Goal: Task Accomplishment & Management: Manage account settings

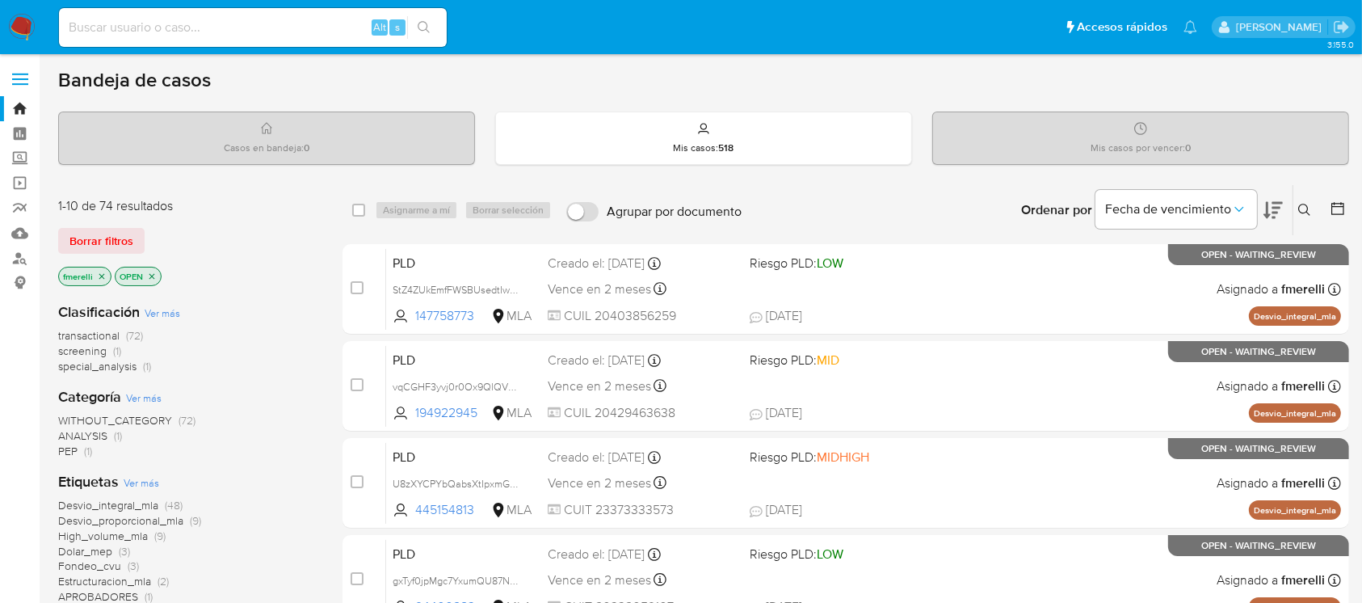
click at [334, 22] on input at bounding box center [253, 27] width 388 height 21
paste input "wwH9OEWGpFOdtE50IxAbu5dz"
type input "wwH9OEWGpFOdtE50IxAbu5dz"
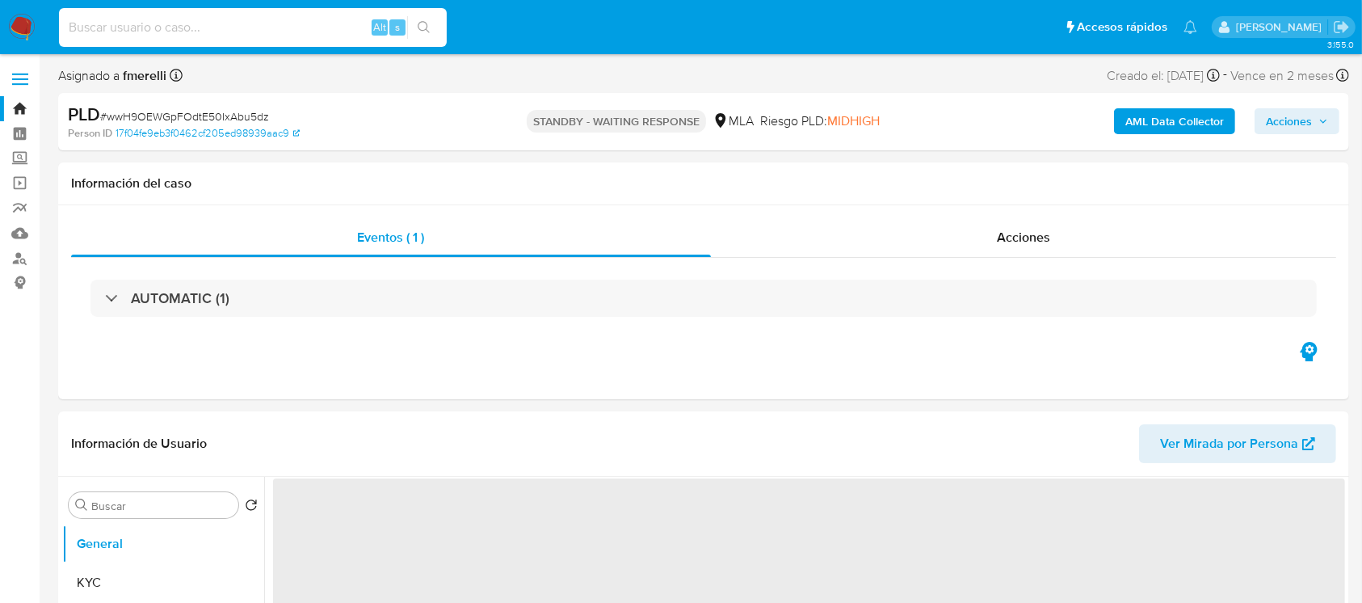
click at [320, 28] on input at bounding box center [253, 27] width 388 height 21
paste input "TVxntGg9x2ehRPheY4qakX34"
type input "TVxntGg9x2ehRPheY4qakX34"
select select "10"
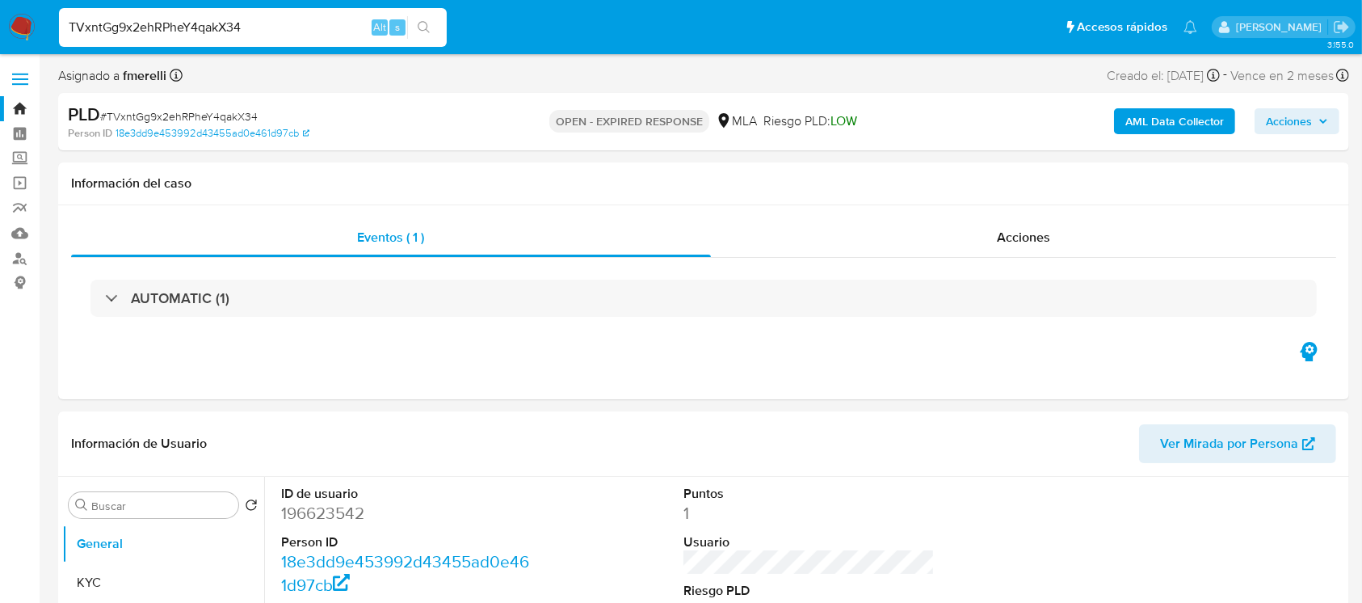
click at [284, 29] on input "TVxntGg9x2ehRPheY4qakX34" at bounding box center [253, 27] width 388 height 21
paste input "MlmMbpsCRzaTNXPAxizlgKQk"
type input "MlmMbpsCRzaTNXPAxizlgKQk"
select select "10"
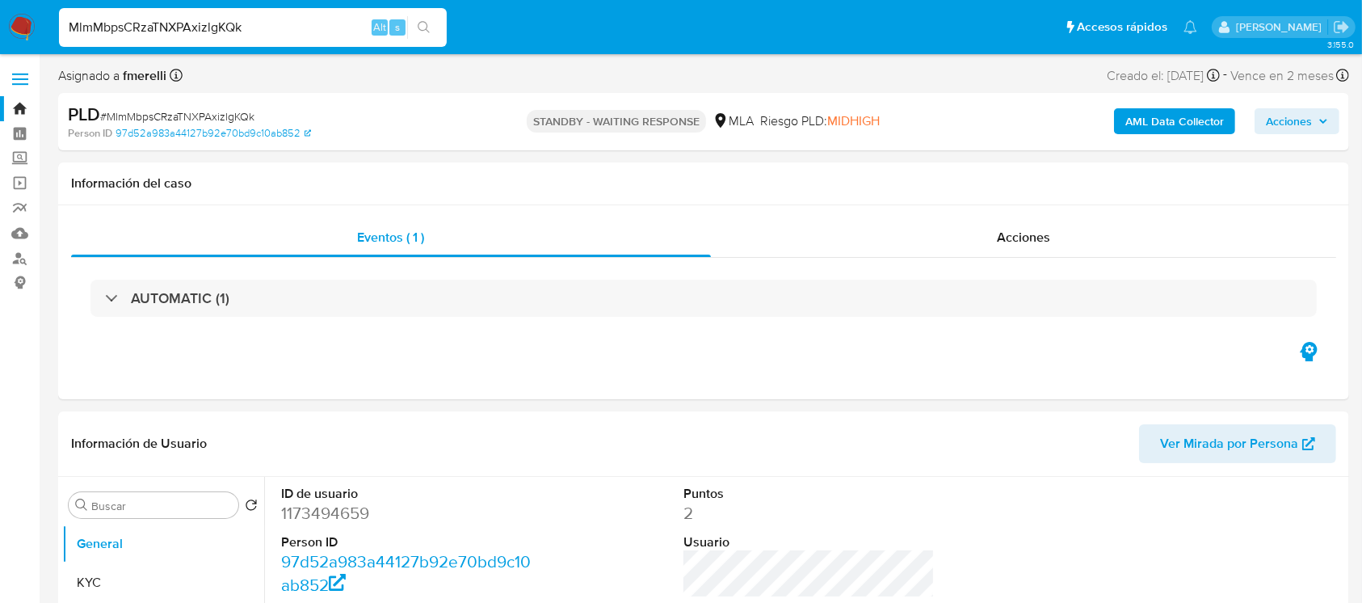
click at [342, 18] on input "MlmMbpsCRzaTNXPAxizlgKQk" at bounding box center [253, 27] width 388 height 21
paste input "inoJw8a7apjO9GonYjnFn7Uc"
type input "inoJw8a7apjO9GonYjnFn7Uc"
select select "10"
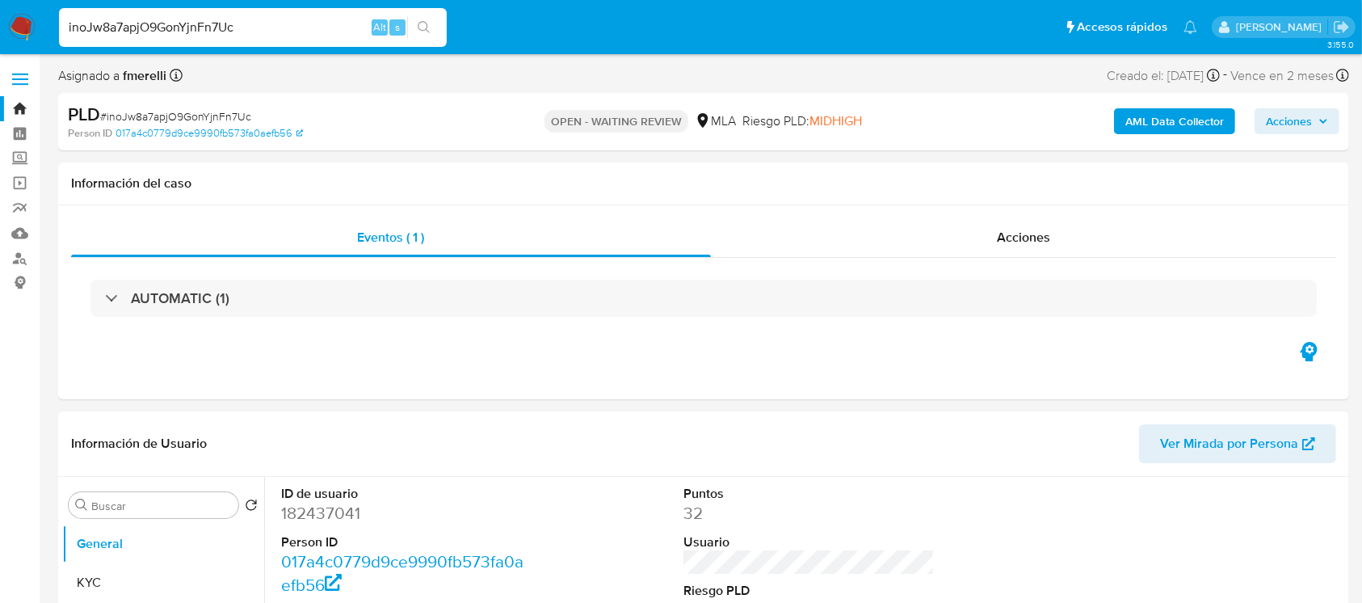
click at [264, 27] on input "inoJw8a7apjO9GonYjnFn7Uc" at bounding box center [253, 27] width 388 height 21
click at [265, 27] on input "inoJw8a7apjO9GonYjnFn7Uc" at bounding box center [253, 27] width 388 height 21
paste input "RgQHM4btjH8jUD9sBRMI9mTd"
type input "RgQHM4btjH8jUD9sBRMI9mTd"
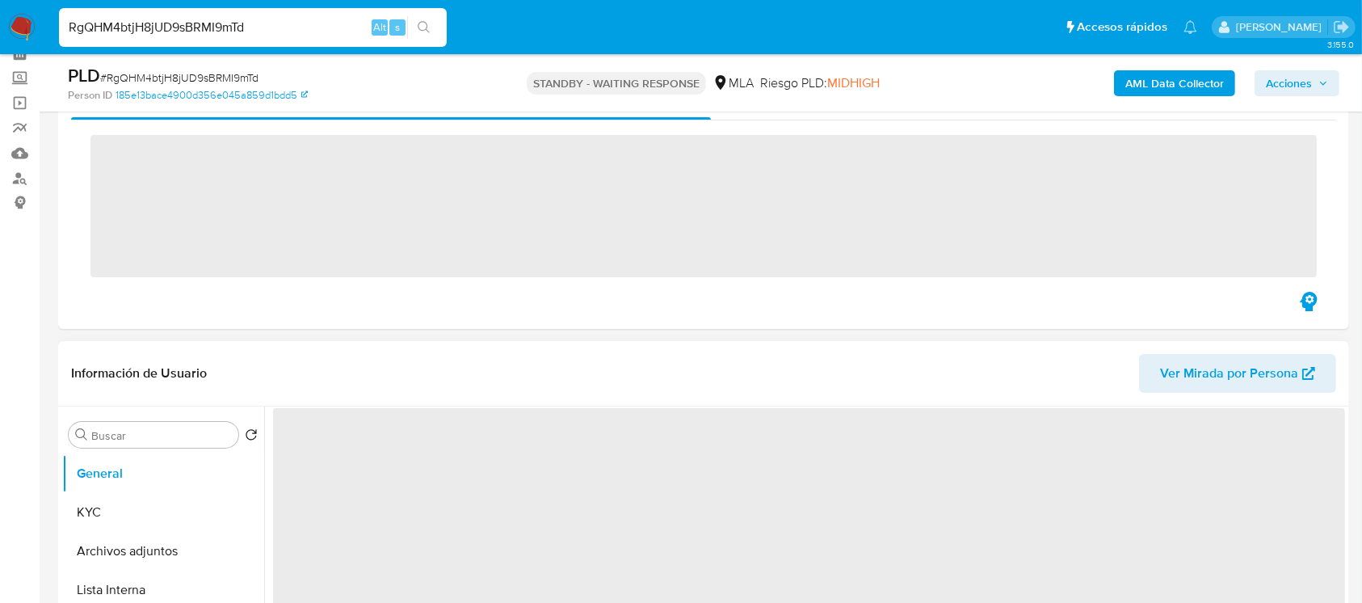
scroll to position [215, 0]
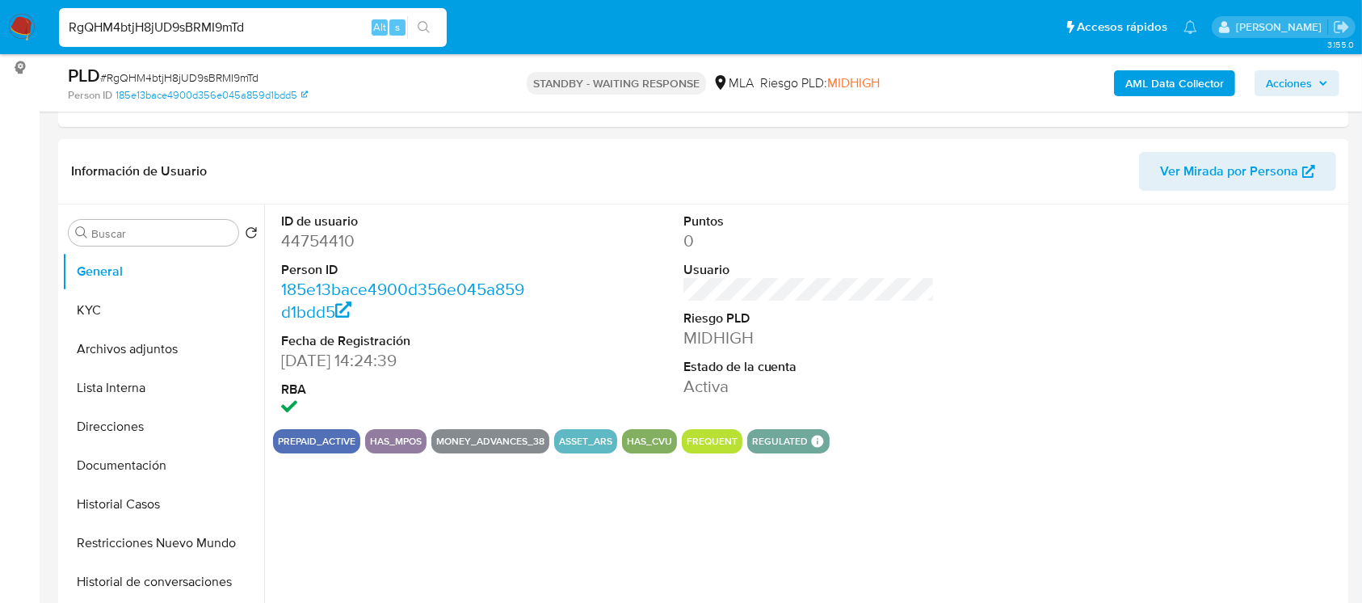
select select "10"
click at [303, 23] on input "RgQHM4btjH8jUD9sBRMI9mTd" at bounding box center [253, 27] width 388 height 21
paste input "DMfASEH8jmO9HJK9ubjvv2dI"
type input "DMfASEH8jmO9HJK9ubjvv2dI"
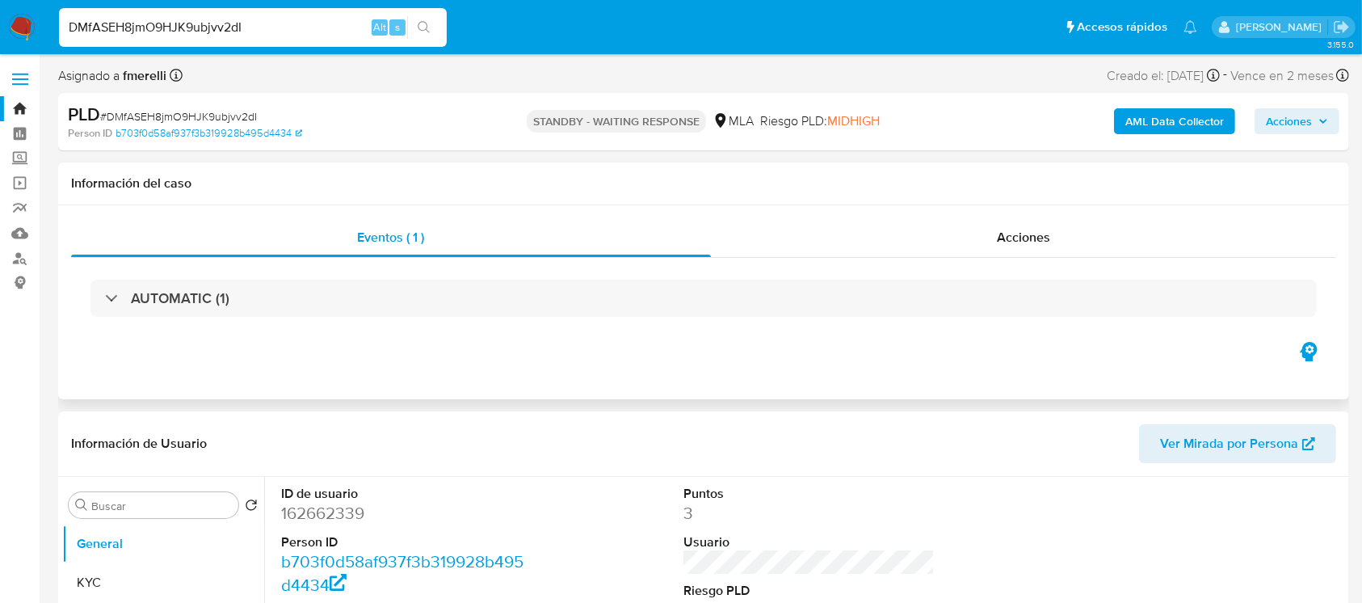
select select "10"
click at [307, 27] on input "DMfASEH8jmO9HJK9ubjvv2dI" at bounding box center [253, 27] width 388 height 21
paste input "KfueDQGKZwkS0H21MSZBuVax"
click at [343, 29] on input "KfueDQGKZwkS0H21MSZBuVax" at bounding box center [253, 27] width 388 height 21
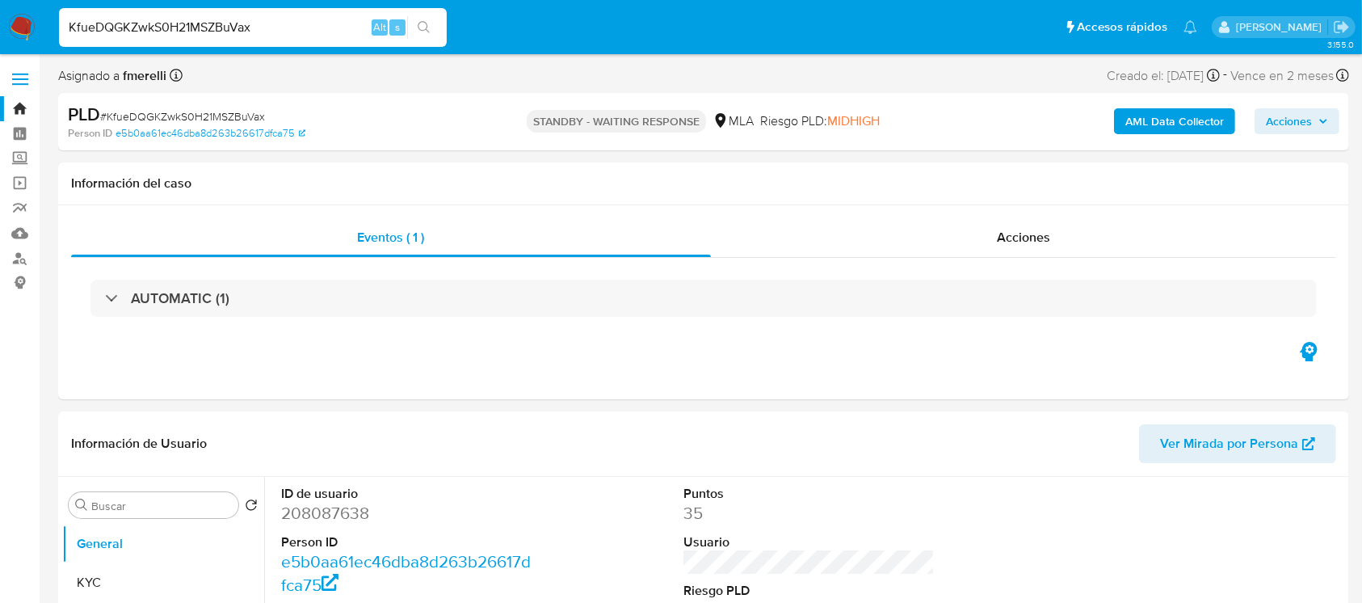
click at [343, 29] on input "KfueDQGKZwkS0H21MSZBuVax" at bounding box center [253, 27] width 388 height 21
paste input "G79FlqTBaXhuBWZM7SyjJeX8"
type input "G79FlqTBaXhuBWZM7SyjJeX8"
click at [343, 30] on input "G79FlqTBaXhuBWZM7SyjJeX8" at bounding box center [253, 27] width 388 height 21
select select "10"
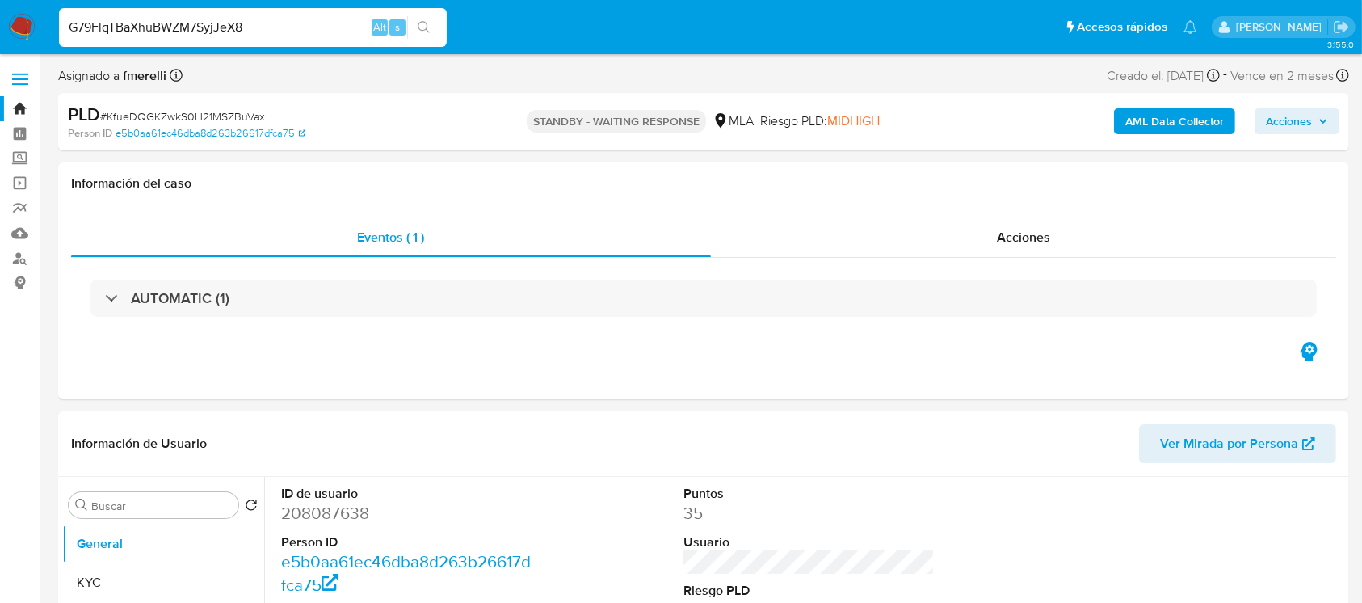
type input "G79FlqTBaXhuBWZM7SyjJeX8"
select select "10"
click at [328, 32] on input "G79FlqTBaXhuBWZM7SyjJeX8" at bounding box center [253, 27] width 388 height 21
paste input "X0Uphh5k4pthfSptaviaeH6F"
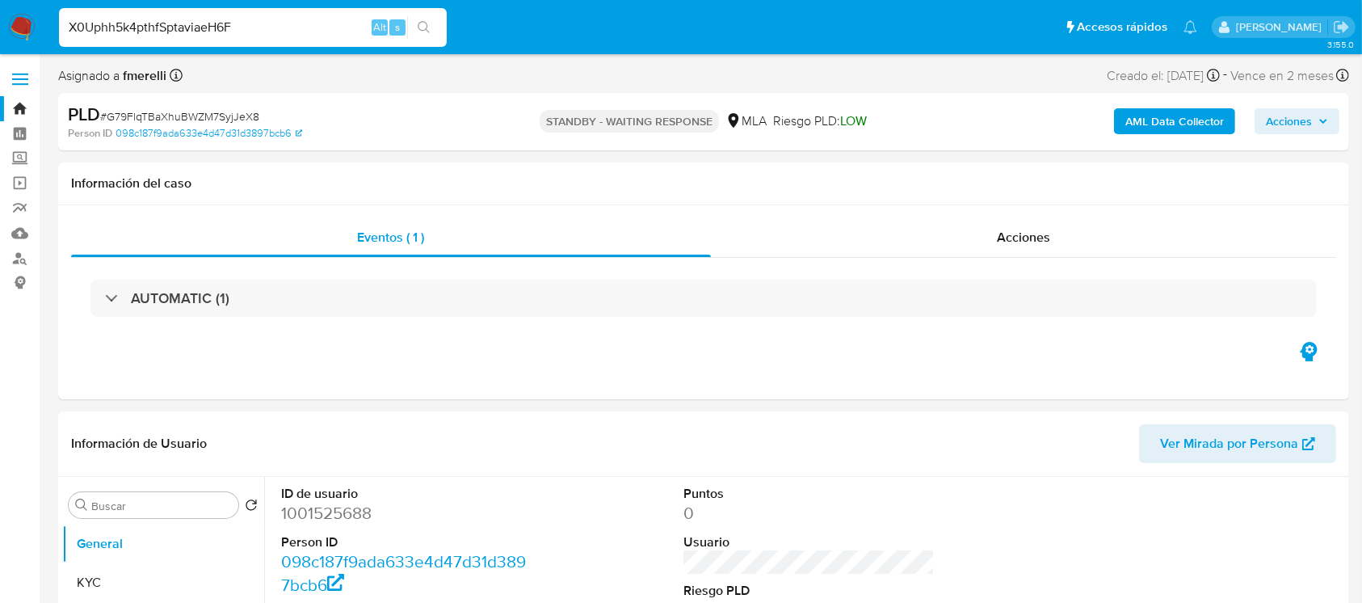
type input "X0Uphh5k4pthfSptaviaeH6F"
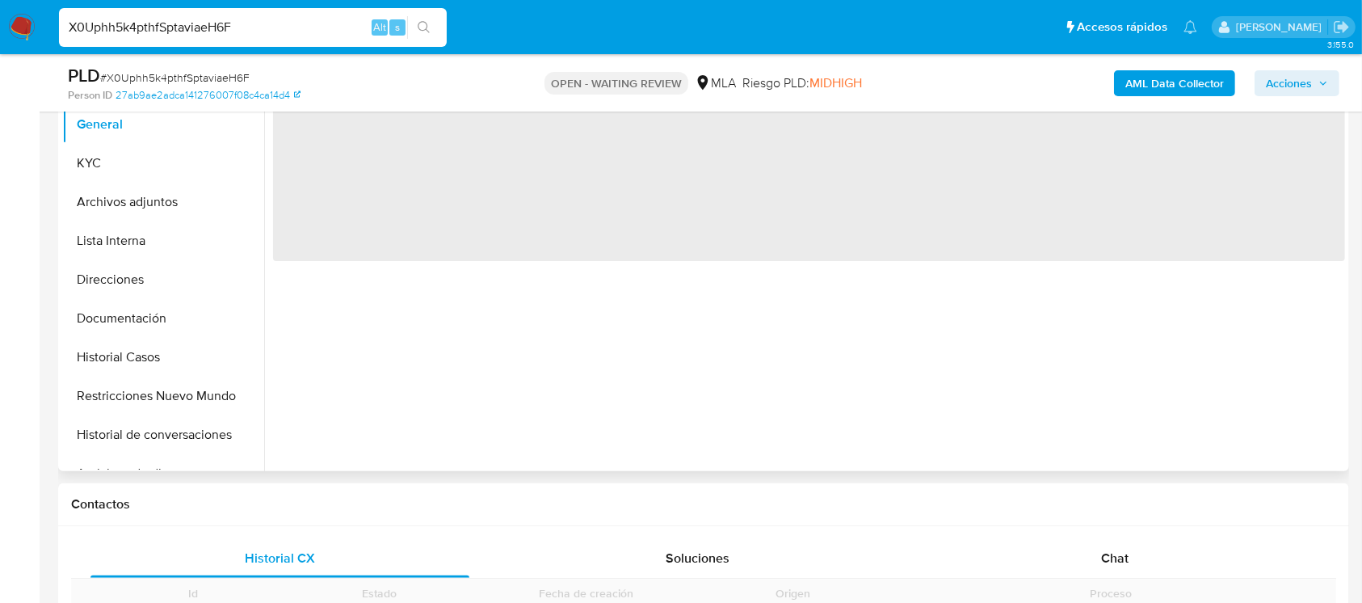
scroll to position [431, 0]
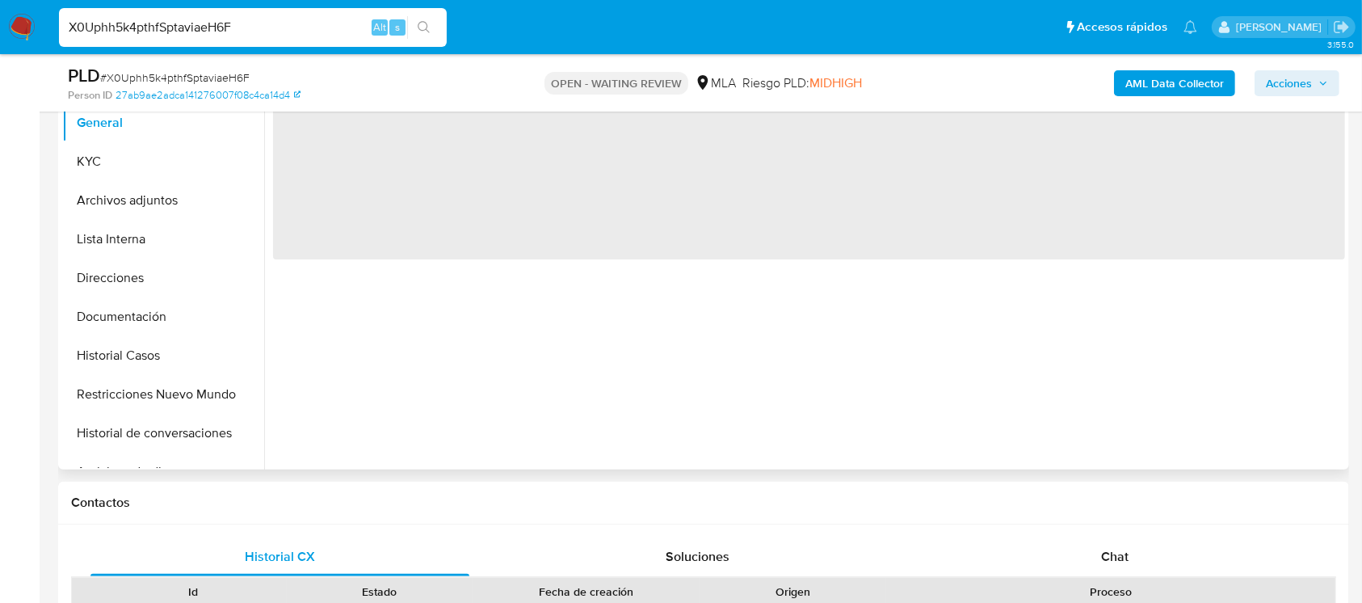
select select "10"
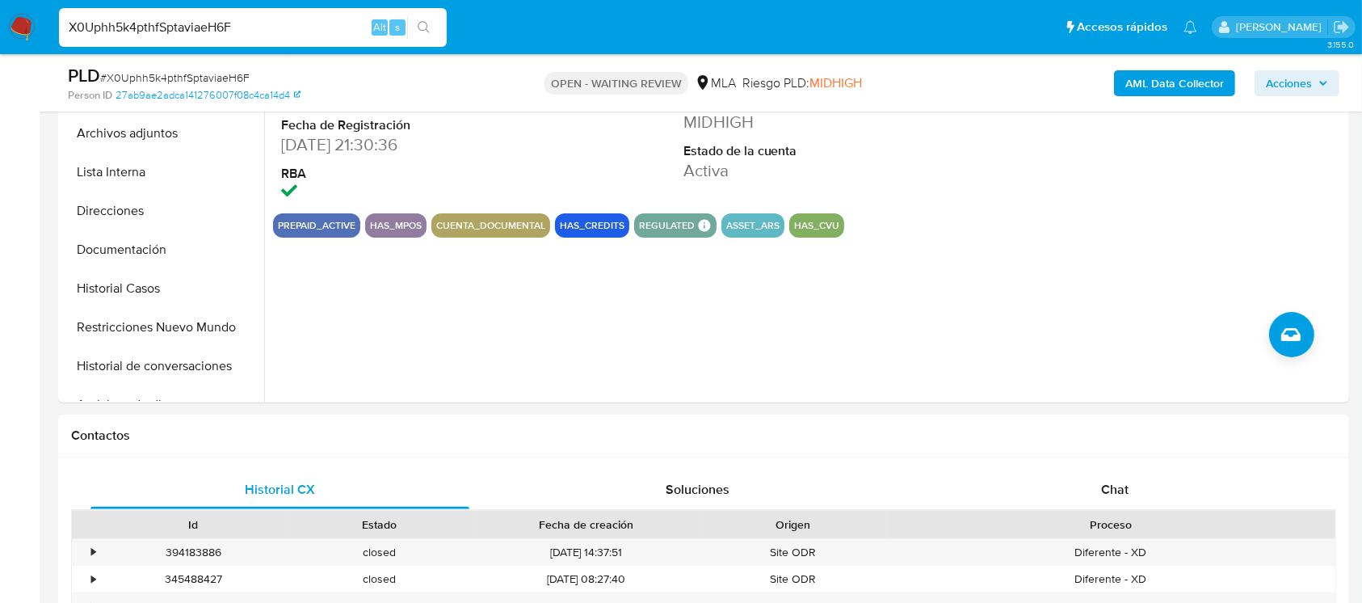
click at [330, 30] on input "X0Uphh5k4pthfSptaviaeH6F" at bounding box center [253, 27] width 388 height 21
paste input "PI5BtwVpuuaDoRLvUf21D1tn"
click at [332, 30] on input "PI5BtwVpuuaDoRLvUf21D1tn" at bounding box center [253, 27] width 388 height 21
type input "PI5BtwVpuuaDoRLvUf21D1tn"
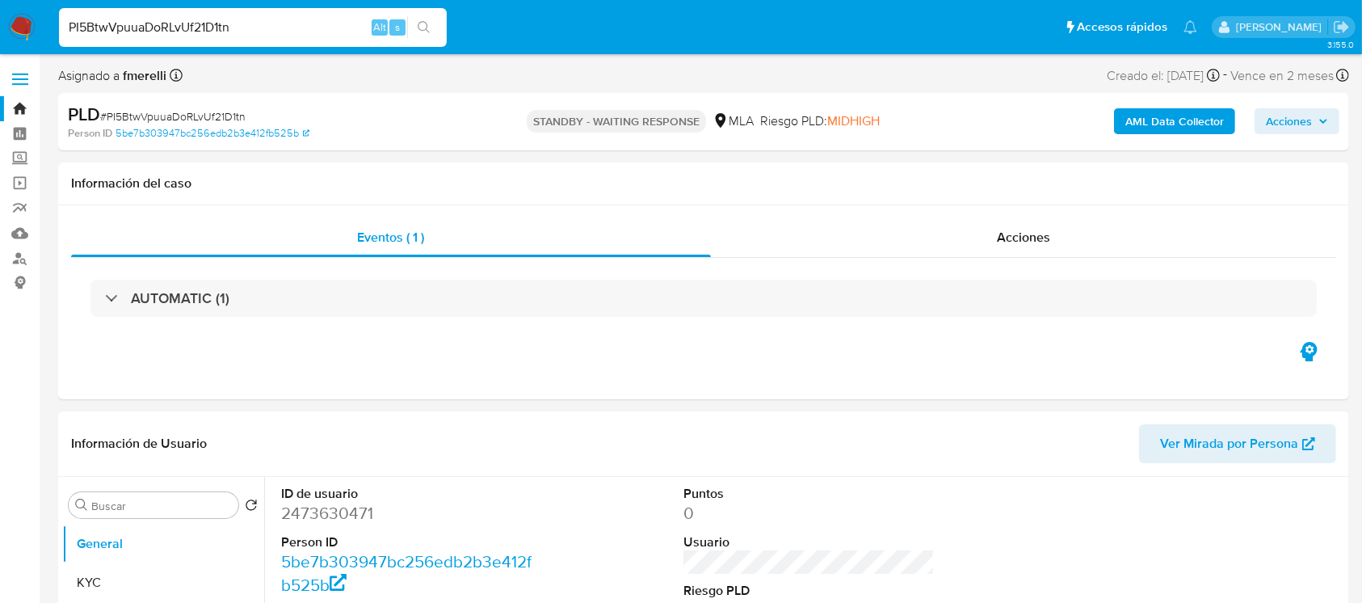
select select "10"
drag, startPoint x: 265, startPoint y: 23, endPoint x: 210, endPoint y: 32, distance: 55.8
click at [210, 32] on input "PI5BtwVpuuaDoRLvUf21D1tn" at bounding box center [253, 27] width 388 height 21
paste input "wPg94szl0mpmIAi6UUAE8OpG"
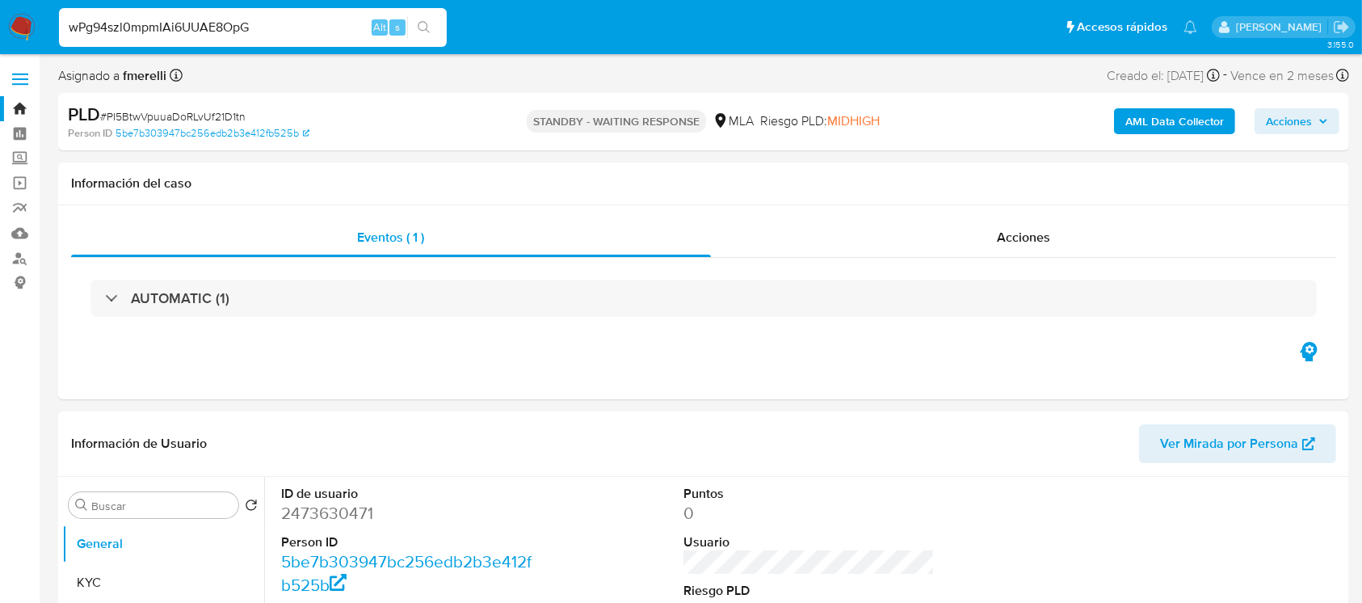
type input "wPg94szl0mpmIAi6UUAE8OpG"
select select "10"
click at [210, 32] on input "wPg94szl0mpmIAi6UUAE8OpG" at bounding box center [253, 27] width 388 height 21
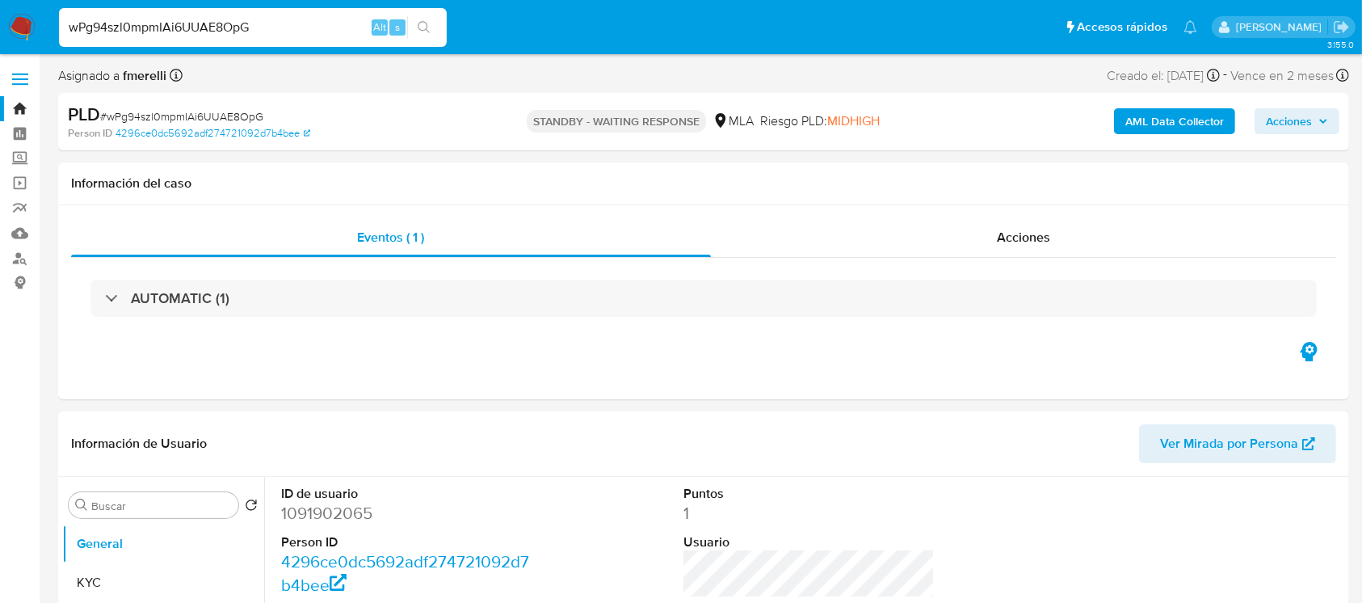
click at [210, 32] on input "wPg94szl0mpmIAi6UUAE8OpG" at bounding box center [253, 27] width 388 height 21
paste input "zbSvOQ61CbtjVrsd5aHCSOVl"
type input "zbSvOQ61CbtjVrsd5aHCSOVl"
select select "10"
click at [288, 27] on input "zbSvOQ61CbtjVrsd5aHCSOVl" at bounding box center [253, 27] width 388 height 21
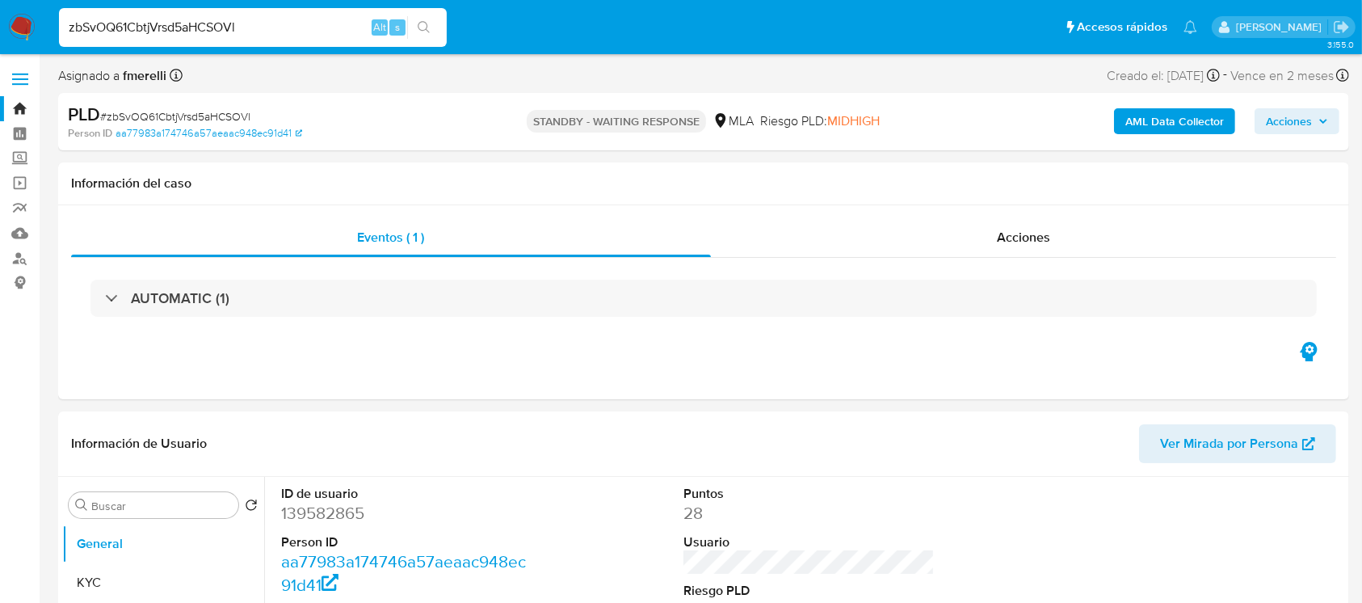
click at [288, 27] on input "zbSvOQ61CbtjVrsd5aHCSOVl" at bounding box center [253, 27] width 388 height 21
paste input "5OsglhO5U0N5eW6pN8nJN8wb"
type input "5OsglhO5U0N5eW6pN8nJN8wb"
select select "10"
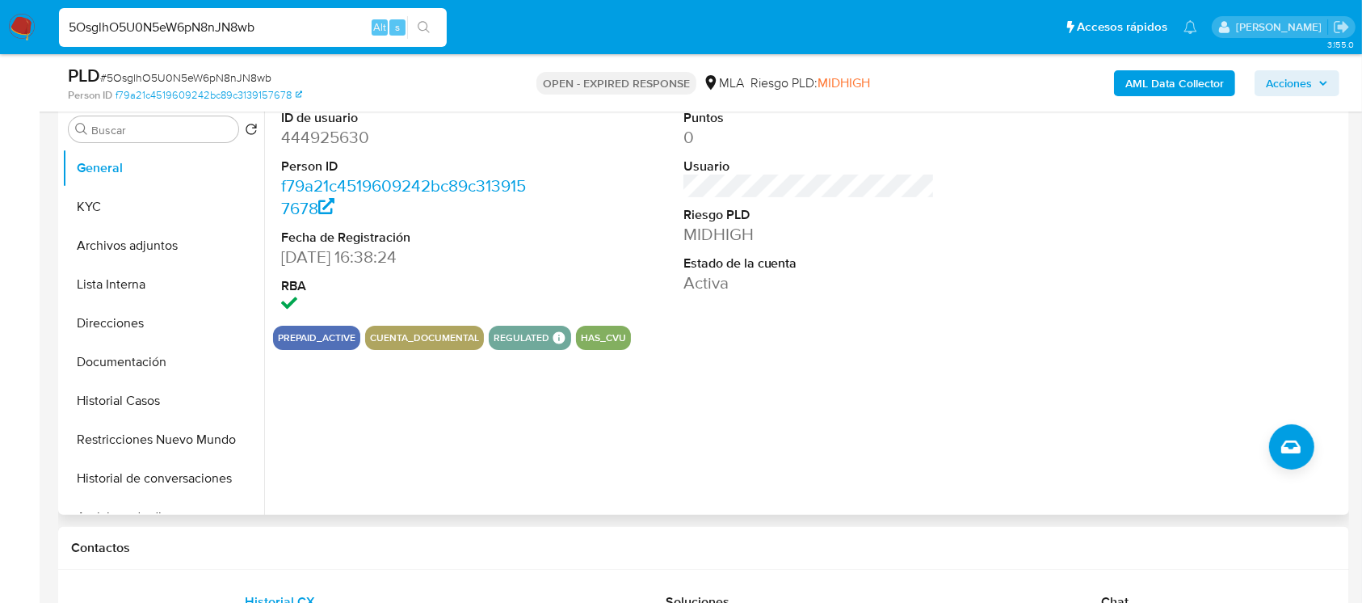
scroll to position [107, 0]
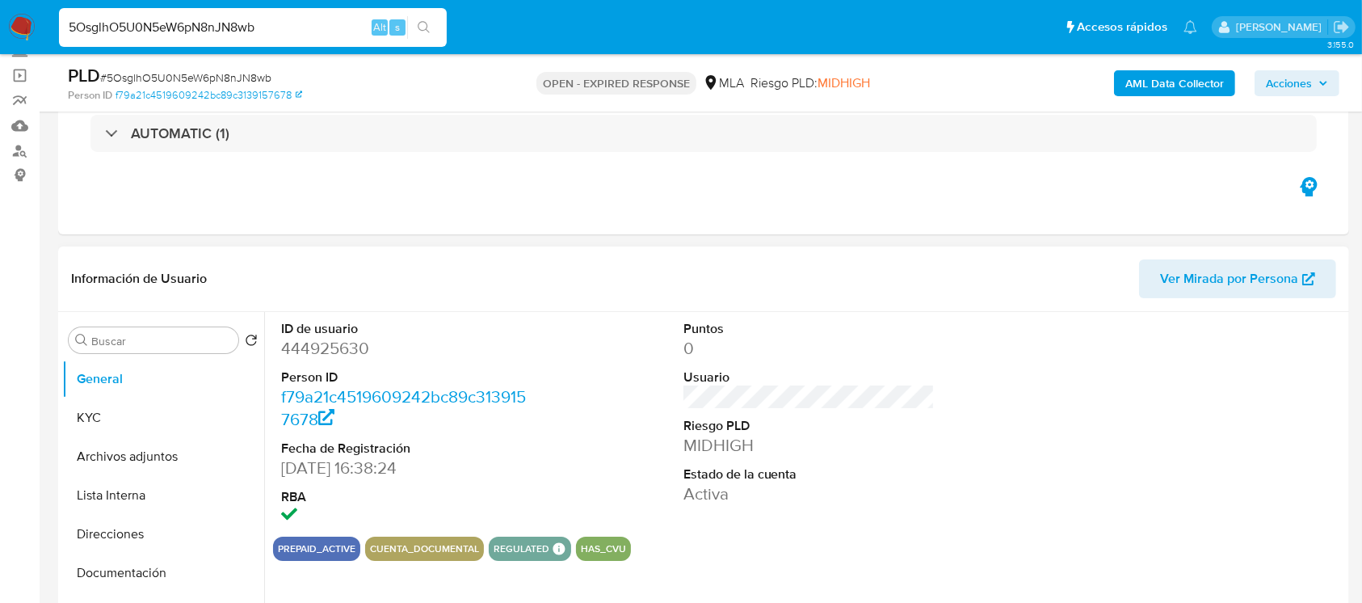
click at [300, 334] on dt "ID de usuario" at bounding box center [407, 329] width 252 height 18
click at [288, 347] on dd "444925630" at bounding box center [407, 348] width 252 height 23
copy dd "444925630"
click at [135, 416] on button "KYC" at bounding box center [156, 417] width 189 height 39
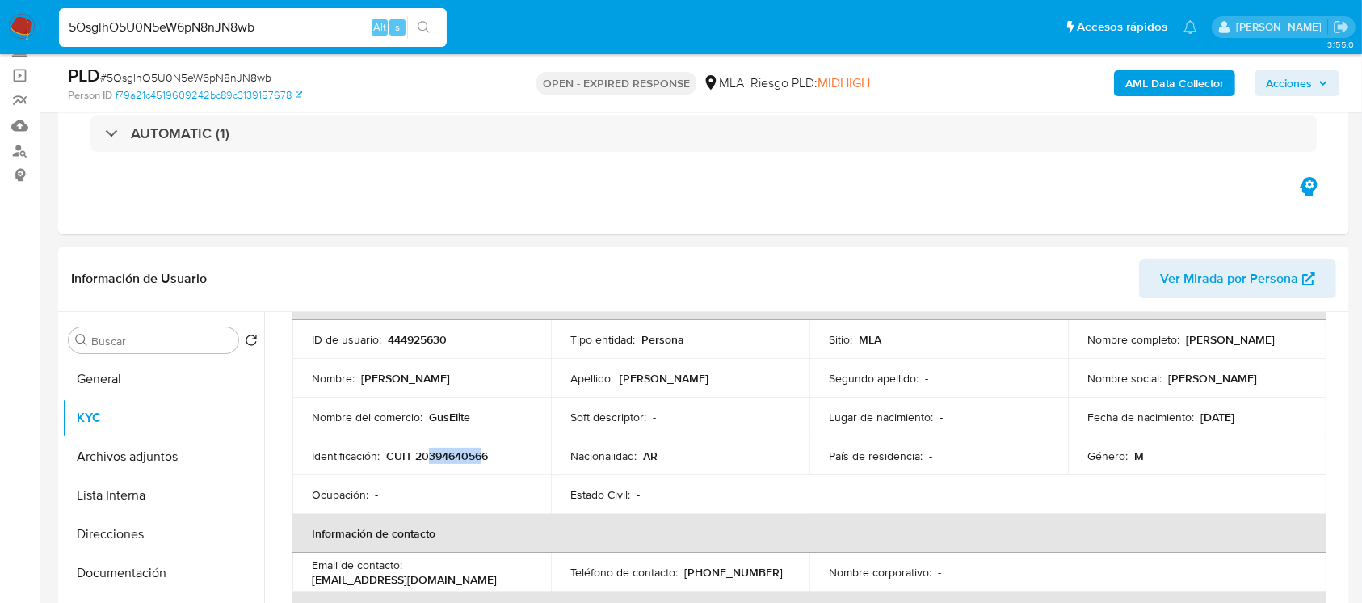
drag, startPoint x: 428, startPoint y: 456, endPoint x: 480, endPoint y: 456, distance: 51.7
click at [480, 456] on p "CUIT 20394640566" at bounding box center [437, 455] width 102 height 15
copy p "39464056"
click at [120, 563] on button "Documentación" at bounding box center [156, 572] width 189 height 39
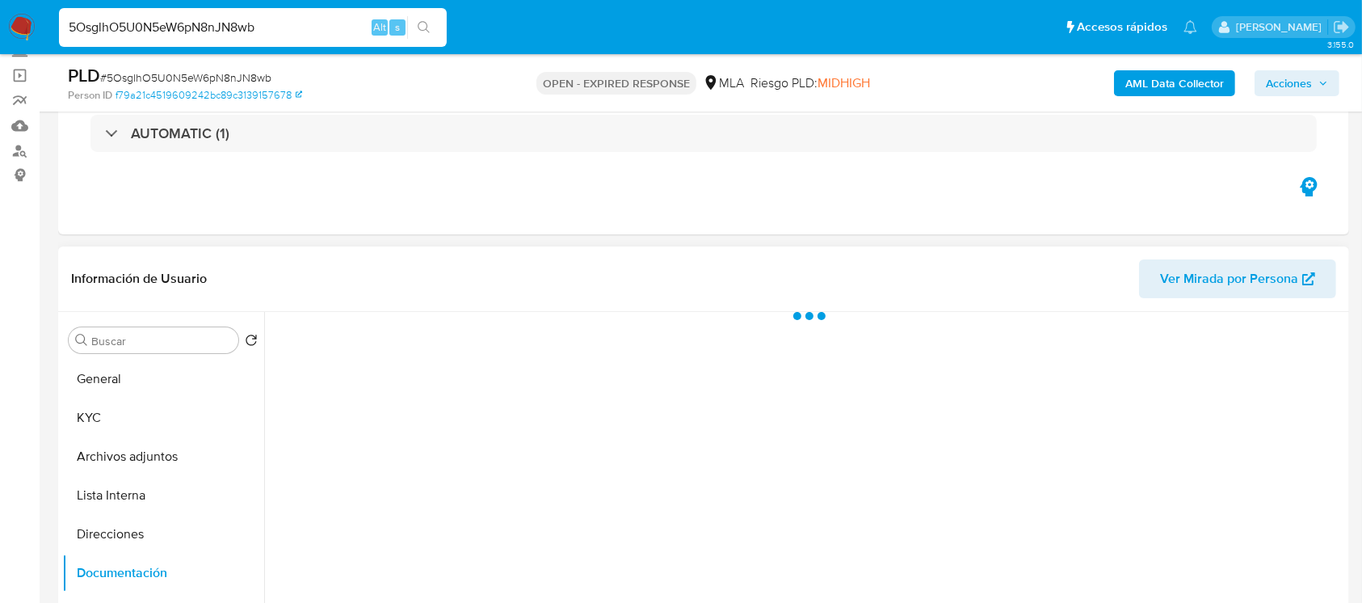
scroll to position [0, 0]
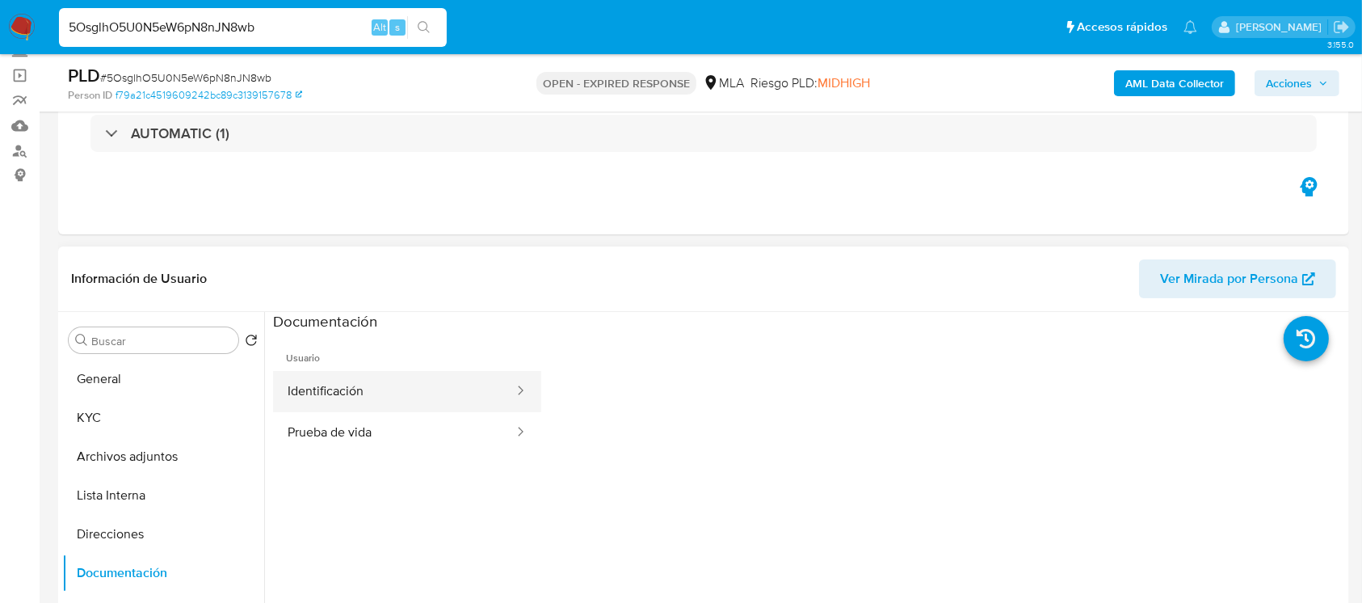
click at [351, 401] on button "Identificación" at bounding box center [394, 391] width 242 height 41
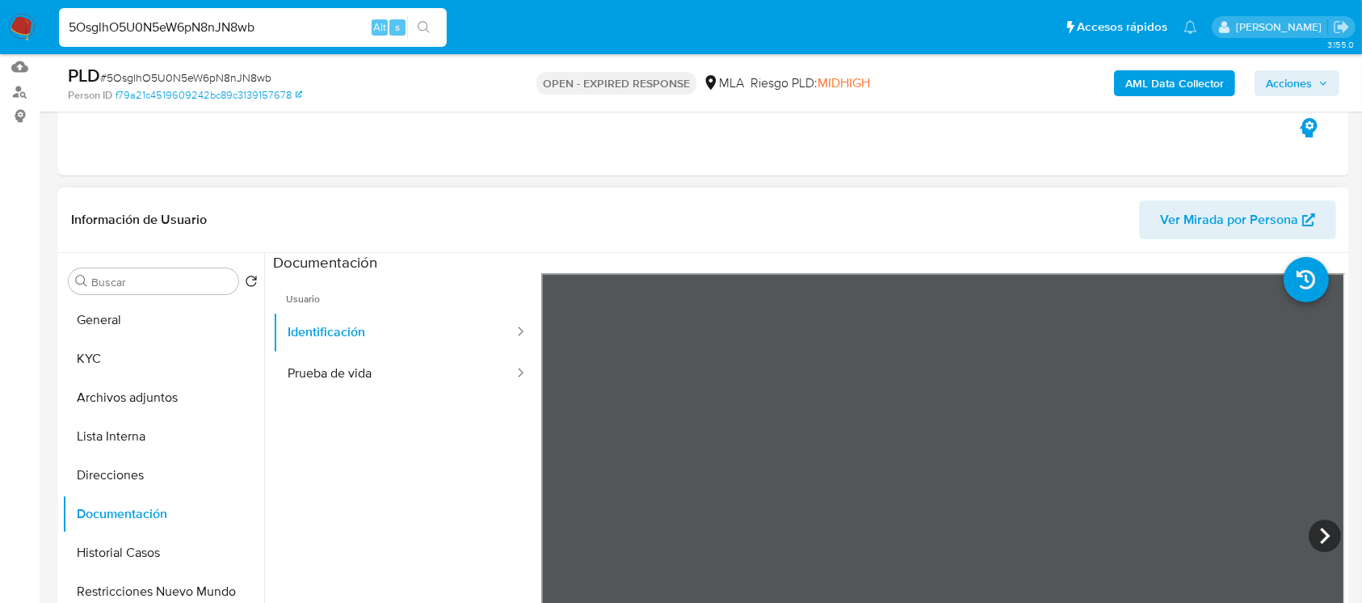
scroll to position [274, 0]
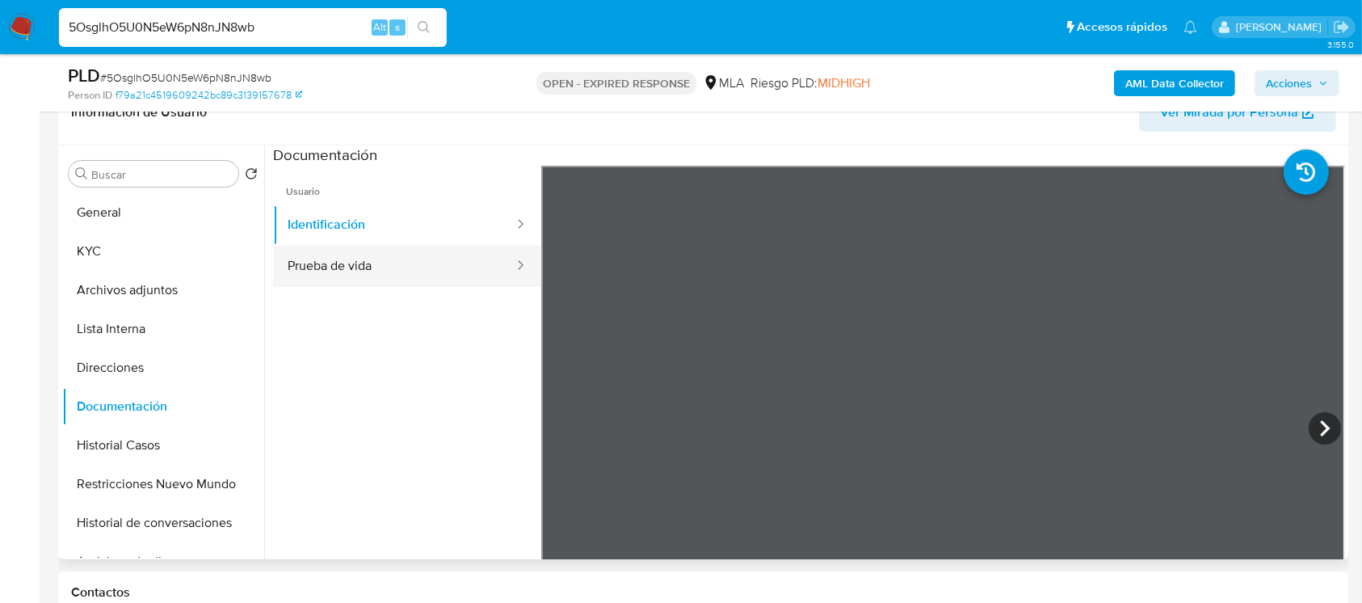
click at [357, 254] on button "Prueba de vida" at bounding box center [394, 266] width 242 height 41
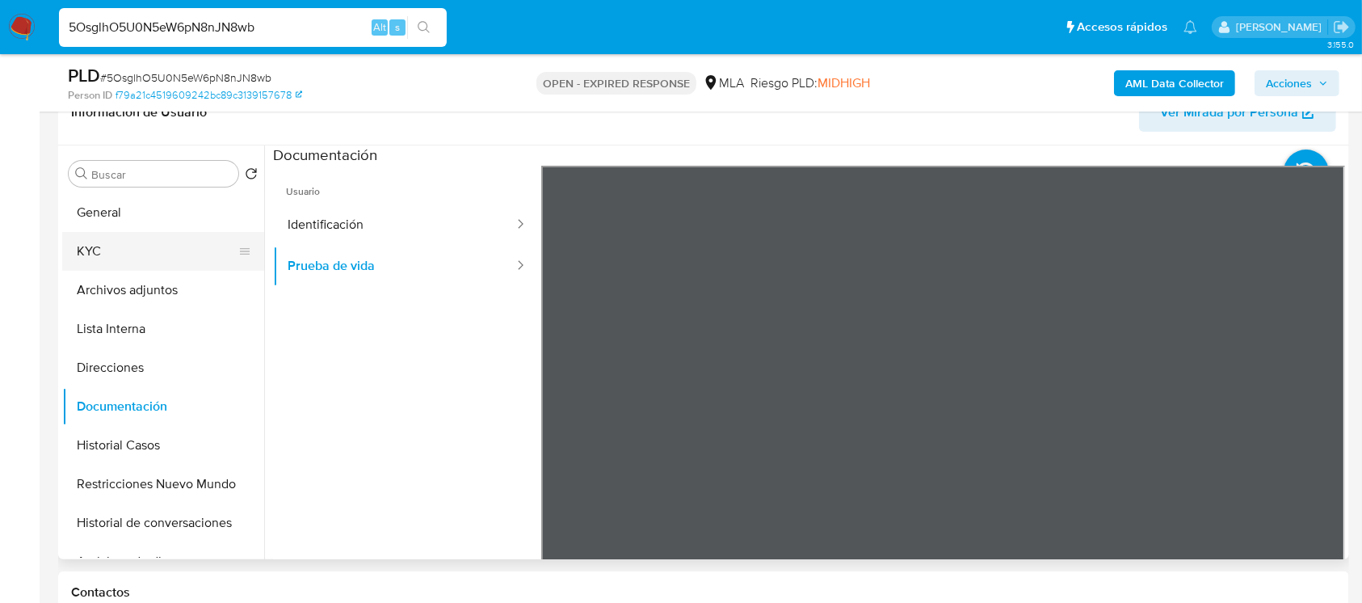
click at [100, 242] on button "KYC" at bounding box center [156, 251] width 189 height 39
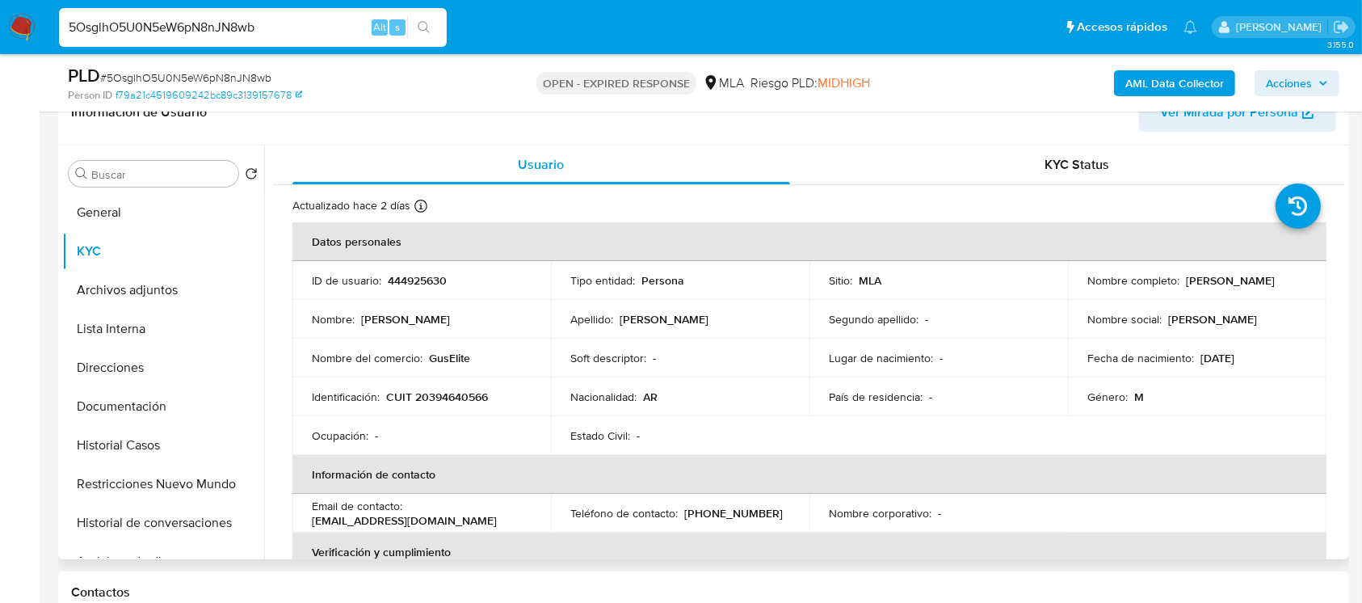
click at [442, 402] on p "CUIT 20394640566" at bounding box center [437, 396] width 102 height 15
copy p "20394640566"
drag, startPoint x: 435, startPoint y: 358, endPoint x: 494, endPoint y: 360, distance: 59.0
click at [499, 360] on div "Nombre del comercio : GusElite" at bounding box center [422, 358] width 220 height 15
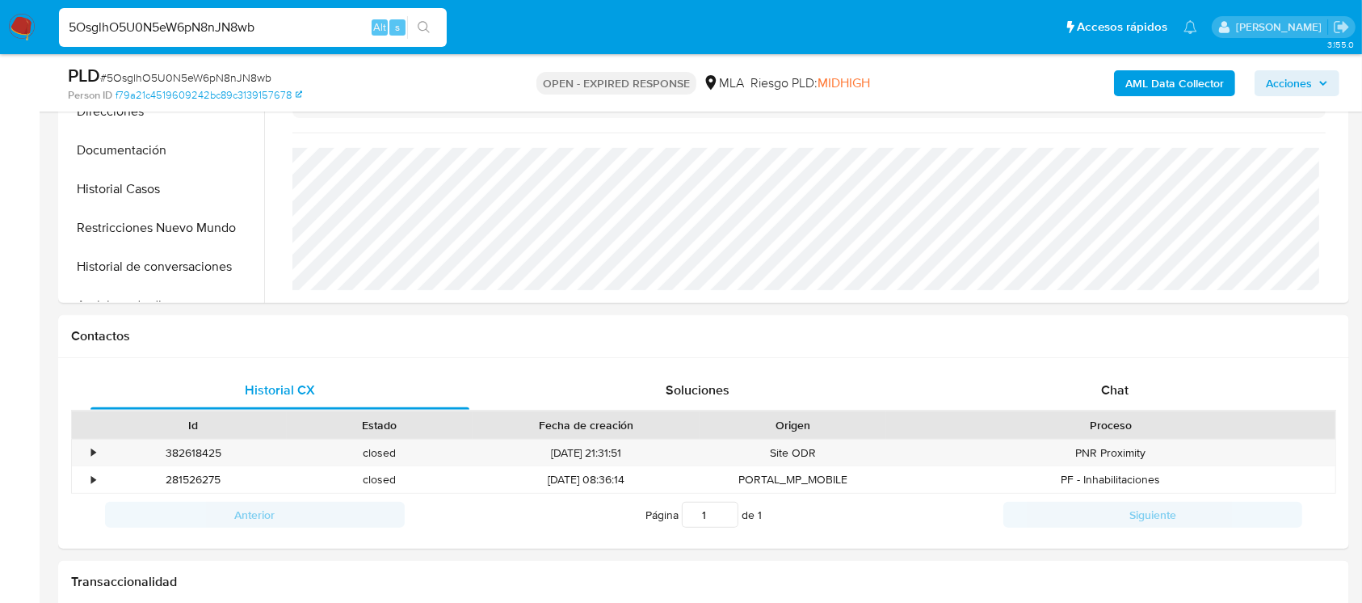
scroll to position [381, 0]
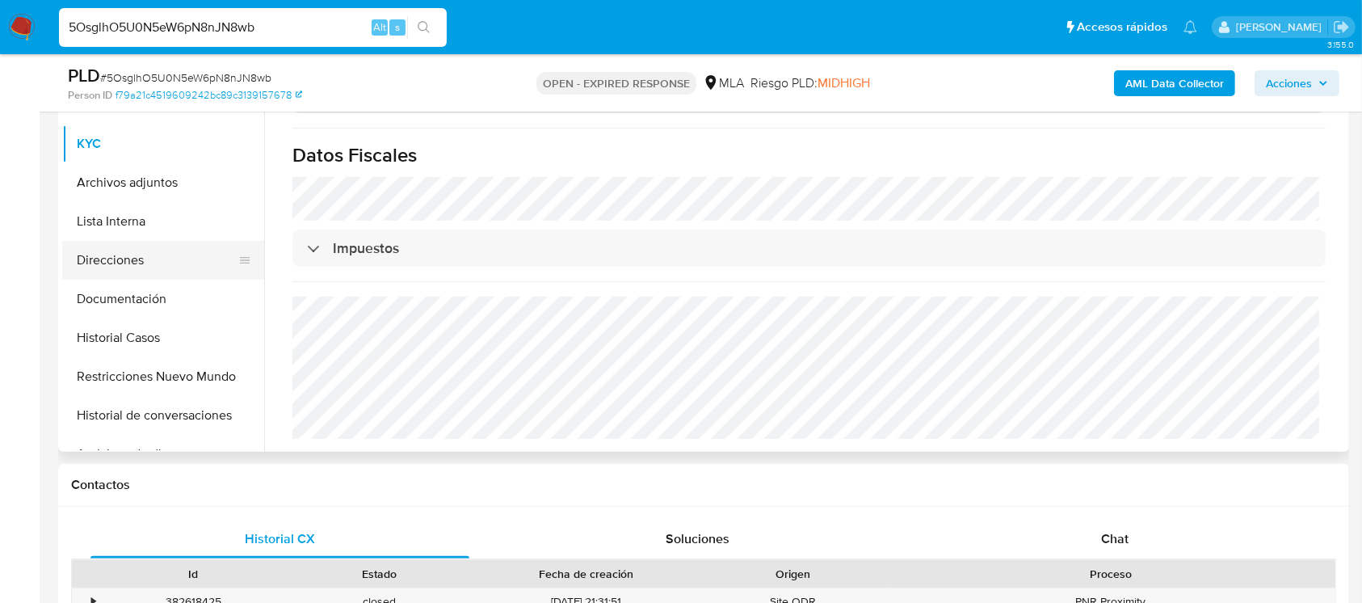
click at [162, 257] on button "Direcciones" at bounding box center [156, 260] width 189 height 39
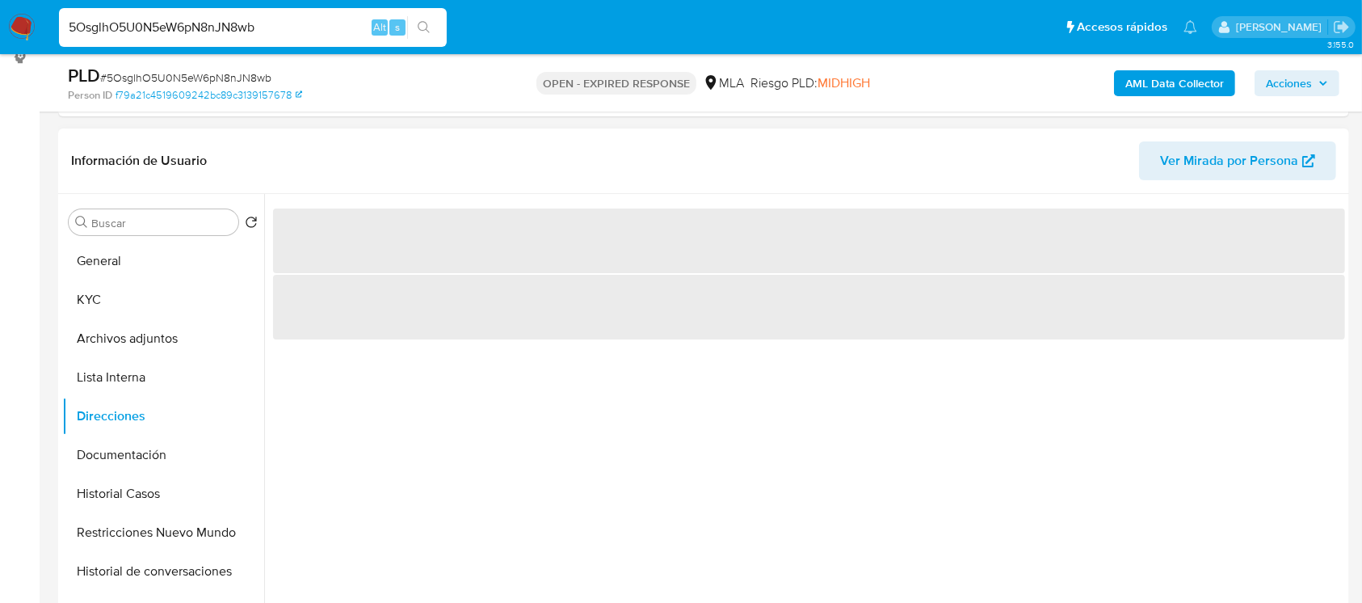
scroll to position [166, 0]
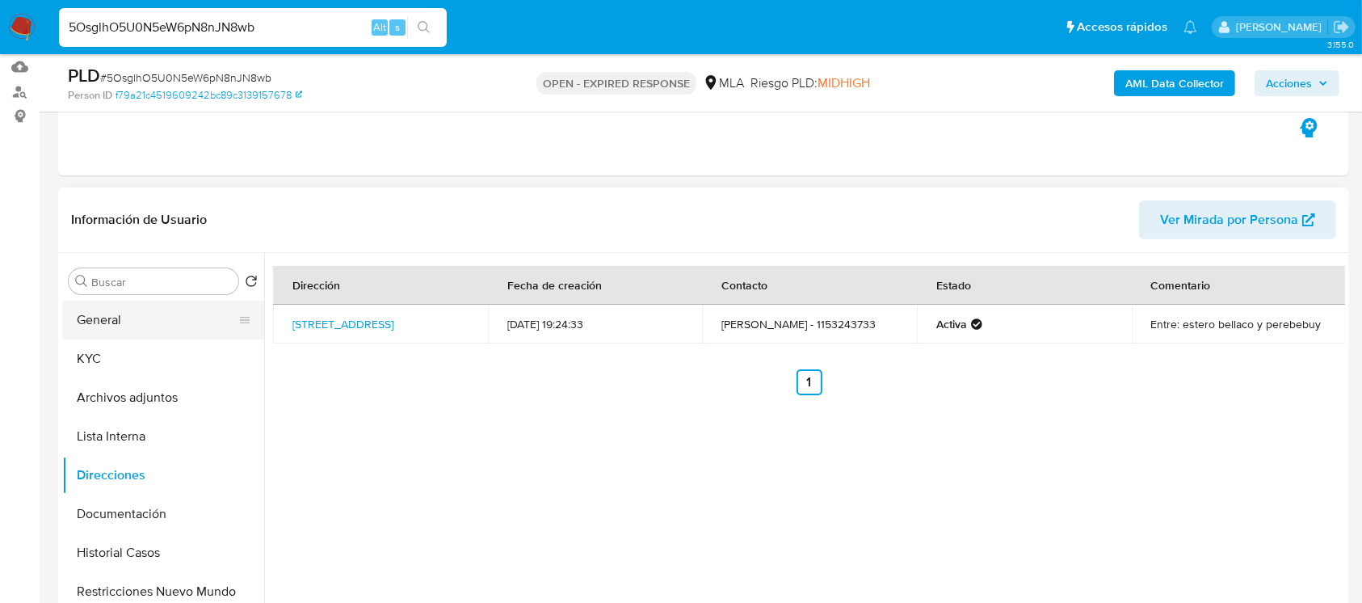
click at [137, 309] on button "General" at bounding box center [156, 320] width 189 height 39
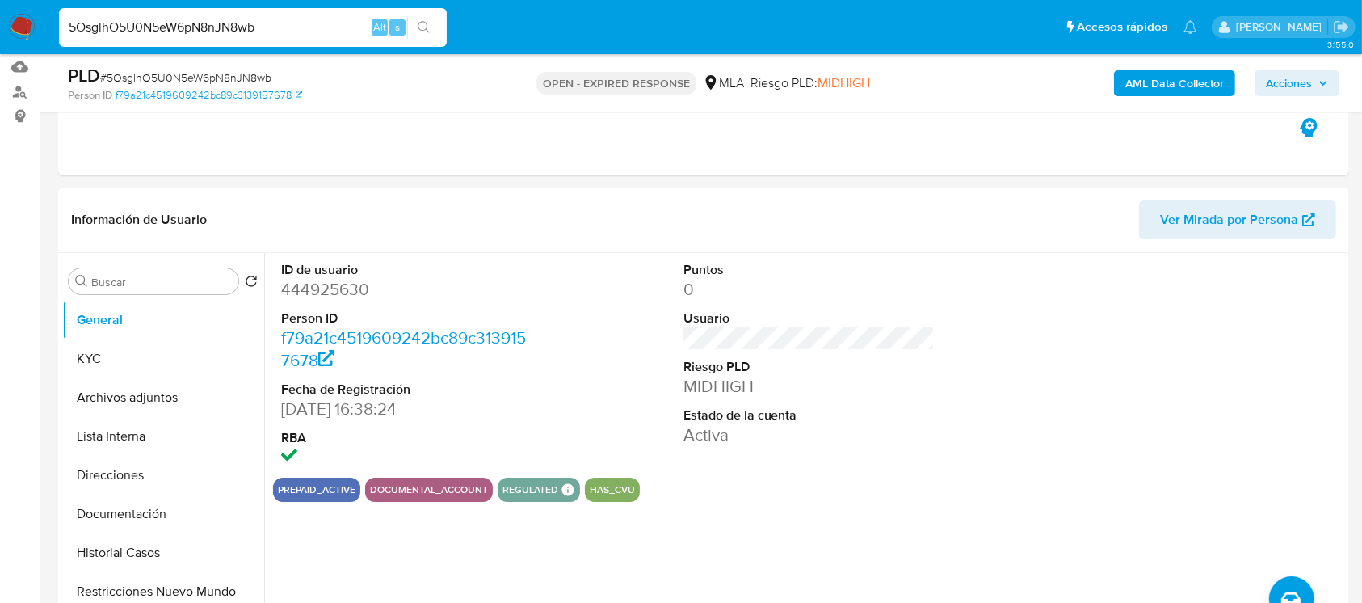
click at [318, 286] on dd "444925630" at bounding box center [407, 289] width 252 height 23
click at [318, 288] on dd "444925630" at bounding box center [407, 289] width 252 height 23
copy dd "444925630"
click at [145, 369] on button "KYC" at bounding box center [156, 358] width 189 height 39
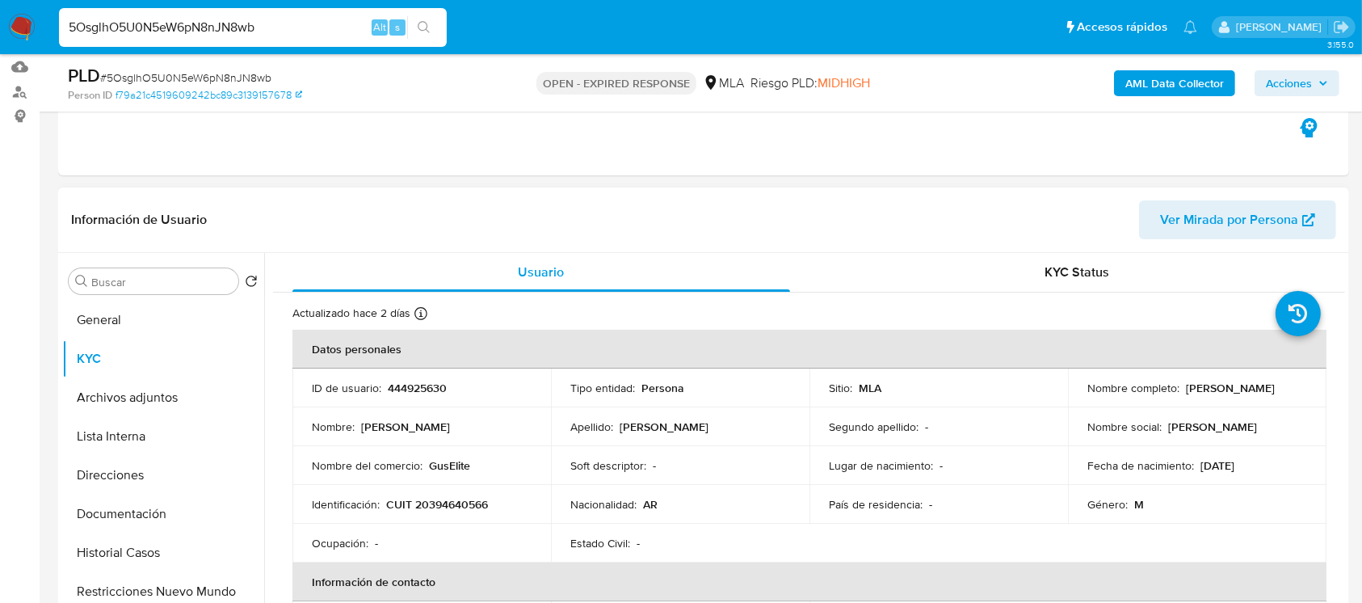
click at [433, 504] on p "CUIT 20394640566" at bounding box center [437, 504] width 102 height 15
copy p "20394640566"
click at [213, 65] on div "PLD # 5OsglhO5U0N5eW6pN8nJN8wb" at bounding box center [277, 76] width 418 height 24
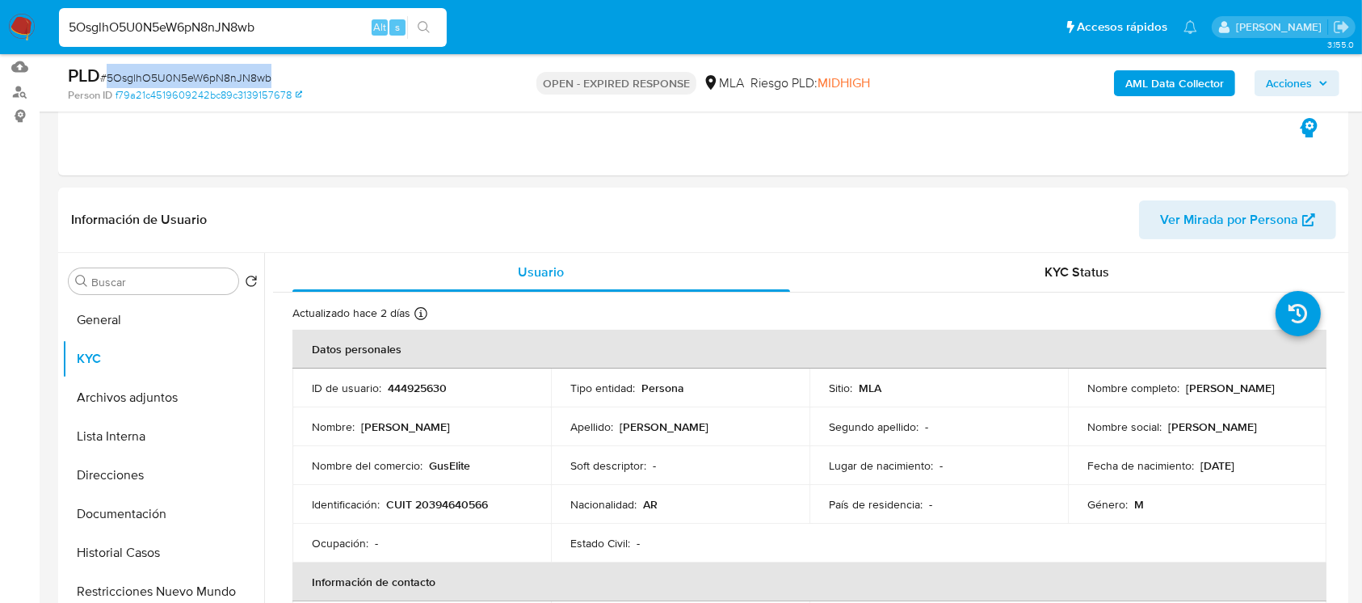
copy span "5OsglhO5U0N5eW6pN8nJN8wb"
click at [31, 31] on img at bounding box center [21, 27] width 27 height 27
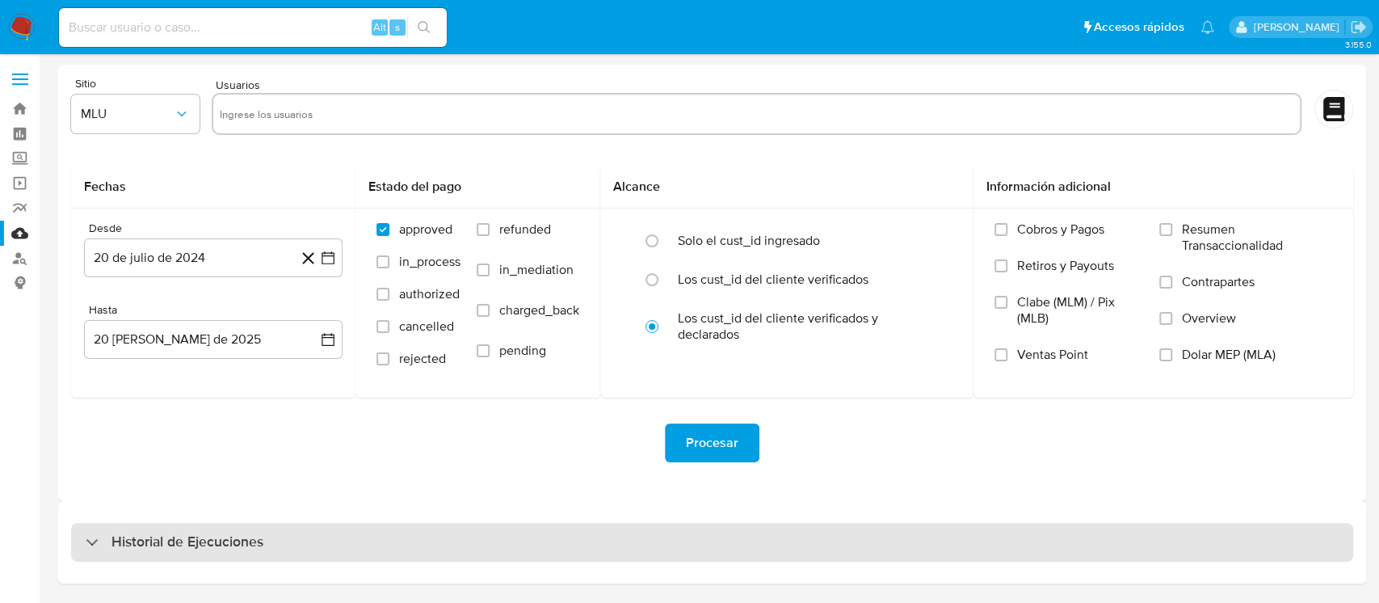
click at [263, 546] on div "Historial de Ejecuciones" at bounding box center [712, 542] width 1282 height 39
select select "10"
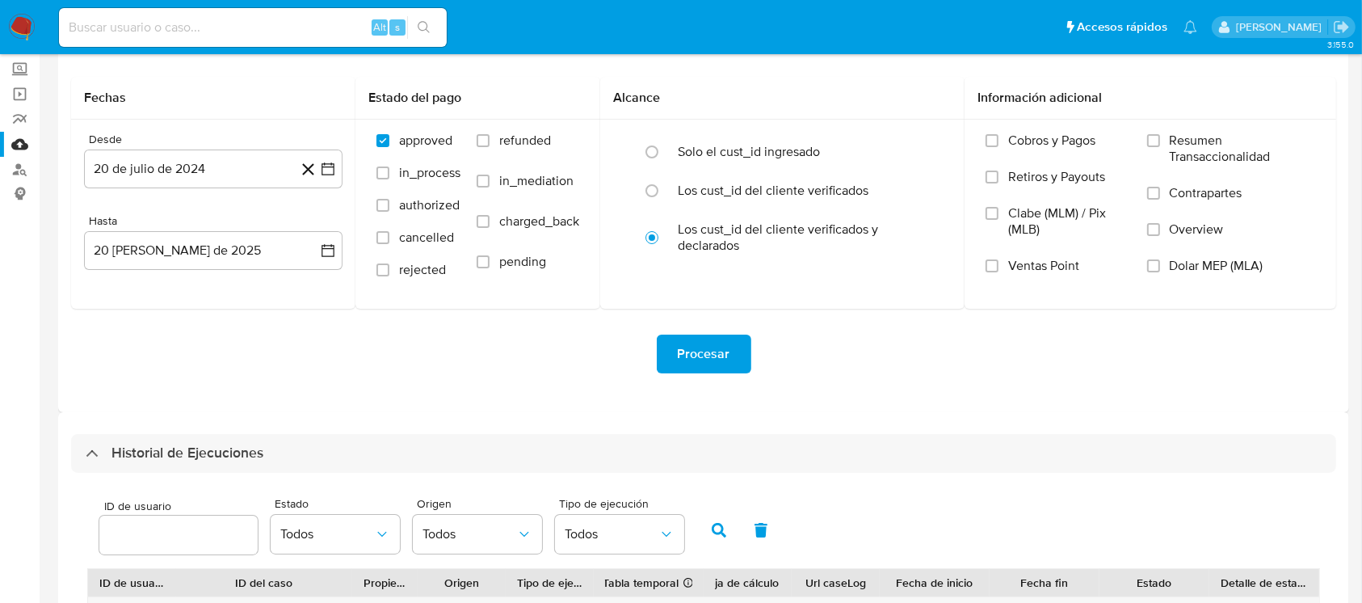
scroll to position [107, 0]
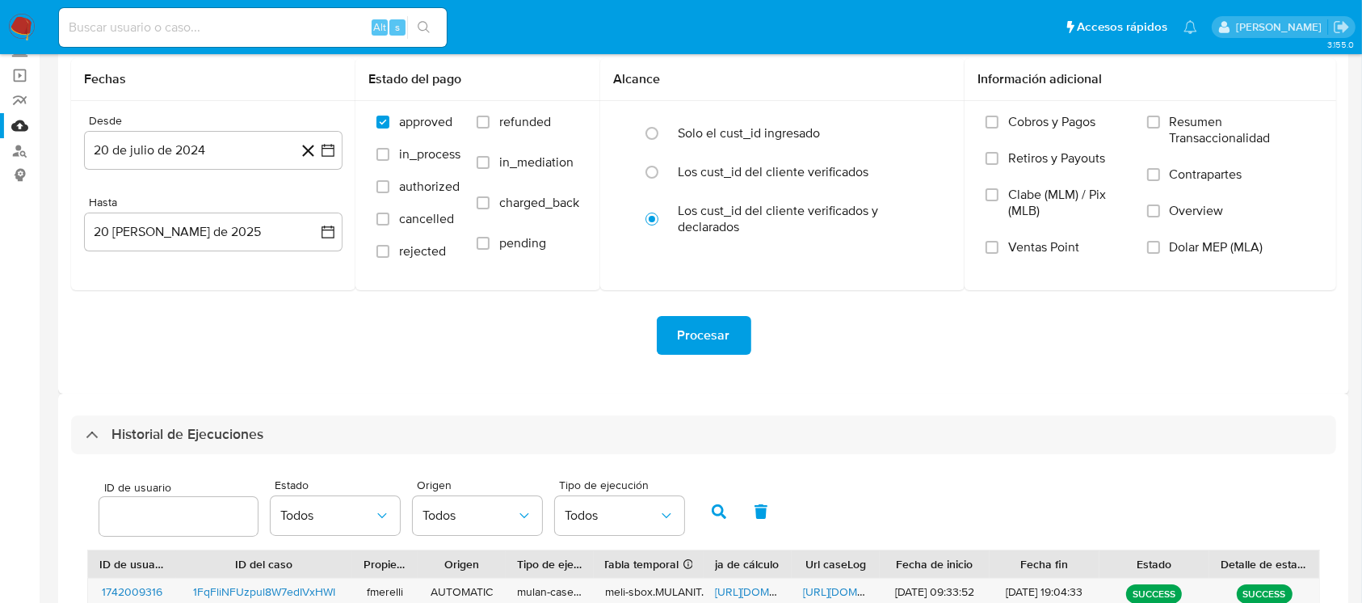
click at [138, 539] on div "ID de usuario Estado Todos Origen Todos Tipo de ejecución Todos" at bounding box center [391, 510] width 601 height 62
drag, startPoint x: 158, startPoint y: 526, endPoint x: 220, endPoint y: 519, distance: 62.6
click at [160, 524] on input "number" at bounding box center [178, 516] width 158 height 21
paste input "444925630"
click at [727, 513] on button "button" at bounding box center [719, 511] width 42 height 39
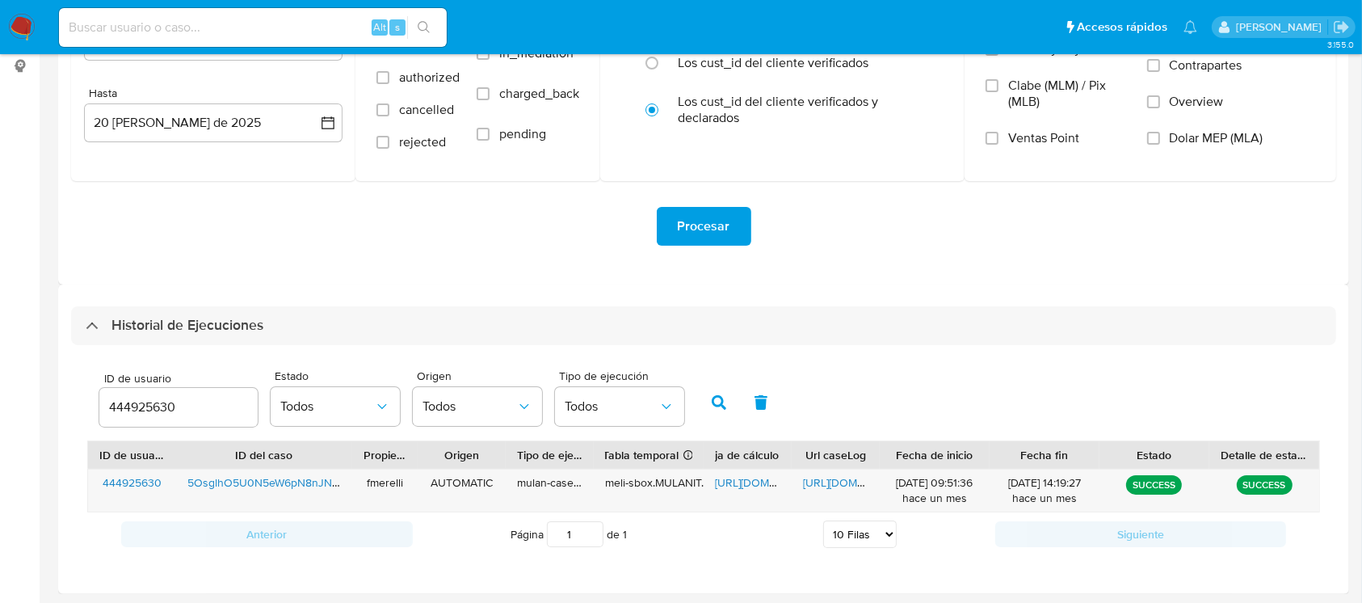
scroll to position [218, 0]
click at [835, 481] on span "https://docs.google.com/document/d/1wMGqS86Ag8dzbkmM4B2dXGAodgilbOdYXmhT_7K-2qA…" at bounding box center [858, 481] width 111 height 16
click at [751, 485] on span "https://docs.google.com/spreadsheets/d/1ggywTFRsrS_CabnDUDcE8K2wZ2nb0H51pMbwMgu…" at bounding box center [770, 481] width 111 height 16
click at [143, 414] on input "444925630" at bounding box center [178, 405] width 158 height 21
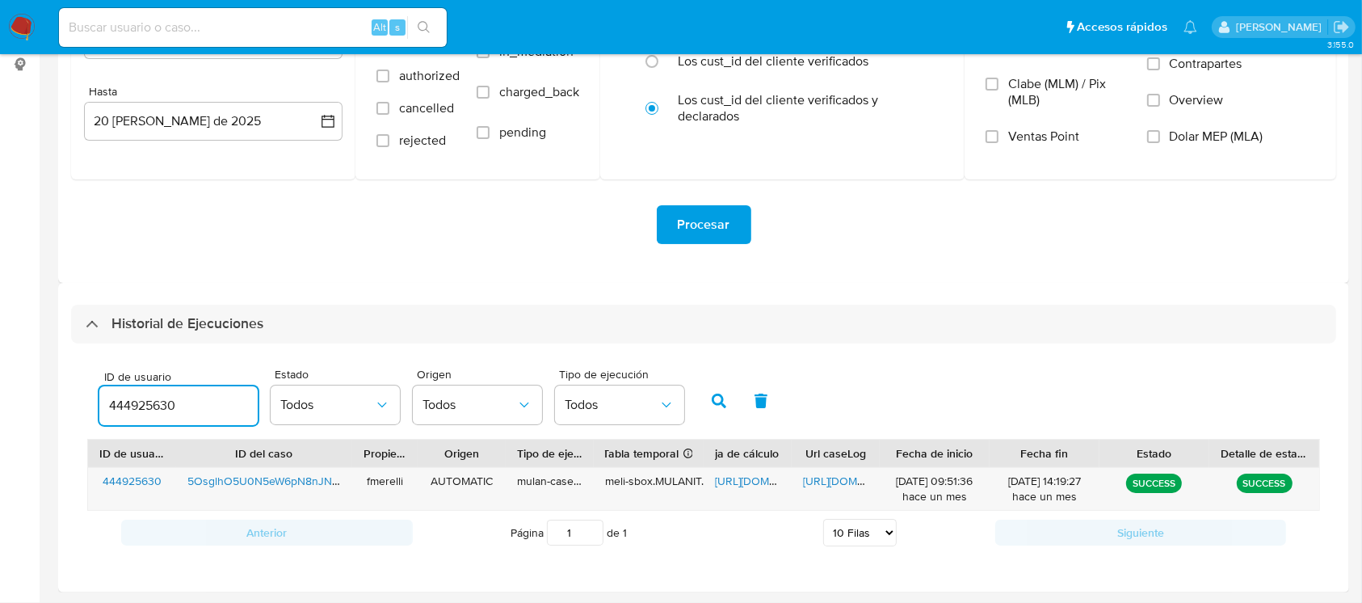
click at [143, 414] on input "444925630" at bounding box center [178, 405] width 158 height 21
click at [721, 395] on icon "button" at bounding box center [719, 400] width 15 height 15
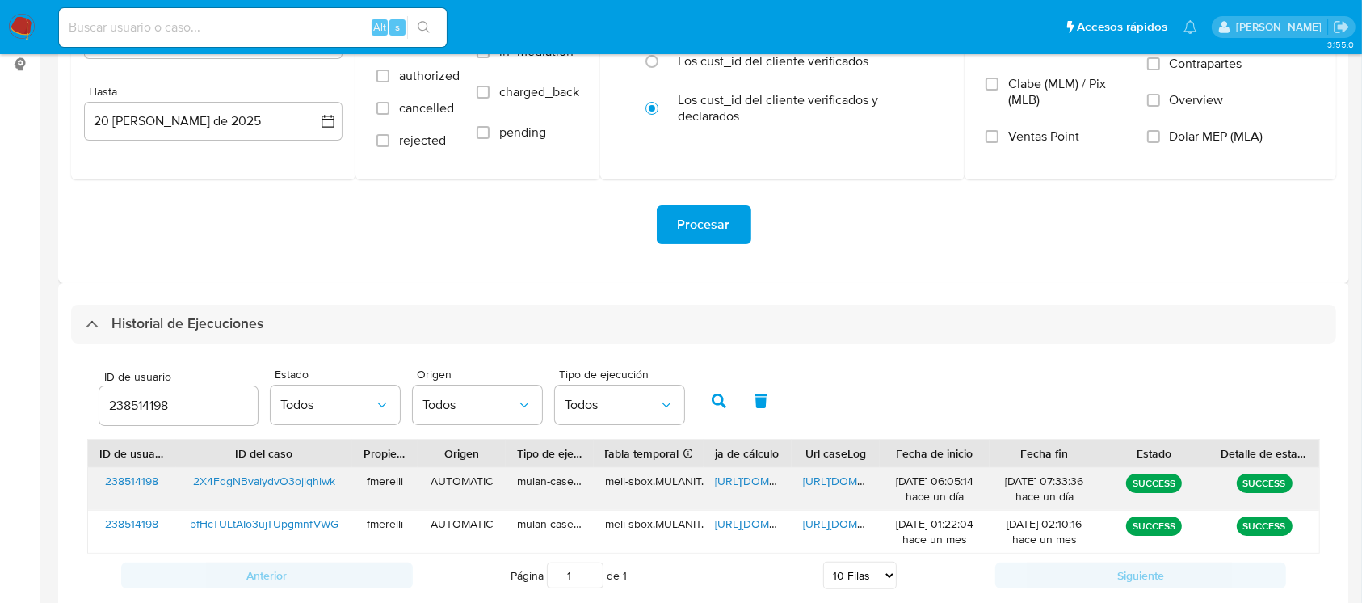
click at [821, 476] on span "https://docs.google.com/document/d/1rRo39zjk-w1AoJoGp3D-H9XqIJTwPpucr8By0mVtayk…" at bounding box center [858, 481] width 111 height 16
click at [168, 405] on input "238514198" at bounding box center [178, 405] width 158 height 21
click at [155, 403] on input "238514198292187945" at bounding box center [178, 405] width 158 height 21
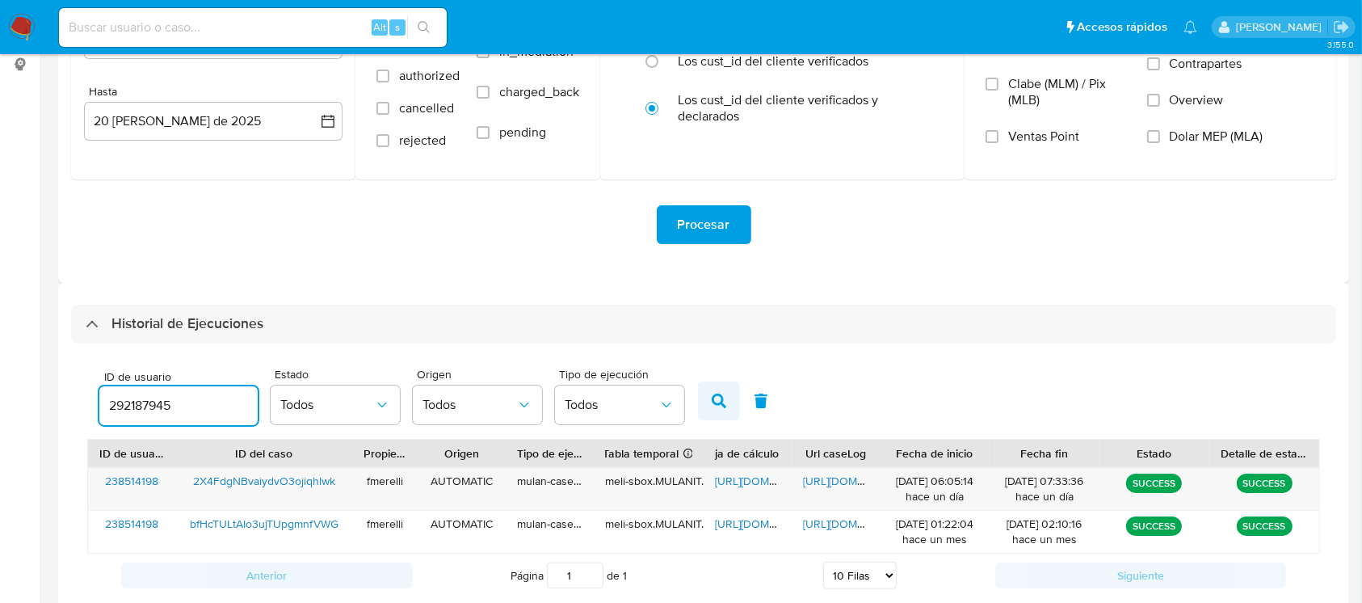
click at [727, 404] on button "button" at bounding box center [719, 400] width 42 height 39
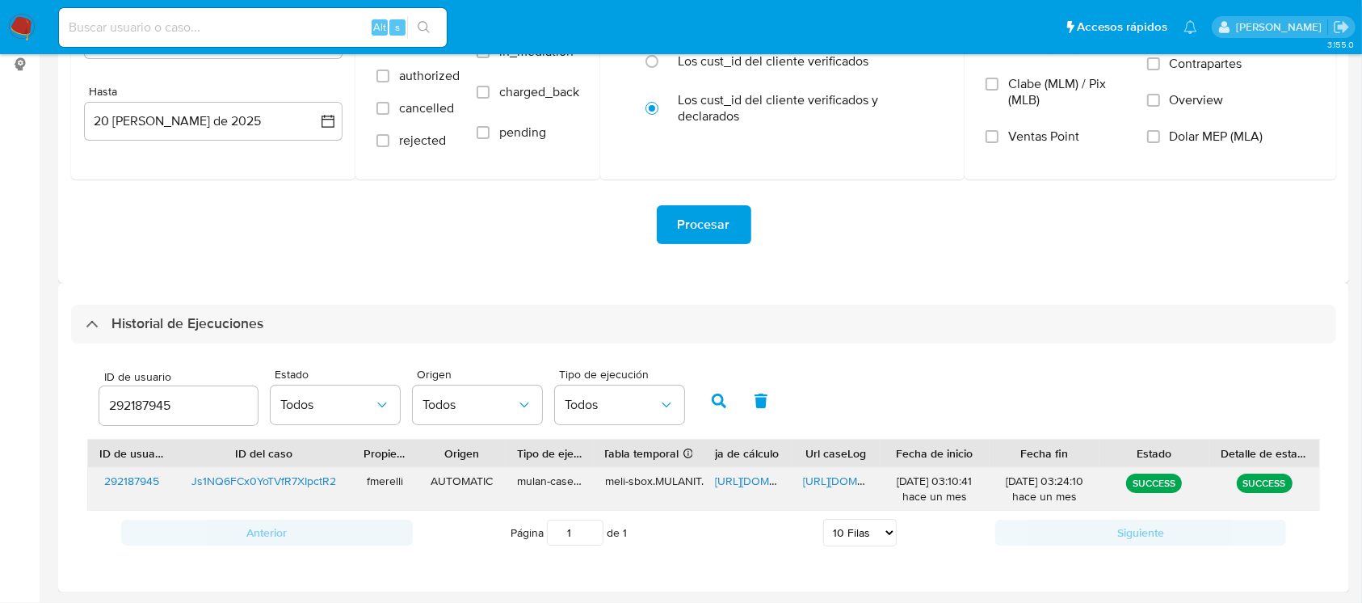
click at [825, 469] on div "https://docs.google.com/document/d/1rxp_9W7cNCf42ws_Xg9MvqQFSHta9JU-VqRkbwEjztg…" at bounding box center [836, 489] width 88 height 42
click at [814, 477] on span "https://docs.google.com/document/d/1rxp_9W7cNCf42ws_Xg9MvqQFSHta9JU-VqRkbwEjztg…" at bounding box center [858, 481] width 111 height 16
click at [726, 478] on span "https://docs.google.com/spreadsheets/d/1kSHhVG_em4km01tM9wUGQo7BfsR7rmzMT9ed0JI…" at bounding box center [770, 481] width 111 height 16
click at [138, 410] on input "292187945" at bounding box center [178, 405] width 158 height 21
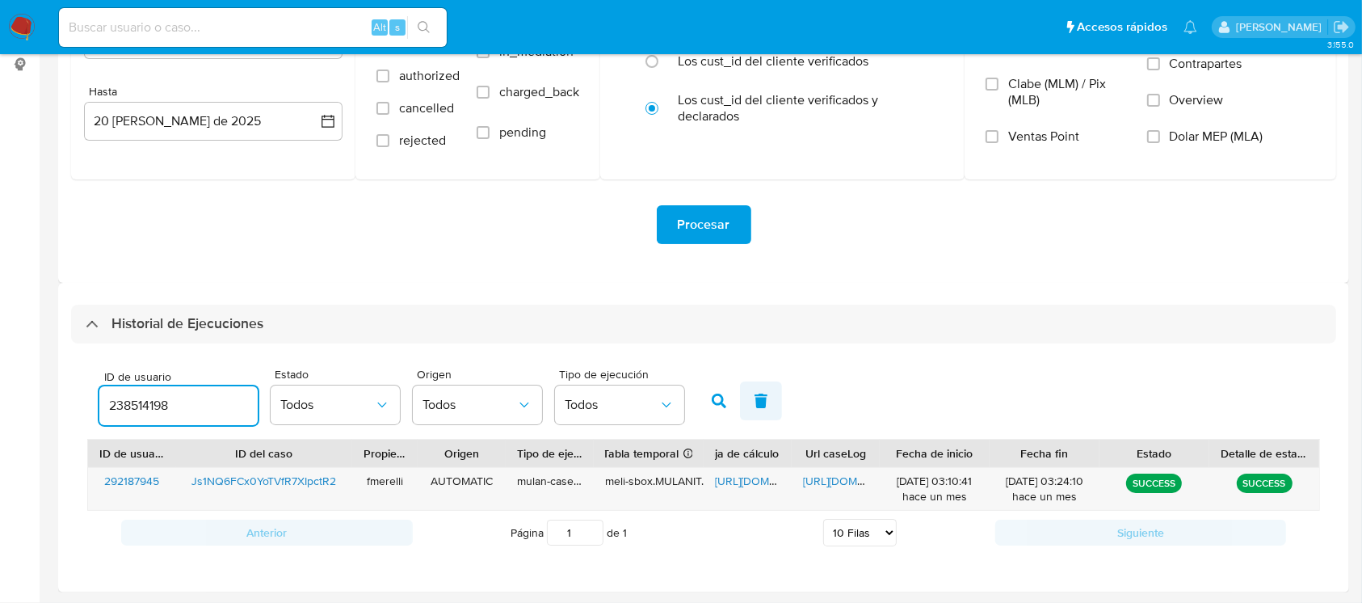
type input "238514198"
click at [740, 406] on button "button" at bounding box center [761, 400] width 42 height 39
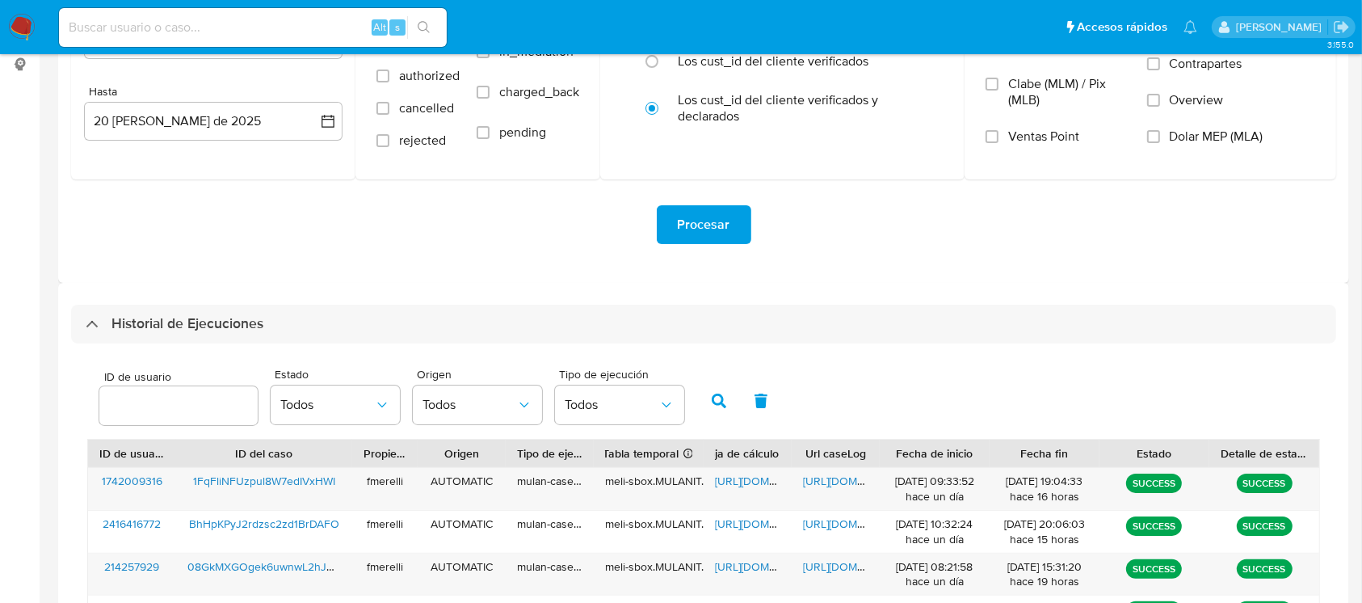
click at [731, 405] on button "button" at bounding box center [719, 400] width 42 height 39
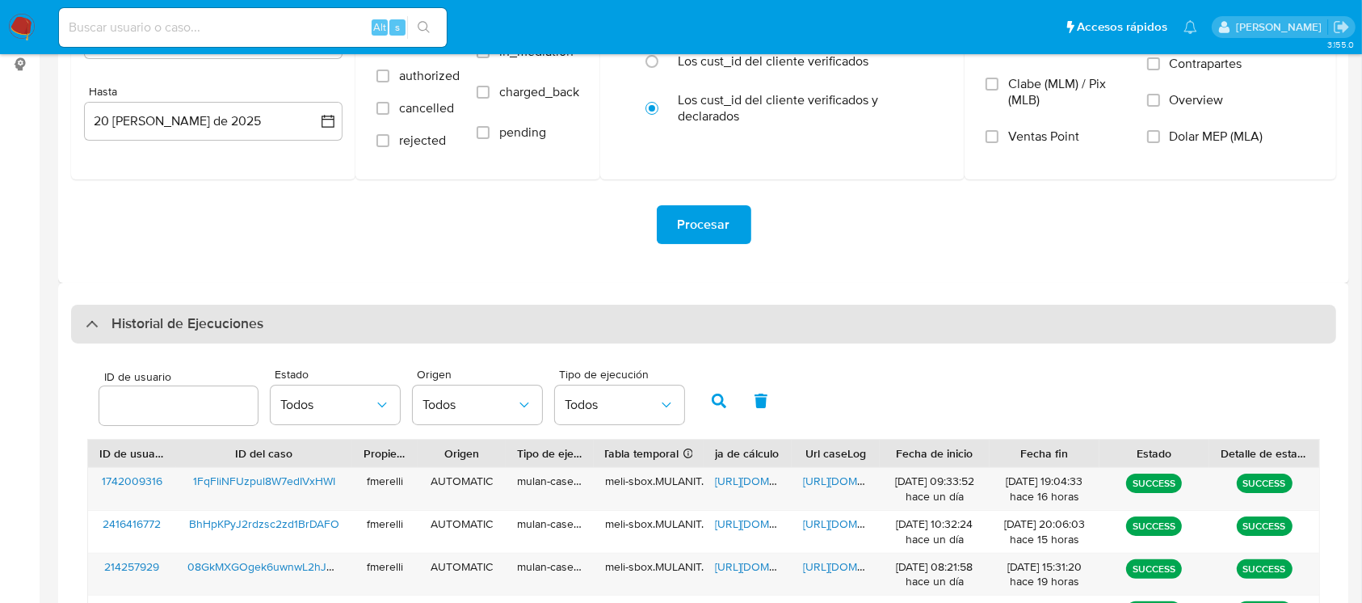
scroll to position [326, 0]
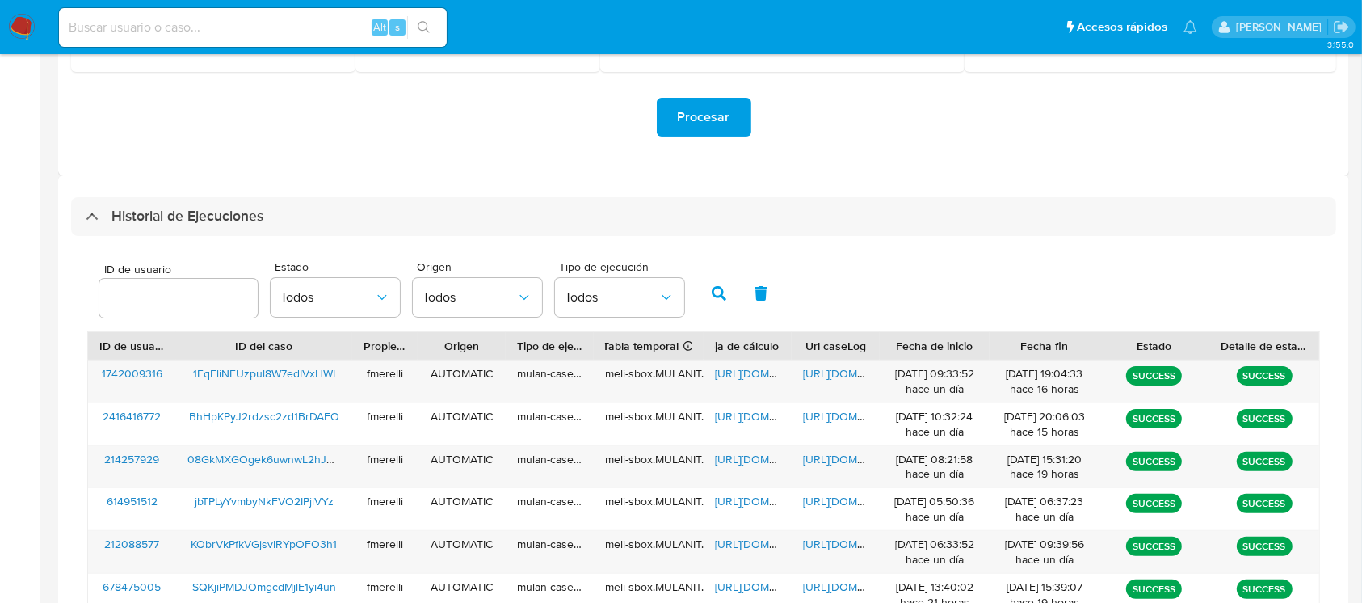
click at [157, 309] on div at bounding box center [178, 298] width 158 height 39
click at [166, 299] on input "number" at bounding box center [178, 298] width 158 height 21
paste input "238514198"
click at [726, 292] on button "button" at bounding box center [719, 293] width 42 height 39
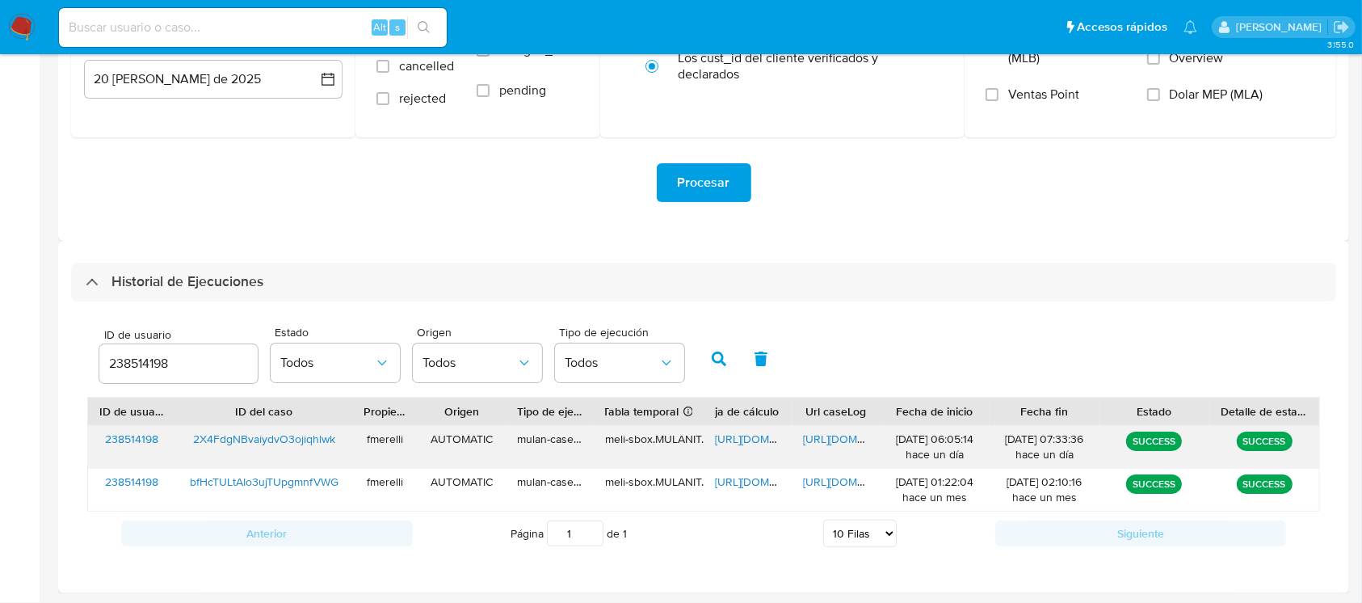
scroll to position [260, 0]
click at [814, 435] on span "https://docs.google.com/document/d/1rRo39zjk-w1AoJoGp3D-H9XqIJTwPpucr8By0mVtayk…" at bounding box center [858, 439] width 111 height 16
click at [750, 435] on span "https://docs.google.com/spreadsheets/d/1aur05awtIuDvxmui9O98hXRUGuaFmS43cAmUBFD…" at bounding box center [770, 439] width 111 height 16
click at [145, 363] on input "238514198" at bounding box center [178, 363] width 158 height 21
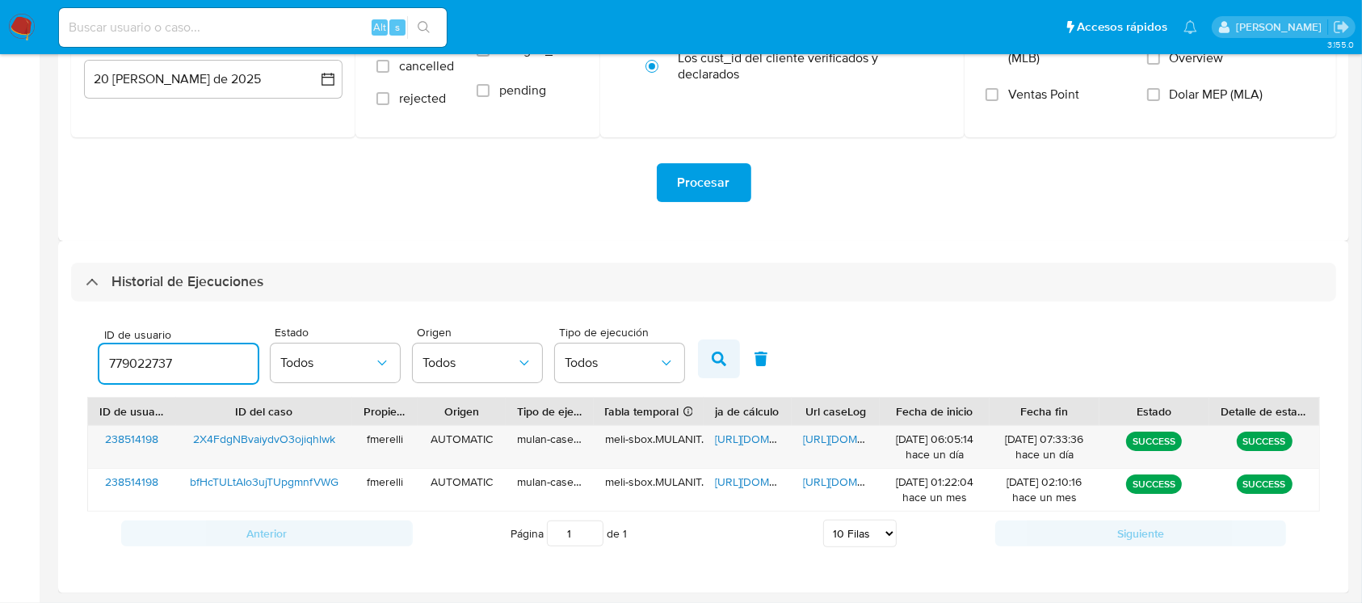
type input "779022737"
click at [715, 362] on icon "button" at bounding box center [719, 358] width 15 height 15
click at [816, 440] on span "https://docs.google.com/document/d/1_Y72tnUzTYH6pB1UI9VdgrEaMUWLxaDzmQ-faWbMV7Q…" at bounding box center [858, 439] width 111 height 16
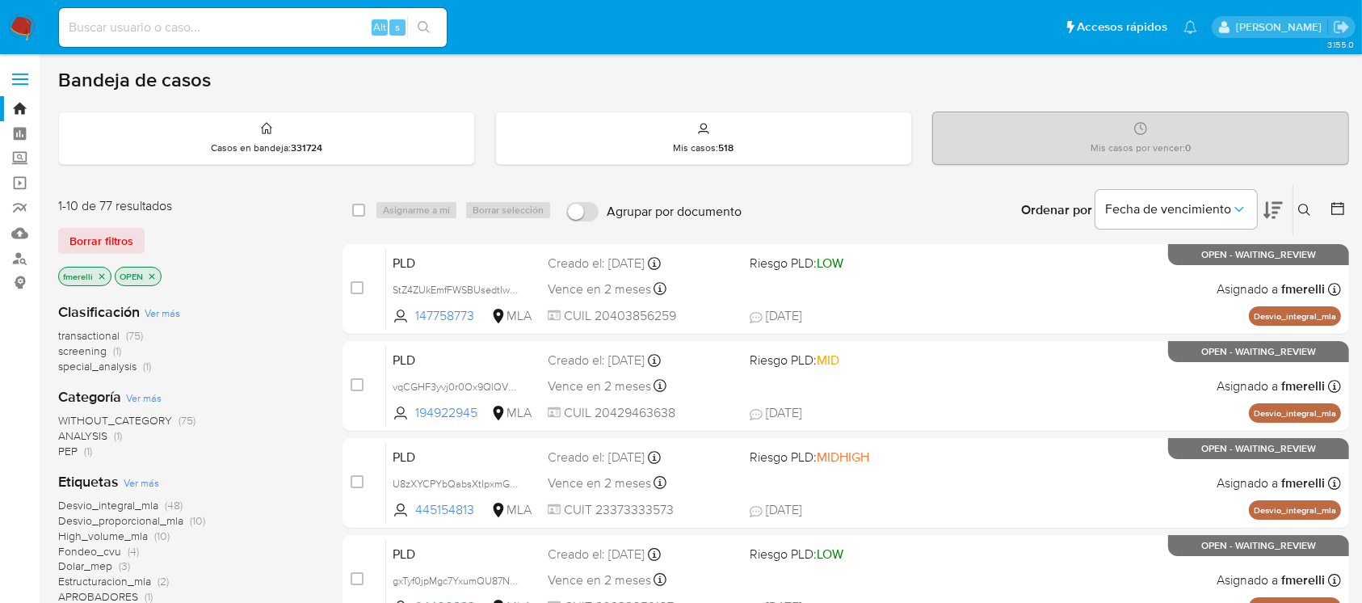
click at [1306, 208] on icon at bounding box center [1304, 210] width 13 height 13
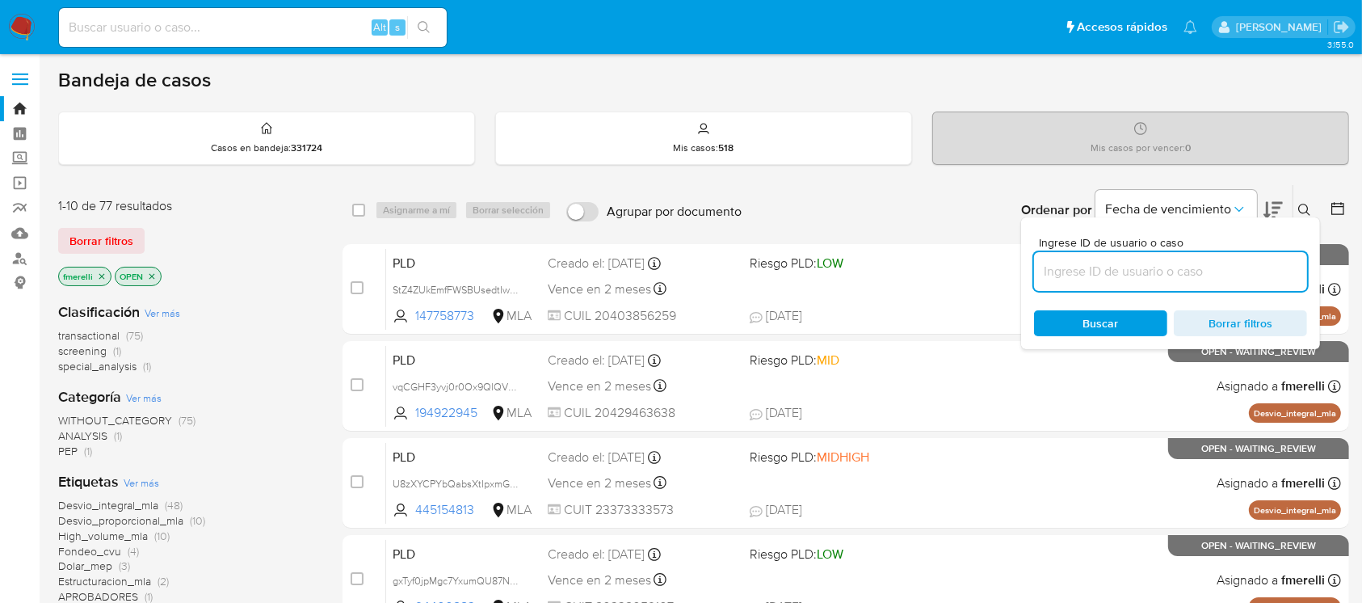
click at [1192, 275] on input at bounding box center [1170, 271] width 273 height 21
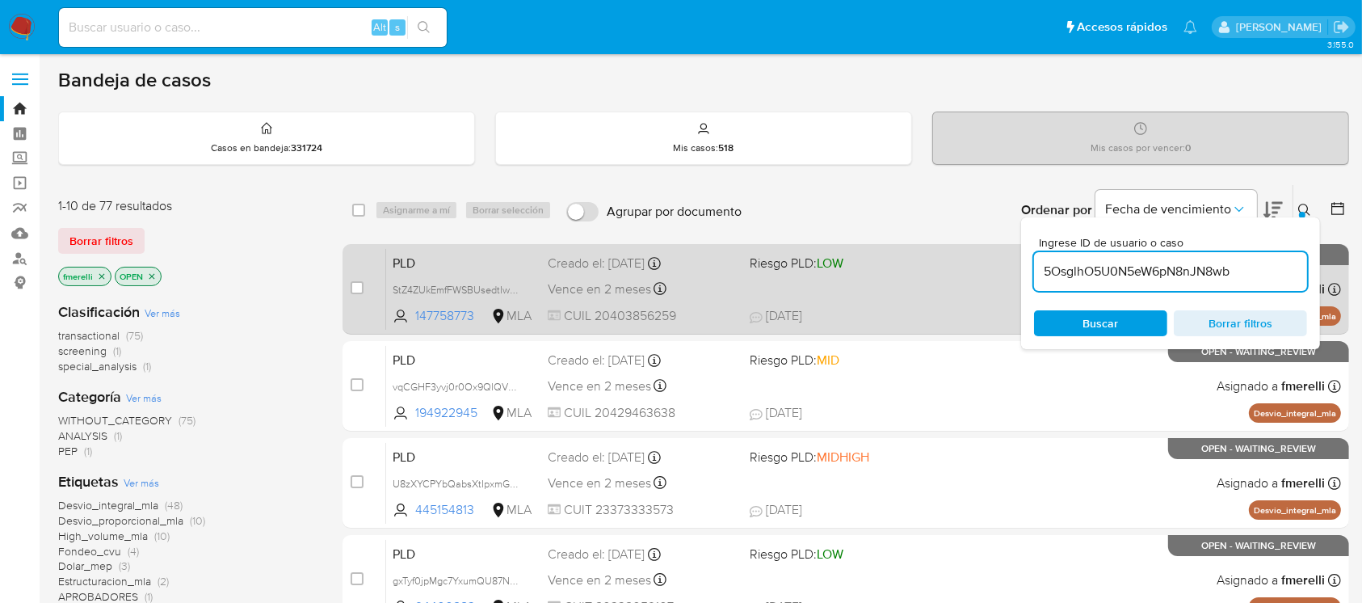
type input "5OsglhO5U0N5eW6pN8nJN8wb"
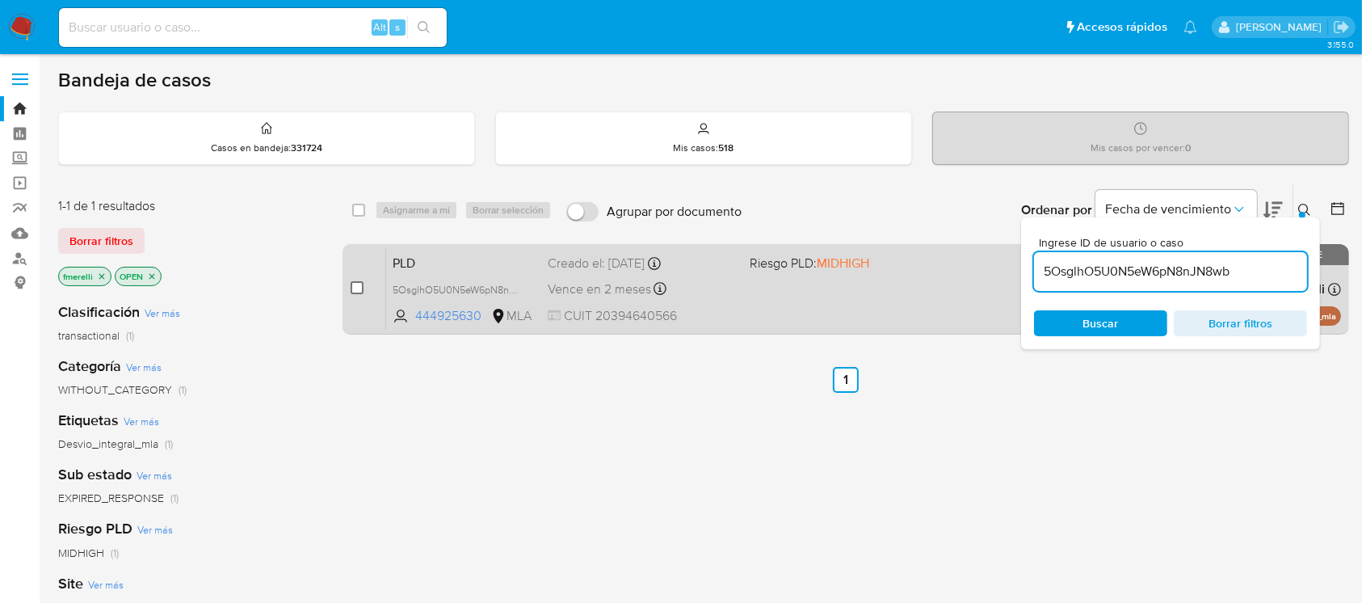
click at [351, 282] on input "checkbox" at bounding box center [357, 287] width 13 height 13
checkbox input "true"
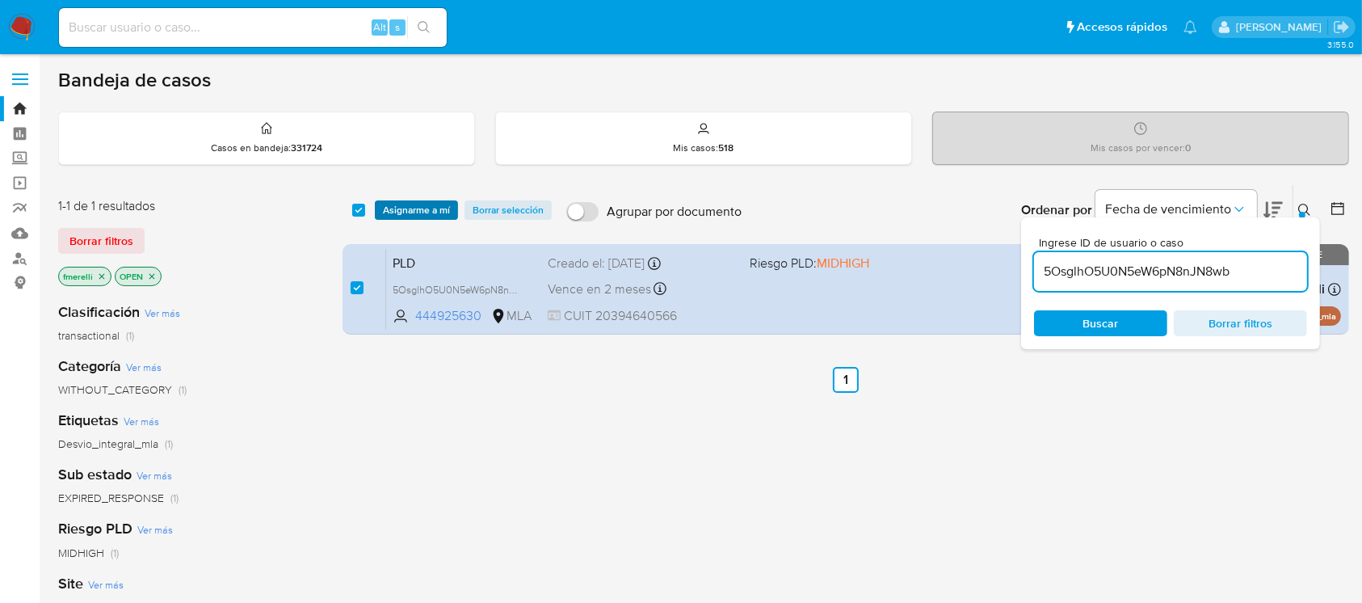
click at [412, 208] on span "Asignarme a mí" at bounding box center [416, 210] width 67 height 16
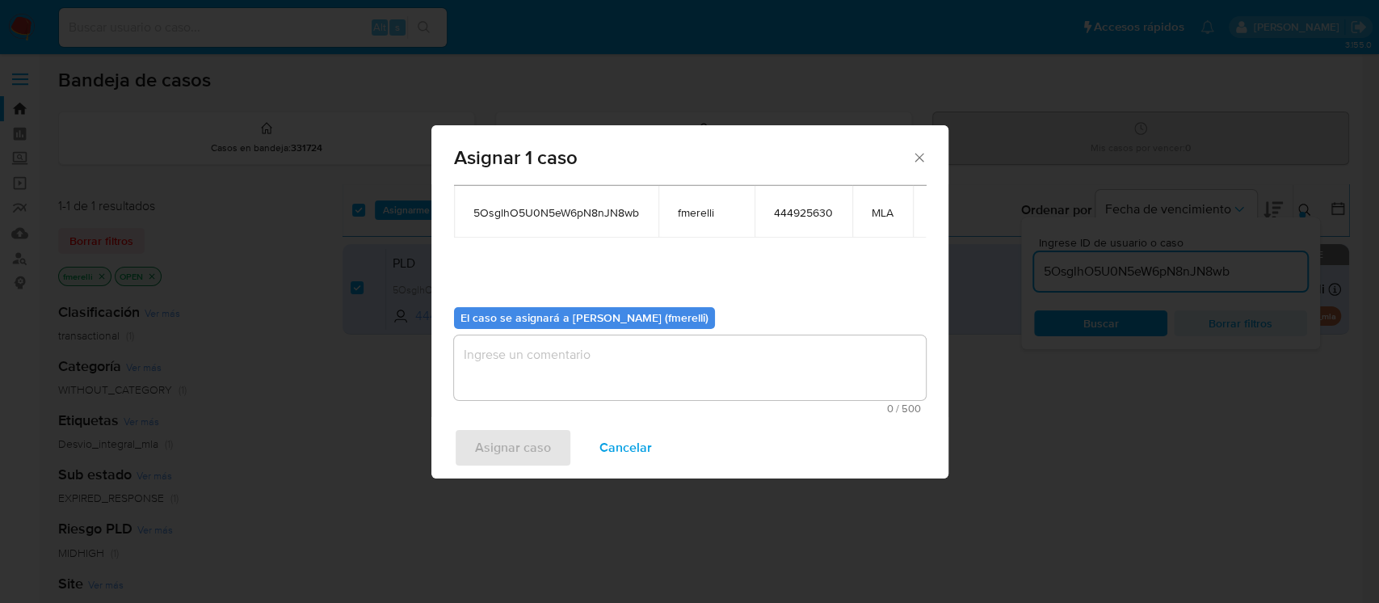
scroll to position [99, 0]
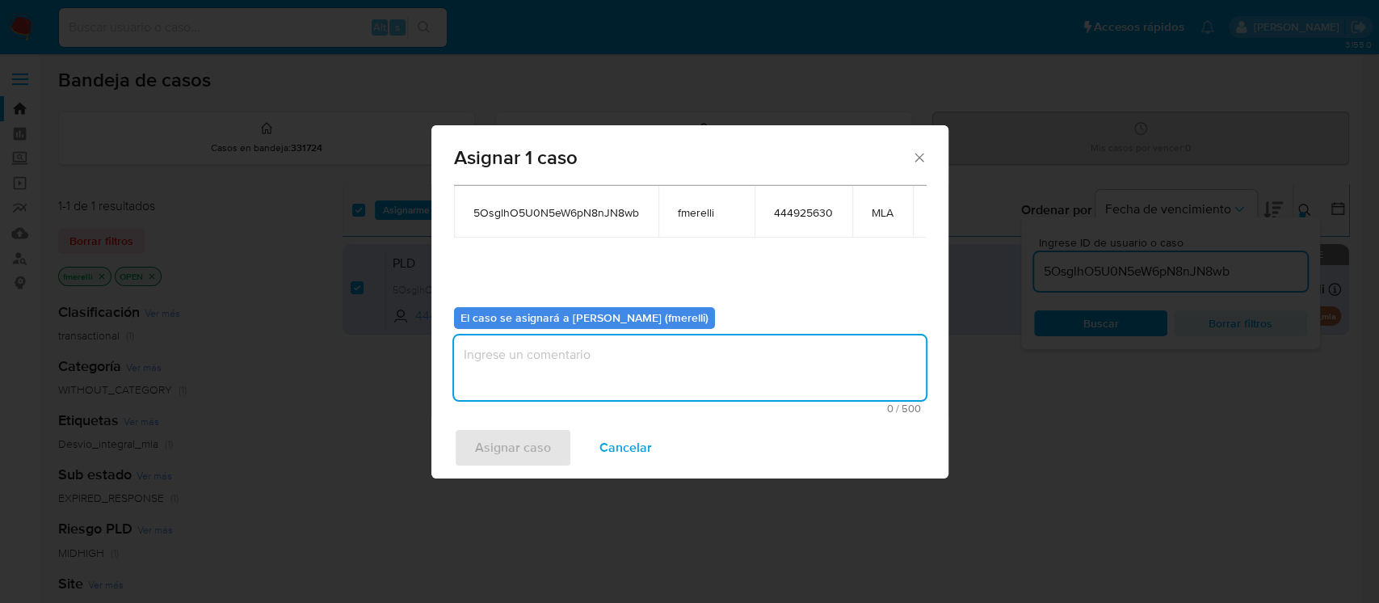
click at [542, 358] on textarea "assign-modal" at bounding box center [690, 367] width 472 height 65
click at [520, 464] on span "Asignar caso" at bounding box center [513, 448] width 76 height 36
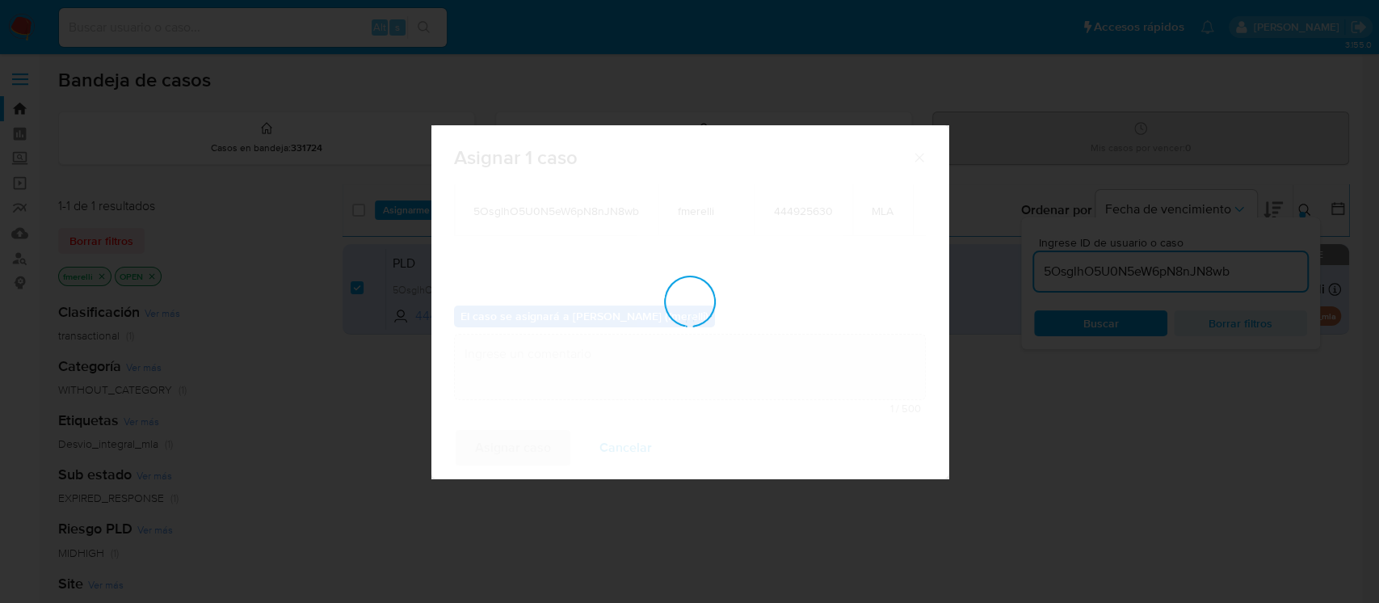
checkbox input "false"
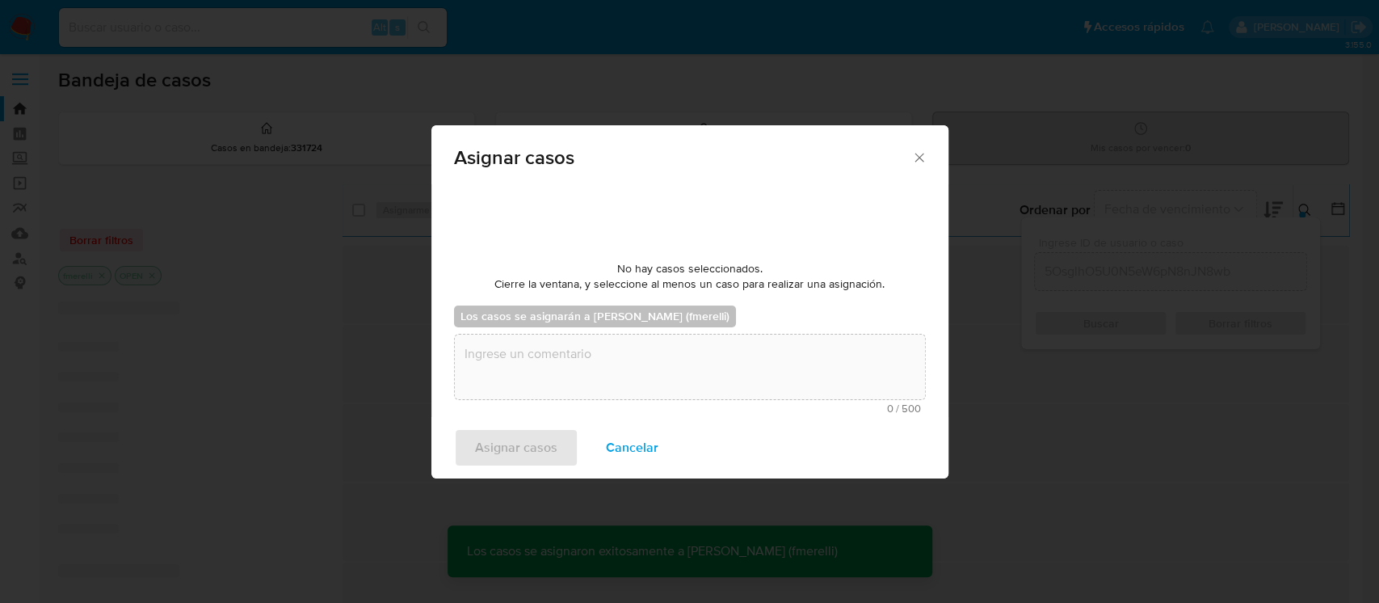
scroll to position [97, 0]
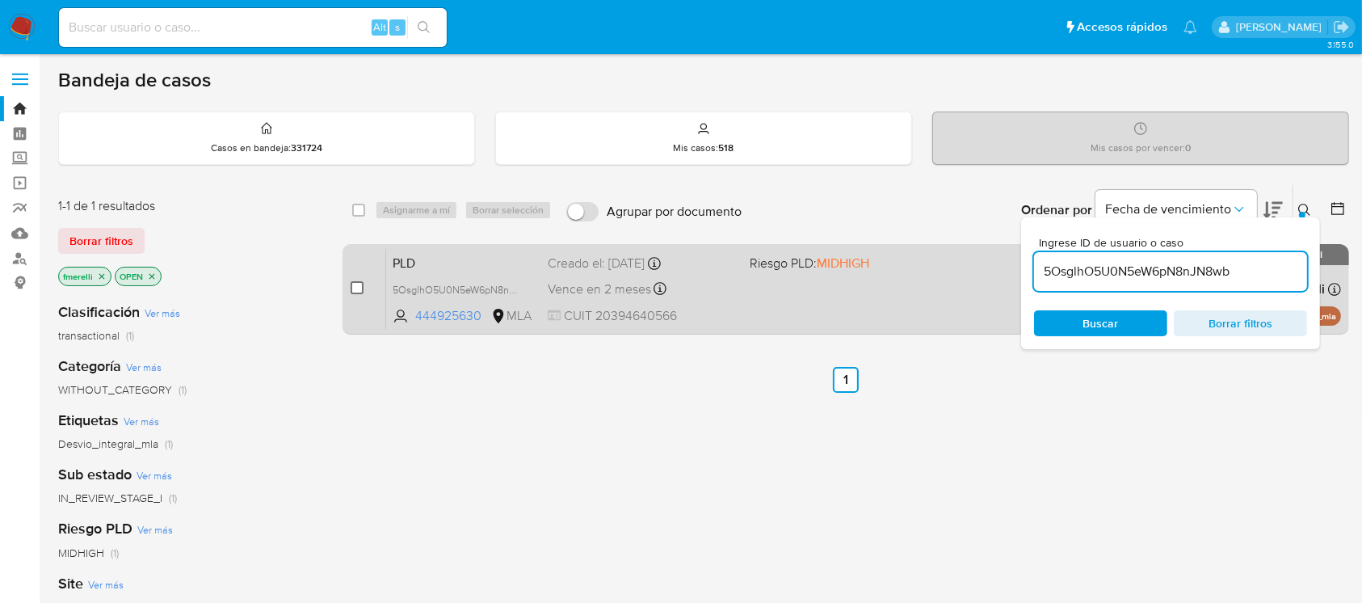
click at [363, 285] on input "checkbox" at bounding box center [357, 287] width 13 height 13
checkbox input "true"
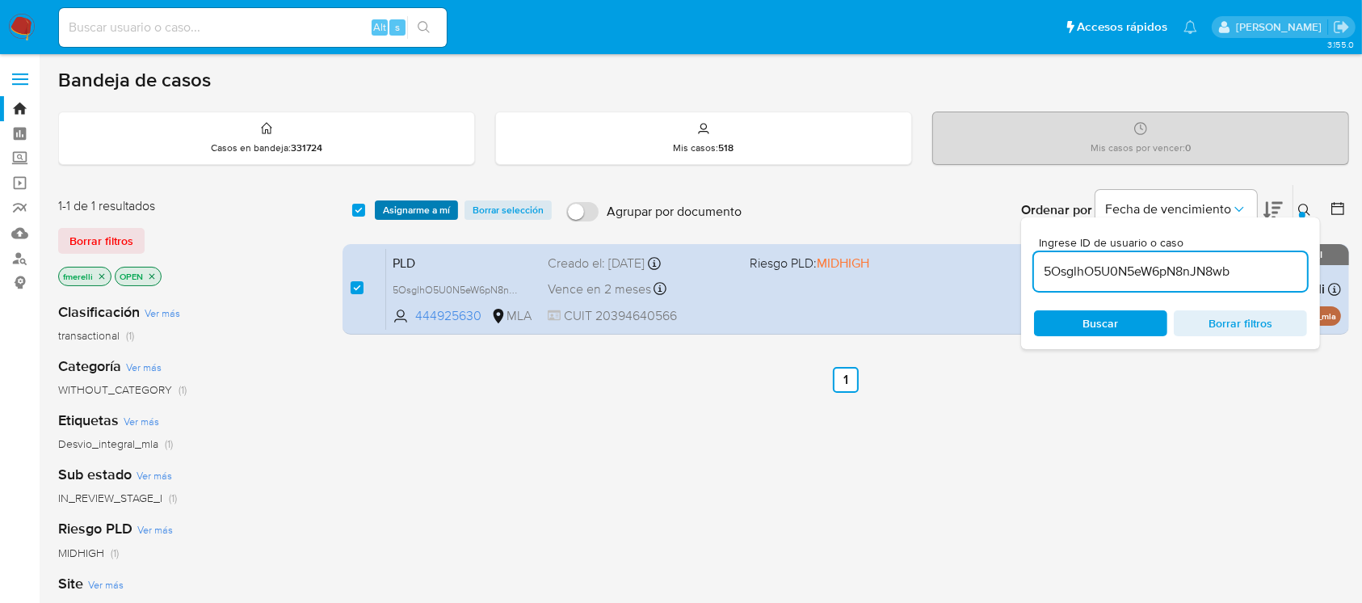
click at [420, 202] on span "Asignarme a mí" at bounding box center [416, 210] width 67 height 16
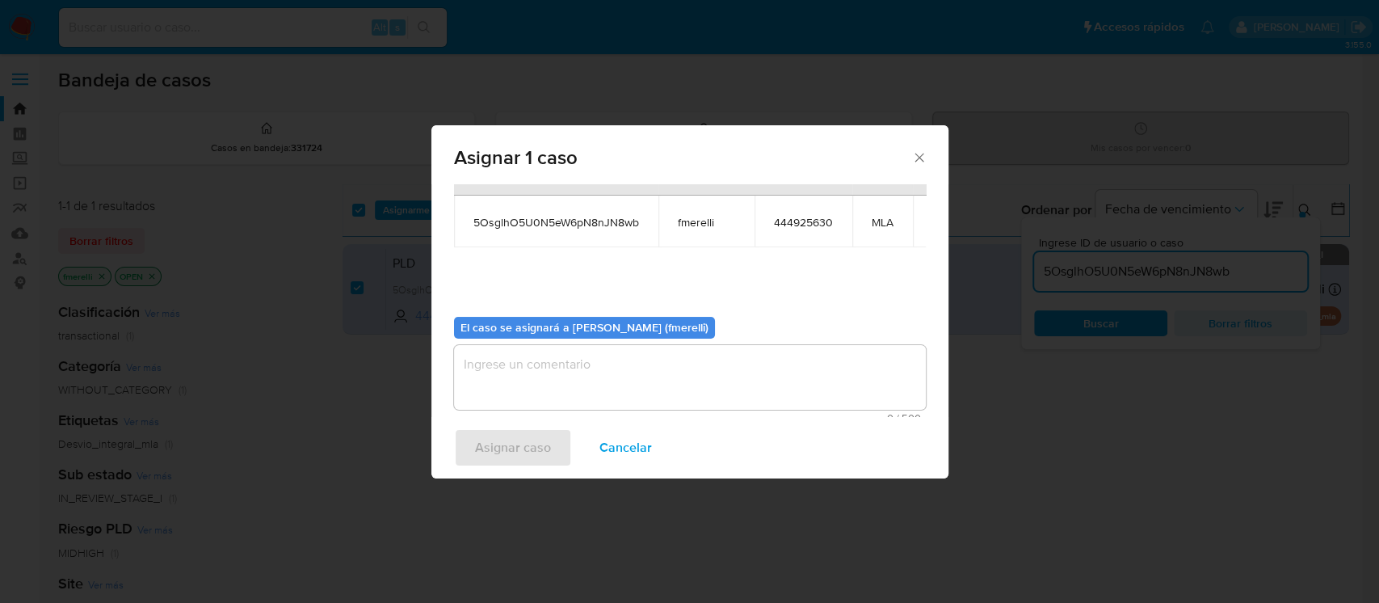
scroll to position [99, 0]
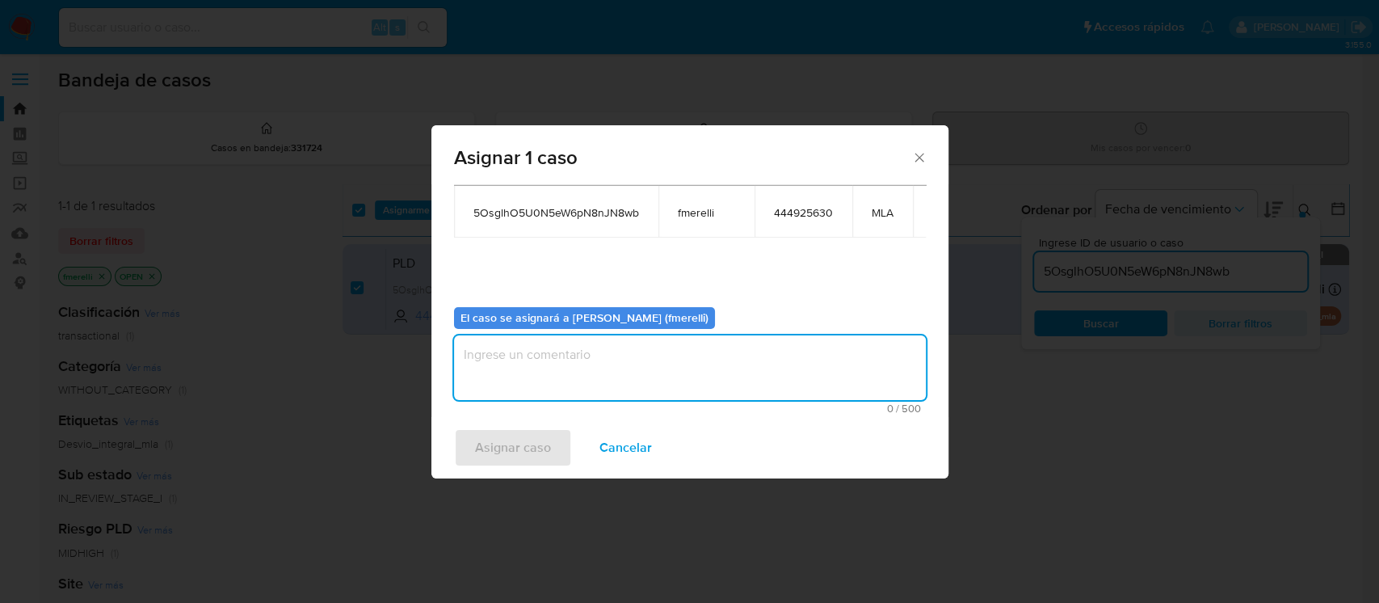
click at [549, 379] on textarea "assign-modal" at bounding box center [690, 367] width 472 height 65
click at [531, 432] on span "Asignar caso" at bounding box center [513, 448] width 76 height 36
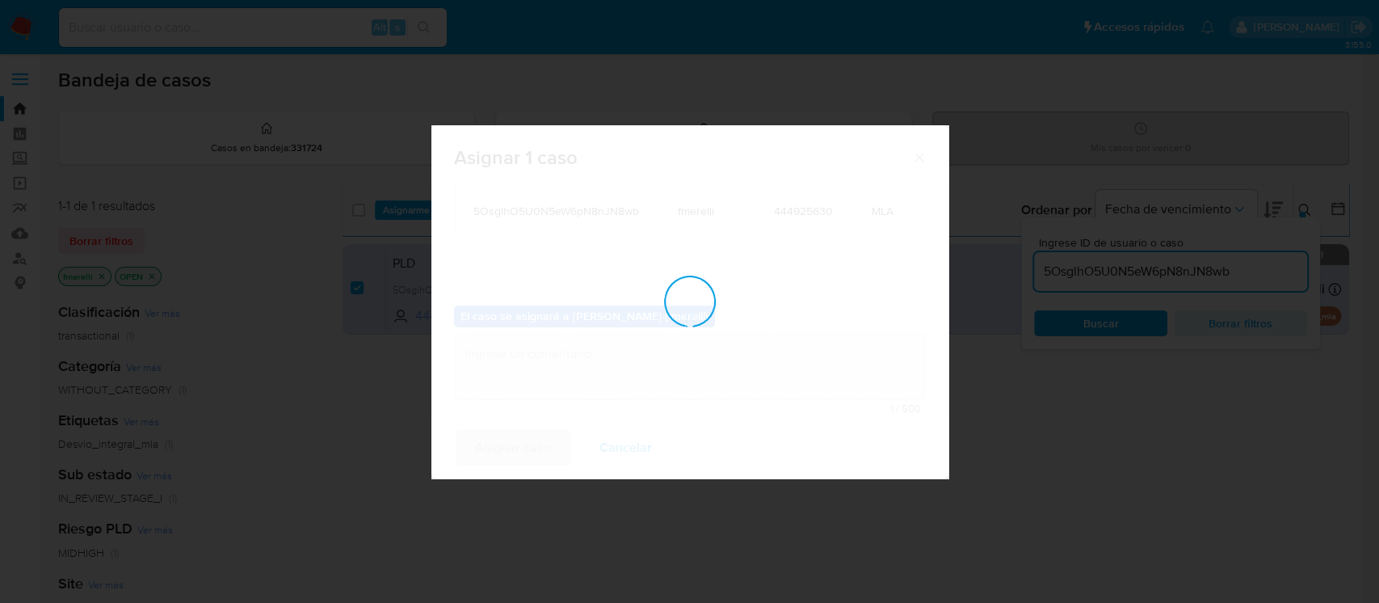
checkbox input "false"
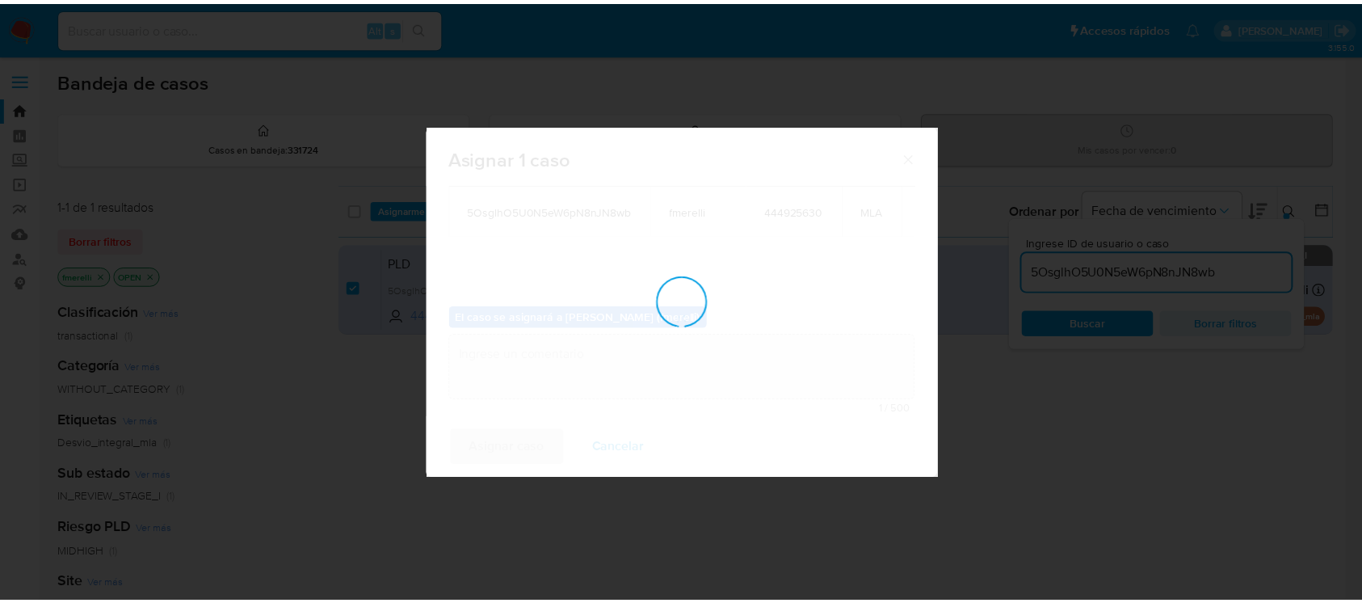
scroll to position [97, 0]
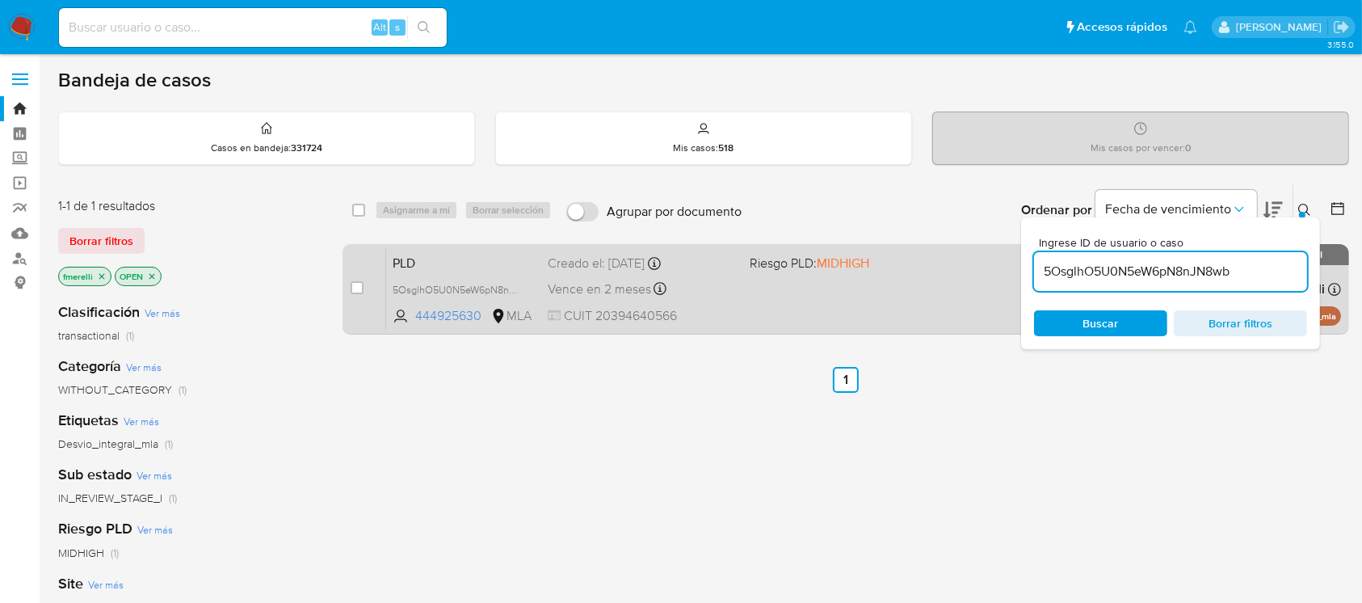
drag, startPoint x: 350, startPoint y: 290, endPoint x: 370, endPoint y: 270, distance: 28.6
click at [351, 289] on input "checkbox" at bounding box center [357, 287] width 13 height 13
checkbox input "true"
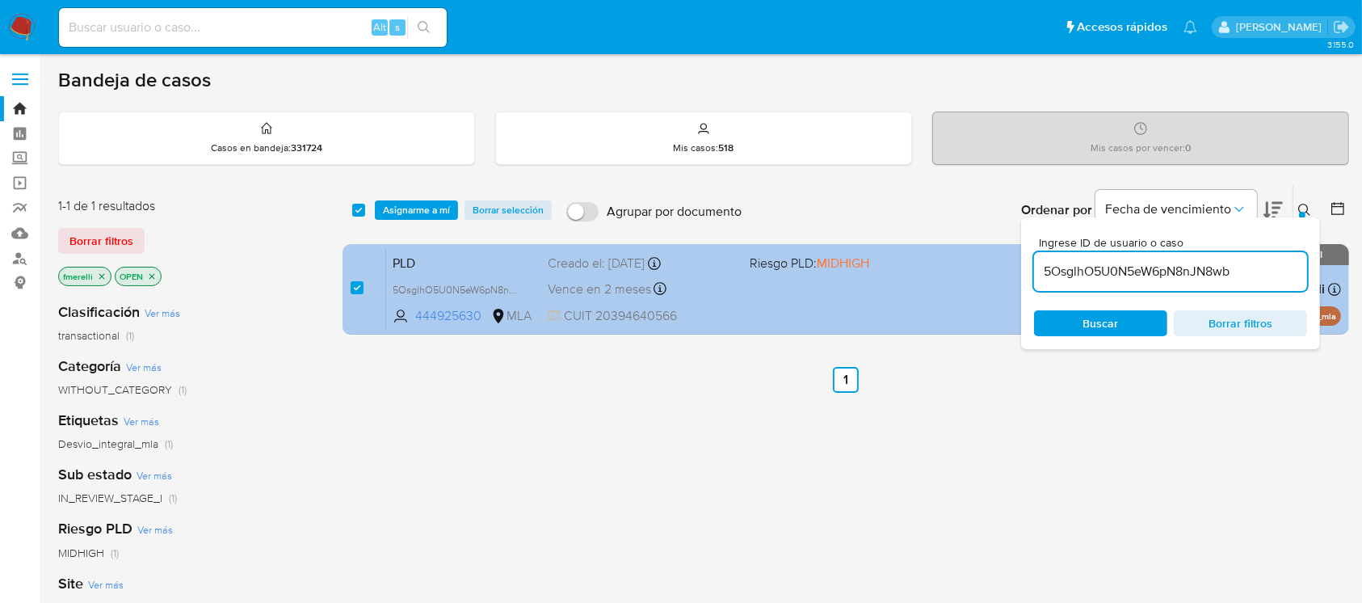
click at [529, 295] on span "5OsglhO5U0N5eW6pN8nJN8wb" at bounding box center [464, 289] width 142 height 18
click at [692, 297] on div "Vence en 2 meses Vence el 10/10/2025 03:25:25" at bounding box center [642, 289] width 188 height 22
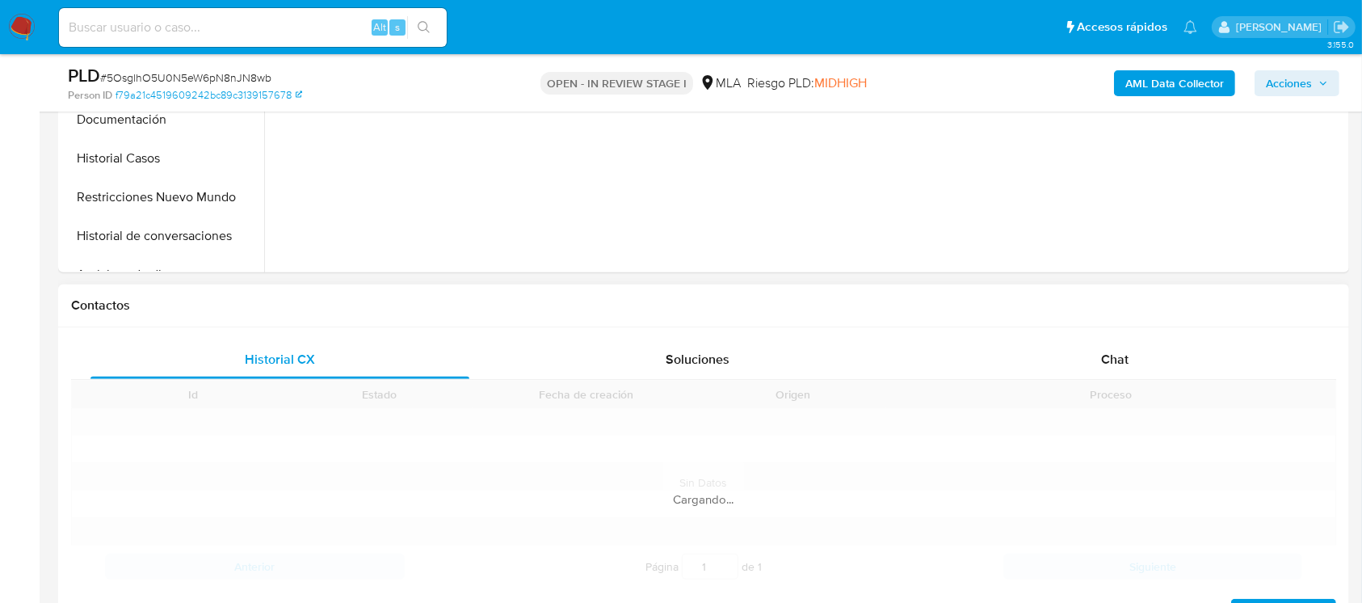
scroll to position [646, 0]
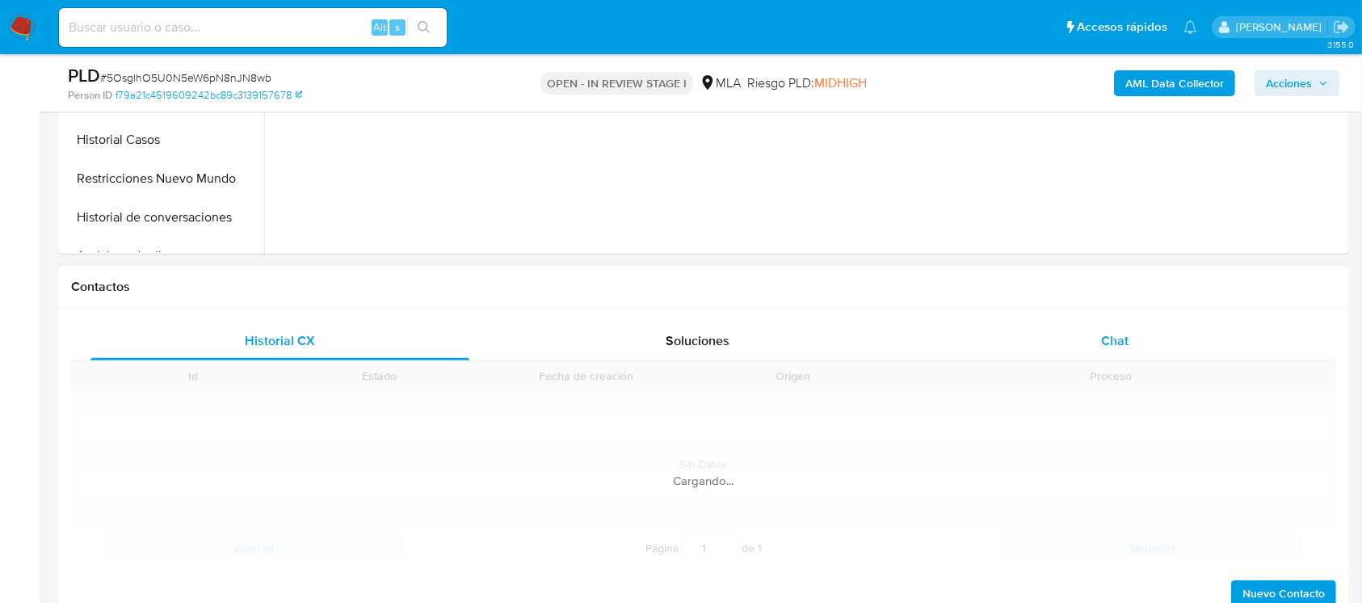
click at [1065, 346] on div "Chat" at bounding box center [1115, 341] width 379 height 39
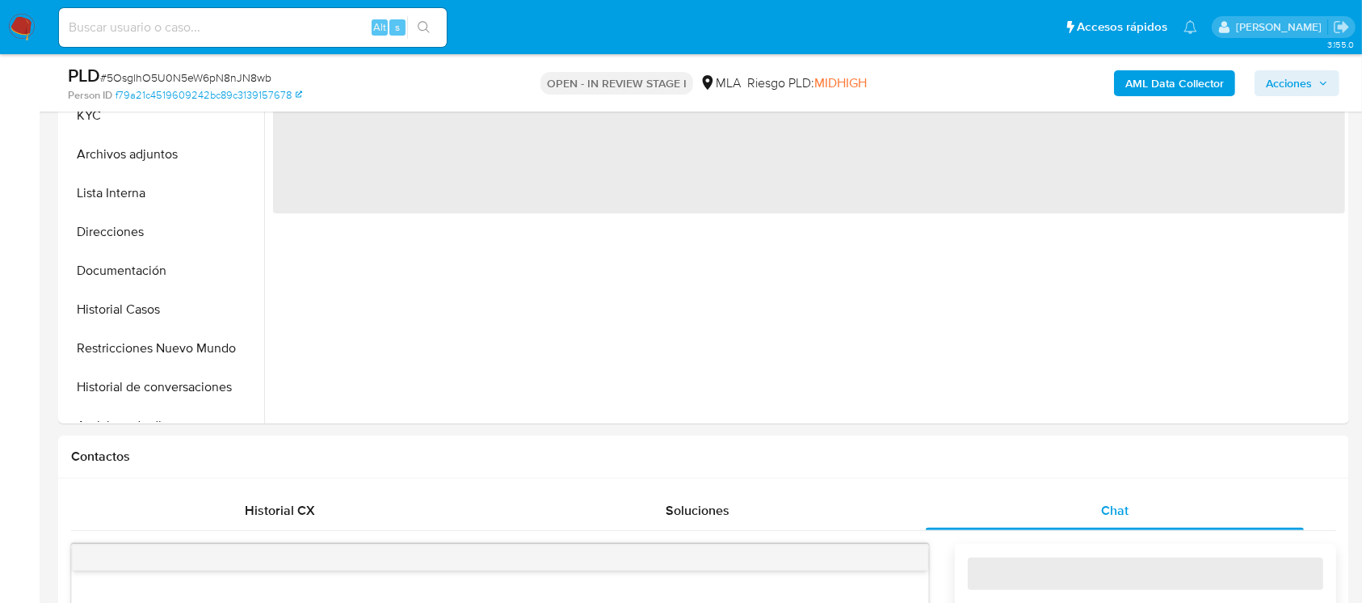
scroll to position [431, 0]
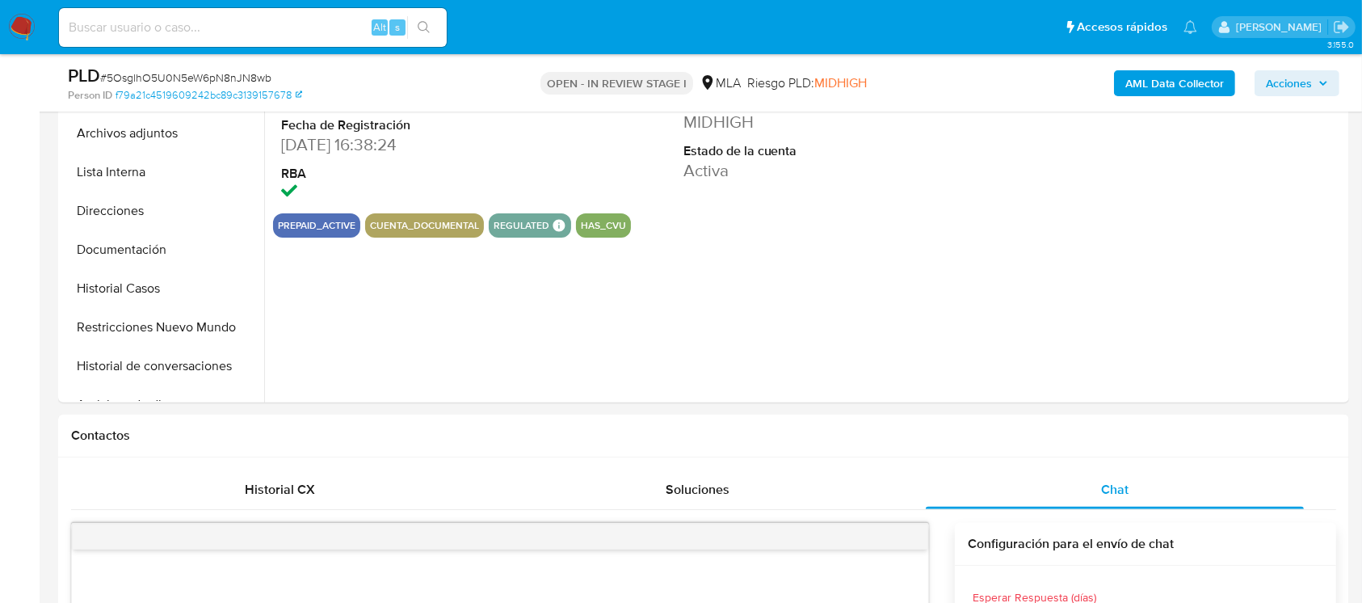
select select "10"
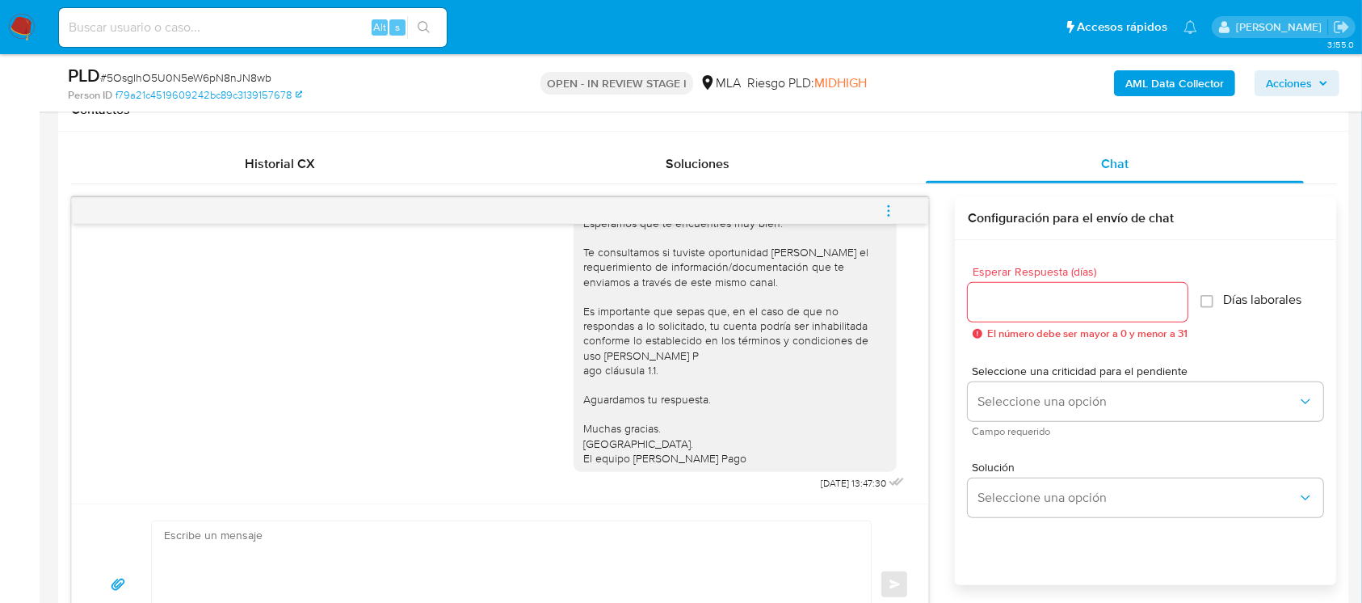
scroll to position [861, 0]
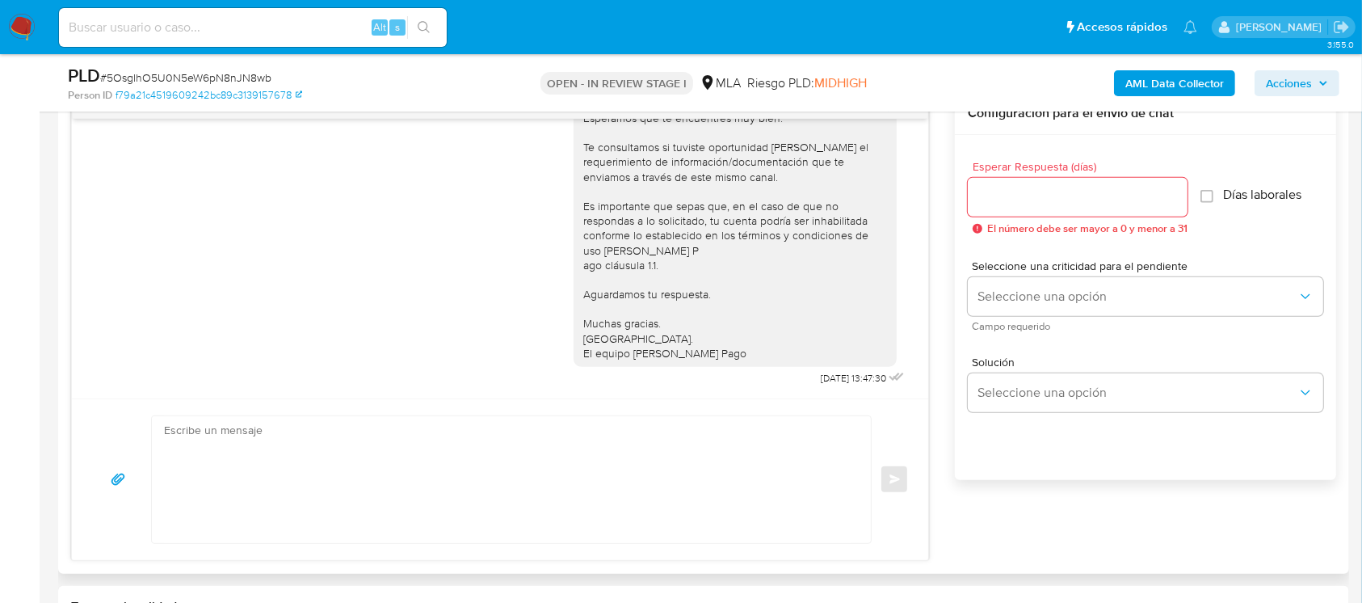
click at [491, 460] on textarea at bounding box center [507, 479] width 687 height 127
paste textarea "Lore , Ip dolorsi am con adipiscinge seddoeiusmo te in utlabo et Dolorem Aliq, …"
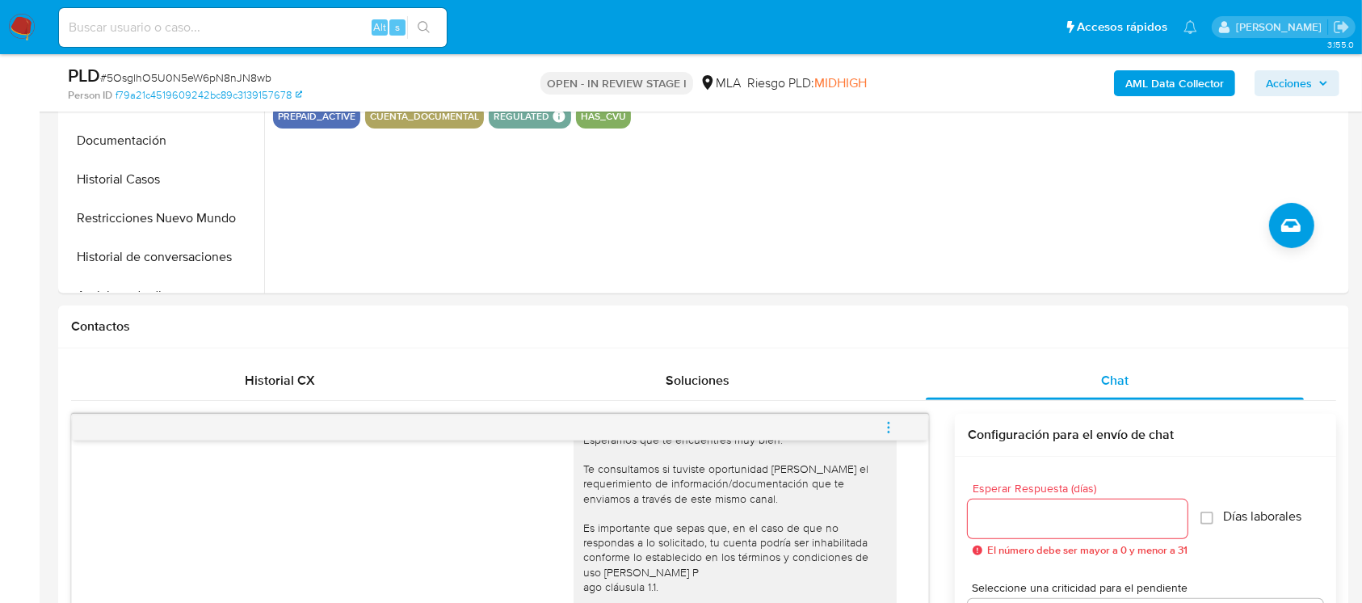
scroll to position [215, 0]
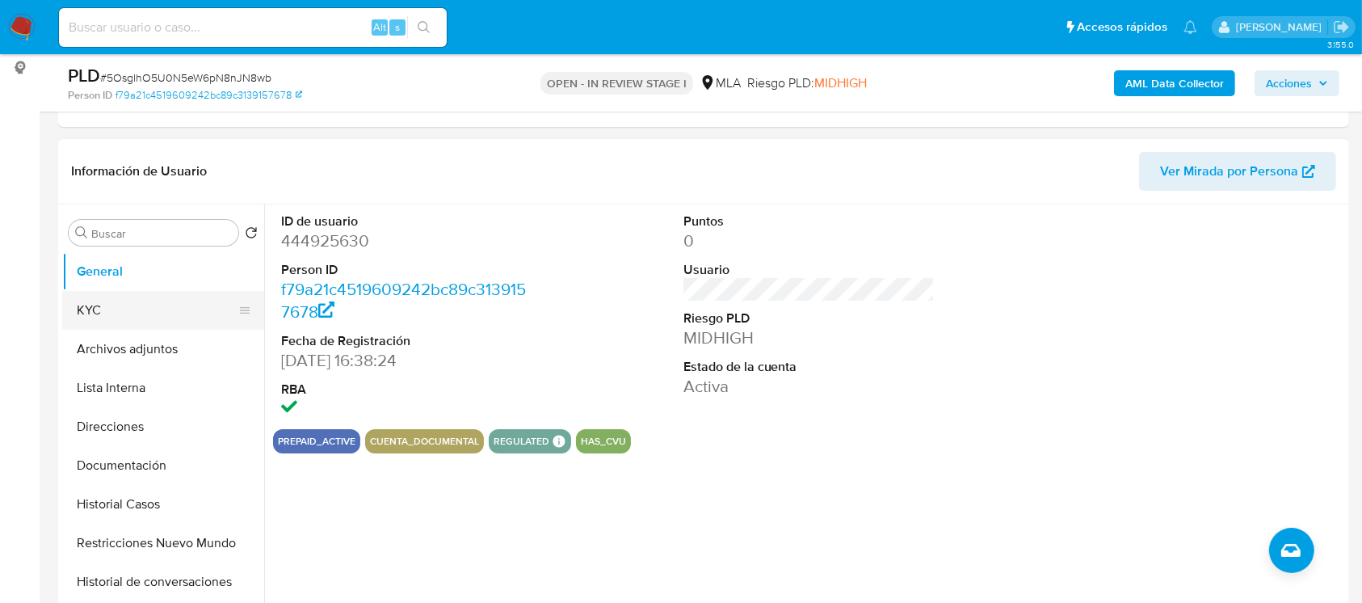
click at [104, 314] on button "KYC" at bounding box center [156, 310] width 189 height 39
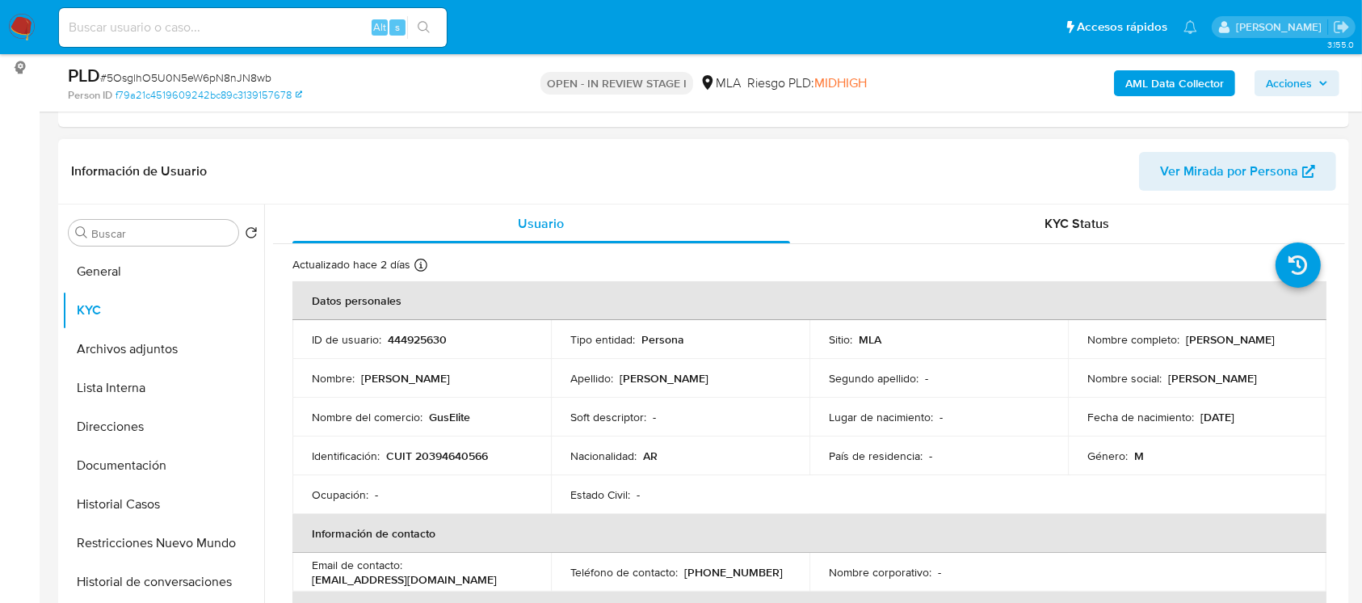
drag, startPoint x: 1179, startPoint y: 338, endPoint x: 1304, endPoint y: 337, distance: 125.2
click at [1304, 337] on td "Nombre completo : [PERSON_NAME]" at bounding box center [1197, 339] width 259 height 39
copy div "[PERSON_NAME]"
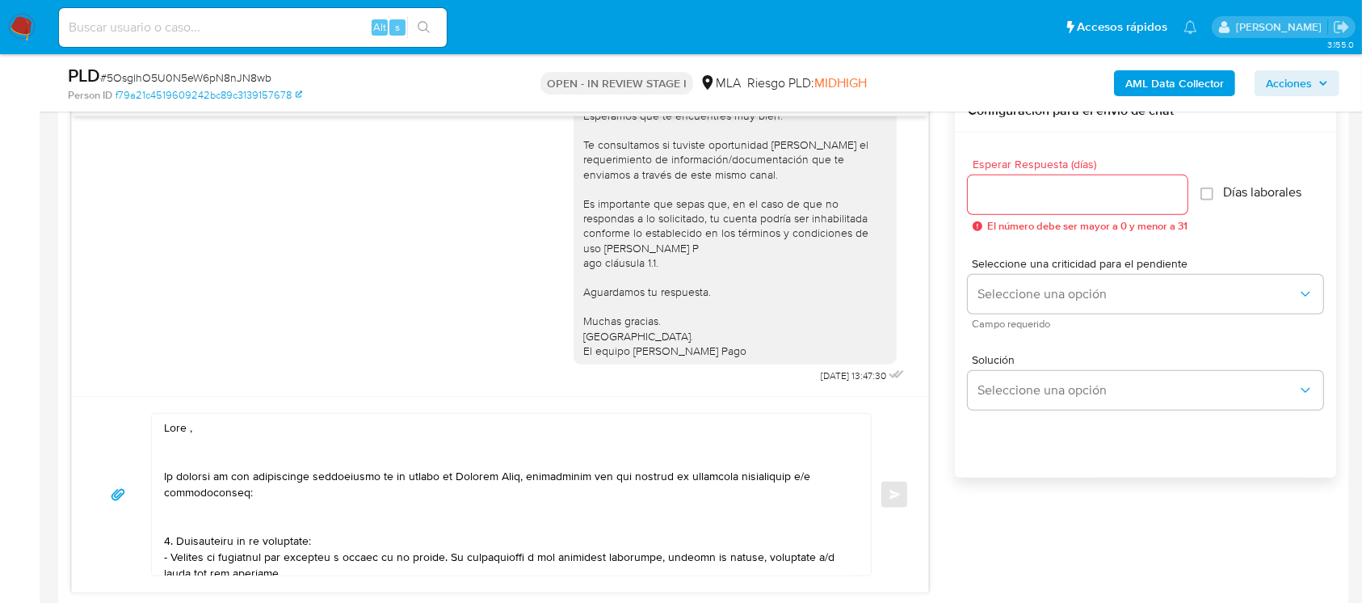
scroll to position [861, 0]
click at [217, 437] on textarea at bounding box center [507, 497] width 687 height 162
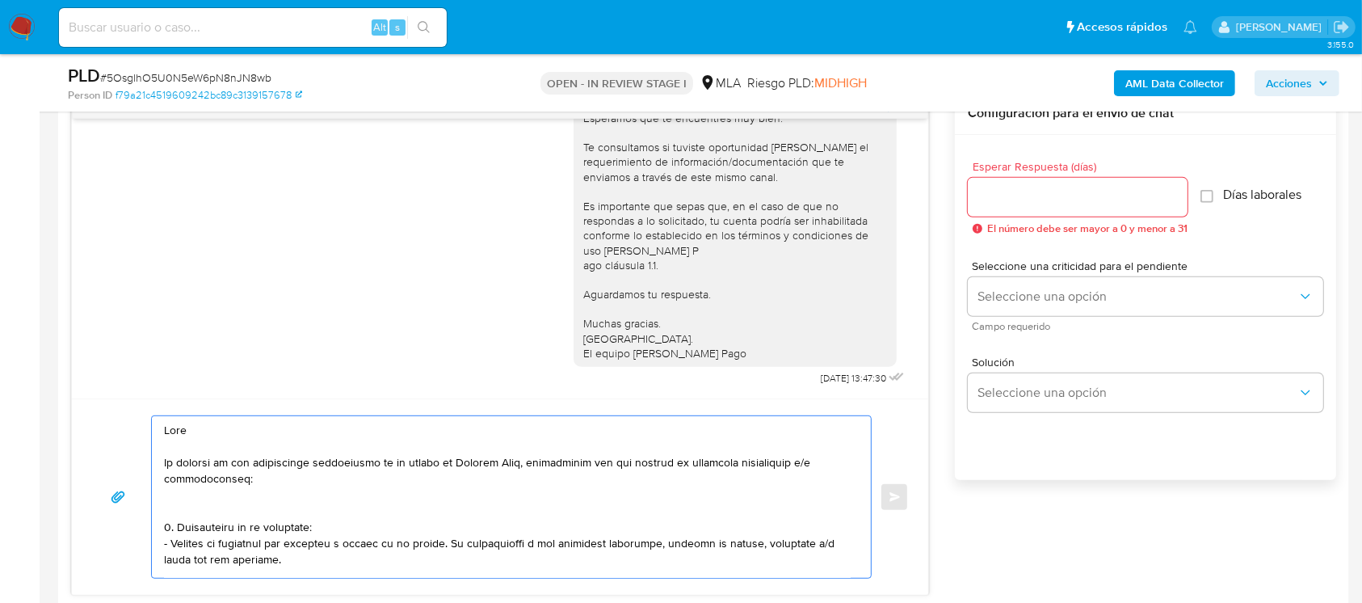
paste textarea "[PERSON_NAME]"
click at [192, 506] on textarea at bounding box center [507, 497] width 687 height 162
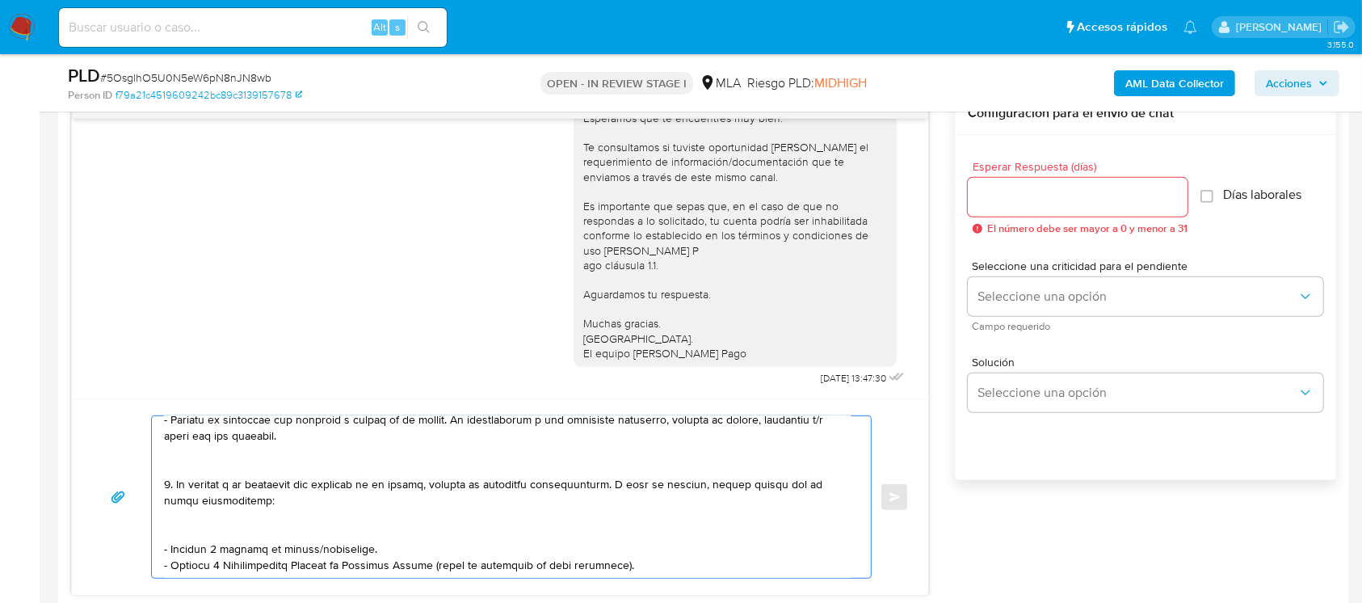
click at [267, 456] on textarea at bounding box center [507, 497] width 687 height 162
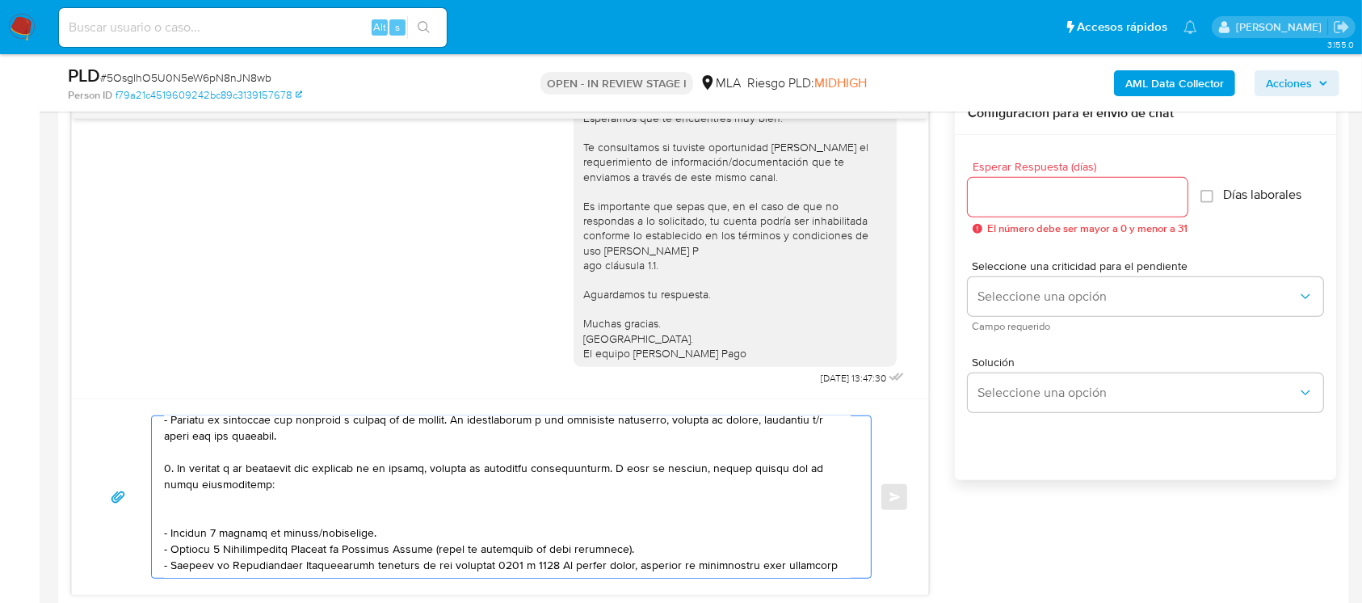
scroll to position [90, 0]
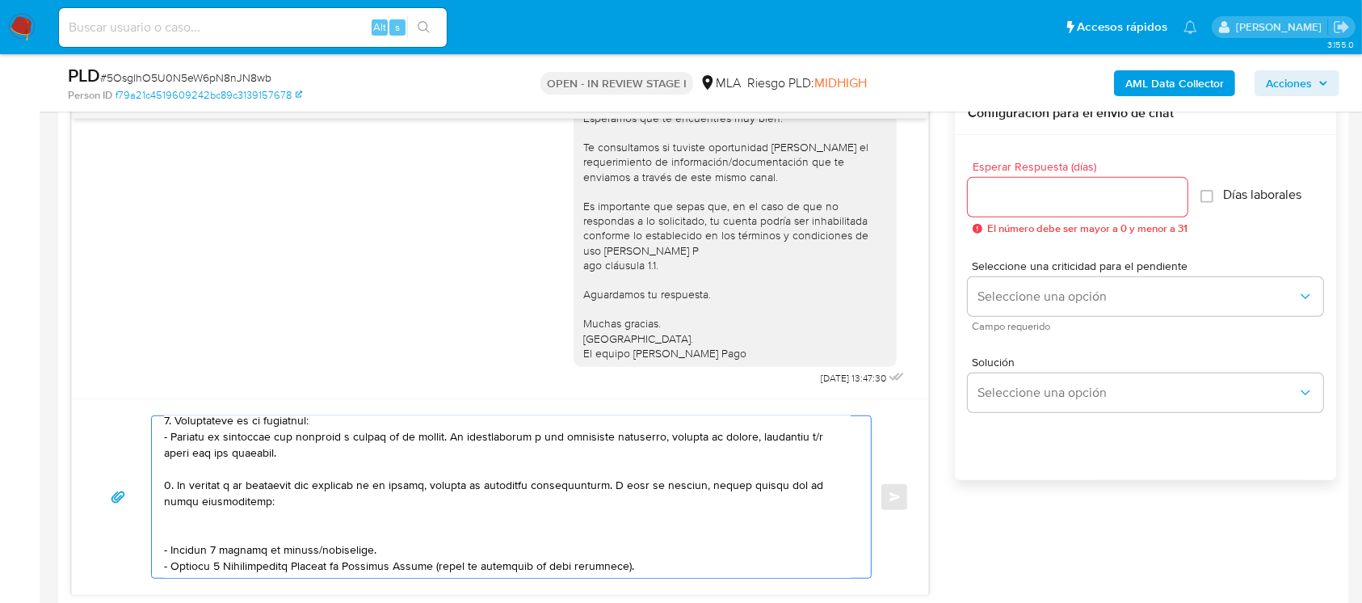
click at [239, 521] on textarea at bounding box center [507, 497] width 687 height 162
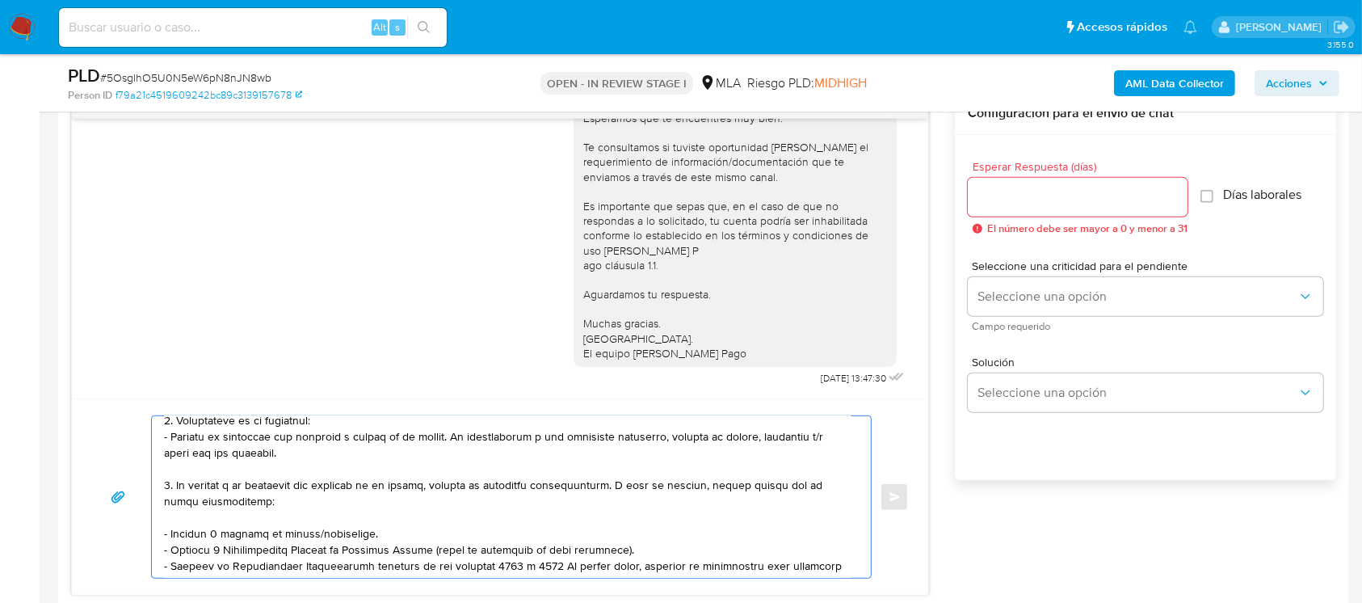
click at [286, 537] on textarea at bounding box center [507, 497] width 687 height 162
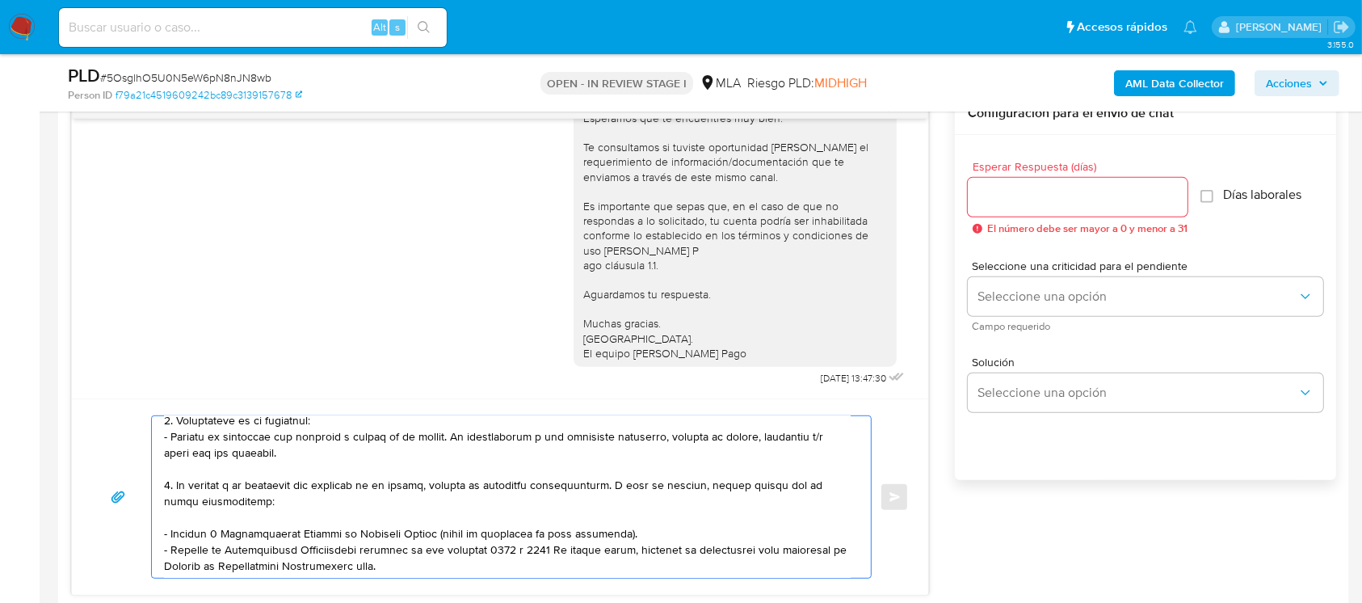
scroll to position [199, 0]
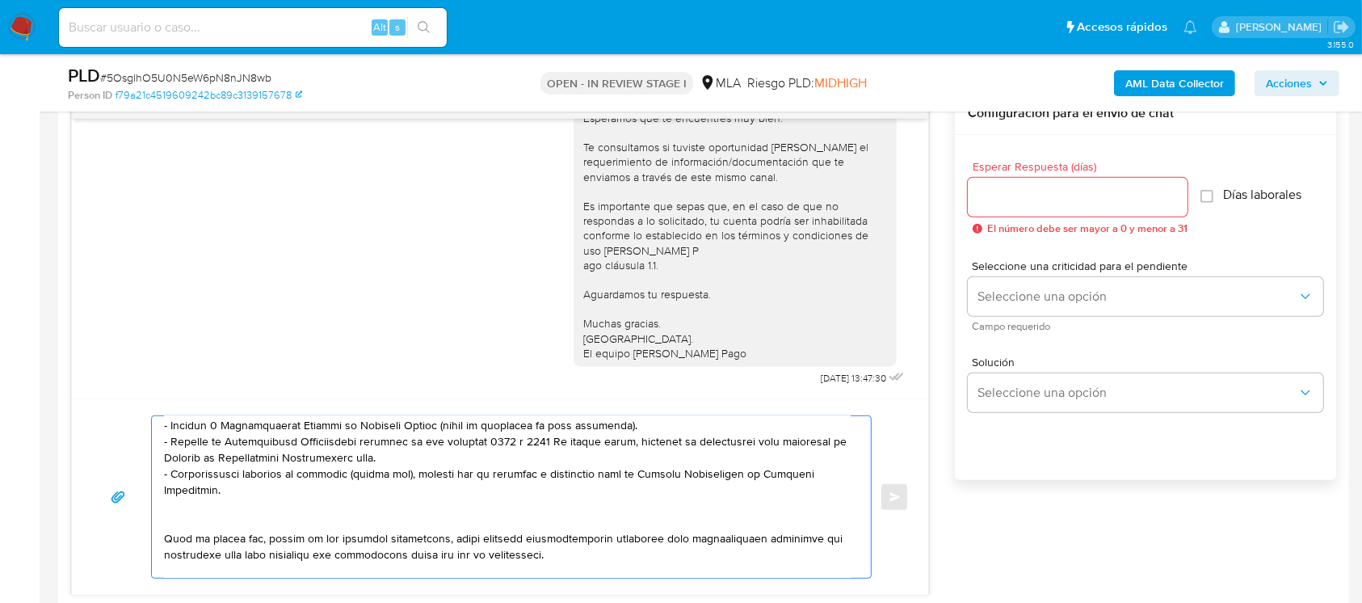
click at [275, 520] on textarea at bounding box center [507, 497] width 687 height 162
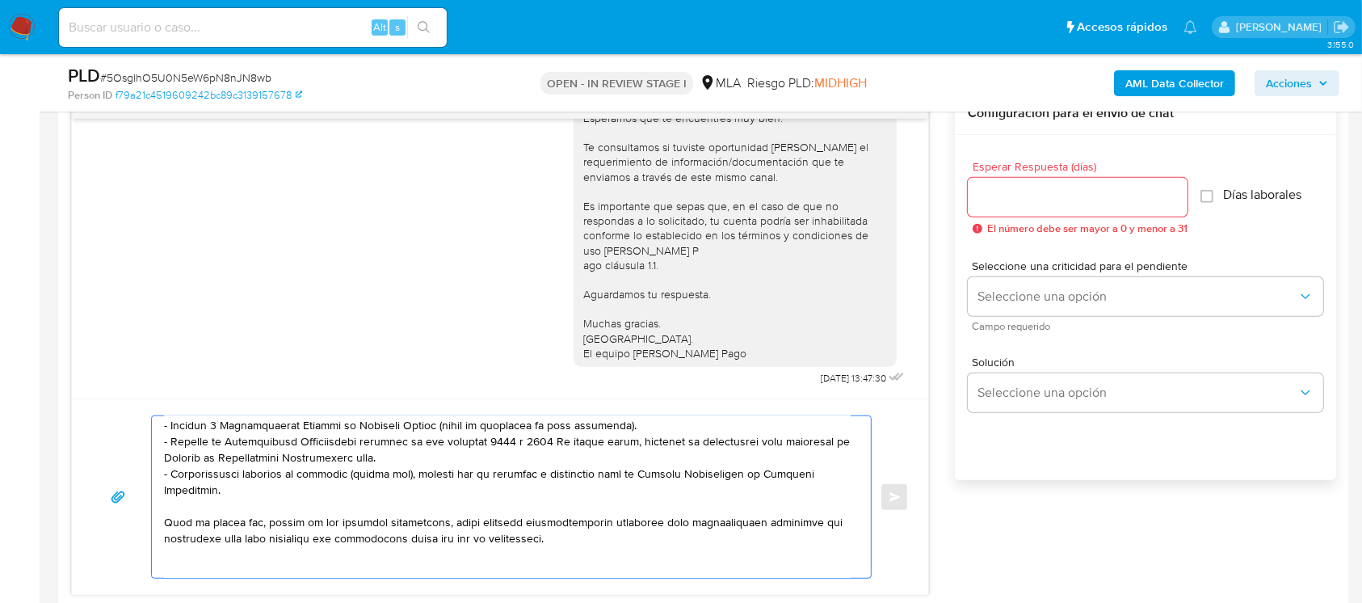
scroll to position [306, 0]
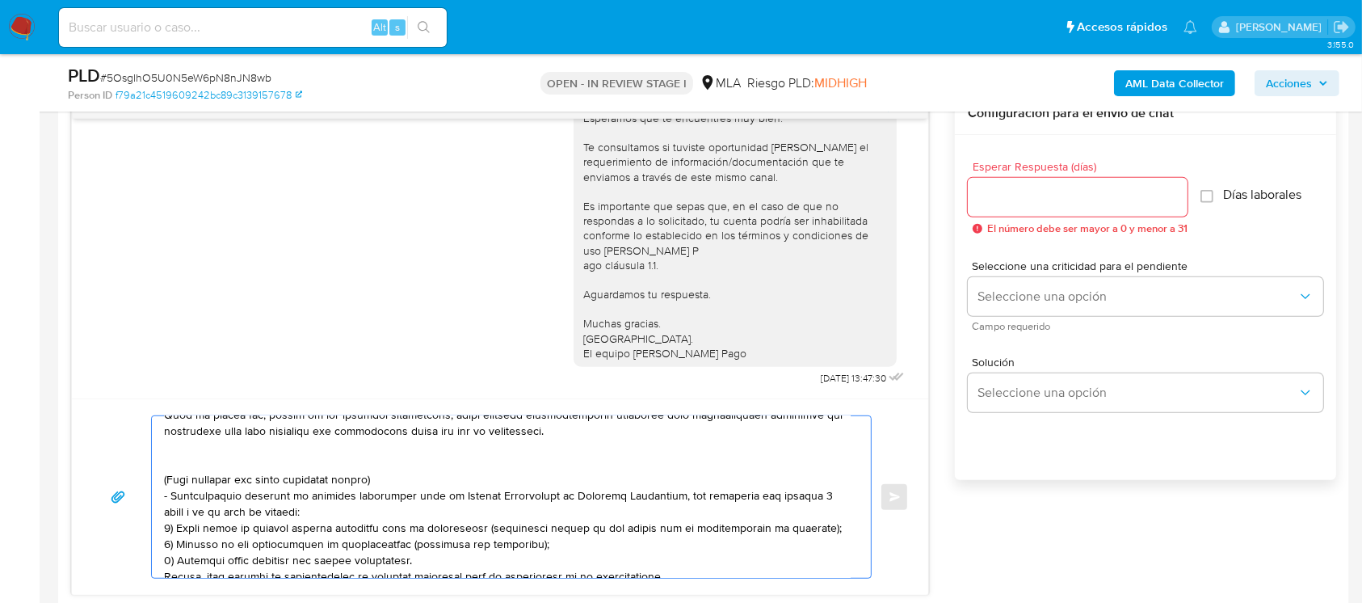
click at [257, 455] on textarea at bounding box center [507, 497] width 687 height 162
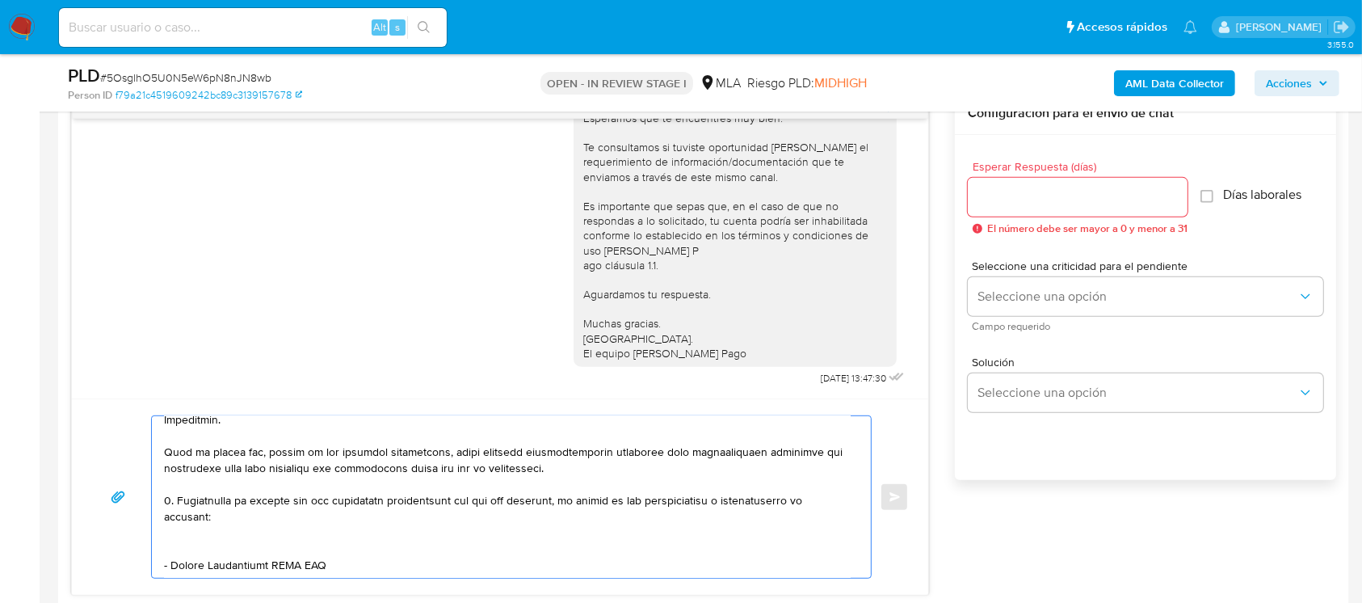
scroll to position [298, 0]
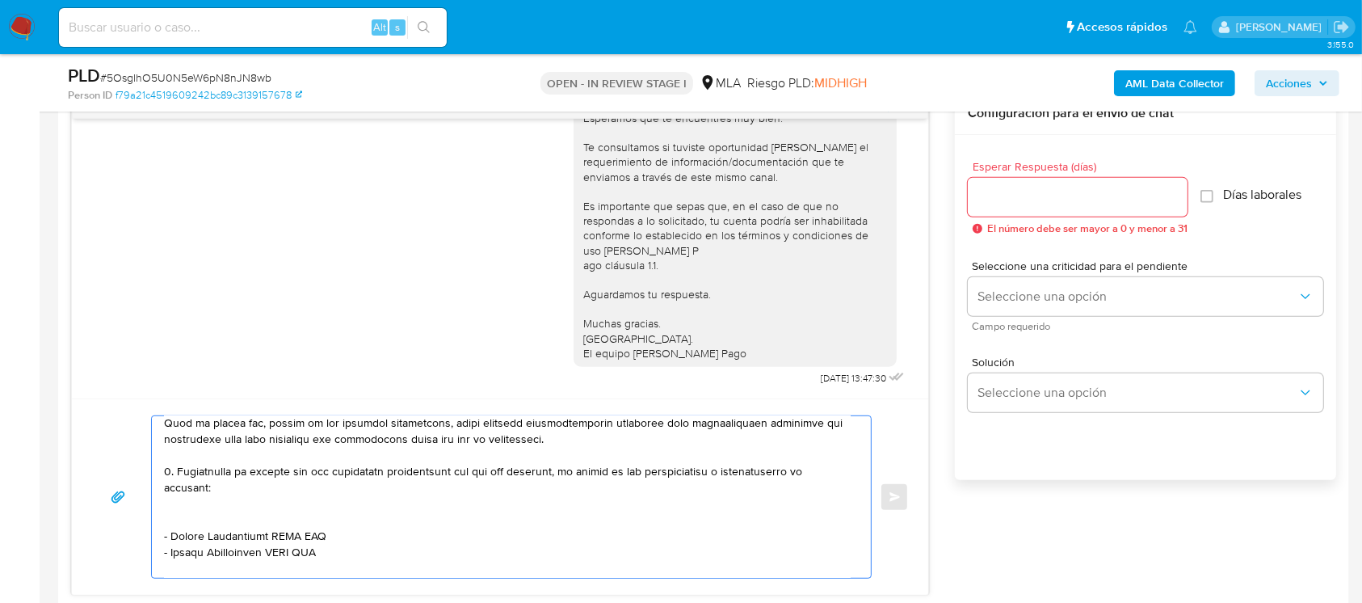
click at [229, 509] on textarea at bounding box center [507, 497] width 687 height 162
drag, startPoint x: 172, startPoint y: 524, endPoint x: 284, endPoint y: 511, distance: 113.0
click at [172, 524] on textarea at bounding box center [507, 497] width 687 height 162
paste textarea "Estefania Soraya Nancy Yancovich"
paste textarea "27526193011"
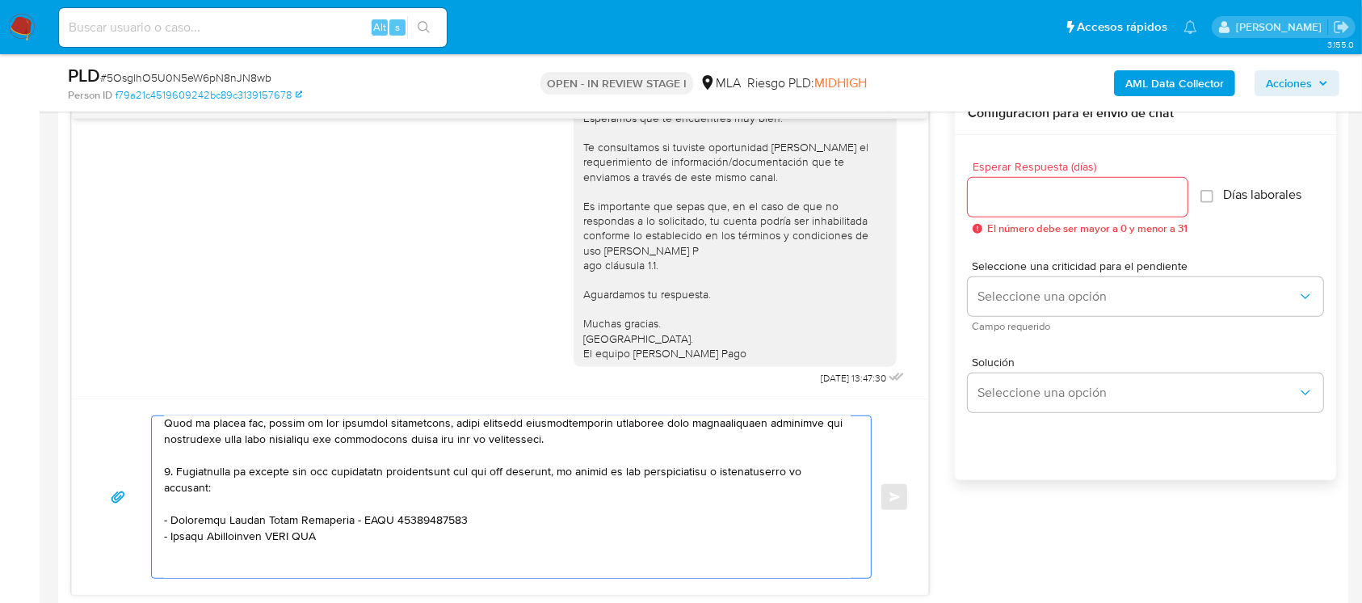
paste textarea "PENFOLD KEVIN"
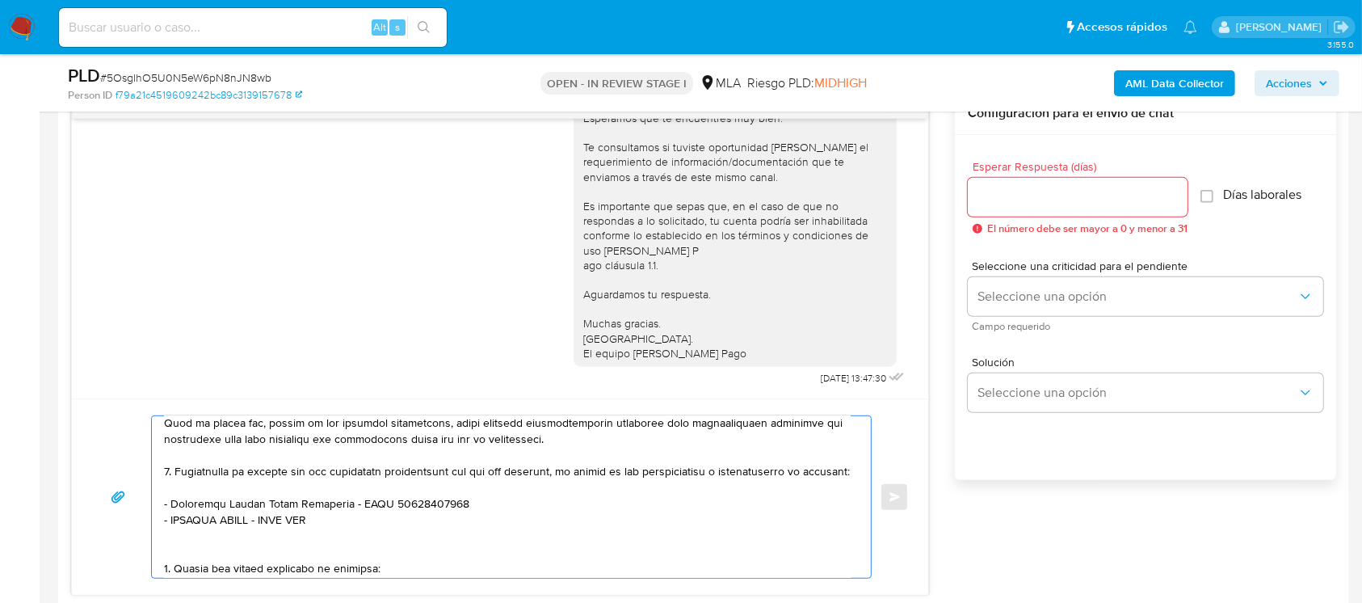
paste textarea "20361843933"
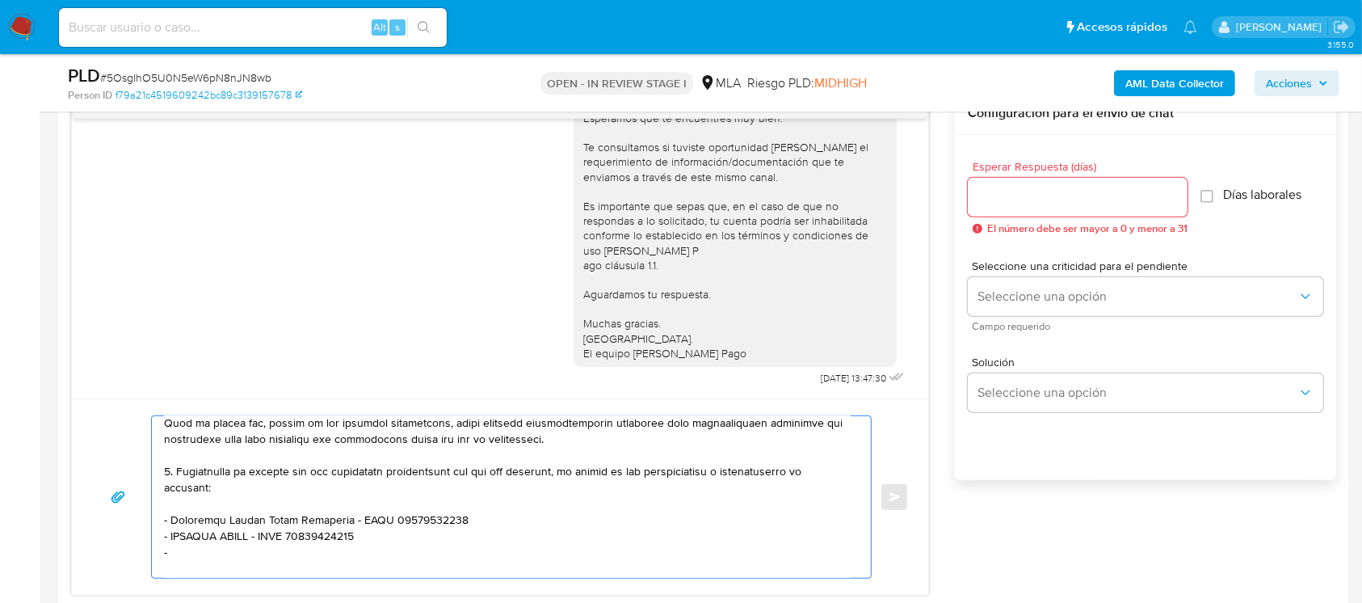
paste textarea "Lucas Ezequiel Martino"
paste textarea "20387090631"
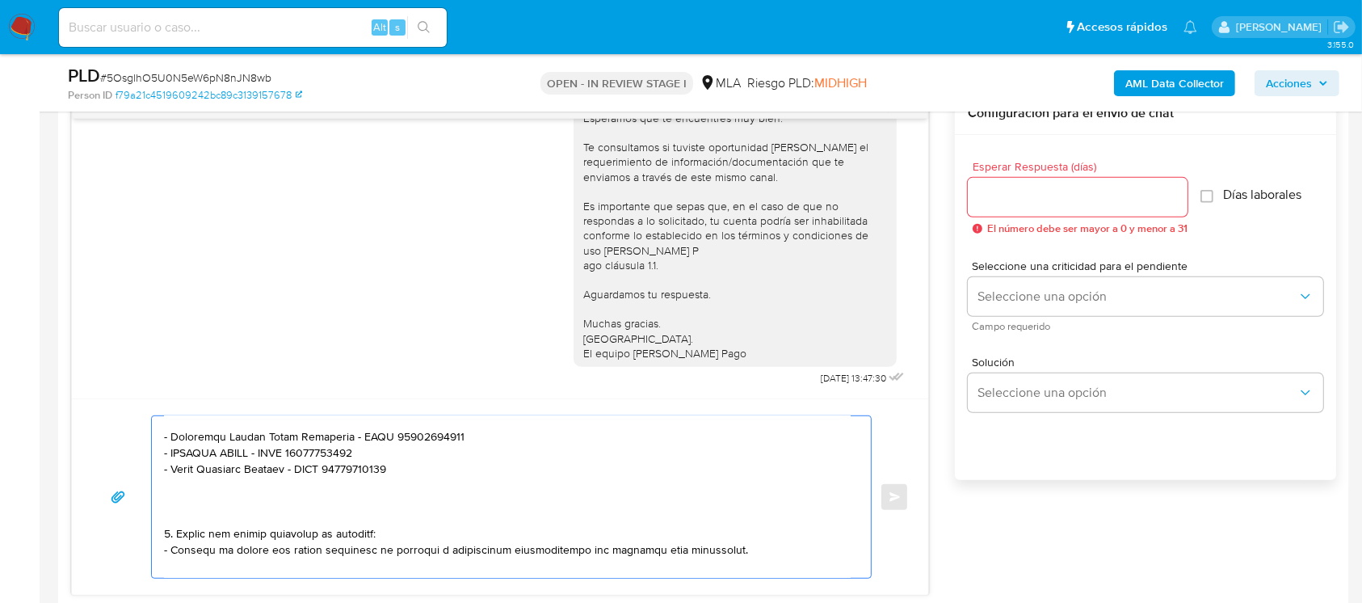
scroll to position [414, 0]
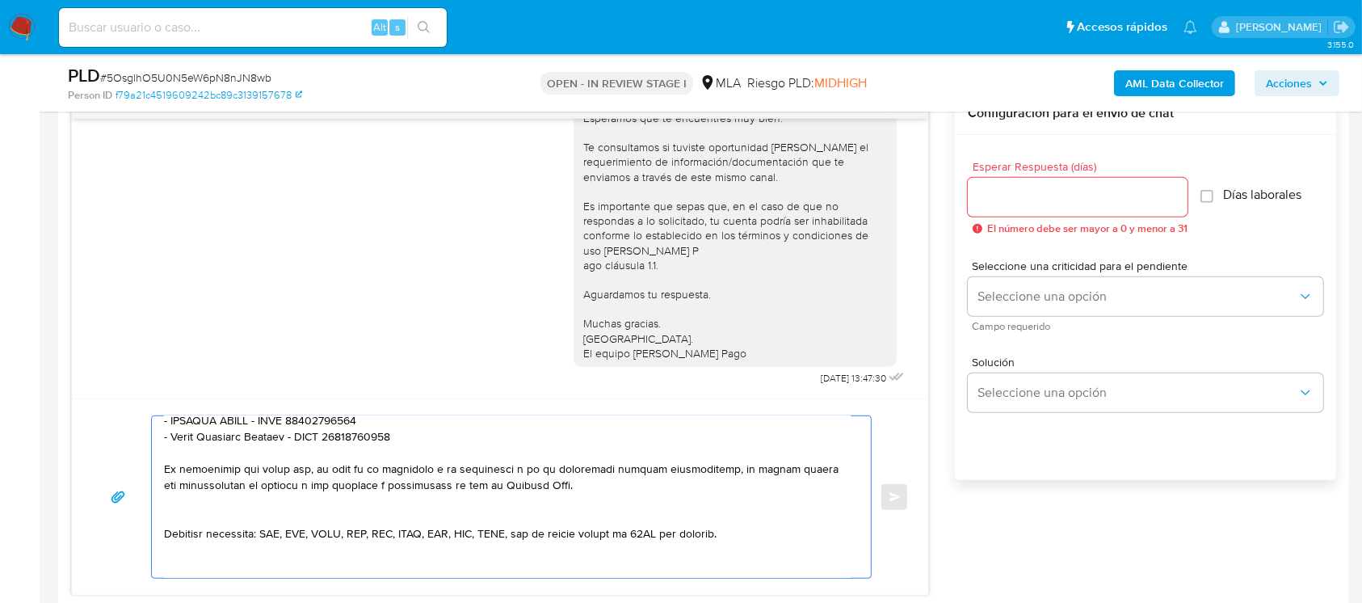
click at [290, 520] on textarea at bounding box center [507, 497] width 687 height 162
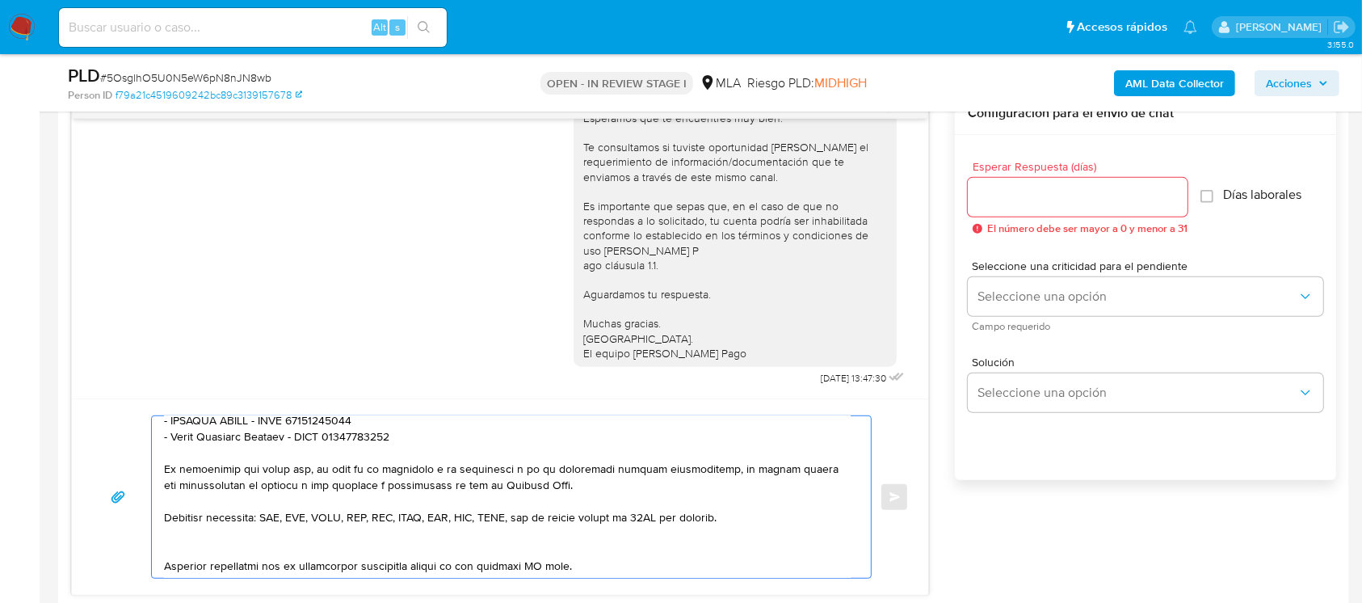
click at [289, 553] on textarea at bounding box center [507, 497] width 687 height 162
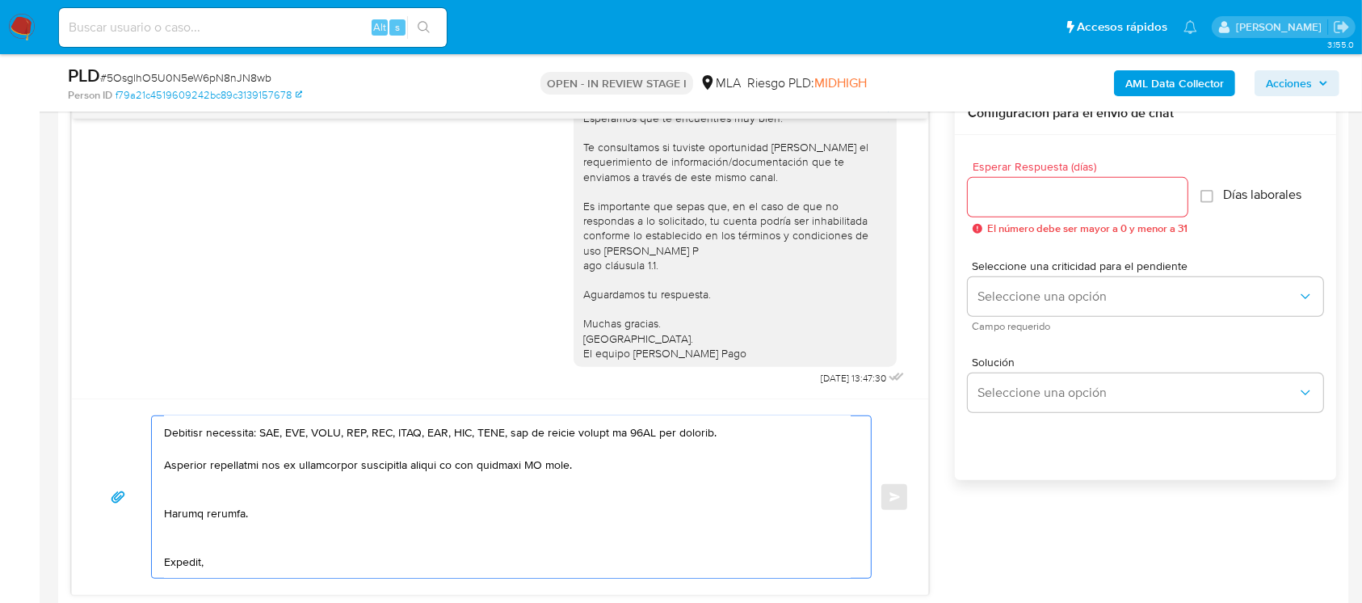
scroll to position [522, 0]
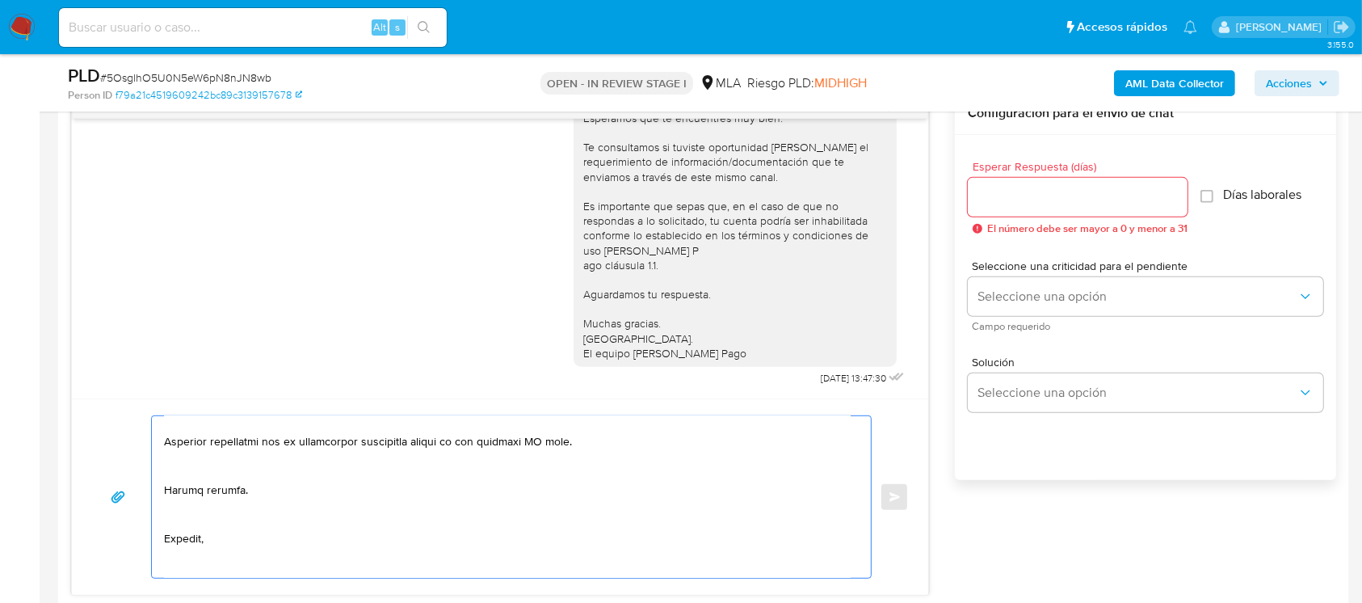
click at [309, 488] on textarea at bounding box center [507, 497] width 687 height 162
click at [238, 506] on textarea at bounding box center [507, 497] width 687 height 162
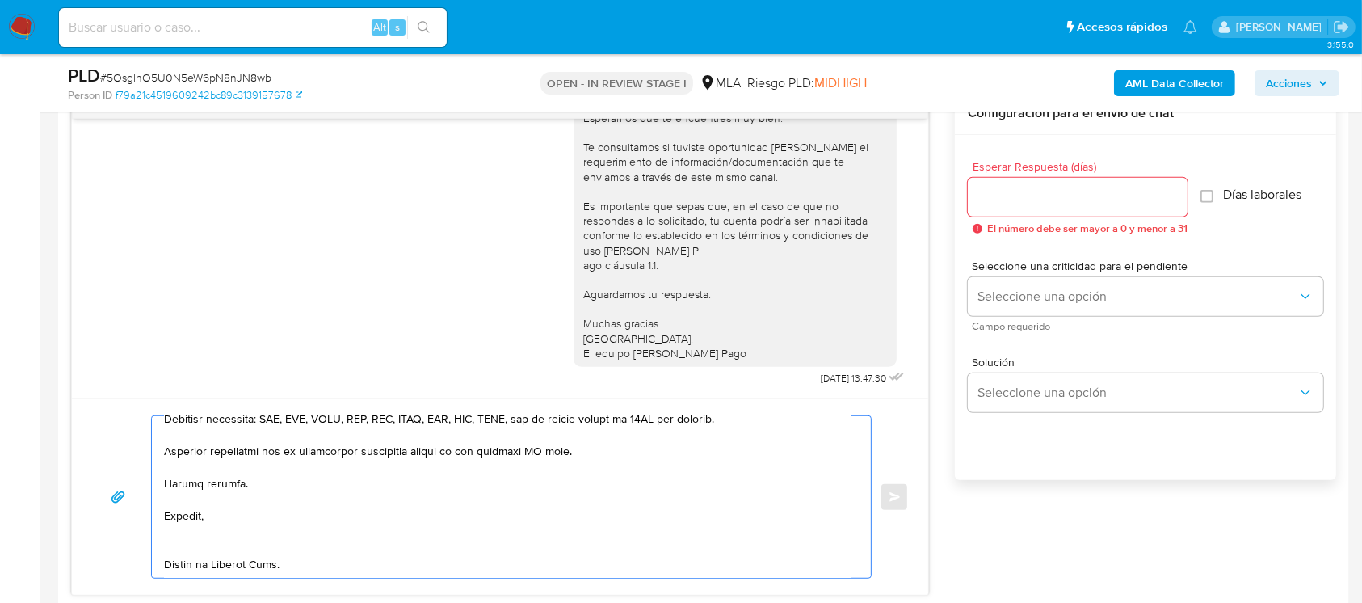
click at [194, 549] on textarea at bounding box center [507, 497] width 687 height 162
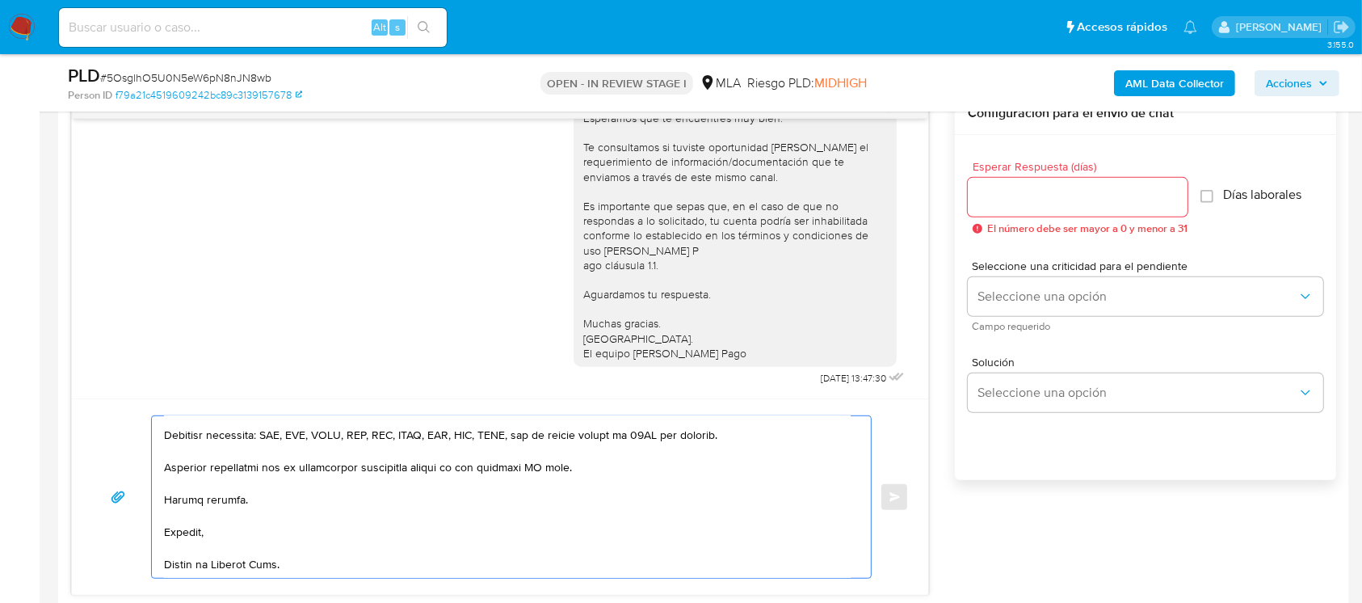
click at [237, 575] on textarea at bounding box center [507, 497] width 687 height 162
click at [545, 465] on textarea at bounding box center [507, 497] width 687 height 162
drag, startPoint x: 552, startPoint y: 468, endPoint x: 106, endPoint y: 441, distance: 446.8
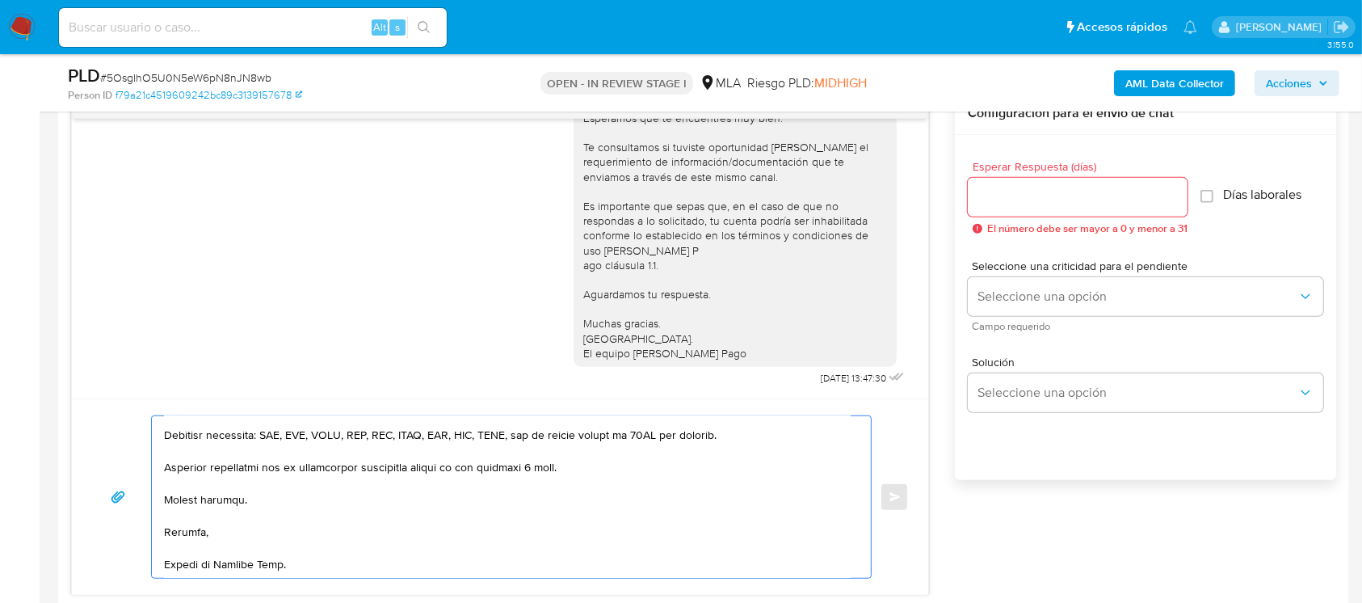
click at [91, 462] on div "Enviar" at bounding box center [500, 496] width 818 height 163
type textarea "Hola Gustavo Gabriel Lara, En función de las operaciones registradas en tu cuen…"
click at [1018, 201] on input "Esperar Respuesta (días)" at bounding box center [1078, 197] width 220 height 21
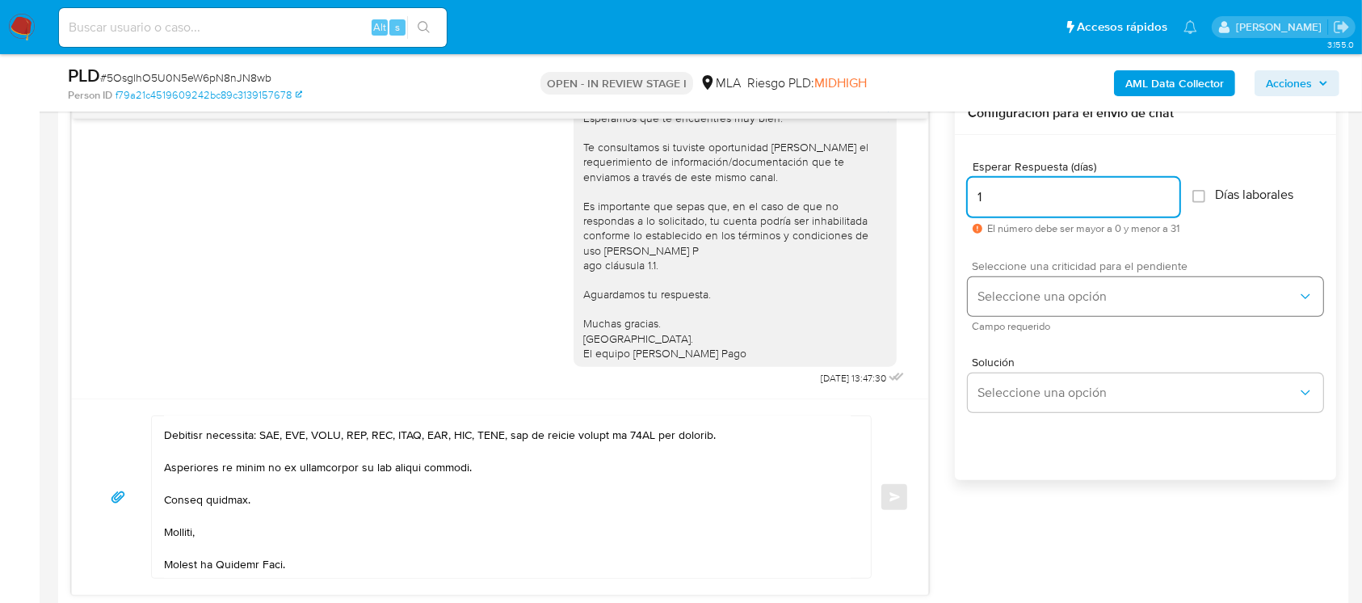
type input "1"
click at [1019, 294] on span "Seleccione una opción" at bounding box center [1138, 296] width 320 height 16
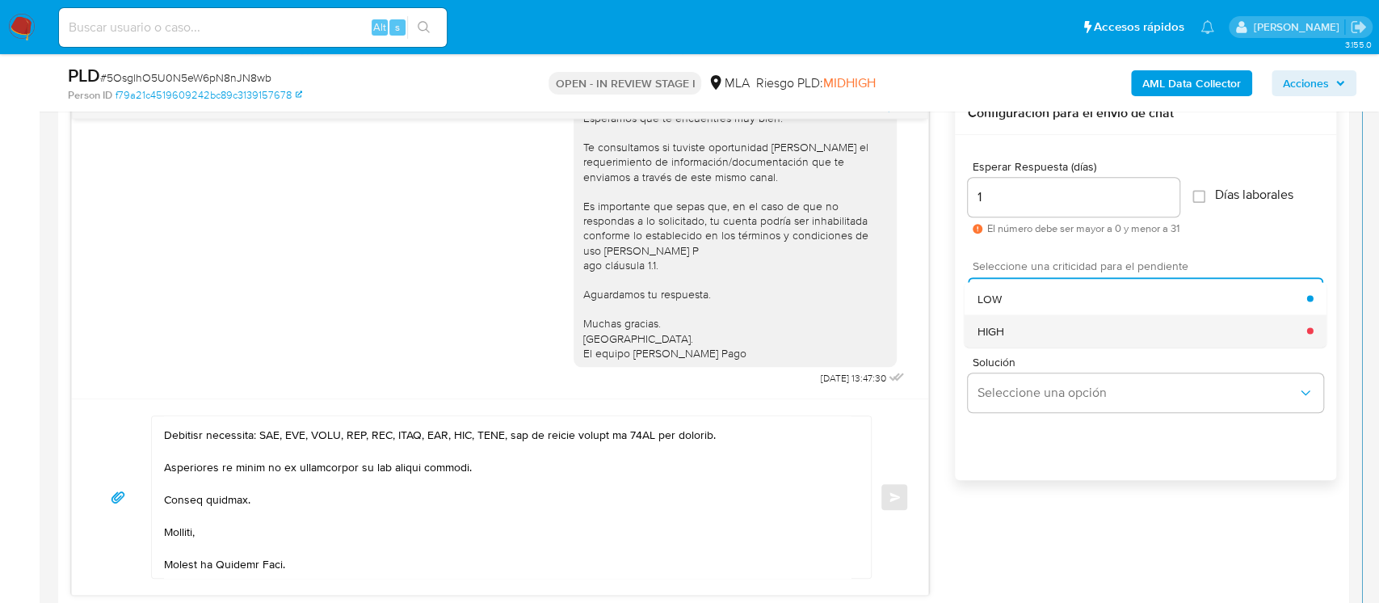
click at [1016, 326] on div "HIGH" at bounding box center [1143, 330] width 330 height 32
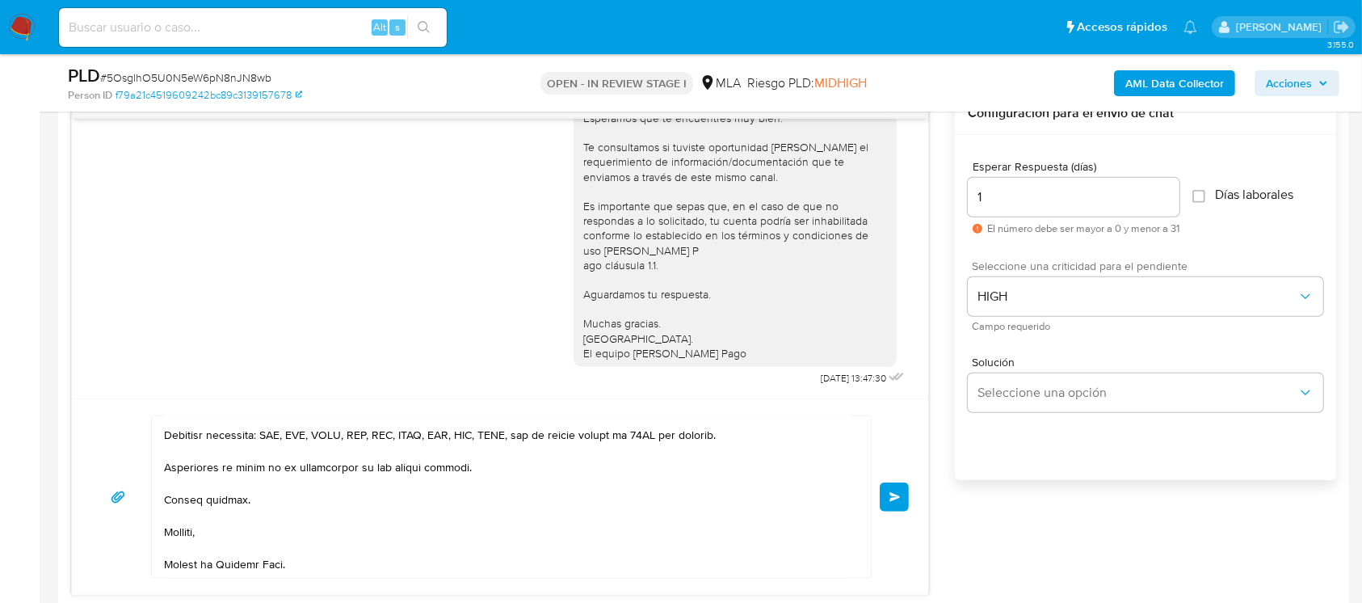
click at [901, 497] on button "Enviar" at bounding box center [894, 496] width 29 height 29
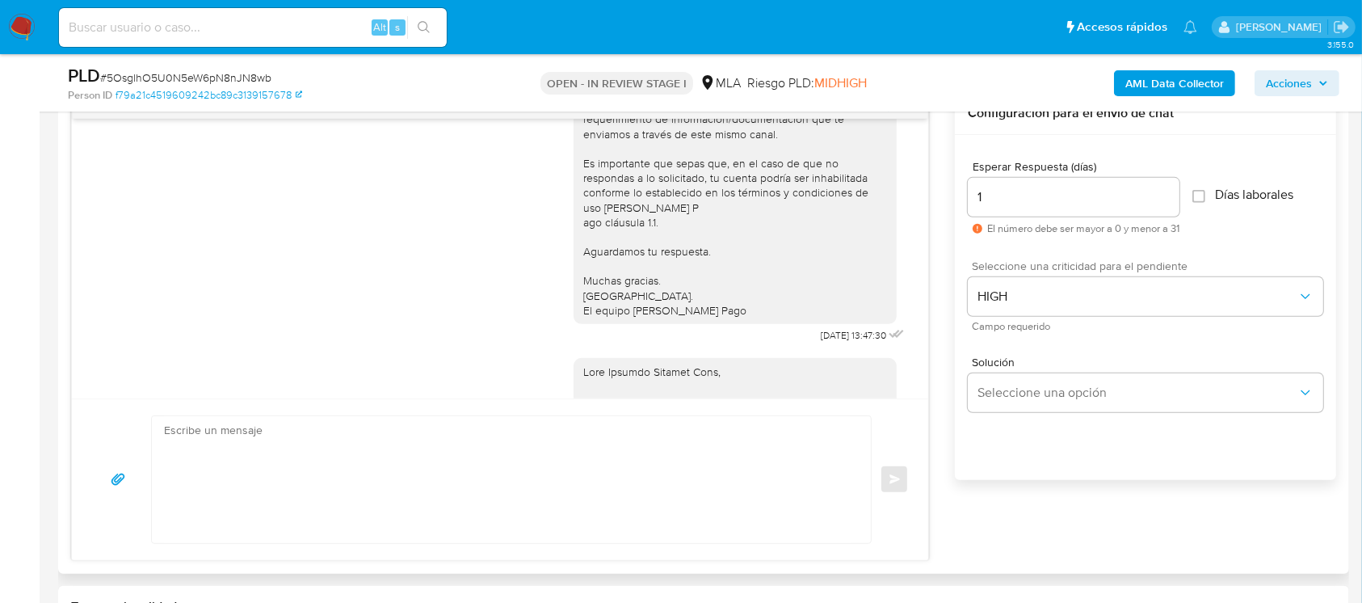
scroll to position [1816, 0]
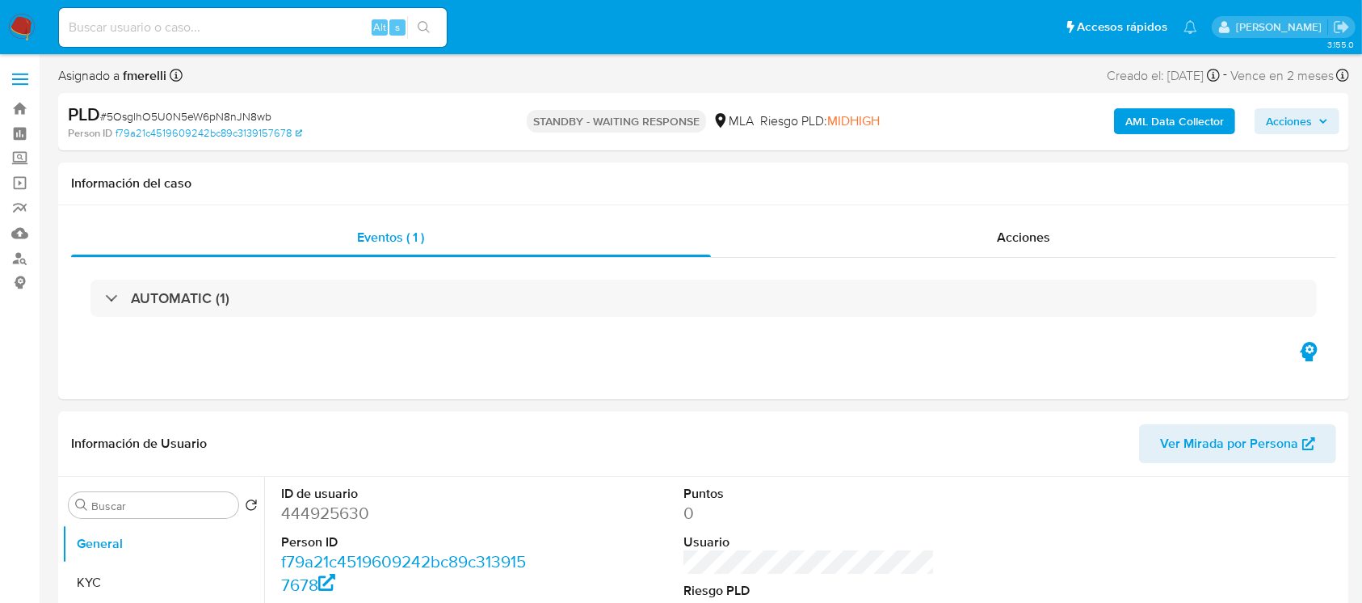
select select "10"
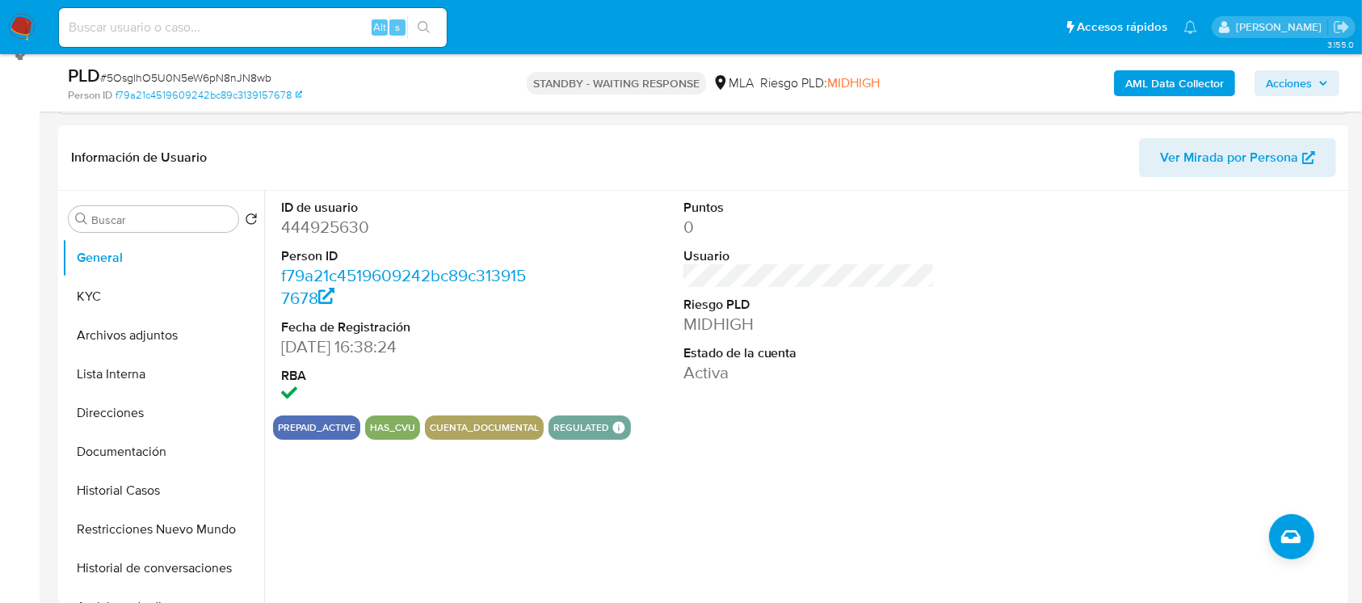
scroll to position [646, 0]
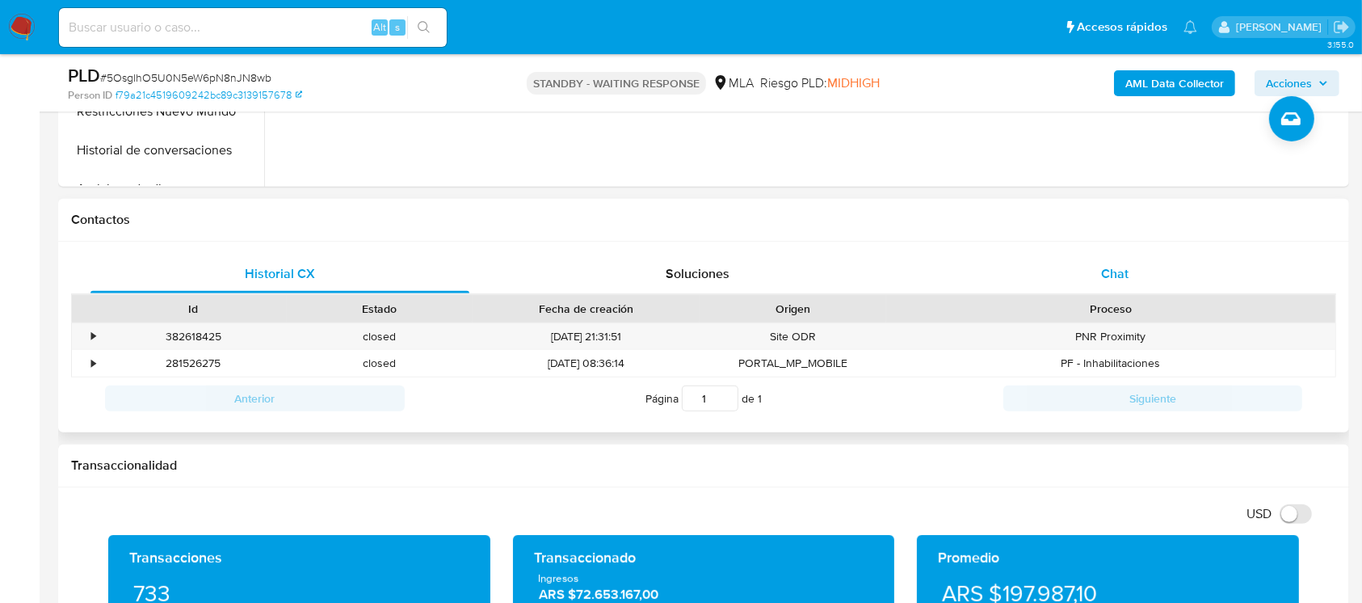
click at [1049, 278] on div "Chat" at bounding box center [1115, 273] width 379 height 39
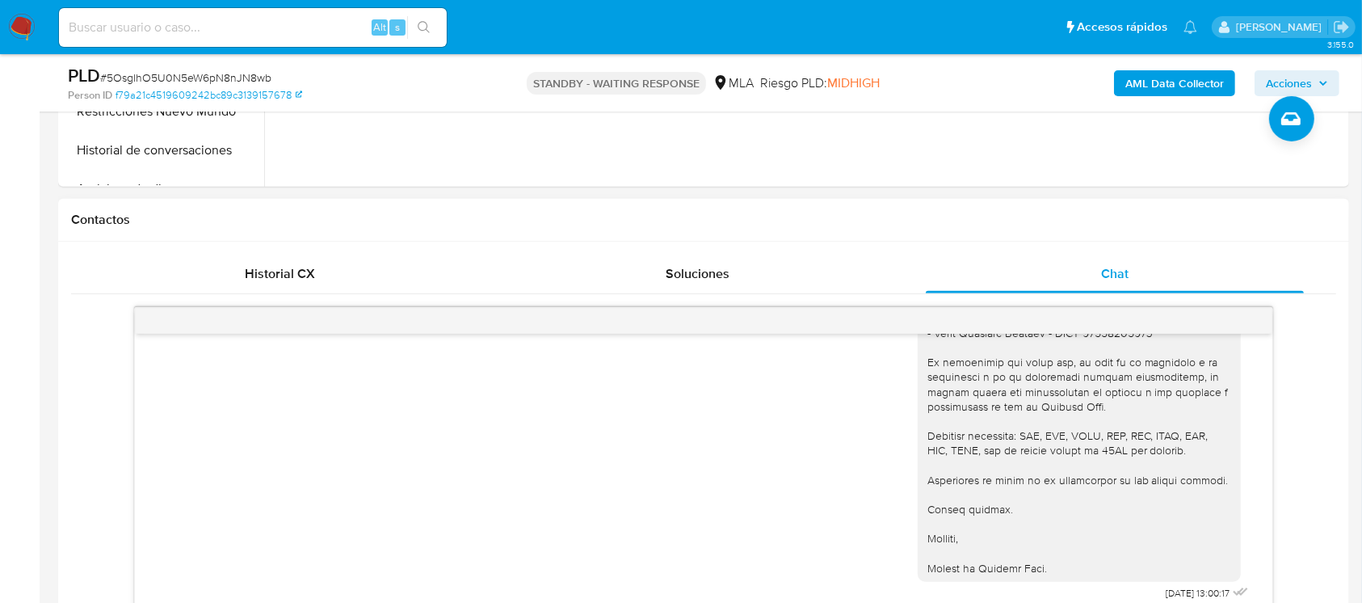
scroll to position [764, 0]
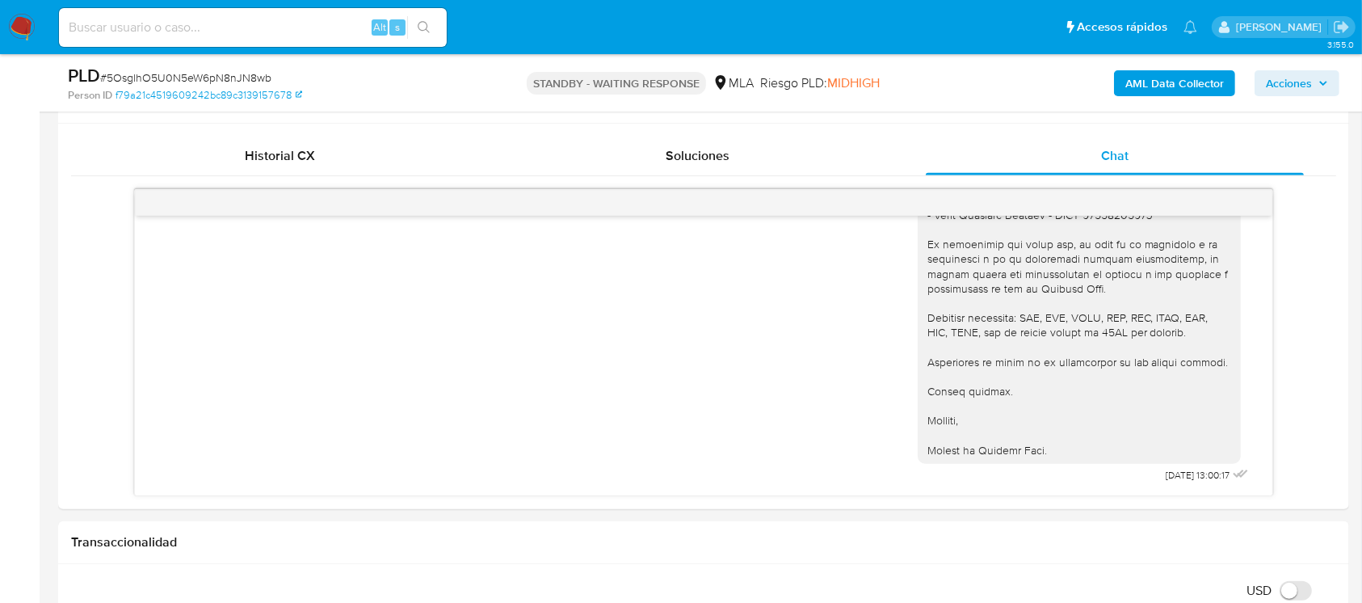
click at [310, 28] on input at bounding box center [253, 27] width 388 height 21
paste input "Js1NQ6FCx0YoTVfR7XIpctR2"
type input "Js1NQ6FCx0YoTVfR7XIpctR2"
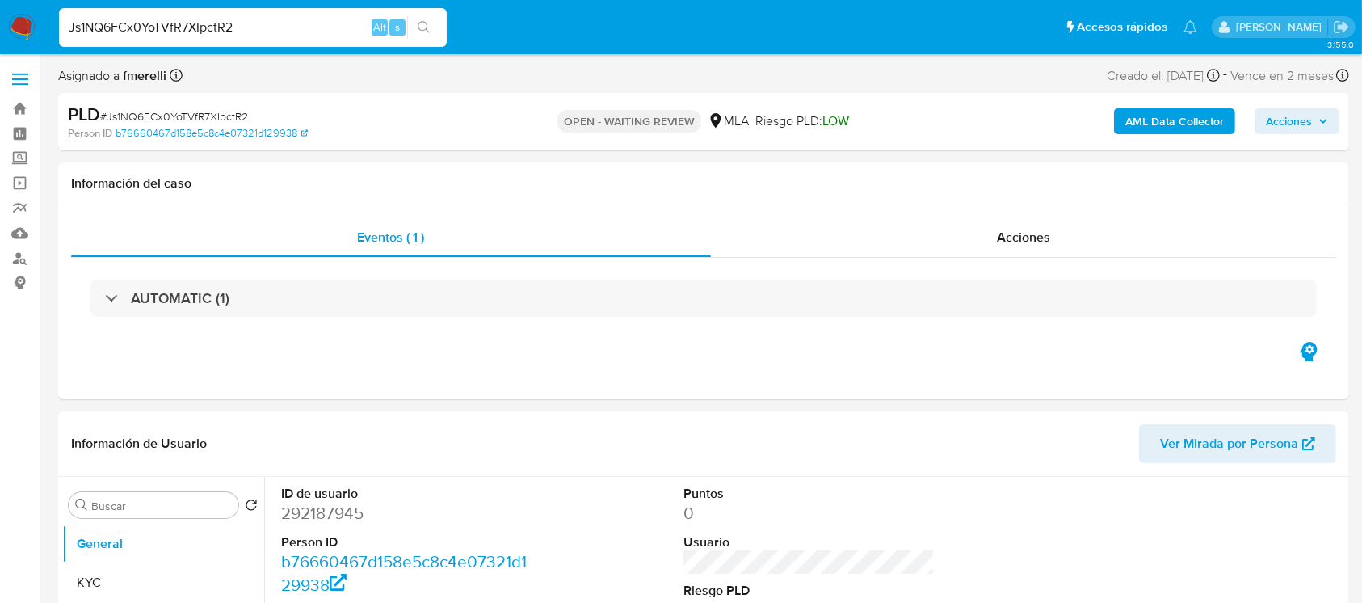
select select "10"
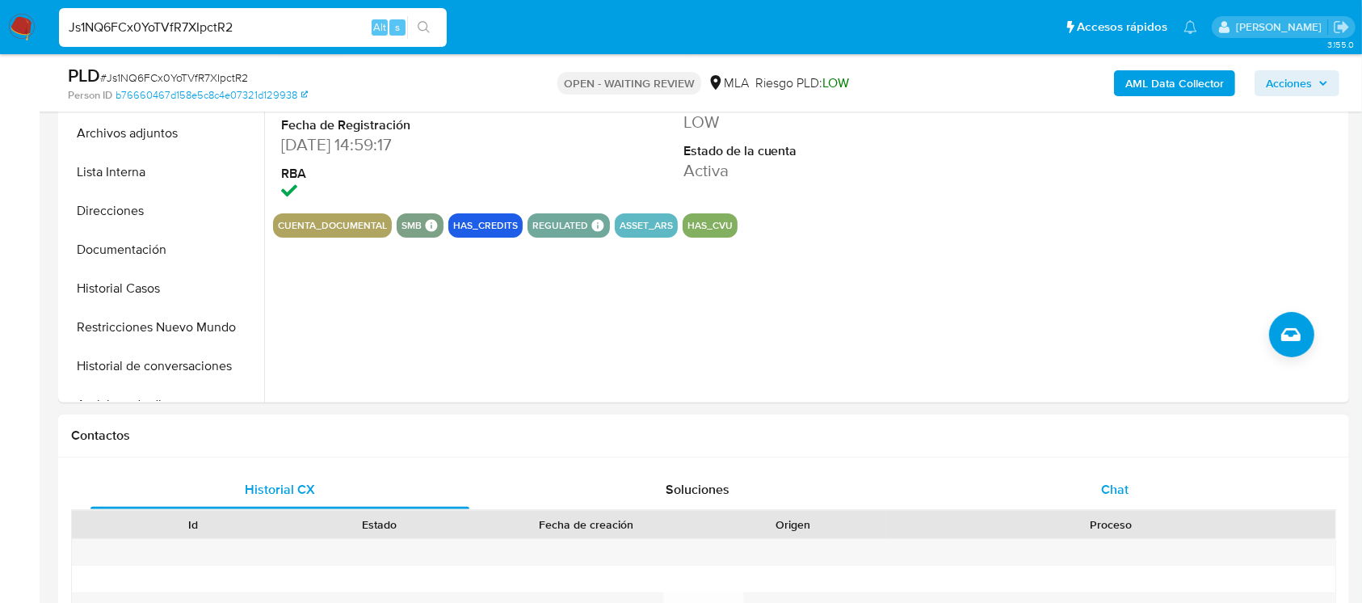
click at [1118, 507] on div "Chat" at bounding box center [1115, 489] width 379 height 39
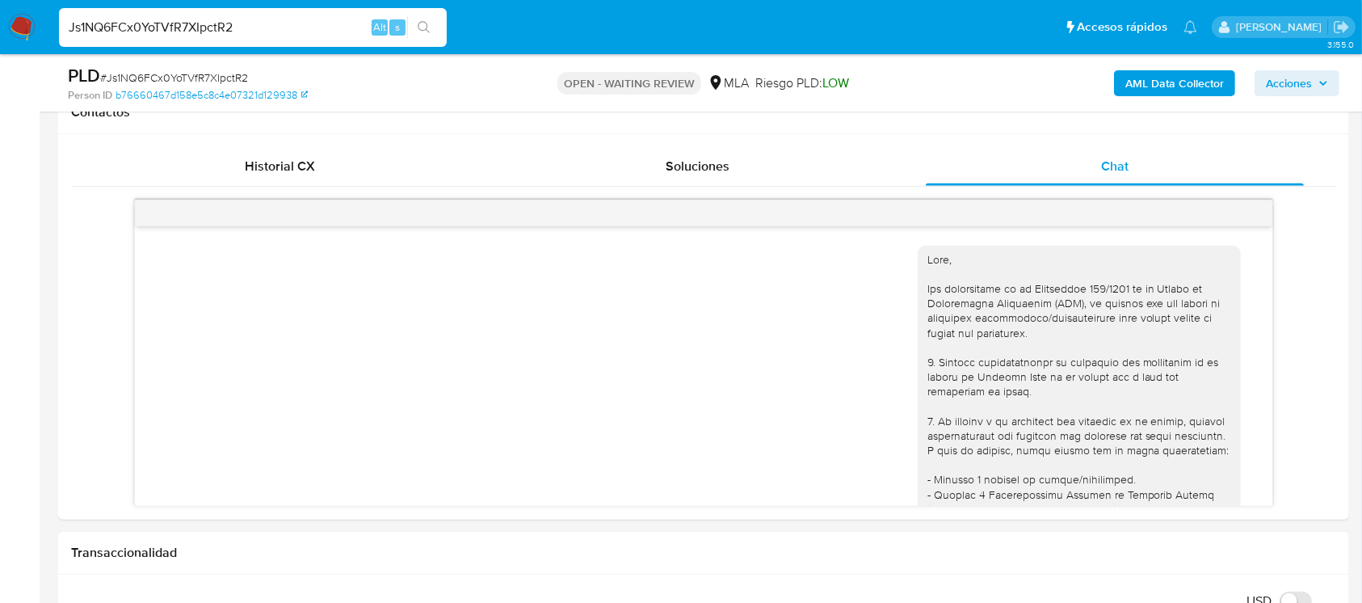
click at [284, 30] on input "Js1NQ6FCx0YoTVfR7XIpctR2" at bounding box center [253, 27] width 388 height 21
paste input "bfHcTULtAIo3ujTUpgmnfVWG"
type input "bfHcTULtAIo3ujTUpgmnfVWG"
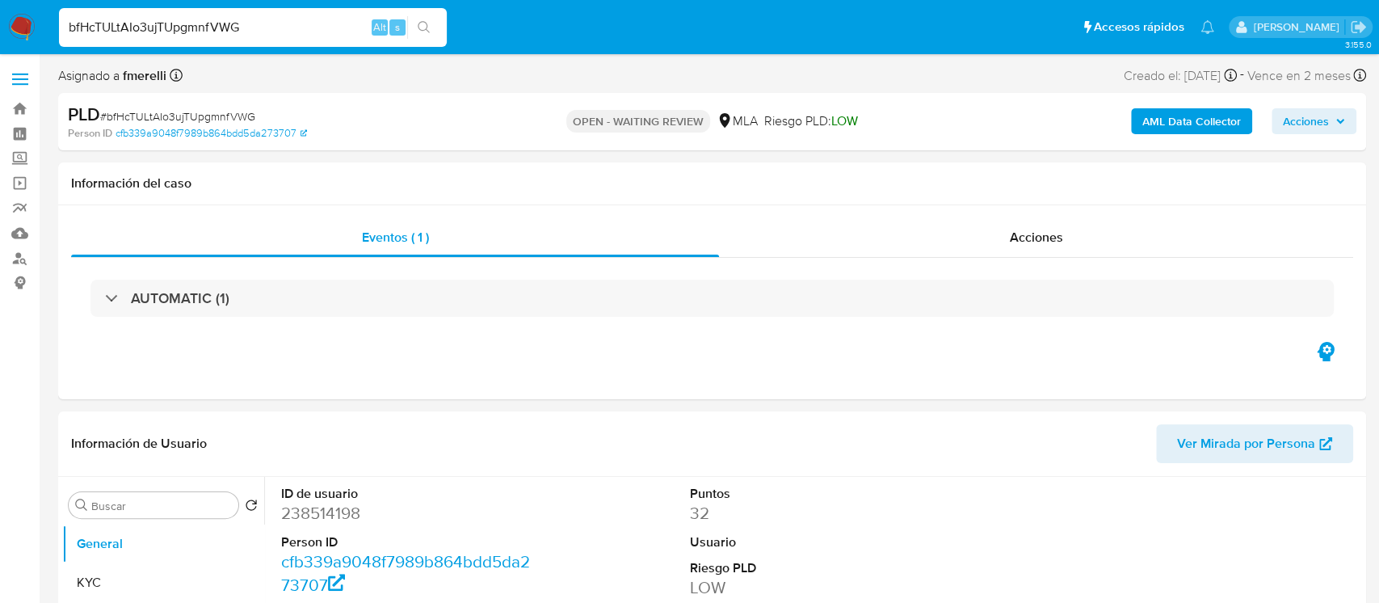
select select "10"
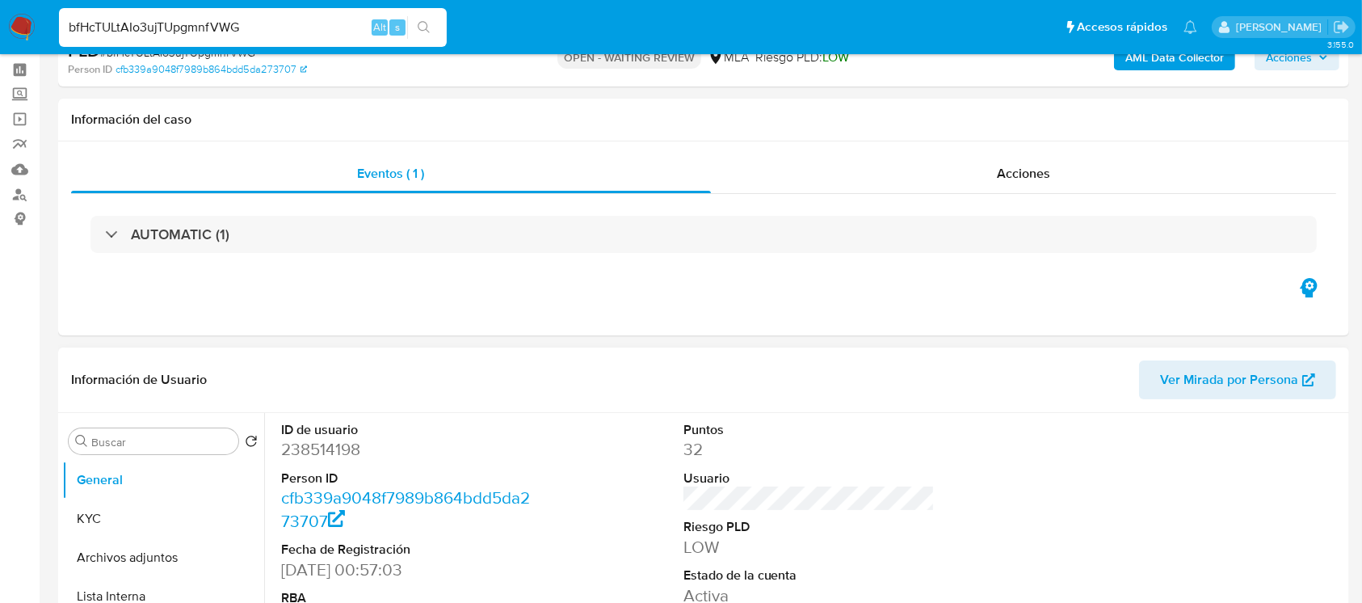
scroll to position [107, 0]
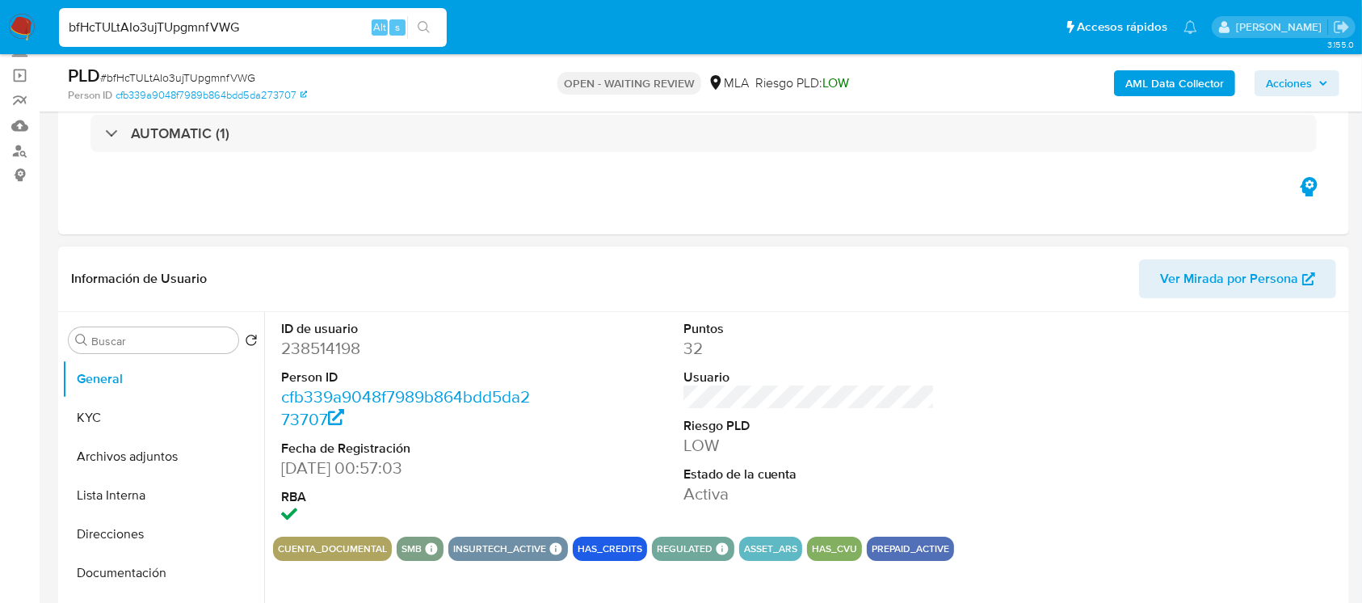
click at [339, 347] on dd "238514198" at bounding box center [407, 348] width 252 height 23
copy dd "238514198"
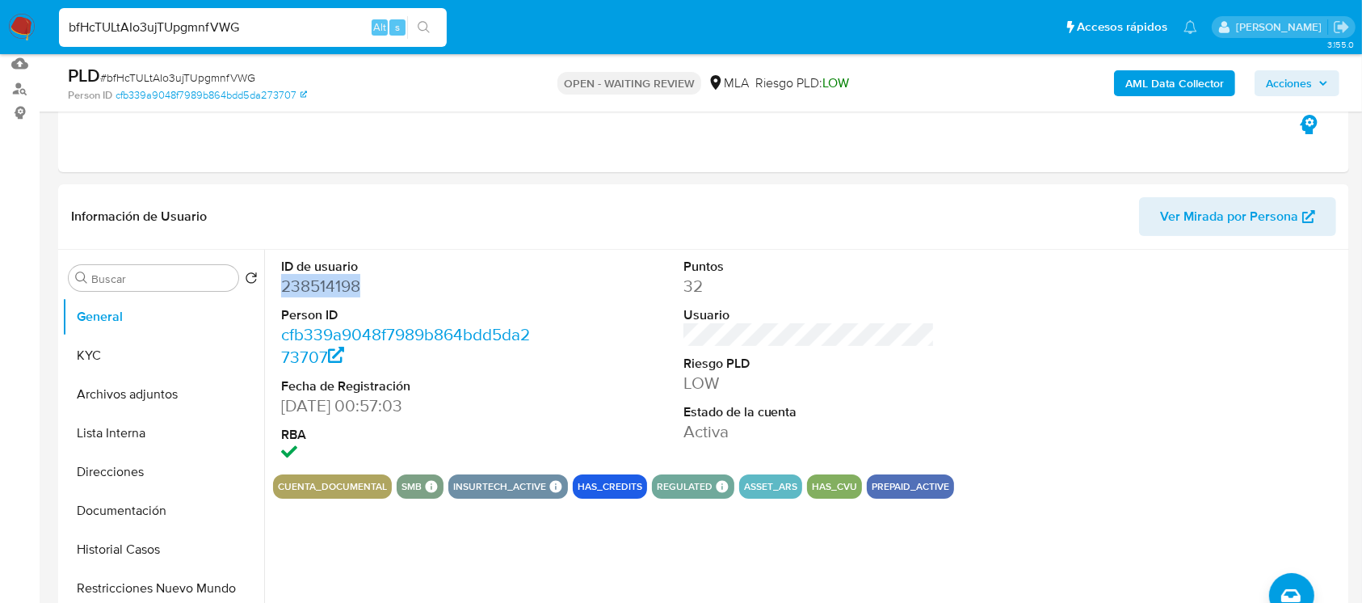
scroll to position [215, 0]
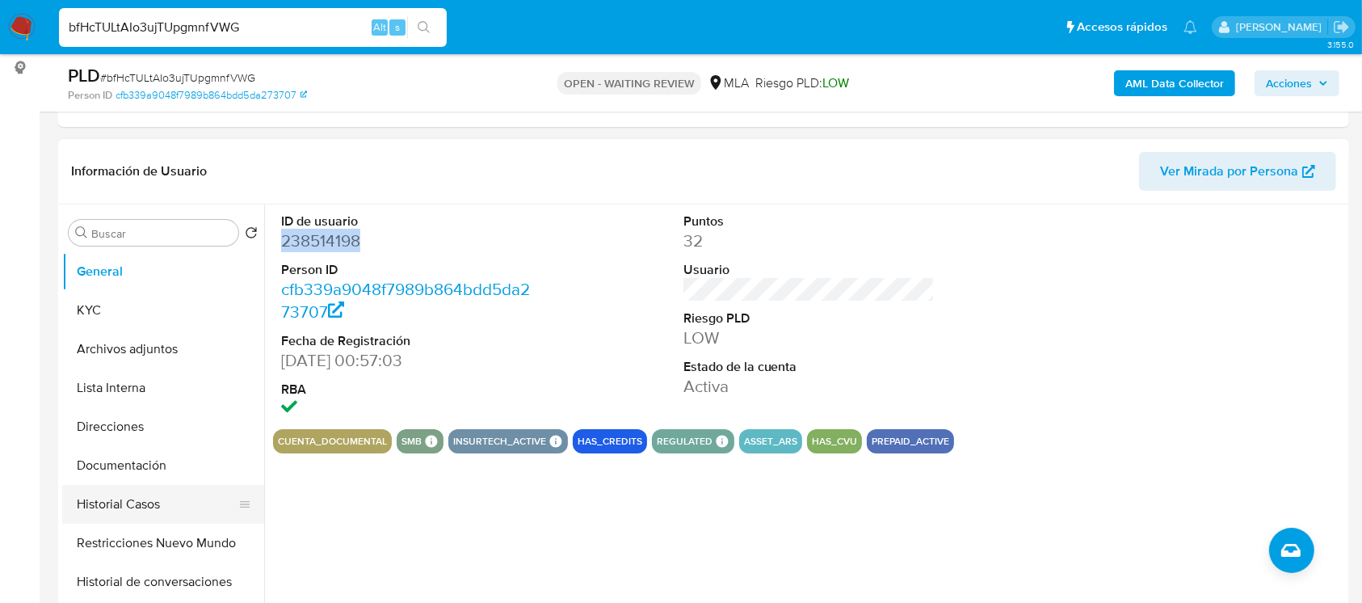
click at [87, 508] on button "Historial Casos" at bounding box center [156, 504] width 189 height 39
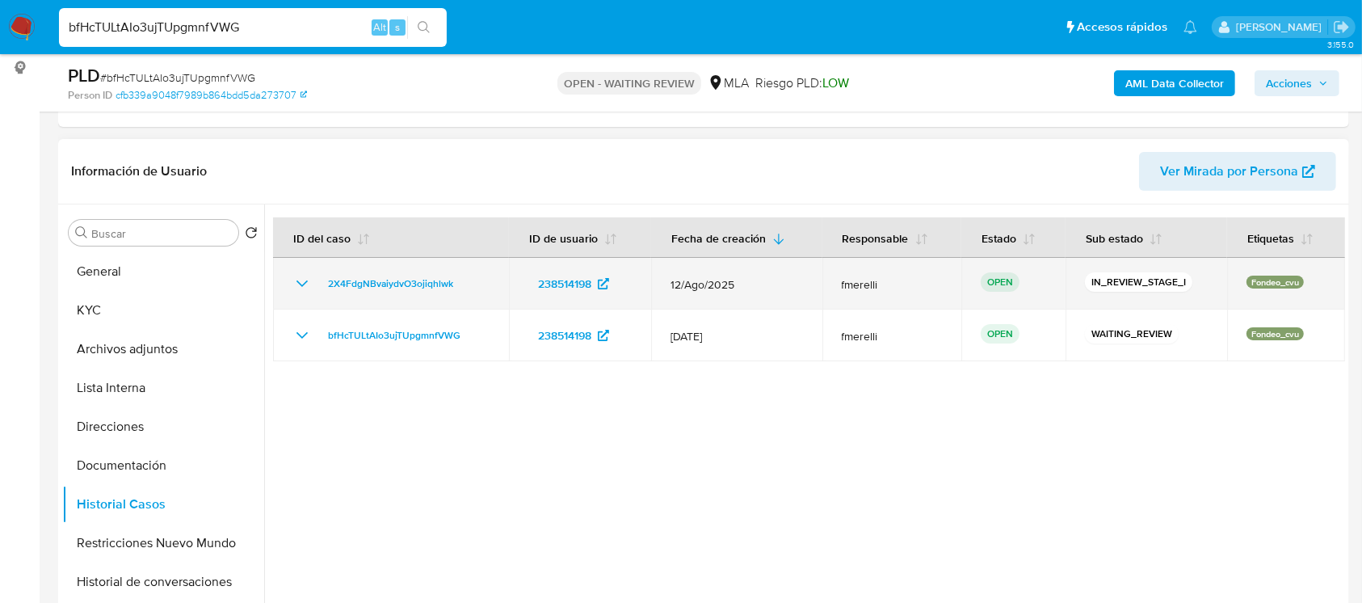
drag, startPoint x: 479, startPoint y: 290, endPoint x: 309, endPoint y: 292, distance: 170.5
click at [309, 292] on div "2X4FdgNBvaiydvO3ojiqhlwk" at bounding box center [390, 283] width 197 height 19
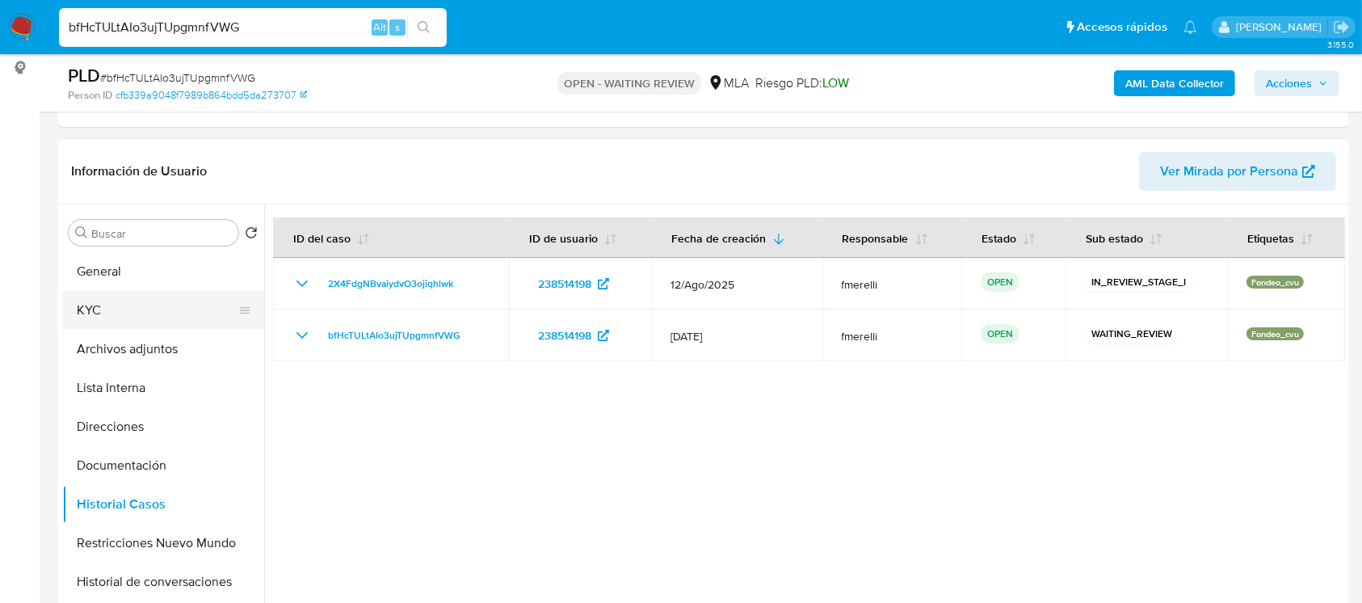
click at [174, 303] on button "KYC" at bounding box center [156, 310] width 189 height 39
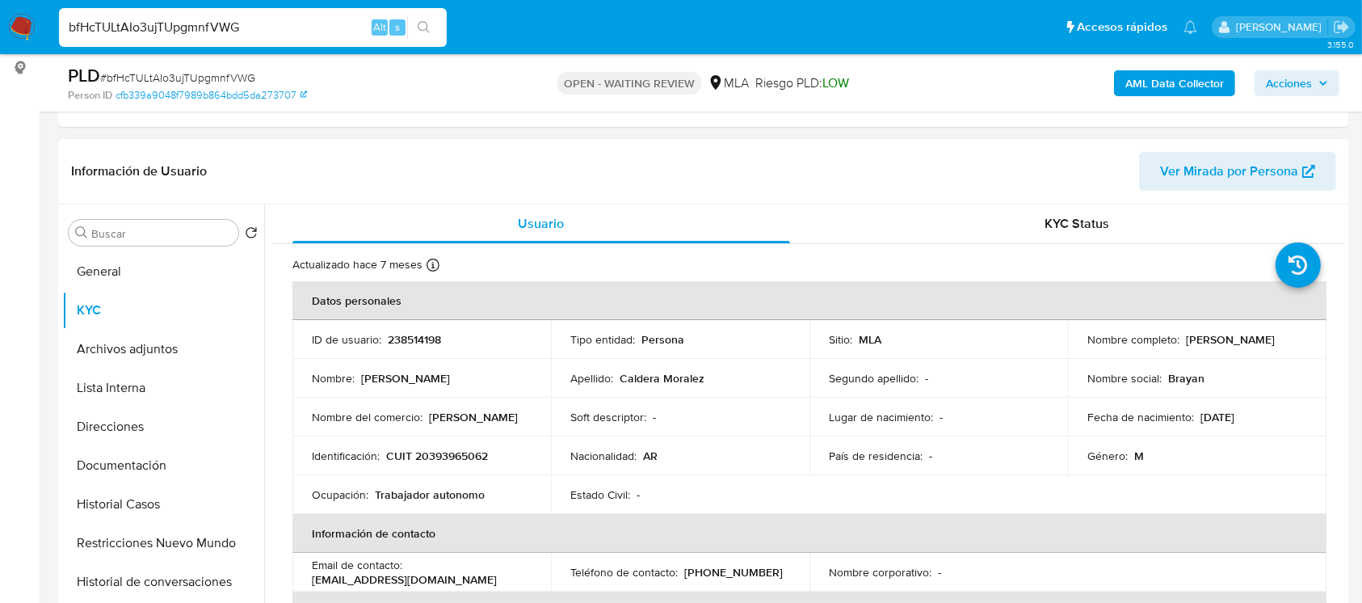
click at [465, 461] on p "CUIT 20393965062" at bounding box center [437, 455] width 102 height 15
click at [461, 461] on p "CUIT 20393965062" at bounding box center [437, 455] width 102 height 15
copy p "20393965062"
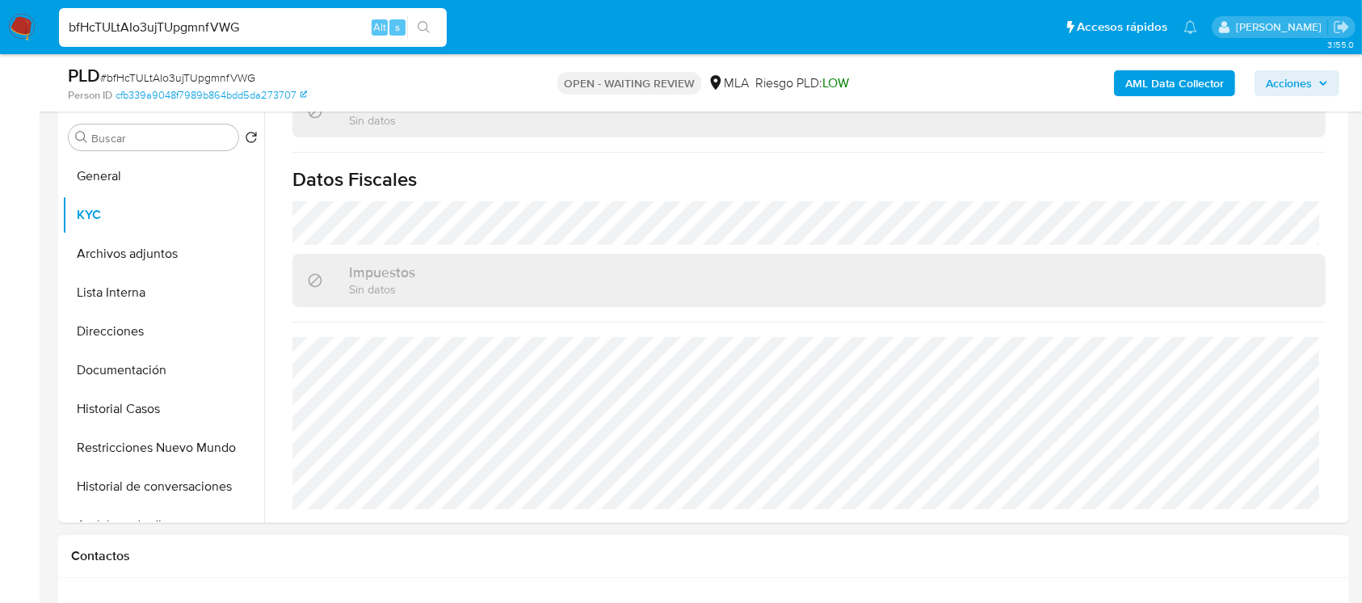
scroll to position [646, 0]
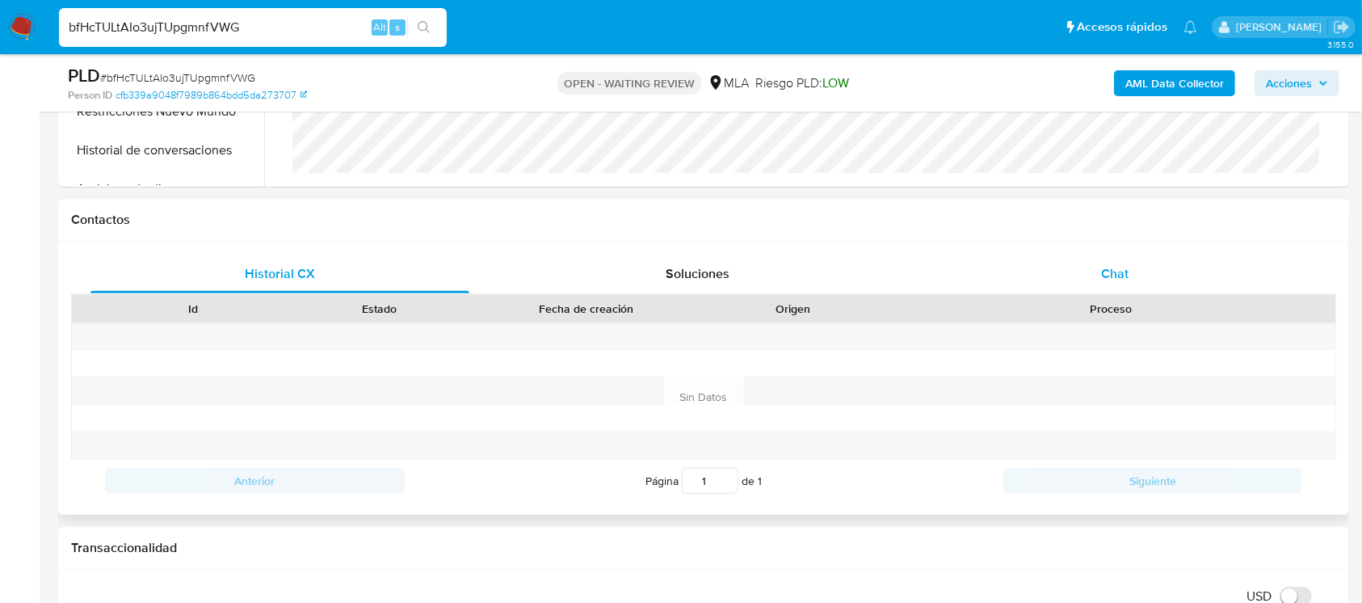
click at [1183, 276] on div "Chat" at bounding box center [1115, 273] width 379 height 39
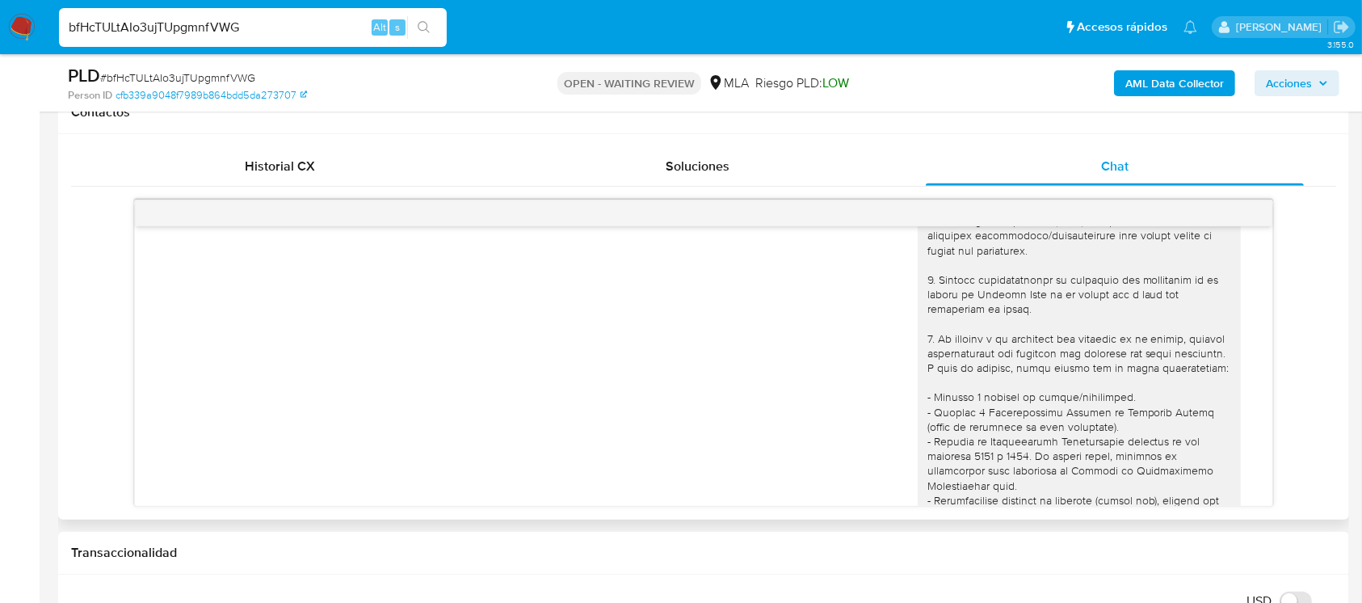
scroll to position [0, 0]
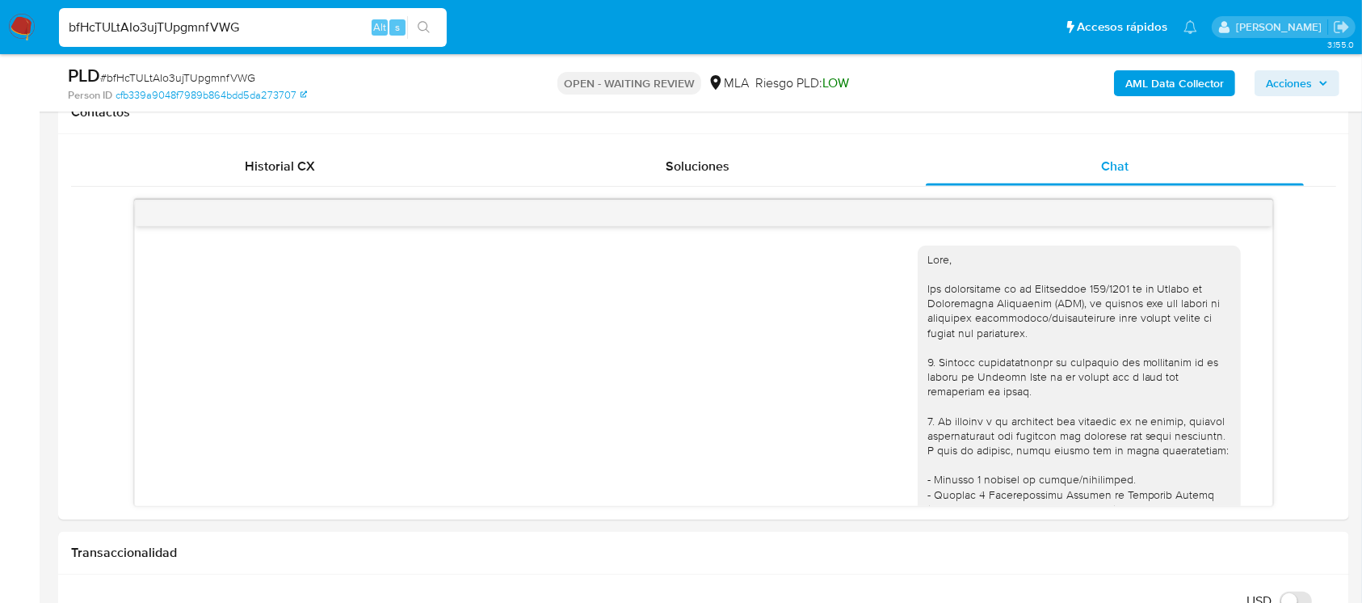
click at [305, 28] on input "bfHcTULtAIo3ujTUpgmnfVWG" at bounding box center [253, 27] width 388 height 21
paste input "Js1NQ6FCx0YoTVfR7XIpctR2"
type input "Js1NQ6FCx0YoTVfR7XIpctR2"
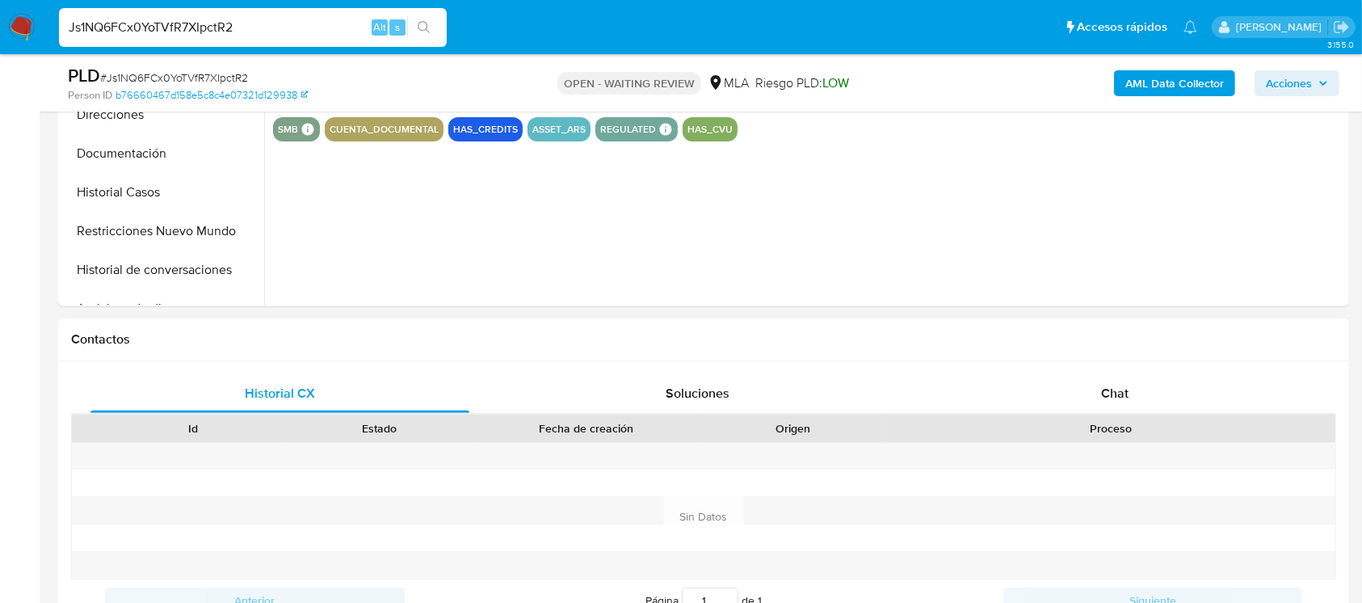
scroll to position [538, 0]
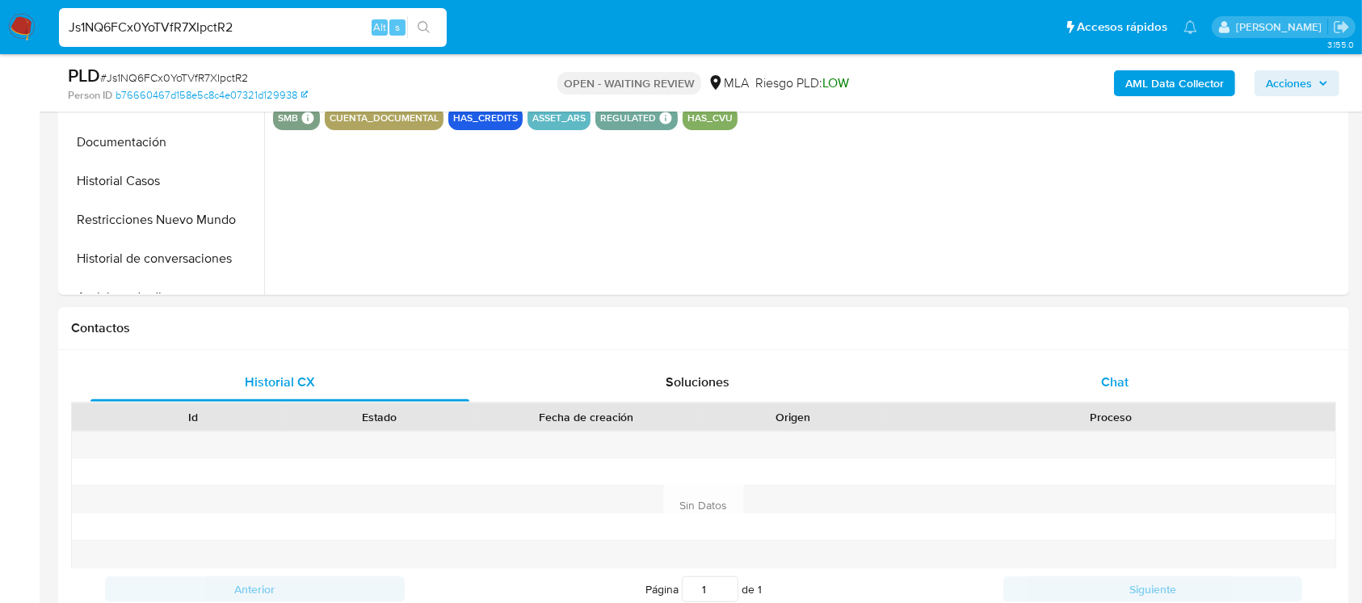
click at [1102, 374] on span "Chat" at bounding box center [1114, 381] width 27 height 19
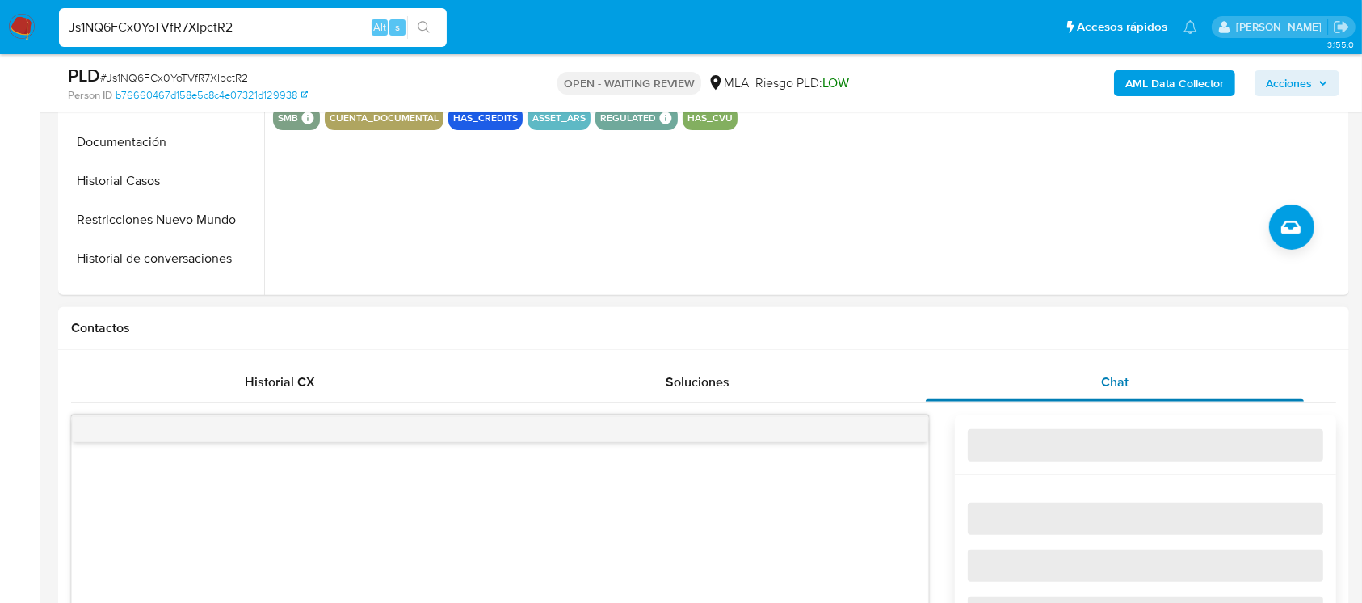
select select "10"
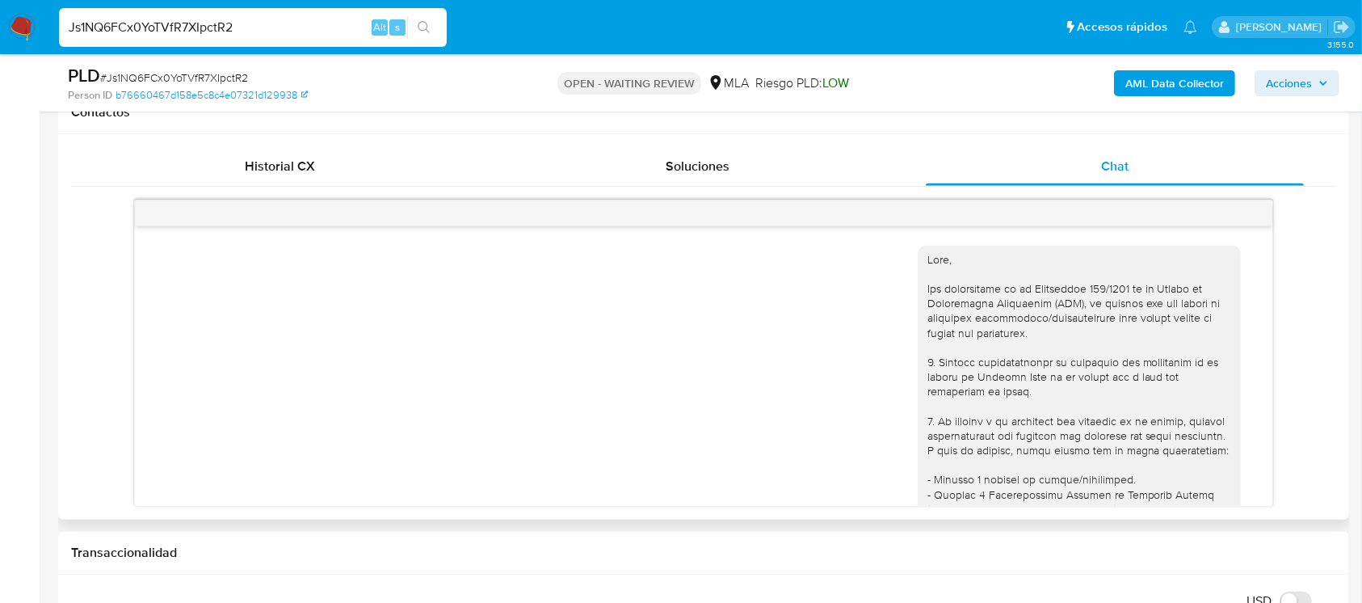
scroll to position [830, 0]
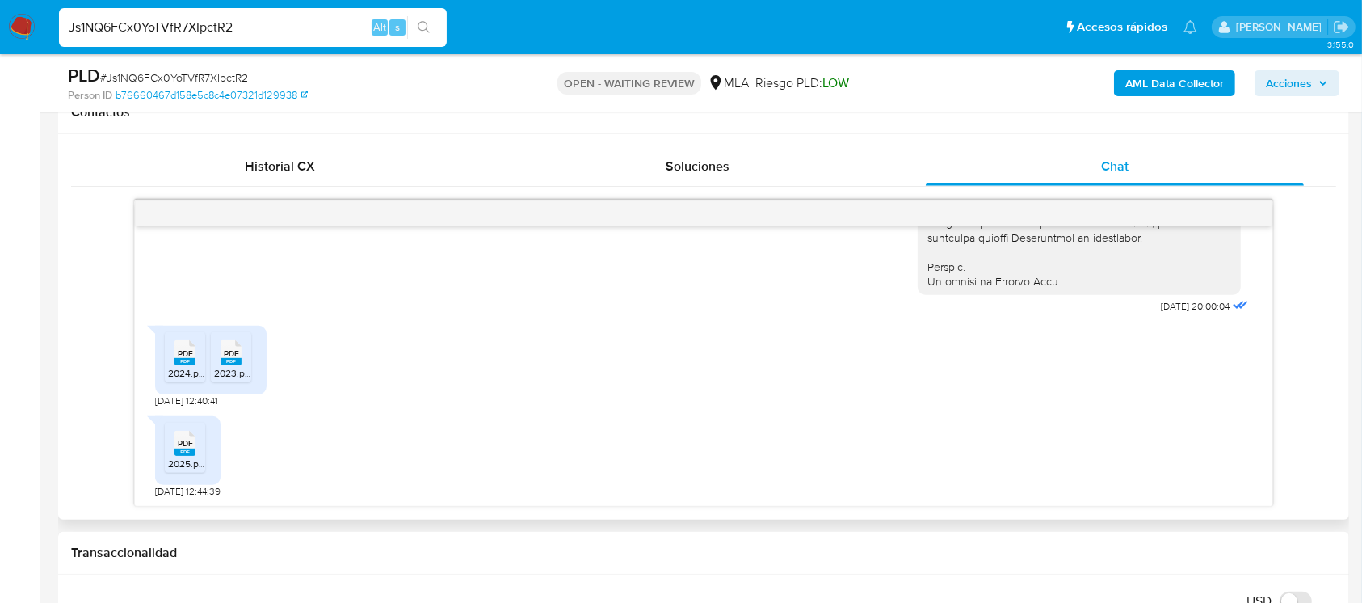
click at [190, 369] on span "2024.pdf" at bounding box center [187, 373] width 39 height 14
click at [221, 370] on span "2023.pdf" at bounding box center [233, 373] width 39 height 14
click at [184, 455] on icon "PDF" at bounding box center [185, 443] width 21 height 28
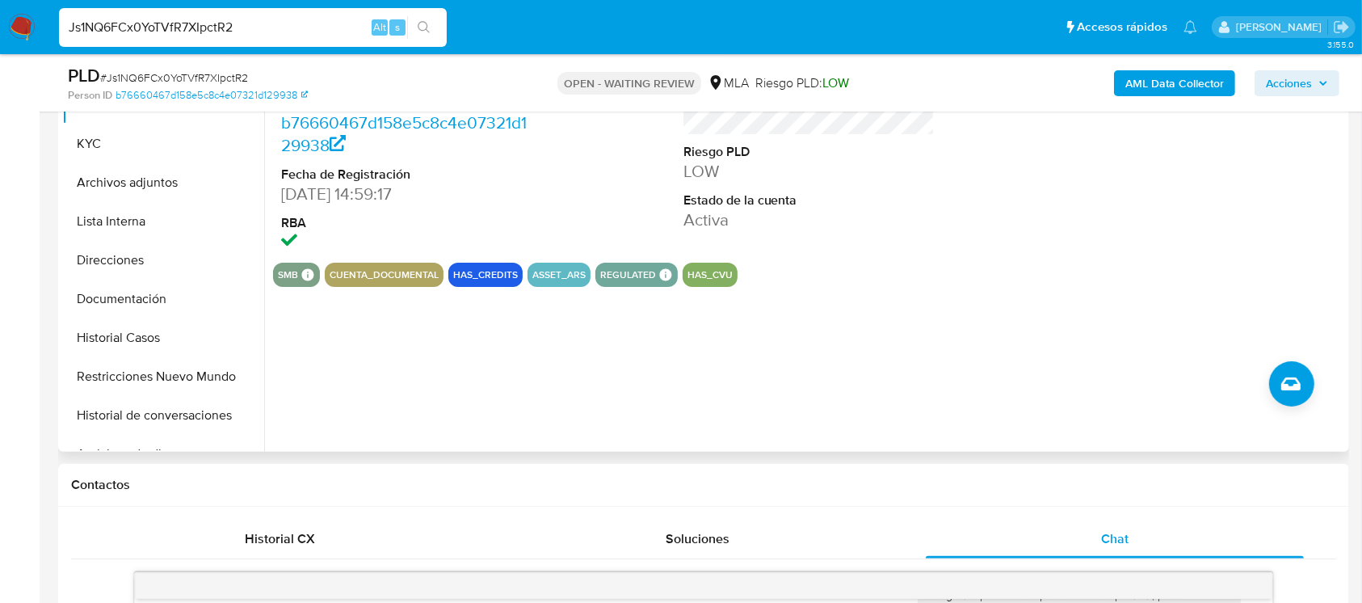
scroll to position [107, 0]
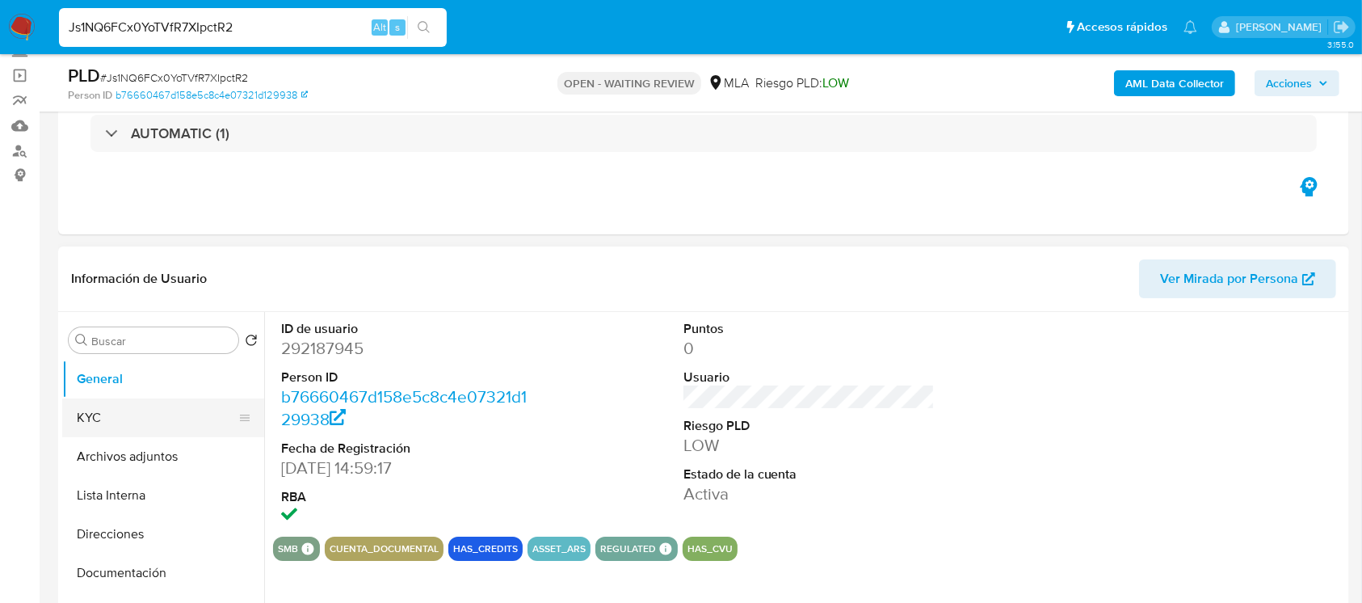
click at [100, 410] on button "KYC" at bounding box center [156, 417] width 189 height 39
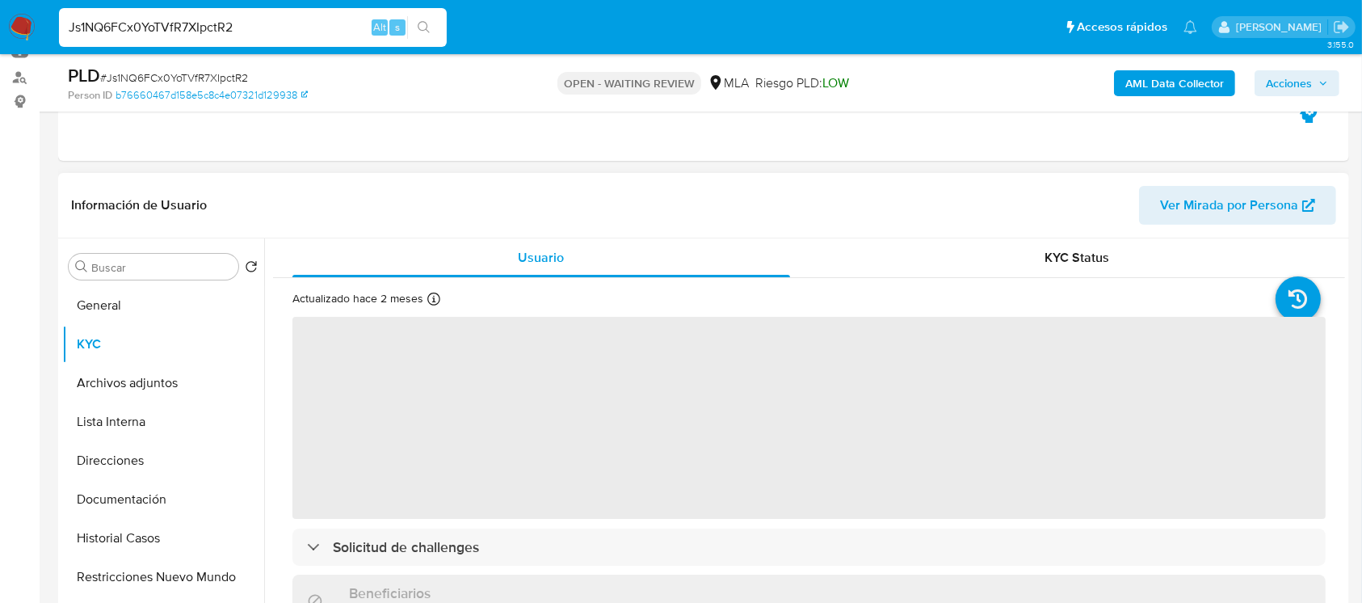
scroll to position [215, 0]
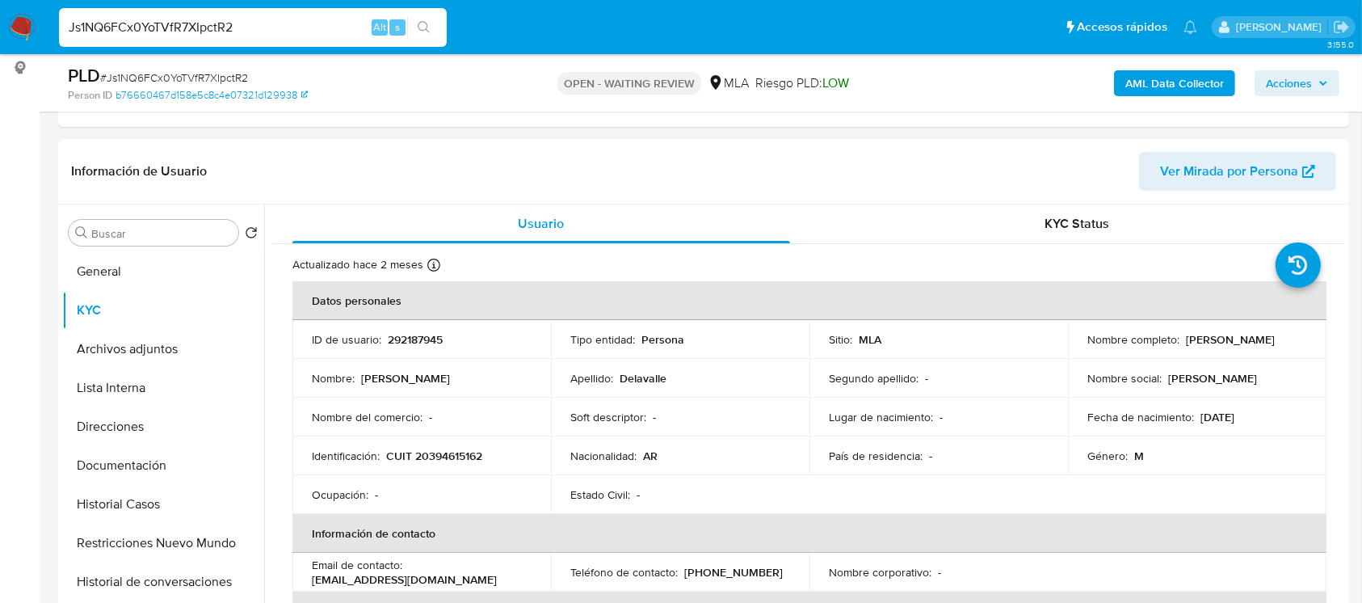
click at [465, 452] on p "CUIT 20394615162" at bounding box center [434, 455] width 96 height 15
click at [428, 344] on p "292187945" at bounding box center [415, 339] width 55 height 15
copy p "292187945"
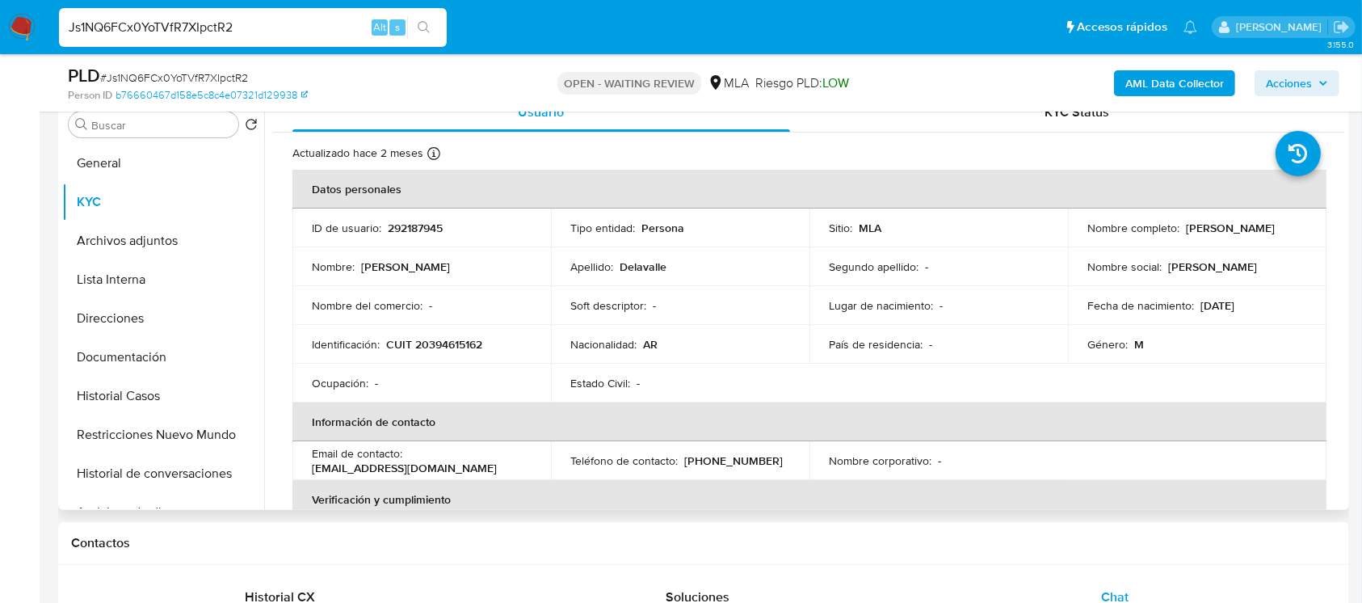
scroll to position [0, 0]
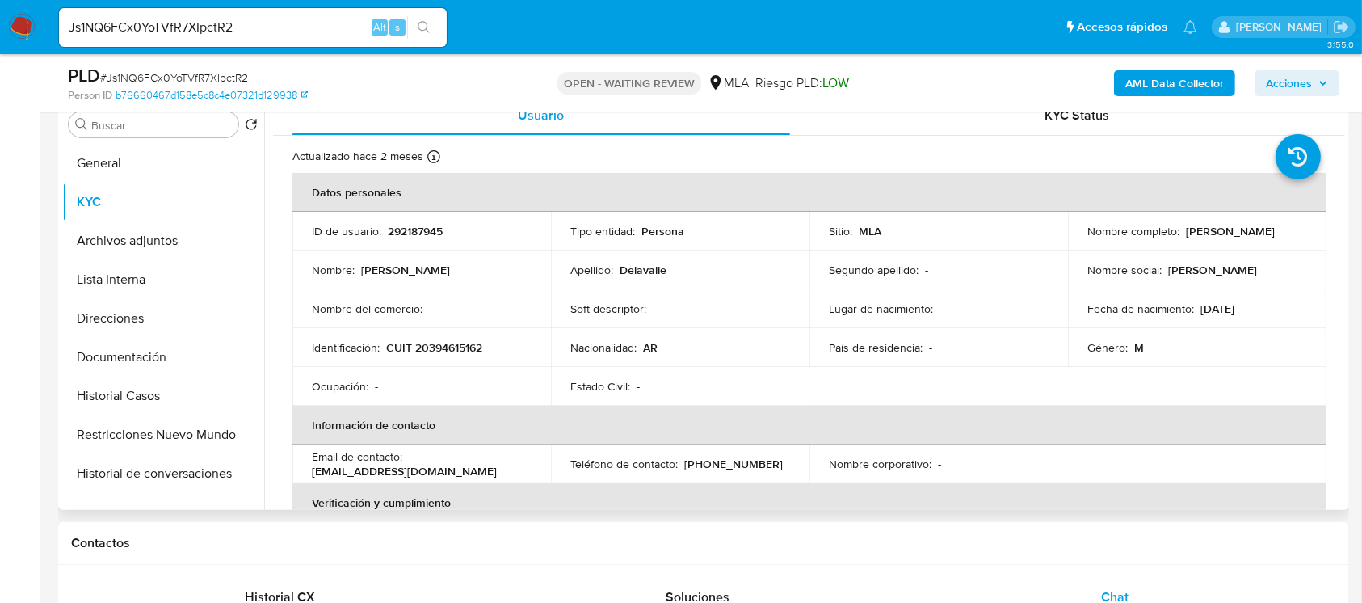
click at [421, 231] on p "292187945" at bounding box center [415, 231] width 55 height 15
copy p "292187945"
click at [163, 383] on button "Historial Casos" at bounding box center [156, 395] width 189 height 39
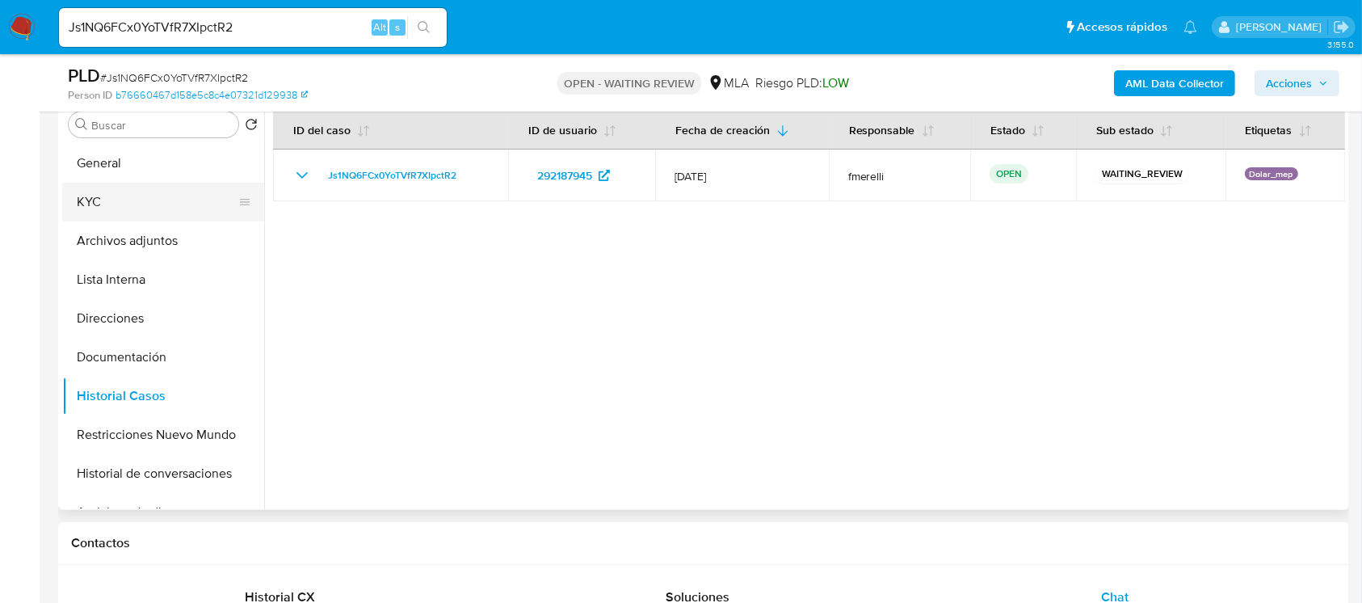
click at [141, 198] on button "KYC" at bounding box center [156, 202] width 189 height 39
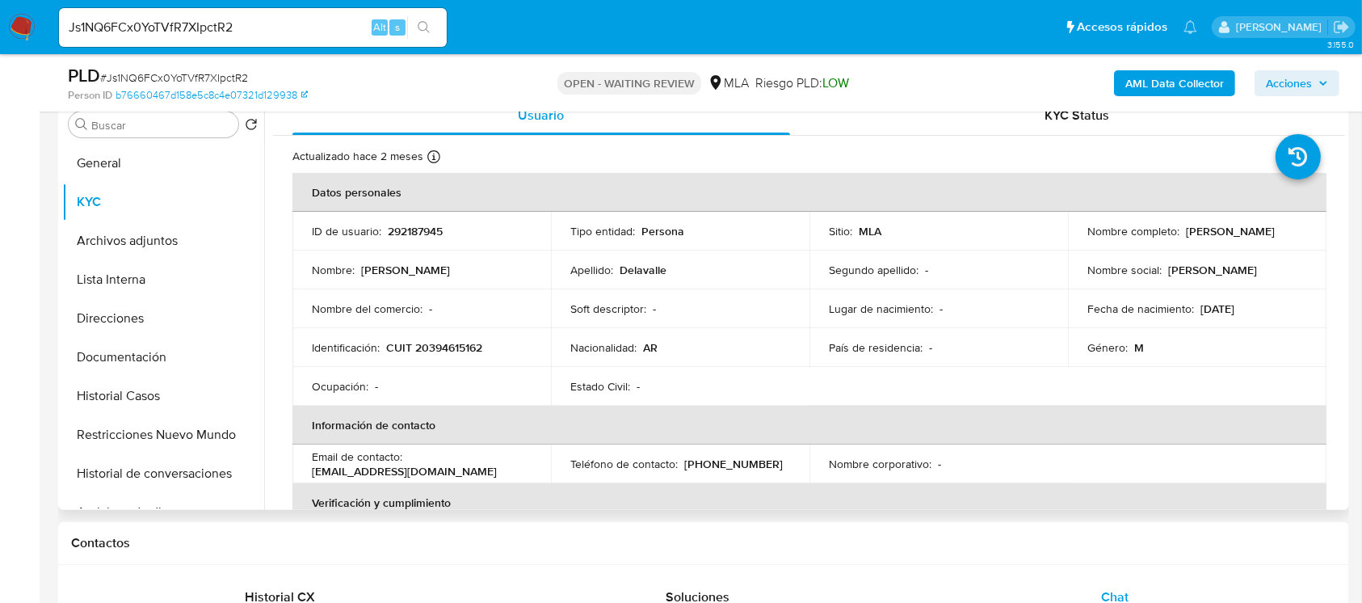
drag, startPoint x: 639, startPoint y: 2, endPoint x: 429, endPoint y: 320, distance: 380.7
click at [429, 320] on td "Nombre del comercio : -" at bounding box center [421, 308] width 259 height 39
click at [434, 346] on p "CUIT 20394615162" at bounding box center [434, 347] width 96 height 15
copy p "20394615162"
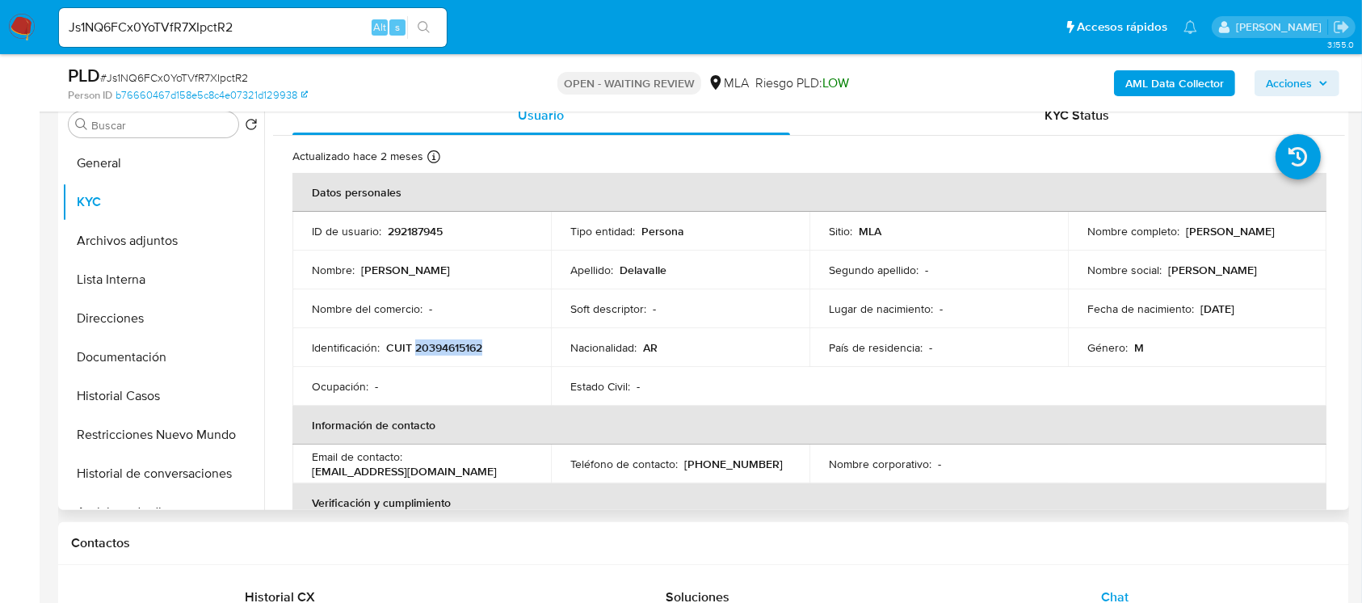
click at [449, 340] on p "CUIT 20394615162" at bounding box center [434, 347] width 96 height 15
click at [433, 352] on p "CUIT 20394615162" at bounding box center [434, 347] width 96 height 15
click at [432, 352] on p "CUIT 20394615162" at bounding box center [434, 347] width 96 height 15
click at [432, 351] on p "CUIT 20394615162" at bounding box center [434, 347] width 96 height 15
copy p "3"
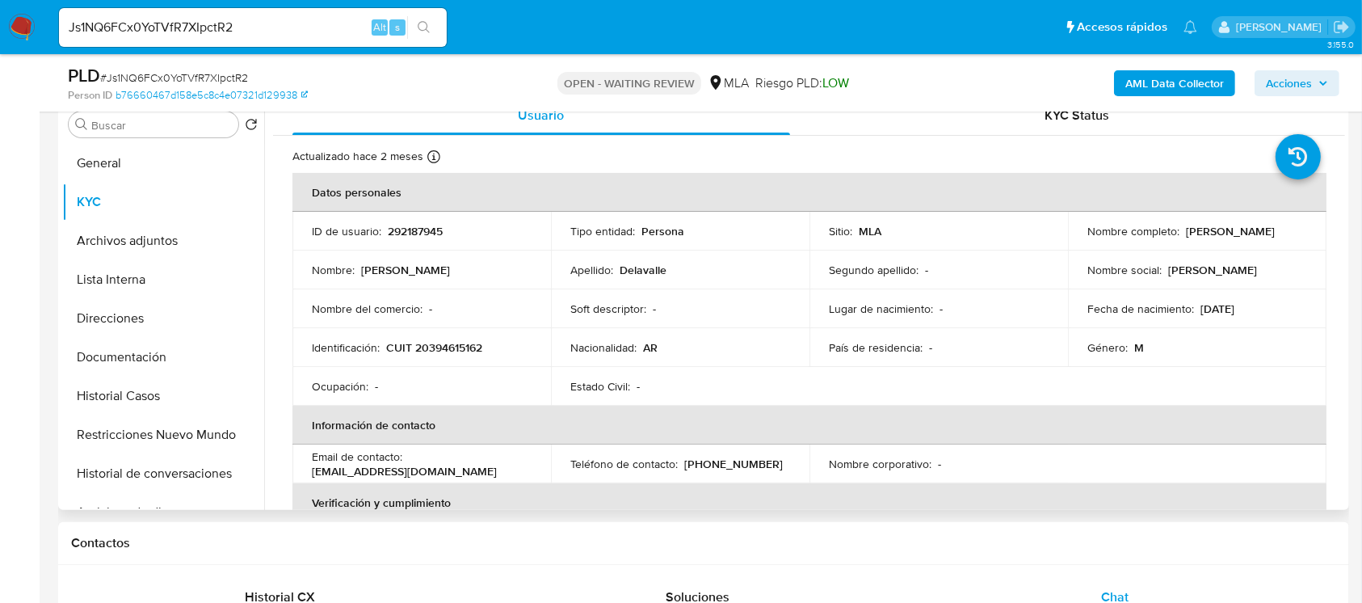
click at [477, 336] on td "Identificación : CUIT 20394615162" at bounding box center [421, 347] width 259 height 39
click at [465, 349] on p "CUIT 20394615162" at bounding box center [434, 347] width 96 height 15
click at [464, 349] on p "CUIT 20394615162" at bounding box center [434, 347] width 96 height 15
copy p "20394615162"
click at [442, 345] on p "CUIT 20394615162" at bounding box center [434, 347] width 96 height 15
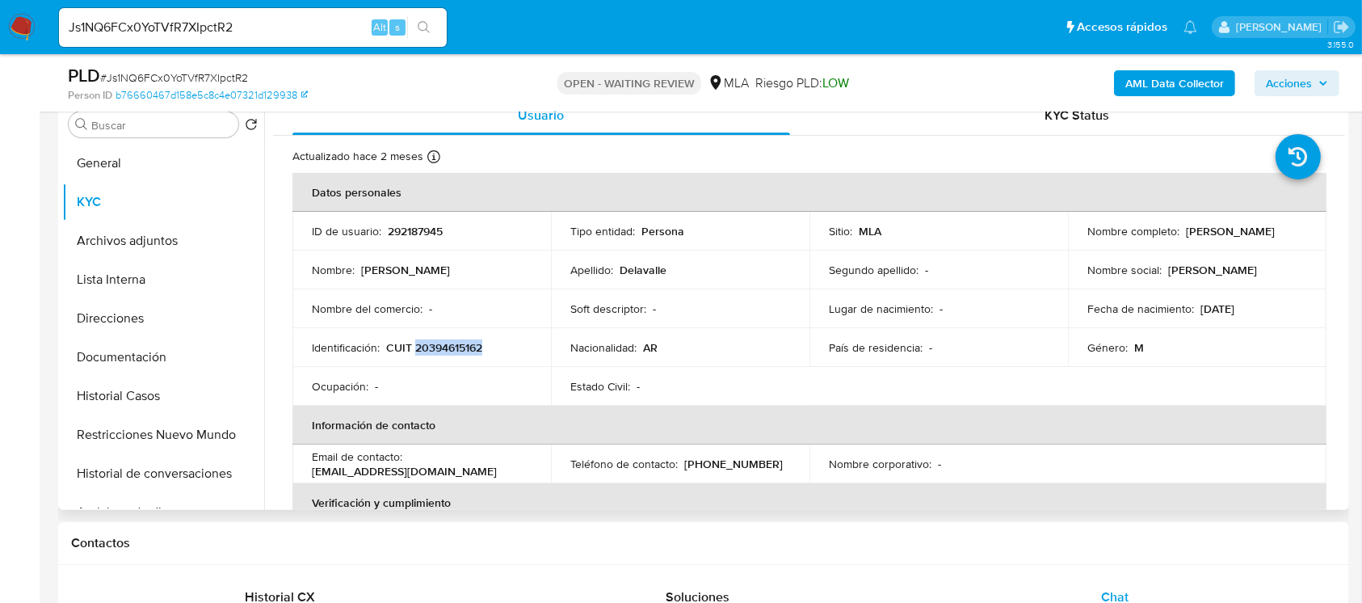
drag, startPoint x: 442, startPoint y: 345, endPoint x: 457, endPoint y: 326, distance: 24.1
click at [442, 346] on p "CUIT 20394615162" at bounding box center [434, 347] width 96 height 15
click at [428, 349] on p "CUIT 20394615162" at bounding box center [434, 347] width 96 height 15
click at [427, 231] on p "292187945" at bounding box center [415, 231] width 55 height 15
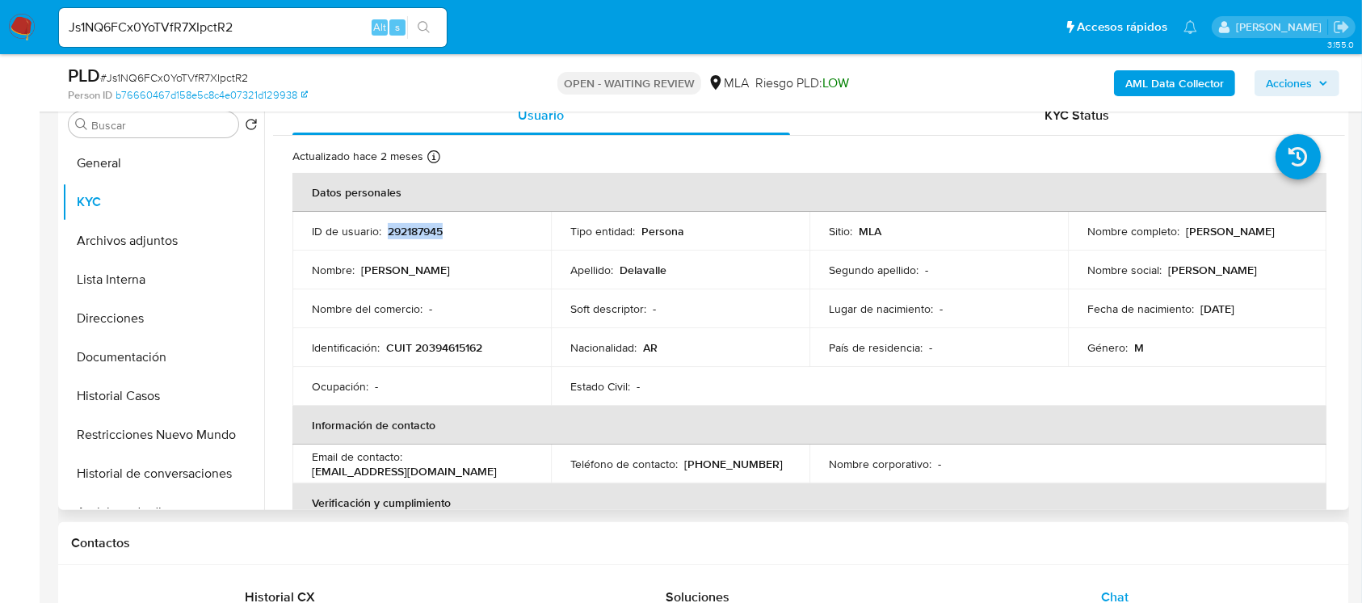
click at [427, 231] on p "292187945" at bounding box center [415, 231] width 55 height 15
copy p "292187945"
click at [461, 340] on p "CUIT 20394615162" at bounding box center [434, 347] width 96 height 15
copy p "20394615162"
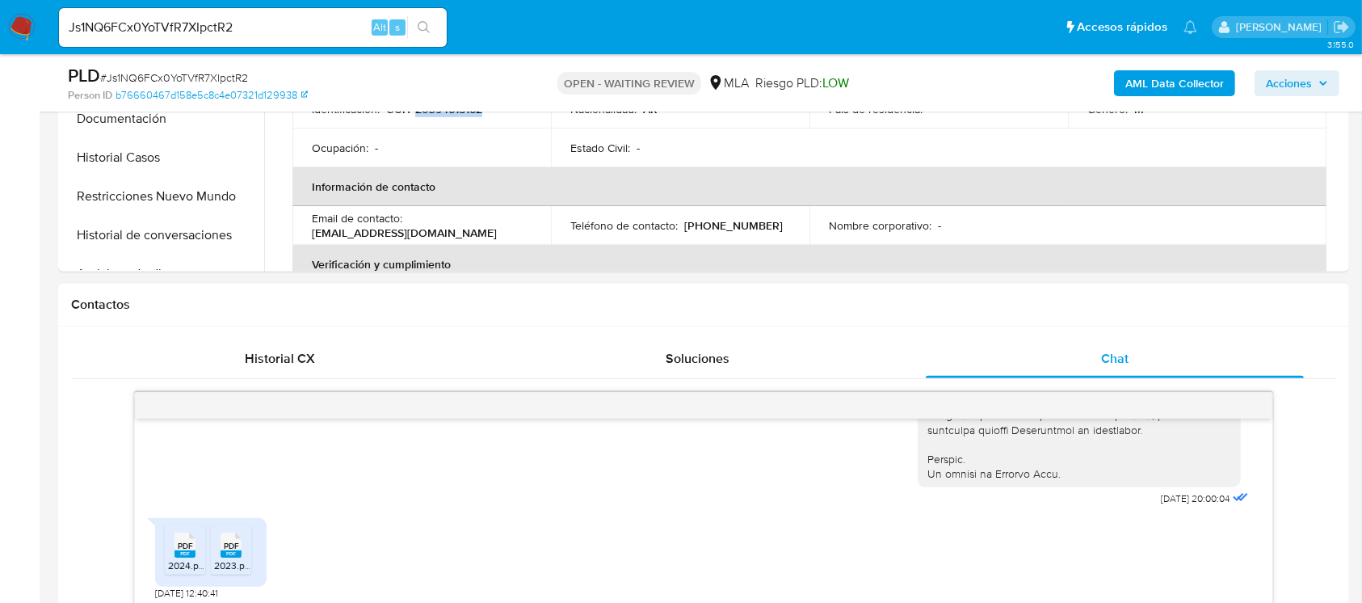
scroll to position [754, 0]
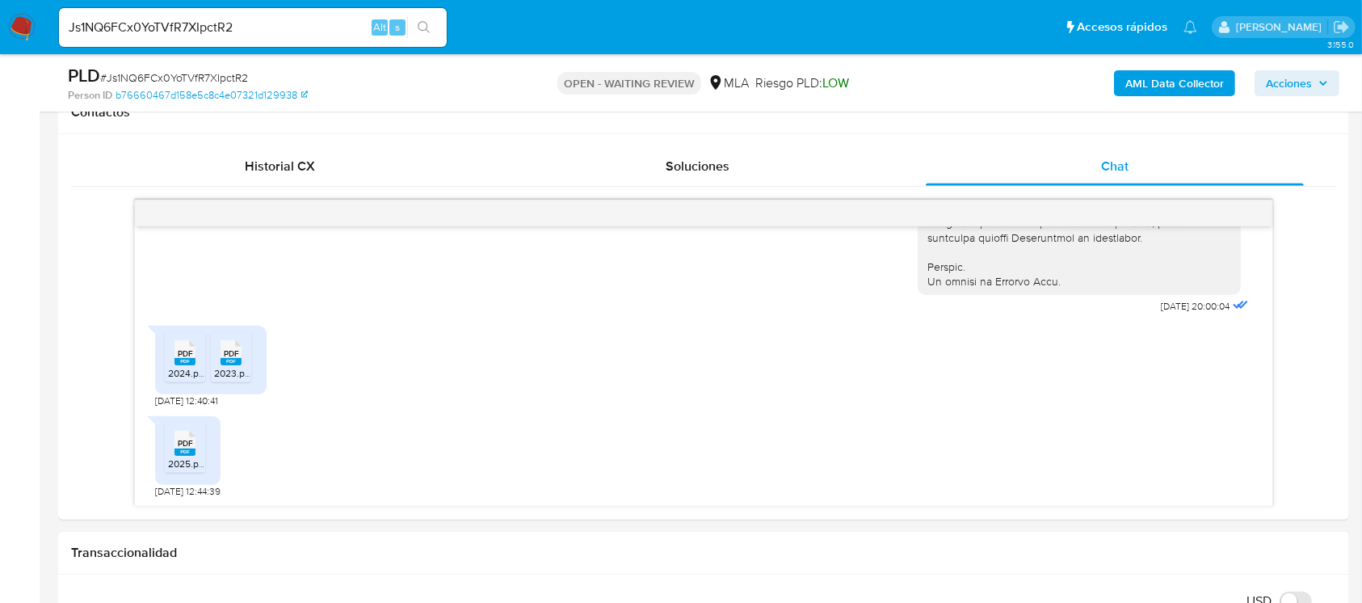
click at [311, 28] on input "Js1NQ6FCx0YoTVfR7XIpctR2" at bounding box center [253, 27] width 388 height 21
paste input "bfHcTULtAIo3ujTUpgmnfVWG"
type input "bfHcTULtAIo3ujTUpgmnfVWG"
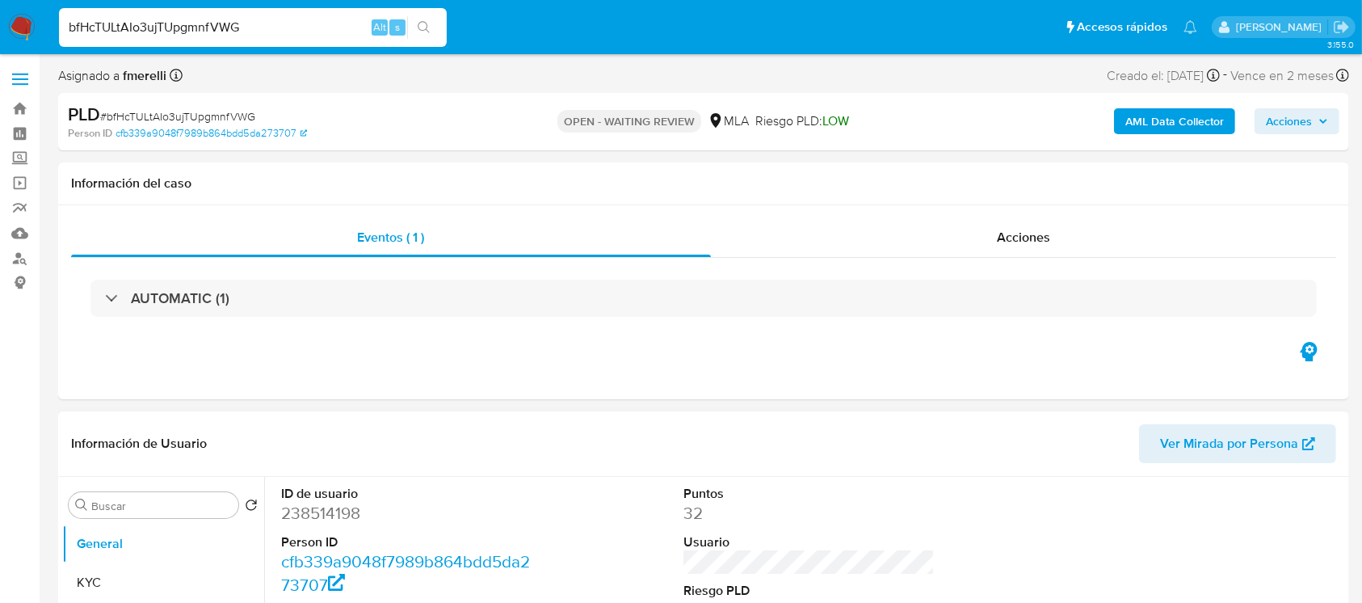
scroll to position [107, 0]
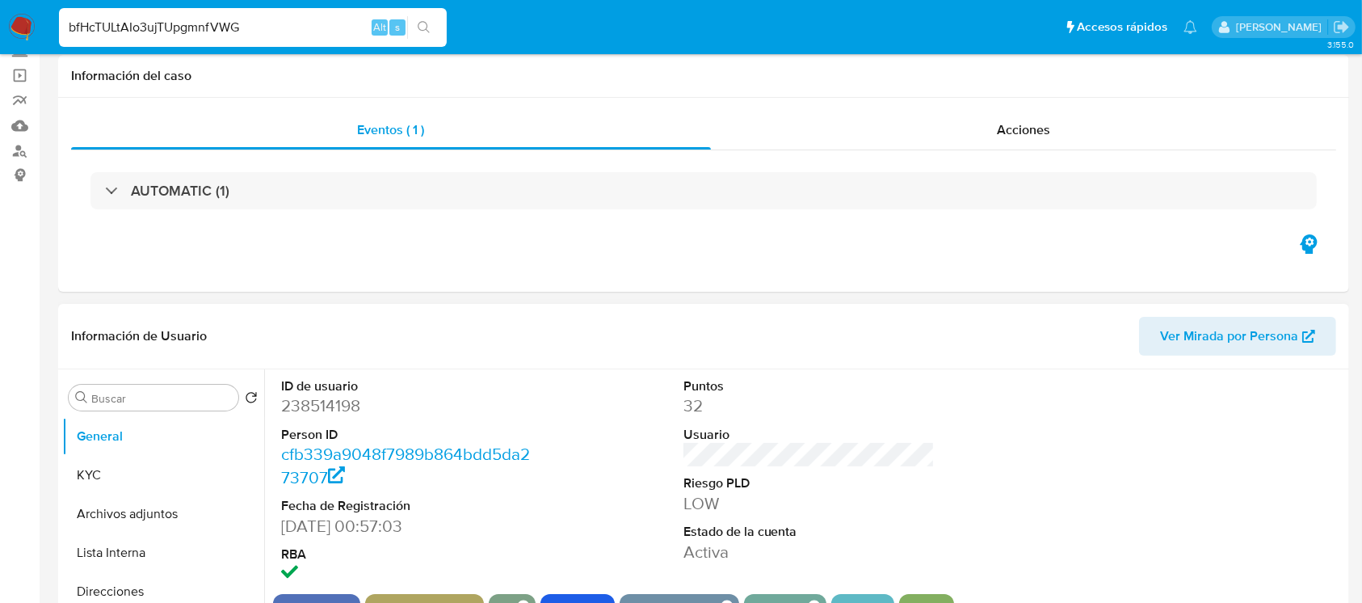
select select "10"
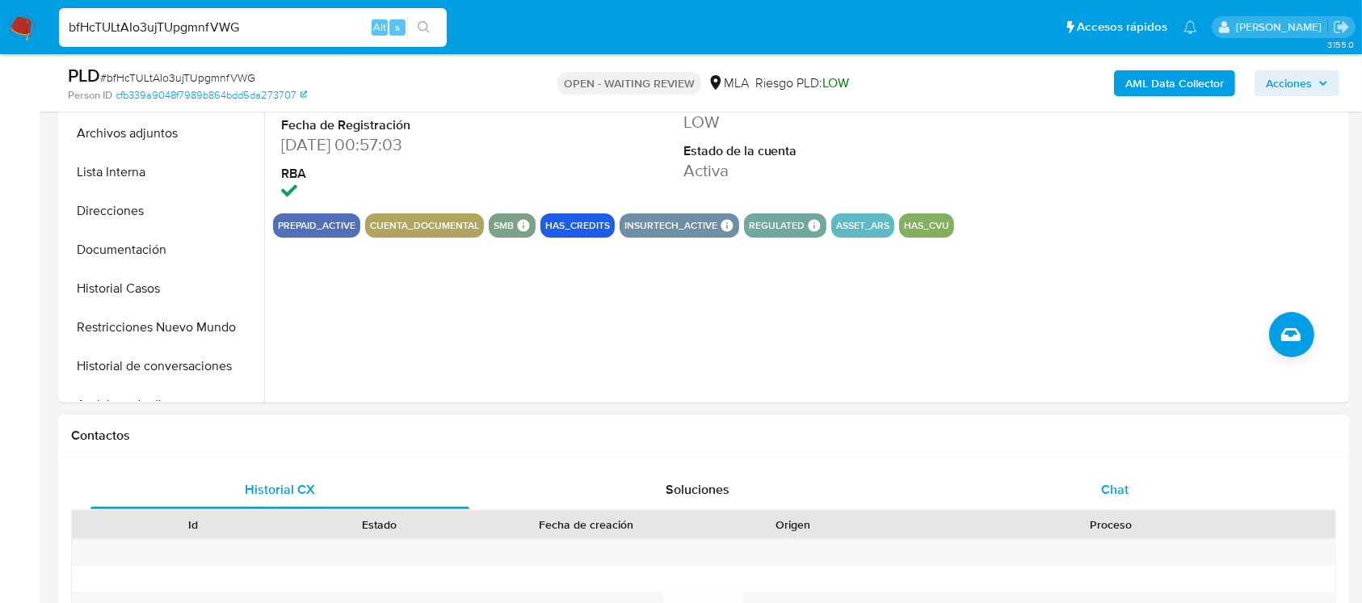
click at [965, 486] on div "Chat" at bounding box center [1115, 489] width 379 height 39
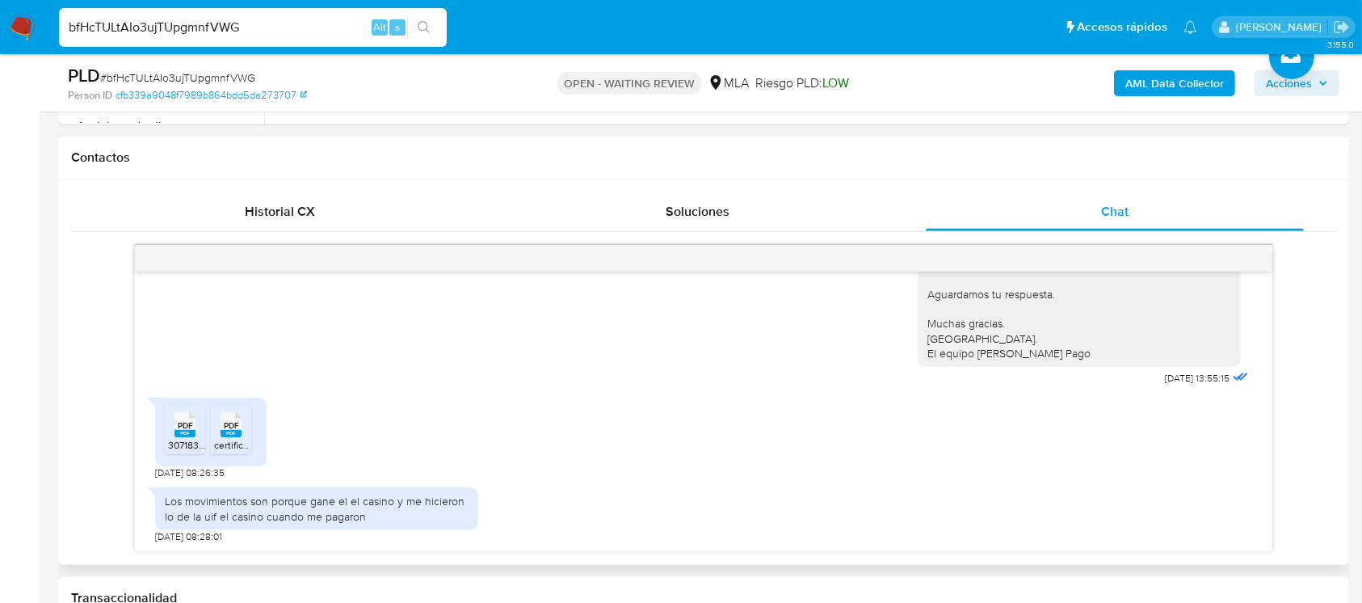
scroll to position [754, 0]
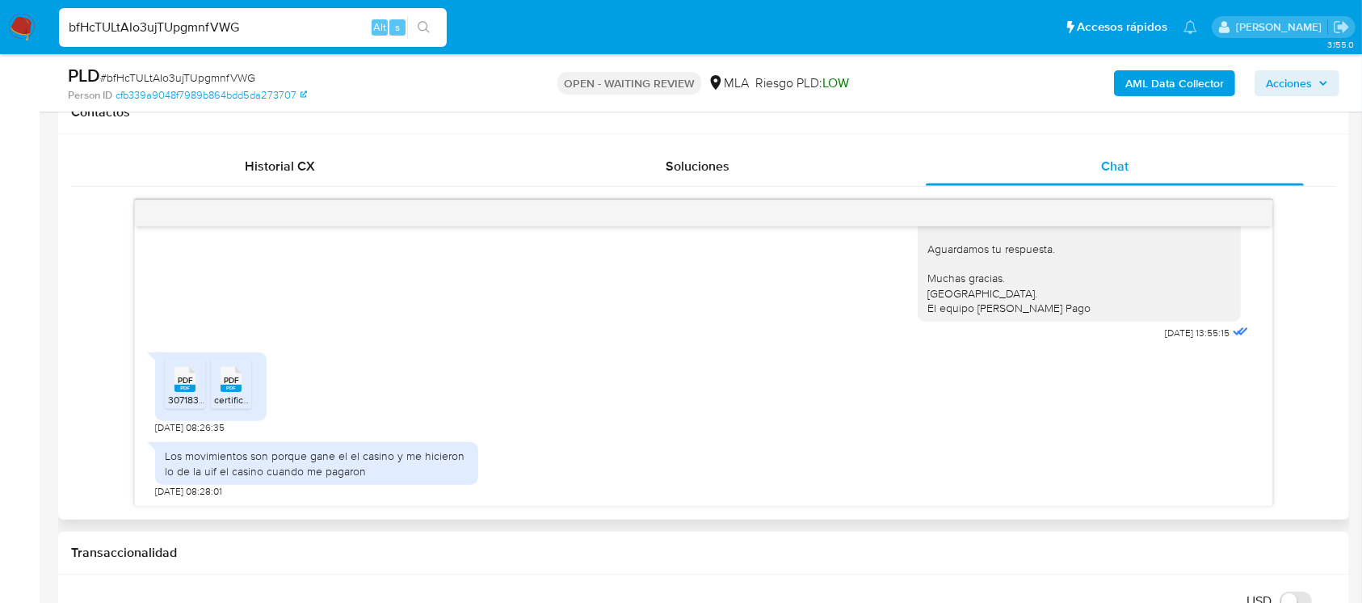
click at [189, 385] on rect at bounding box center [185, 388] width 21 height 7
click at [218, 382] on div "PDF PDF" at bounding box center [231, 378] width 34 height 32
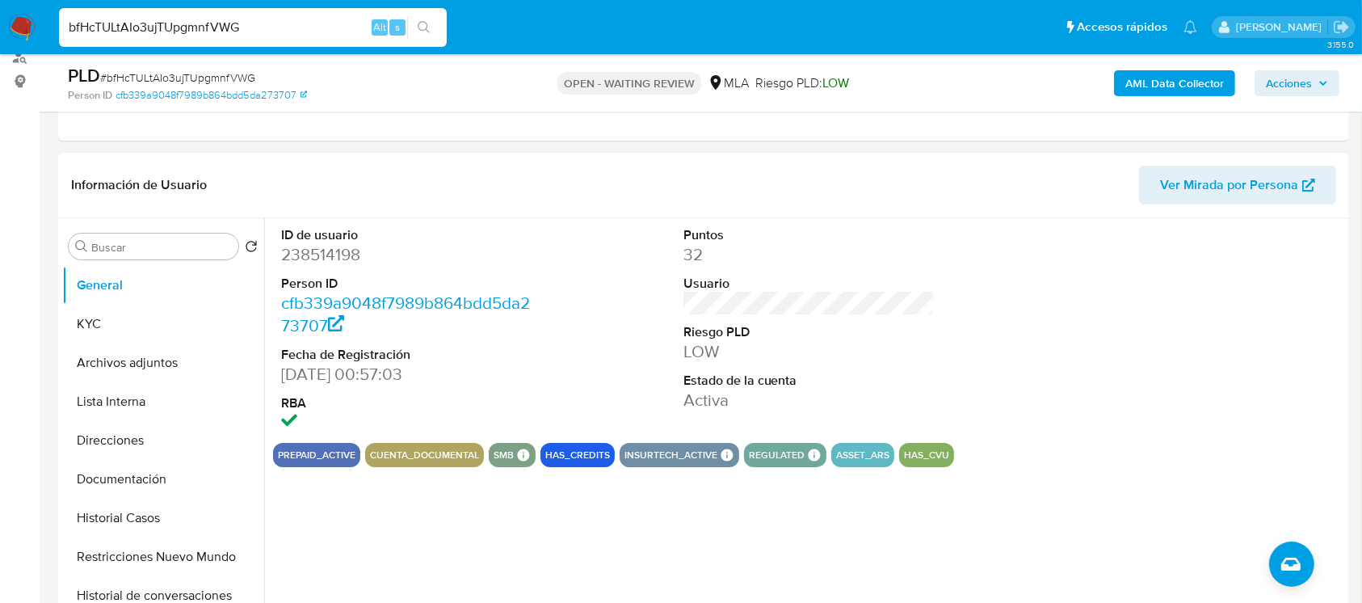
scroll to position [107, 0]
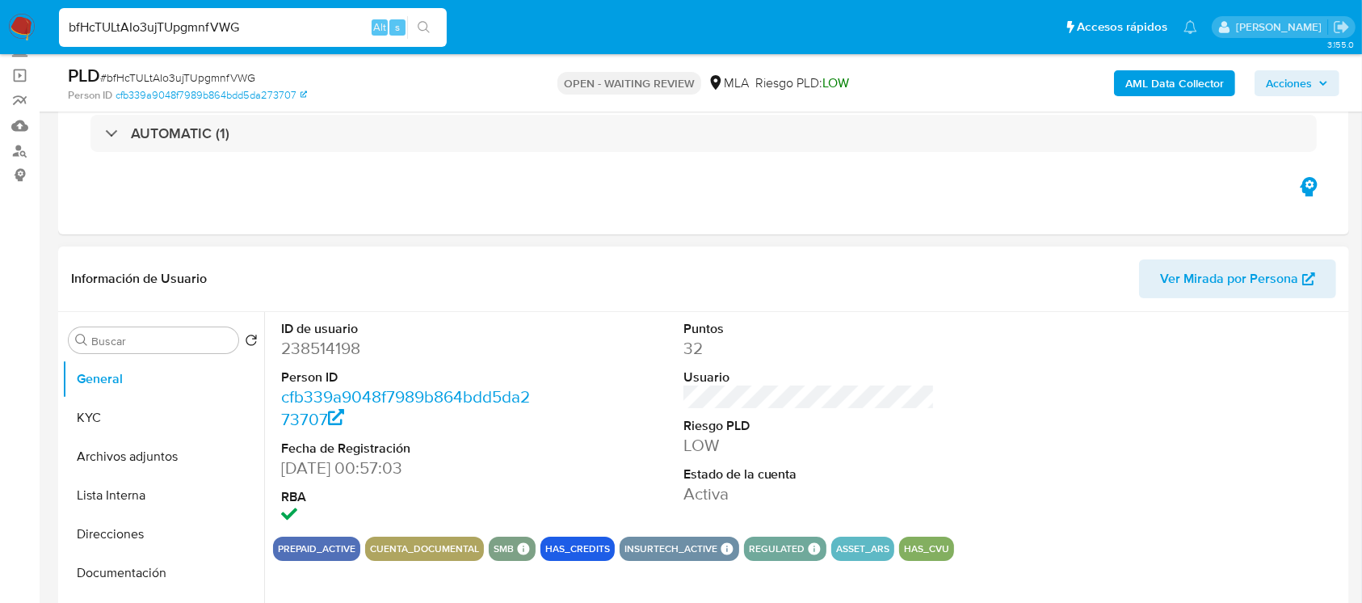
click at [326, 351] on dd "238514198" at bounding box center [407, 348] width 252 height 23
copy dd "238514198"
click at [134, 414] on button "KYC" at bounding box center [156, 417] width 189 height 39
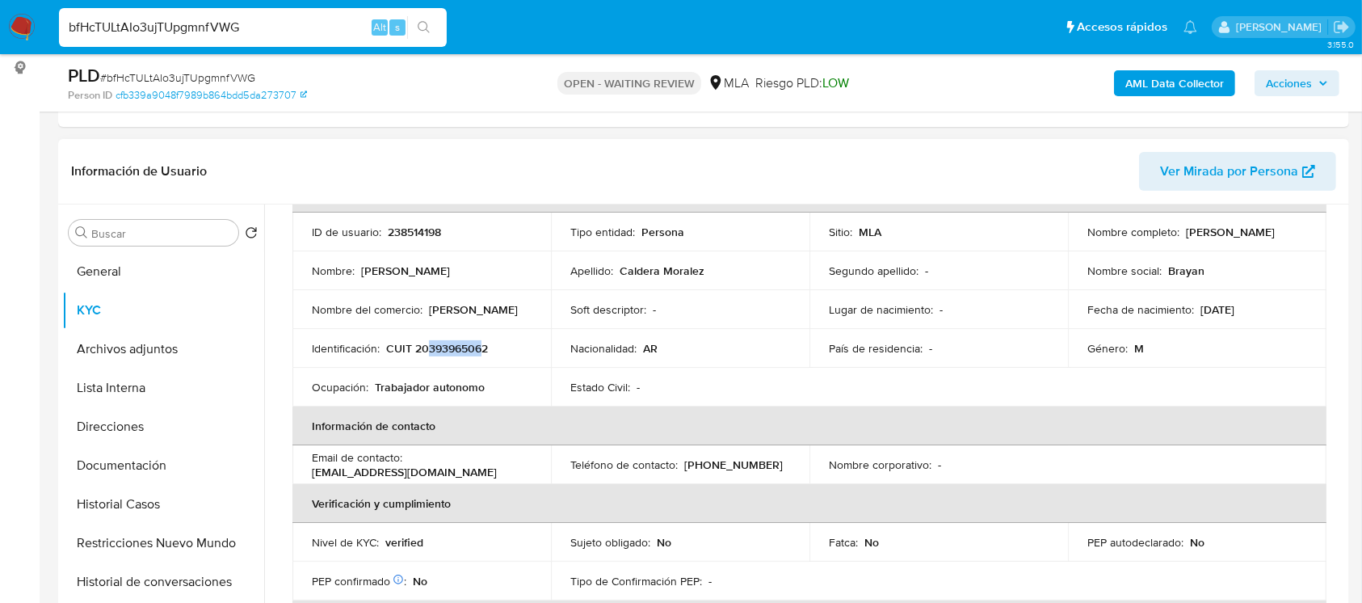
drag, startPoint x: 427, startPoint y: 351, endPoint x: 482, endPoint y: 347, distance: 55.0
click at [482, 347] on p "CUIT 20393965062" at bounding box center [437, 348] width 102 height 15
click at [142, 457] on button "Documentación" at bounding box center [156, 465] width 189 height 39
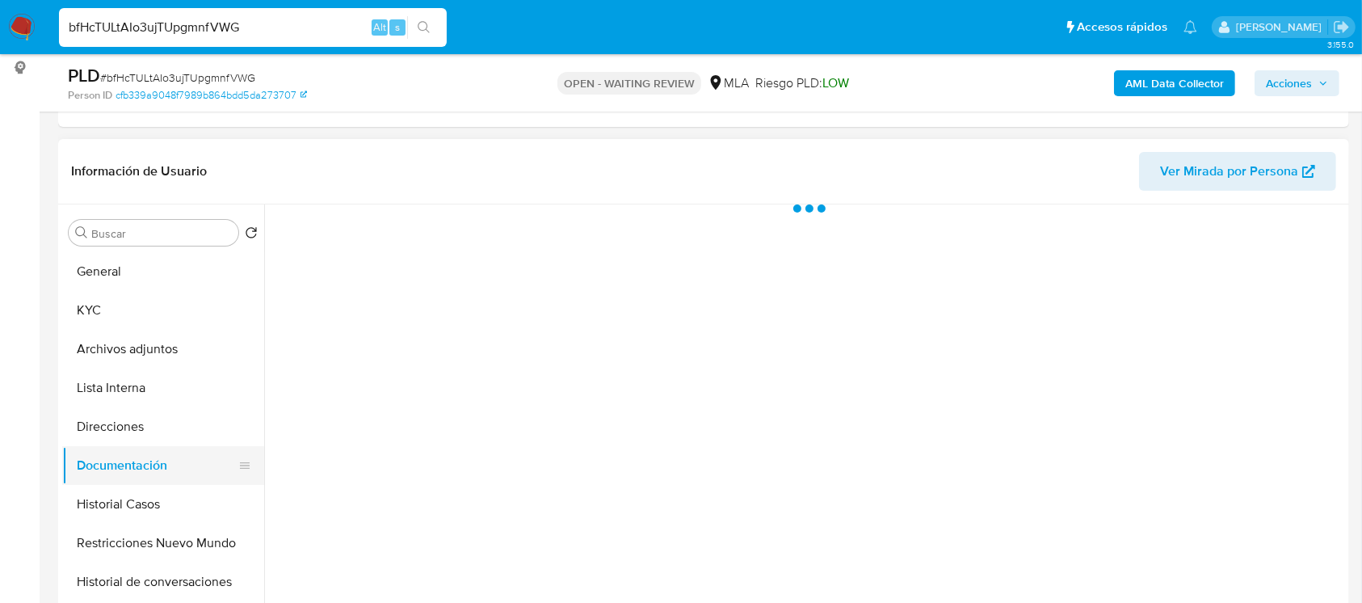
scroll to position [0, 0]
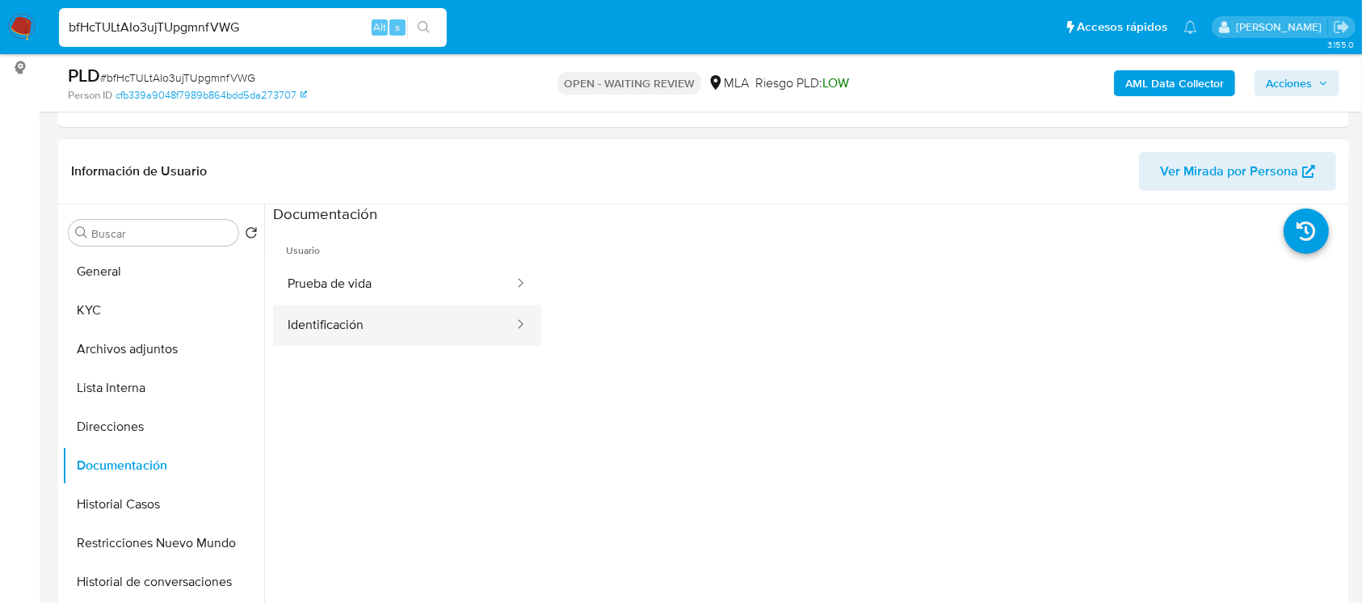
click at [334, 320] on button "Identificación" at bounding box center [394, 325] width 242 height 41
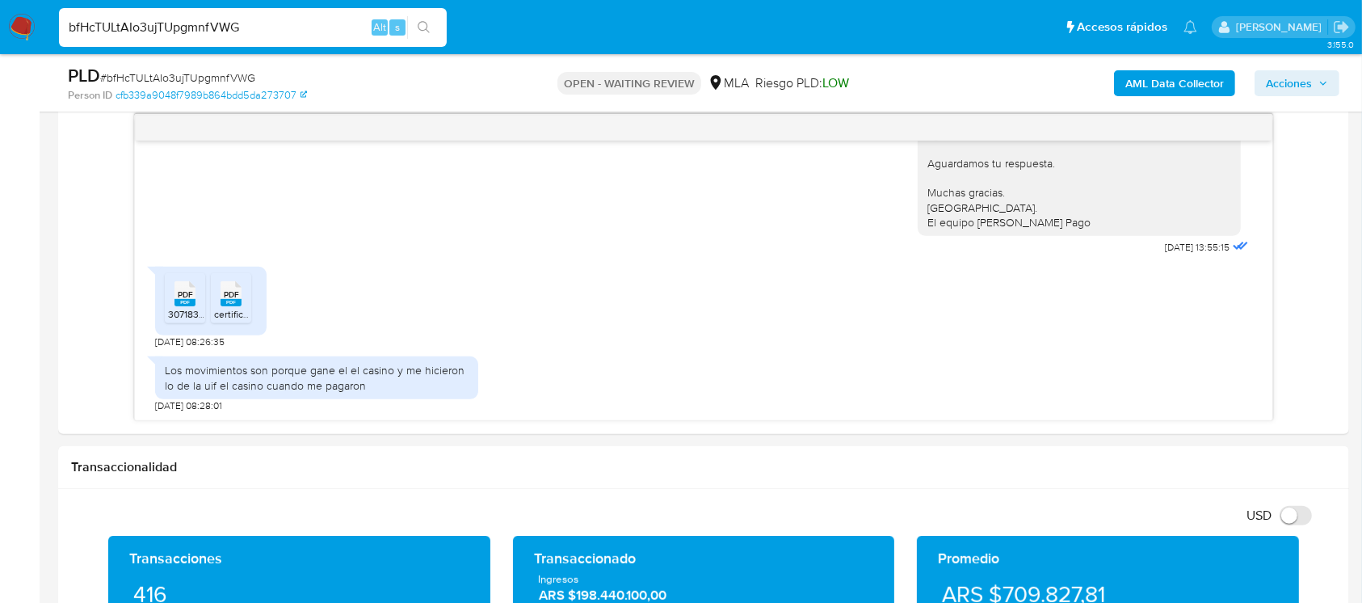
scroll to position [360, 0]
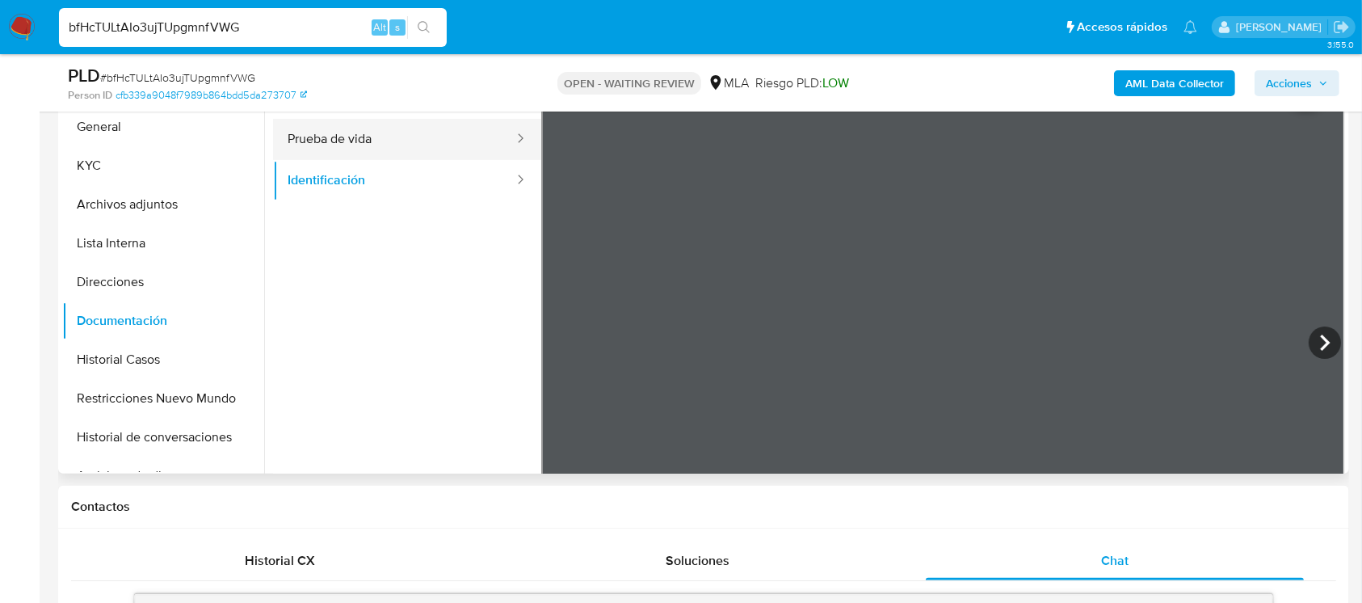
click at [347, 146] on button "Prueba de vida" at bounding box center [394, 139] width 242 height 41
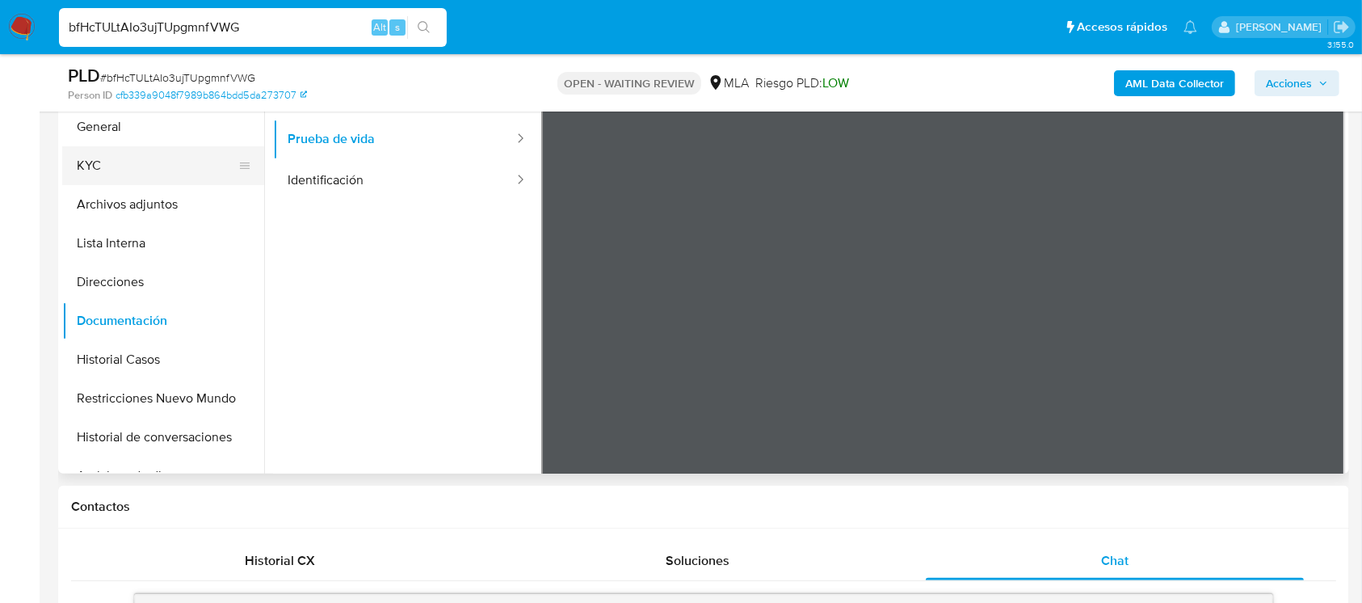
click at [141, 161] on button "KYC" at bounding box center [156, 165] width 189 height 39
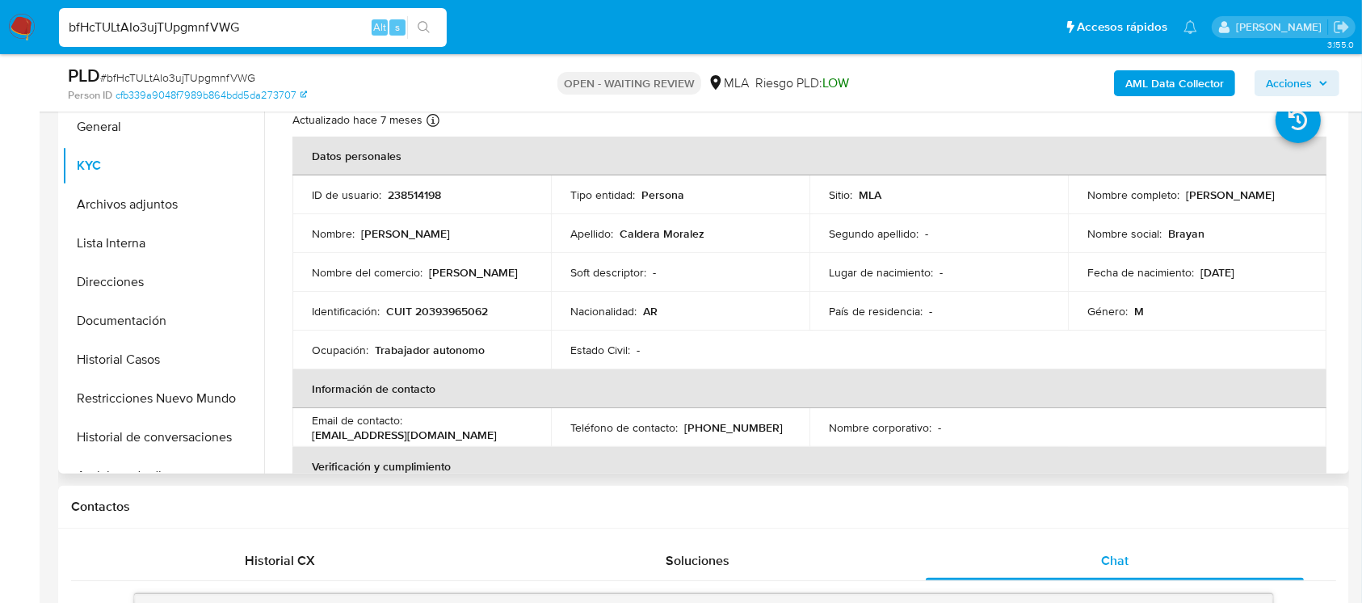
click at [427, 311] on p "CUIT 20393965062" at bounding box center [437, 311] width 102 height 15
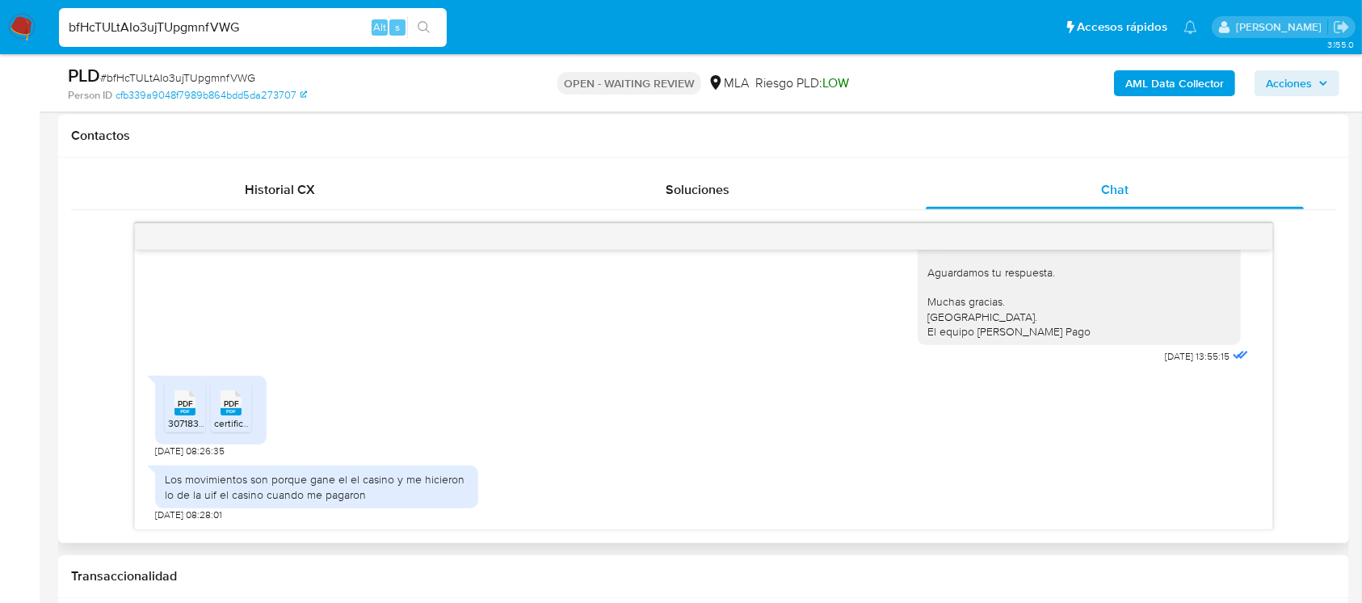
click at [414, 482] on div "Los movimientos son porque gane el el casino y me hicieron lo de la uif el casi…" at bounding box center [317, 486] width 304 height 29
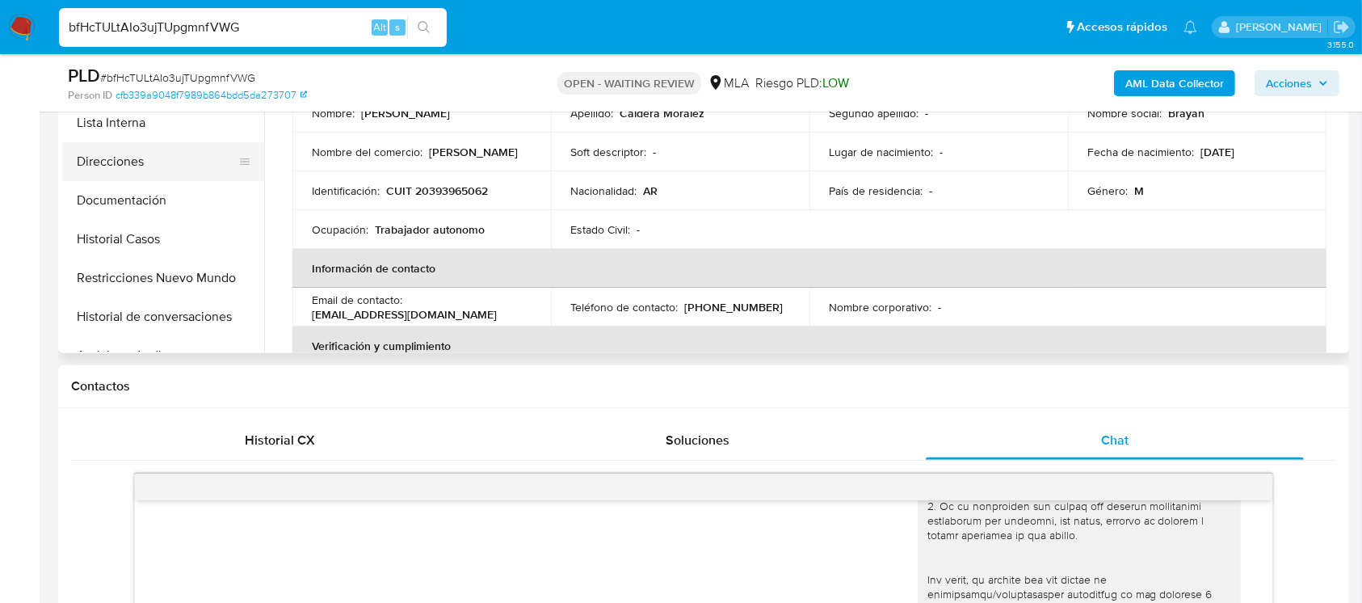
scroll to position [299, 0]
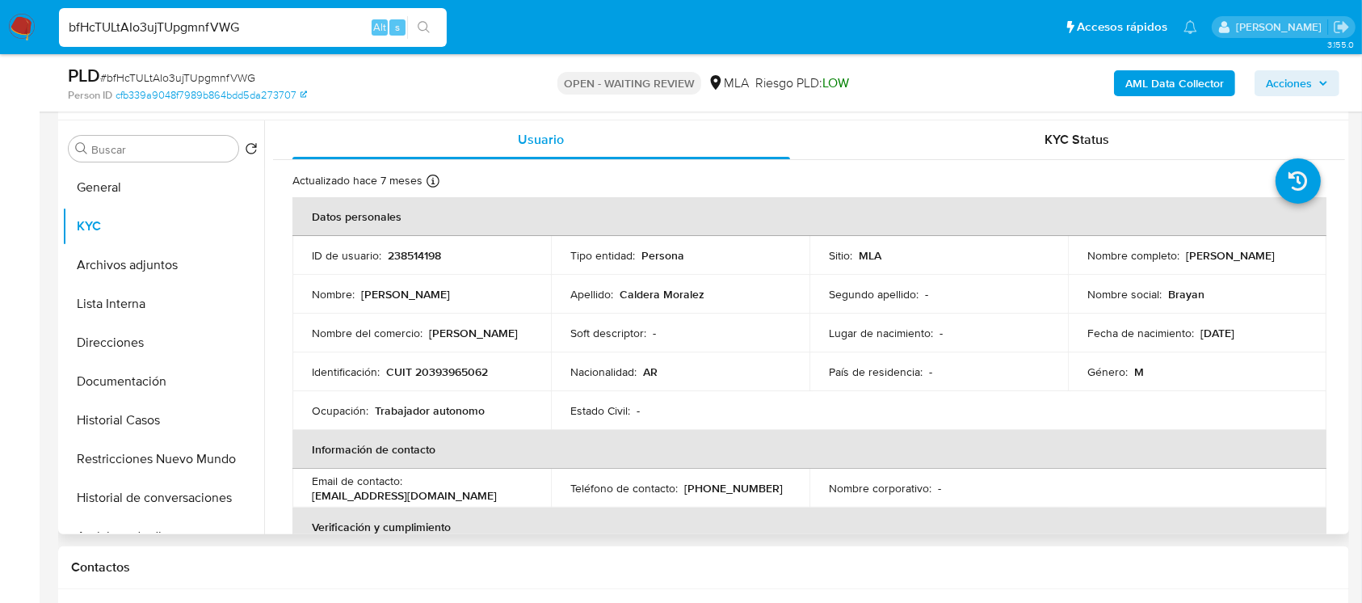
click at [451, 377] on p "CUIT 20393965062" at bounding box center [437, 371] width 102 height 15
click at [408, 262] on p "238514198" at bounding box center [414, 255] width 53 height 15
click at [409, 255] on p "238514198" at bounding box center [414, 255] width 53 height 15
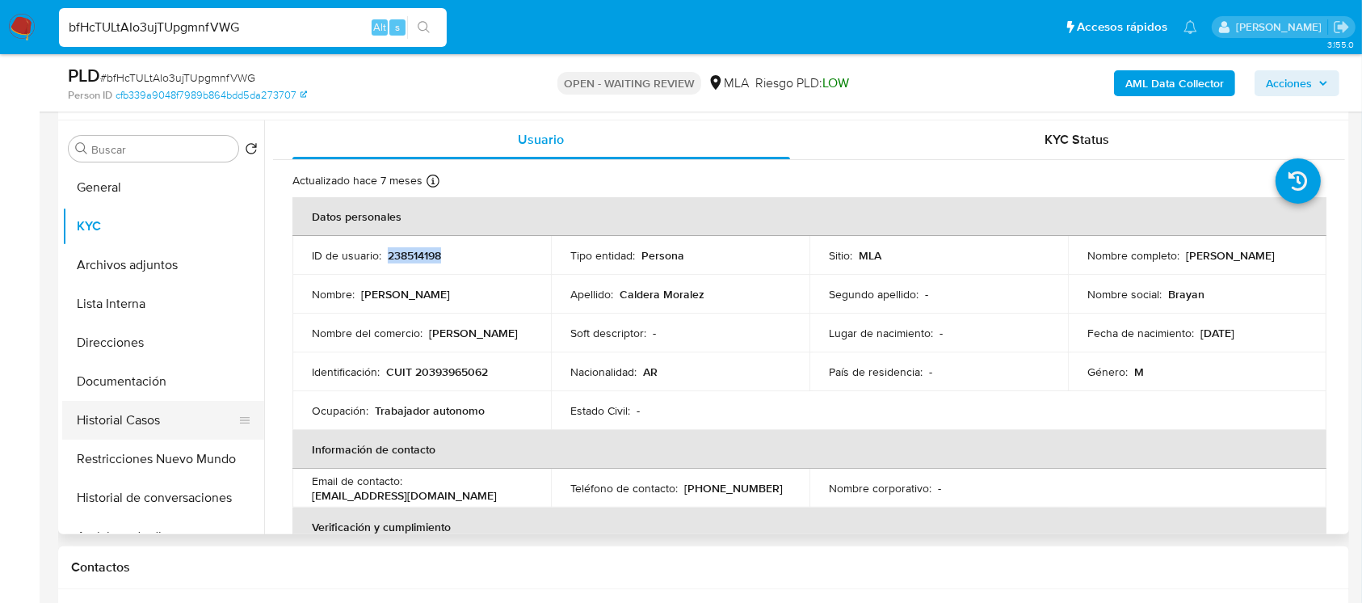
click at [153, 401] on button "Historial Casos" at bounding box center [156, 420] width 189 height 39
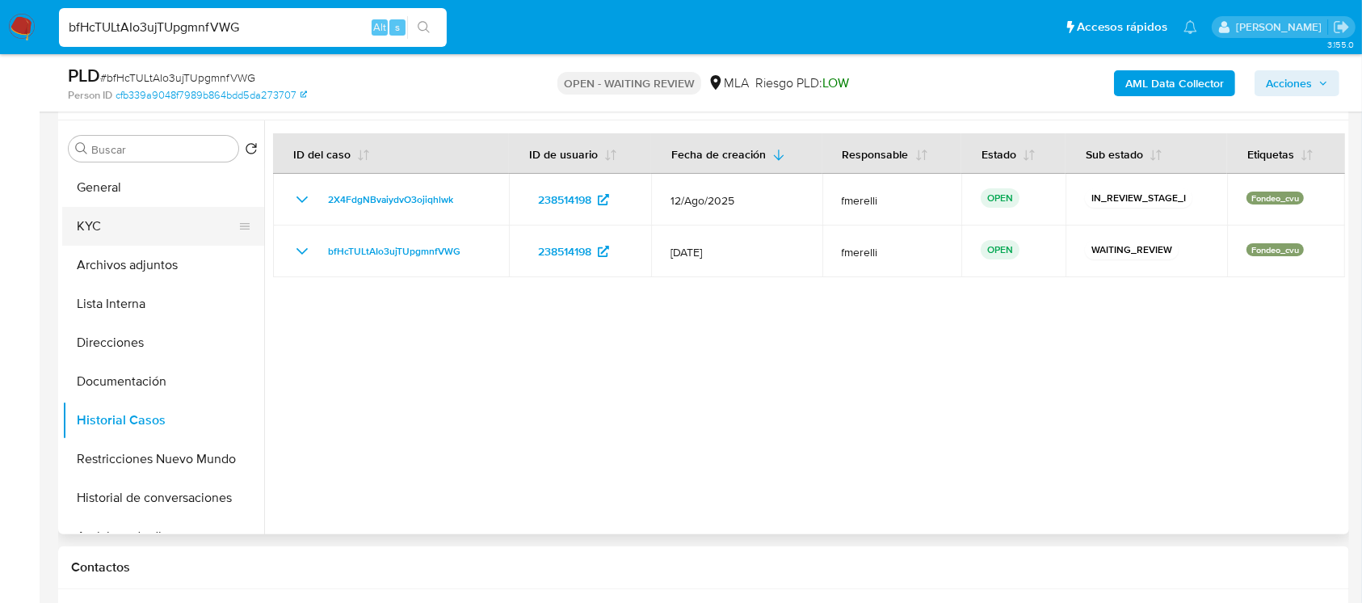
click at [135, 229] on button "KYC" at bounding box center [156, 226] width 189 height 39
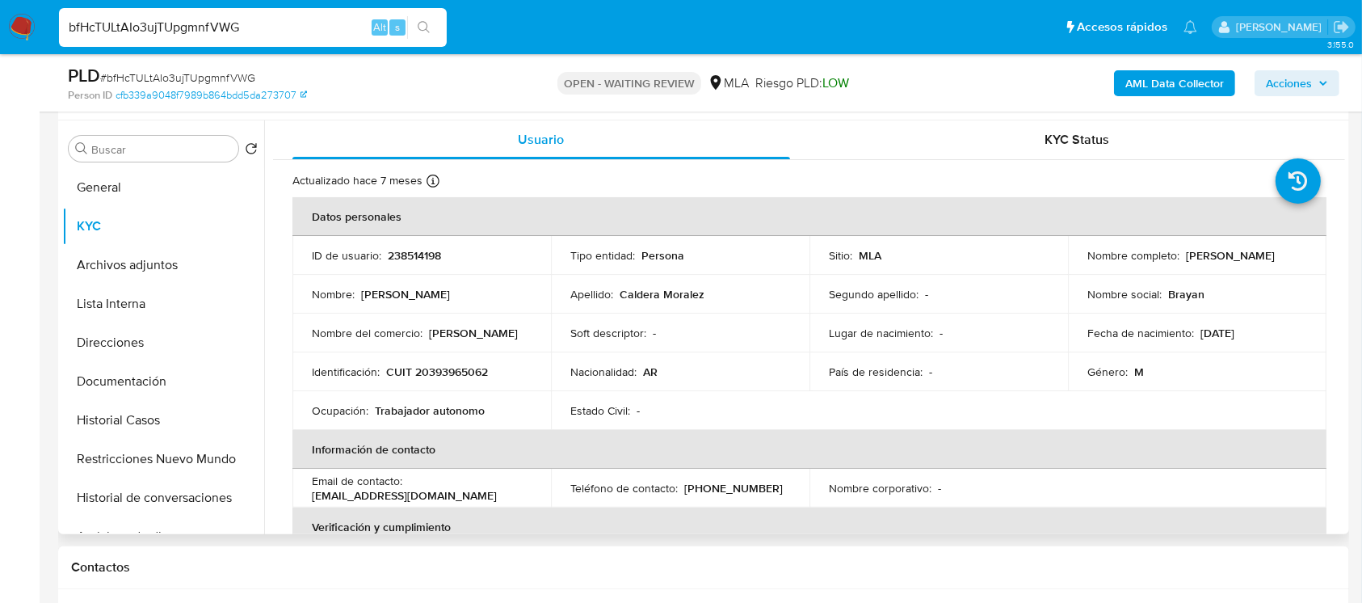
click at [446, 372] on p "CUIT 20393965062" at bounding box center [437, 371] width 102 height 15
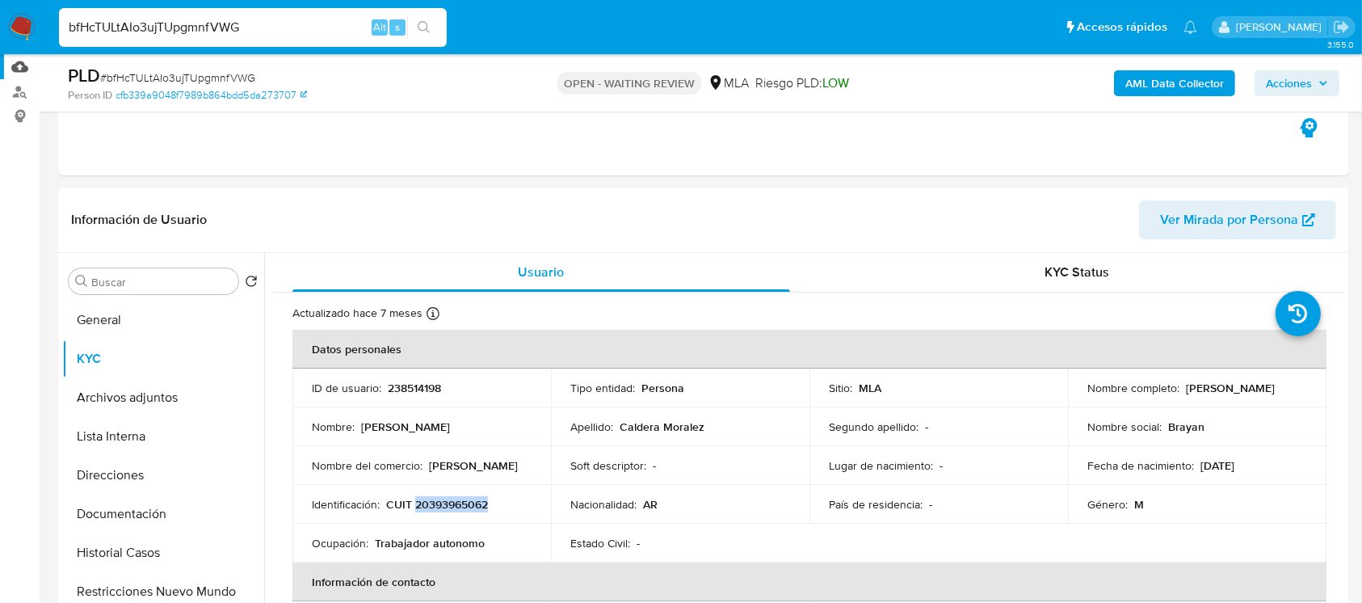
scroll to position [0, 0]
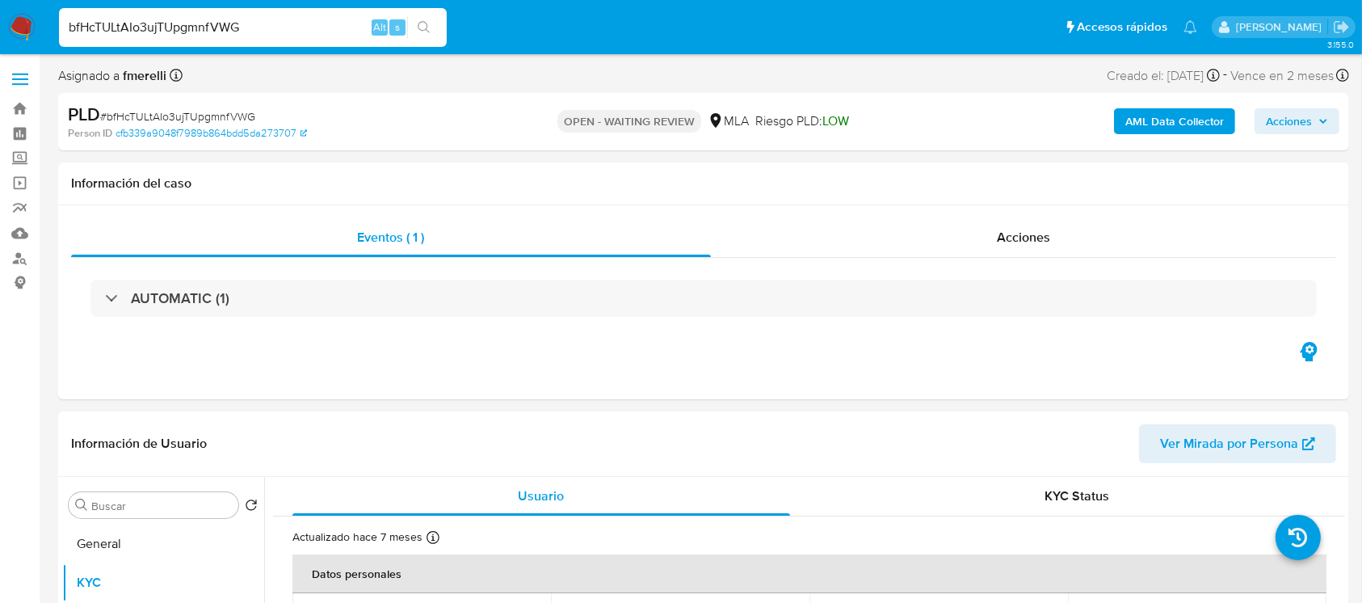
click at [288, 27] on input "bfHcTULtAIo3ujTUpgmnfVWG" at bounding box center [253, 27] width 388 height 21
paste input "7W2OFMLi6NqB4fmq6sMwubz"
type input "7W2OFMLi6NqB4fmq6sMwubzG"
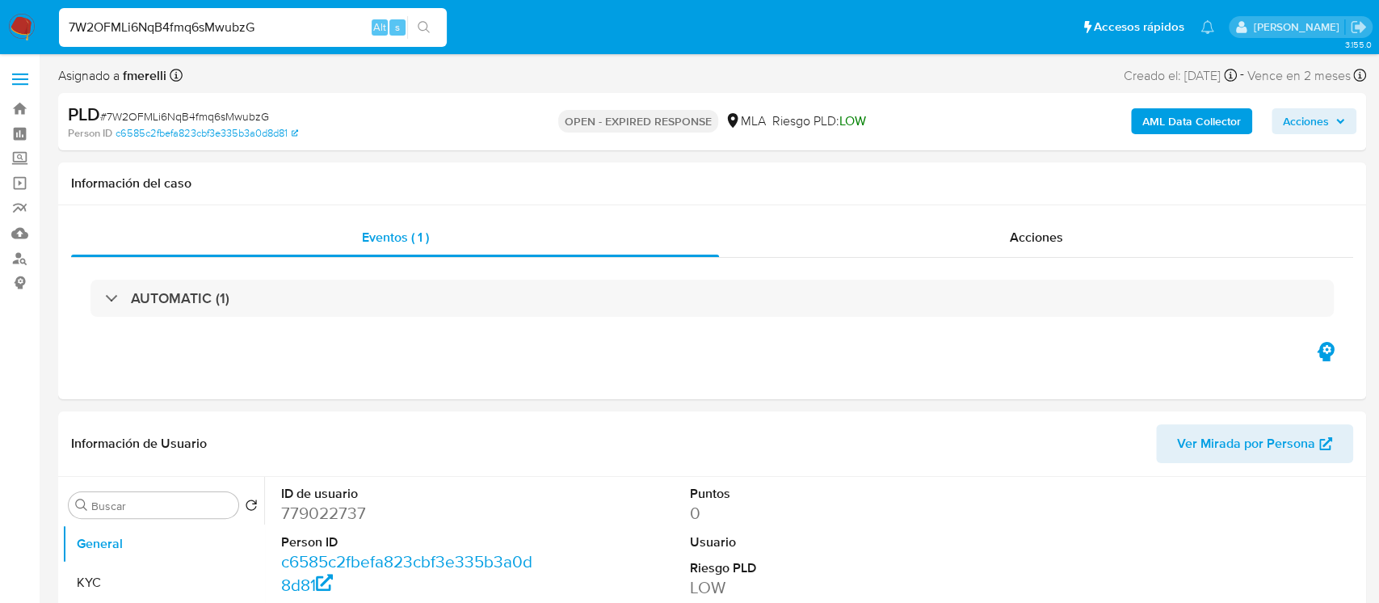
select select "10"
click at [297, 21] on input "7W2OFMLi6NqB4fmq6sMwubzG" at bounding box center [253, 27] width 388 height 21
paste input "RtPdqPajwLPyoQkE7EHYmvGp"
type input "RtPdqPajwLPyoQkE7EHYmvGp"
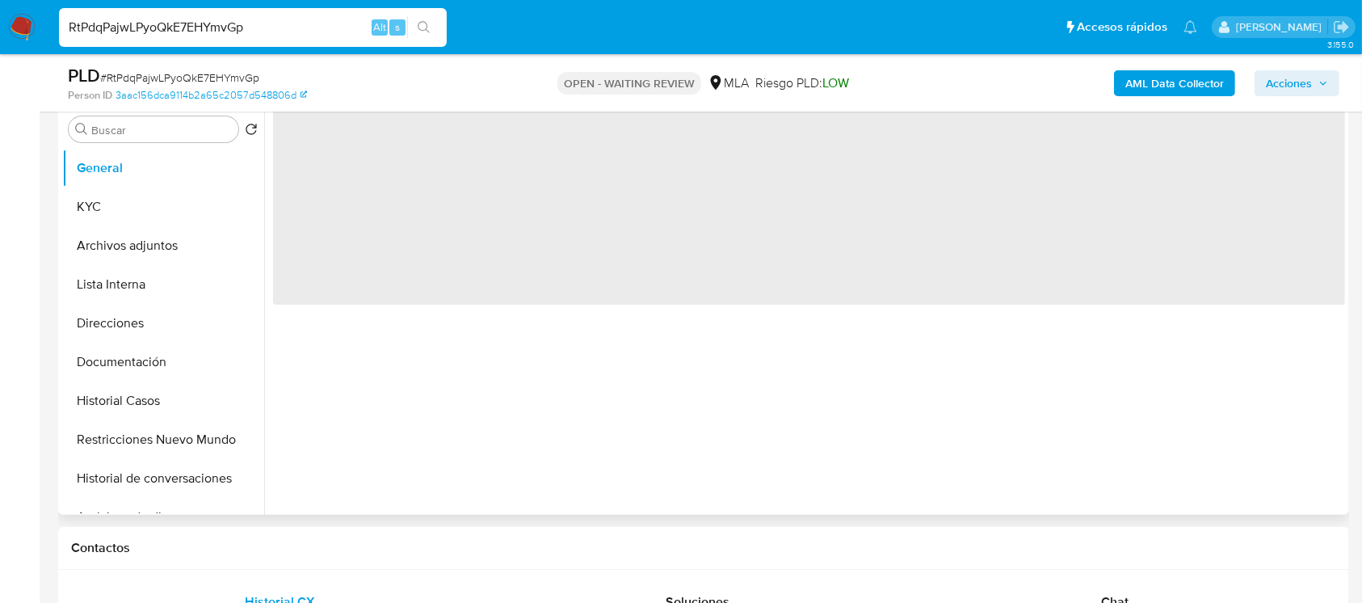
scroll to position [323, 0]
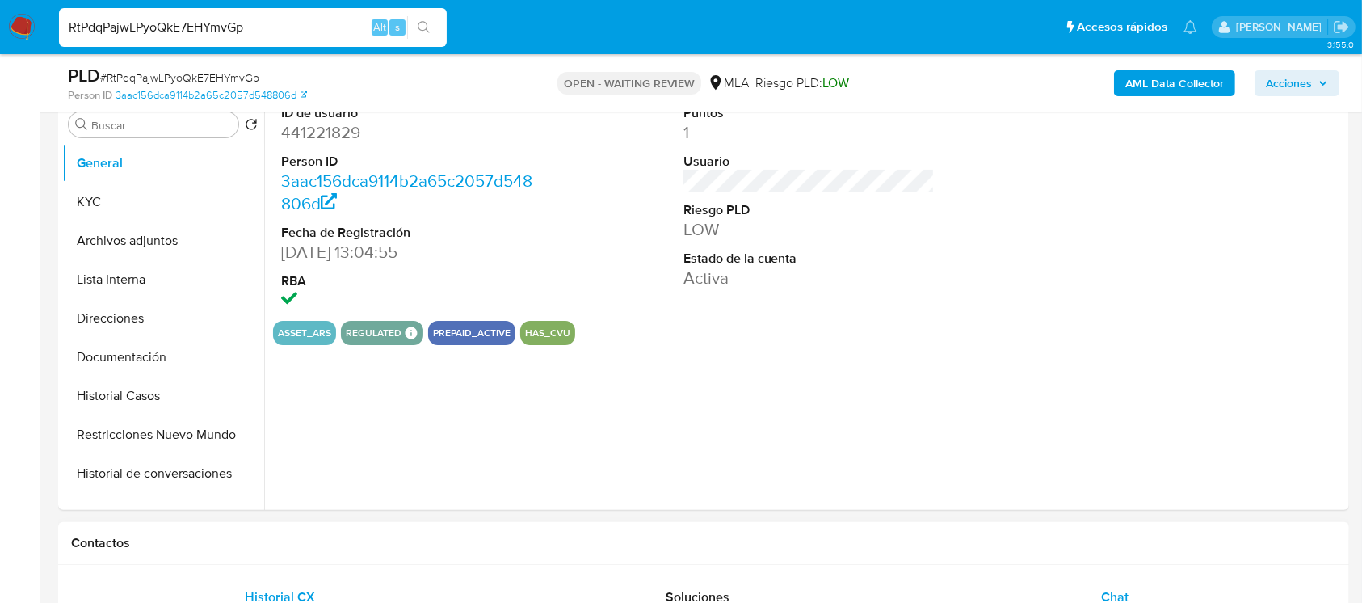
click at [1021, 591] on div "Chat" at bounding box center [1115, 597] width 379 height 39
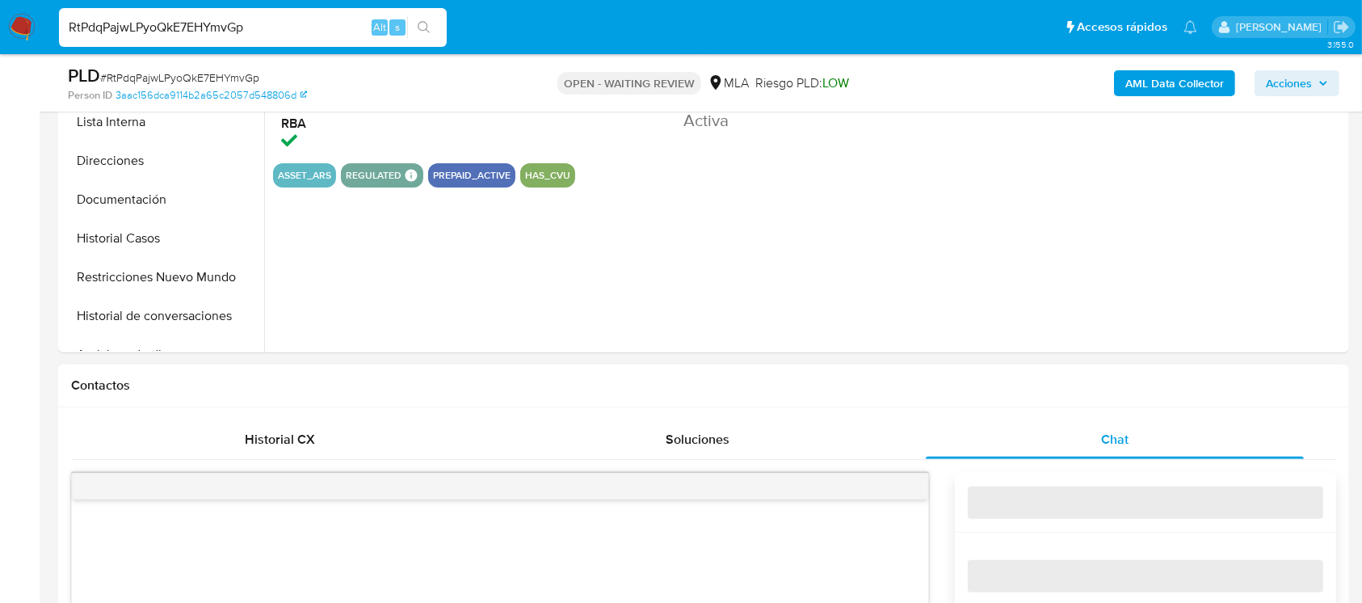
select select "10"
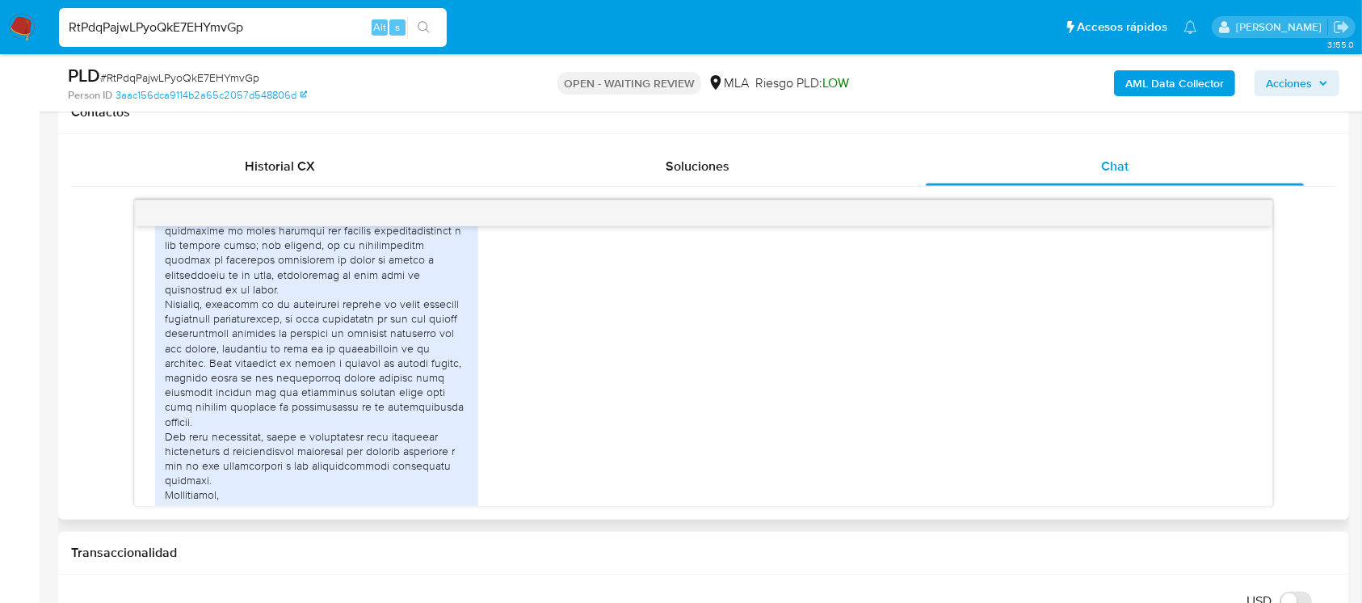
scroll to position [1439, 0]
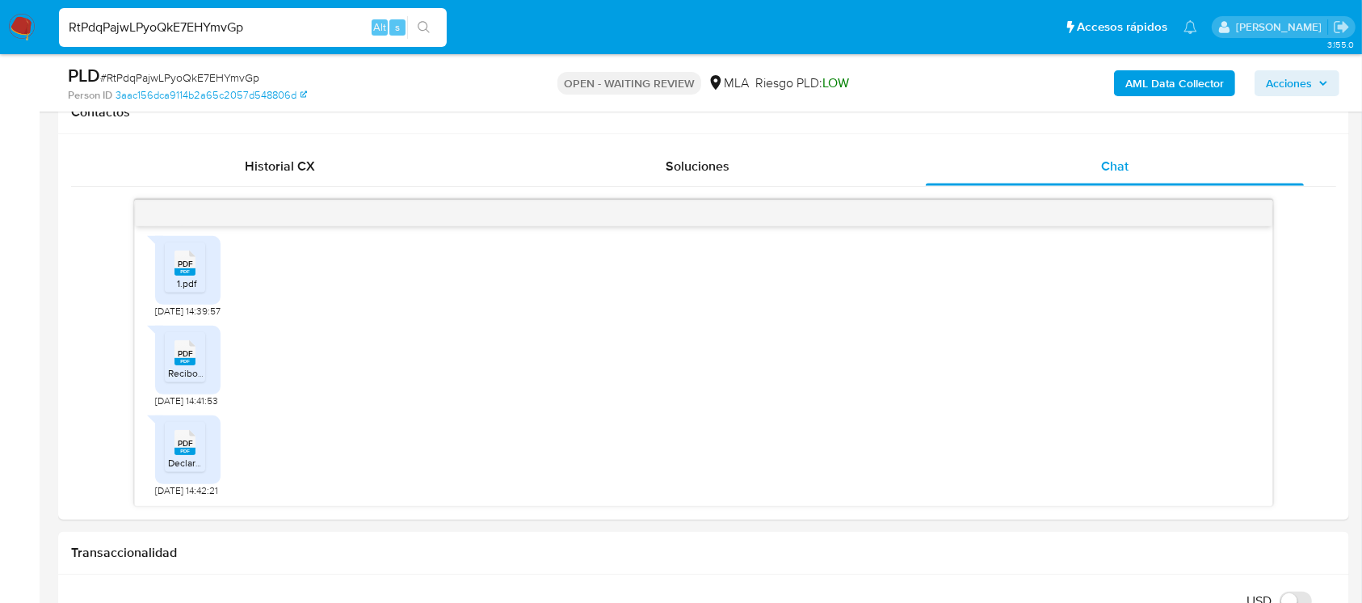
click at [319, 35] on input "RtPdqPajwLPyoQkE7EHYmvGp" at bounding box center [253, 27] width 388 height 21
paste input "zIuR6vuDMW2yjEblYzYsPqeb"
type input "zIuR6vuDMW2yjEblYzYsPqeb"
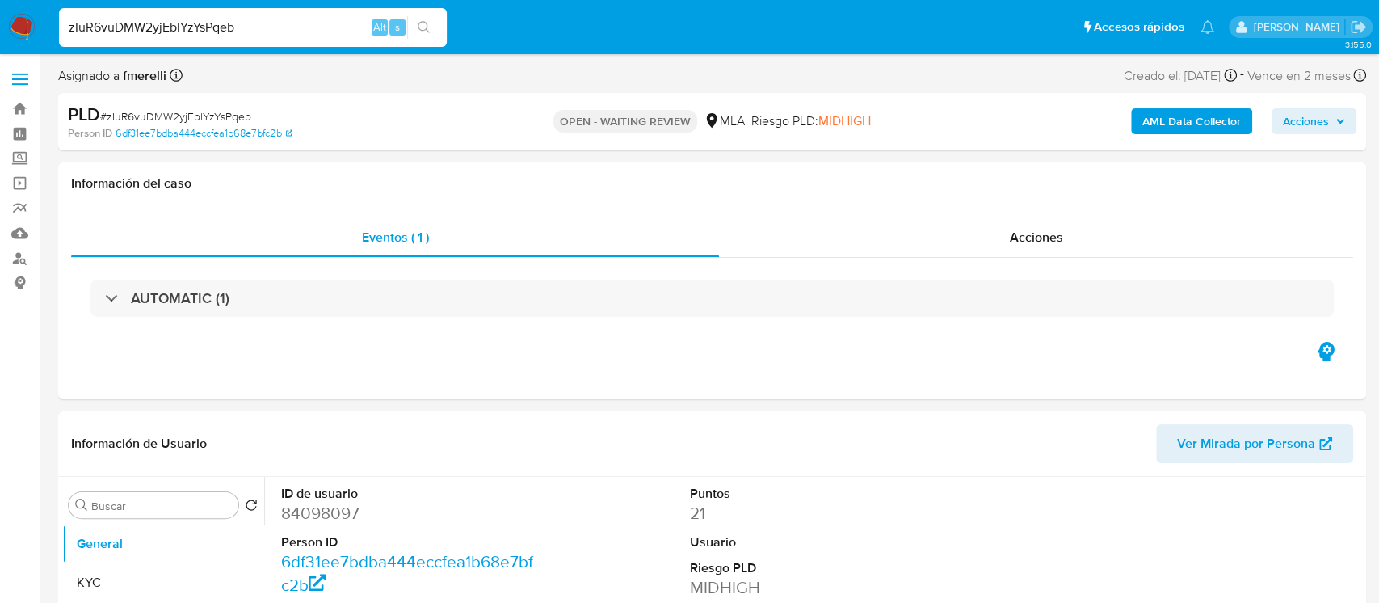
select select "10"
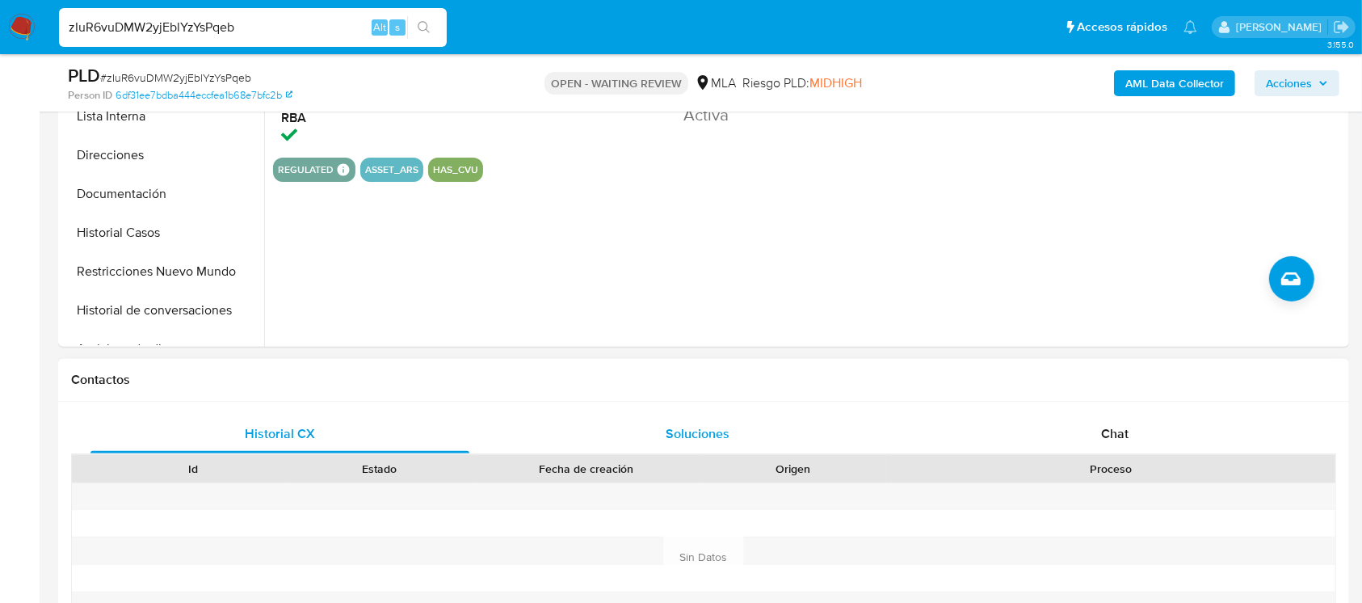
scroll to position [538, 0]
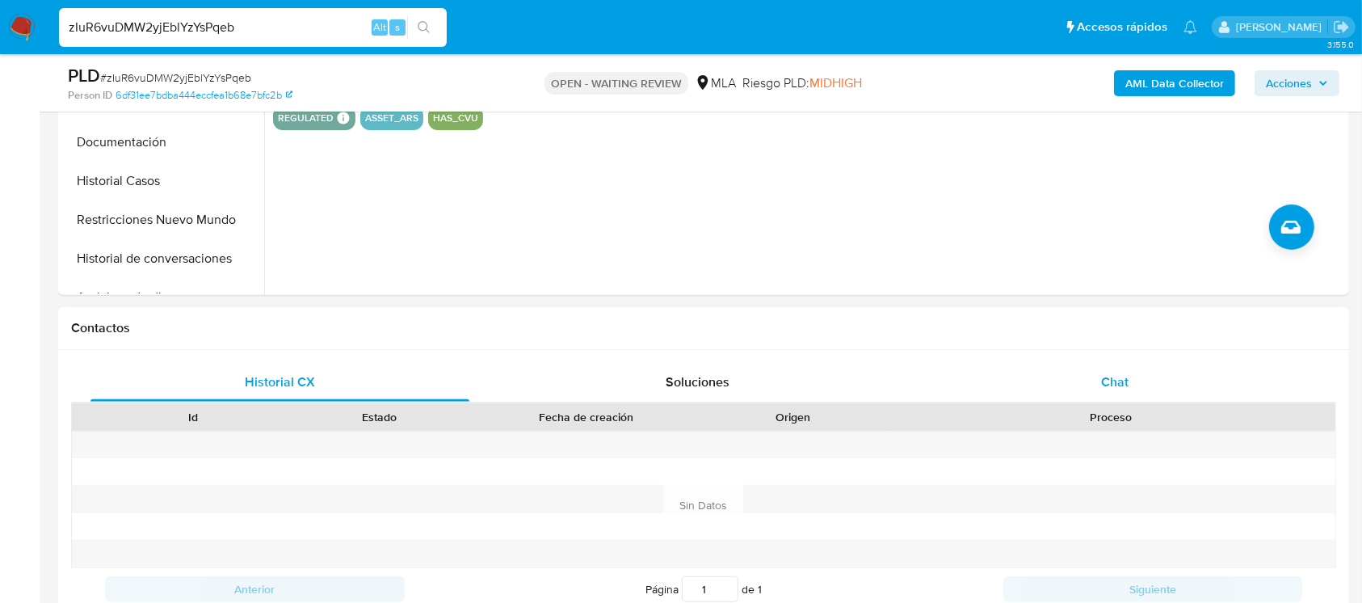
click at [997, 360] on div "Historial CX Soluciones Chat Id Estado Fecha de creación Origen Proceso Anterio…" at bounding box center [703, 486] width 1291 height 273
drag, startPoint x: 1004, startPoint y: 374, endPoint x: 950, endPoint y: 360, distance: 56.0
click at [1004, 375] on div "Chat" at bounding box center [1115, 382] width 379 height 39
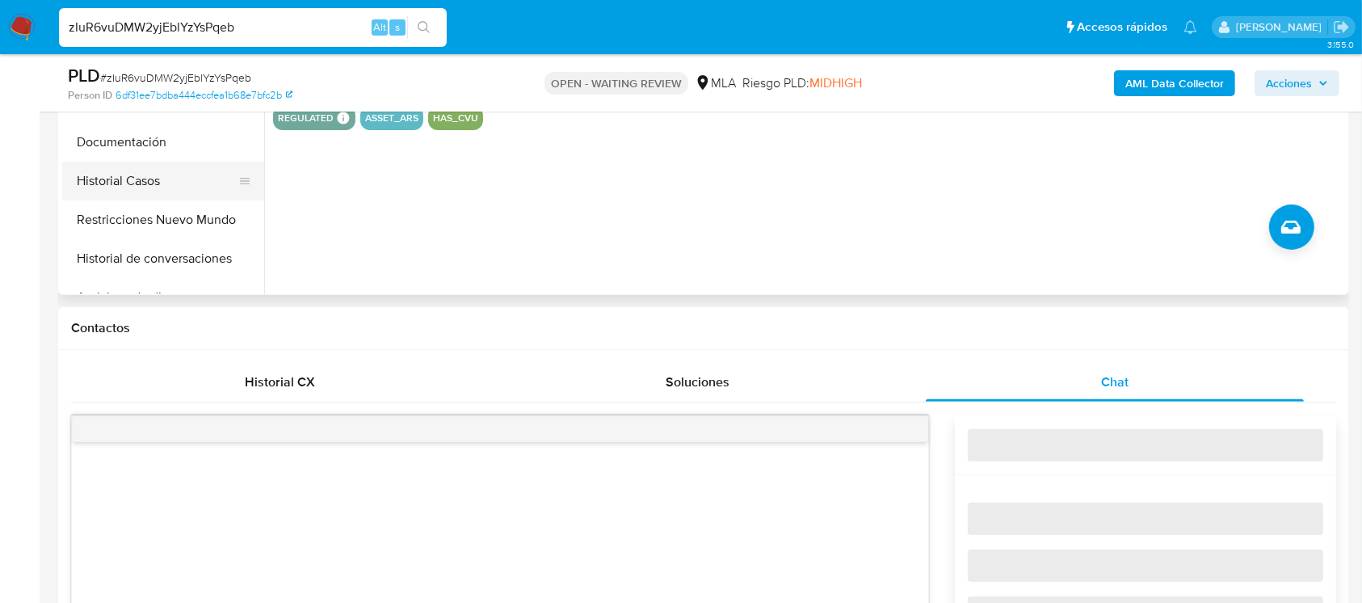
click at [124, 196] on button "Historial Casos" at bounding box center [156, 181] width 189 height 39
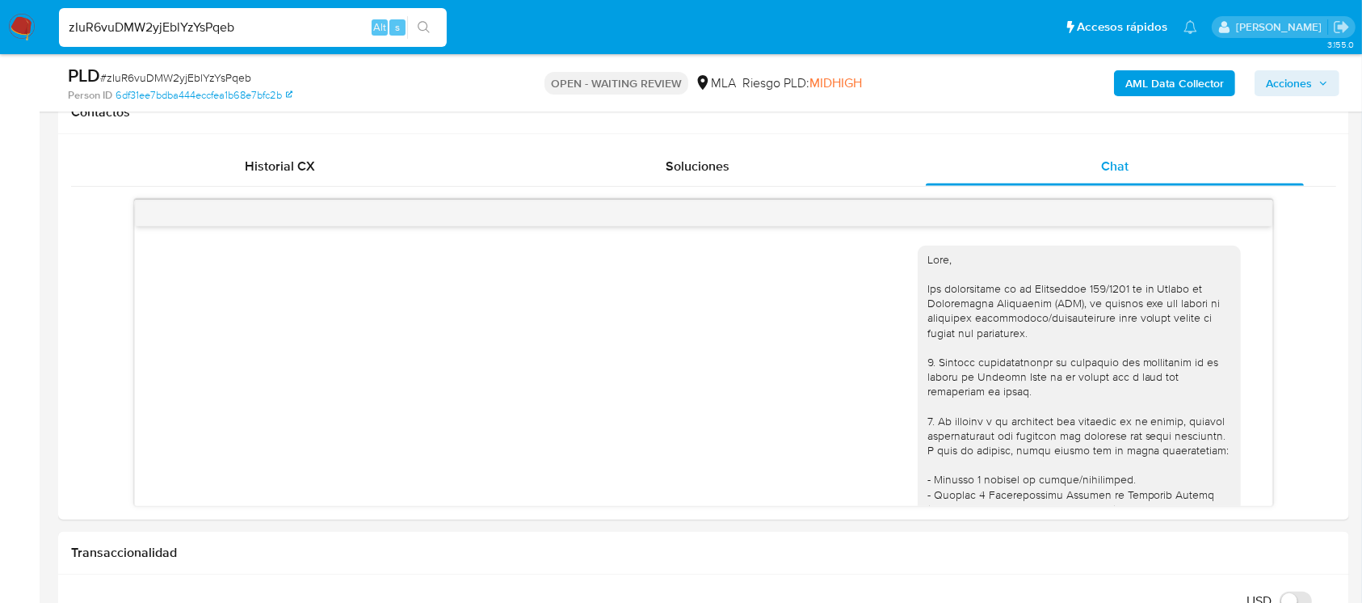
scroll to position [799, 0]
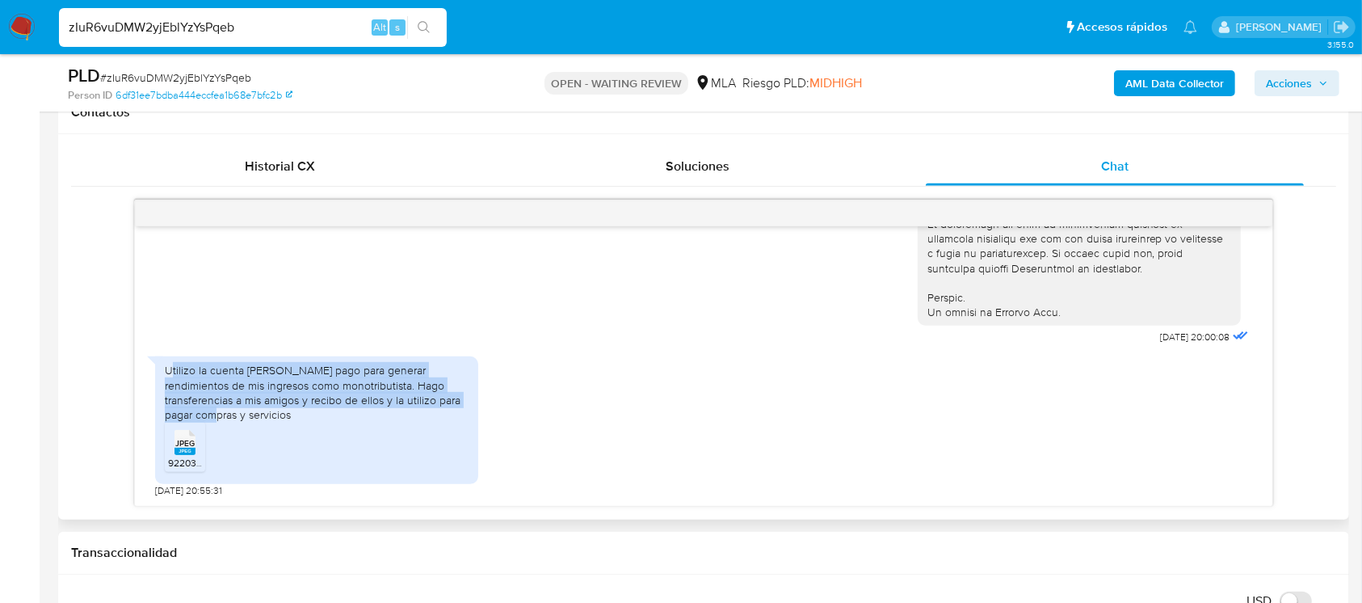
drag, startPoint x: 171, startPoint y: 360, endPoint x: 445, endPoint y: 402, distance: 277.1
click at [447, 402] on div "Utilizo la cuenta de Mercado pago para generar rendimientos de mis ingresos com…" at bounding box center [316, 420] width 323 height 128
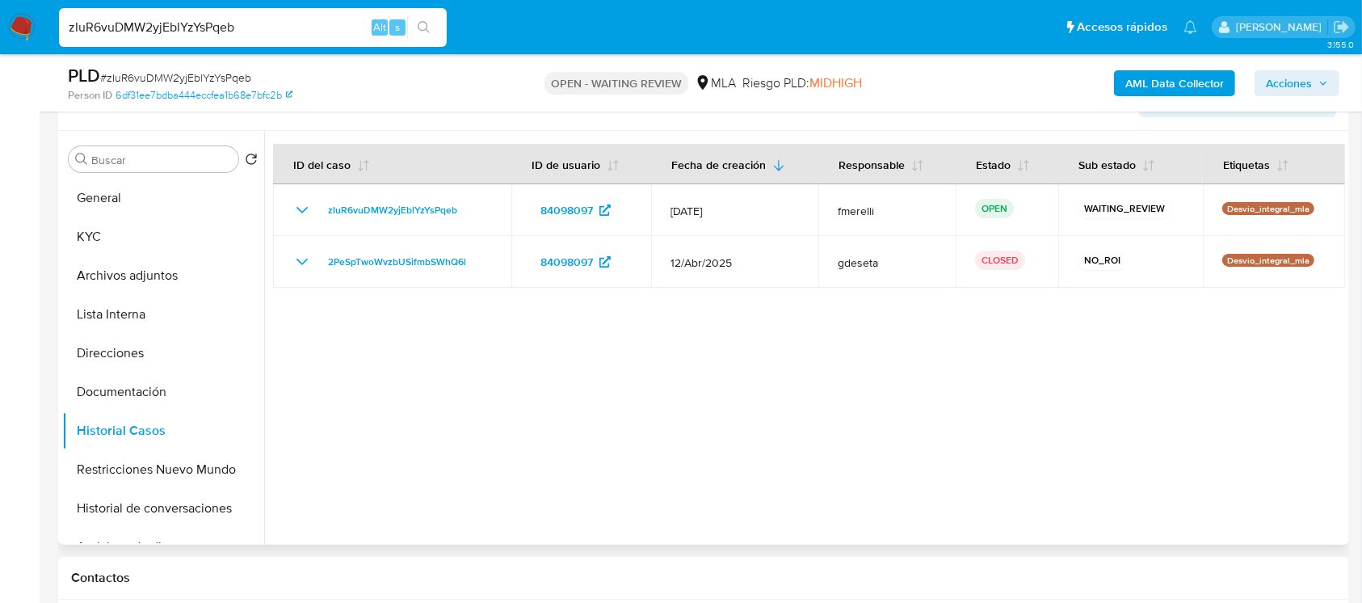
scroll to position [323, 0]
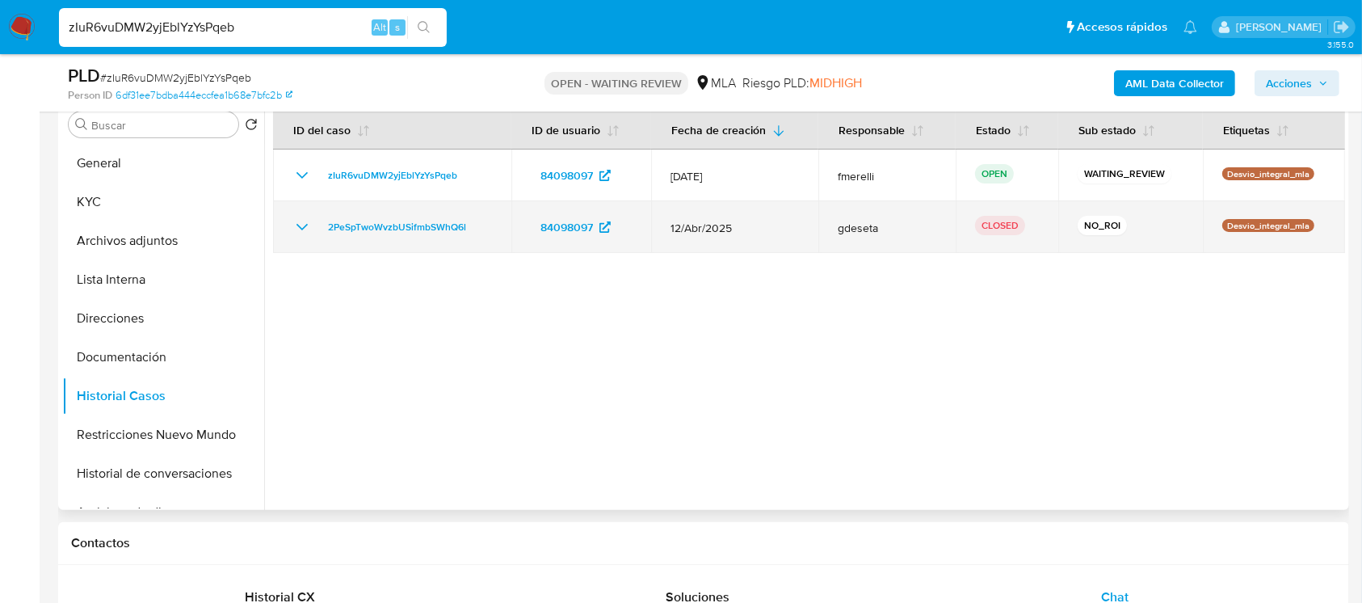
drag, startPoint x: 996, startPoint y: 242, endPoint x: 662, endPoint y: 226, distance: 334.8
click at [662, 226] on tr "2PeSpTwoWvzbUSifmbSWhQ6l 84098097 12/Abr/2025 gdeseta CLOSED NO_ROI Desvio_inte…" at bounding box center [809, 227] width 1072 height 52
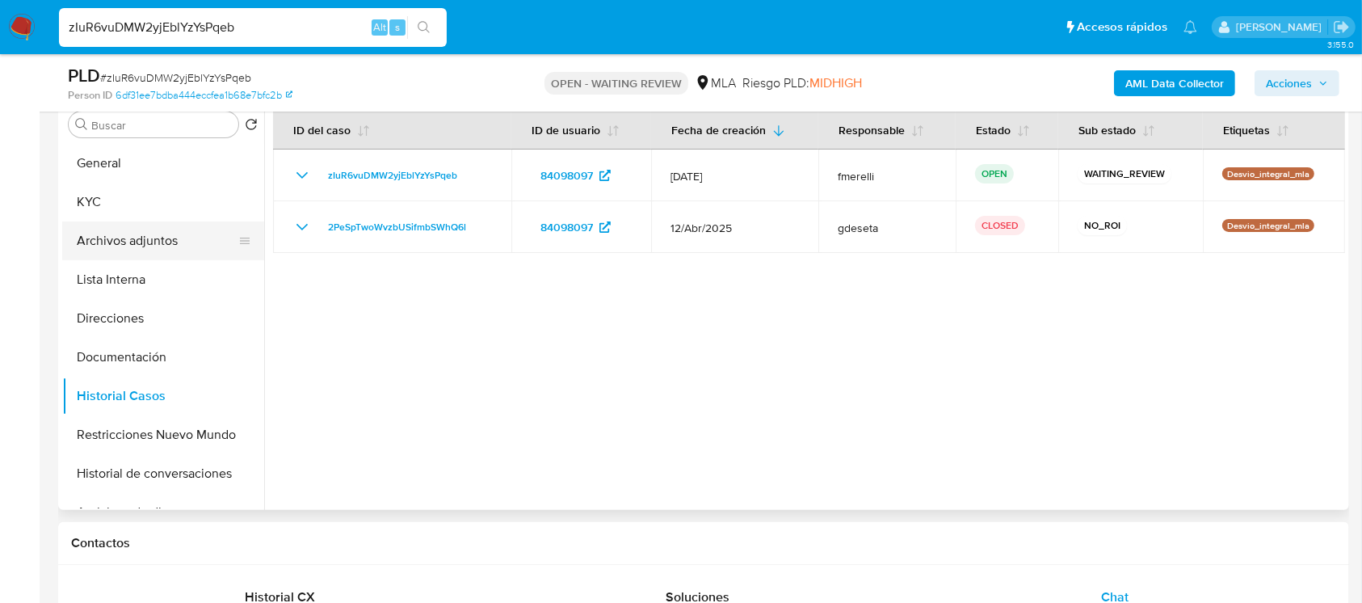
click at [120, 236] on button "Archivos adjuntos" at bounding box center [156, 240] width 189 height 39
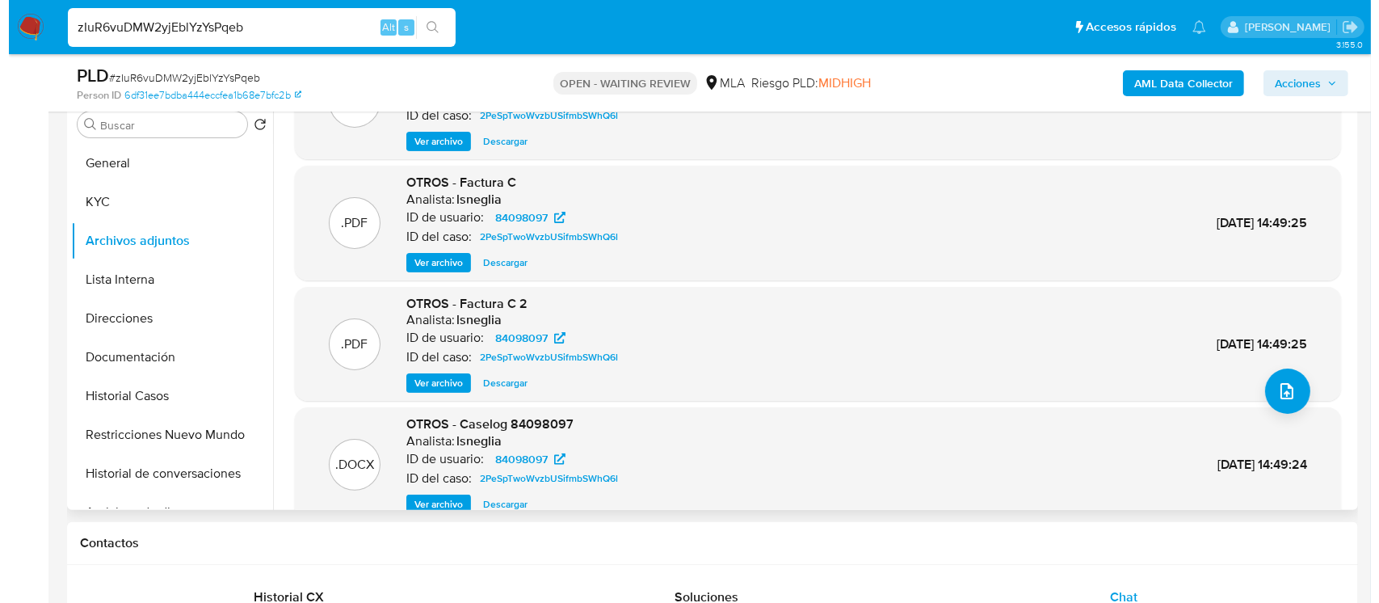
scroll to position [107, 0]
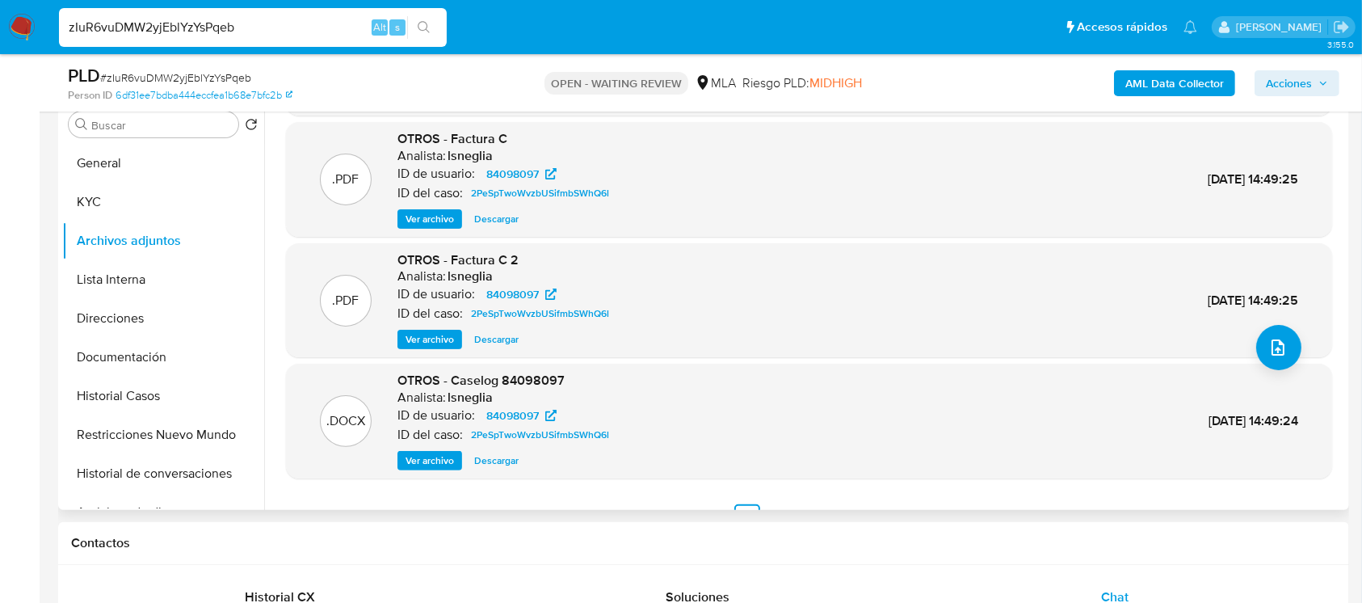
click at [414, 456] on span "Ver archivo" at bounding box center [430, 460] width 48 height 16
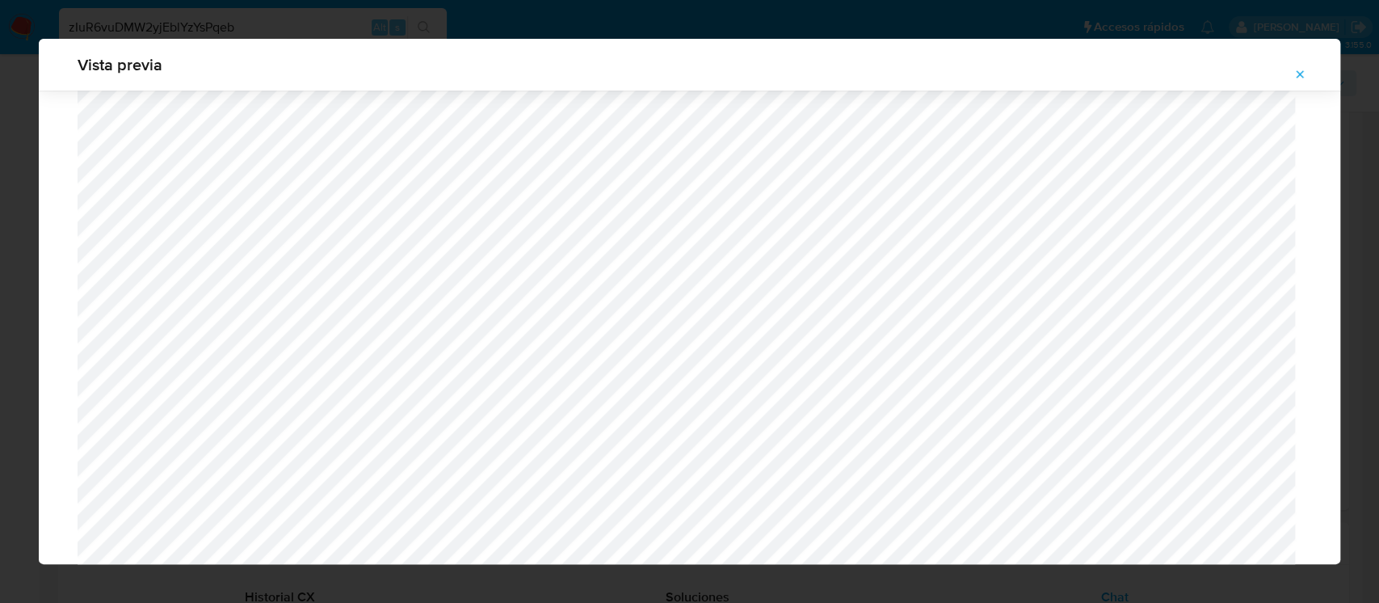
scroll to position [506, 0]
click at [1296, 86] on button "Attachment preview" at bounding box center [1300, 74] width 36 height 26
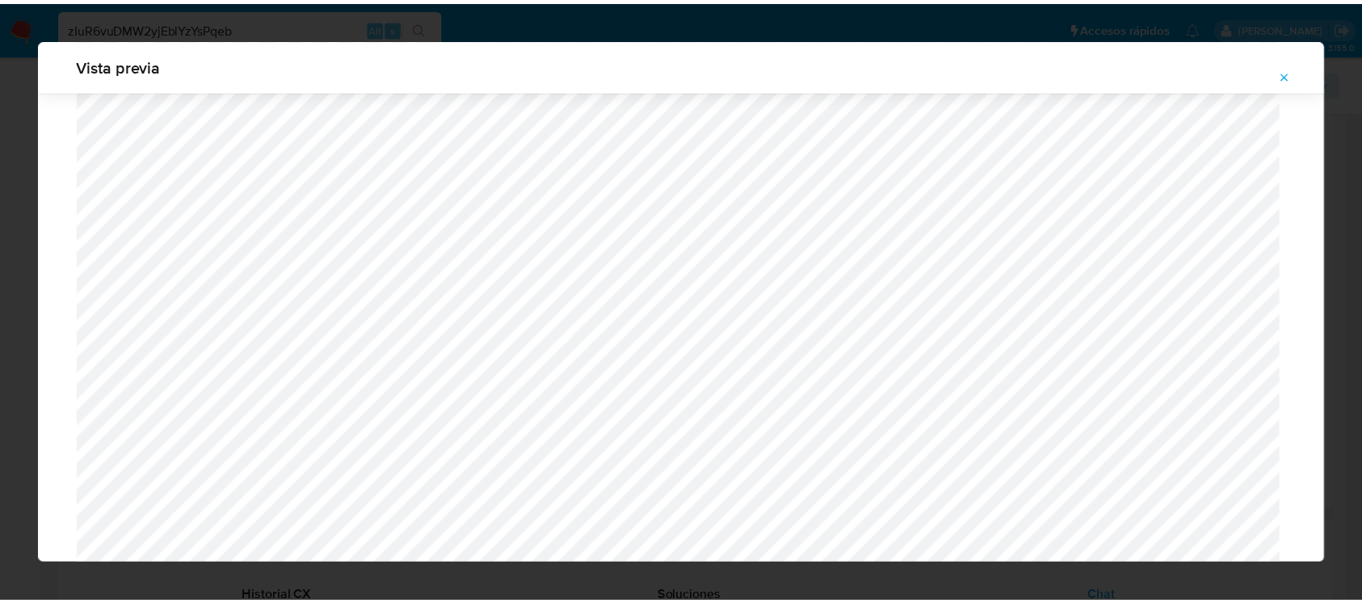
scroll to position [76, 0]
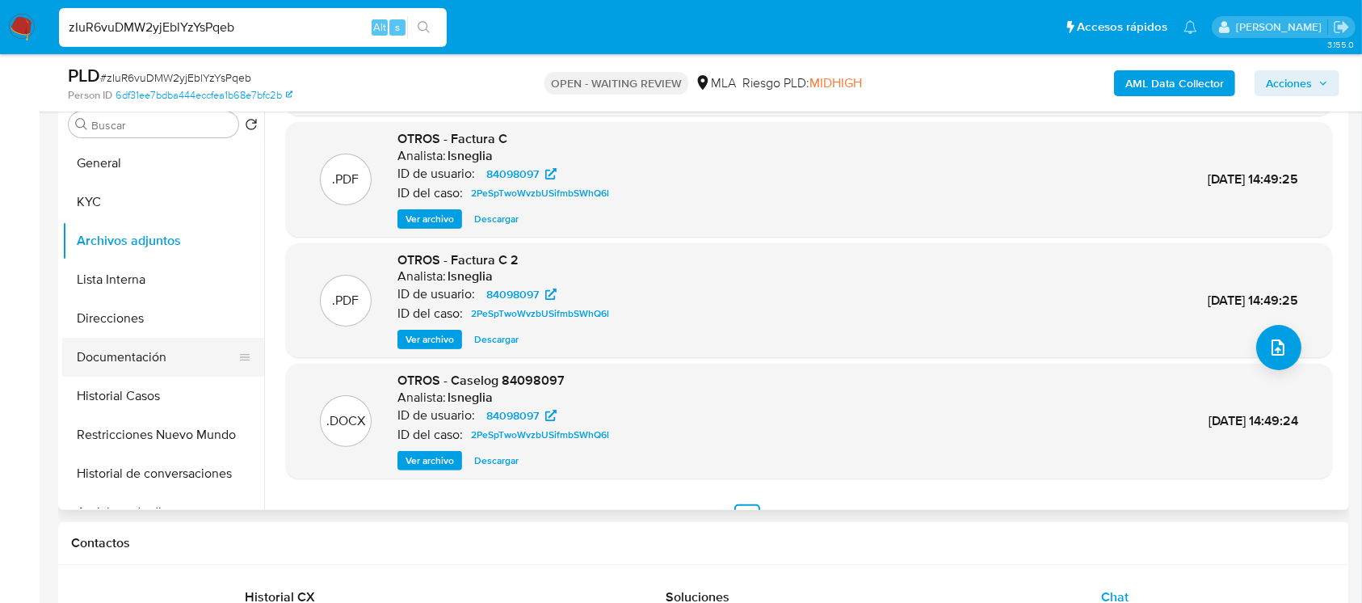
click at [150, 343] on button "Documentación" at bounding box center [156, 357] width 189 height 39
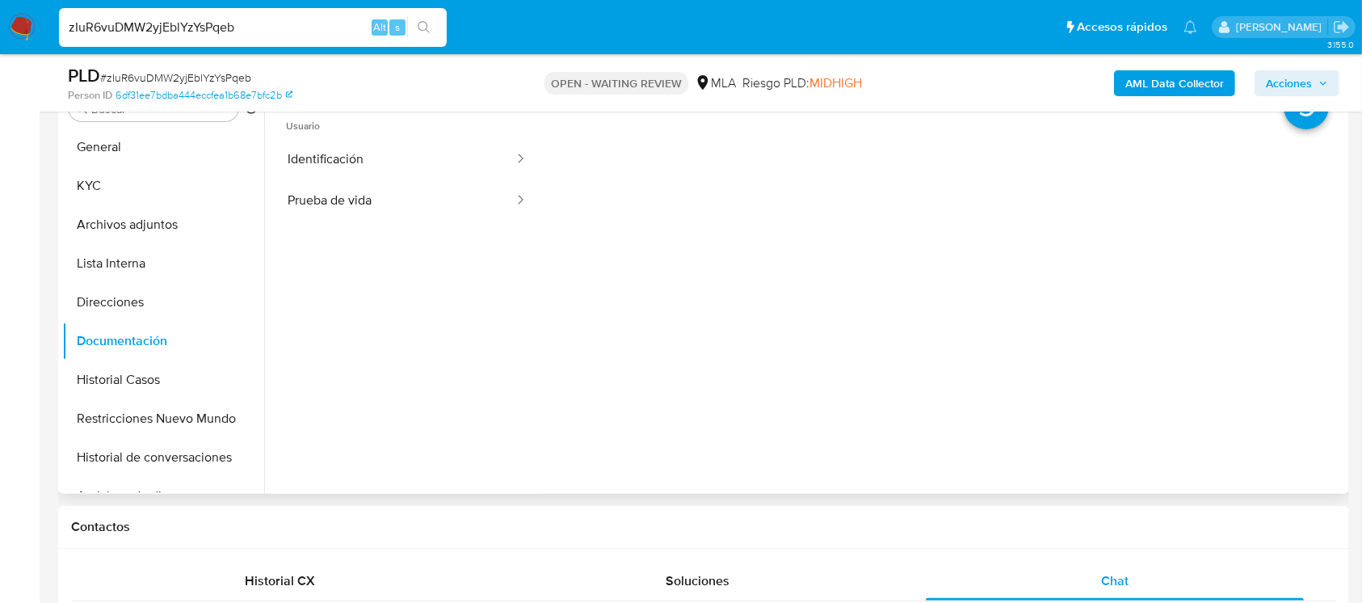
scroll to position [215, 0]
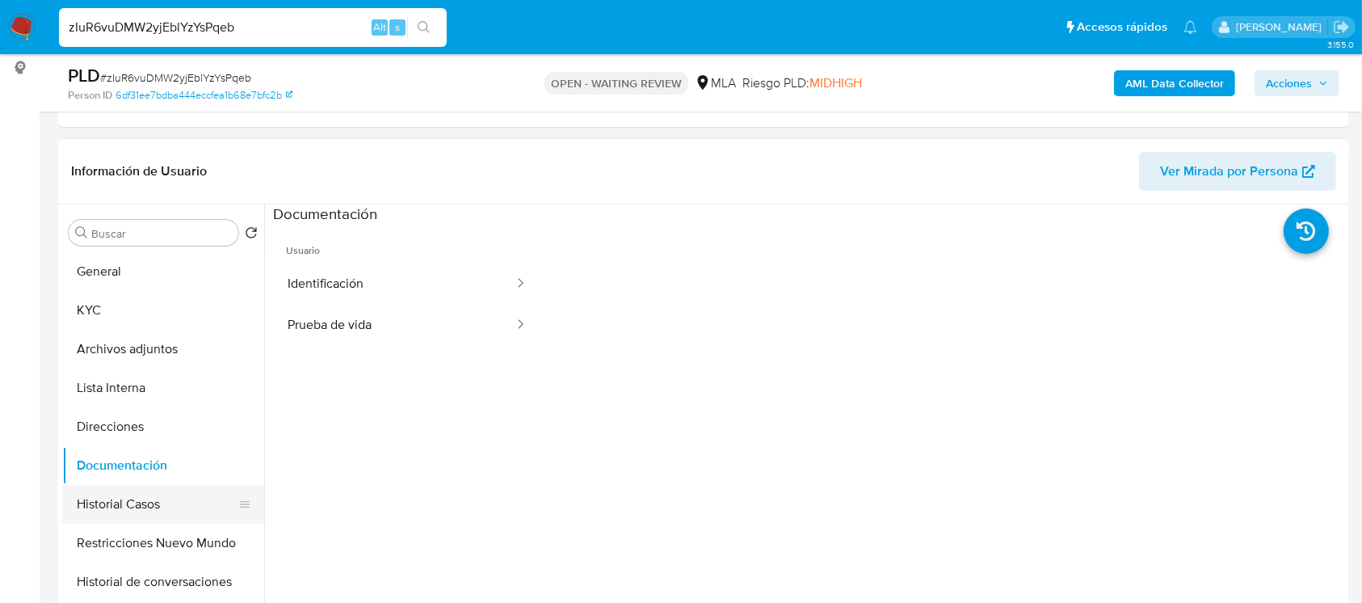
click at [174, 501] on button "Historial Casos" at bounding box center [156, 504] width 189 height 39
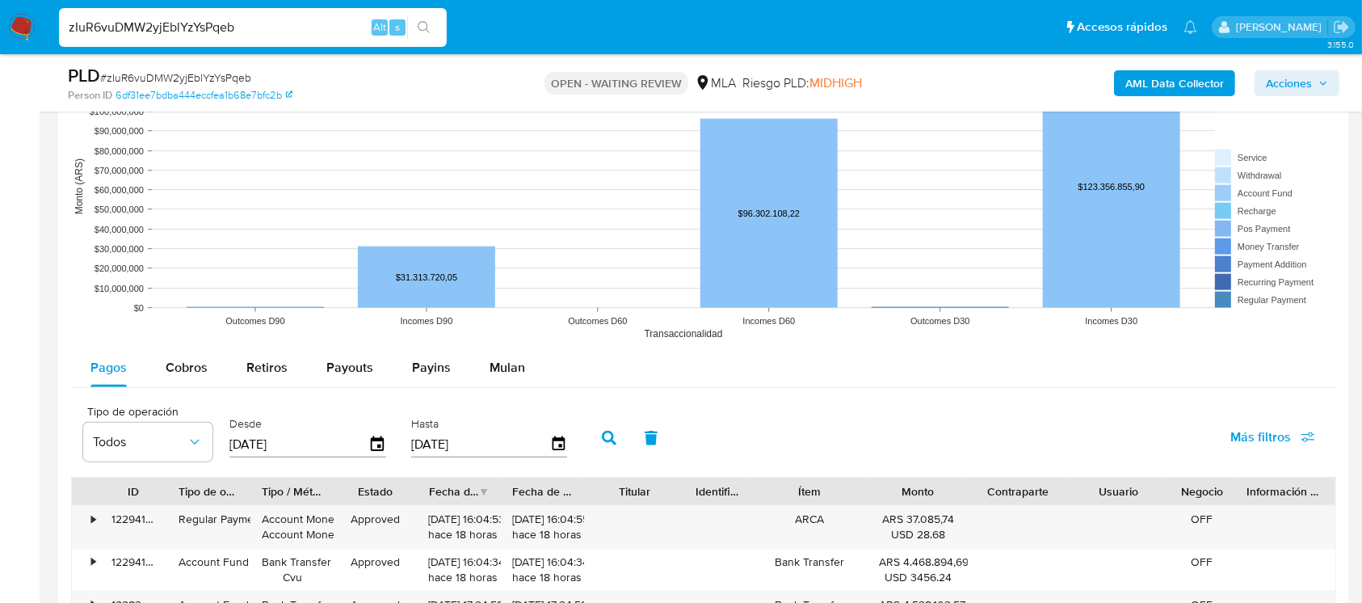
scroll to position [1831, 0]
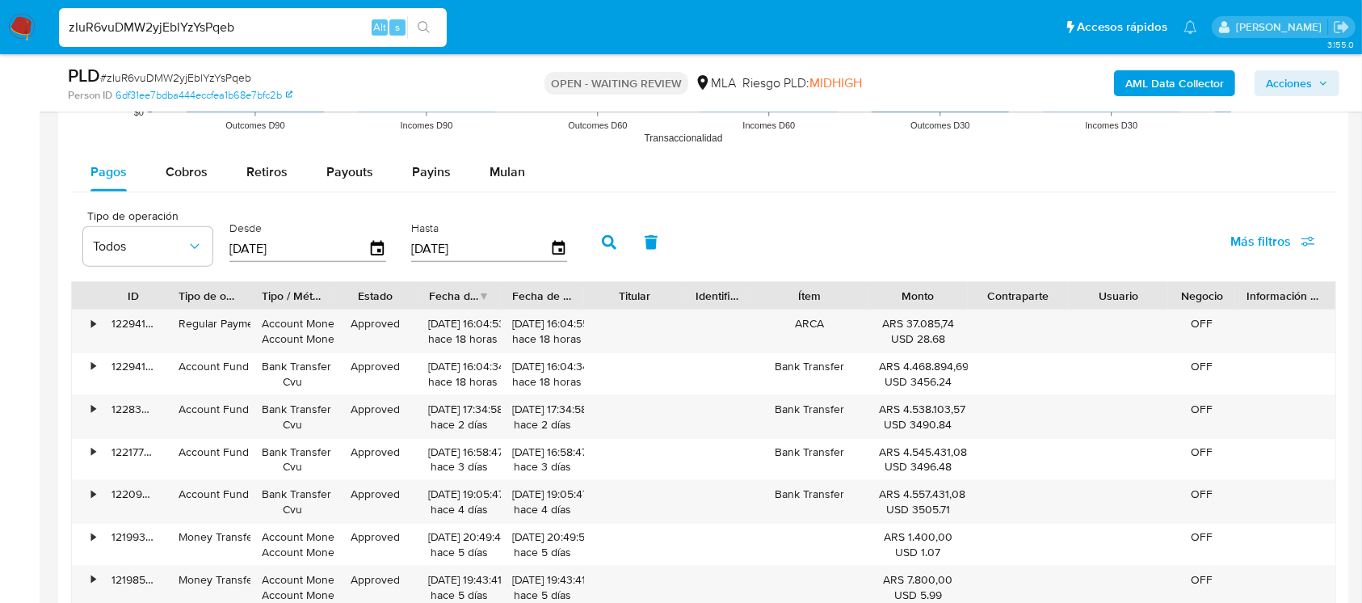
click at [541, 168] on div "Pagos Cobros Retiros Payouts Payins Mulan" at bounding box center [703, 172] width 1265 height 39
click at [516, 173] on span "Mulan" at bounding box center [508, 171] width 36 height 19
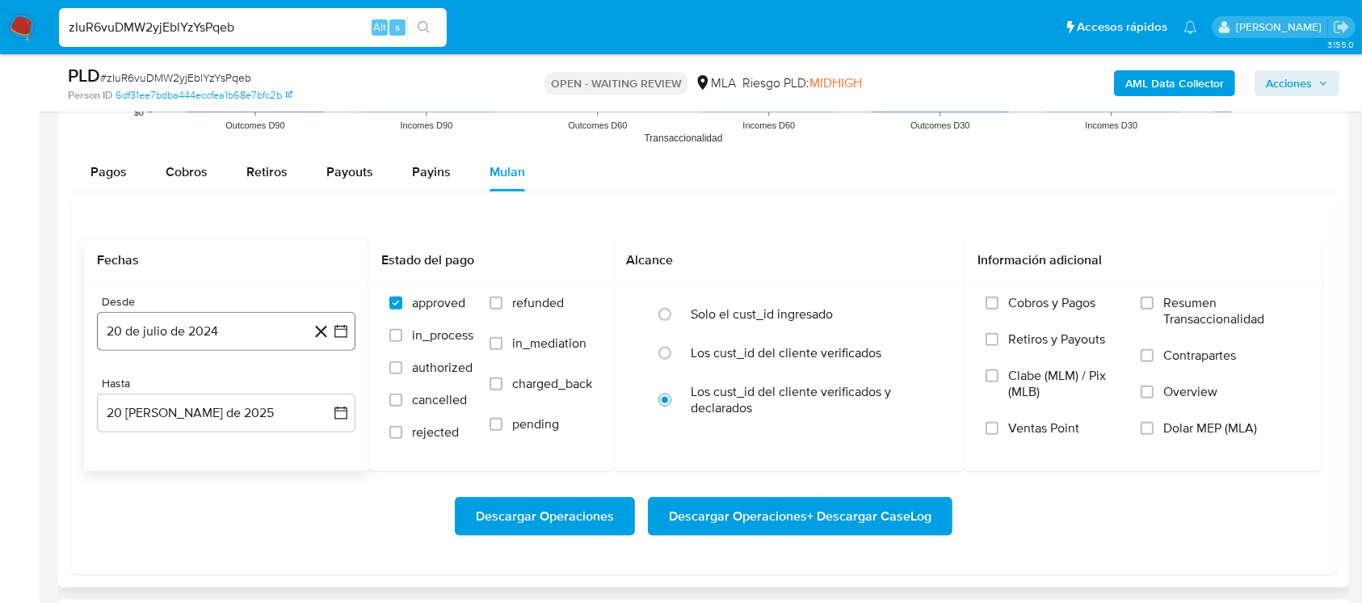
click at [242, 339] on button "20 de julio de 2024" at bounding box center [226, 331] width 259 height 39
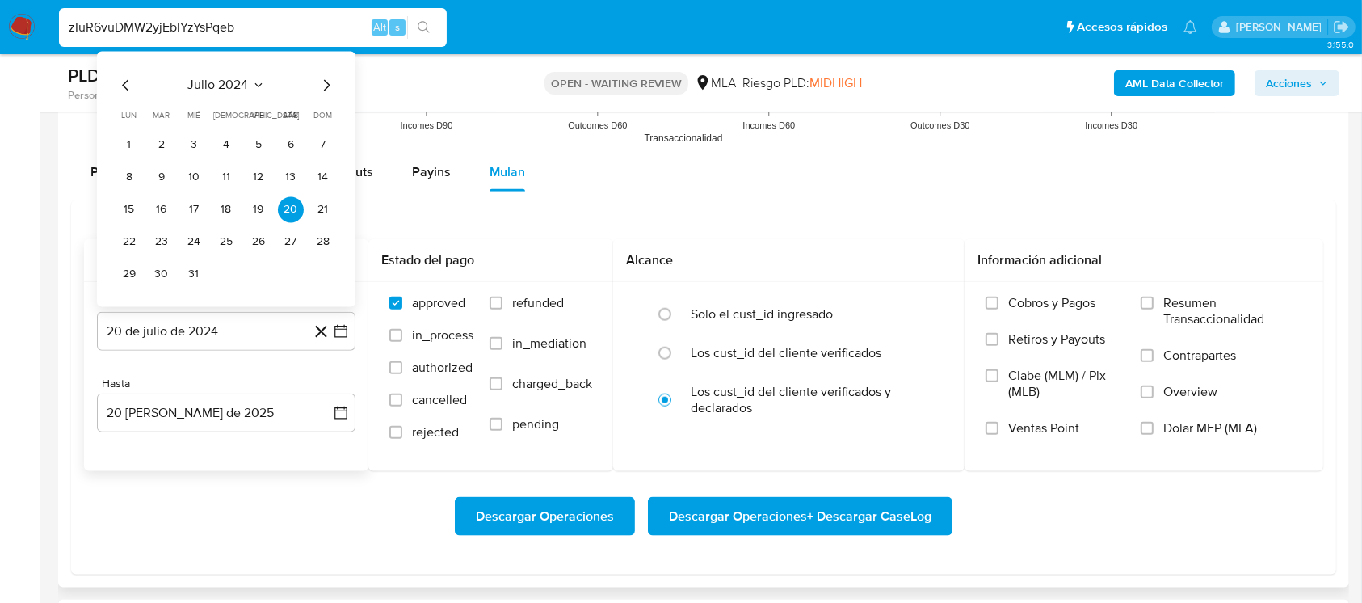
click at [224, 87] on span "julio 2024" at bounding box center [218, 86] width 61 height 16
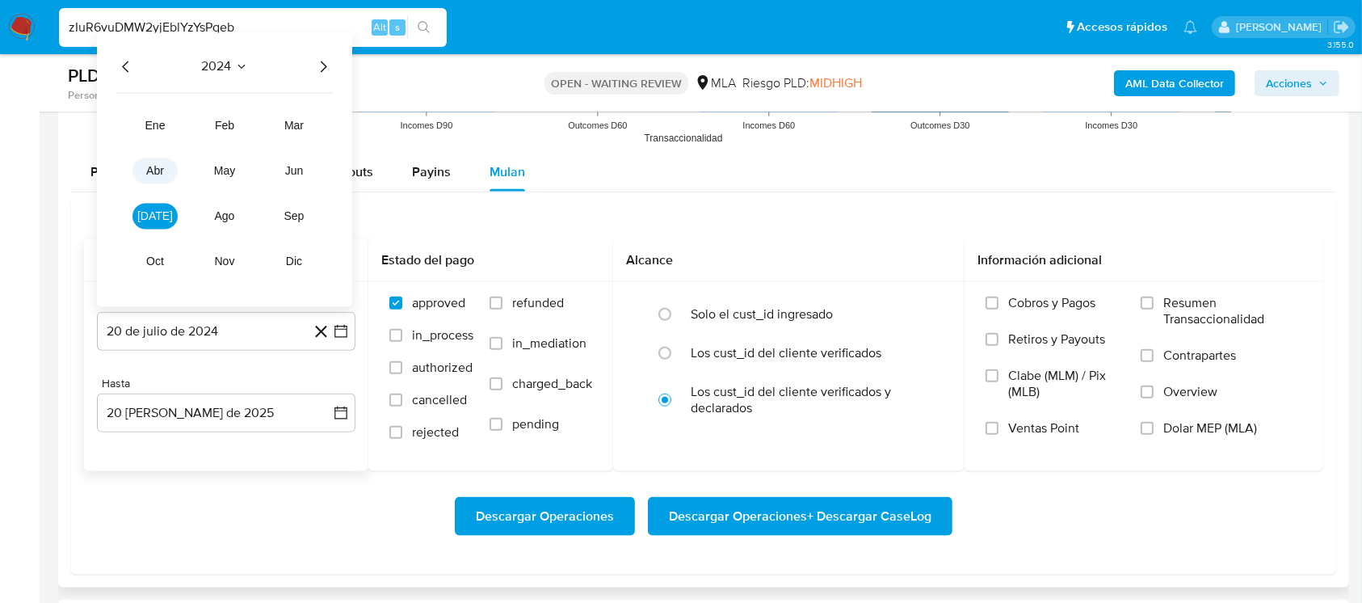
click at [157, 173] on span "abr" at bounding box center [155, 171] width 18 height 13
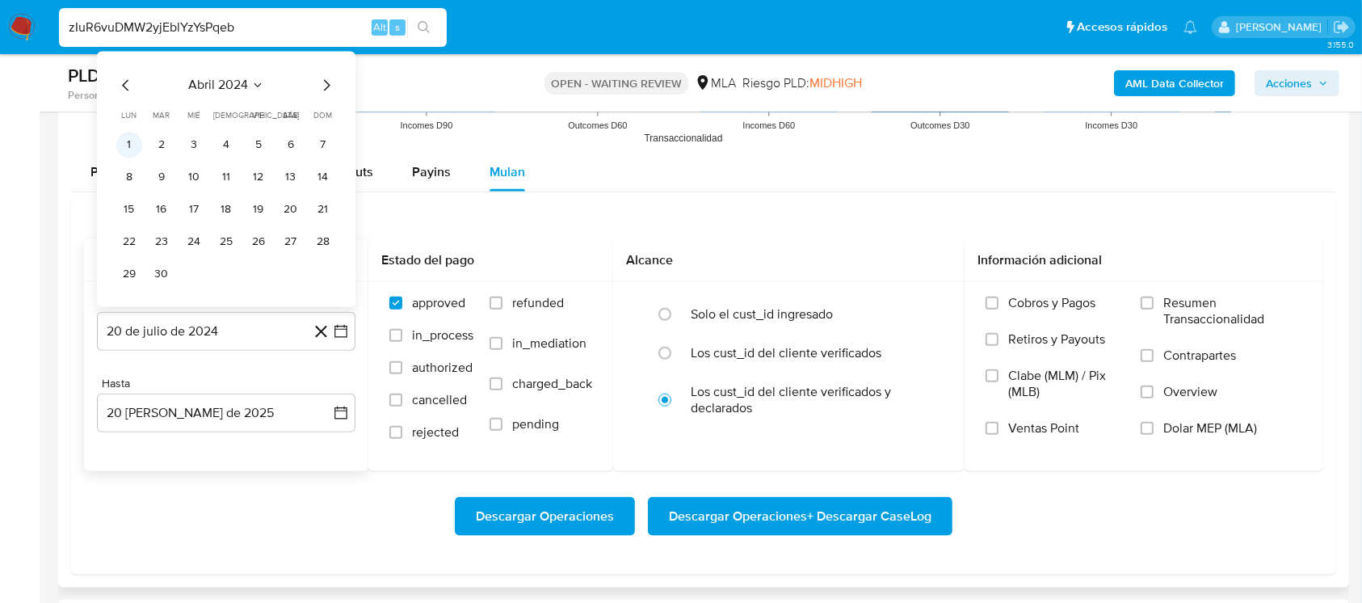
click at [128, 152] on button "1" at bounding box center [129, 145] width 26 height 26
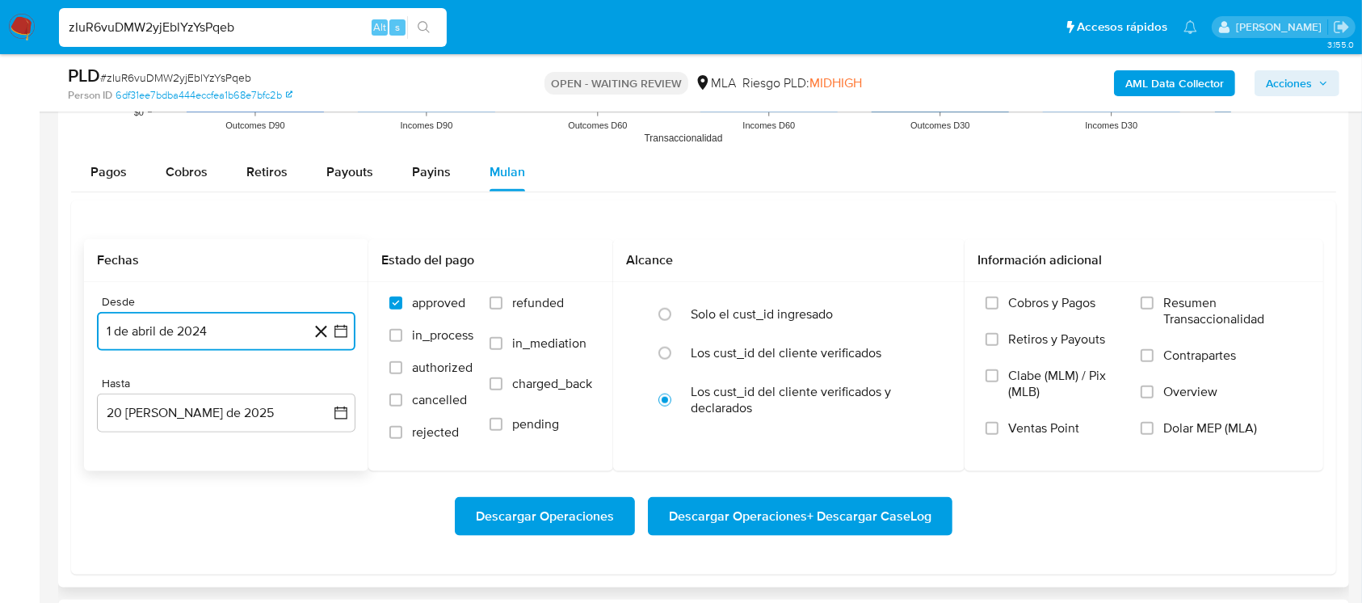
click at [224, 318] on button "1 de abril de 2024" at bounding box center [226, 331] width 259 height 39
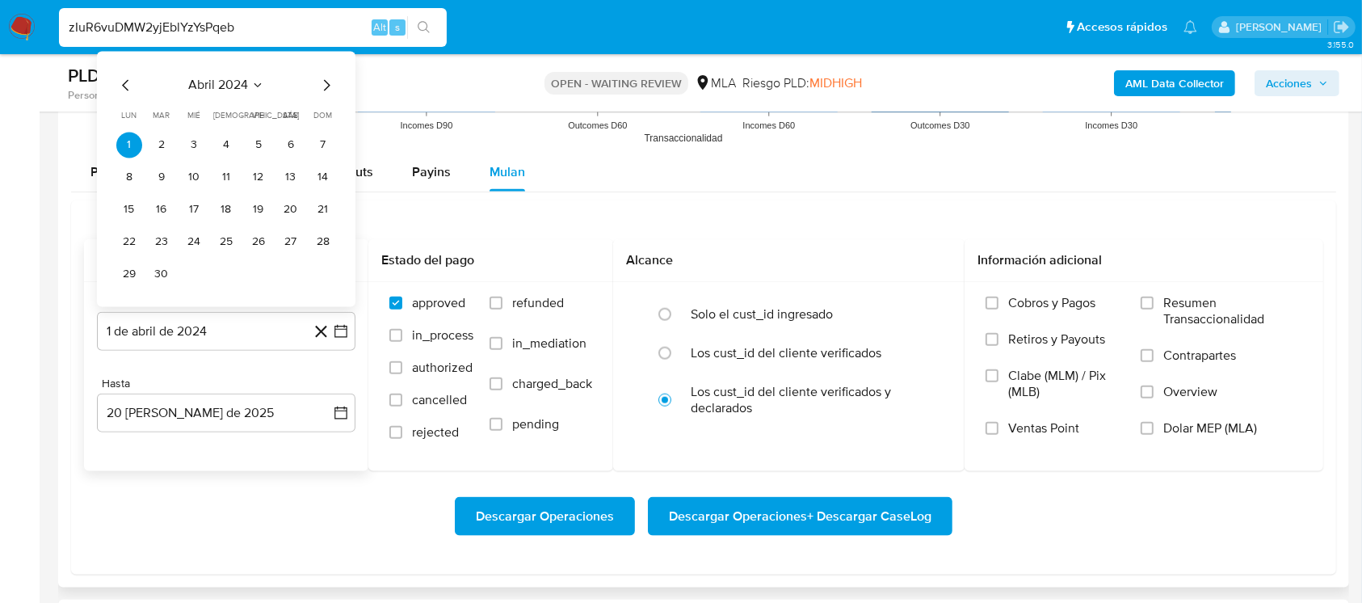
click at [328, 96] on div "abril 2024 abril 2024 lun lunes mar martes mié miércoles jue jueves vie viernes…" at bounding box center [226, 182] width 220 height 212
click at [330, 85] on icon "Mes siguiente" at bounding box center [326, 85] width 19 height 19
click at [252, 88] on button "mayo 2024" at bounding box center [227, 86] width 80 height 16
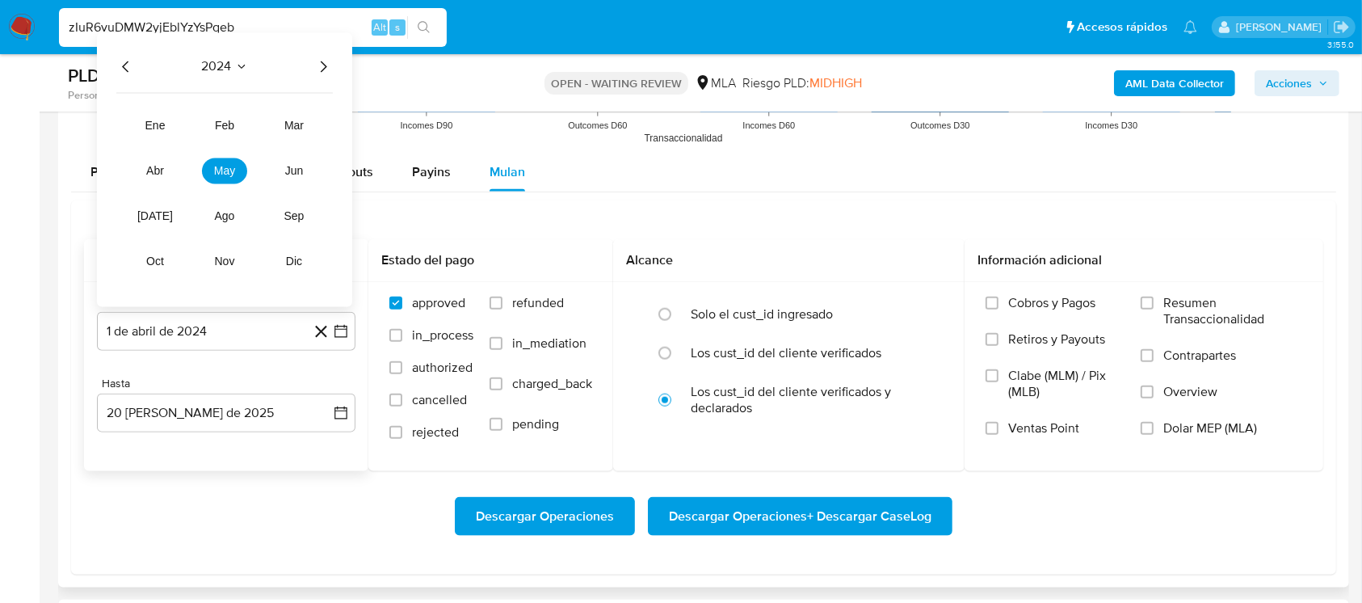
click at [317, 74] on icon "Año siguiente" at bounding box center [322, 66] width 19 height 19
click at [162, 166] on span "abr" at bounding box center [155, 171] width 18 height 13
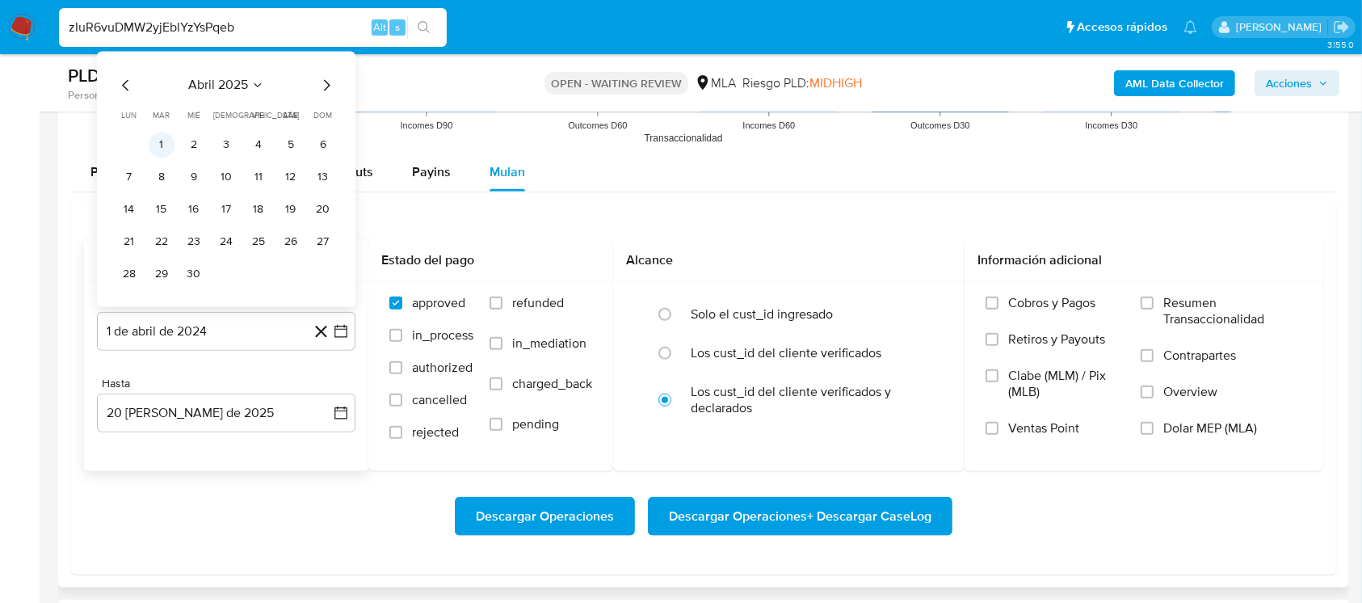
click at [168, 147] on button "1" at bounding box center [162, 145] width 26 height 26
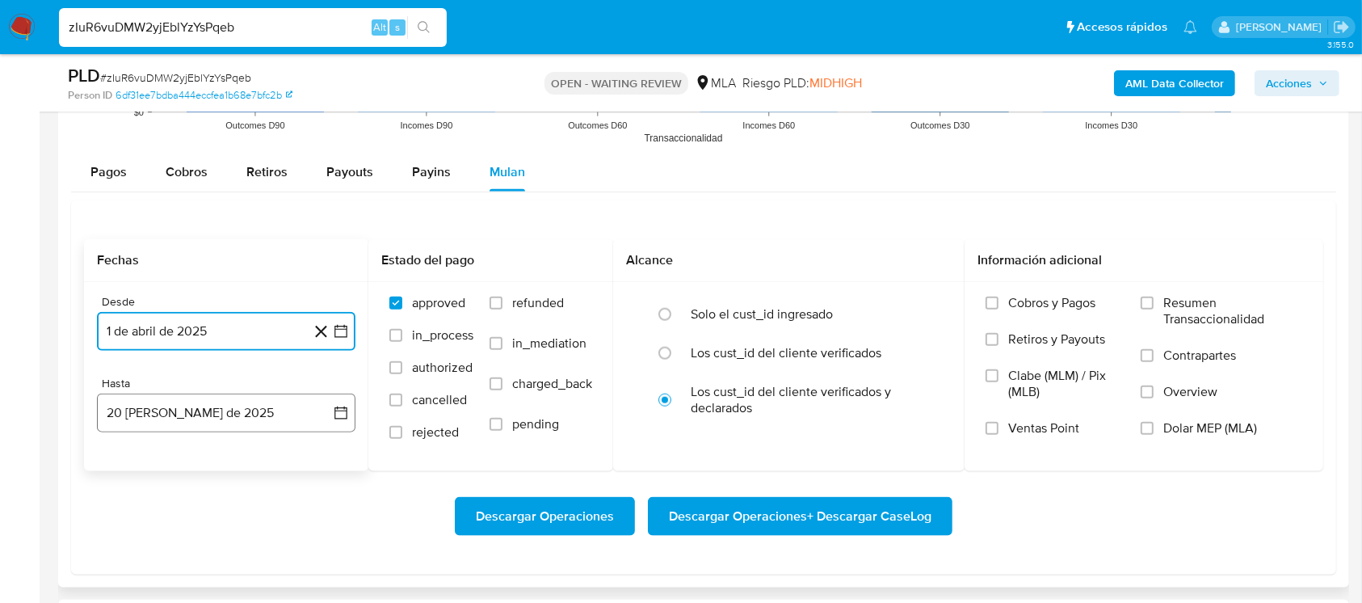
click at [185, 411] on button "20 de agosto de 2025" at bounding box center [226, 412] width 259 height 39
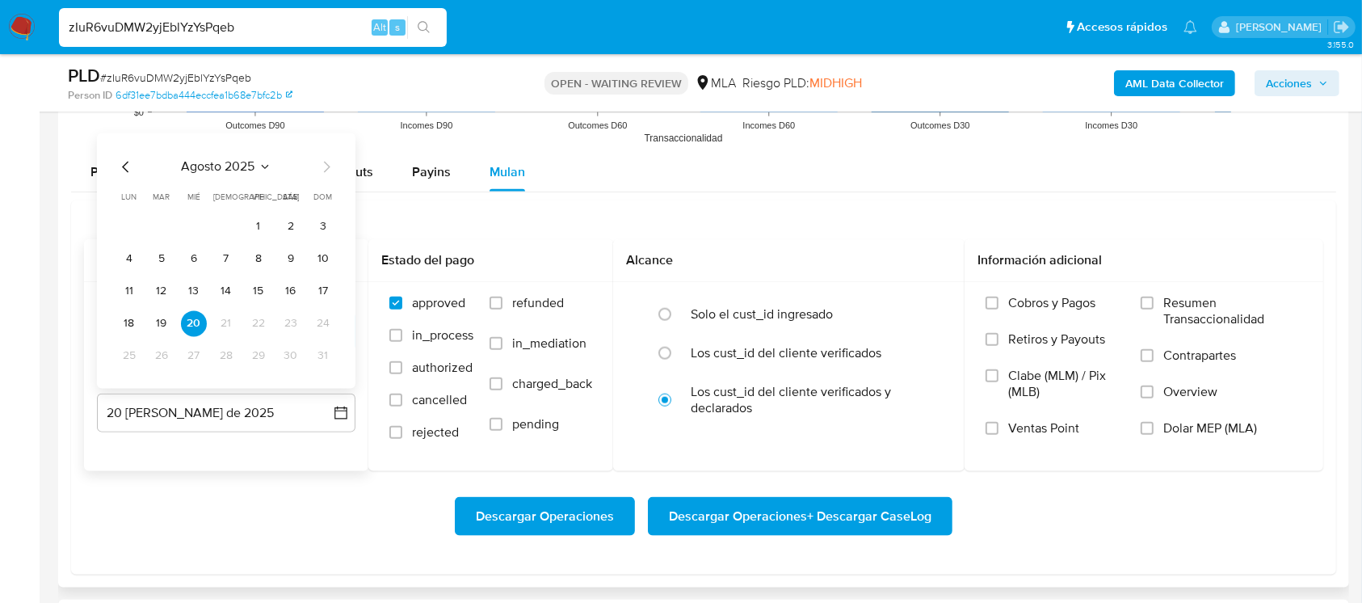
click at [209, 169] on span "agosto 2025" at bounding box center [219, 167] width 74 height 16
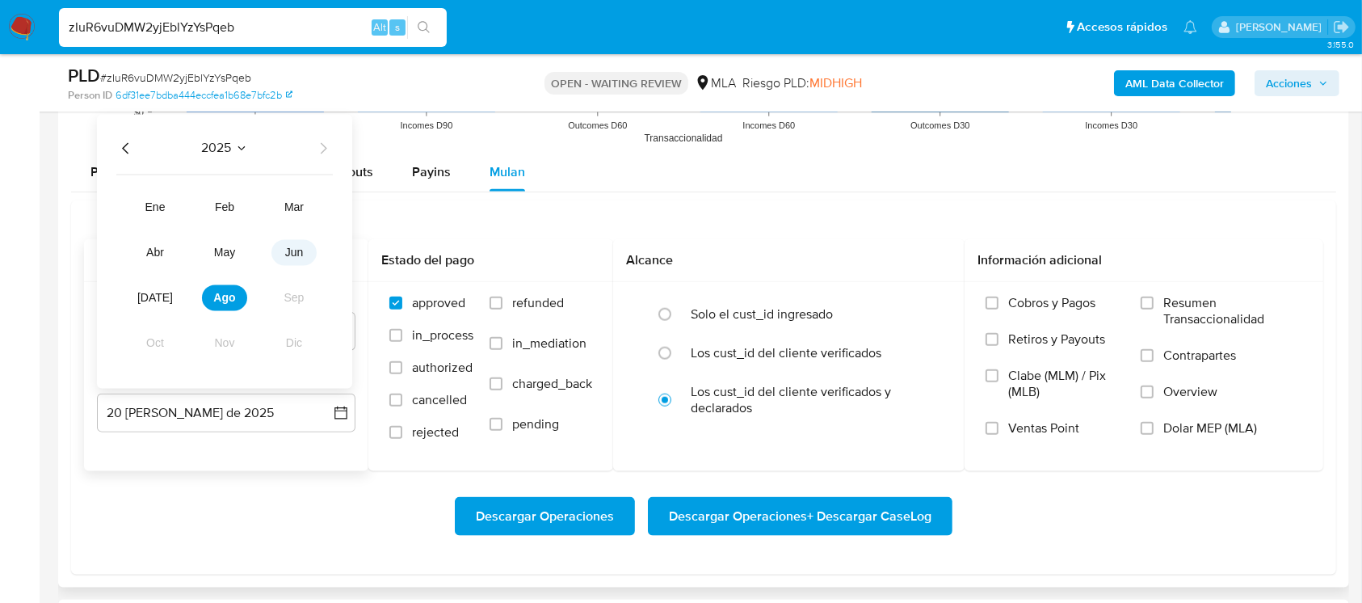
click at [297, 242] on button "jun" at bounding box center [293, 253] width 45 height 26
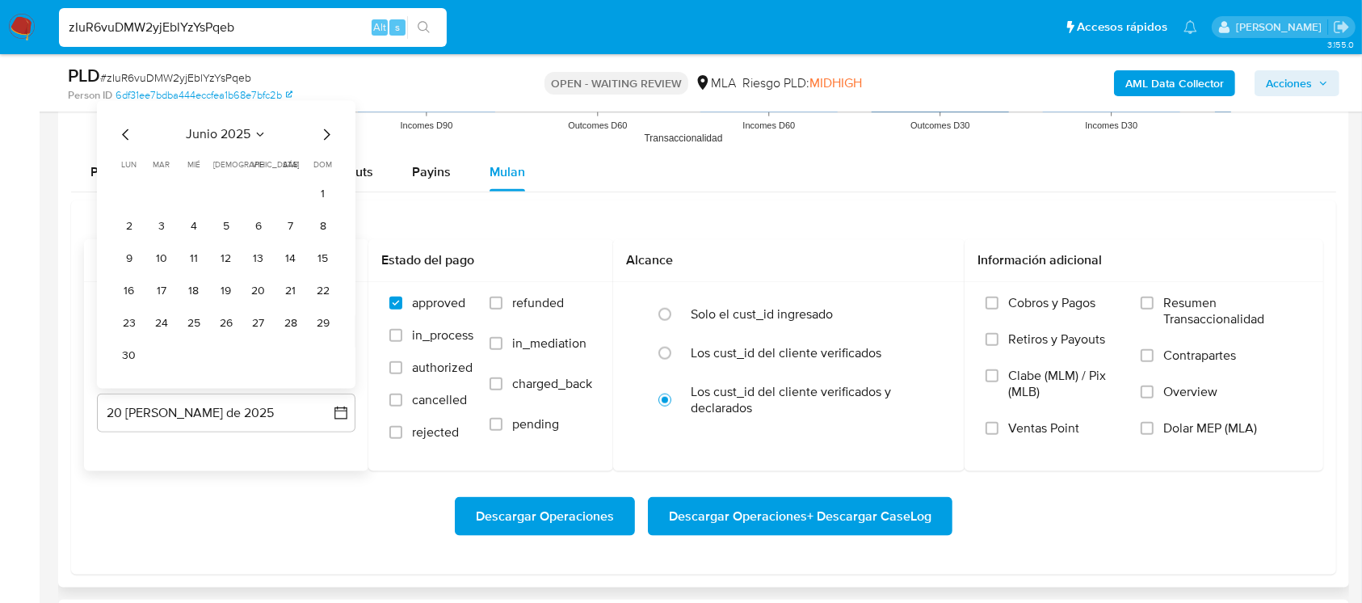
drag, startPoint x: 129, startPoint y: 357, endPoint x: 268, endPoint y: 329, distance: 141.8
click at [132, 356] on button "30" at bounding box center [129, 356] width 26 height 26
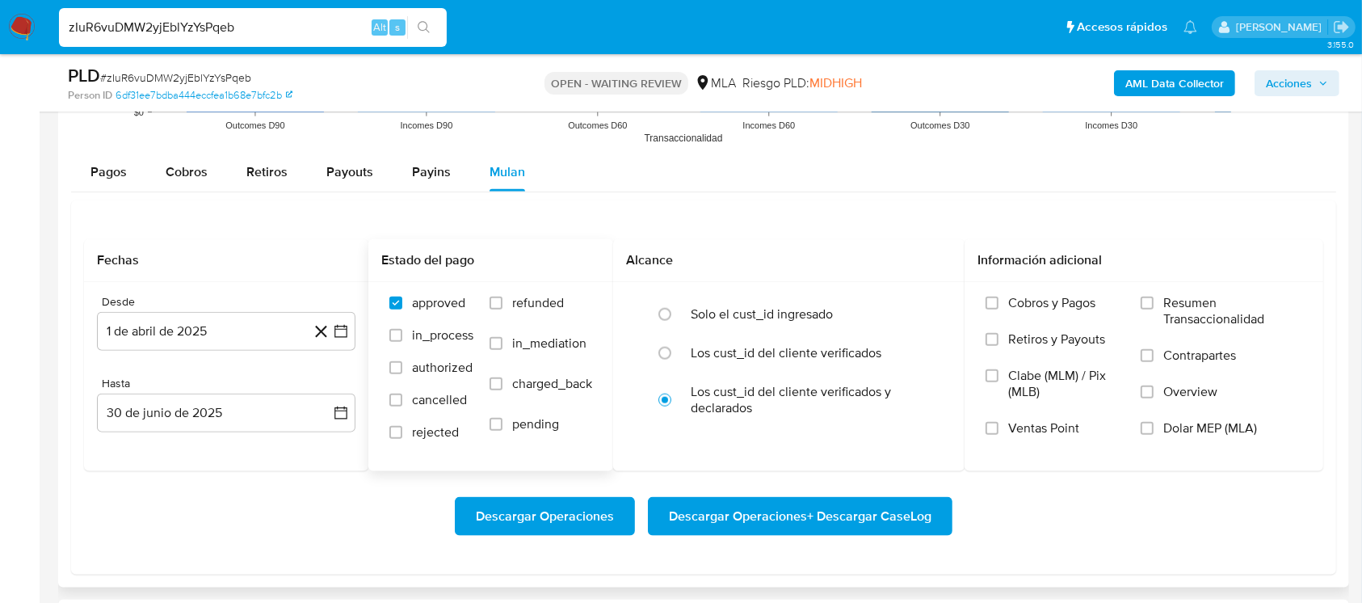
click at [525, 305] on span "refunded" at bounding box center [538, 303] width 52 height 16
click at [503, 305] on input "refunded" at bounding box center [496, 303] width 13 height 13
checkbox input "true"
click at [1176, 428] on span "Dolar MEP (MLA)" at bounding box center [1210, 428] width 94 height 16
click at [1154, 428] on input "Dolar MEP (MLA)" at bounding box center [1147, 428] width 13 height 13
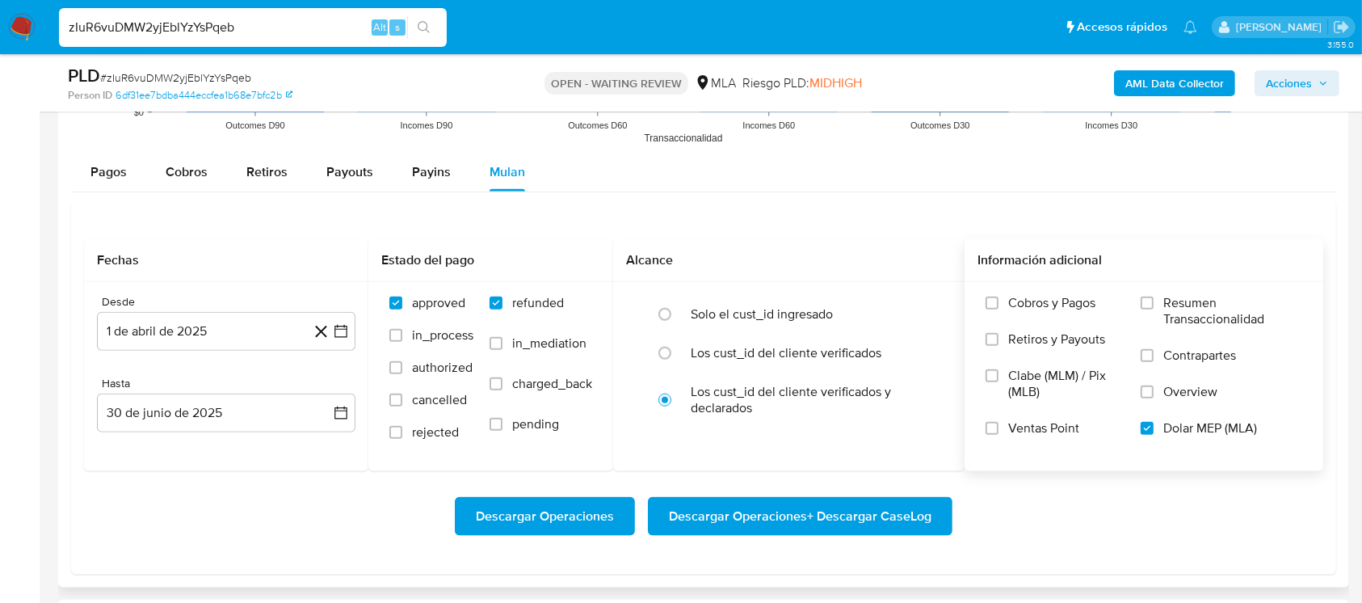
click at [836, 527] on span "Descargar Operaciones + Descargar CaseLog" at bounding box center [800, 516] width 263 height 36
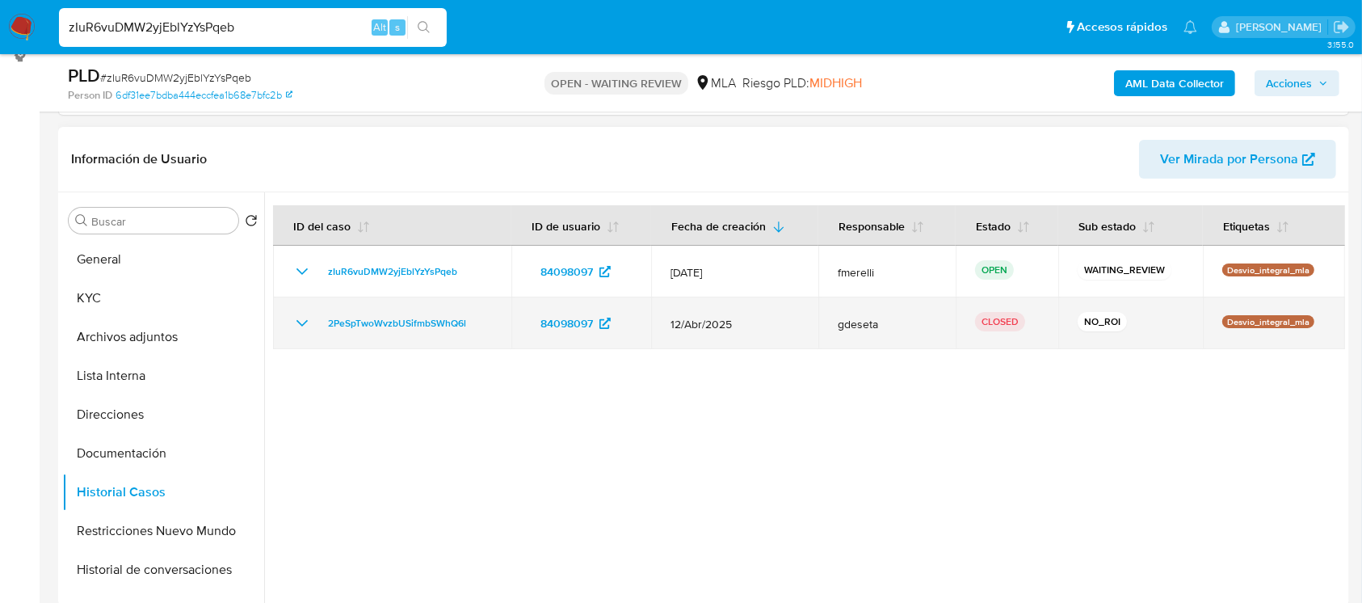
scroll to position [215, 0]
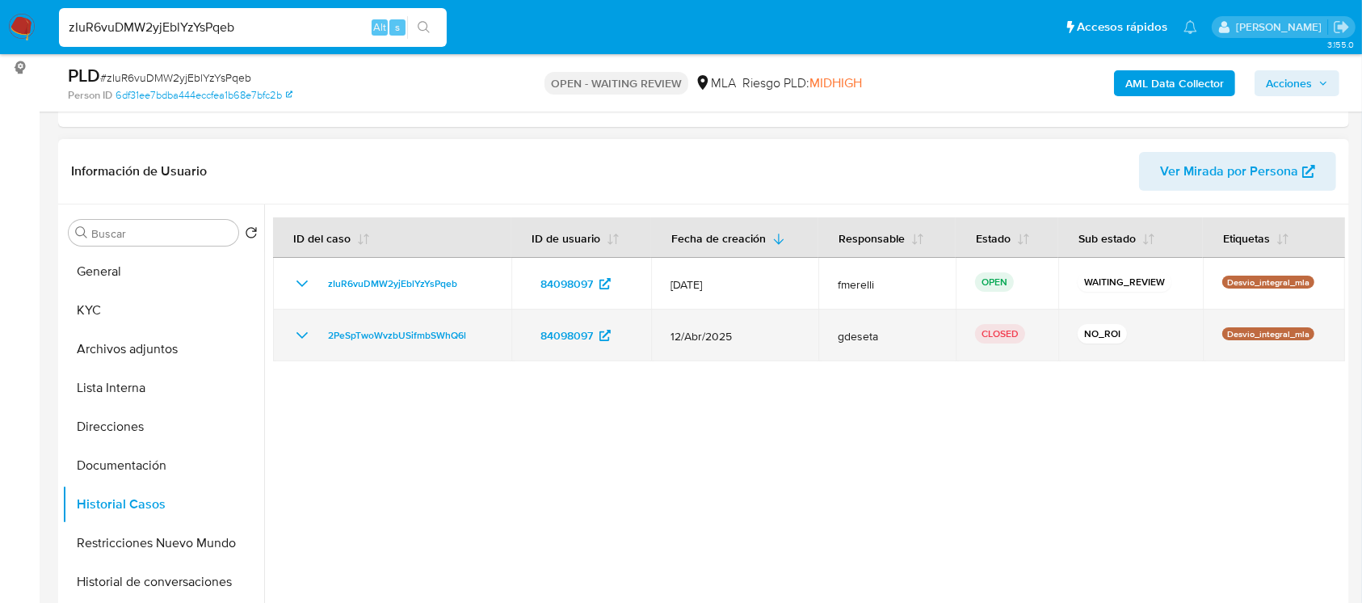
drag, startPoint x: 709, startPoint y: 334, endPoint x: 666, endPoint y: 309, distance: 50.3
click at [661, 277] on tbody "zIuR6vuDMW2yjEblYzYsPqeb 84098097 12/Jul/2025 fmerelli OPEN WAITING_REVIEW Desv…" at bounding box center [809, 309] width 1072 height 103
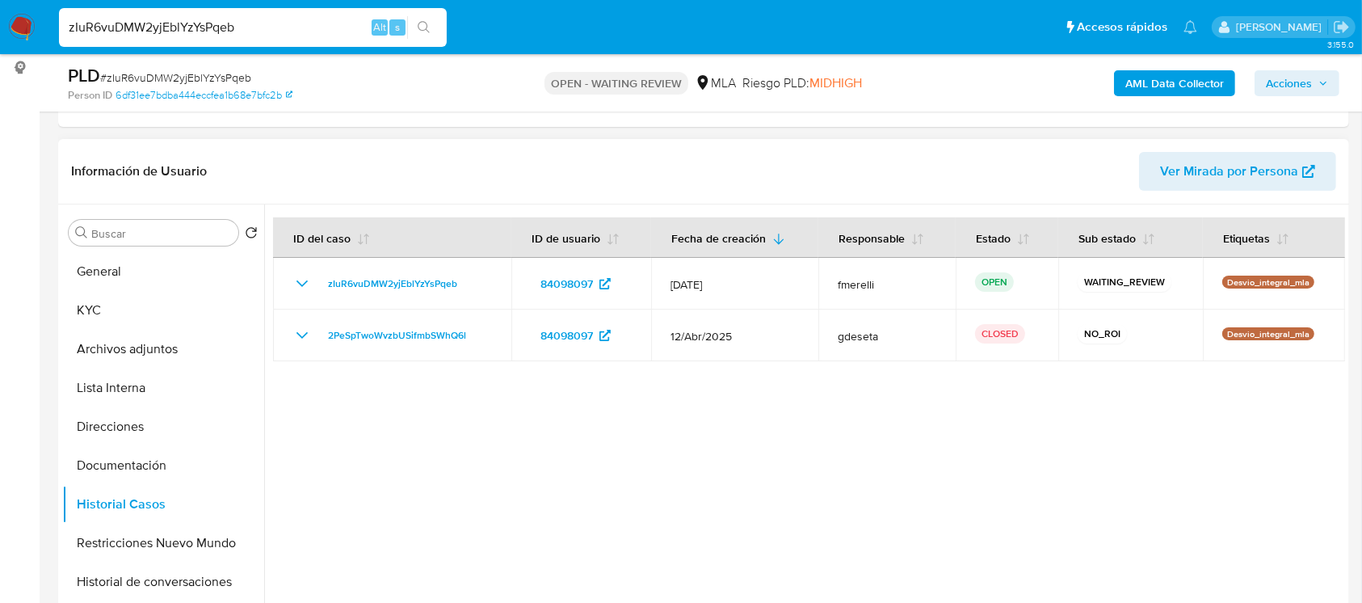
drag, startPoint x: 658, startPoint y: 449, endPoint x: 708, endPoint y: 595, distance: 153.5
click at [659, 450] on div at bounding box center [804, 411] width 1081 height 414
click at [292, 30] on input "zIuR6vuDMW2yjEblYzYsPqeb" at bounding box center [253, 27] width 388 height 21
paste input "7W2OFMLi6NqB4fmq6sMwubzG"
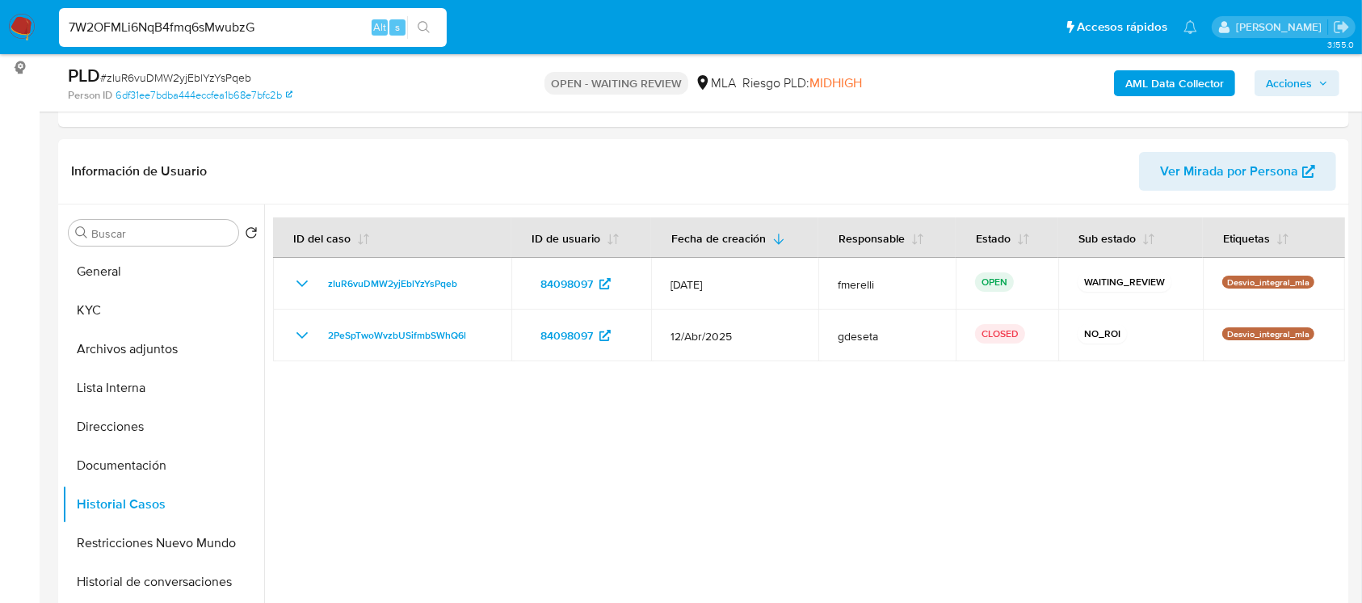
type input "7W2OFMLi6NqB4fmq6sMwubzG"
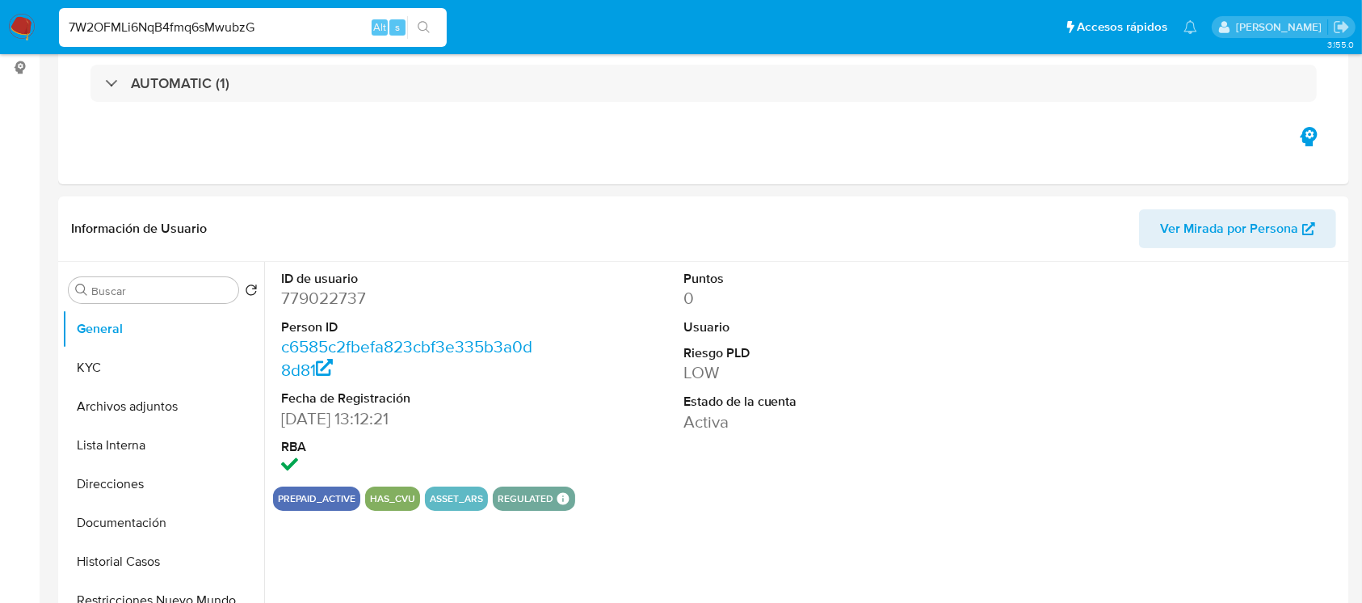
select select "10"
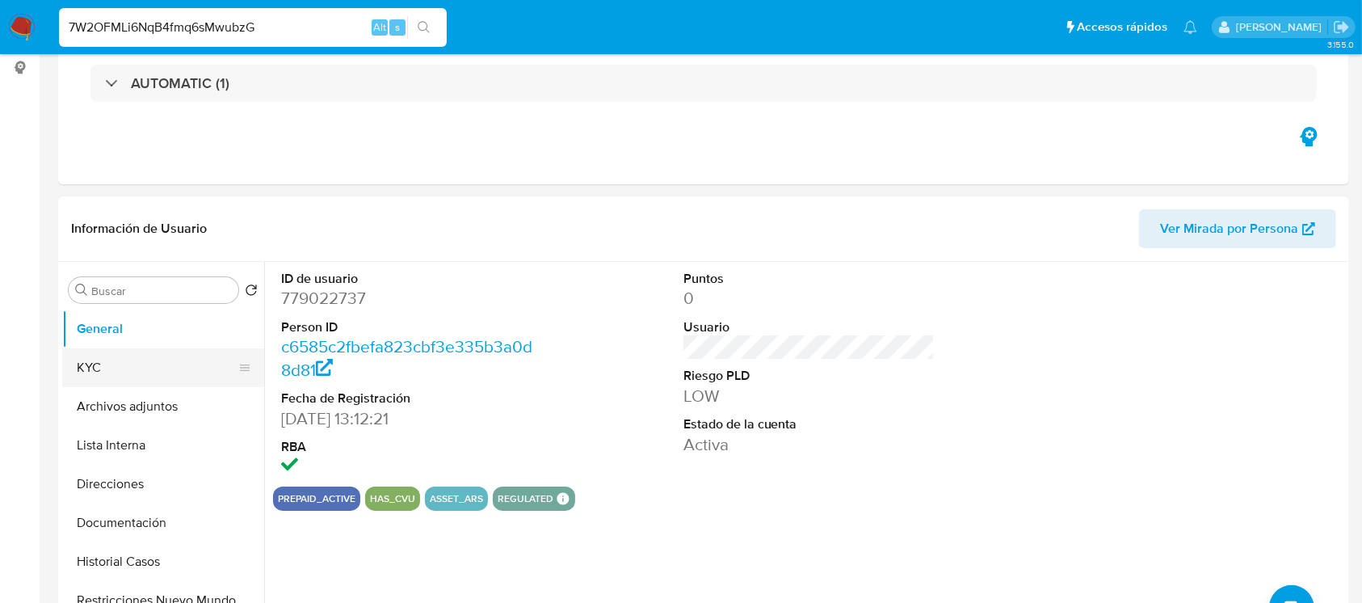
click at [110, 372] on button "KYC" at bounding box center [156, 367] width 189 height 39
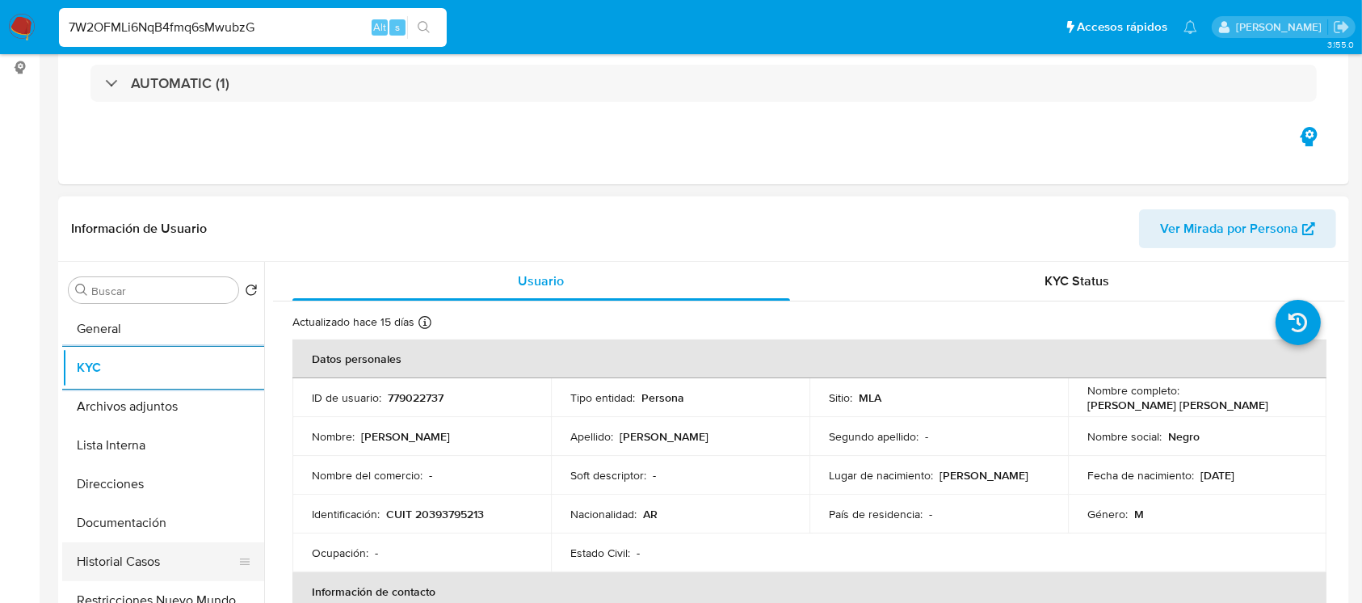
click at [144, 560] on button "Historial Casos" at bounding box center [156, 561] width 189 height 39
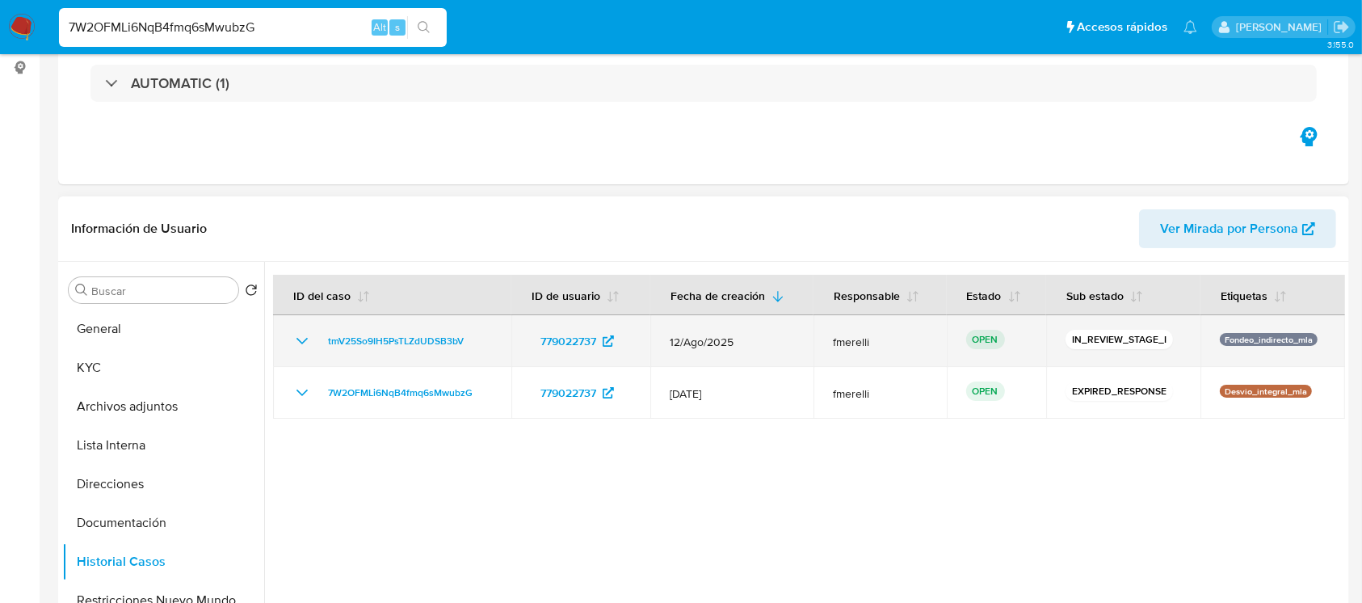
drag, startPoint x: 1292, startPoint y: 390, endPoint x: 1014, endPoint y: 341, distance: 282.3
click at [1014, 341] on tbody "tmV25So9IH5PsTLZdUDSB3bV 779022737 12/Ago/2025 fmerelli OPEN IN_REVIEW_STAGE_I …" at bounding box center [809, 366] width 1072 height 103
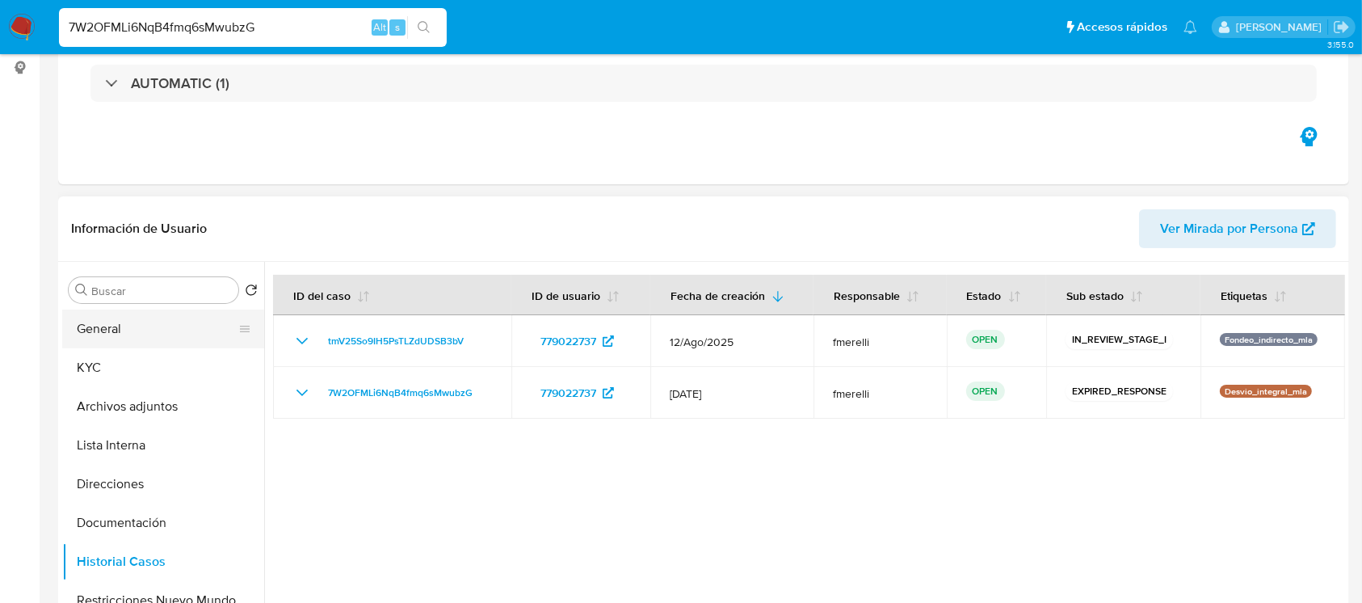
click at [166, 336] on button "General" at bounding box center [156, 328] width 189 height 39
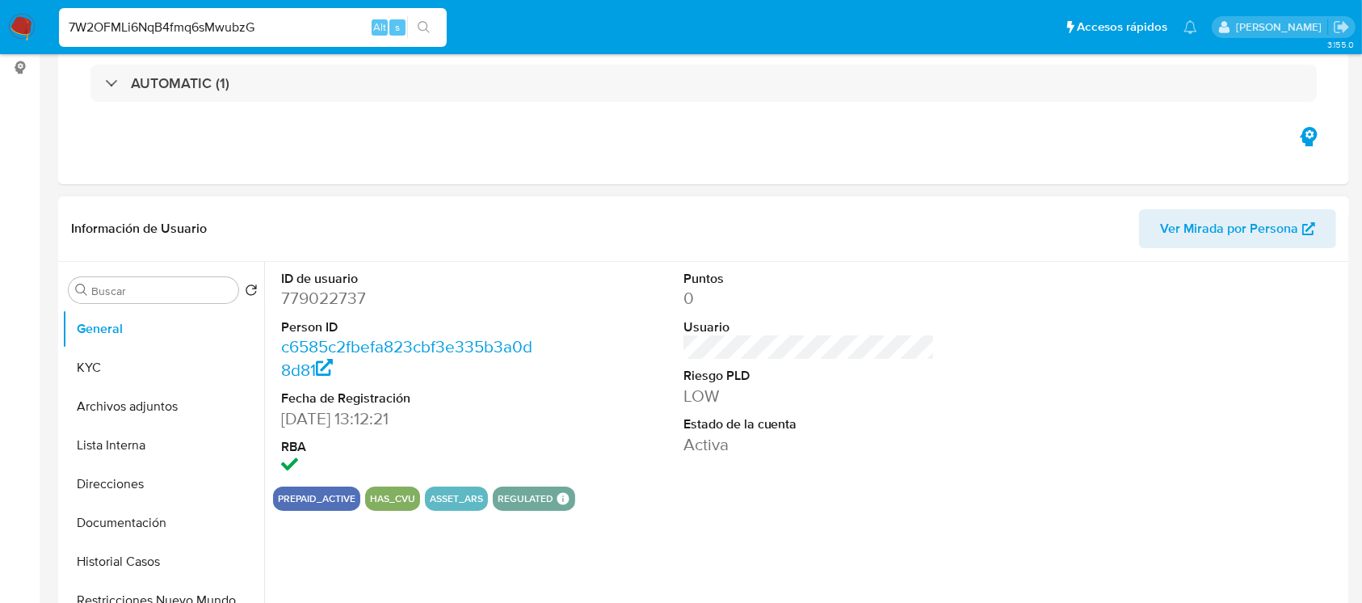
click at [309, 307] on dd "779022737" at bounding box center [407, 298] width 252 height 23
click at [90, 351] on button "KYC" at bounding box center [156, 367] width 189 height 39
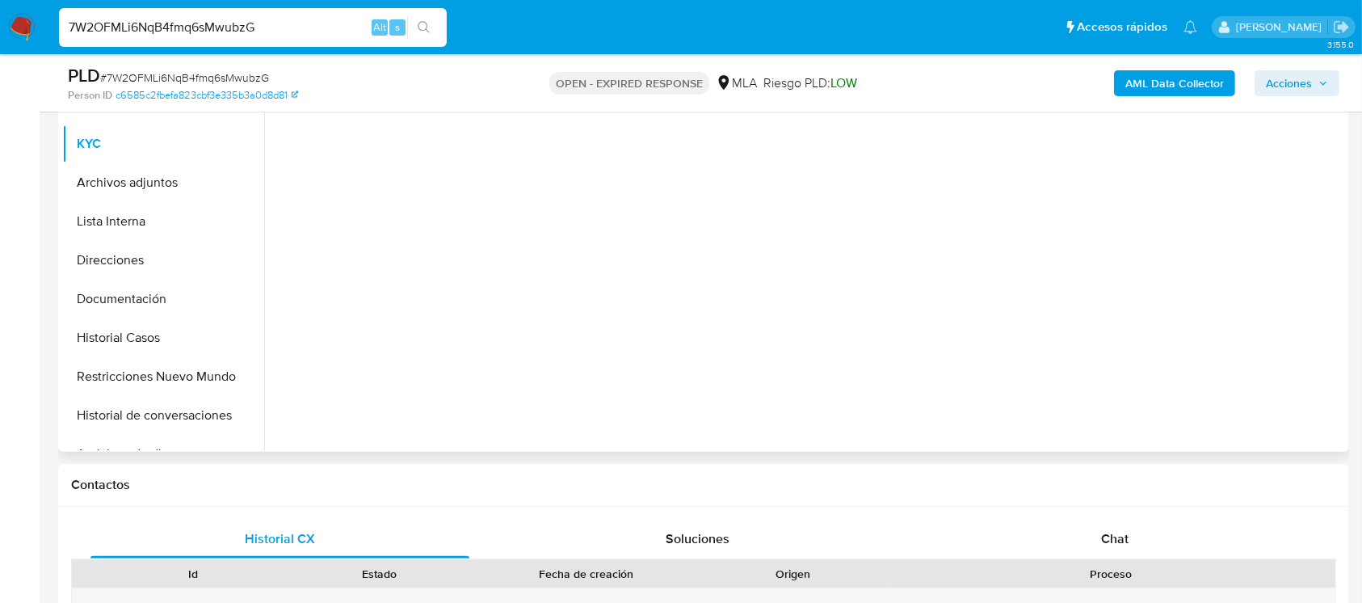
scroll to position [431, 0]
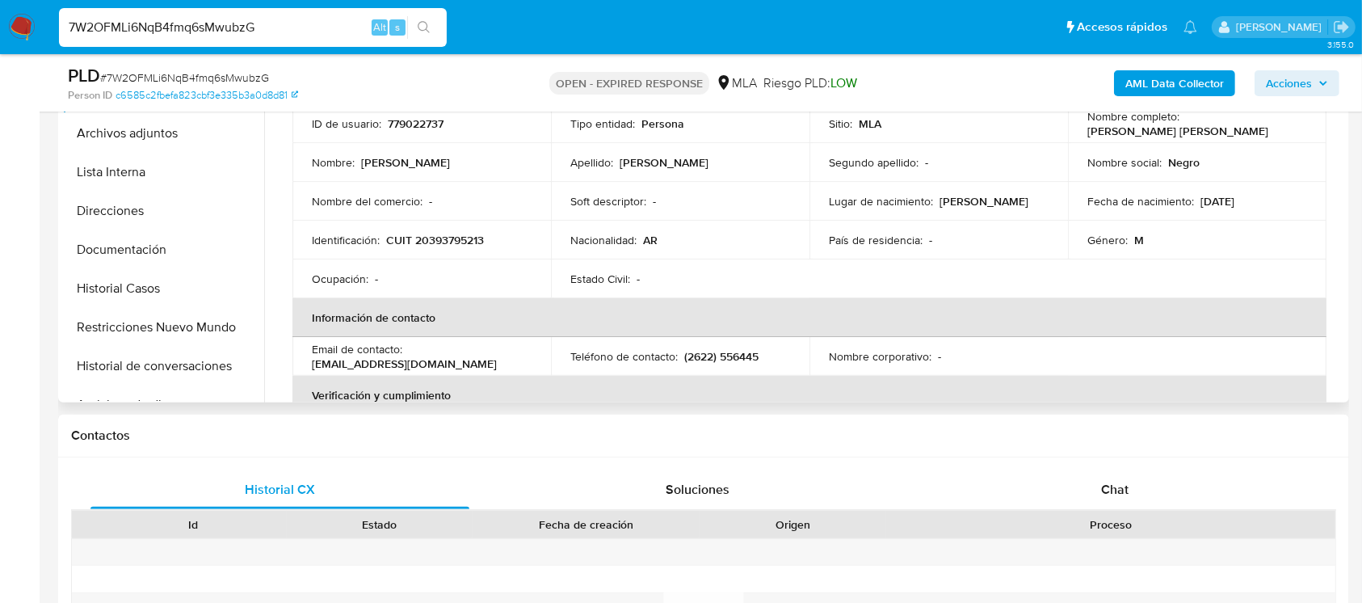
click at [472, 242] on p "CUIT 20393795213" at bounding box center [435, 240] width 98 height 15
click at [433, 241] on p "CUIT 20393795213" at bounding box center [435, 240] width 98 height 15
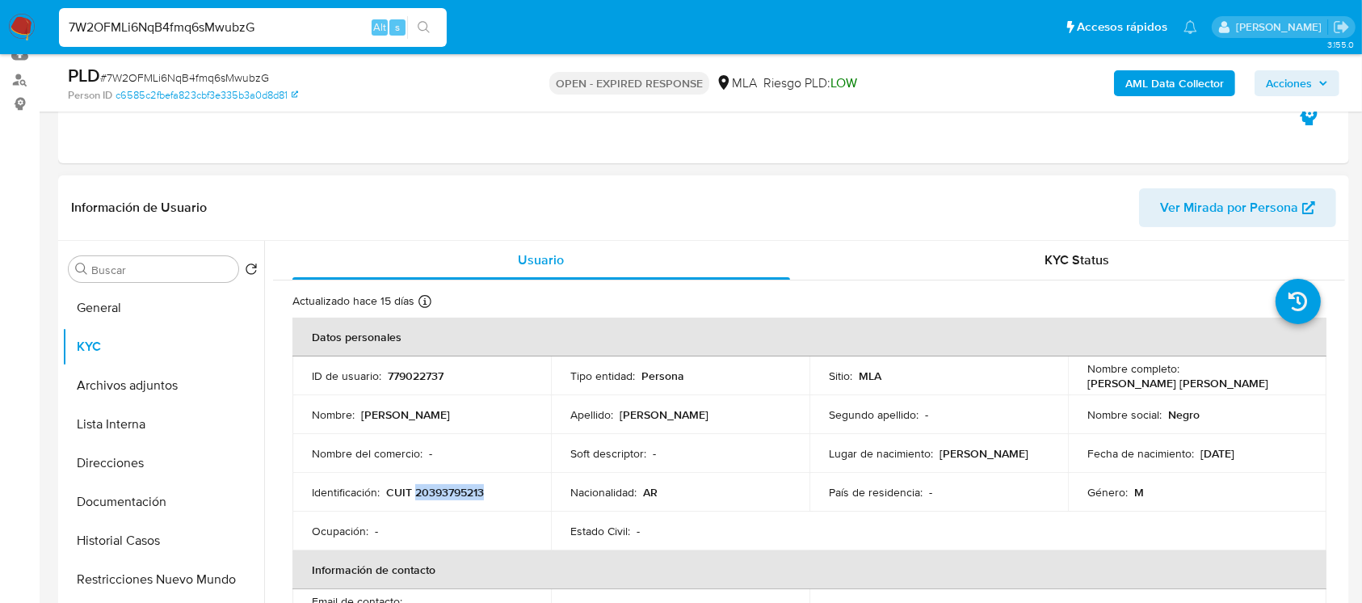
scroll to position [178, 0]
click at [332, 26] on input "7W2OFMLi6NqB4fmq6sMwubzG" at bounding box center [253, 27] width 388 height 21
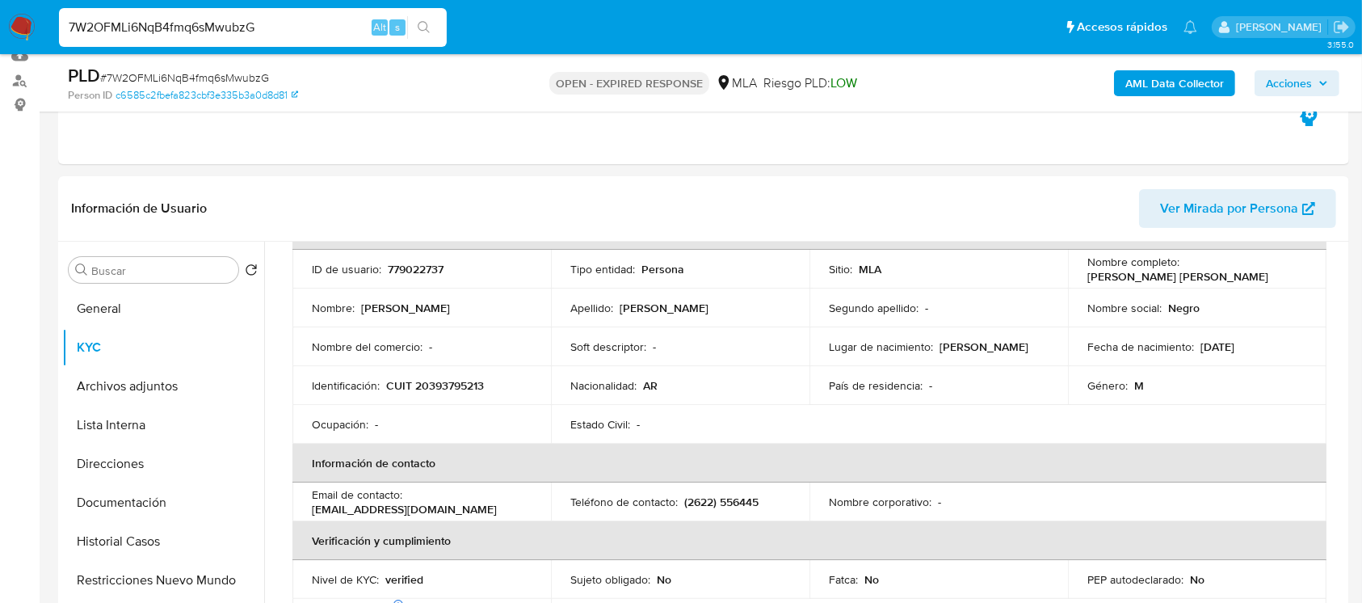
click at [267, 35] on input "7W2OFMLi6NqB4fmq6sMwubzG" at bounding box center [253, 27] width 388 height 21
drag, startPoint x: 343, startPoint y: 18, endPoint x: 855, endPoint y: 347, distance: 608.7
click at [922, 293] on td "Segundo apellido : -" at bounding box center [939, 307] width 259 height 39
click at [412, 275] on p "779022737" at bounding box center [416, 269] width 56 height 15
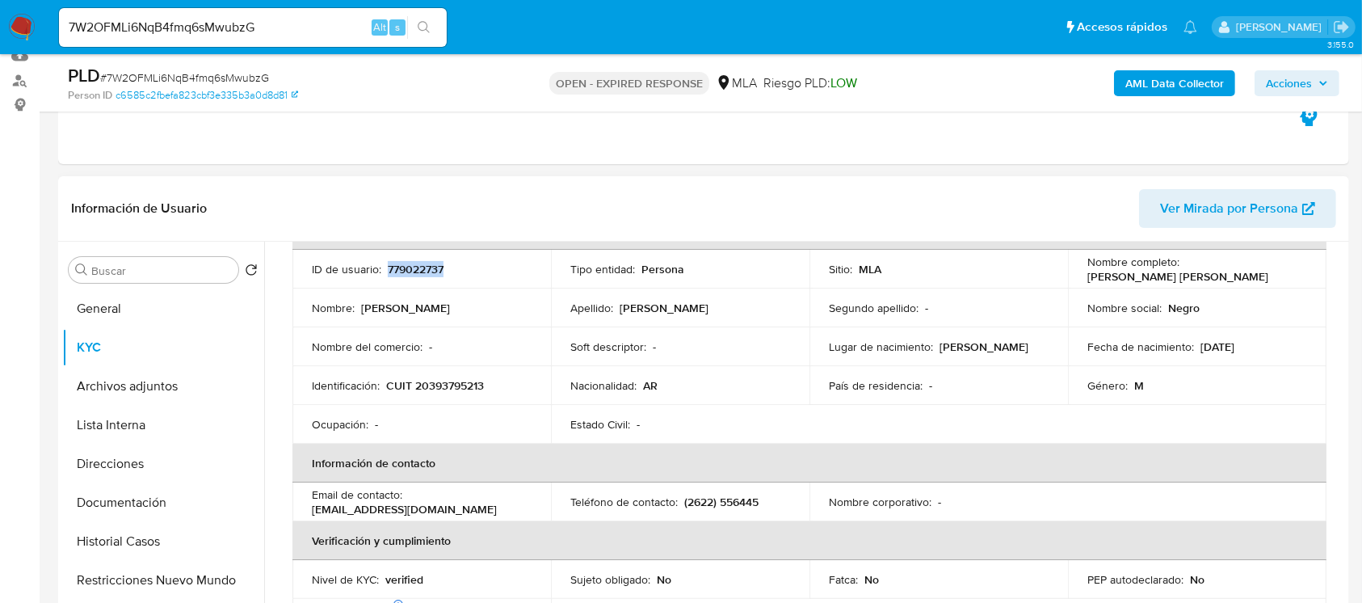
click at [412, 275] on p "779022737" at bounding box center [416, 269] width 56 height 15
click at [440, 391] on p "CUIT 20393795213" at bounding box center [435, 385] width 98 height 15
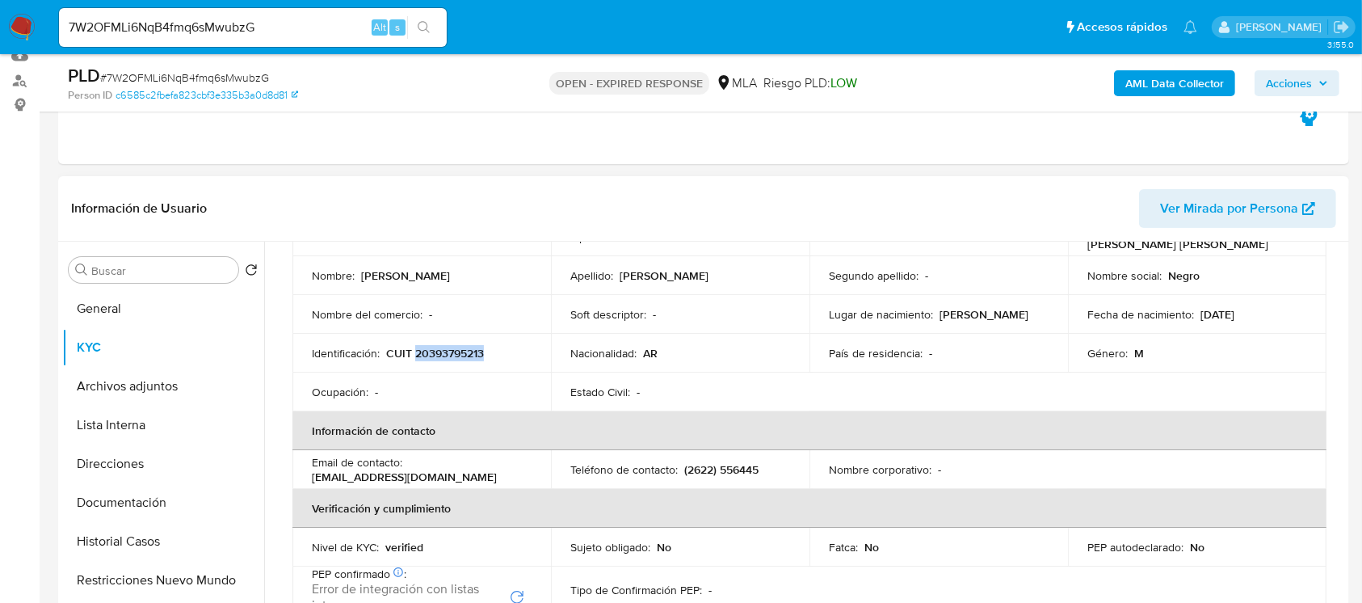
scroll to position [0, 0]
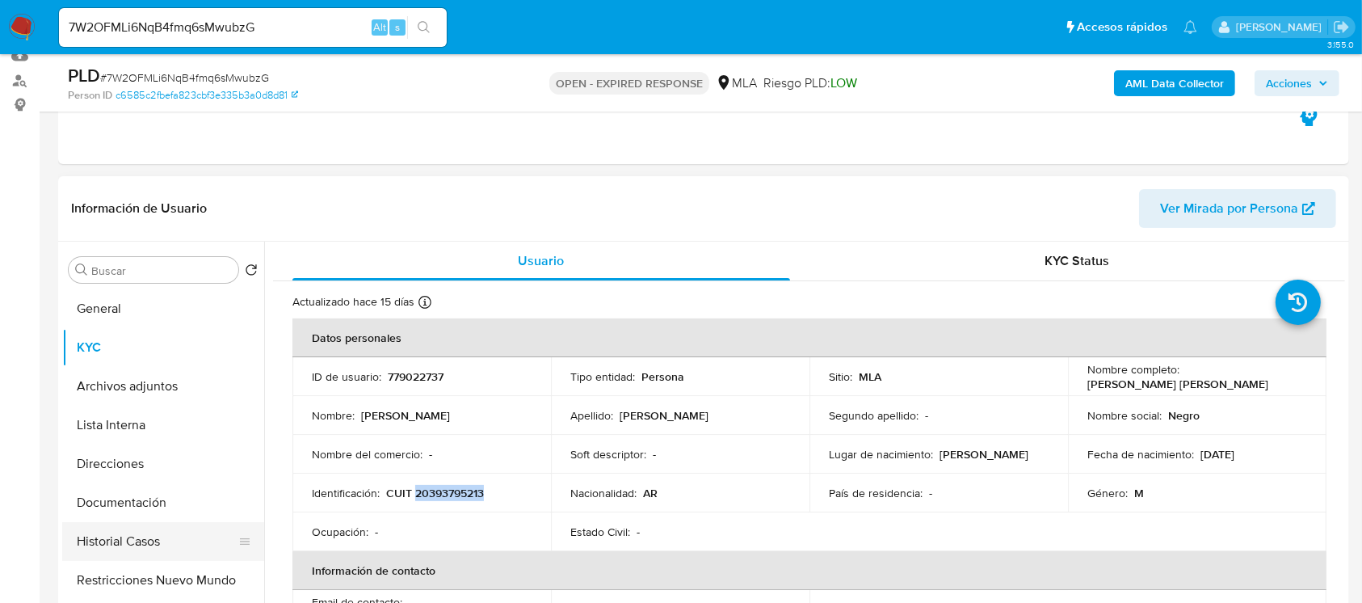
click at [129, 527] on button "Historial Casos" at bounding box center [156, 541] width 189 height 39
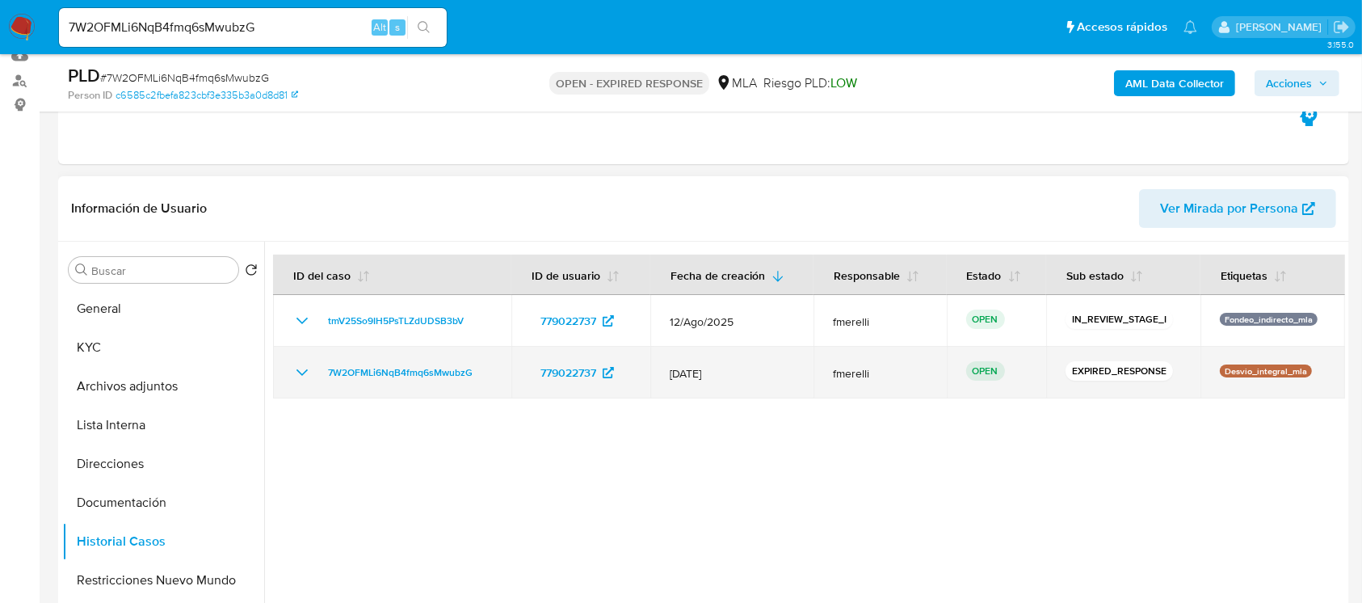
drag, startPoint x: 498, startPoint y: 381, endPoint x: 302, endPoint y: 385, distance: 195.6
click at [312, 385] on td "7W2OFMLi6NqB4fmq6sMwubzG" at bounding box center [392, 373] width 238 height 52
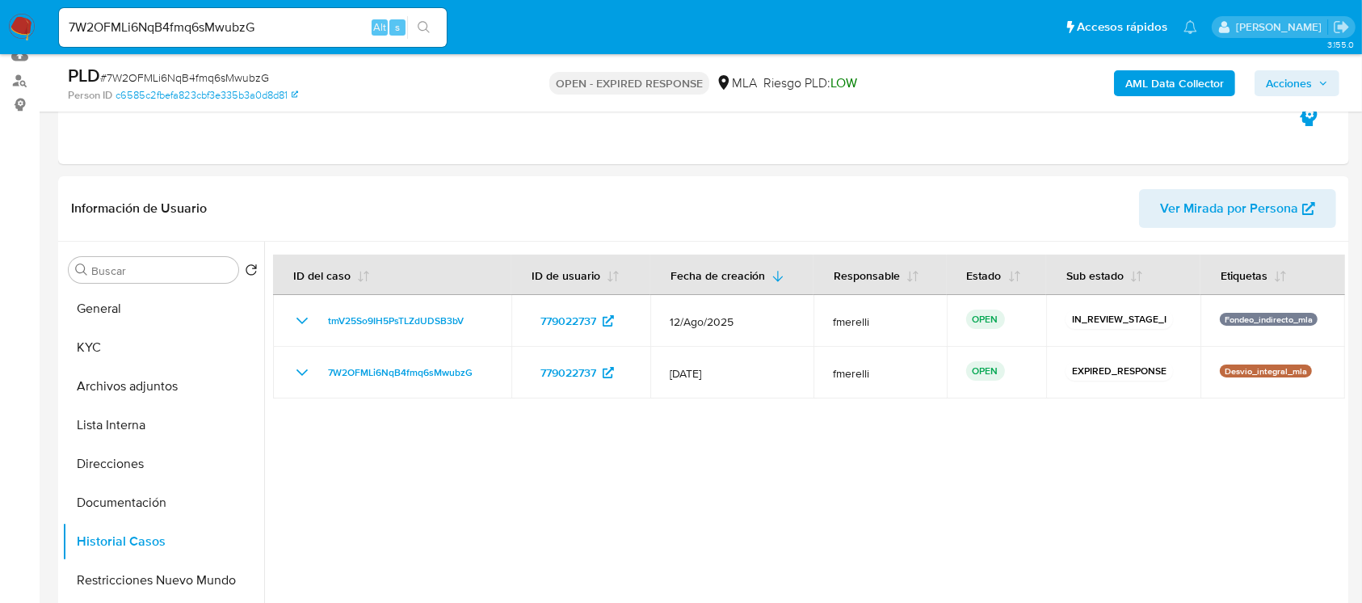
click at [19, 28] on img at bounding box center [21, 27] width 27 height 27
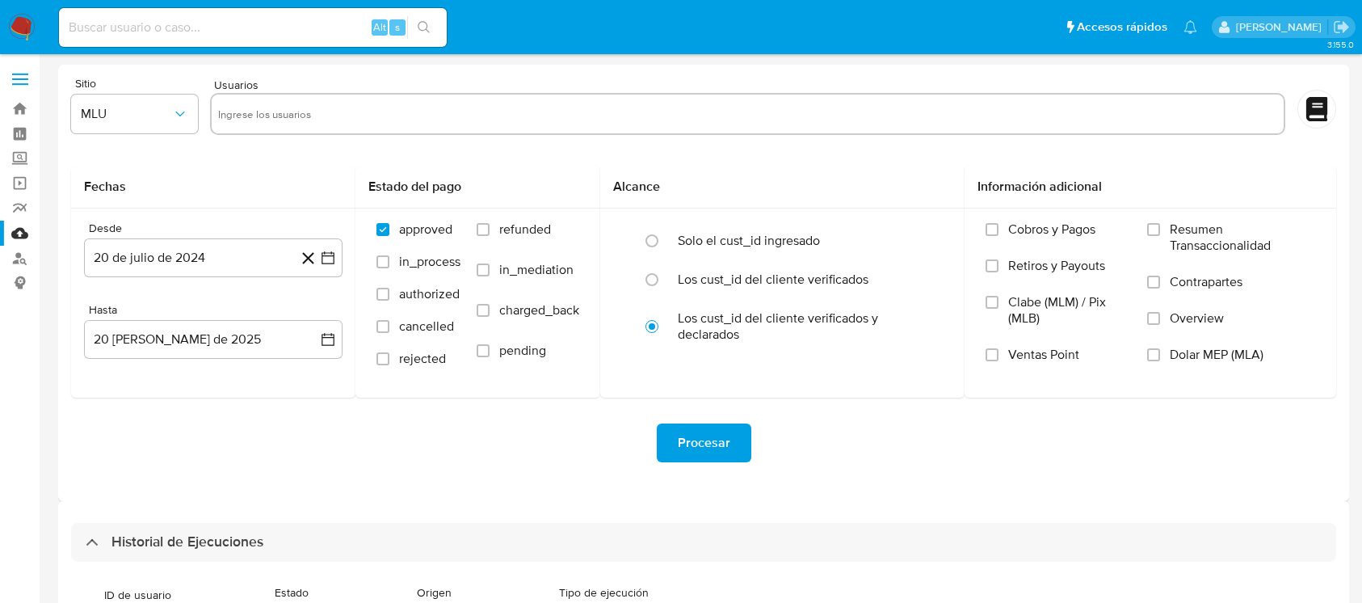
select select "10"
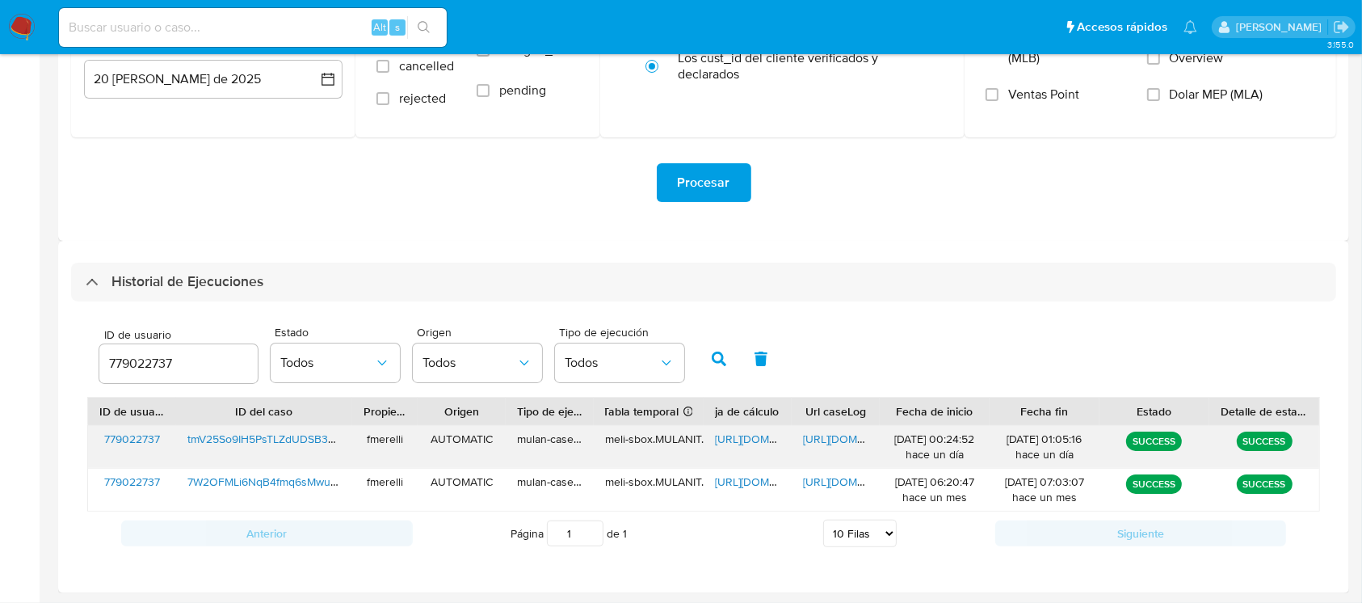
click at [743, 436] on span "[URL][DOMAIN_NAME]" at bounding box center [770, 439] width 111 height 16
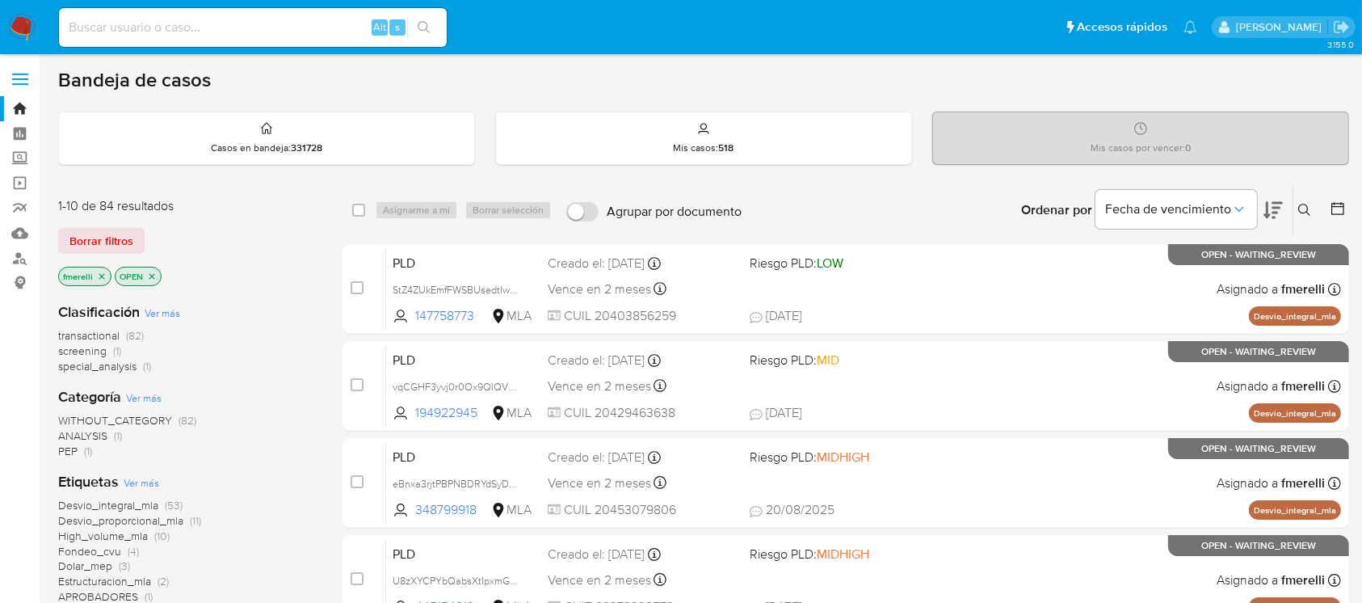
click at [1308, 218] on button at bounding box center [1306, 209] width 27 height 19
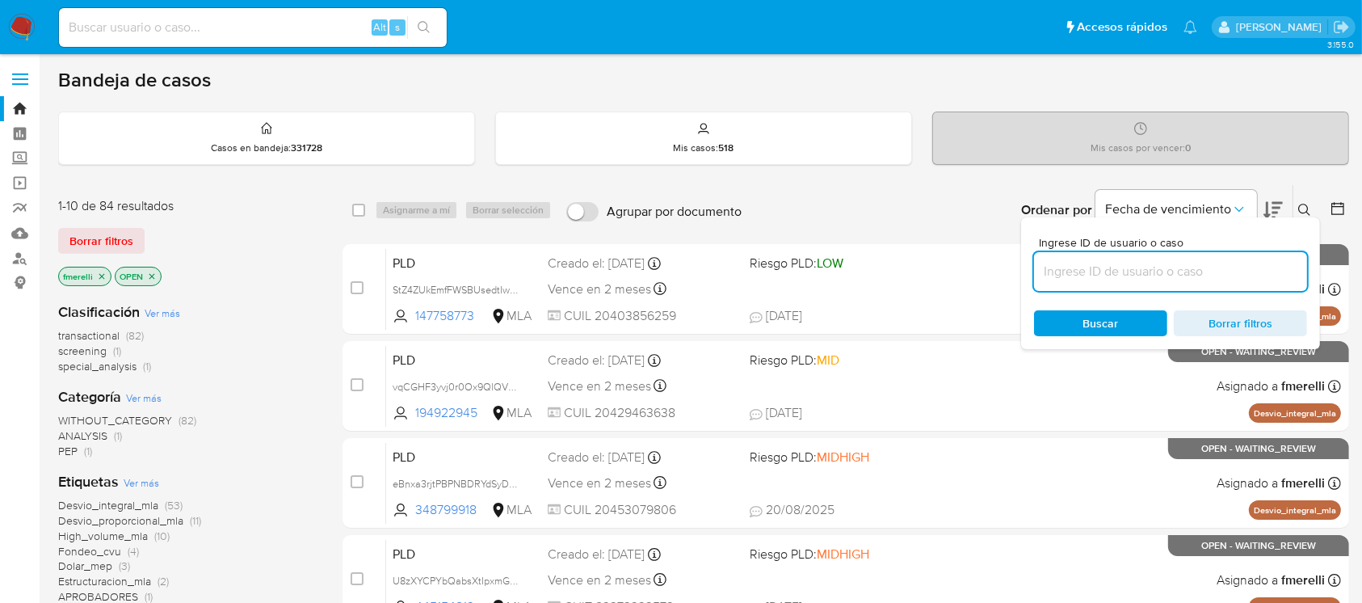
click at [1220, 263] on input at bounding box center [1170, 271] width 273 height 21
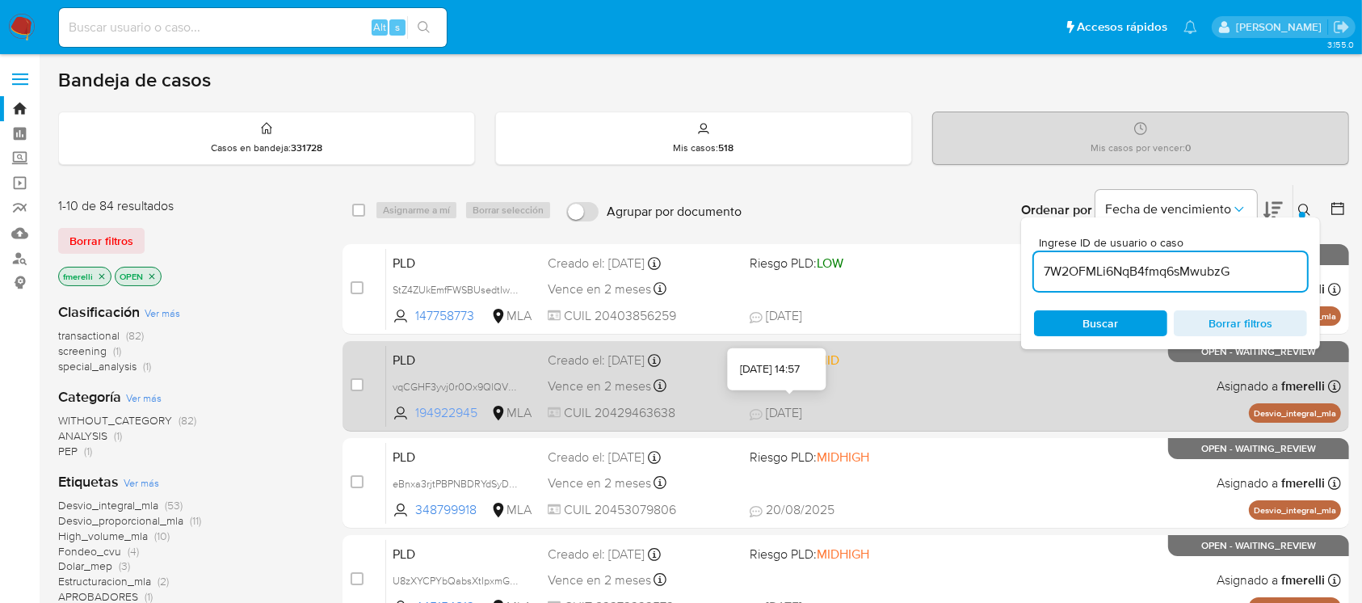
type input "7W2OFMLi6NqB4fmq6sMwubzG"
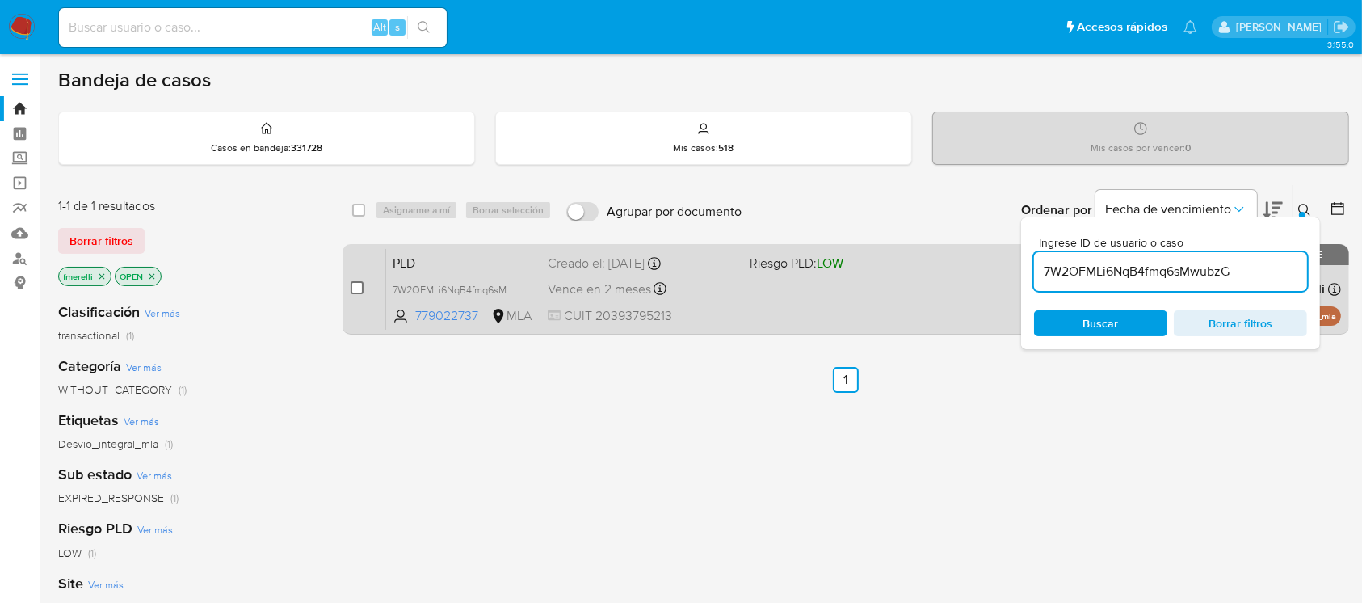
click at [362, 290] on input "checkbox" at bounding box center [357, 287] width 13 height 13
checkbox input "true"
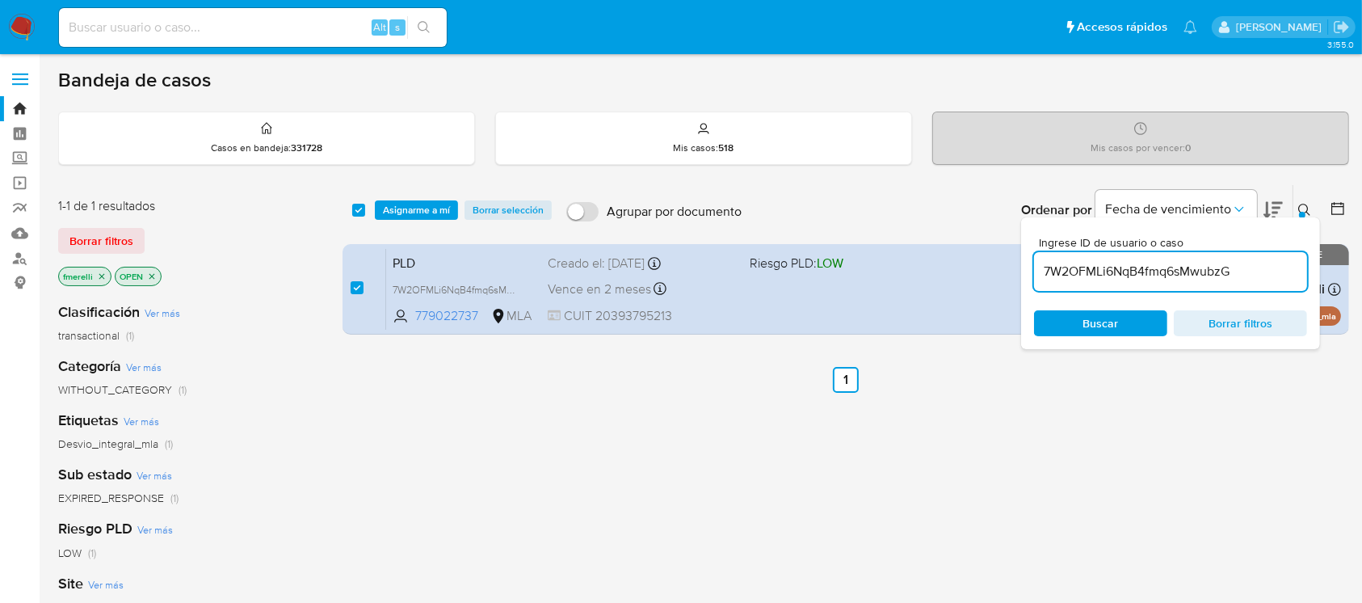
drag, startPoint x: 385, startPoint y: 229, endPoint x: 408, endPoint y: 215, distance: 26.9
click at [386, 229] on div "select-all-cases-checkbox Asignarme a mí Borrar selección Agrupar por documento…" at bounding box center [846, 210] width 1007 height 50
click at [408, 215] on span "Asignarme a mí" at bounding box center [416, 210] width 67 height 16
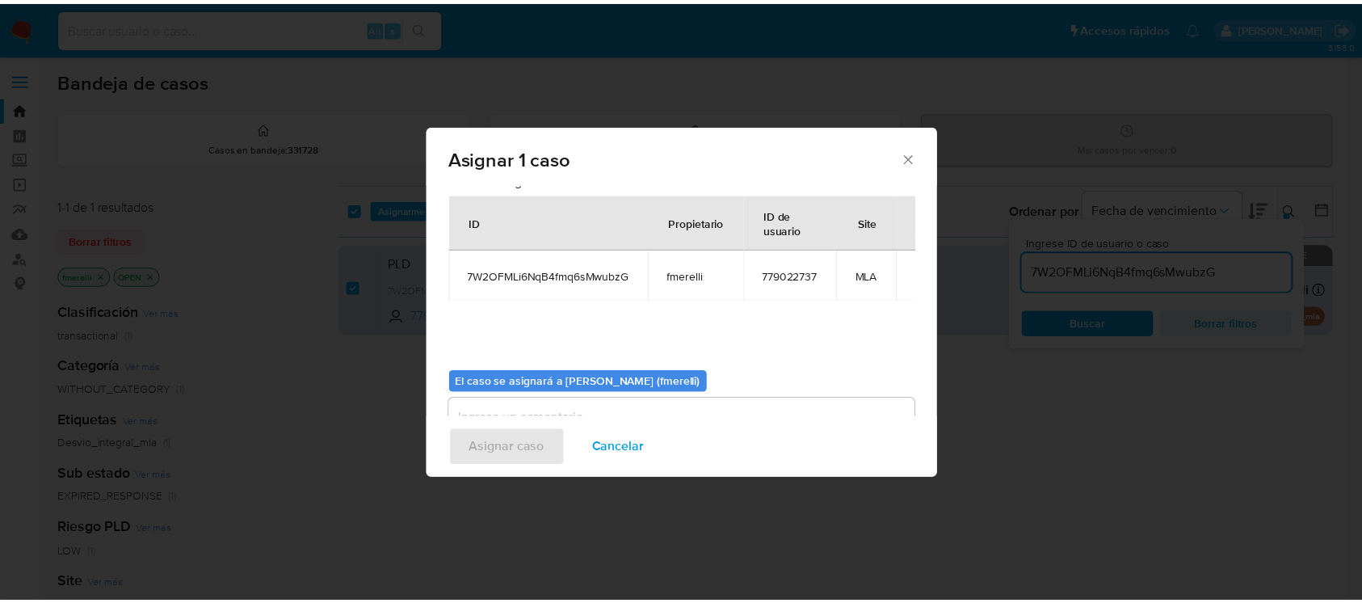
scroll to position [82, 0]
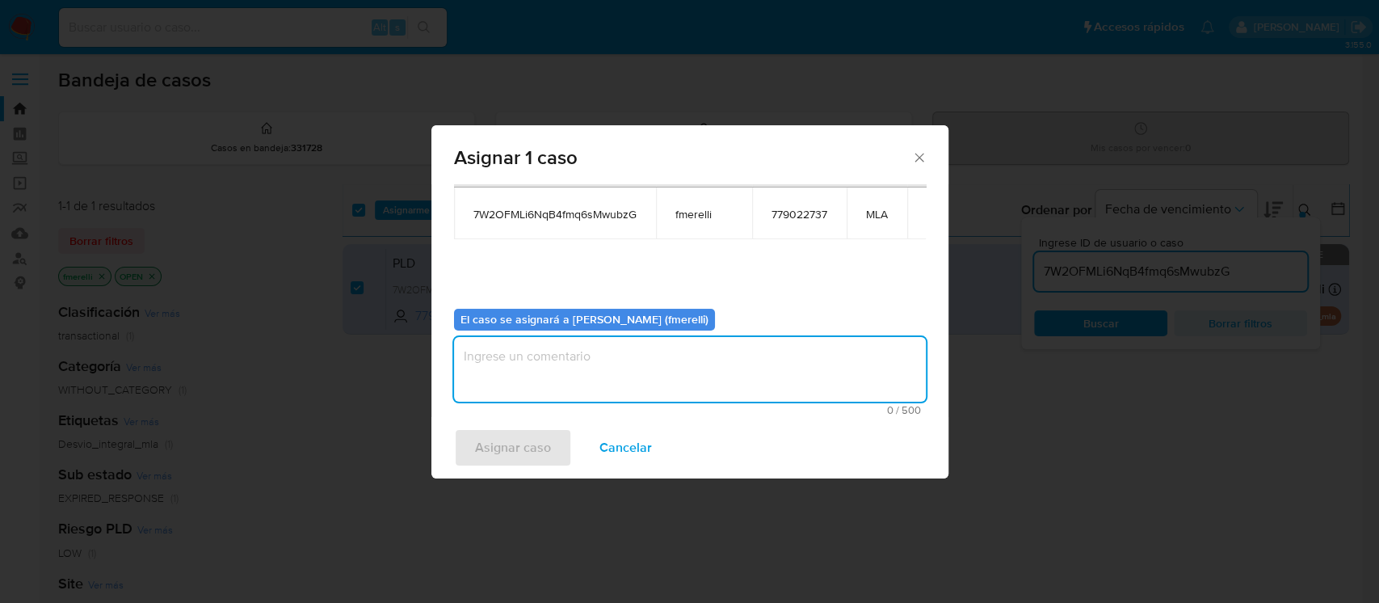
click at [564, 376] on textarea "assign-modal" at bounding box center [690, 369] width 472 height 65
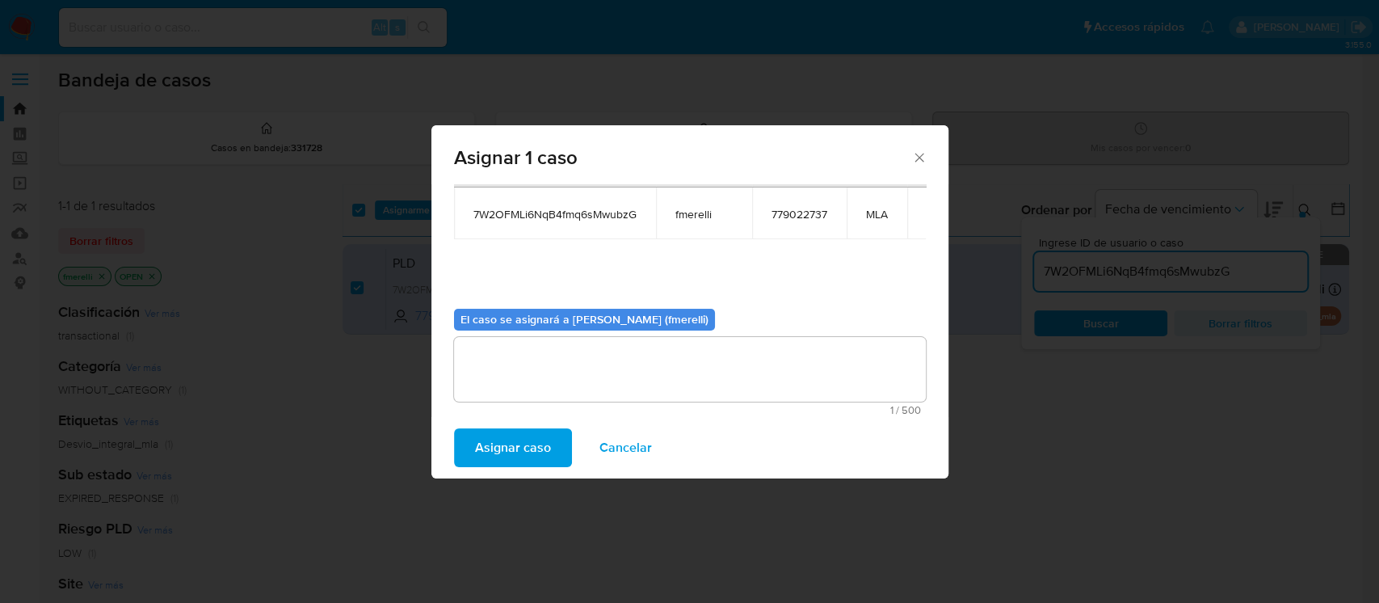
click at [531, 453] on span "Asignar caso" at bounding box center [513, 448] width 76 height 36
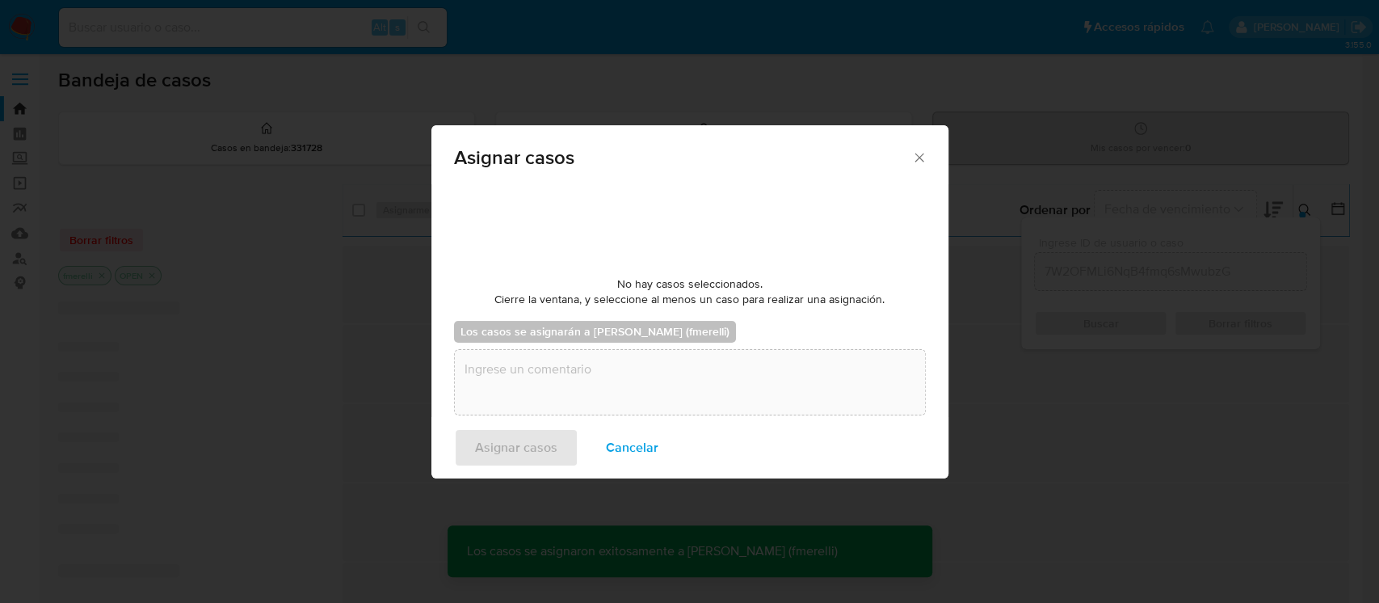
checkbox input "false"
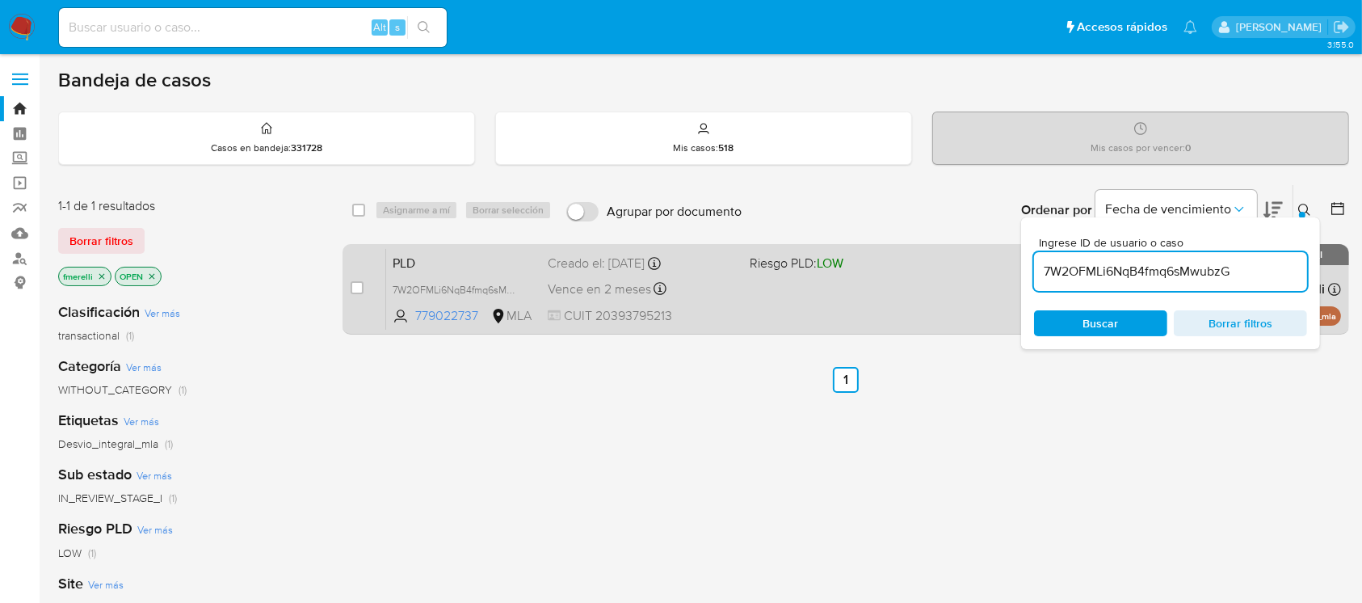
click at [751, 297] on div "PLD 7W2OFMLi6NqB4fmq6sMwubzG 779022737 MLA Riesgo PLD: LOW Creado el: [DATE] Cr…" at bounding box center [863, 289] width 955 height 82
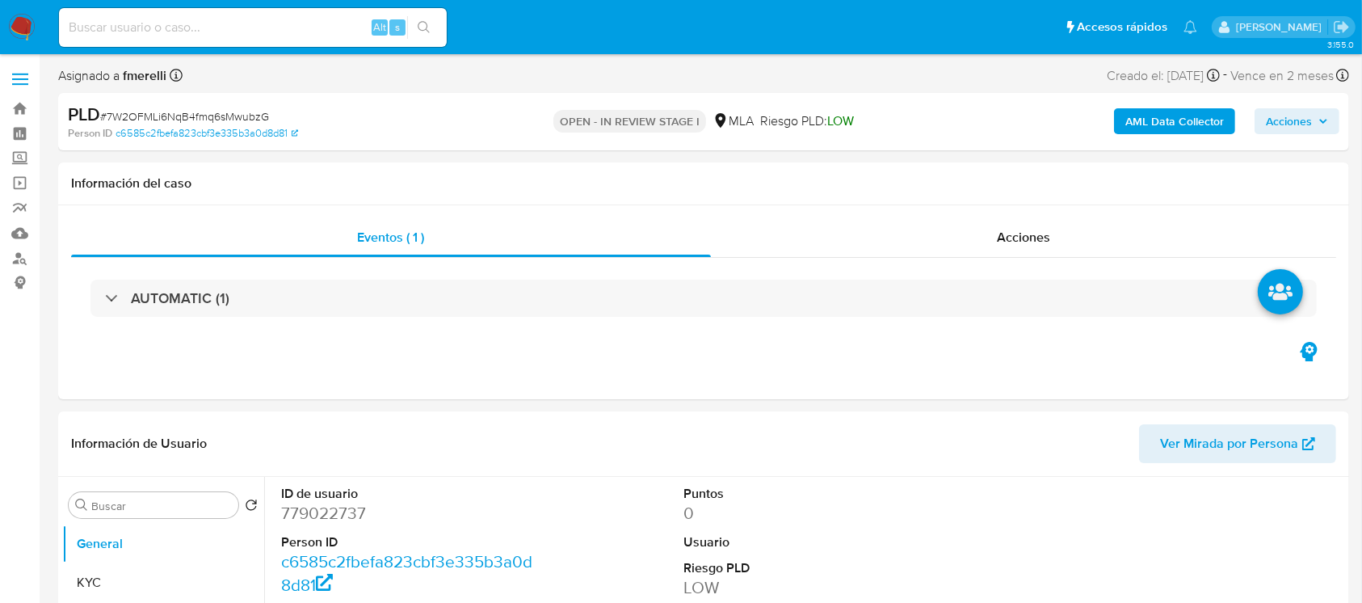
select select "10"
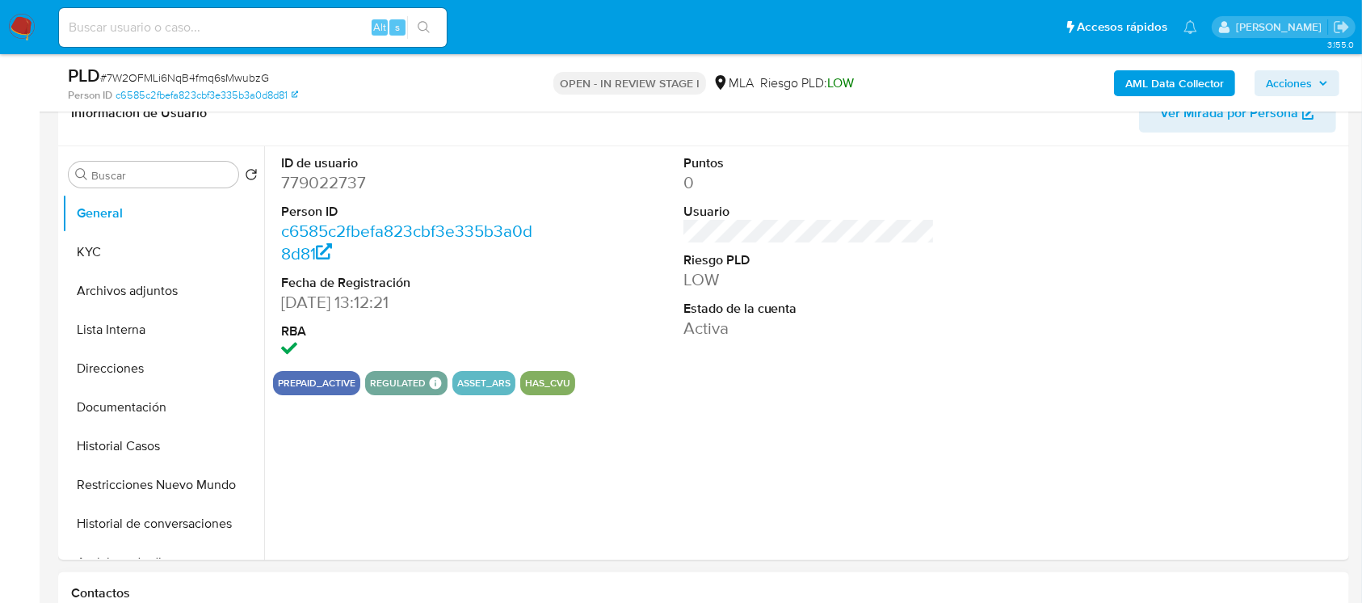
scroll to position [538, 0]
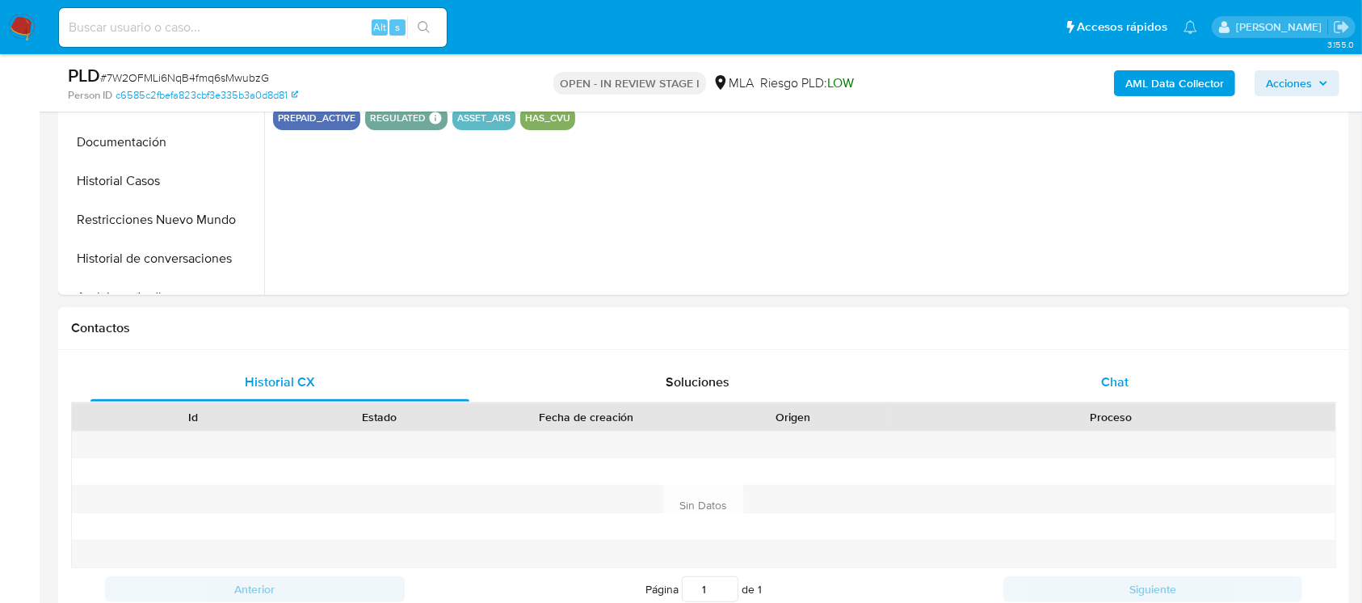
click at [1052, 371] on div "Chat" at bounding box center [1115, 382] width 379 height 39
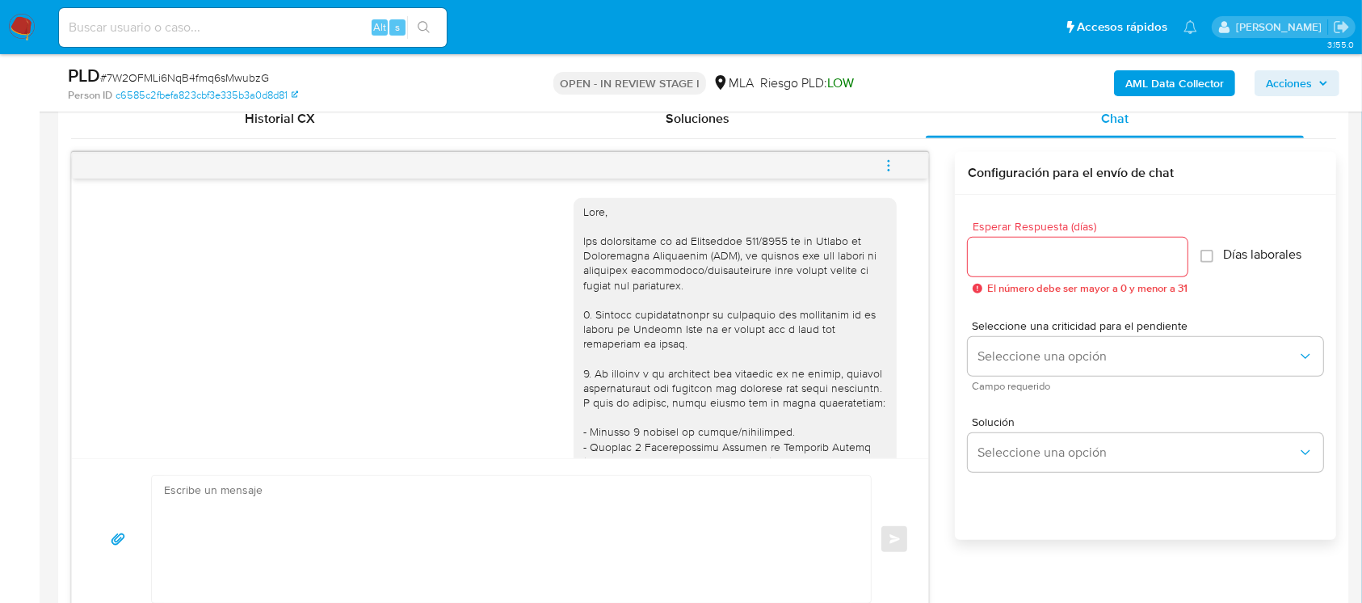
scroll to position [754, 0]
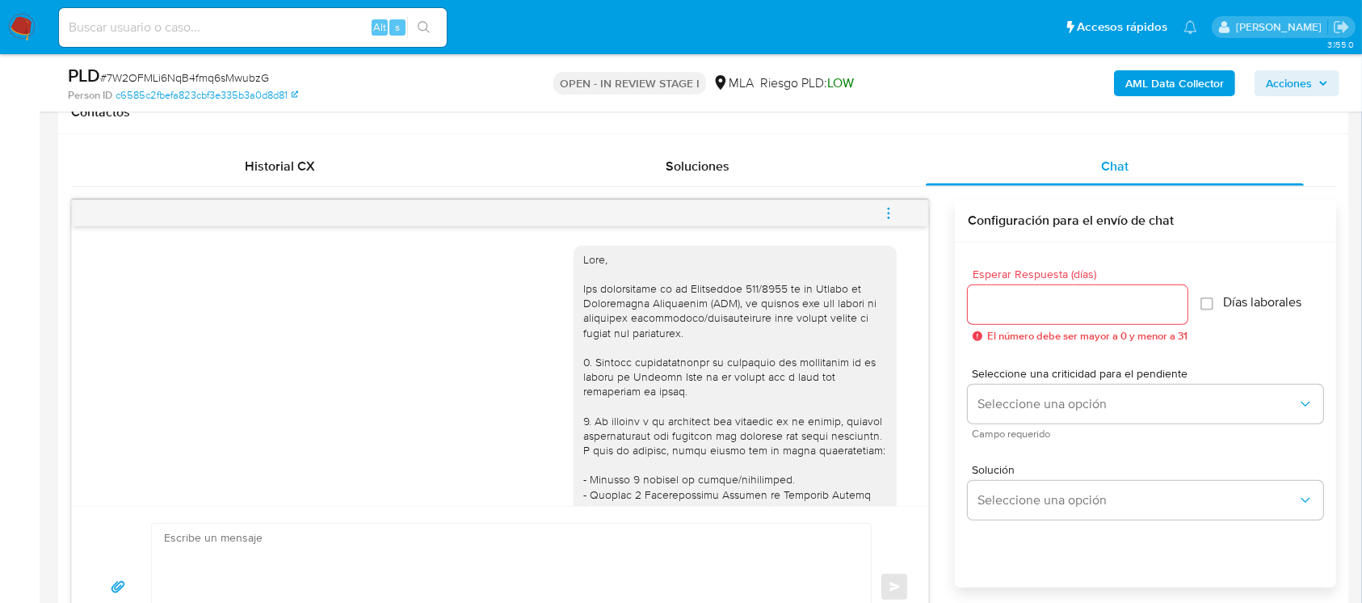
drag, startPoint x: 892, startPoint y: 210, endPoint x: 853, endPoint y: 202, distance: 39.6
click at [892, 210] on icon "menu-action" at bounding box center [888, 213] width 15 height 15
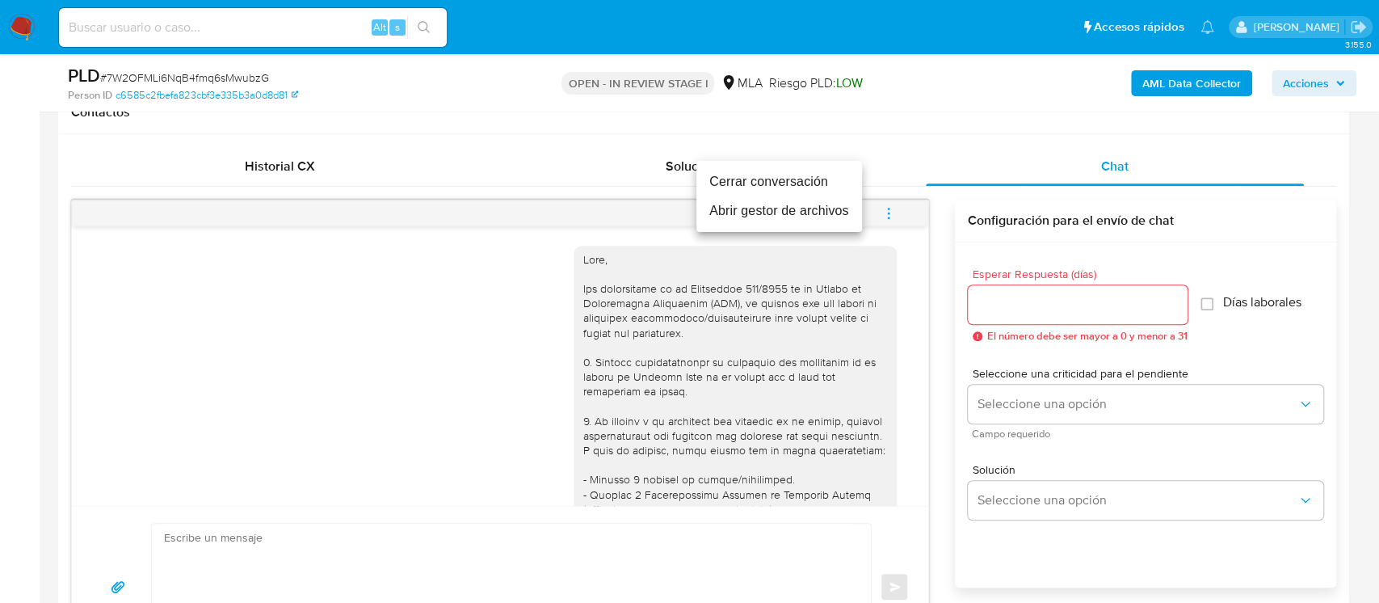
click at [826, 190] on li "Cerrar conversación" at bounding box center [779, 181] width 166 height 29
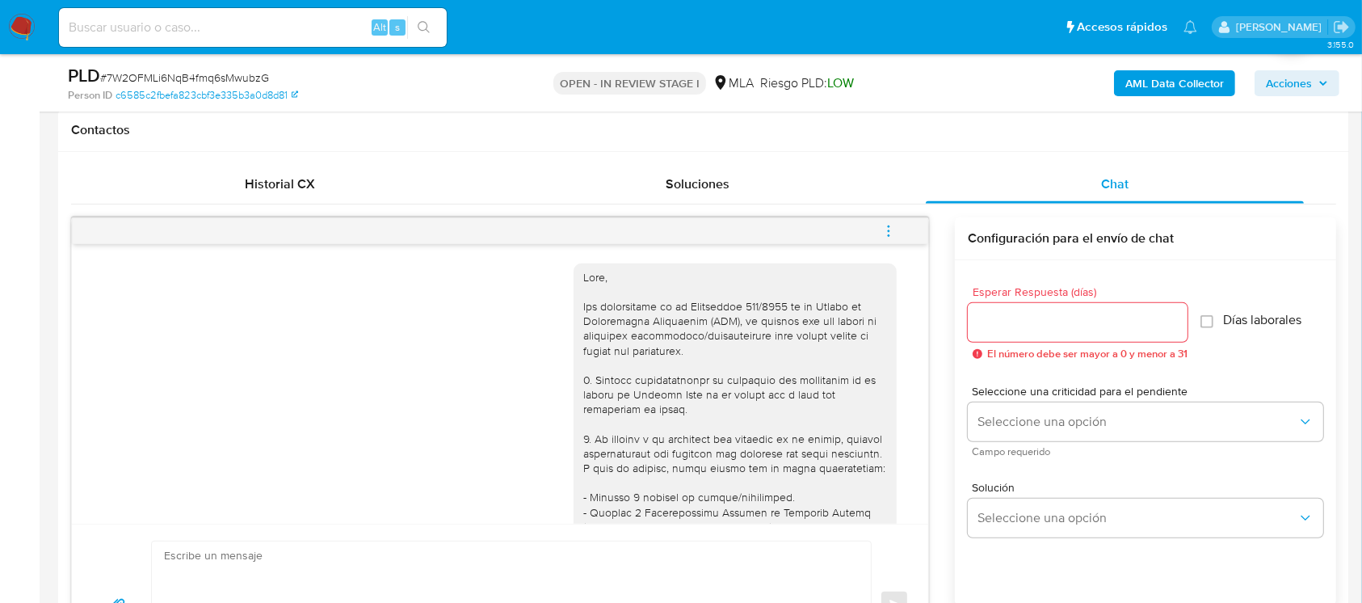
scroll to position [323, 0]
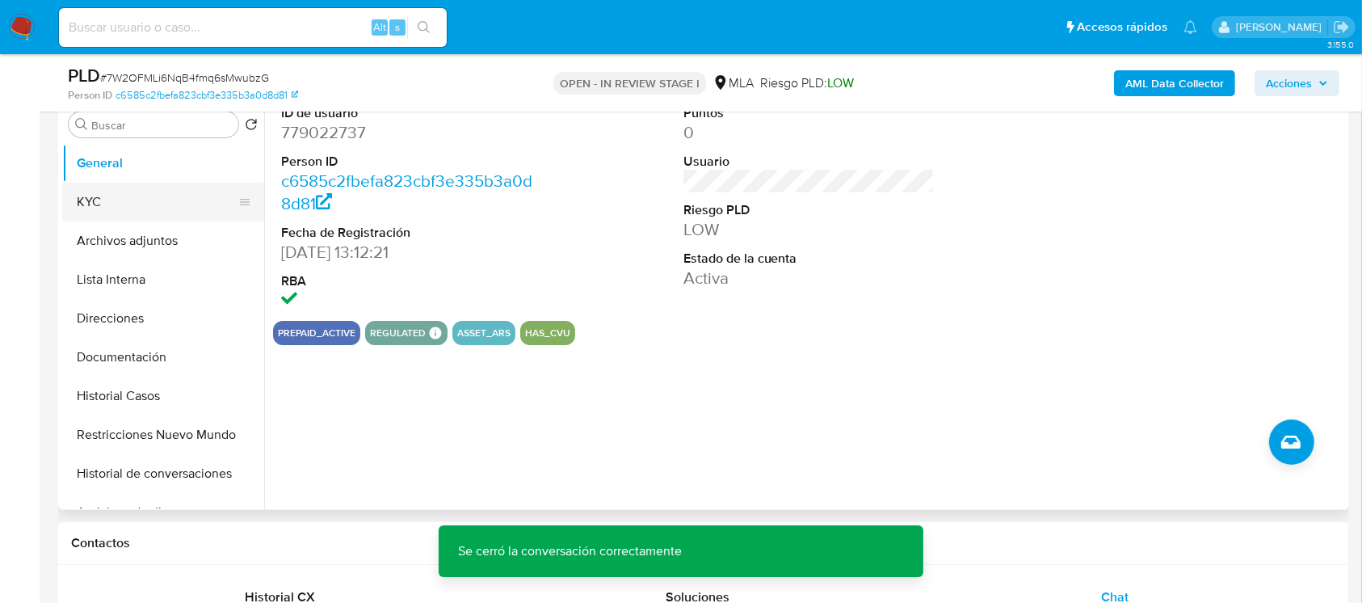
click at [164, 191] on button "KYC" at bounding box center [156, 202] width 189 height 39
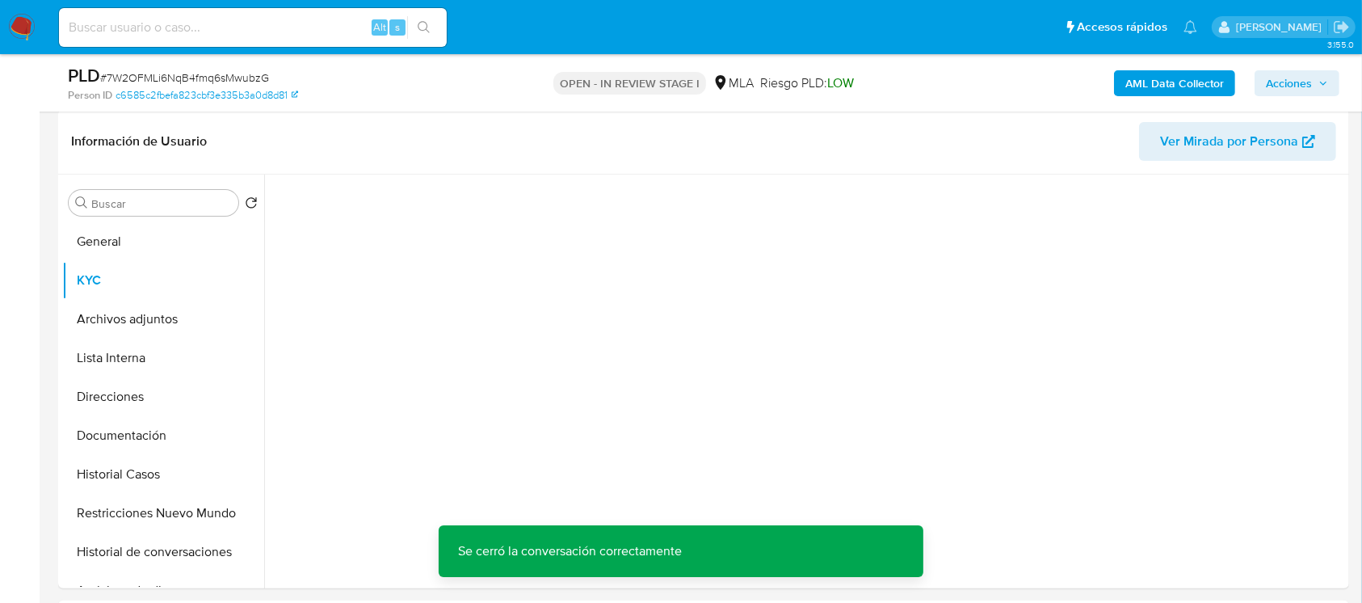
scroll to position [215, 0]
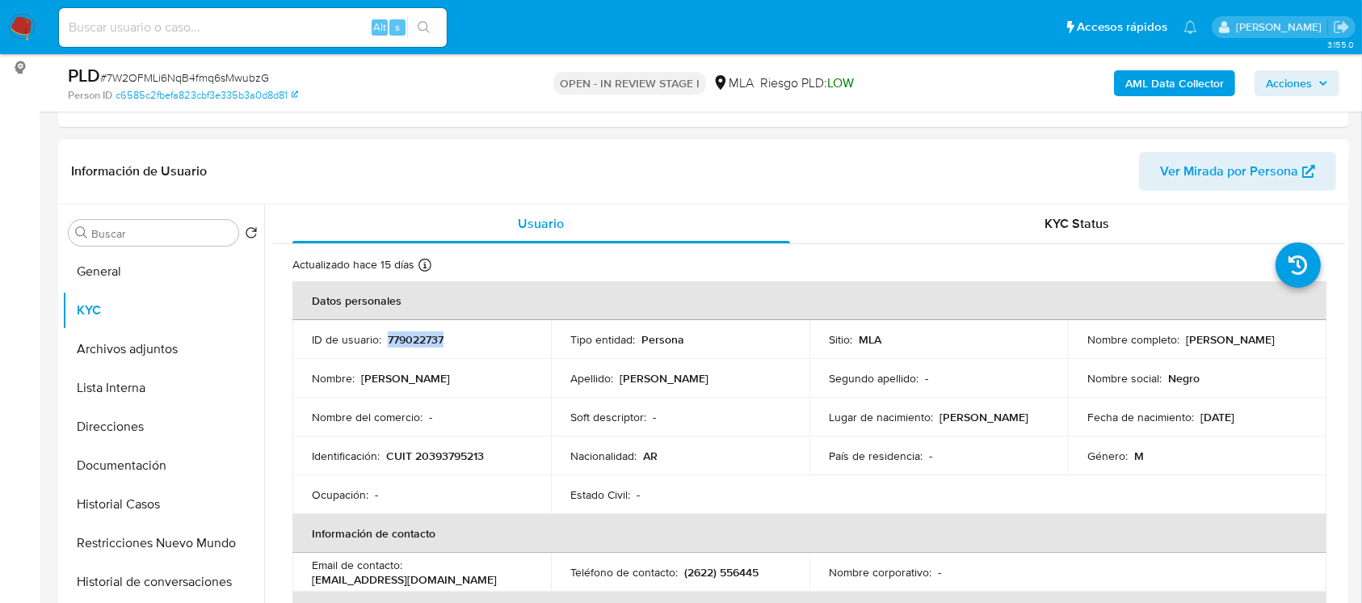
drag, startPoint x: 387, startPoint y: 335, endPoint x: 494, endPoint y: 335, distance: 107.5
click at [494, 335] on div "ID de usuario : 779022737" at bounding box center [422, 339] width 220 height 15
click at [120, 507] on button "Historial Casos" at bounding box center [156, 504] width 189 height 39
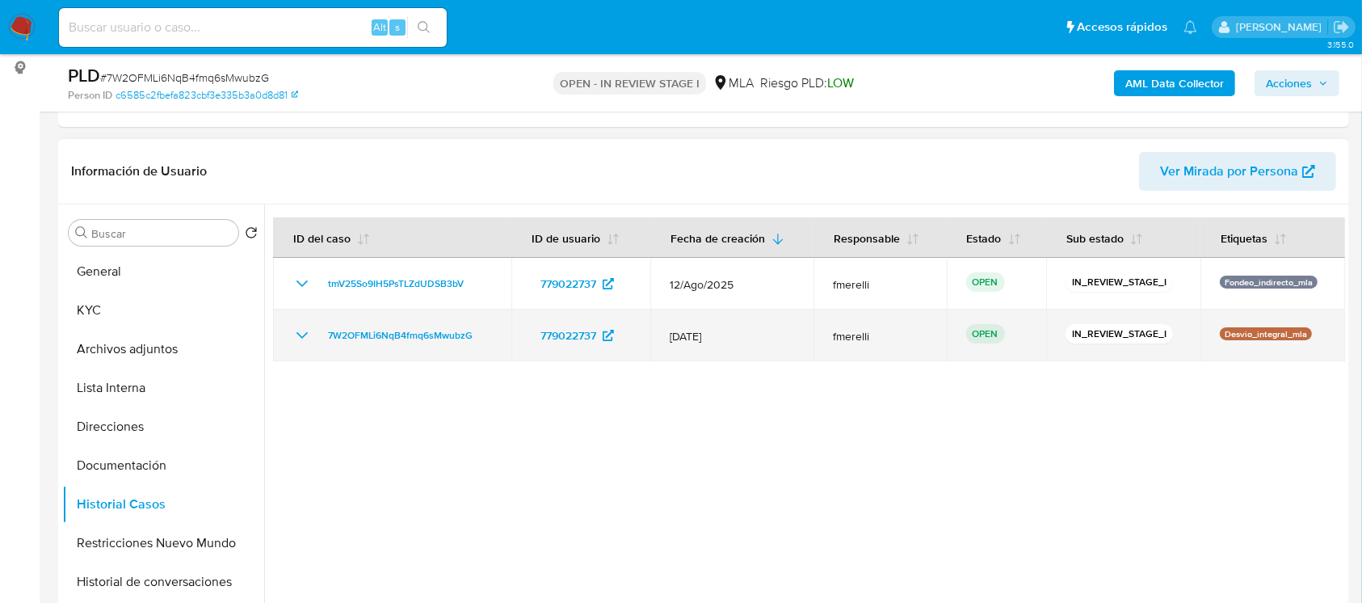
drag, startPoint x: 482, startPoint y: 343, endPoint x: 301, endPoint y: 342, distance: 180.2
click at [301, 342] on div "7W2OFMLi6NqB4fmq6sMwubzG" at bounding box center [392, 335] width 200 height 19
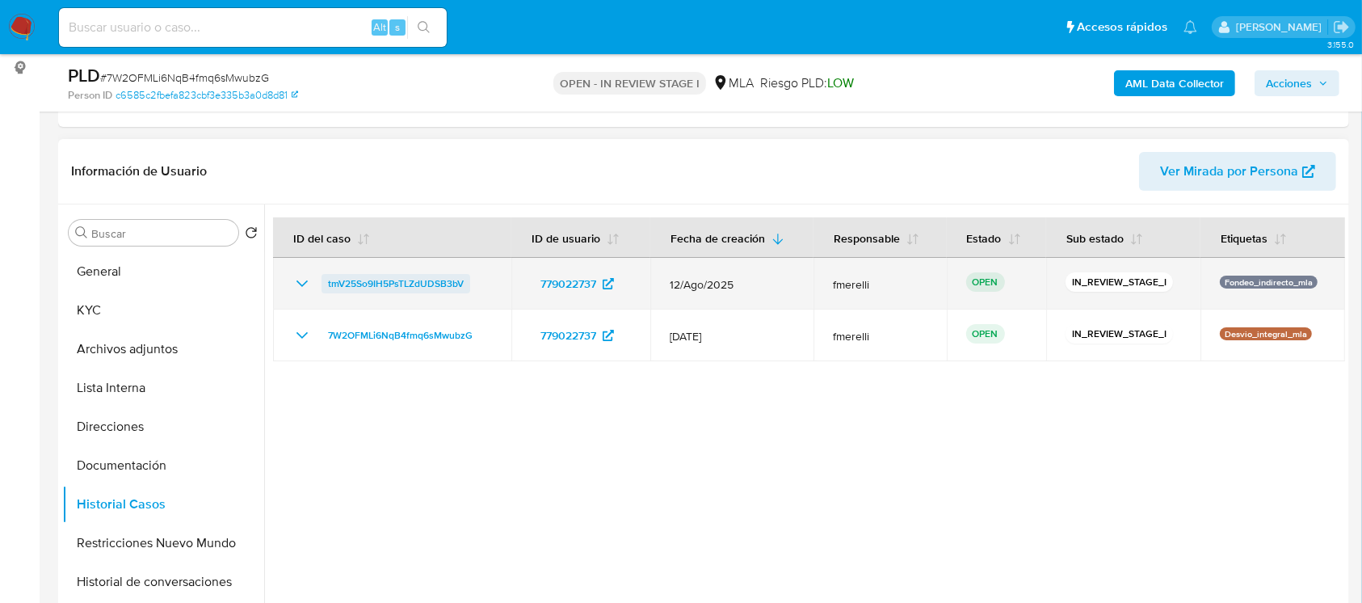
drag, startPoint x: 1321, startPoint y: 334, endPoint x: 322, endPoint y: 279, distance: 1000.9
click at [322, 279] on tbody "tmV25So9IH5PsTLZdUDSB3bV 779022737 12/Ago/2025 fmerelli OPEN IN_REVIEW_STAGE_I …" at bounding box center [809, 309] width 1072 height 103
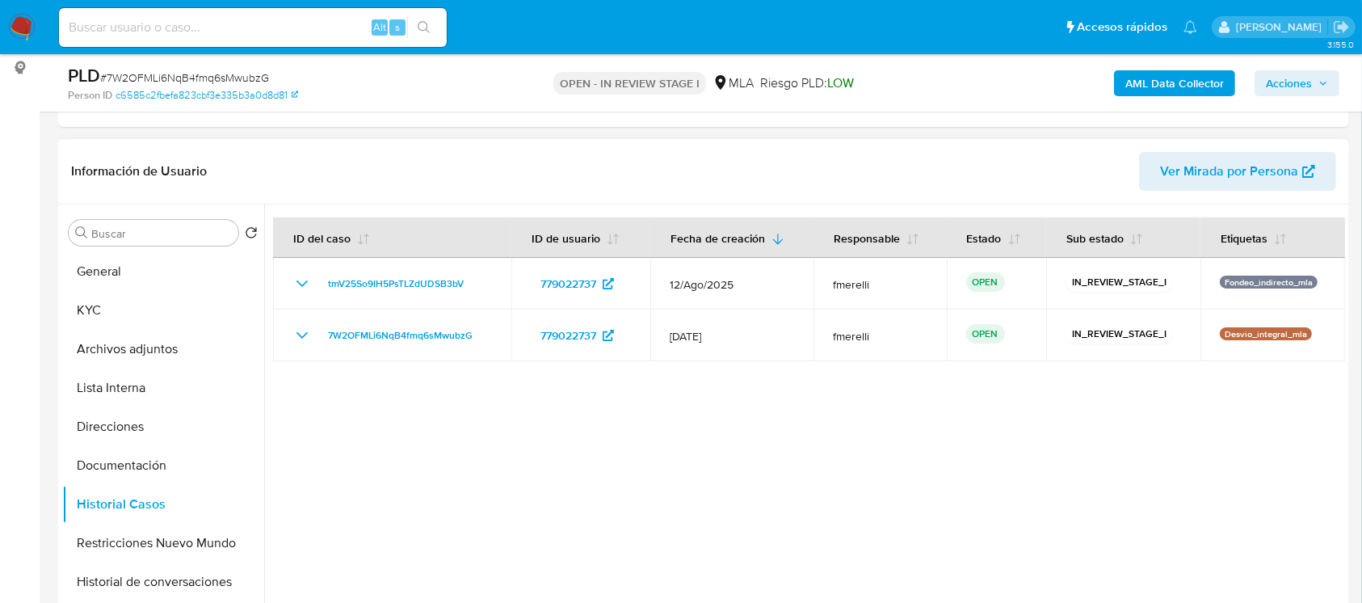
click at [330, 403] on div at bounding box center [804, 411] width 1081 height 414
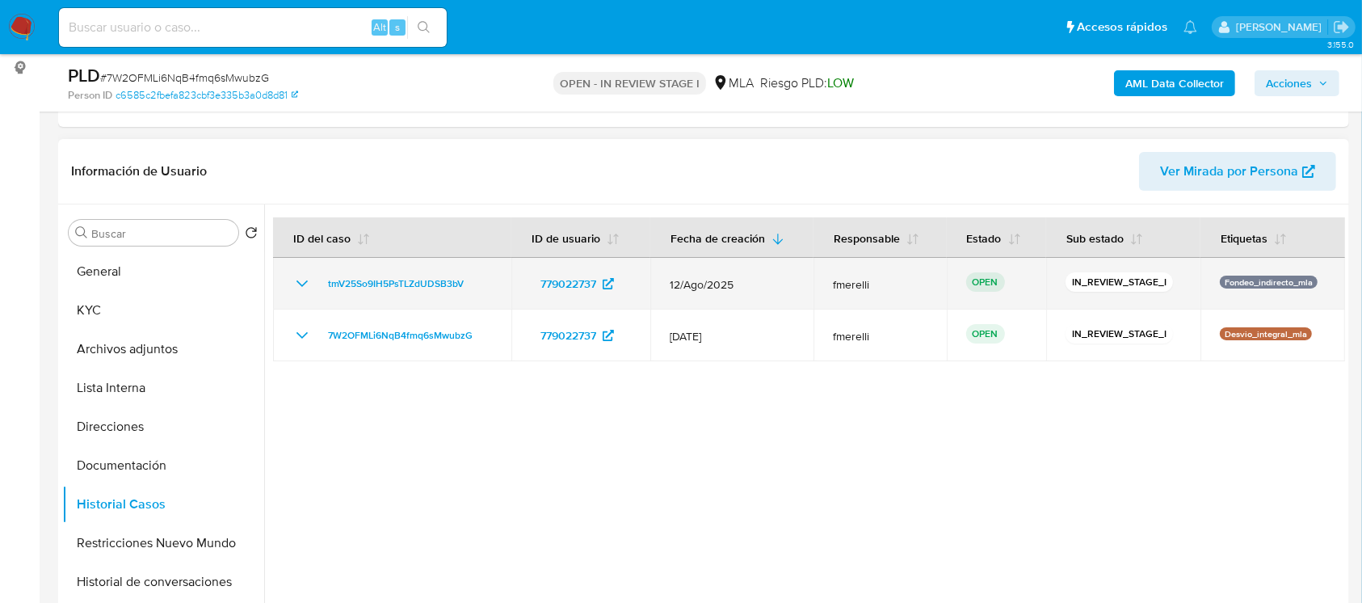
drag, startPoint x: 1305, startPoint y: 339, endPoint x: 1218, endPoint y: 277, distance: 106.5
click at [1218, 277] on tbody "tmV25So9IH5PsTLZdUDSB3bV 779022737 12/Ago/2025 fmerelli OPEN IN_REVIEW_STAGE_I …" at bounding box center [809, 309] width 1072 height 103
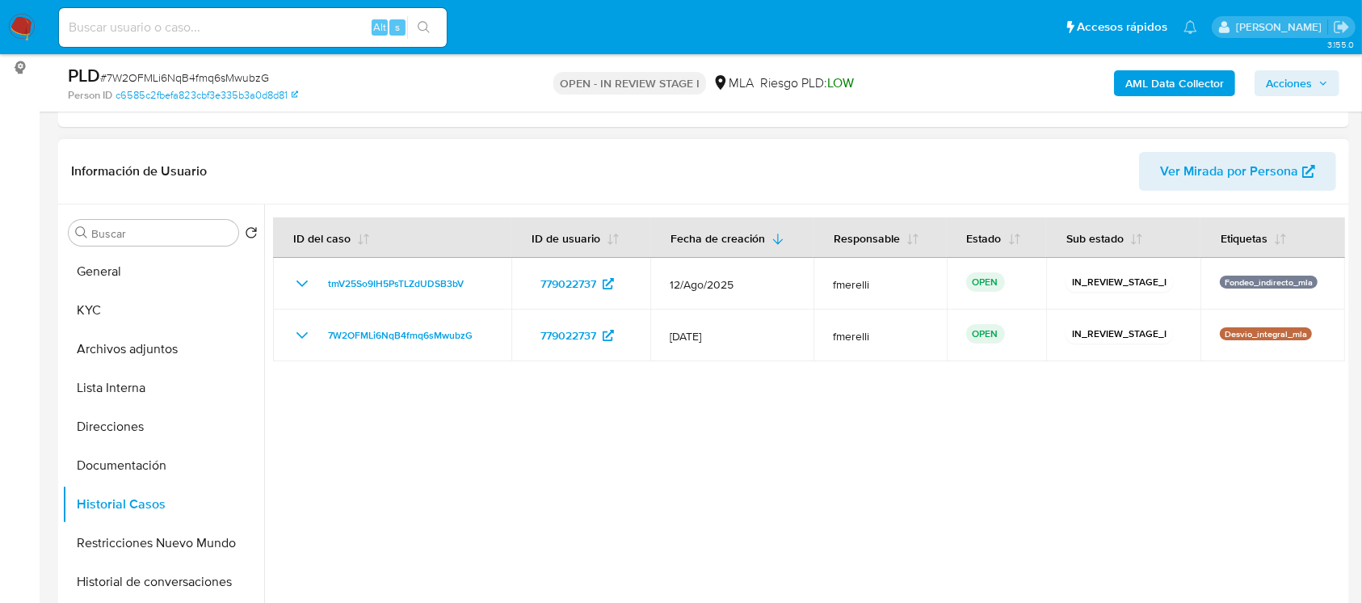
drag, startPoint x: 1162, startPoint y: 423, endPoint x: 1155, endPoint y: 429, distance: 8.6
click at [1158, 423] on div at bounding box center [804, 411] width 1081 height 414
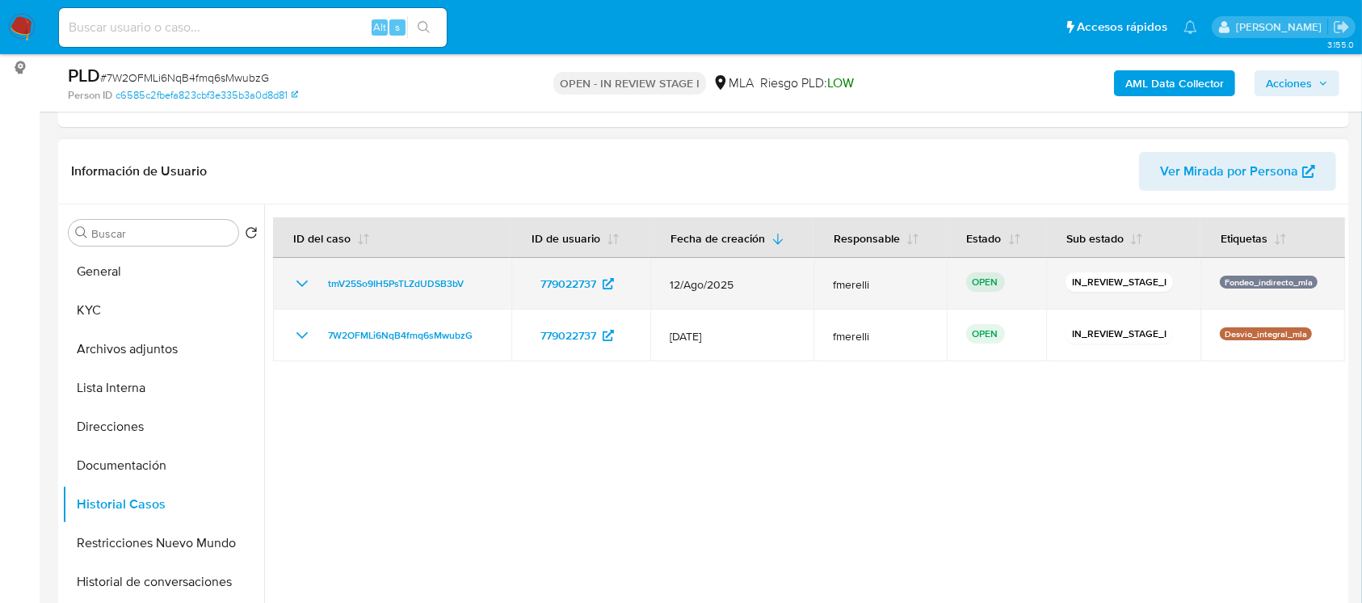
drag, startPoint x: 1177, startPoint y: 344, endPoint x: 1054, endPoint y: 275, distance: 141.8
click at [1054, 275] on tbody "tmV25So9IH5PsTLZdUDSB3bV 779022737 12/Ago/2025 fmerelli OPEN IN_REVIEW_STAGE_I …" at bounding box center [809, 309] width 1072 height 103
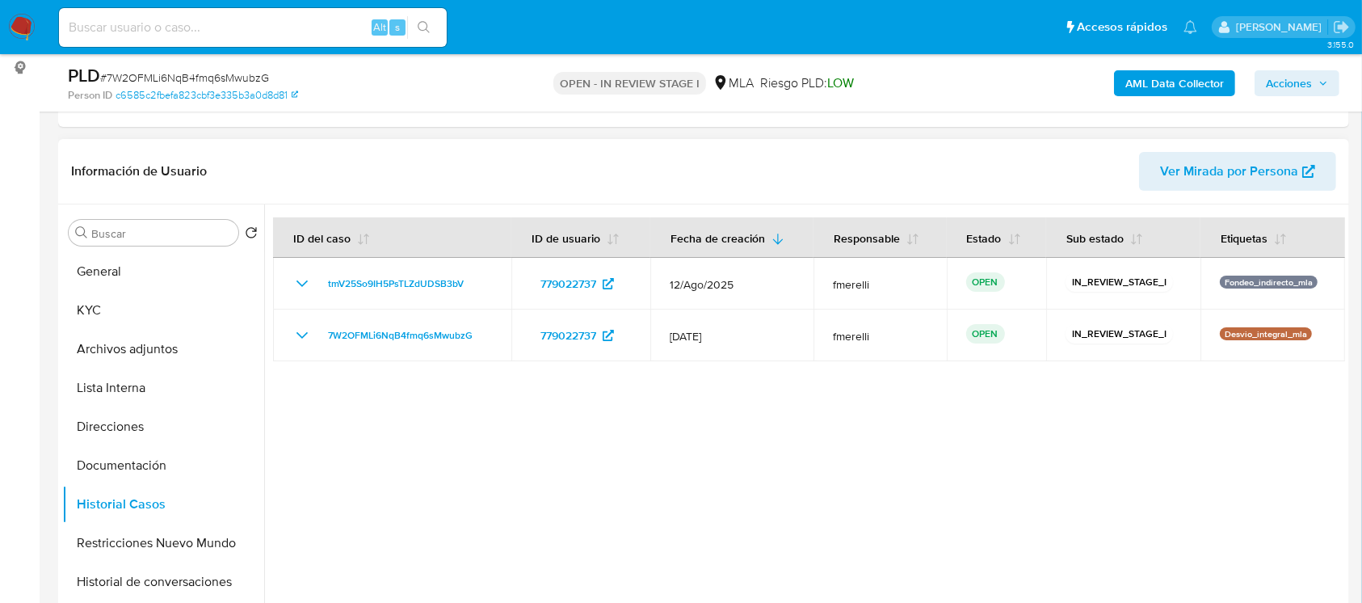
click at [1079, 399] on div at bounding box center [804, 411] width 1081 height 414
click at [989, 432] on div at bounding box center [804, 411] width 1081 height 414
click at [170, 253] on button "General" at bounding box center [156, 271] width 189 height 39
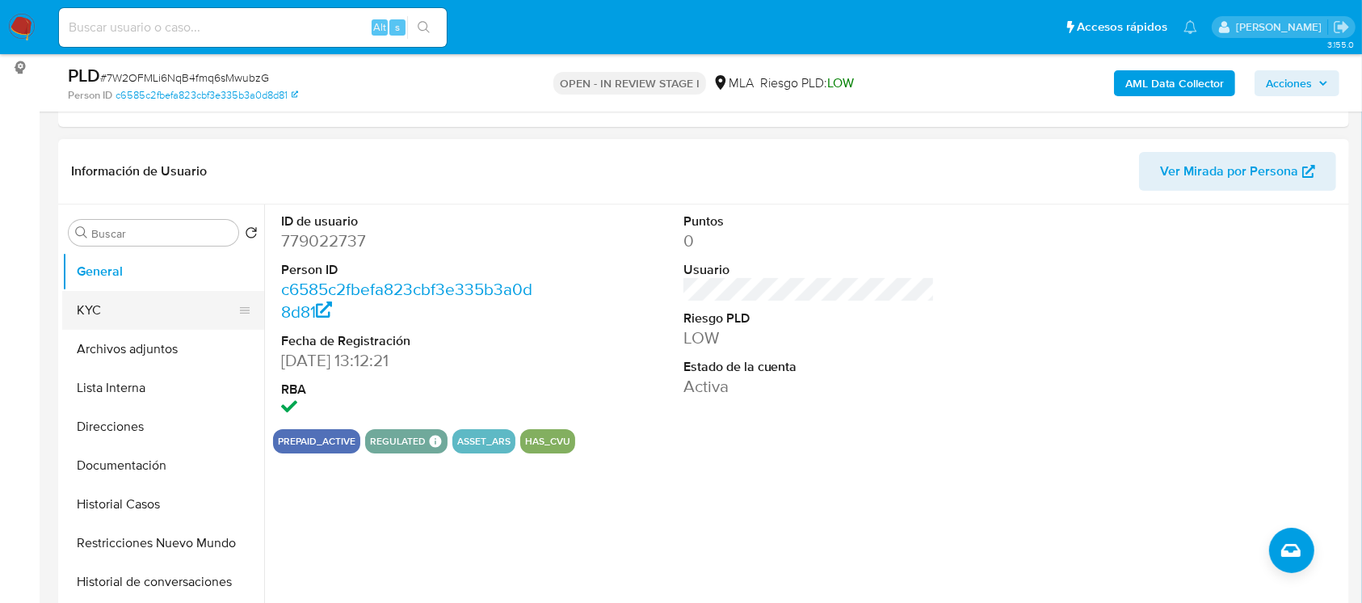
drag, startPoint x: 505, startPoint y: 0, endPoint x: 104, endPoint y: 321, distance: 513.3
click at [104, 321] on button "KYC" at bounding box center [156, 310] width 189 height 39
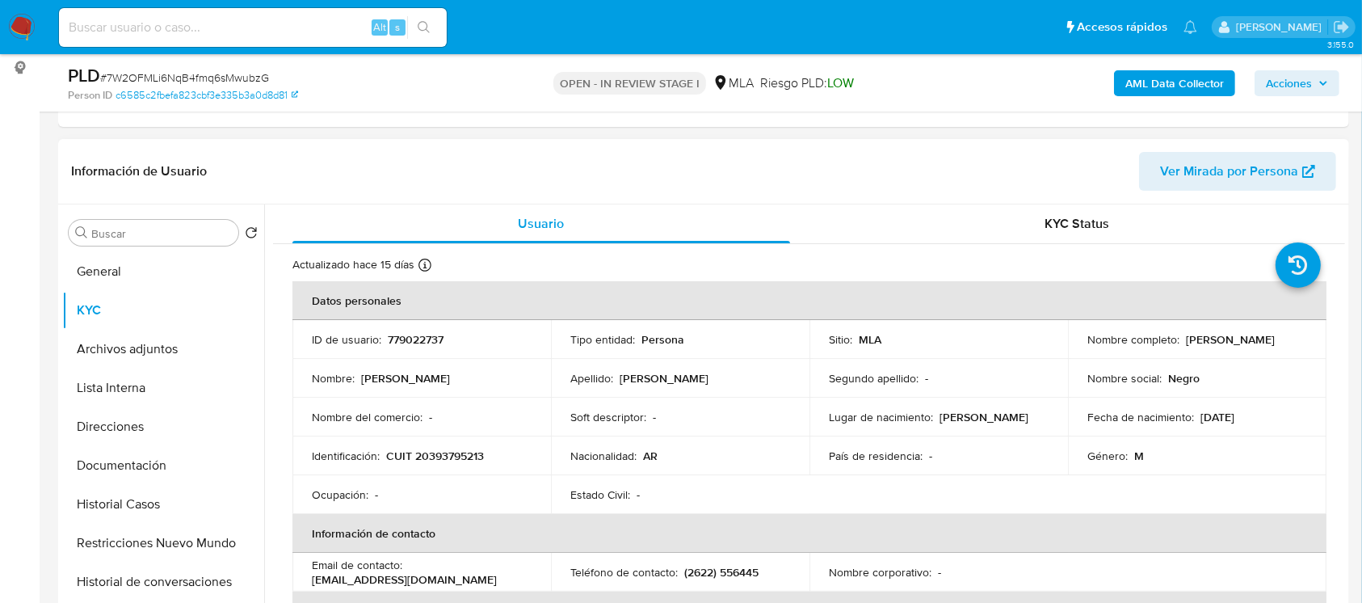
click at [444, 455] on p "CUIT 20393795213" at bounding box center [435, 455] width 98 height 15
copy p "20393795213"
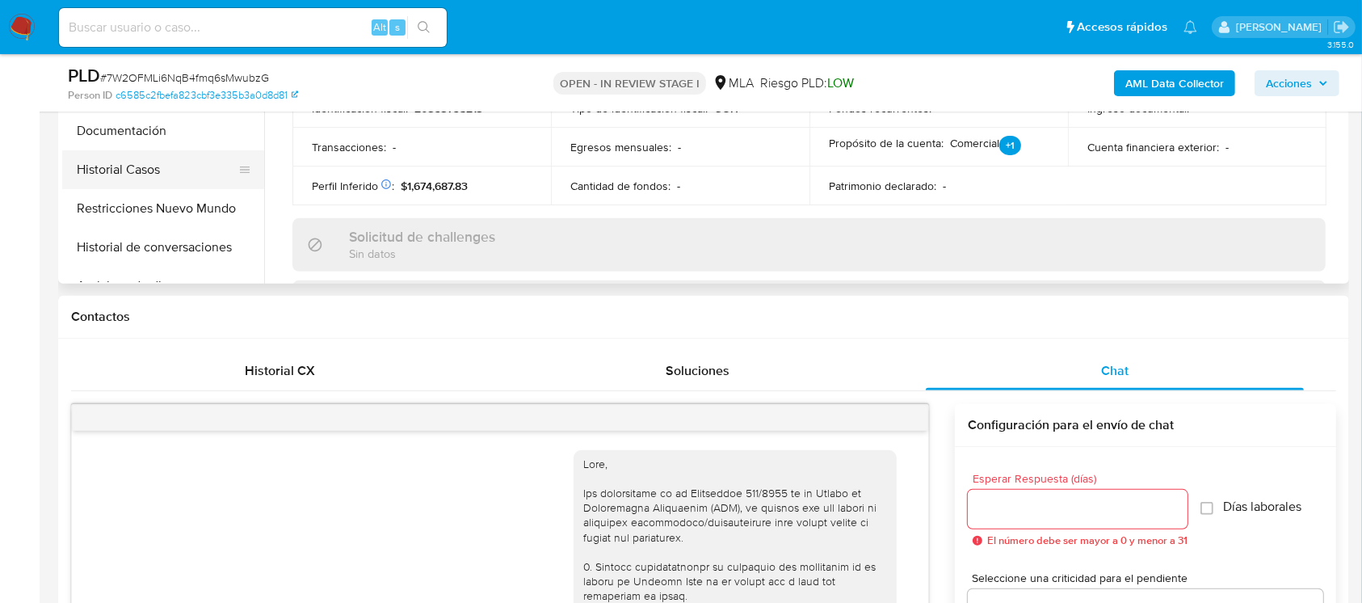
scroll to position [431, 0]
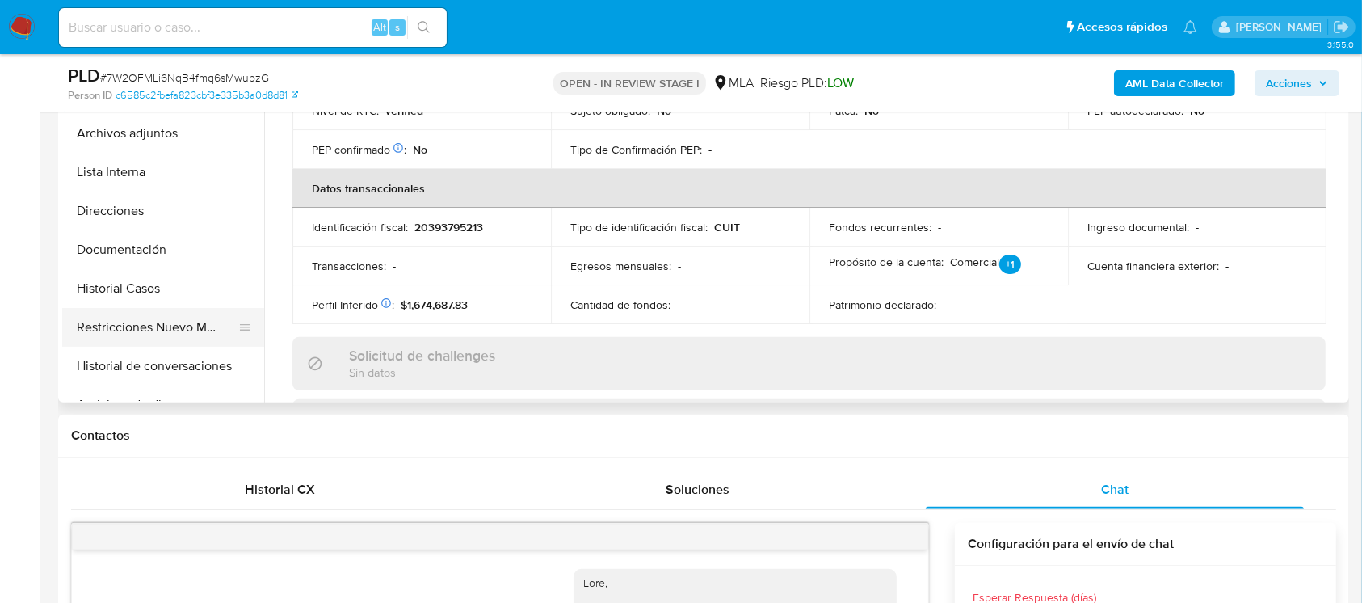
click at [181, 320] on button "Restricciones Nuevo Mundo" at bounding box center [156, 327] width 189 height 39
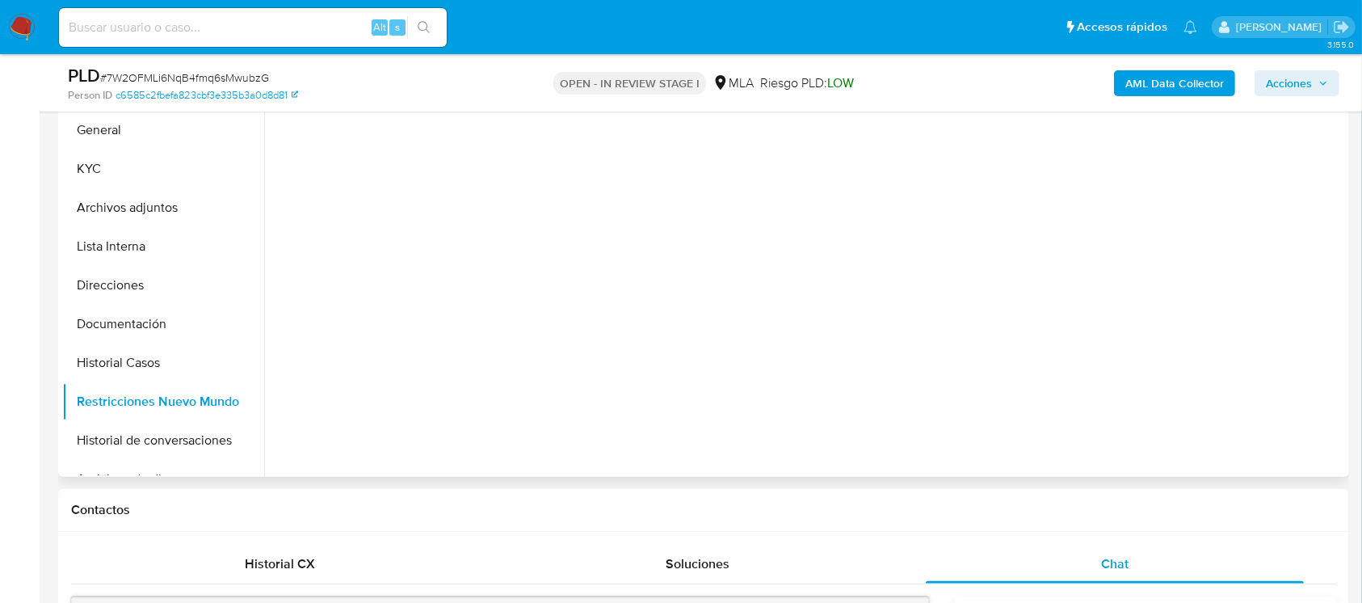
scroll to position [323, 0]
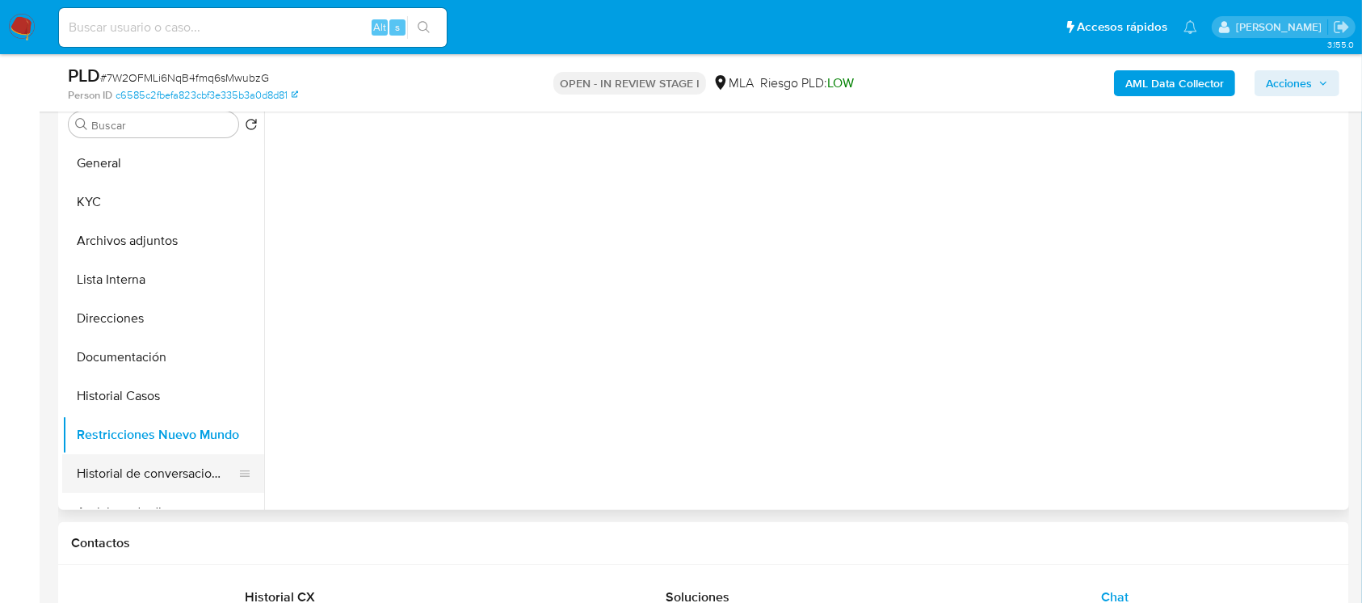
click at [154, 480] on button "Historial de conversaciones" at bounding box center [156, 473] width 189 height 39
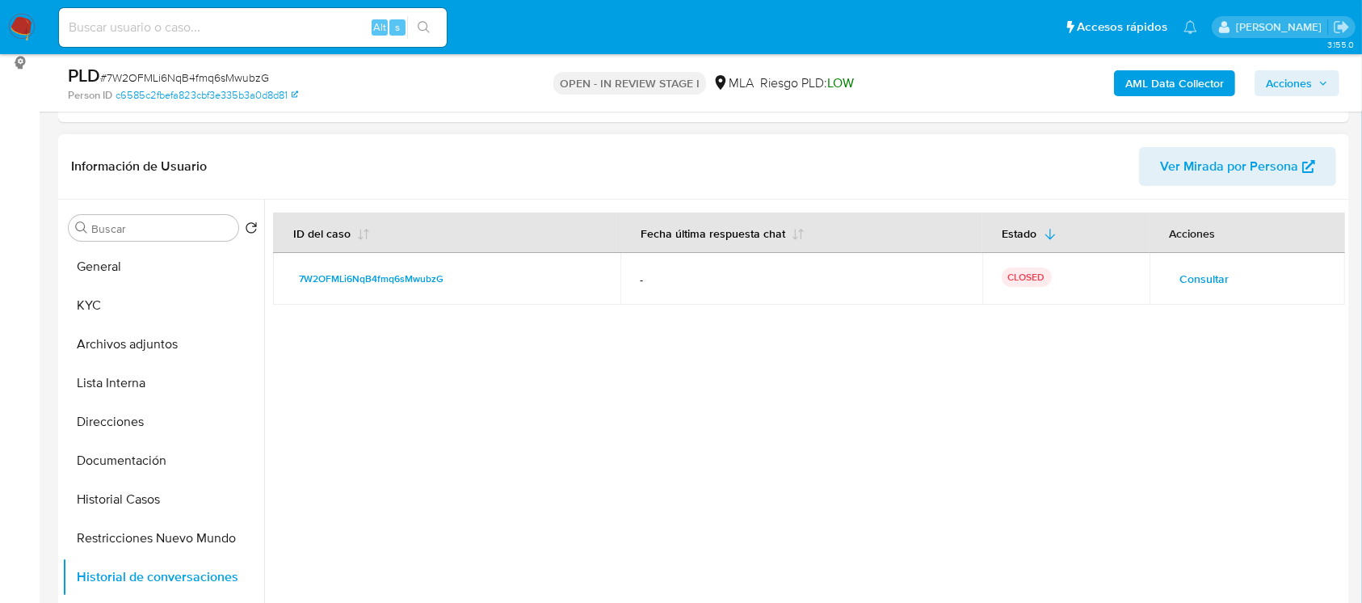
scroll to position [431, 0]
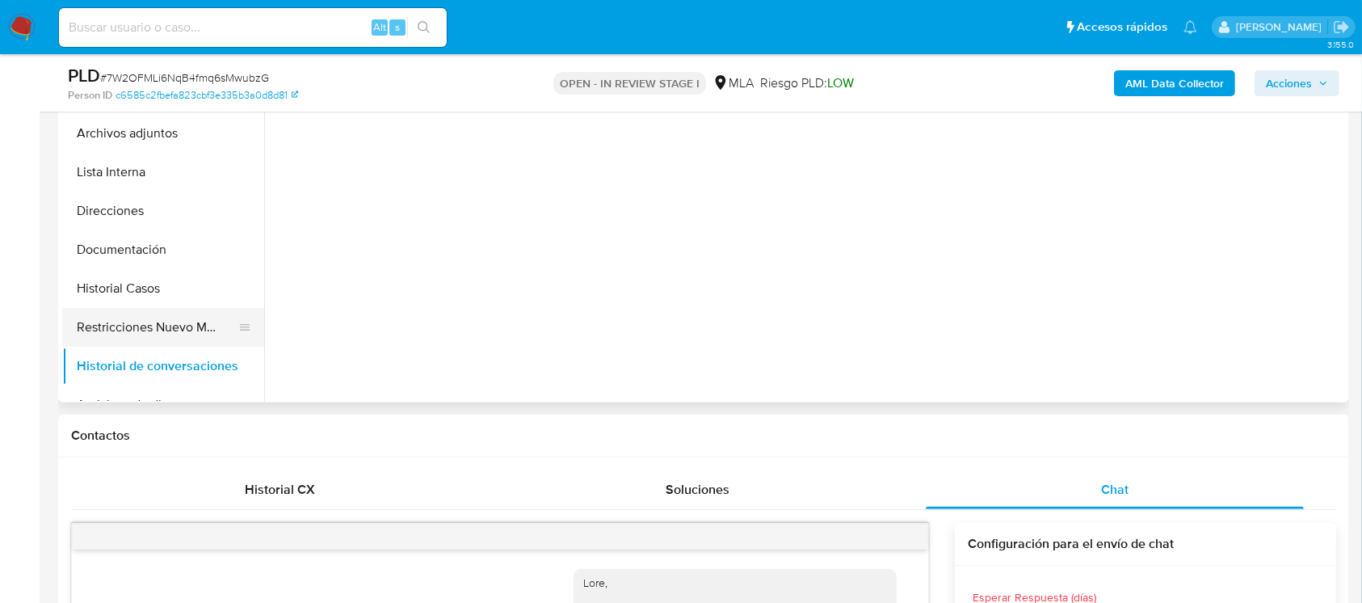
click at [171, 343] on button "Restricciones Nuevo Mundo" at bounding box center [156, 327] width 189 height 39
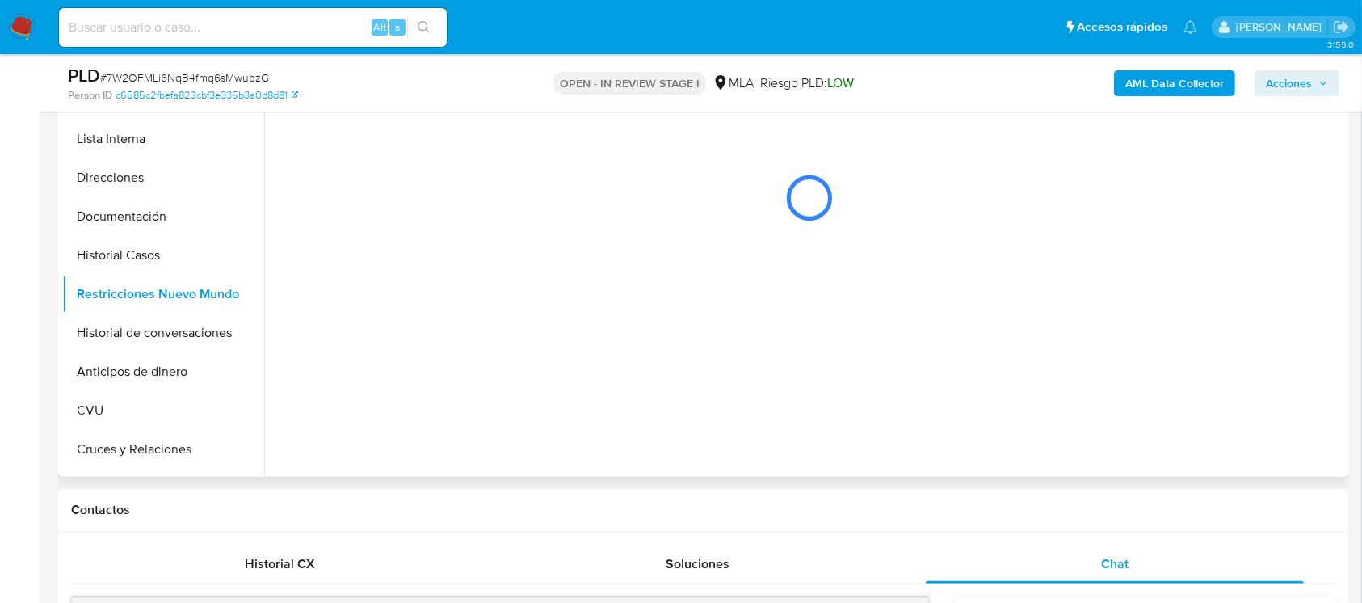
scroll to position [323, 0]
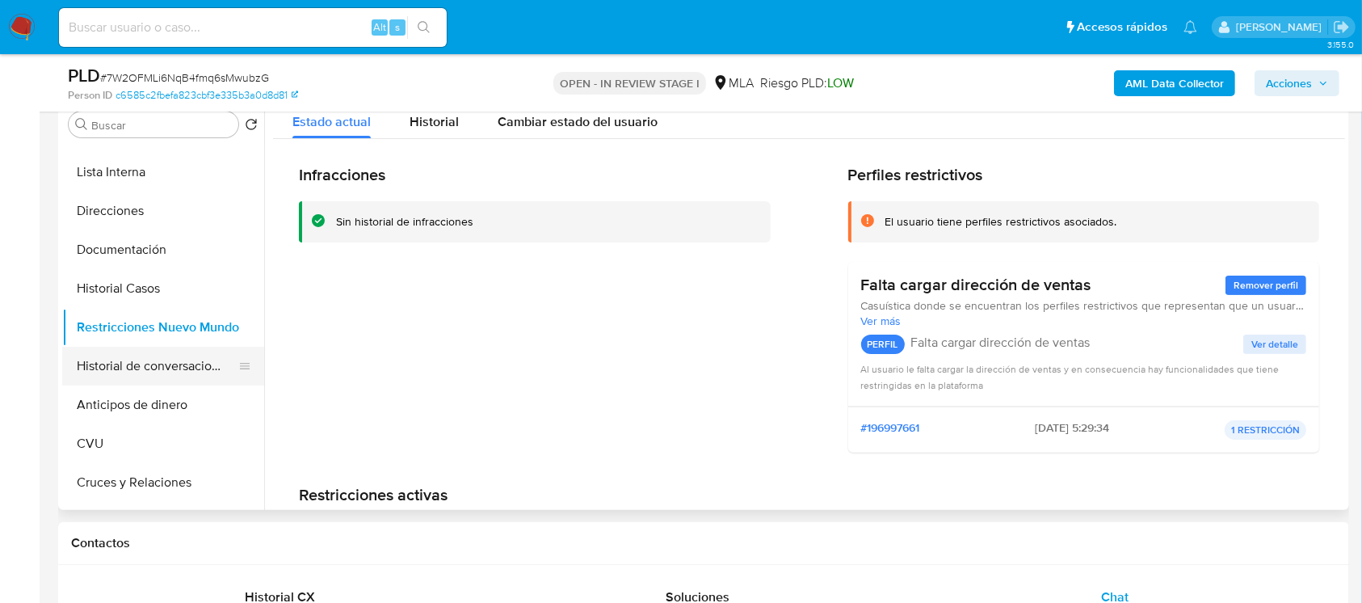
click at [191, 364] on button "Historial de conversaciones" at bounding box center [156, 366] width 189 height 39
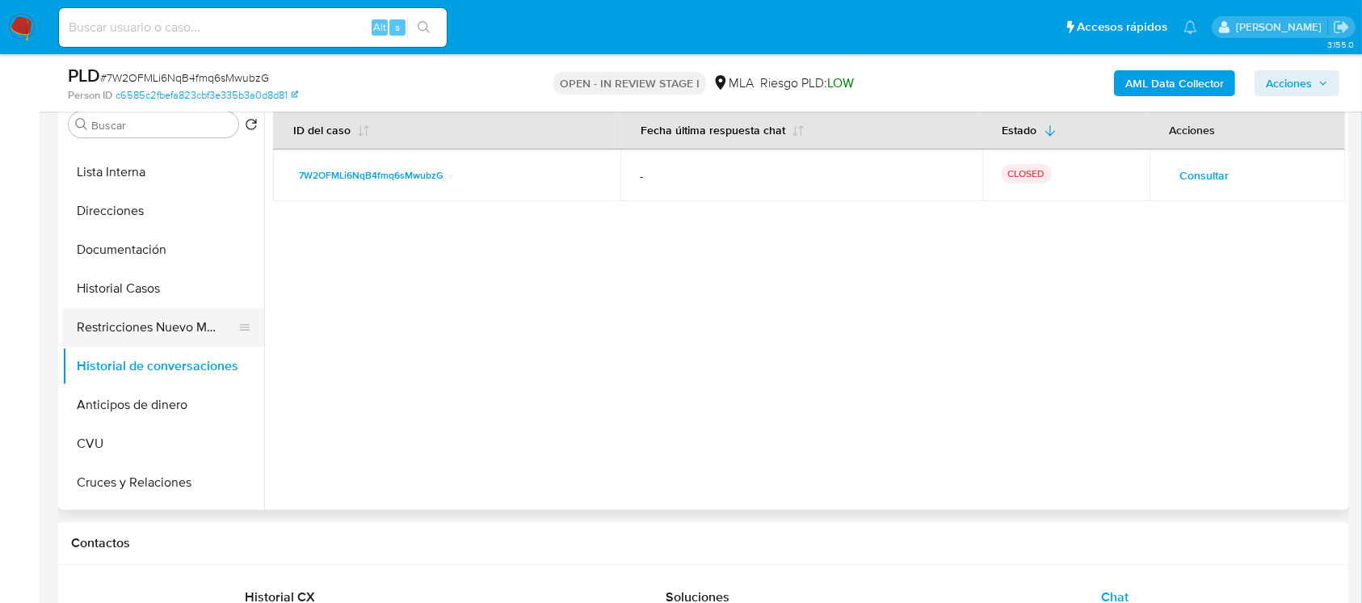
click at [121, 313] on button "Restricciones Nuevo Mundo" at bounding box center [156, 327] width 189 height 39
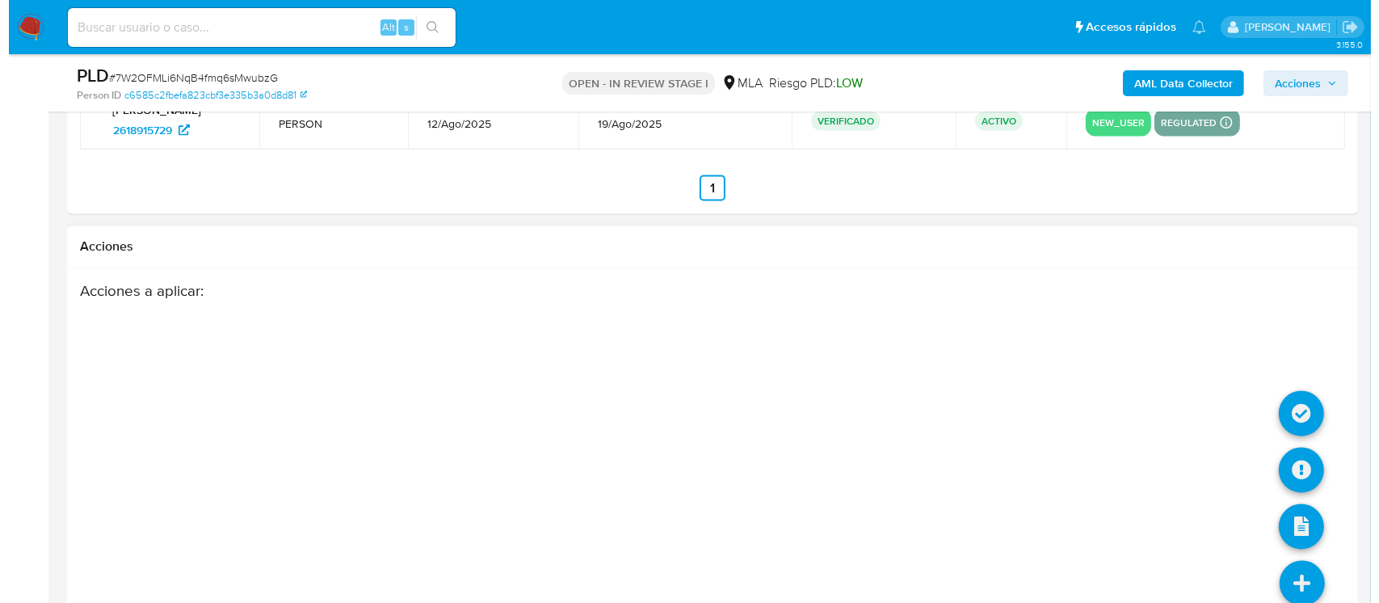
scroll to position [2895, 0]
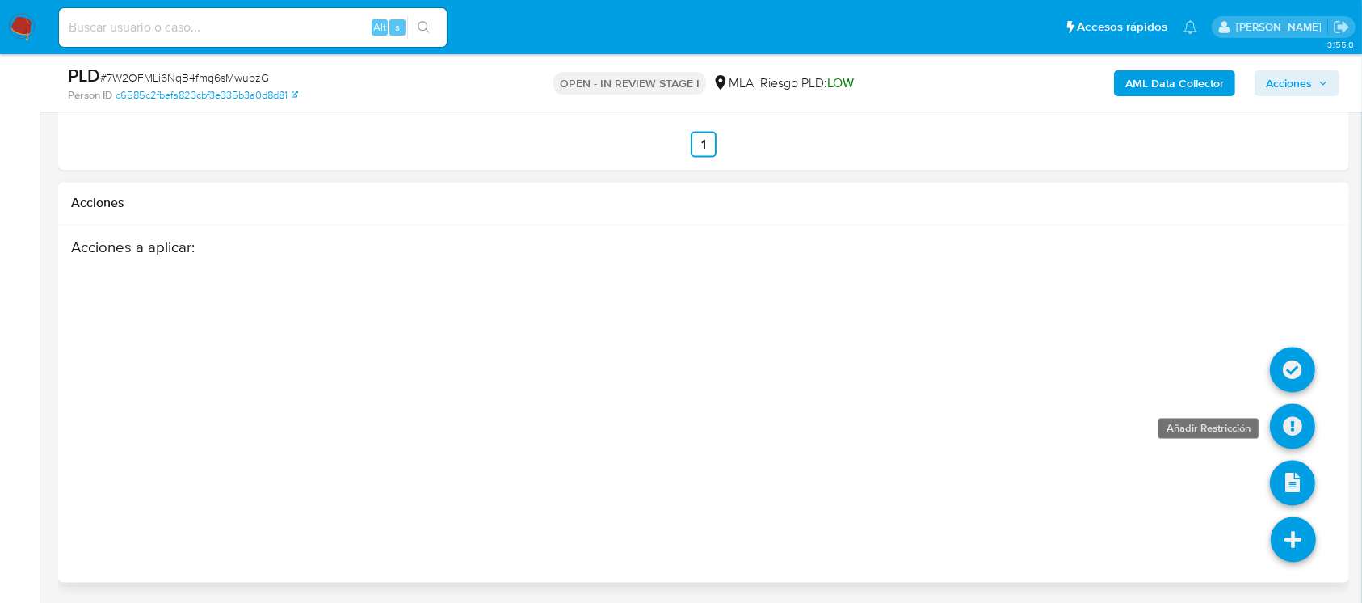
click at [1306, 427] on icon at bounding box center [1292, 426] width 45 height 45
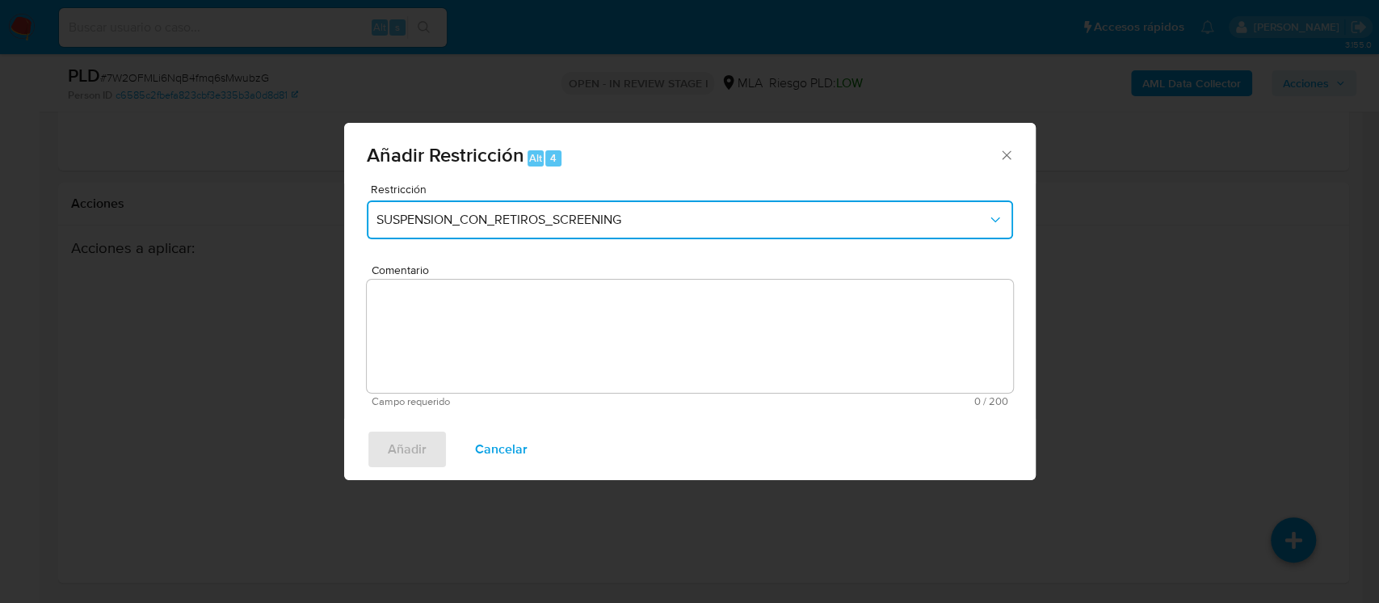
click at [626, 221] on span "SUSPENSION_CON_RETIROS_SCREENING" at bounding box center [681, 220] width 611 height 16
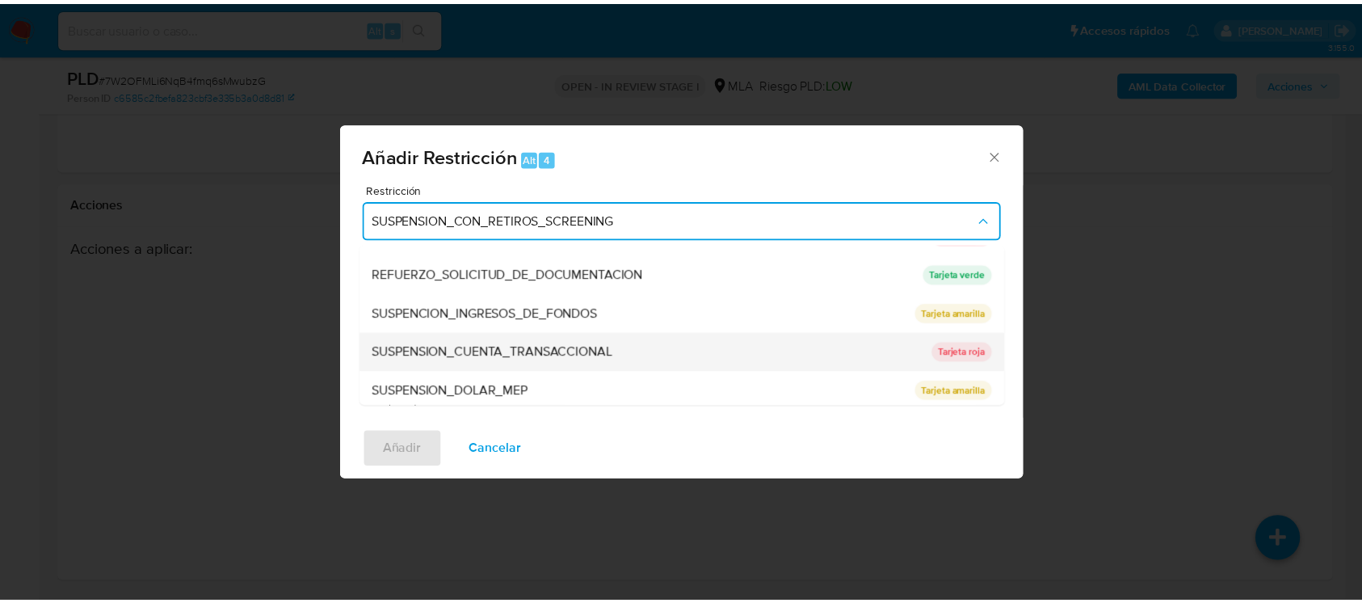
scroll to position [343, 0]
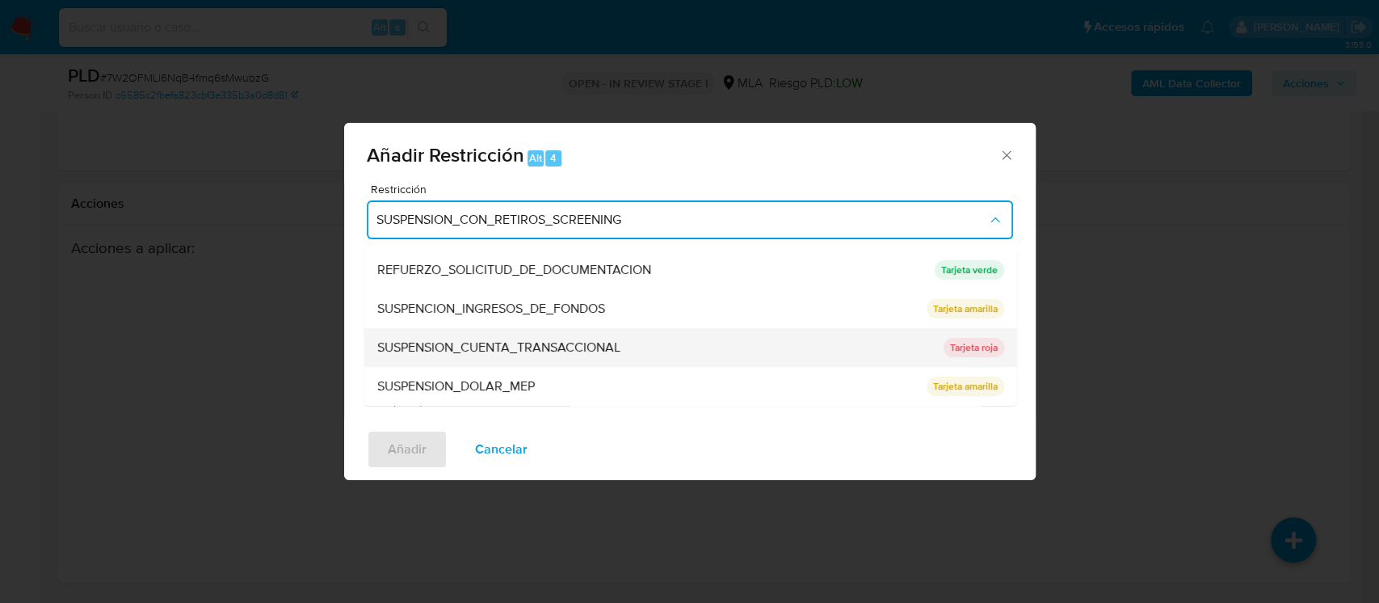
click at [638, 339] on div "SUSPENSION_CUENTA_TRANSACCIONAL" at bounding box center [654, 347] width 557 height 39
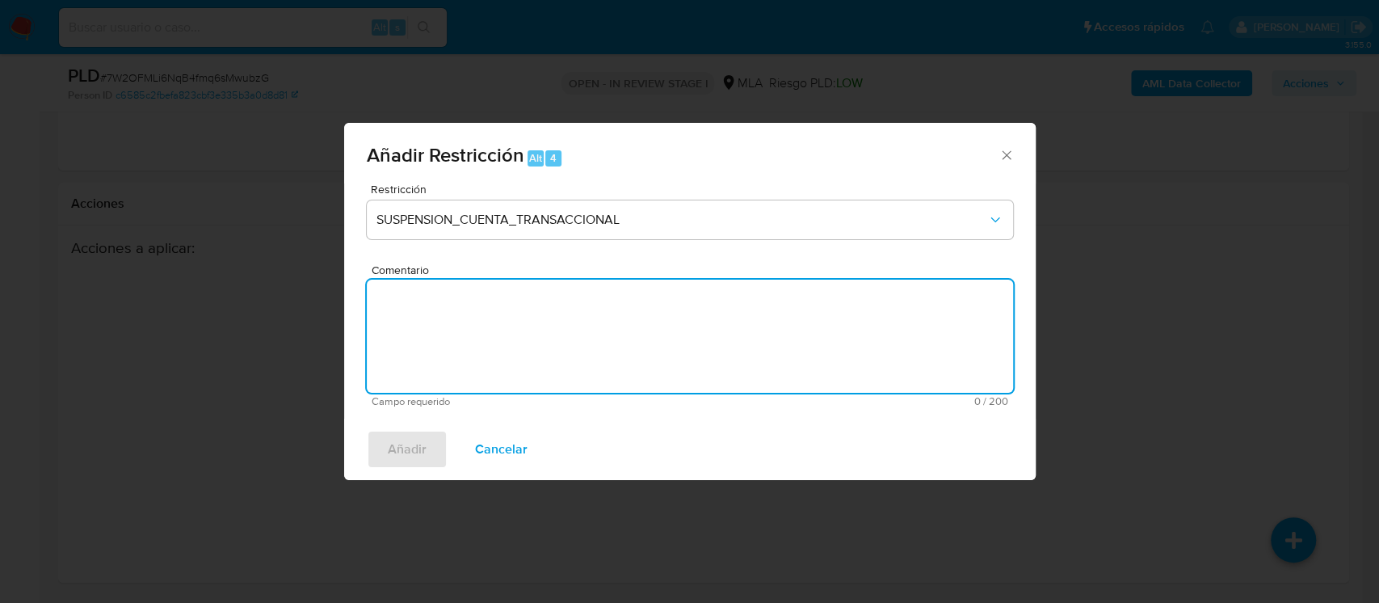
click at [612, 343] on textarea "Comentario" at bounding box center [690, 336] width 646 height 113
type textarea "AML"
click at [396, 452] on span "Añadir" at bounding box center [407, 449] width 39 height 36
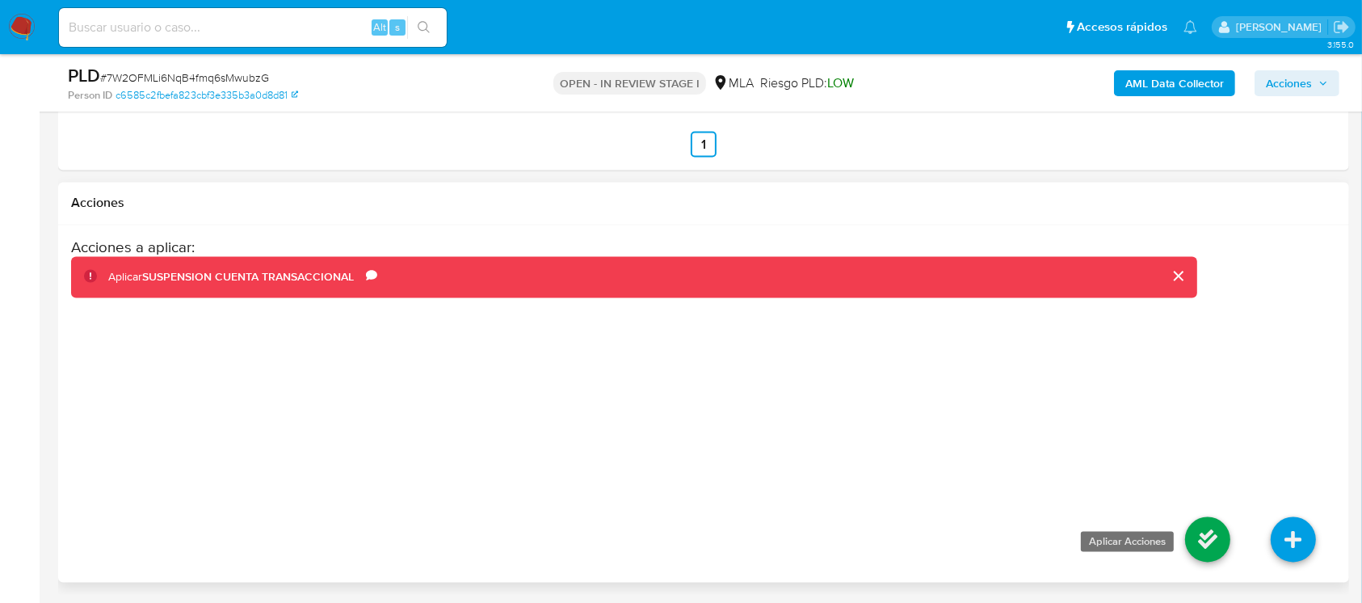
click at [1220, 540] on icon at bounding box center [1207, 539] width 45 height 45
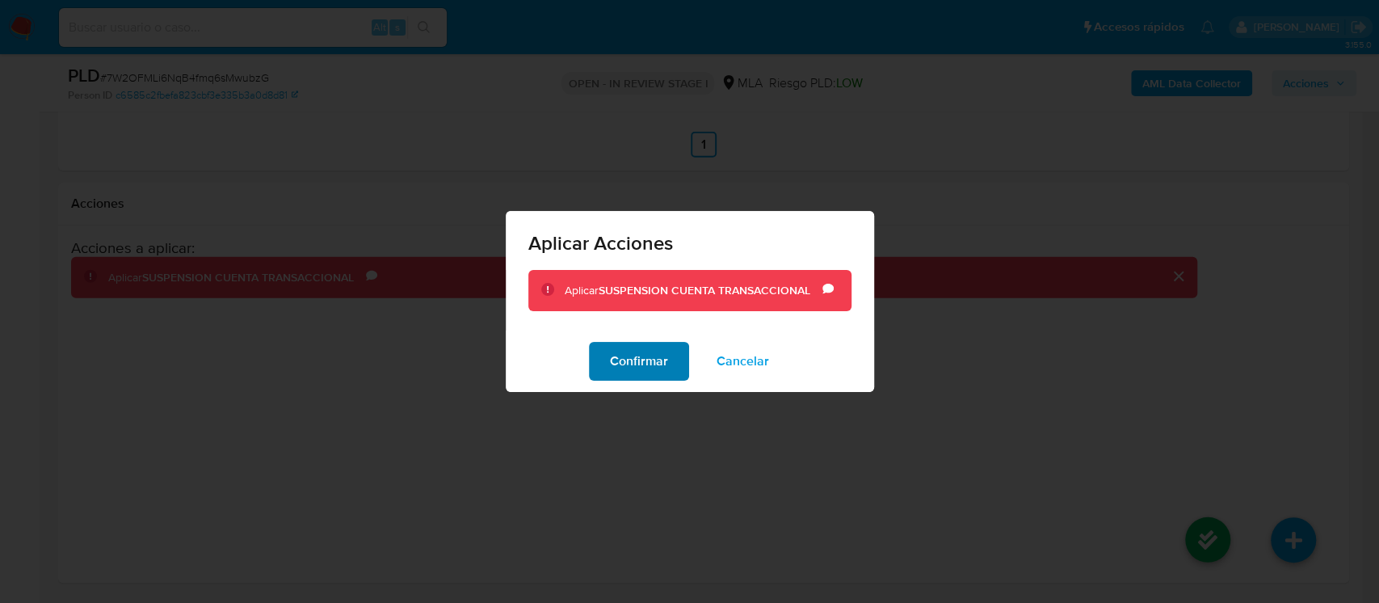
click at [653, 357] on span "Confirmar" at bounding box center [639, 361] width 58 height 36
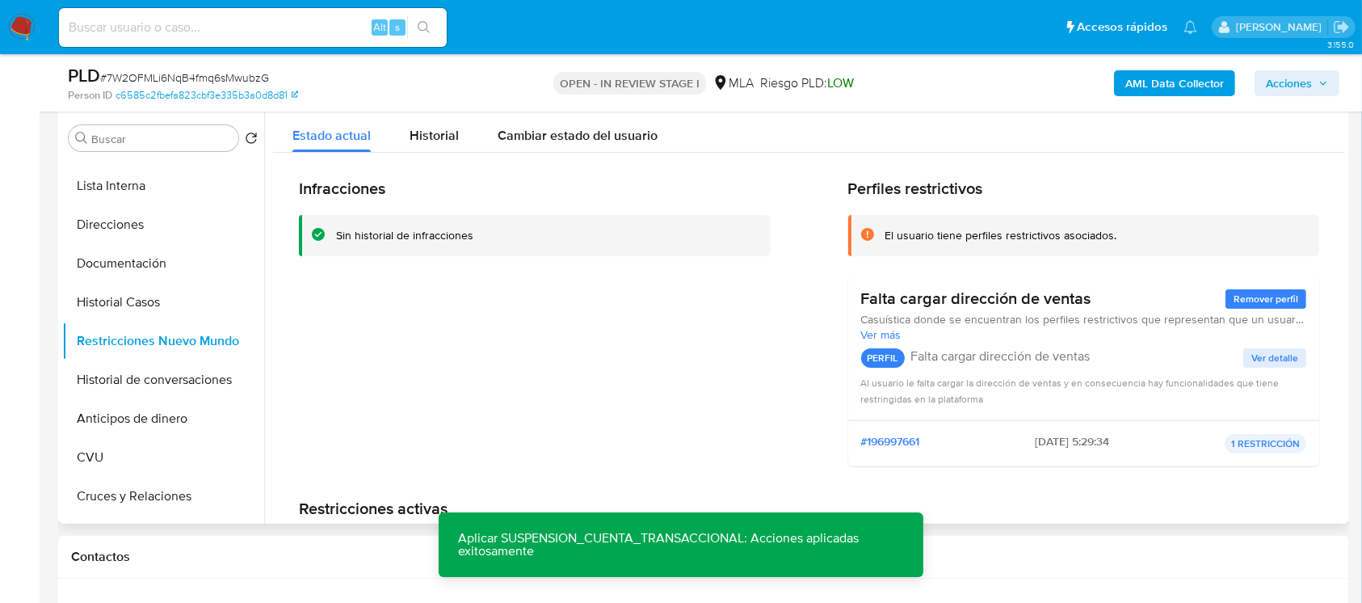
scroll to position [201, 0]
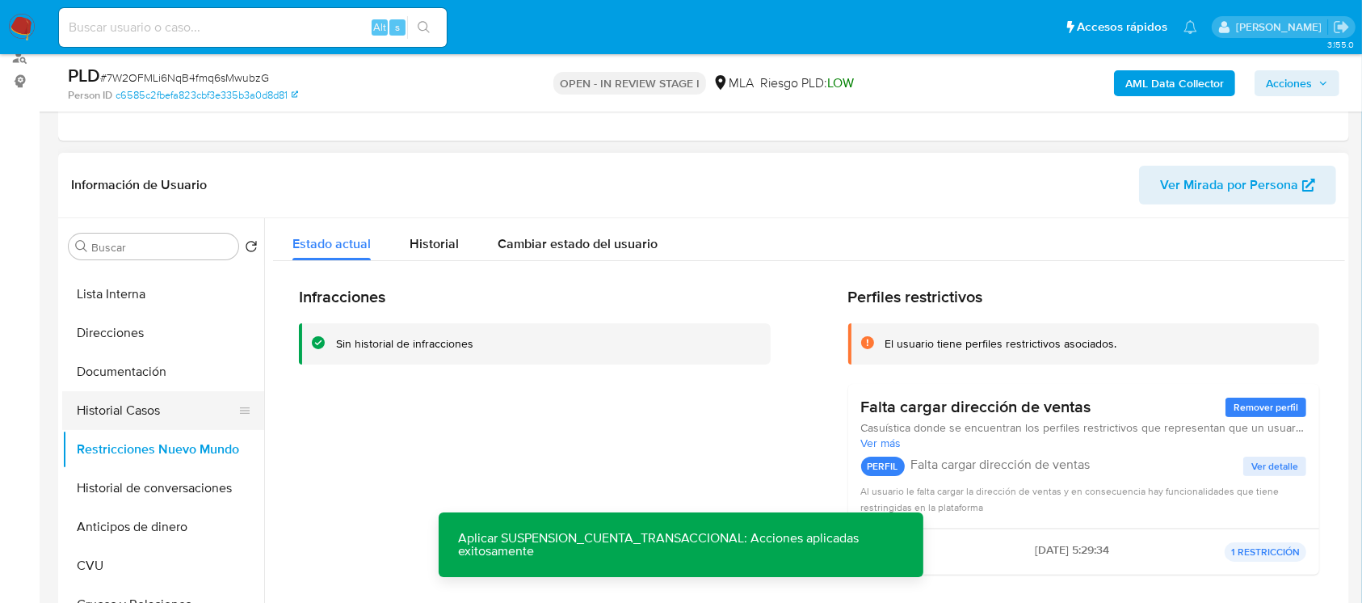
click at [158, 410] on button "Historial Casos" at bounding box center [156, 410] width 189 height 39
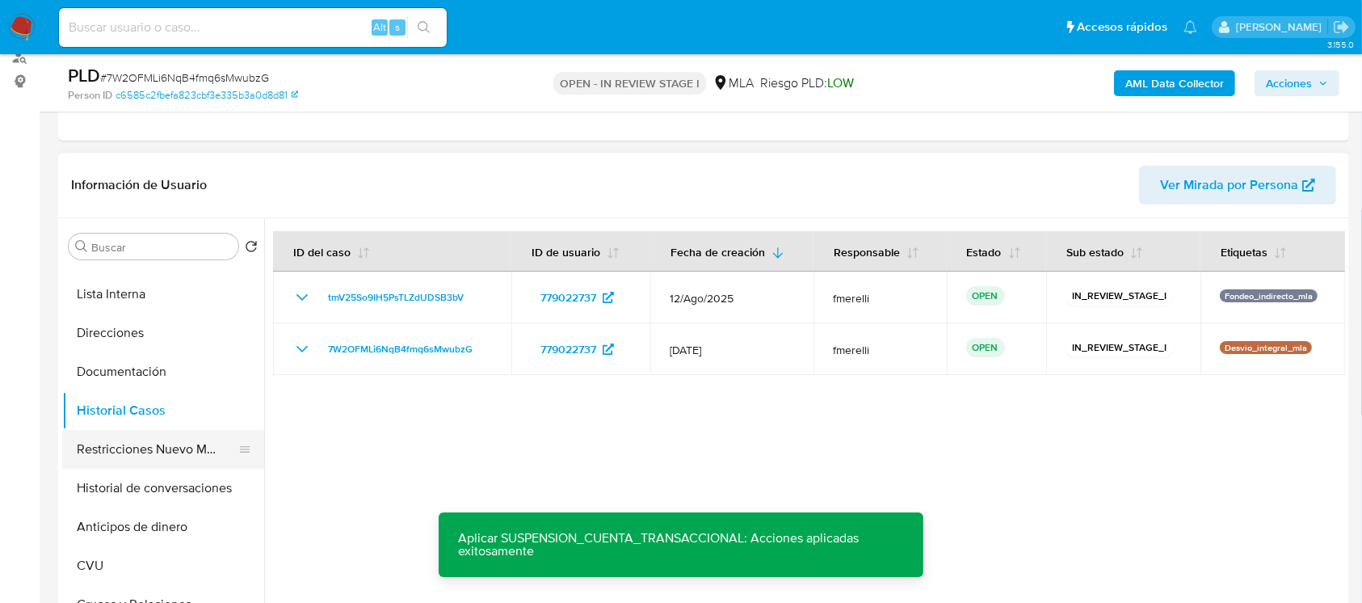
click at [162, 449] on button "Restricciones Nuevo Mundo" at bounding box center [156, 449] width 189 height 39
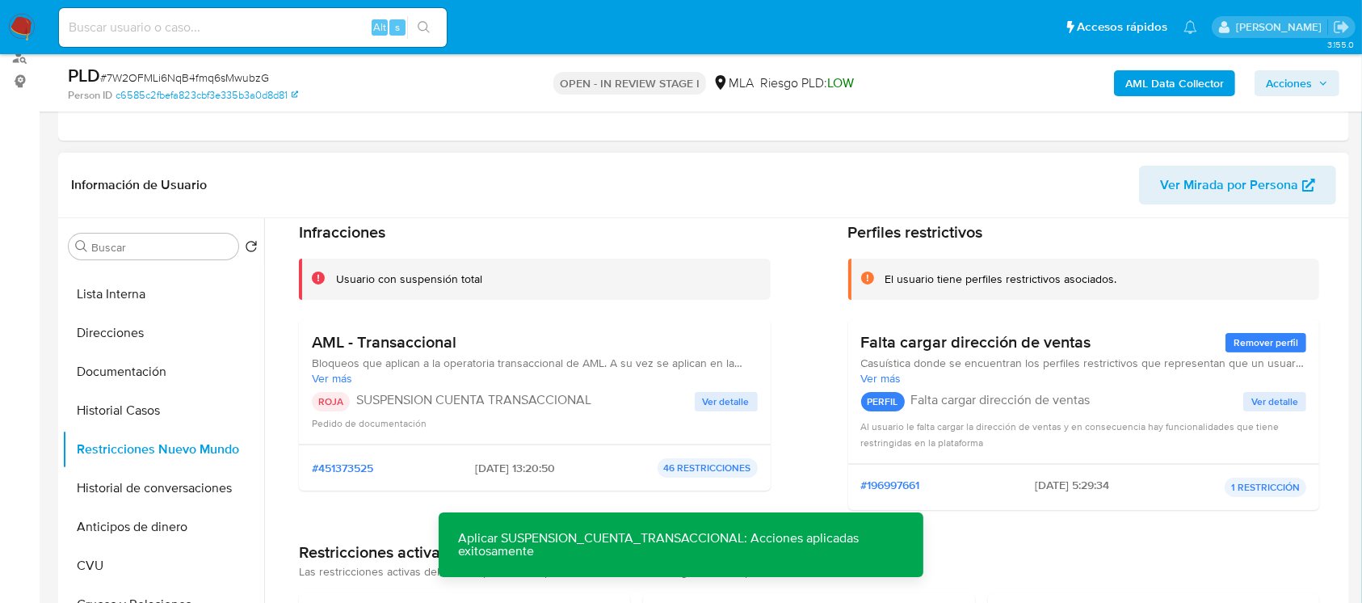
scroll to position [107, 0]
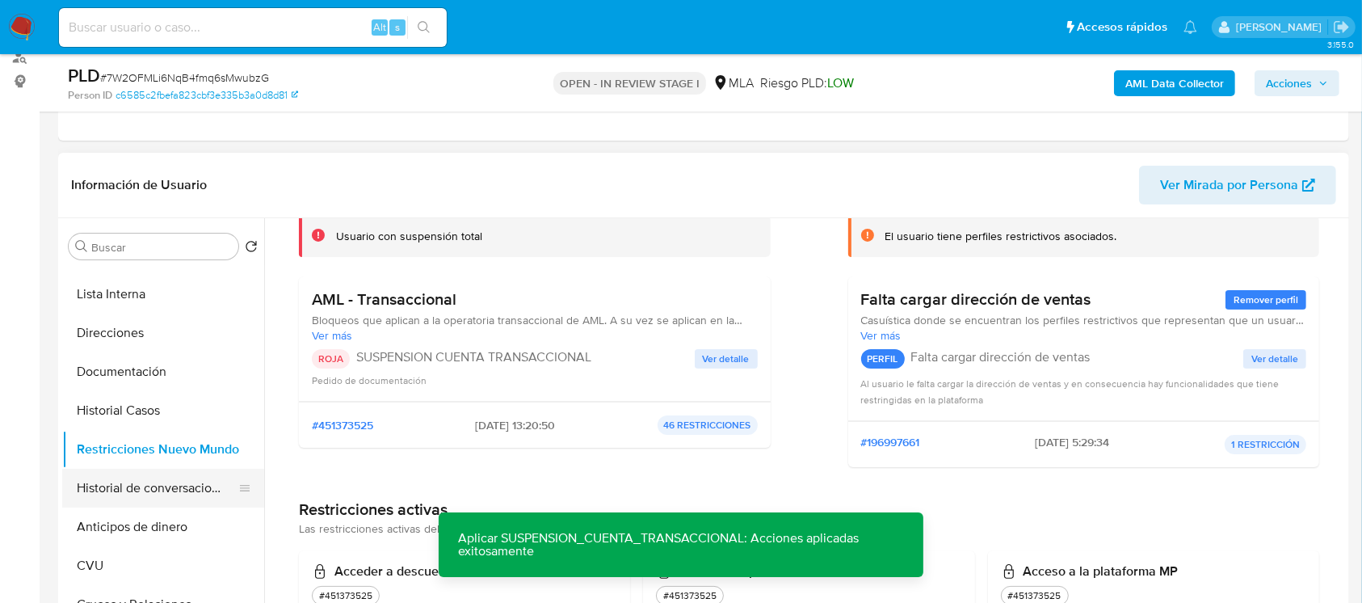
click at [154, 477] on button "Historial de conversaciones" at bounding box center [156, 488] width 189 height 39
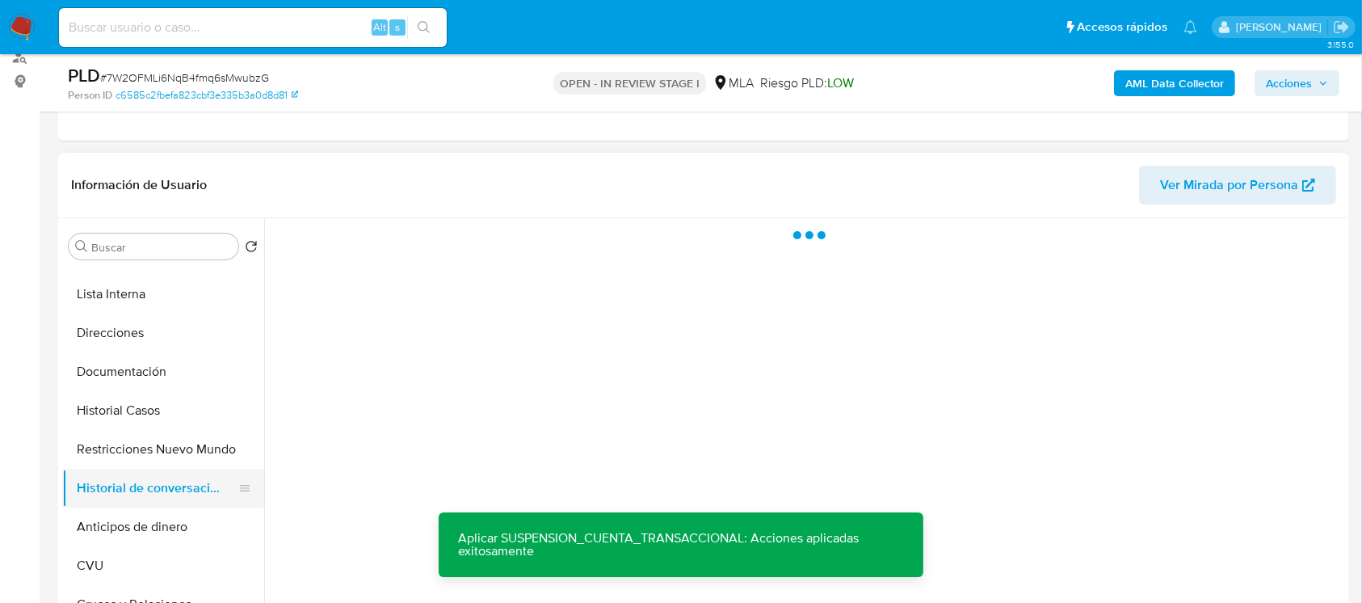
scroll to position [0, 0]
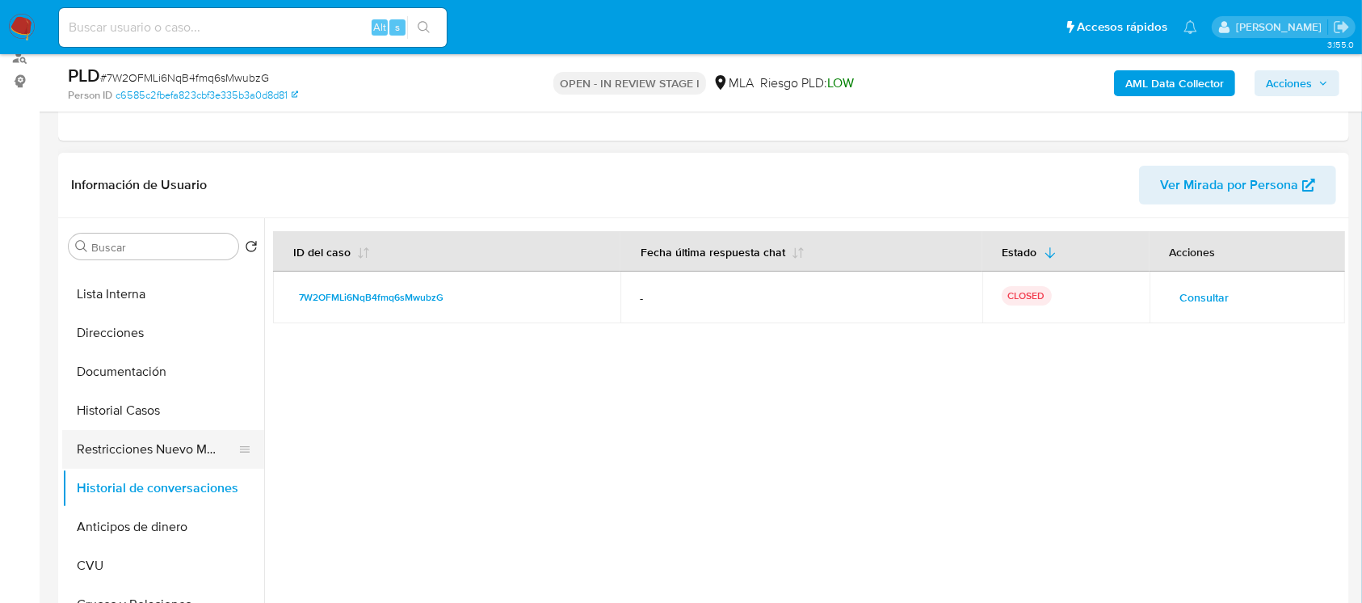
click at [112, 431] on button "Restricciones Nuevo Mundo" at bounding box center [156, 449] width 189 height 39
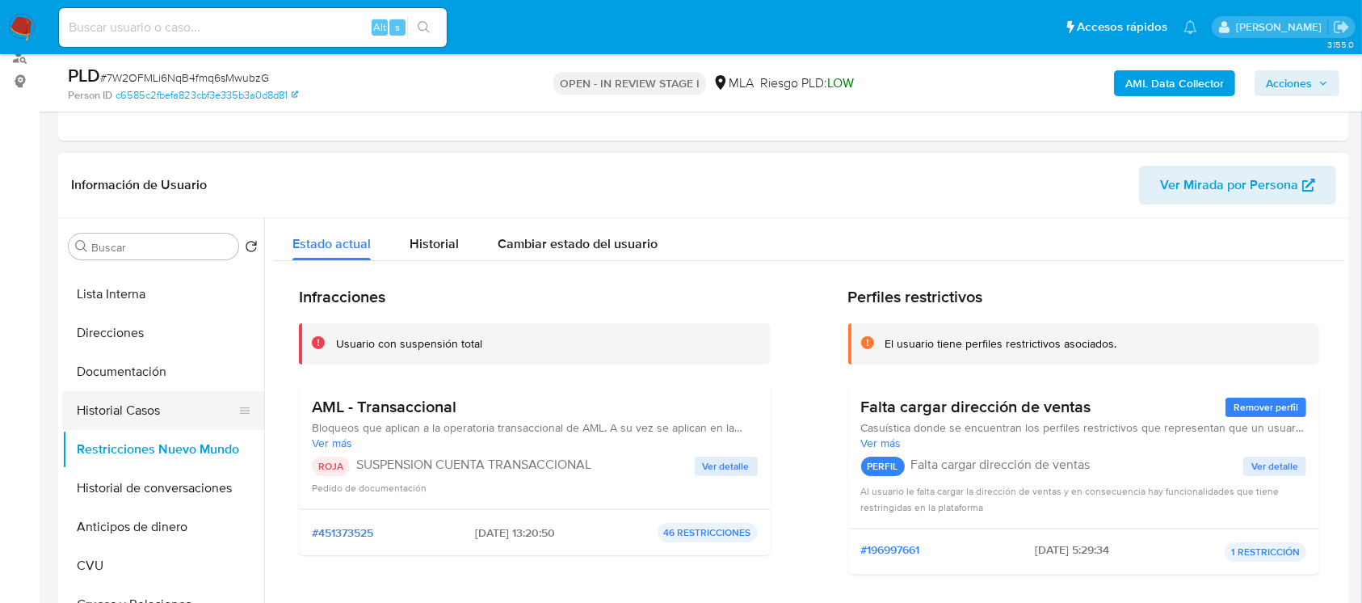
click at [149, 405] on button "Historial Casos" at bounding box center [156, 410] width 189 height 39
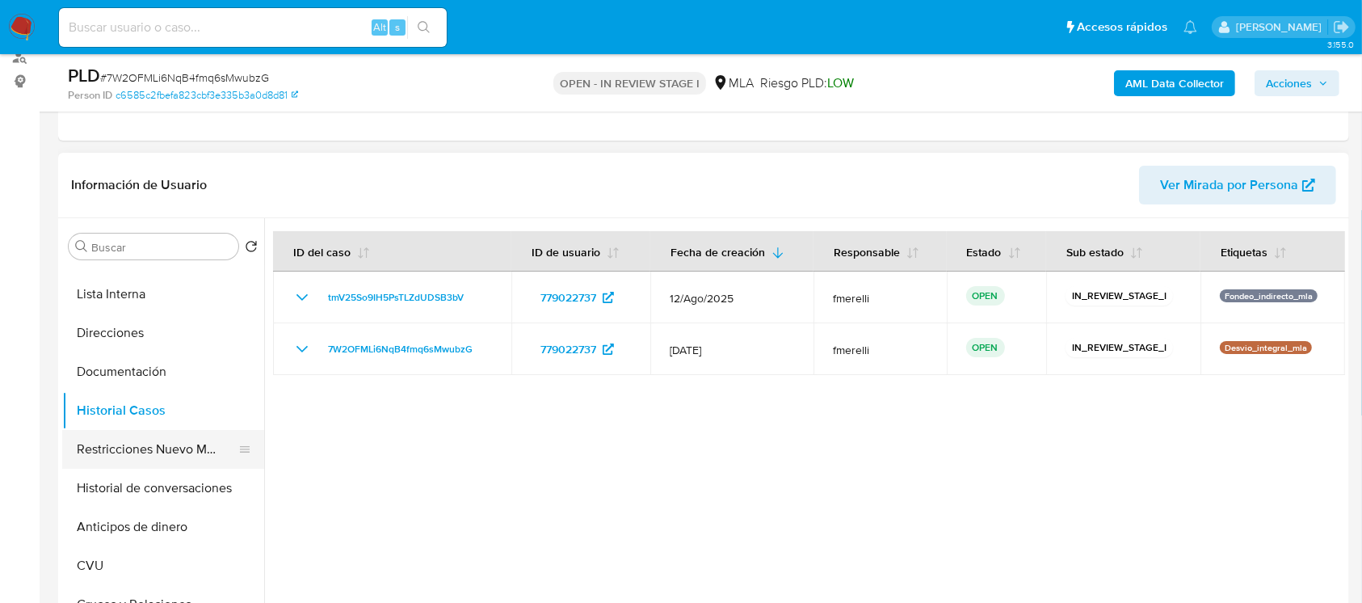
click at [94, 444] on button "Restricciones Nuevo Mundo" at bounding box center [156, 449] width 189 height 39
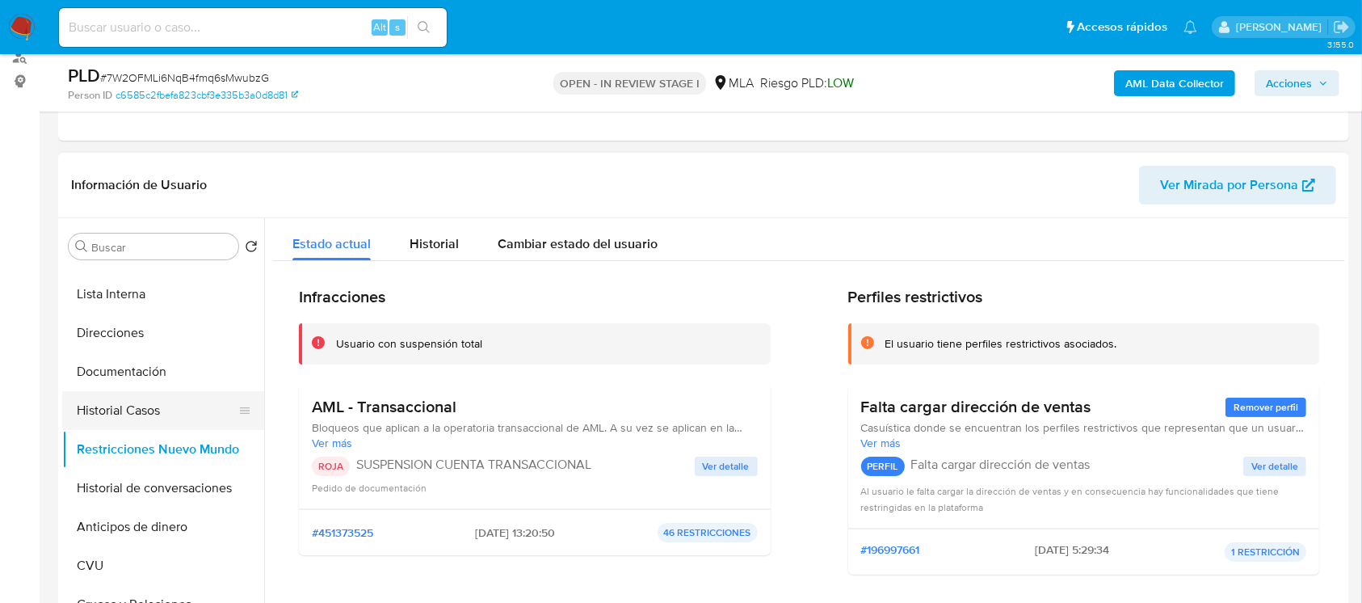
click at [158, 414] on button "Historial Casos" at bounding box center [156, 410] width 189 height 39
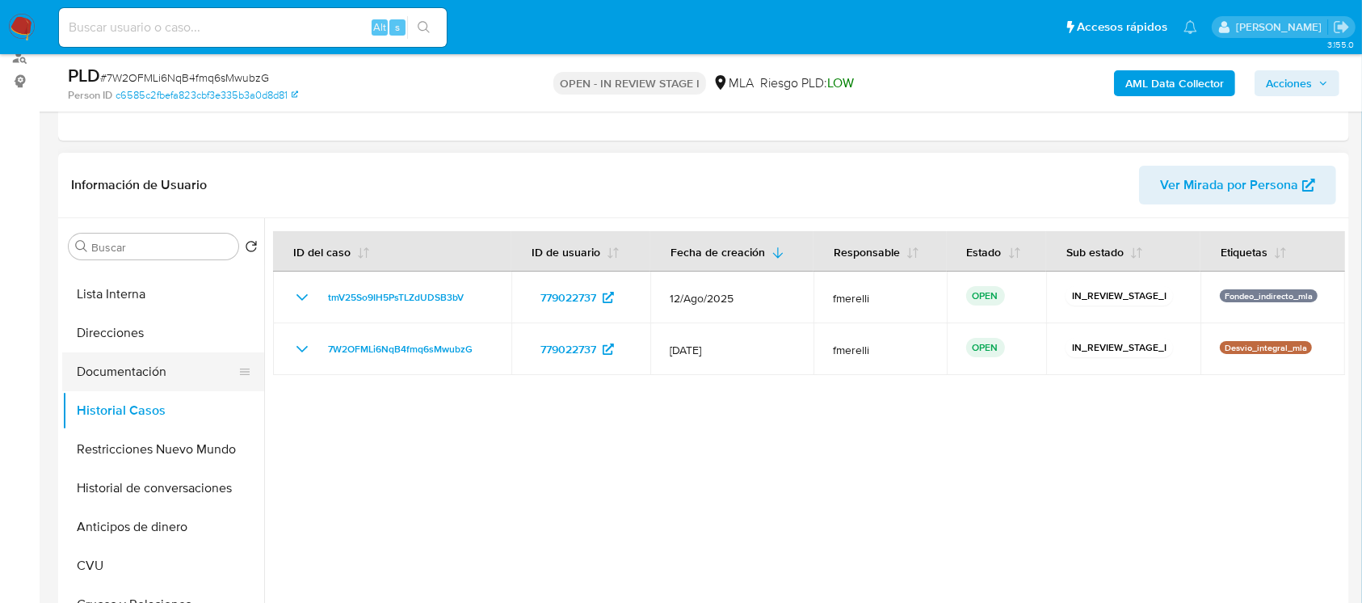
click at [133, 362] on button "Documentación" at bounding box center [156, 371] width 189 height 39
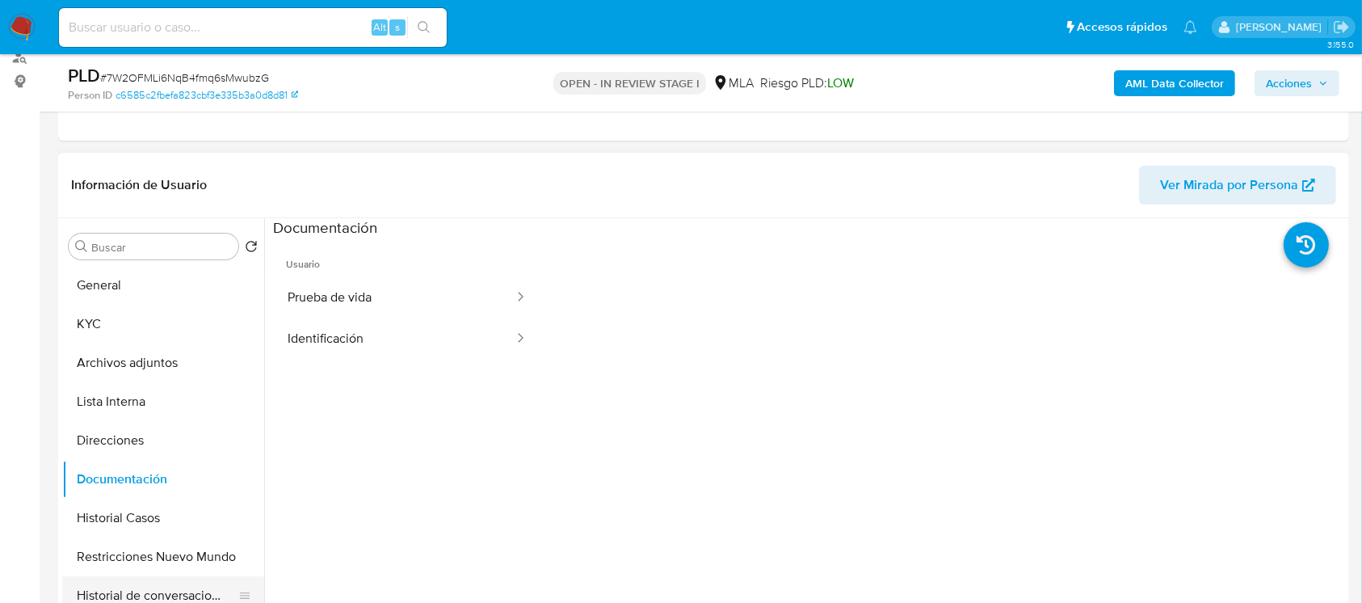
click at [152, 578] on button "Historial de conversaciones" at bounding box center [156, 595] width 189 height 39
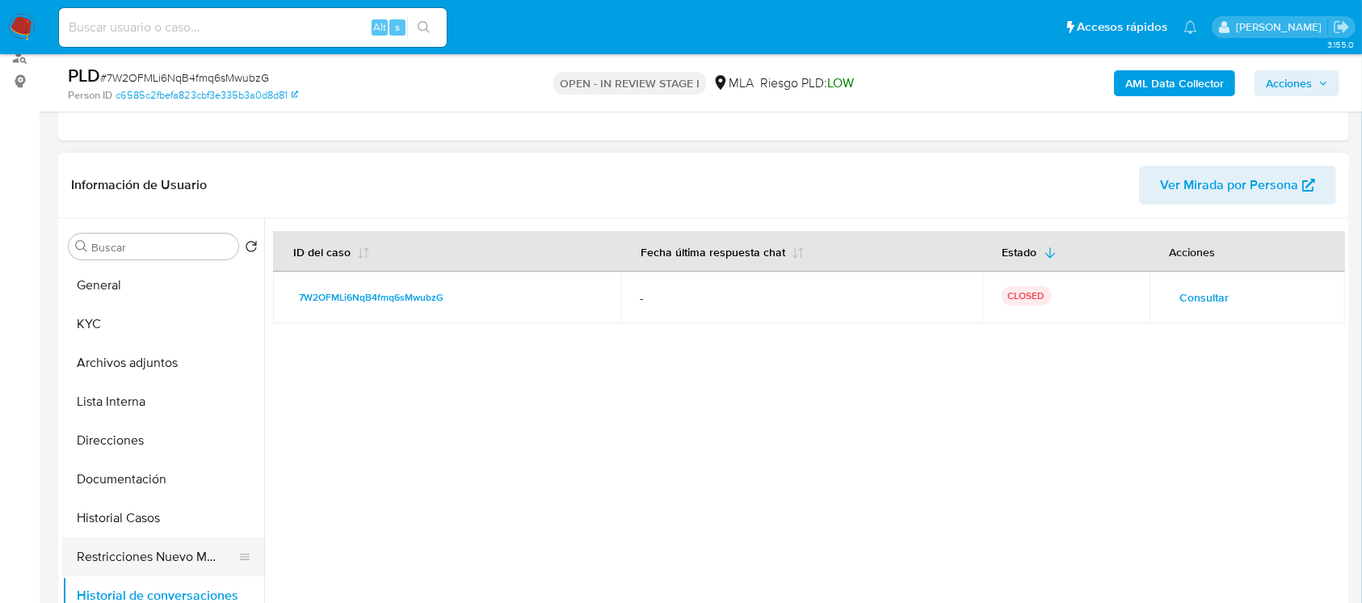
click at [168, 562] on button "Restricciones Nuevo Mundo" at bounding box center [156, 556] width 189 height 39
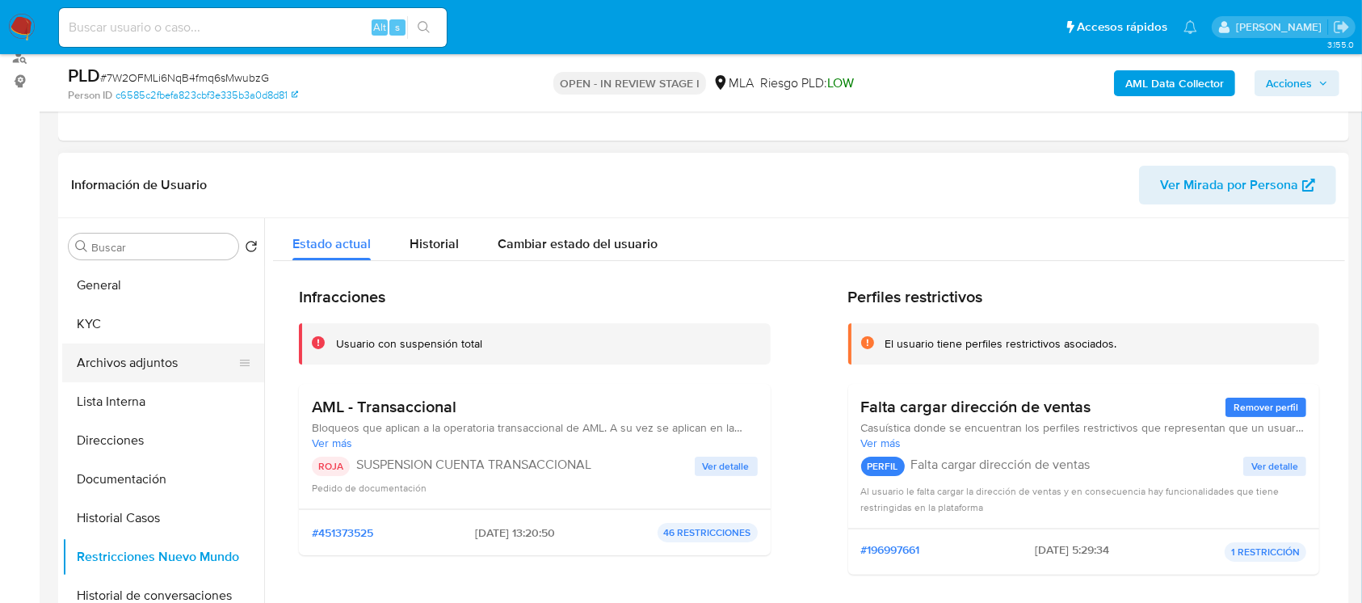
click at [179, 359] on button "Archivos adjuntos" at bounding box center [156, 362] width 189 height 39
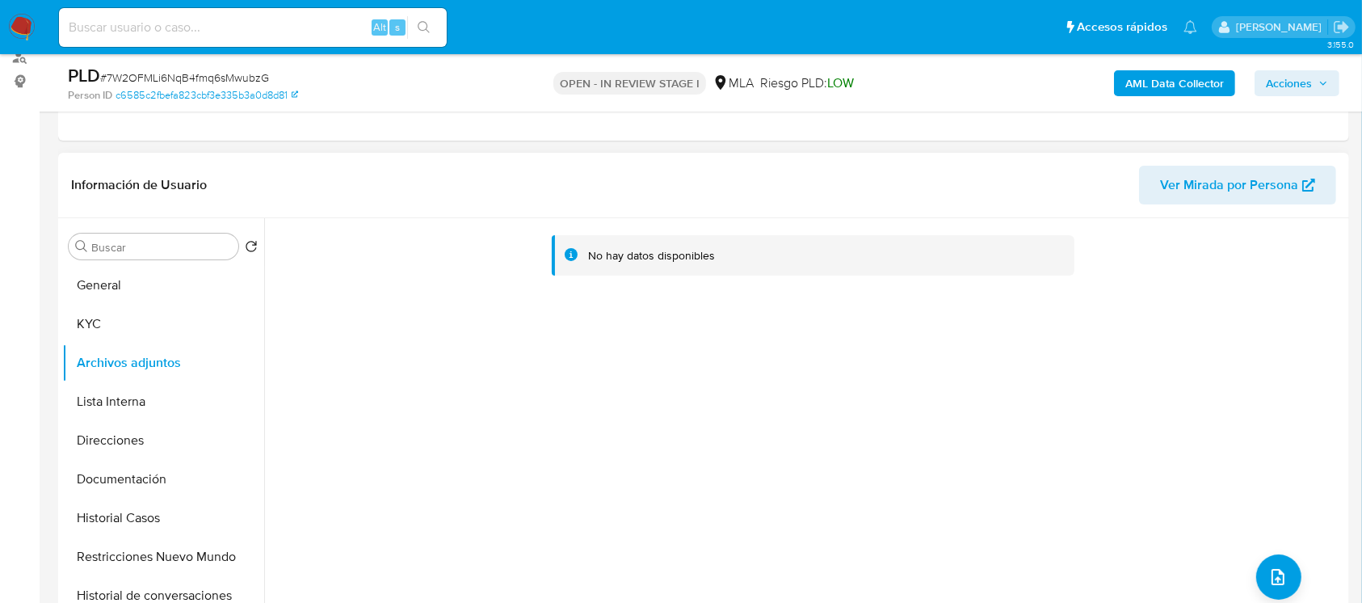
click at [738, 342] on div "No hay datos disponibles" at bounding box center [804, 425] width 1081 height 414
click at [1183, 97] on div "AML Data Collector Acciones" at bounding box center [1129, 83] width 419 height 38
click at [1176, 95] on b "AML Data Collector" at bounding box center [1174, 83] width 99 height 26
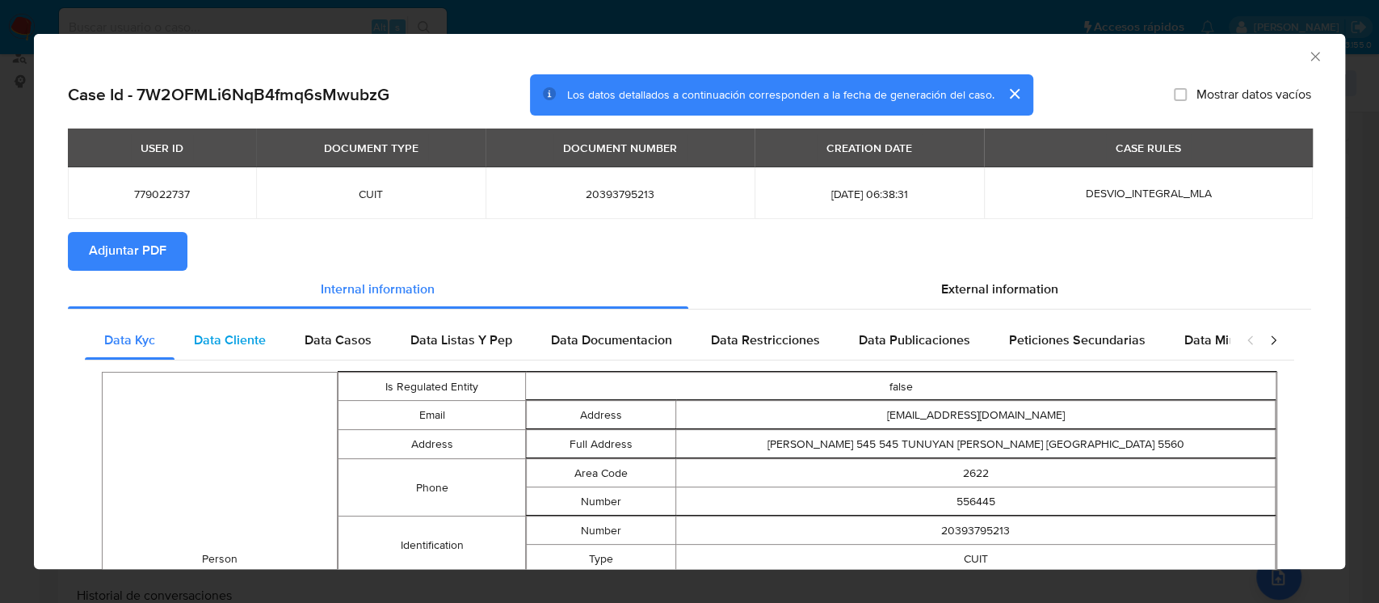
click at [233, 343] on span "Data Cliente" at bounding box center [230, 339] width 72 height 19
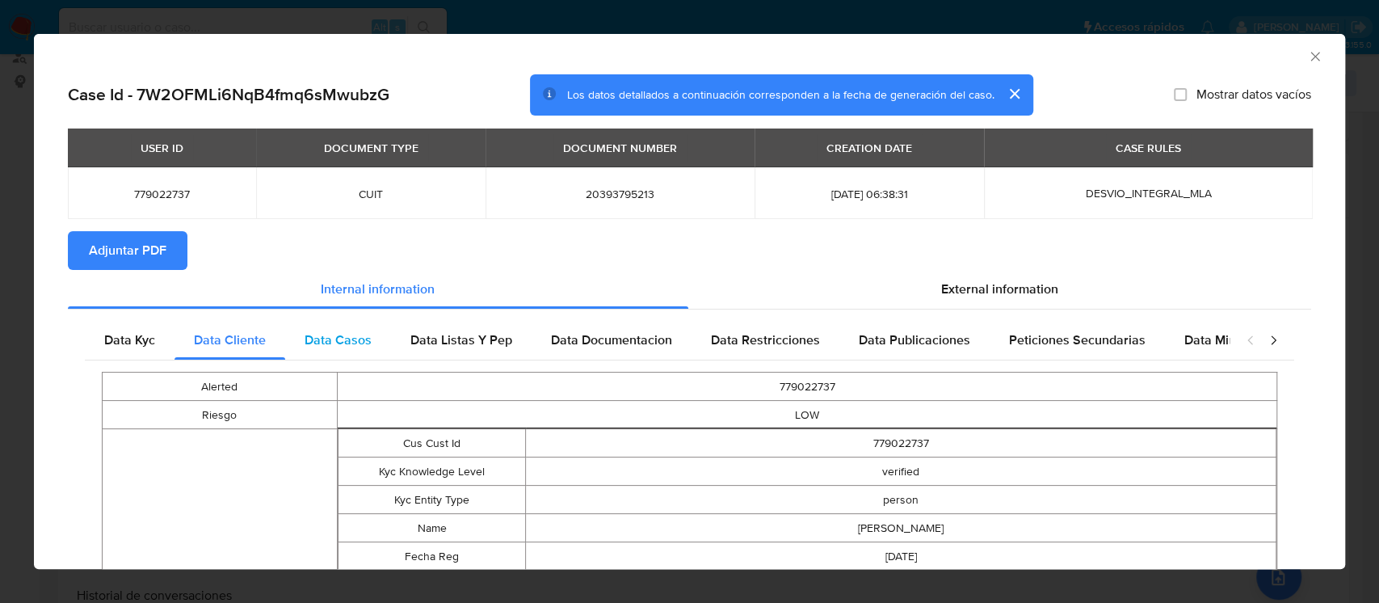
click at [369, 345] on span "Data Casos" at bounding box center [338, 339] width 67 height 19
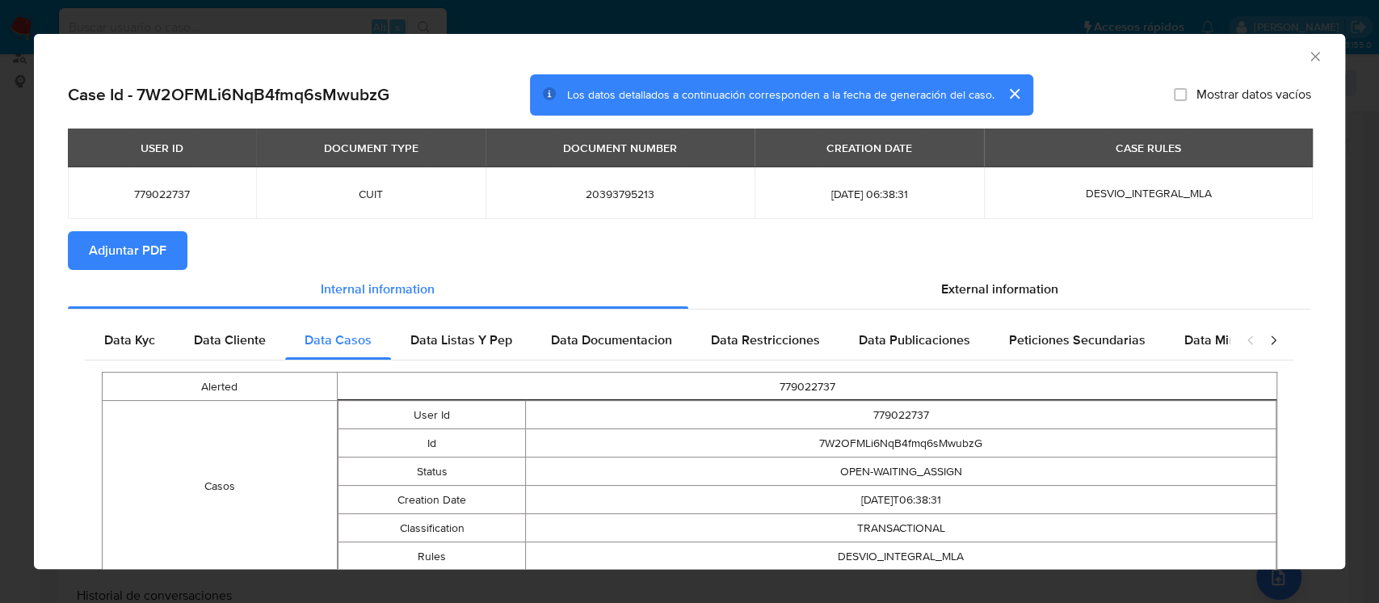
click at [549, 385] on td "779022737" at bounding box center [807, 386] width 940 height 28
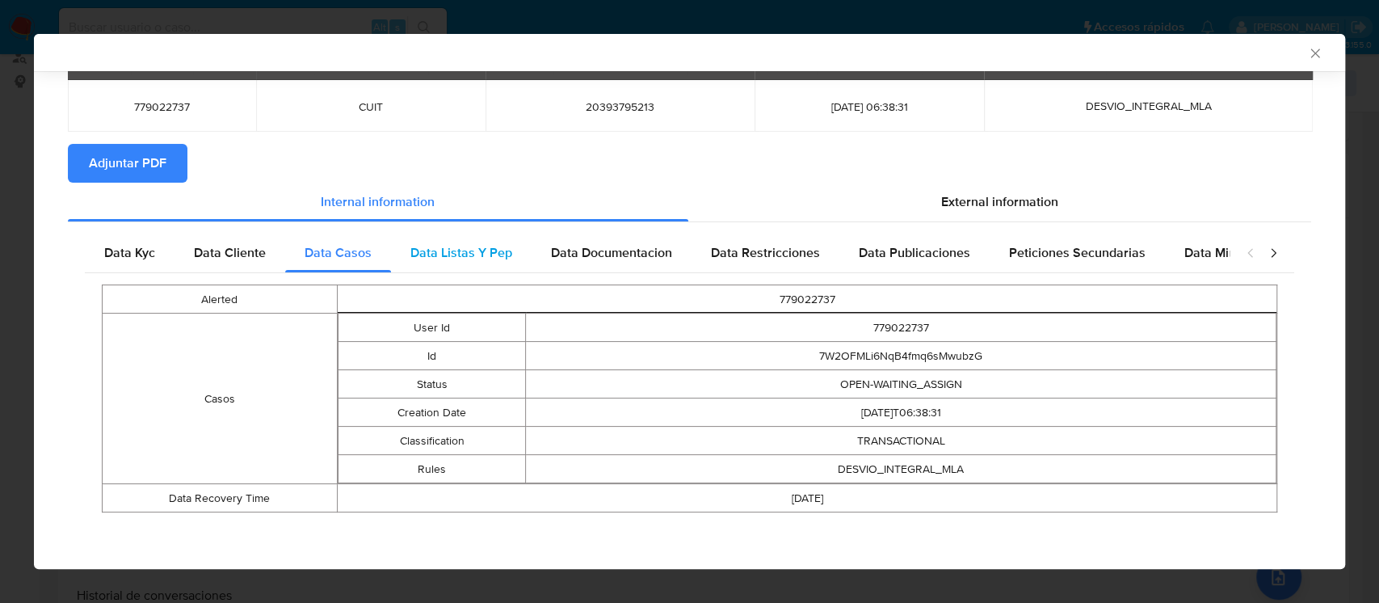
click at [494, 266] on div "Data Listas Y Pep" at bounding box center [461, 252] width 141 height 39
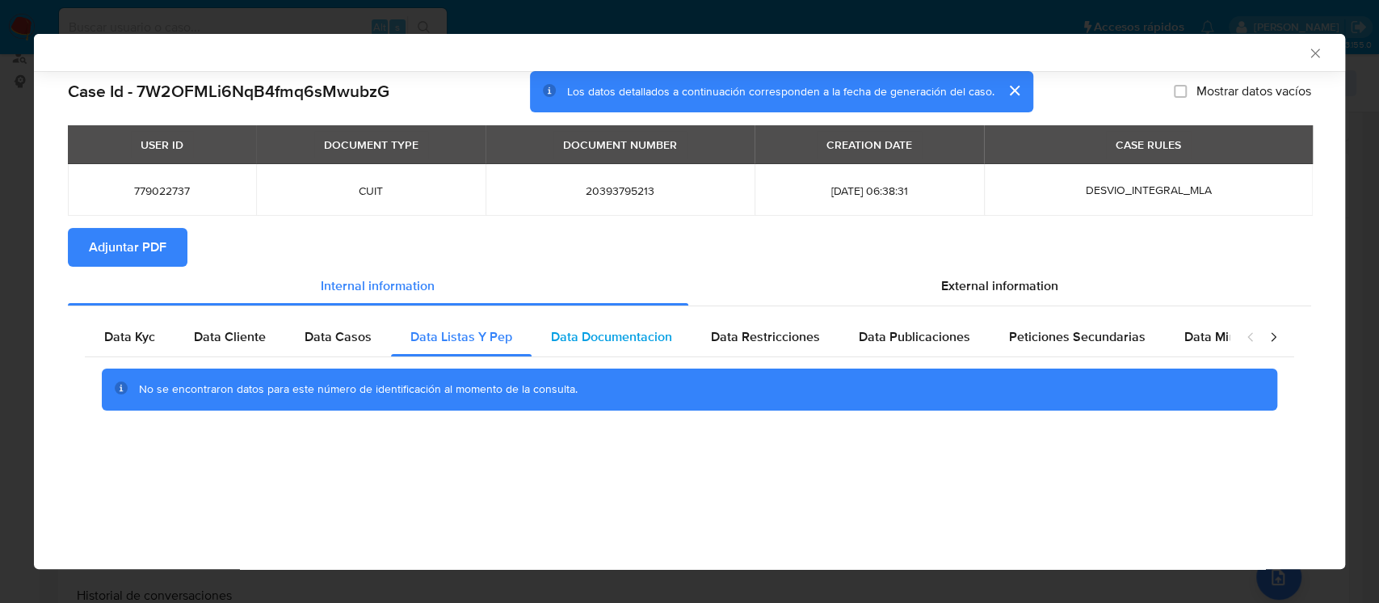
click at [639, 320] on div "Data Documentacion" at bounding box center [612, 337] width 160 height 39
click at [738, 344] on span "Data Restricciones" at bounding box center [765, 336] width 109 height 19
click at [940, 361] on div "No se encontraron datos para este número de identificación al momento de la con…" at bounding box center [689, 389] width 1209 height 65
click at [933, 344] on span "Data Publicaciones" at bounding box center [914, 336] width 111 height 19
click at [1041, 338] on span "Peticiones Secundarias" at bounding box center [1077, 336] width 137 height 19
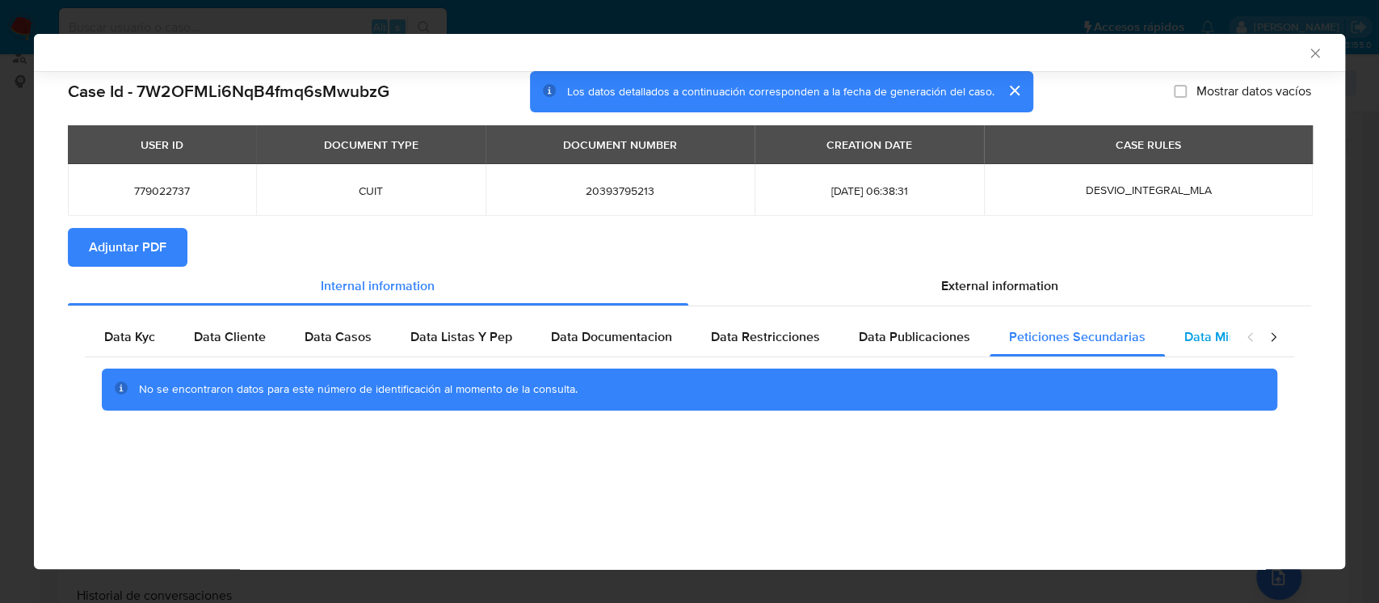
click at [1184, 337] on span "Data Minoridad" at bounding box center [1228, 336] width 89 height 19
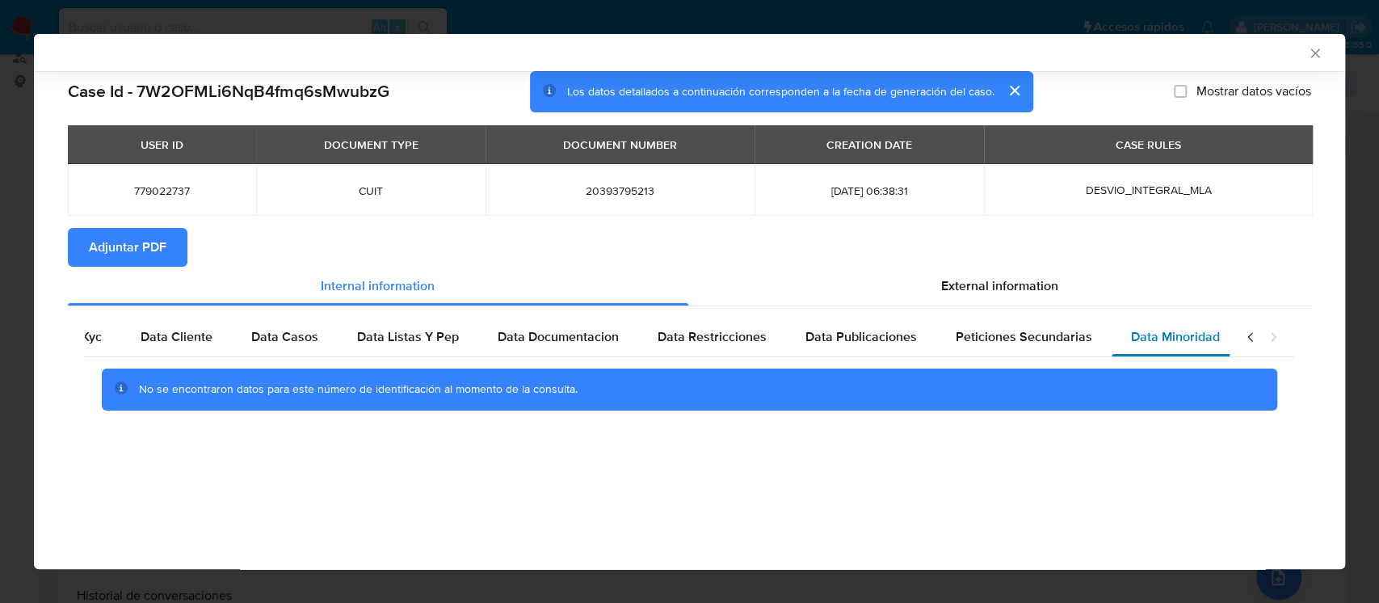
scroll to position [0, 54]
click at [1072, 279] on div "External information" at bounding box center [1000, 286] width 624 height 39
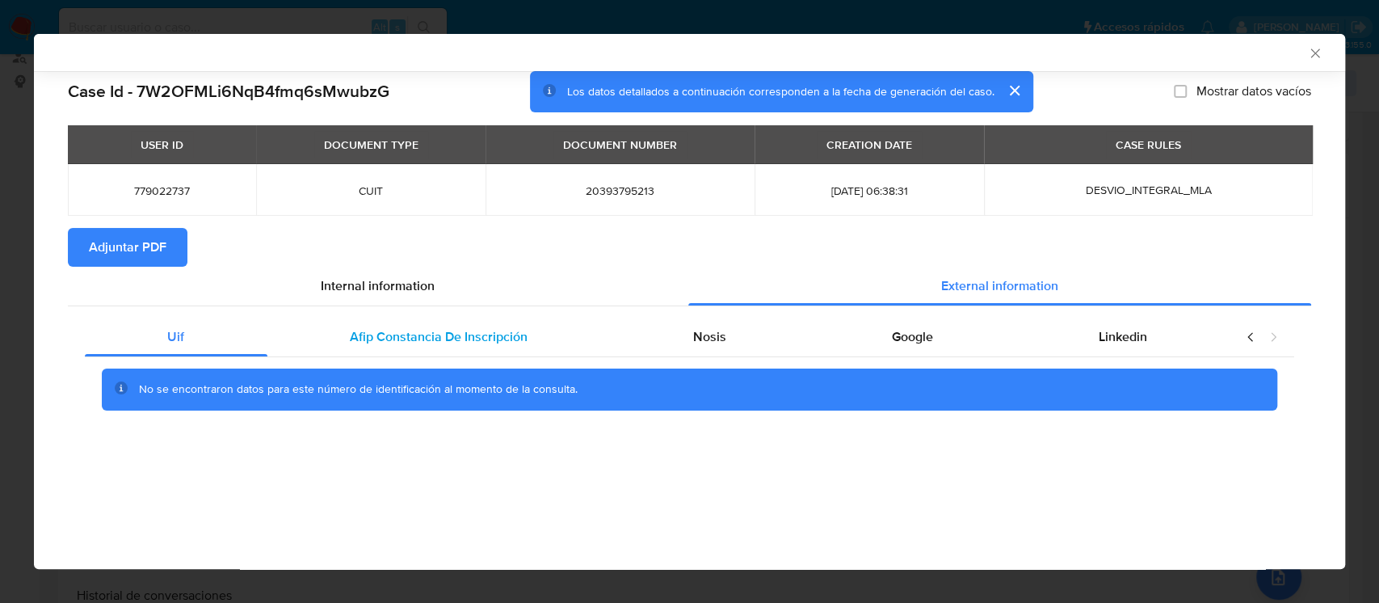
click at [486, 337] on span "Afip Constancia De Inscripción" at bounding box center [439, 336] width 178 height 19
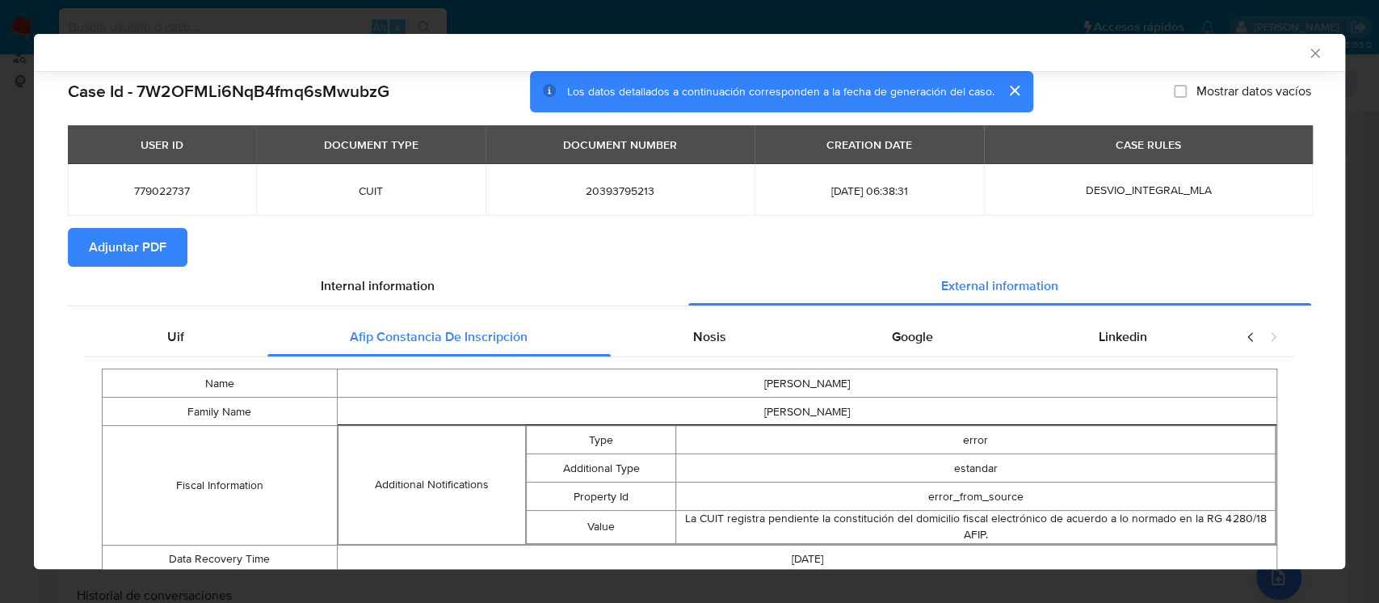
scroll to position [60, 0]
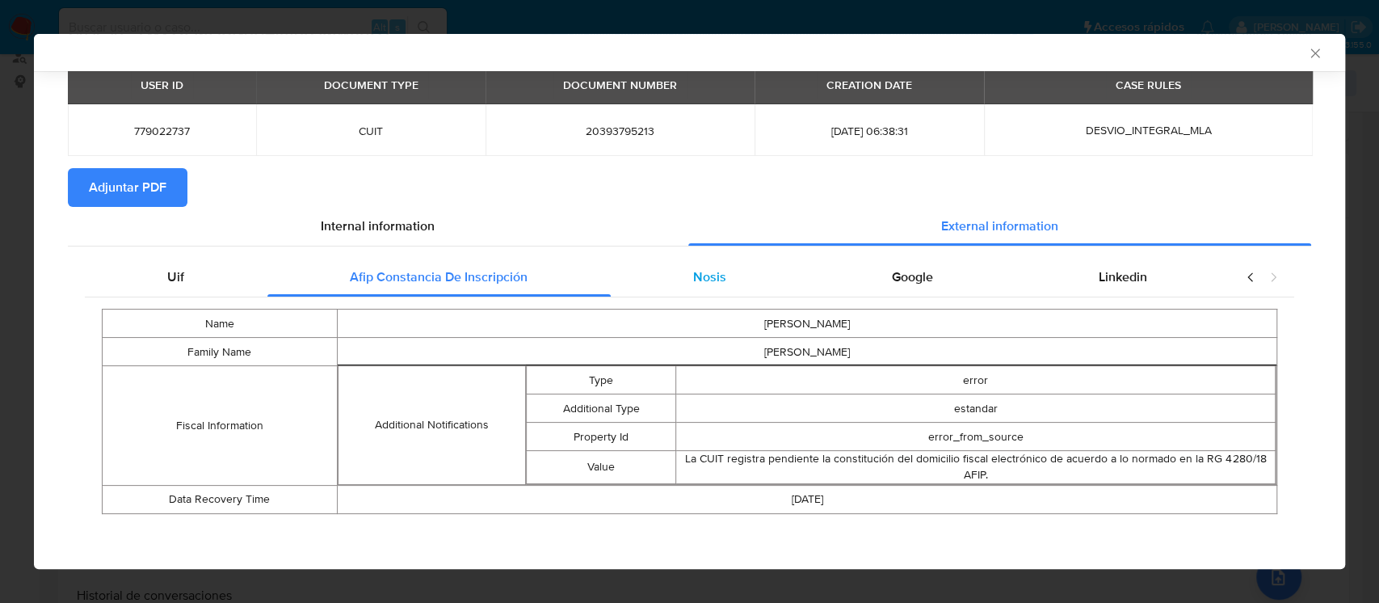
click at [705, 290] on div "Nosis" at bounding box center [710, 277] width 199 height 39
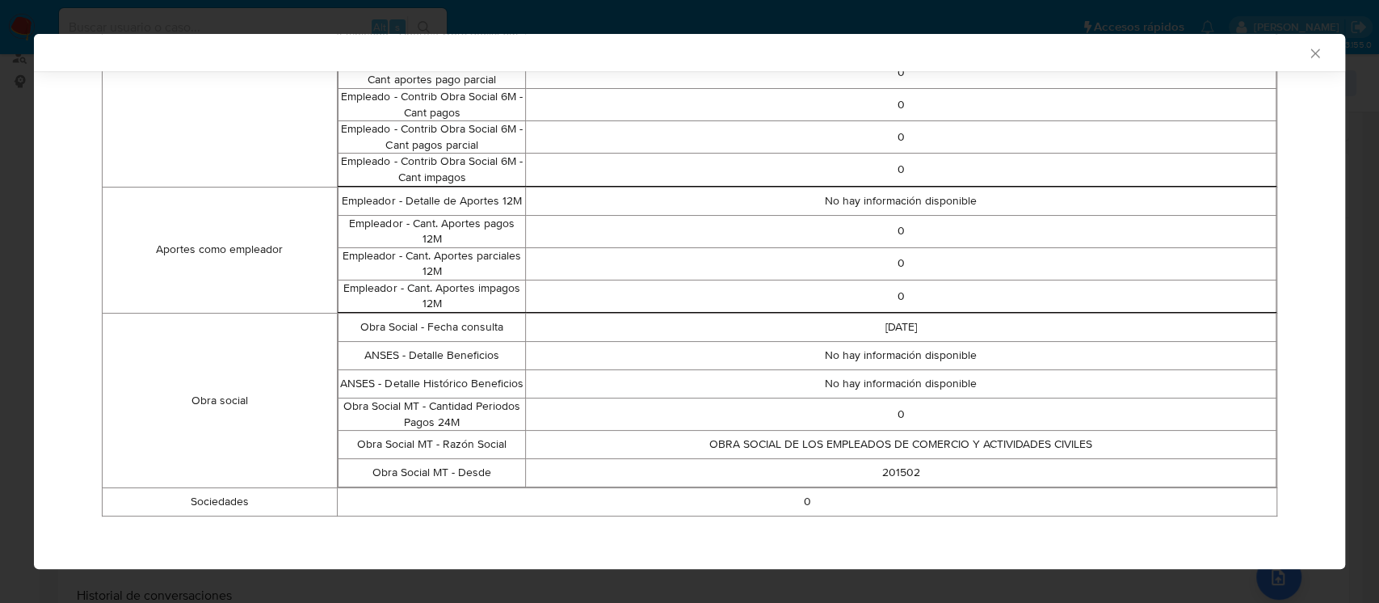
scroll to position [0, 0]
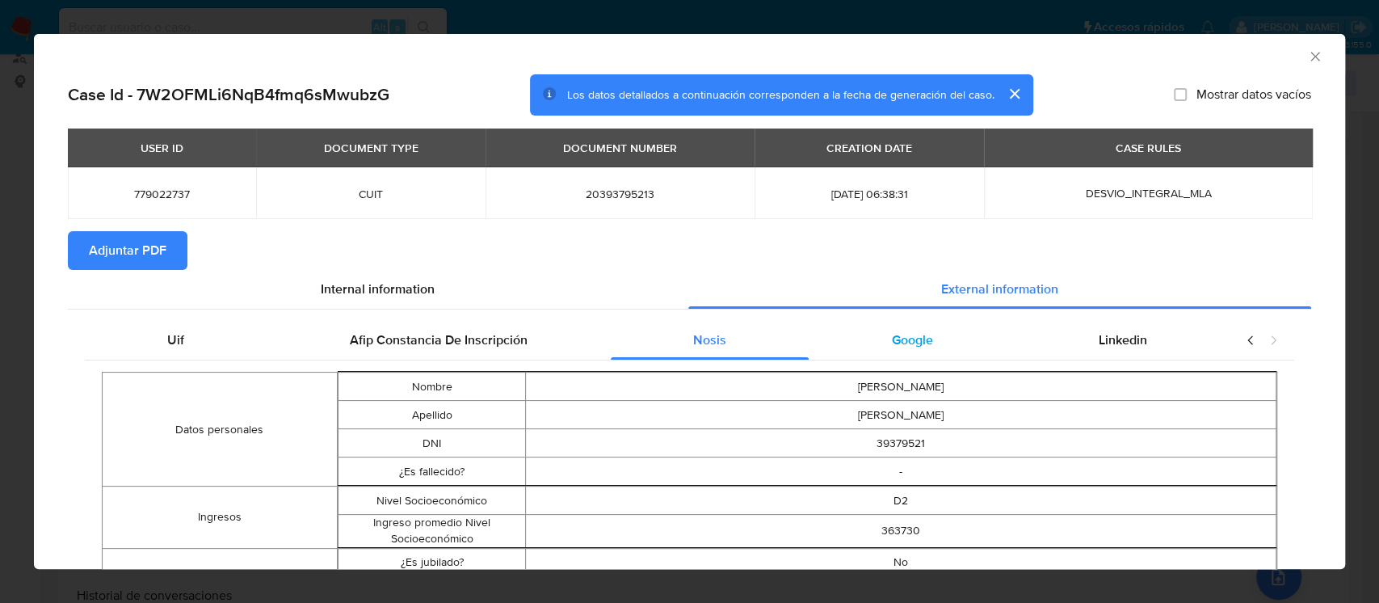
click at [892, 337] on span "Google" at bounding box center [912, 339] width 41 height 19
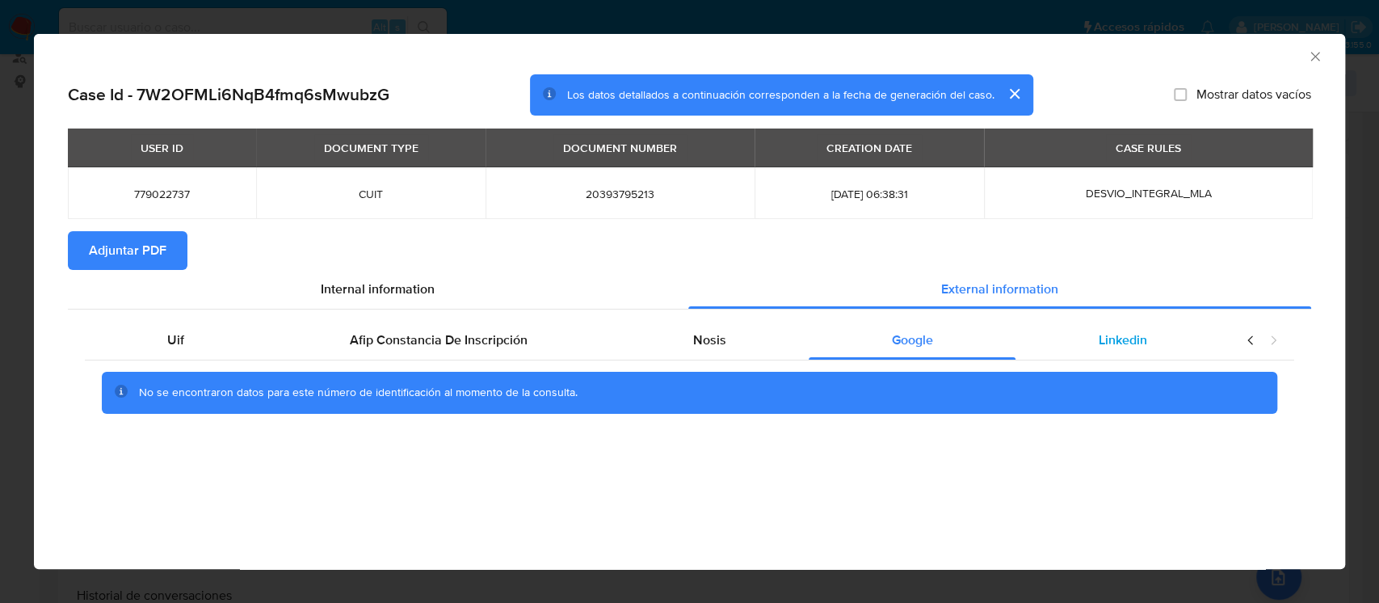
click at [1125, 347] on span "Linkedin" at bounding box center [1123, 339] width 48 height 19
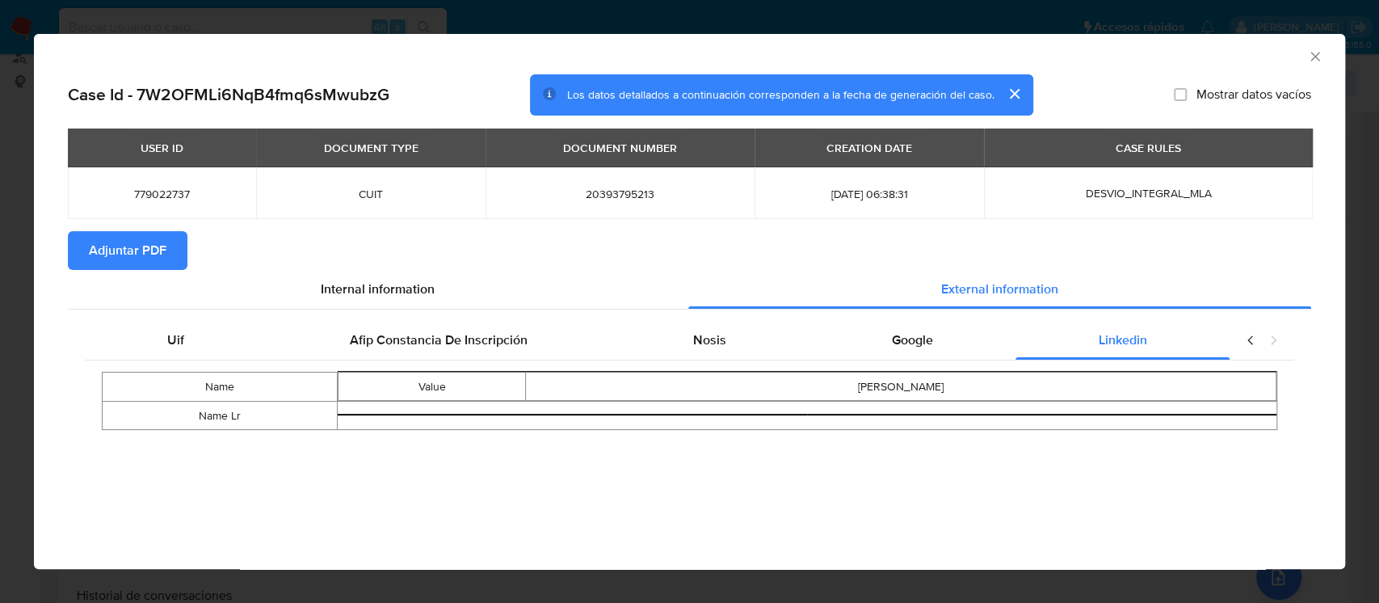
click at [116, 241] on span "Adjuntar PDF" at bounding box center [128, 251] width 78 height 36
click at [1312, 65] on div "AML Data Collector" at bounding box center [689, 54] width 1311 height 40
click at [1312, 61] on icon "Cerrar ventana" at bounding box center [1315, 56] width 16 height 16
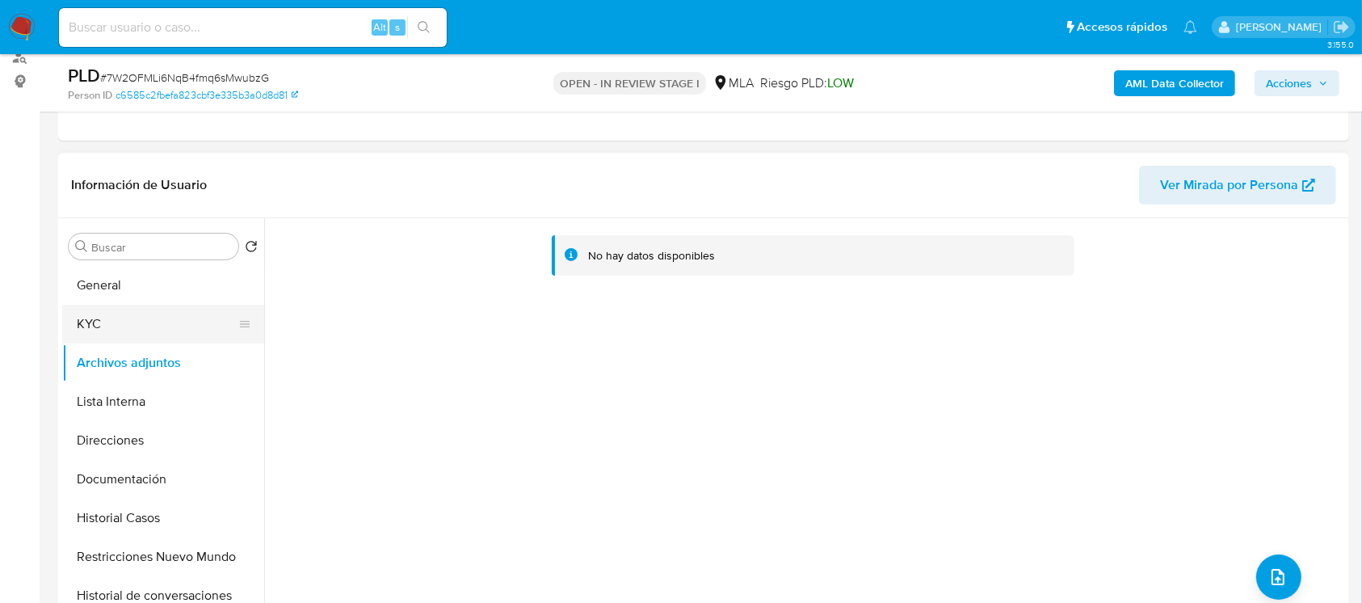
click at [143, 307] on button "KYC" at bounding box center [156, 324] width 189 height 39
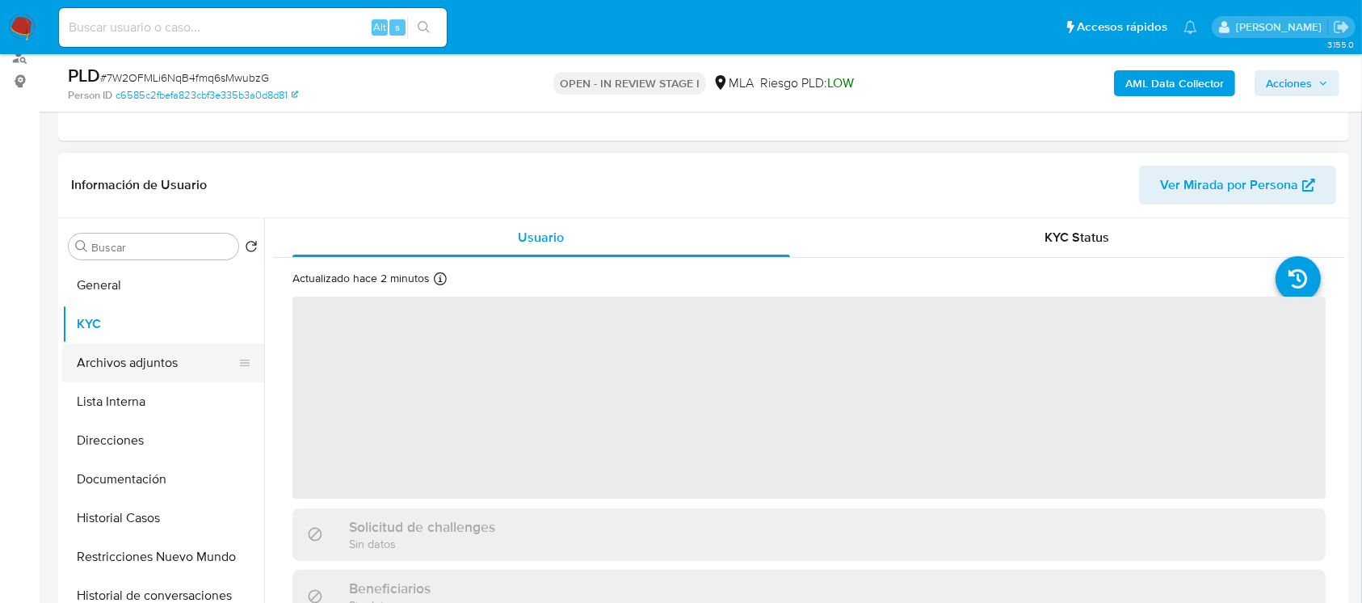
click at [145, 345] on button "Archivos adjuntos" at bounding box center [156, 362] width 189 height 39
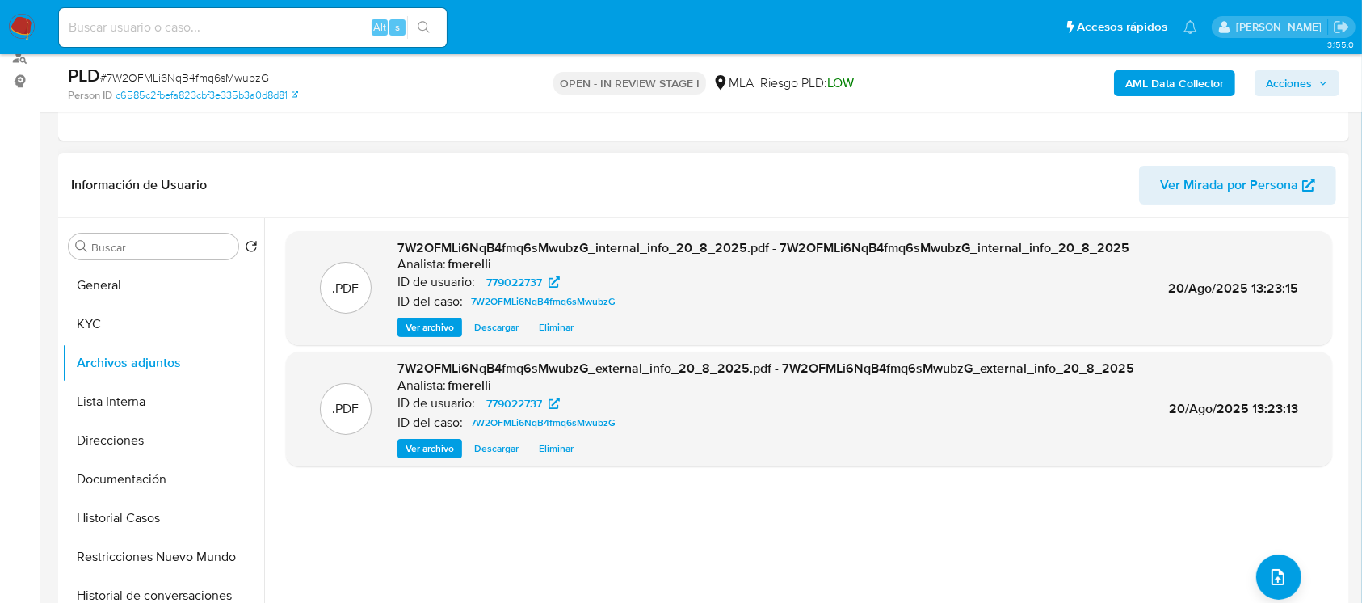
click at [431, 336] on div ".PDF 7W2OFMLi6NqB4fmq6sMwubzG_internal_info_20_8_2025.pdf - 7W2OFMLi6NqB4fmq6sM…" at bounding box center [809, 288] width 1046 height 115
click at [451, 326] on span "Ver archivo" at bounding box center [430, 327] width 48 height 16
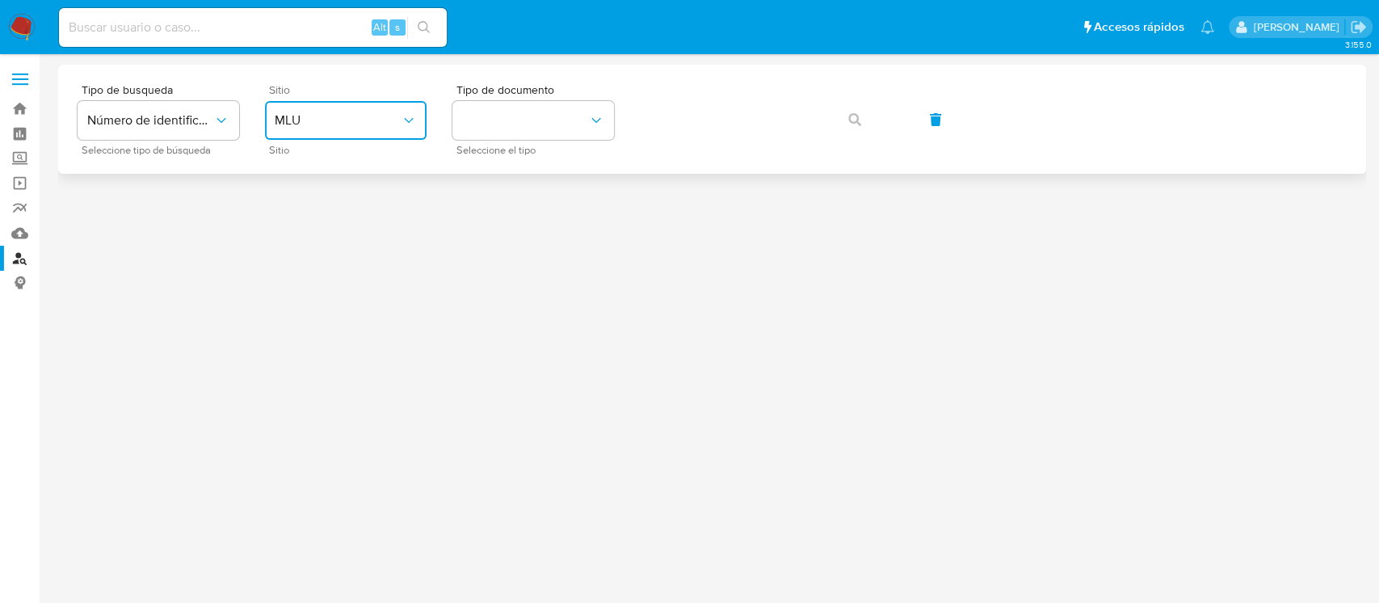
click at [360, 134] on button "MLU" at bounding box center [346, 120] width 162 height 39
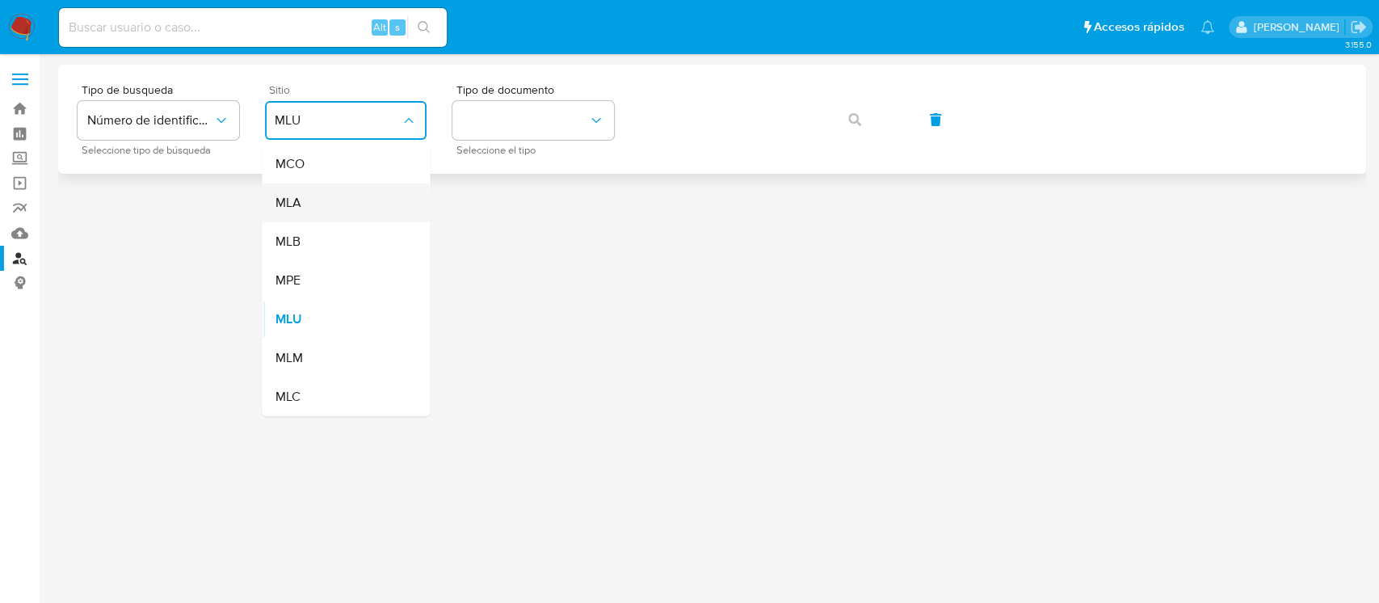
click at [339, 212] on div "MLA" at bounding box center [341, 202] width 132 height 39
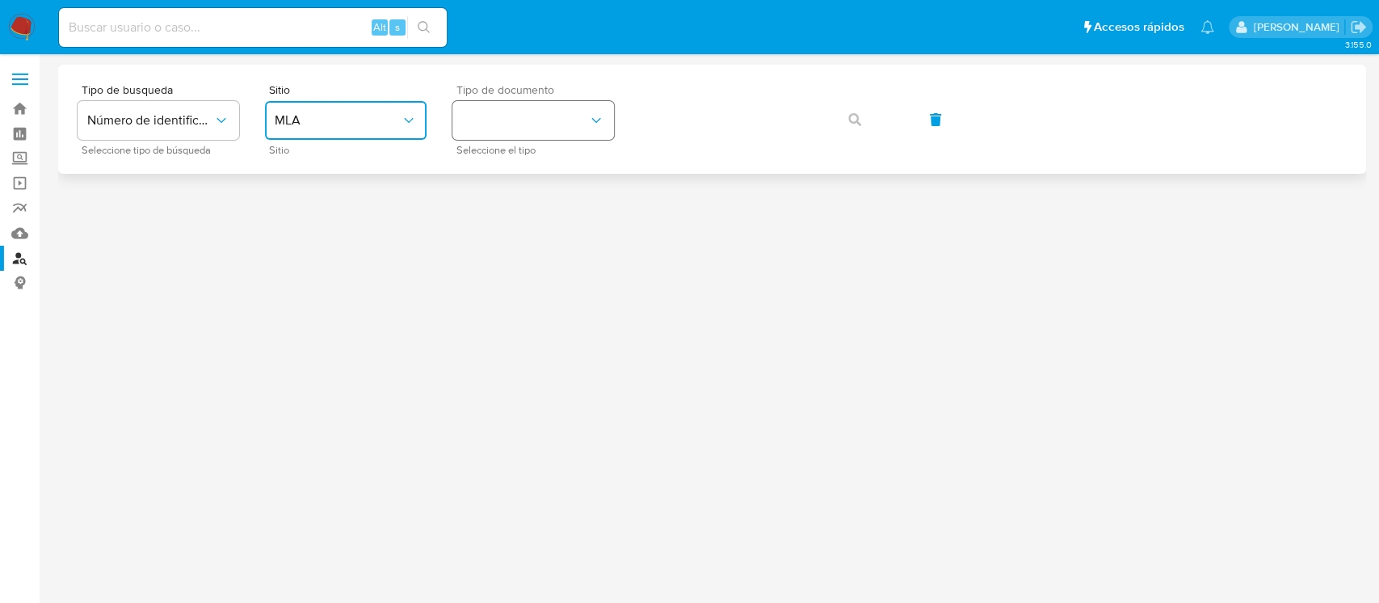
click at [537, 121] on button "identificationType" at bounding box center [533, 120] width 162 height 39
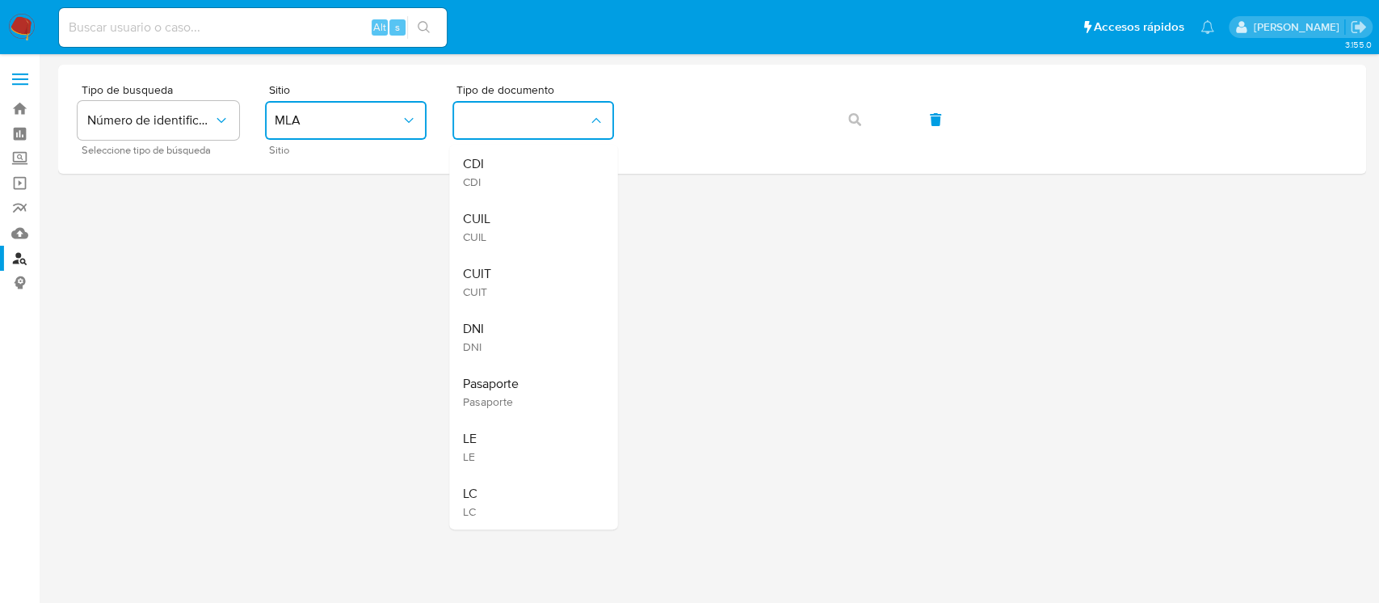
drag, startPoint x: 537, startPoint y: 139, endPoint x: 530, endPoint y: 228, distance: 89.2
click at [517, 234] on div "CUIL CUIL" at bounding box center [528, 227] width 132 height 55
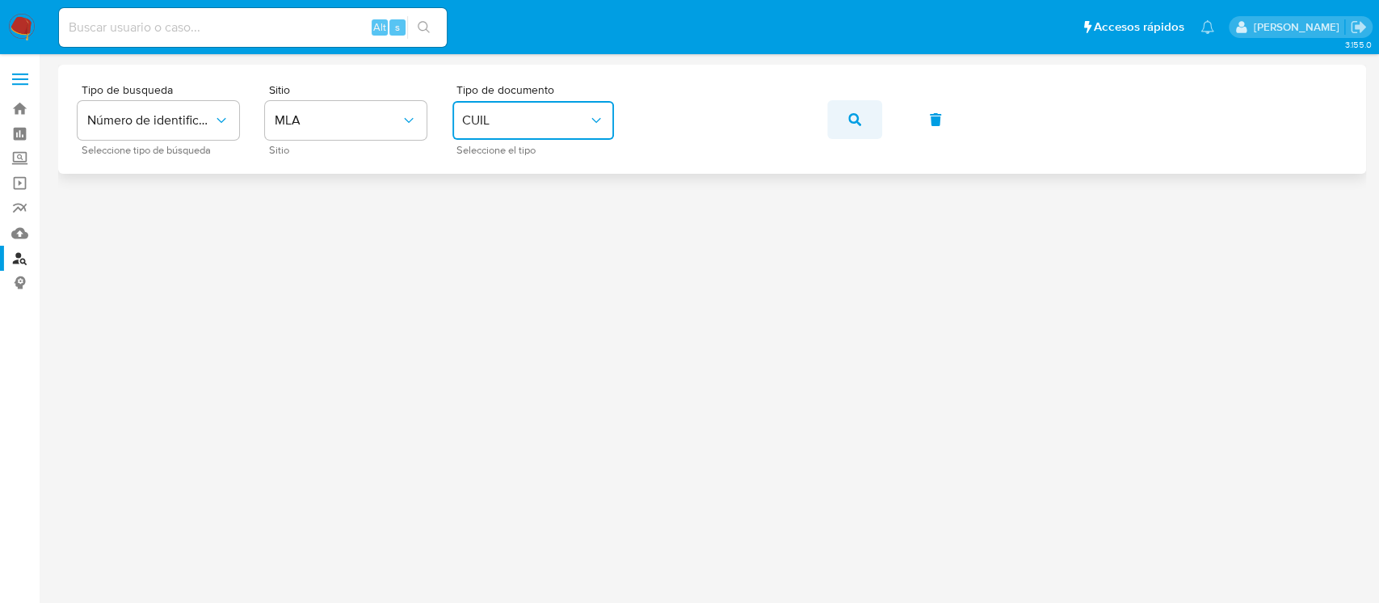
click at [834, 124] on button "button" at bounding box center [854, 119] width 55 height 39
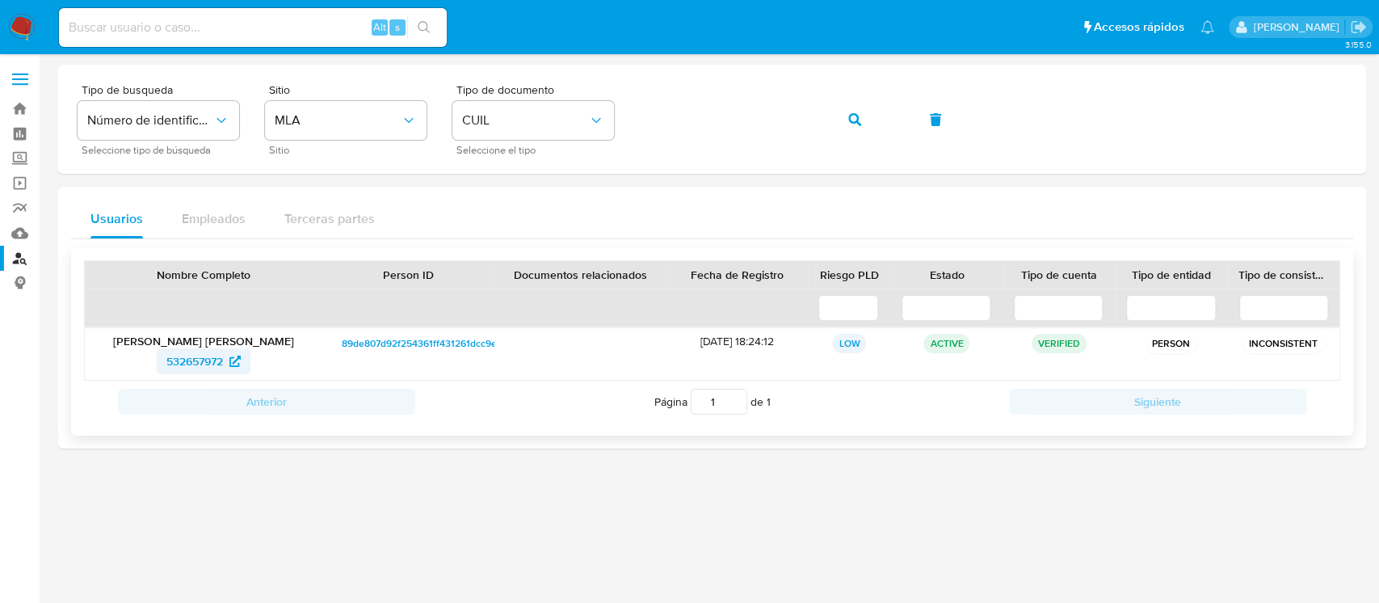
click at [207, 356] on span "532657972" at bounding box center [194, 361] width 57 height 26
click at [860, 123] on icon "button" at bounding box center [854, 119] width 13 height 13
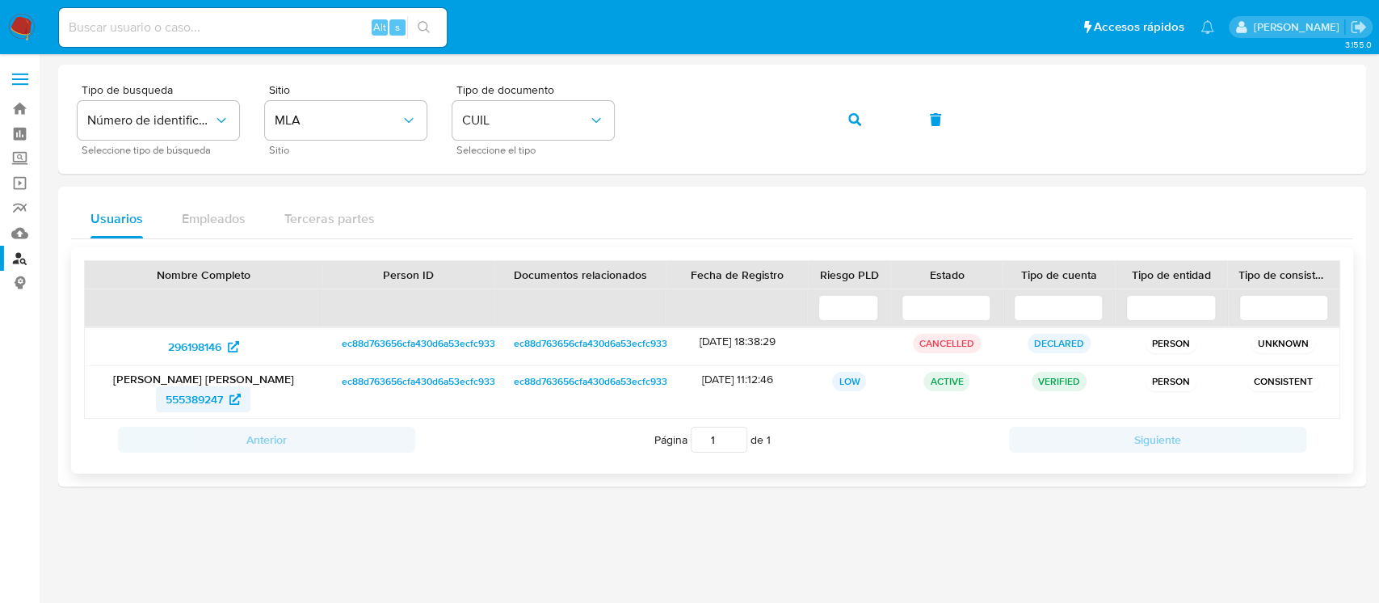
click at [225, 409] on span "555389247" at bounding box center [203, 399] width 75 height 26
click at [869, 119] on button "button" at bounding box center [854, 119] width 55 height 39
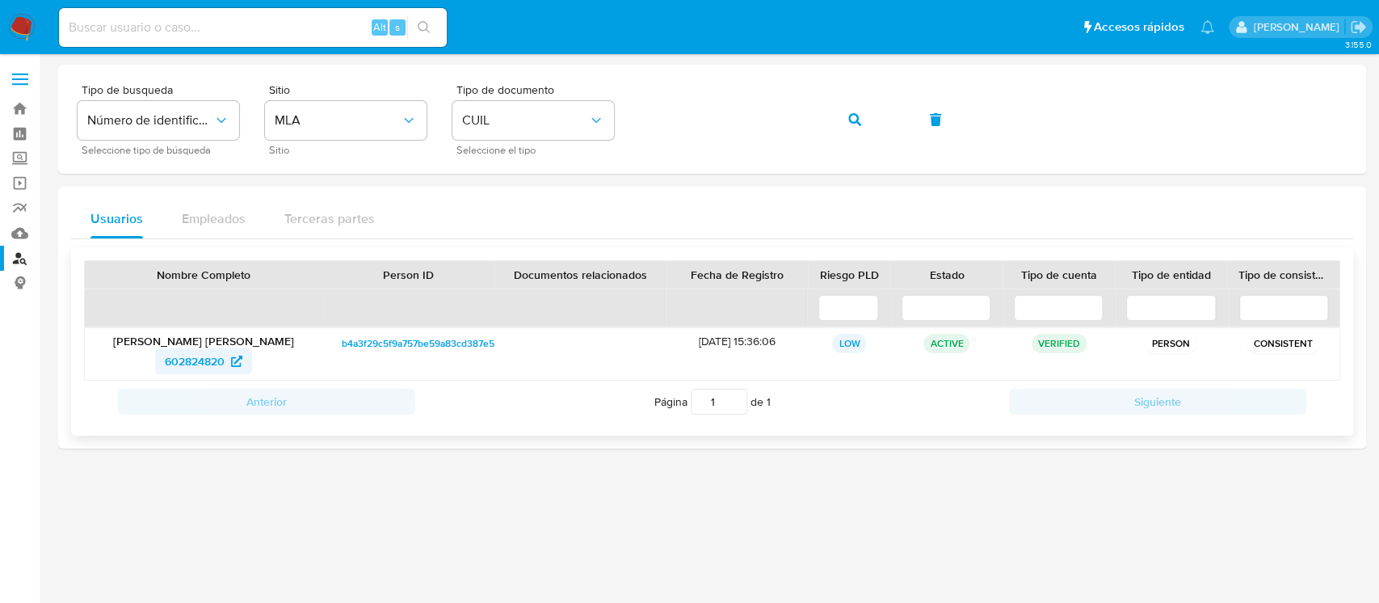
click at [198, 364] on span "602824820" at bounding box center [195, 361] width 60 height 26
click at [852, 117] on icon "button" at bounding box center [854, 119] width 13 height 13
click at [208, 362] on span "326048895" at bounding box center [194, 361] width 59 height 26
click at [839, 125] on button "button" at bounding box center [854, 119] width 55 height 39
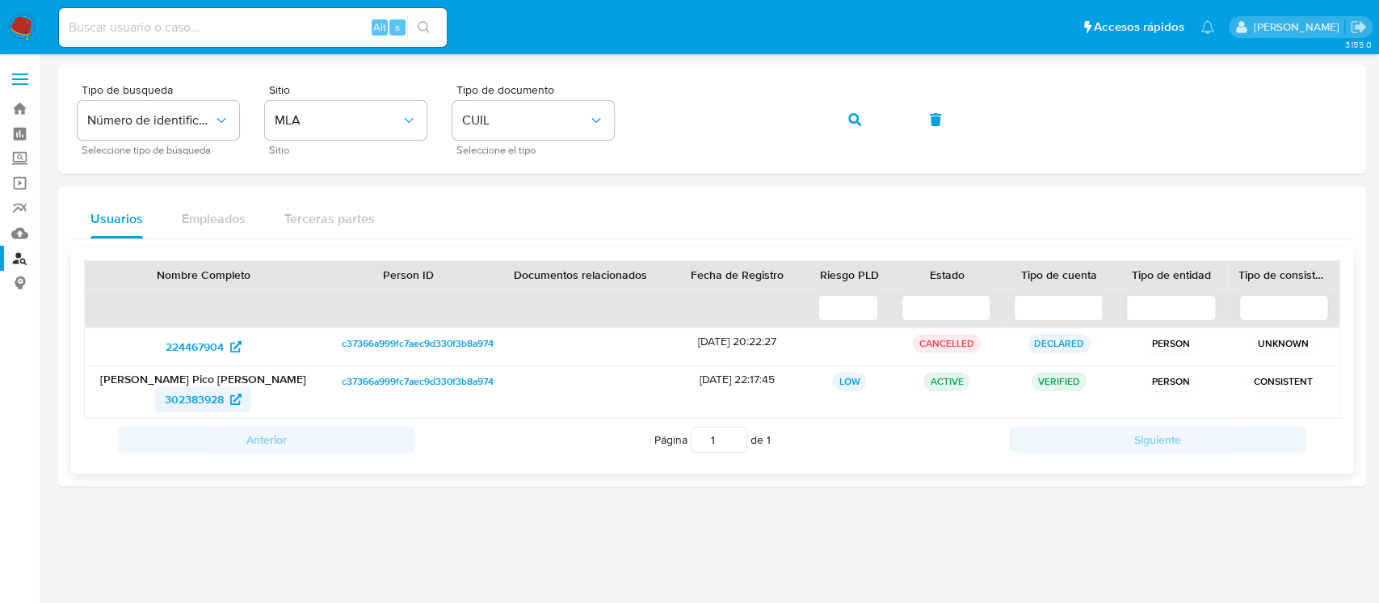
click at [226, 404] on span "302383928" at bounding box center [203, 399] width 77 height 26
click at [865, 128] on button "button" at bounding box center [854, 119] width 55 height 39
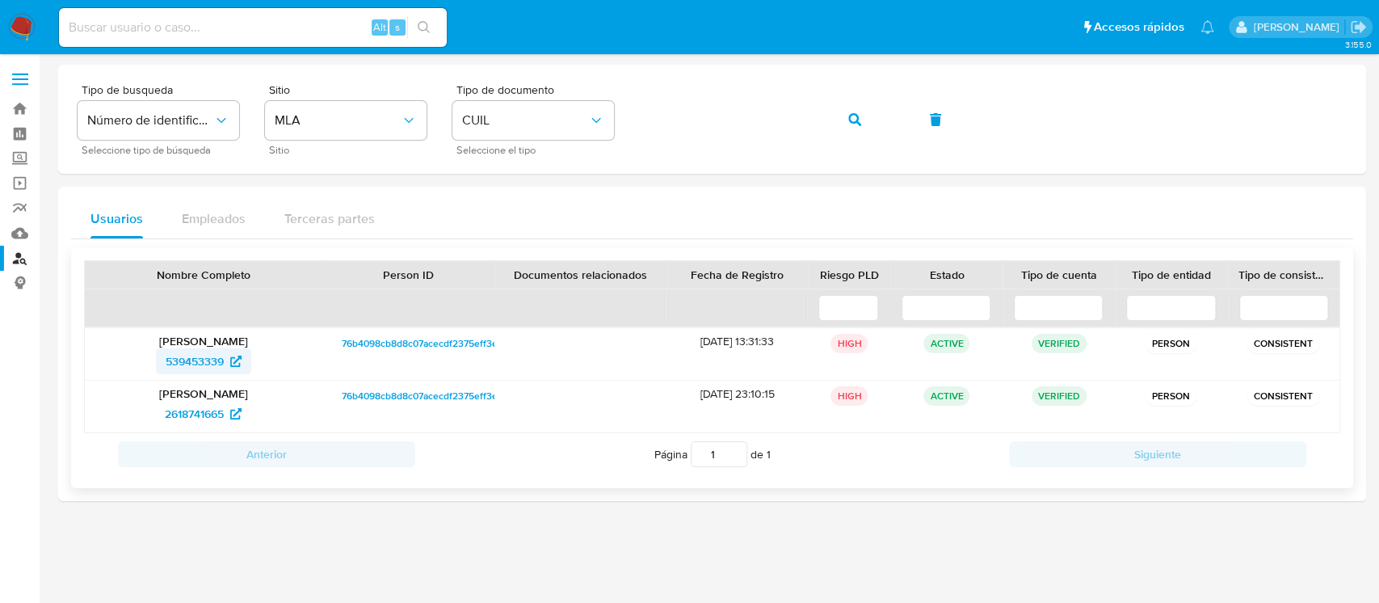
click at [187, 356] on span "539453339" at bounding box center [195, 361] width 58 height 26
click at [848, 119] on icon "button" at bounding box center [854, 119] width 13 height 13
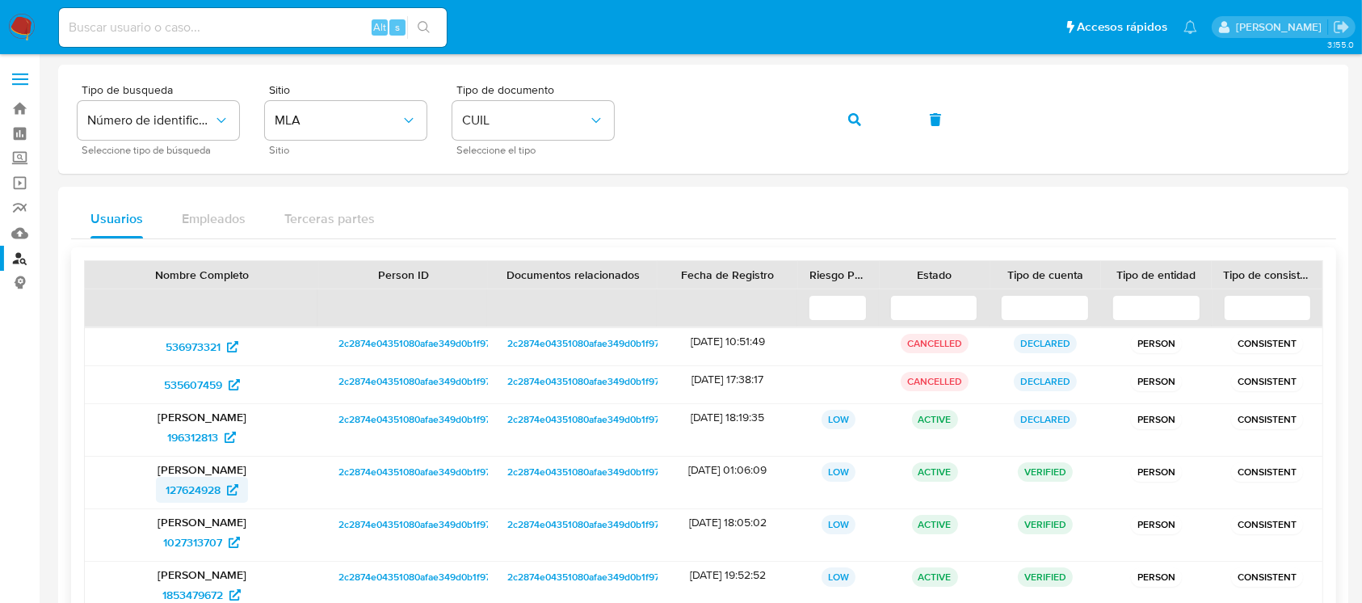
click at [213, 488] on span "127624928" at bounding box center [193, 490] width 55 height 26
click at [840, 119] on button "button" at bounding box center [854, 119] width 55 height 39
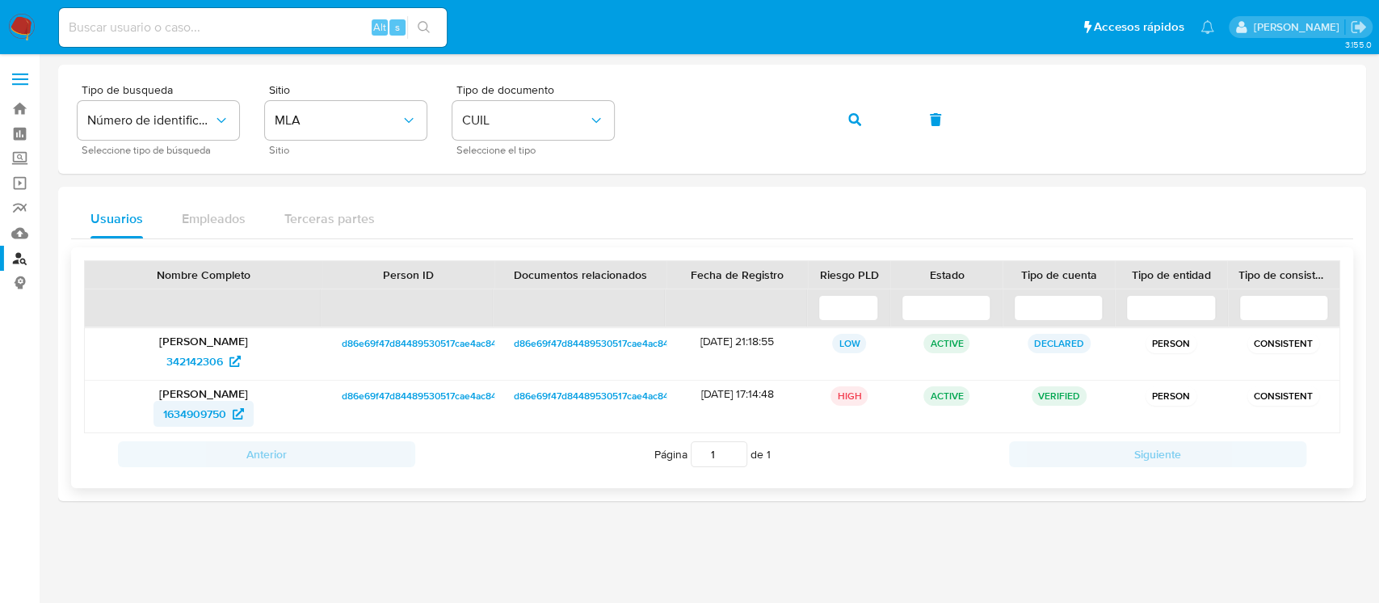
click at [217, 416] on span "1634909750" at bounding box center [194, 414] width 63 height 26
click at [875, 115] on button "button" at bounding box center [854, 119] width 55 height 39
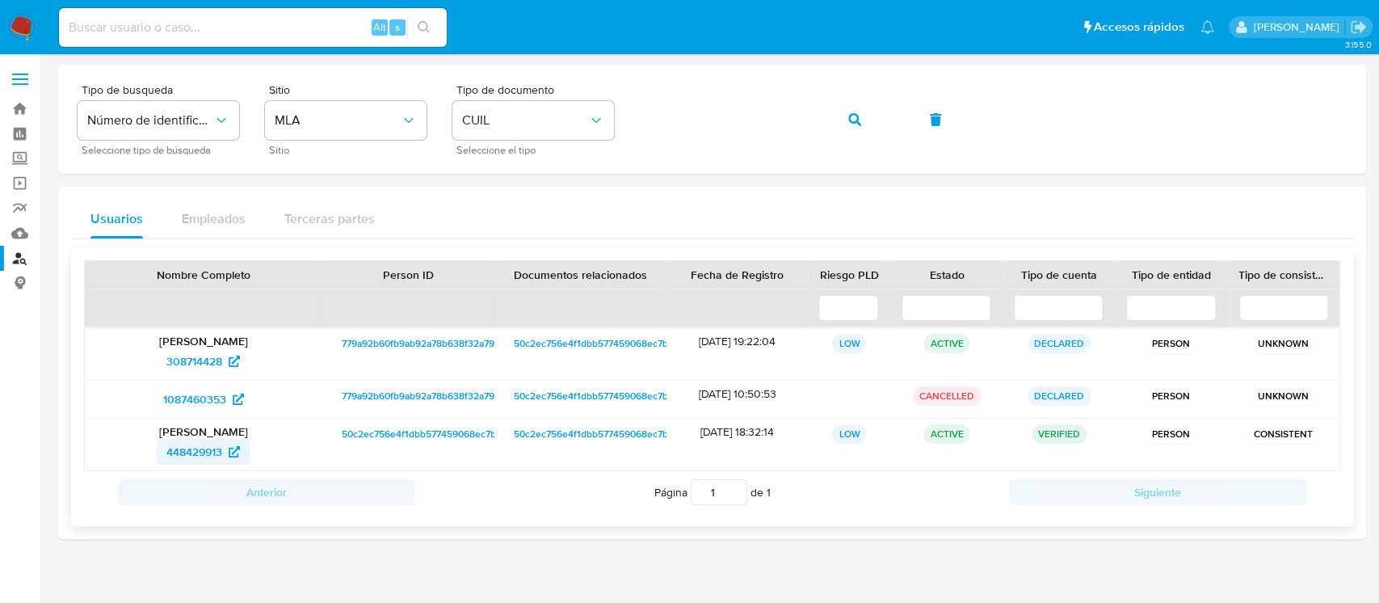
click at [227, 448] on span "448429913" at bounding box center [203, 452] width 74 height 26
click at [854, 116] on icon "button" at bounding box center [854, 119] width 13 height 13
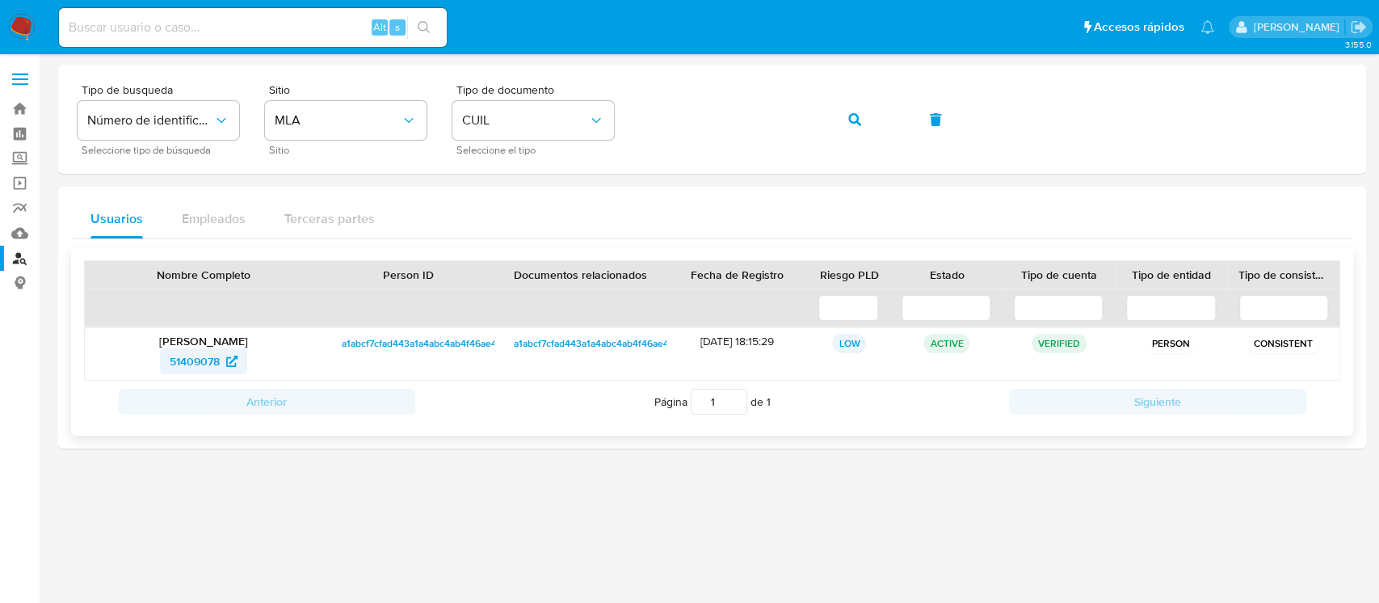
click at [207, 364] on span "51409078" at bounding box center [195, 361] width 50 height 26
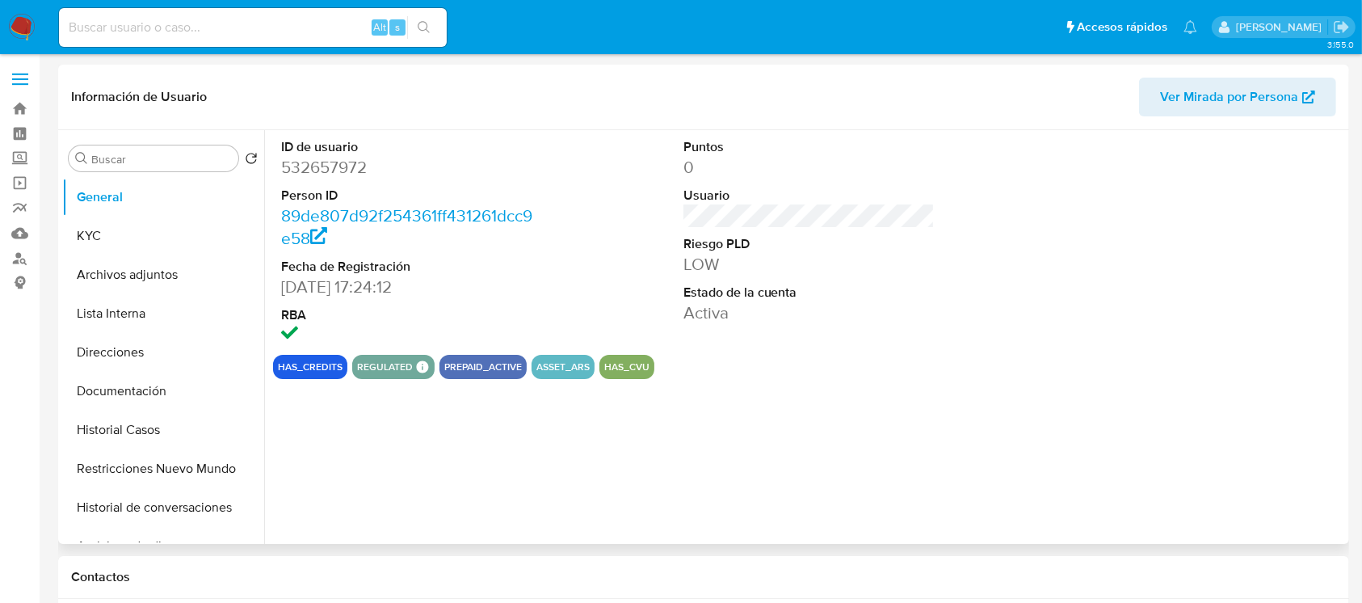
select select "10"
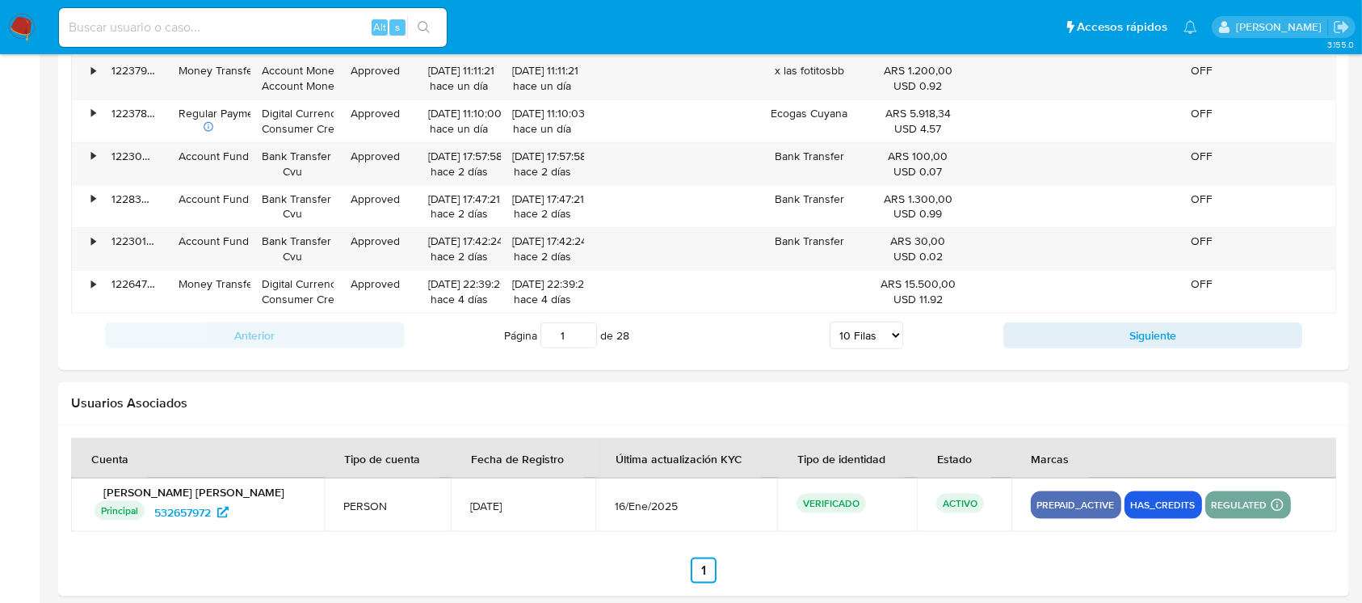
scroll to position [1868, 0]
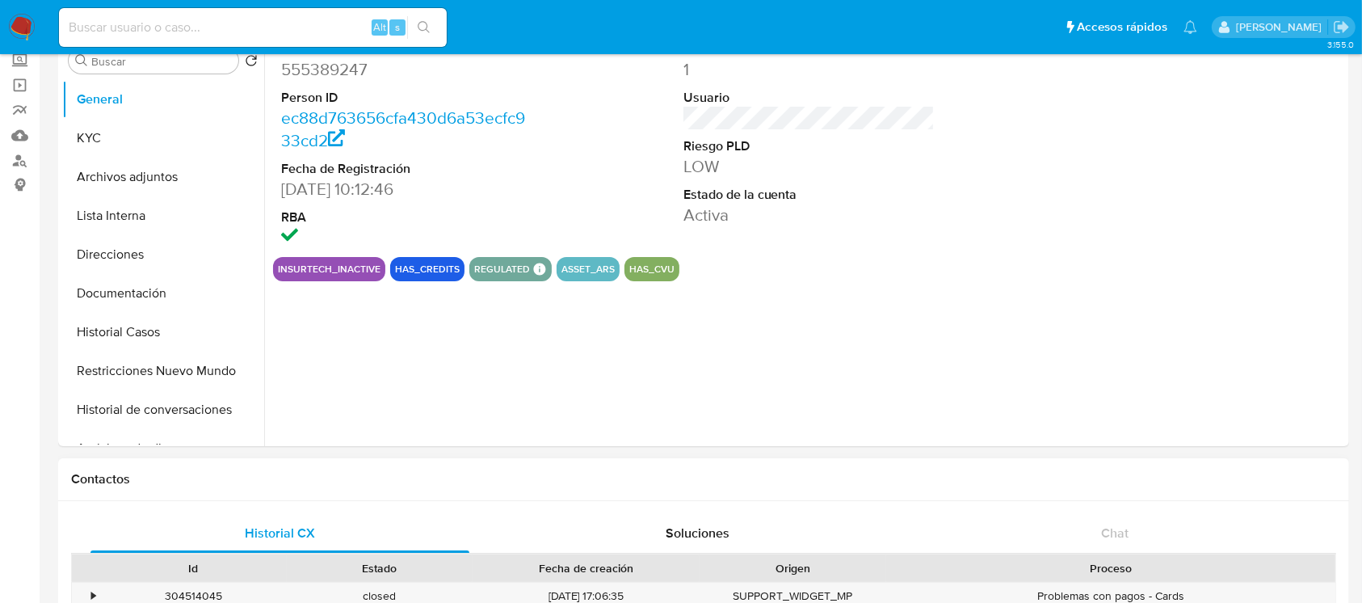
select select "10"
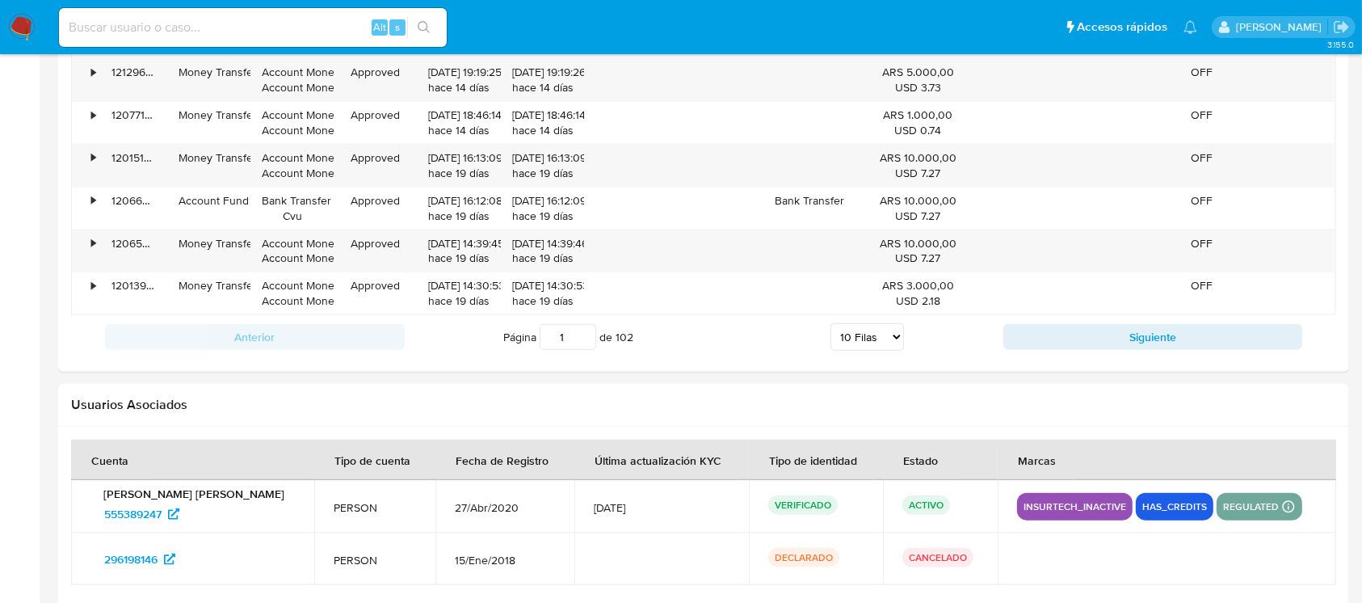
scroll to position [1841, 0]
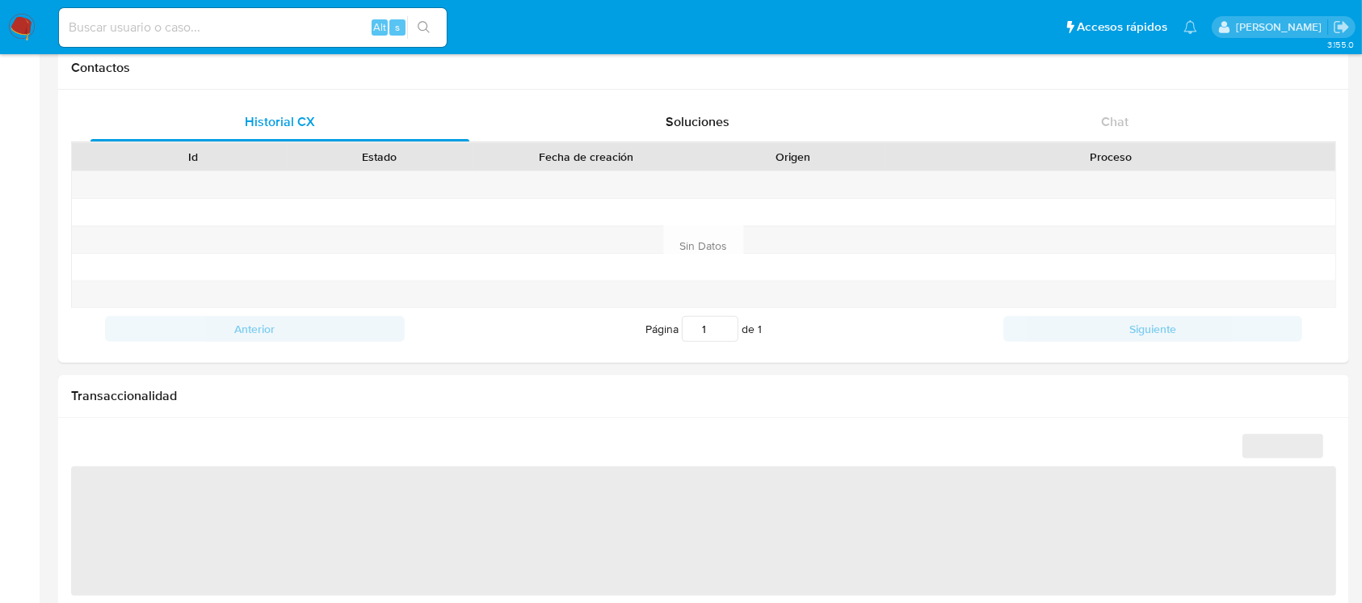
select select "10"
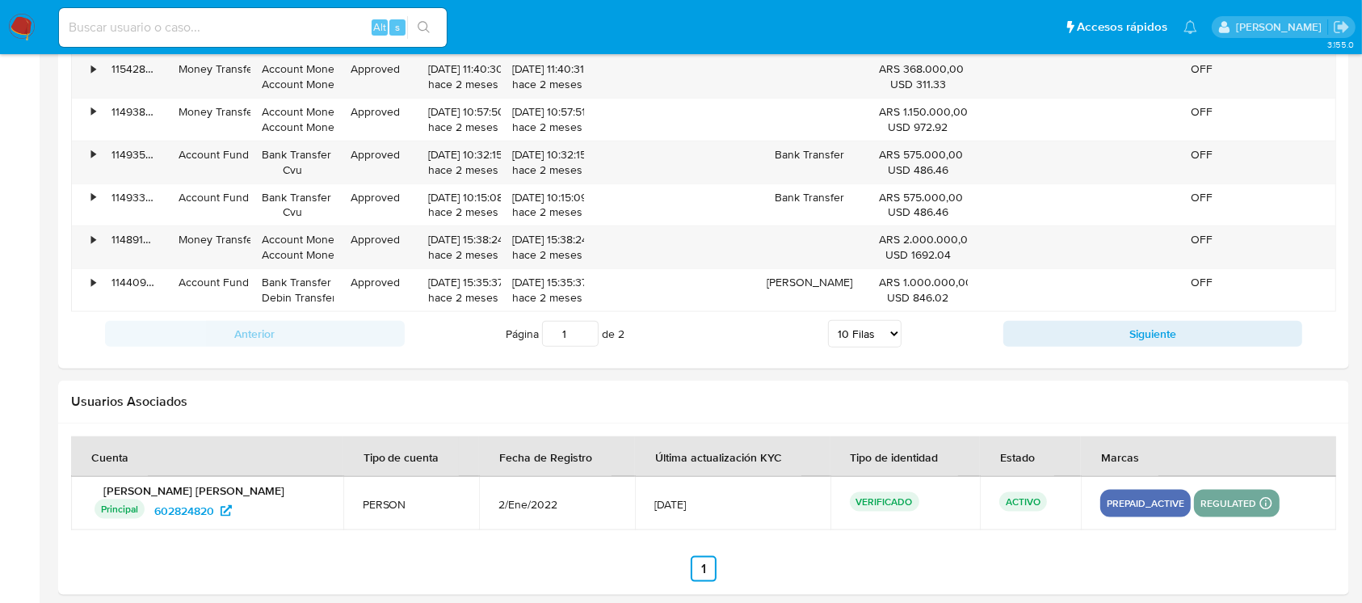
scroll to position [1868, 0]
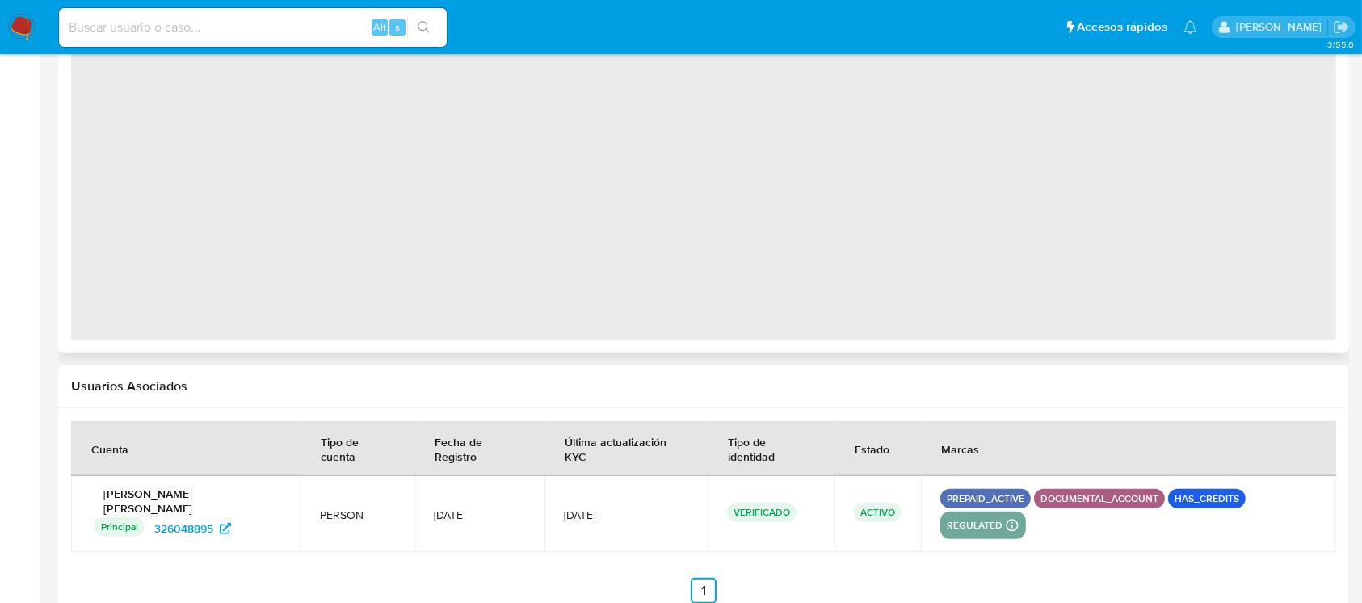
select select "10"
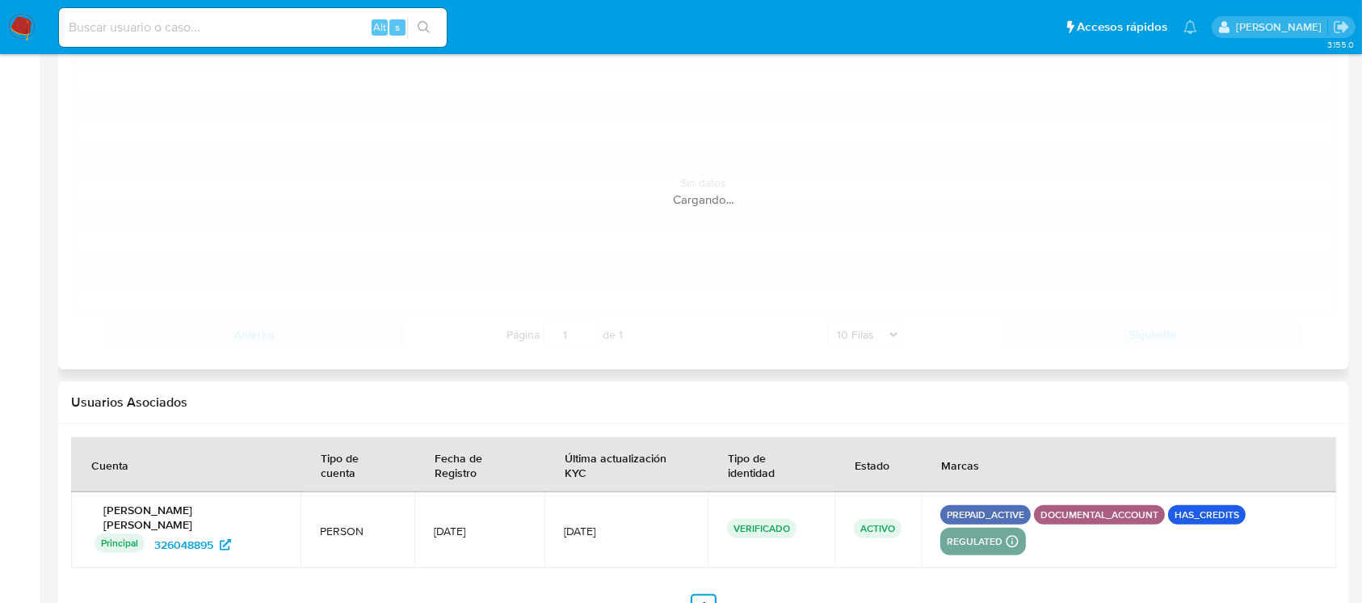
scroll to position [1606, 0]
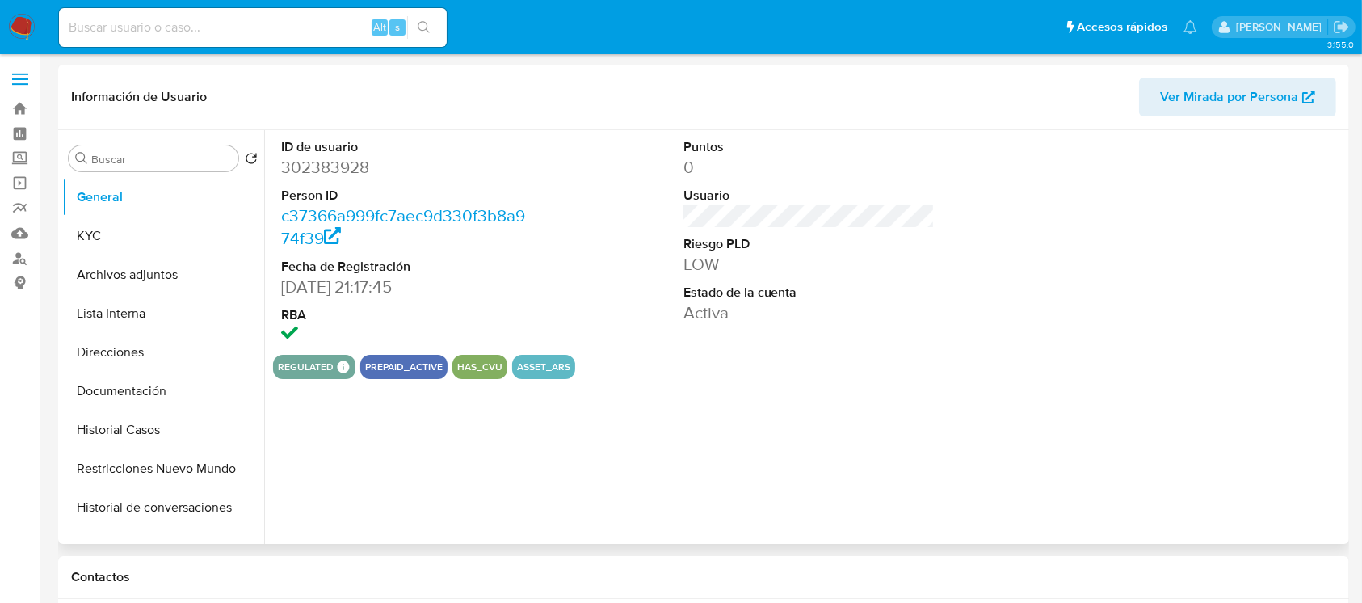
select select "10"
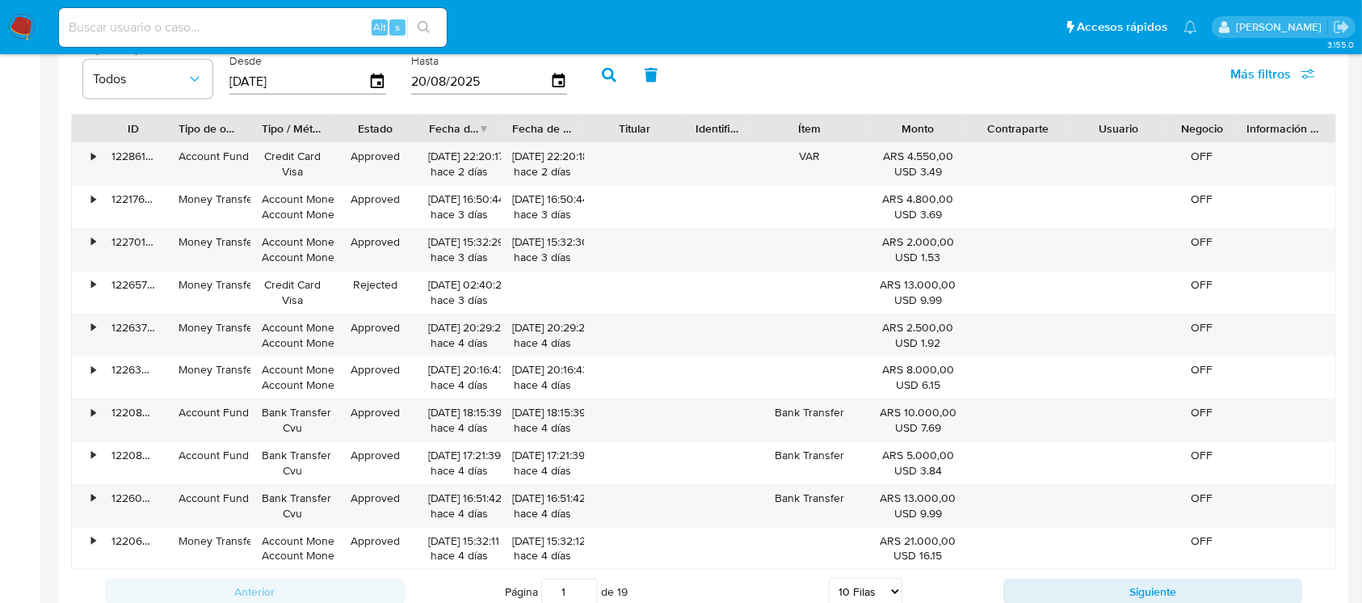
scroll to position [1811, 0]
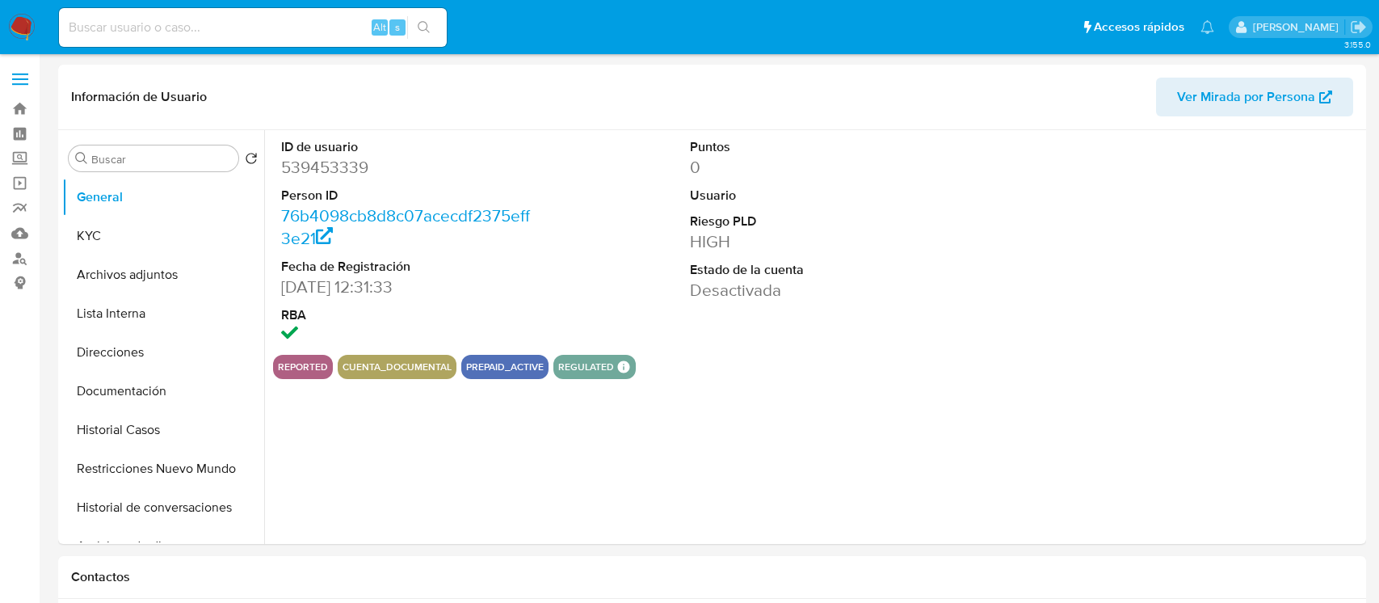
select select "10"
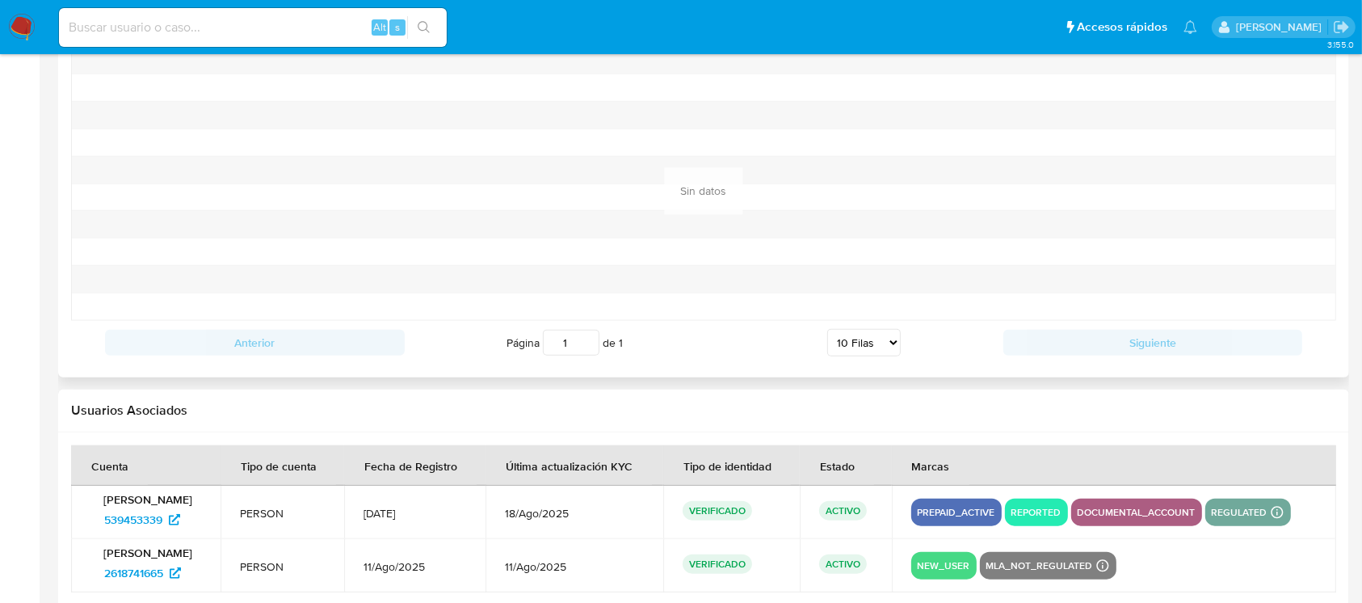
scroll to position [1769, 0]
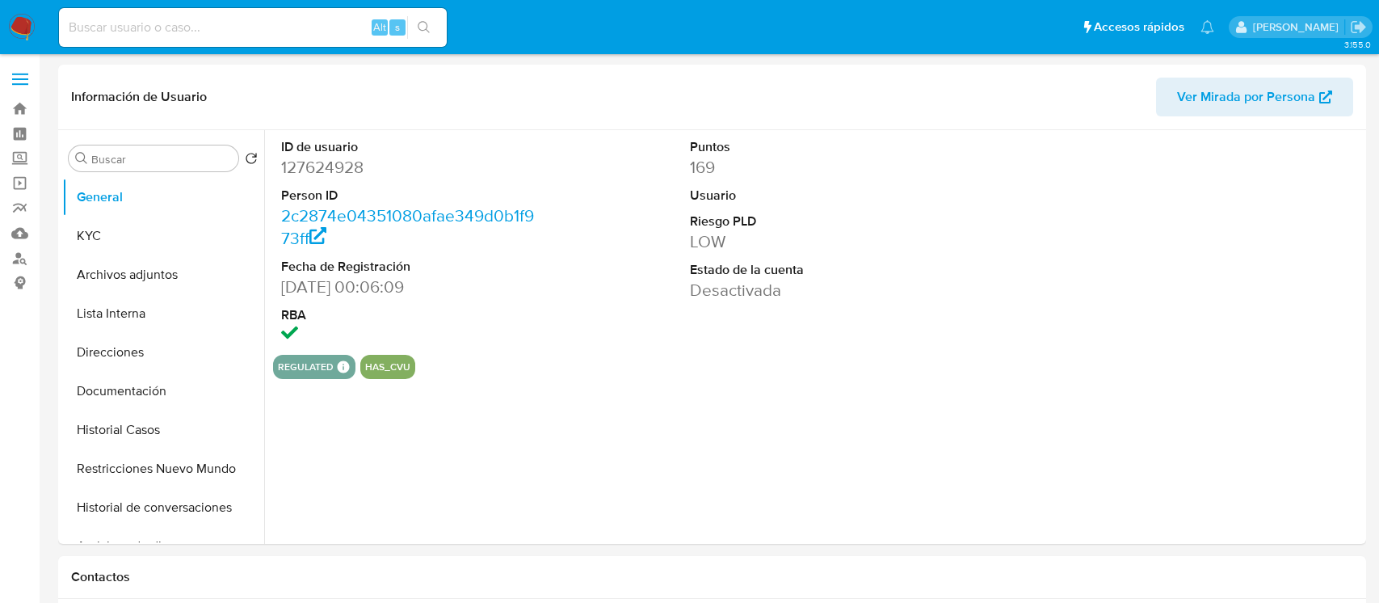
select select "10"
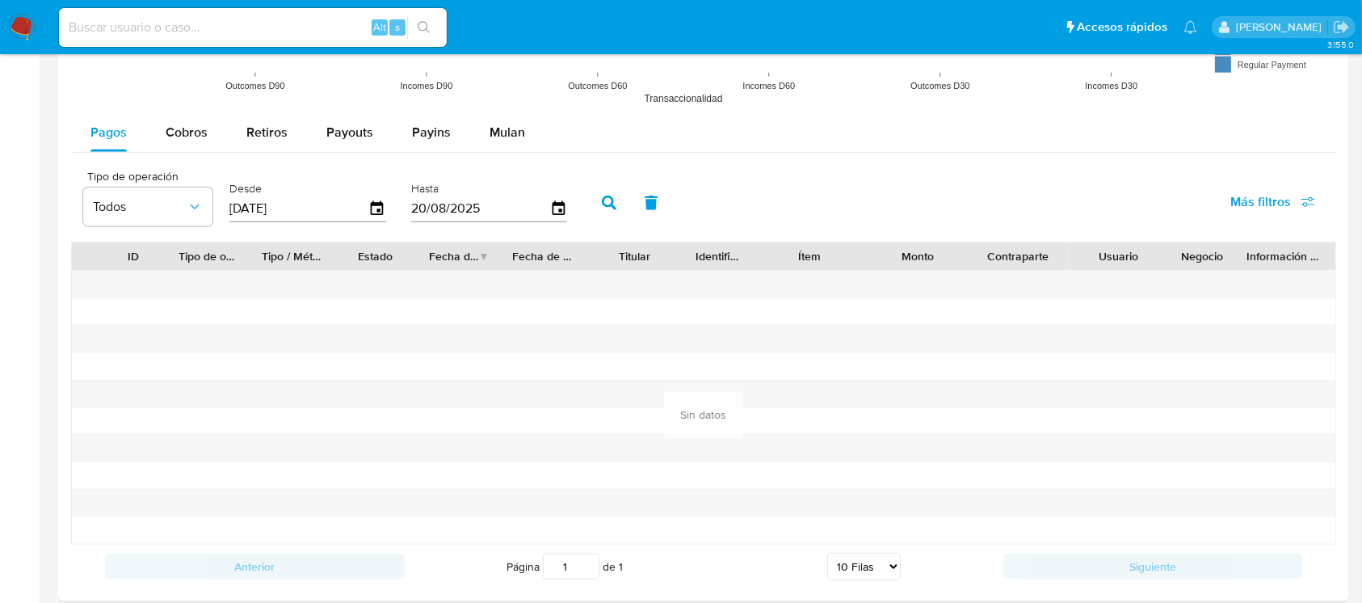
scroll to position [2029, 0]
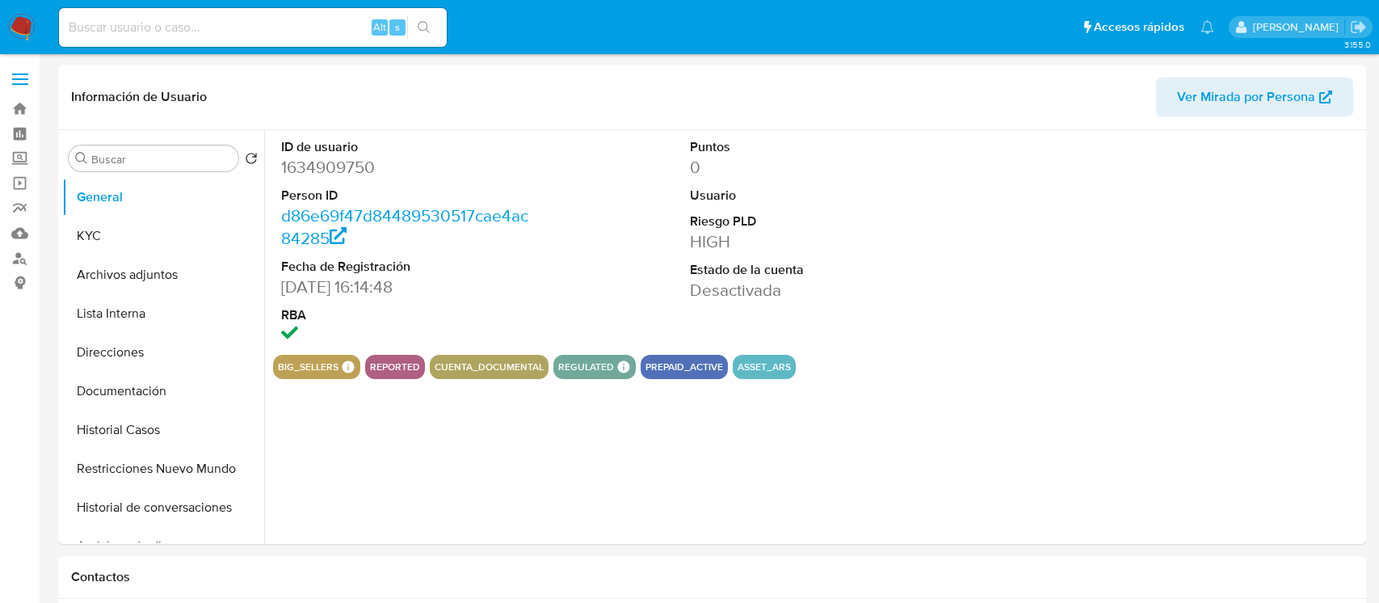
select select "10"
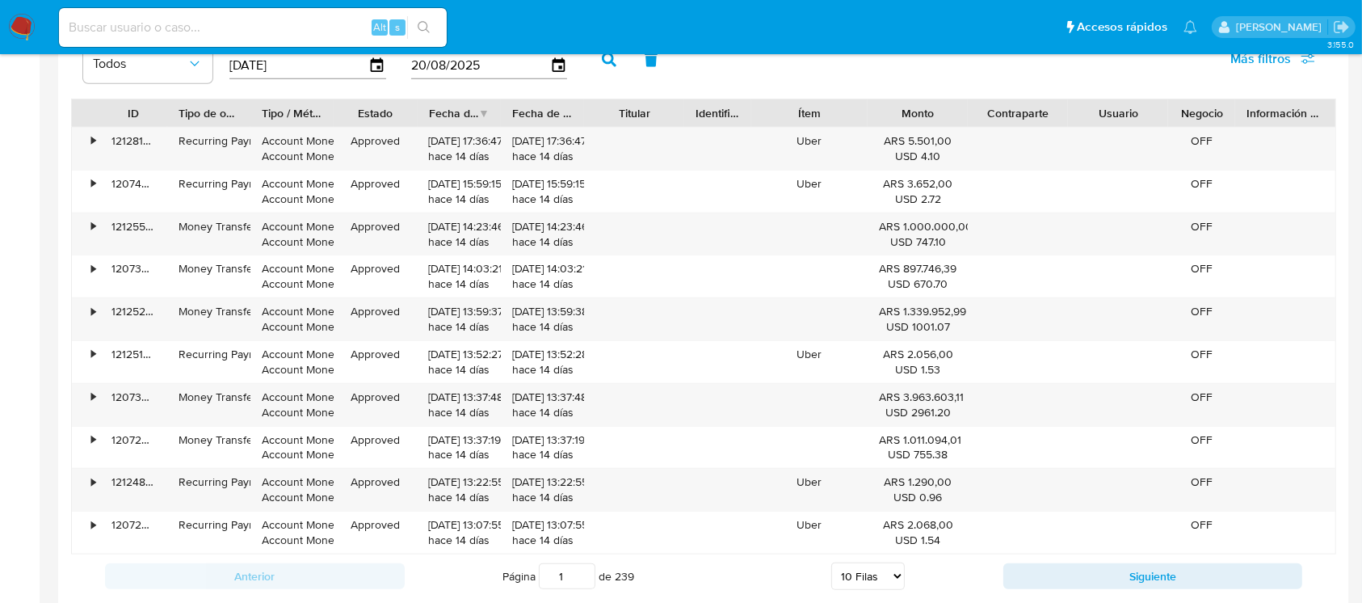
scroll to position [1921, 0]
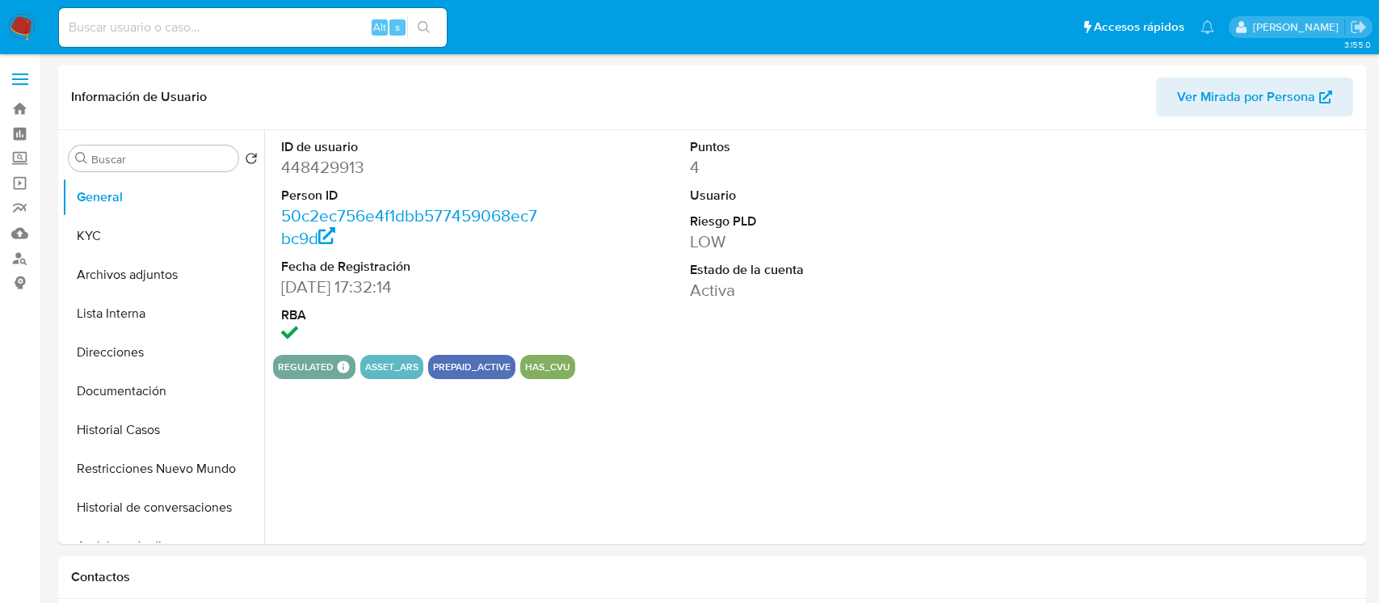
select select "10"
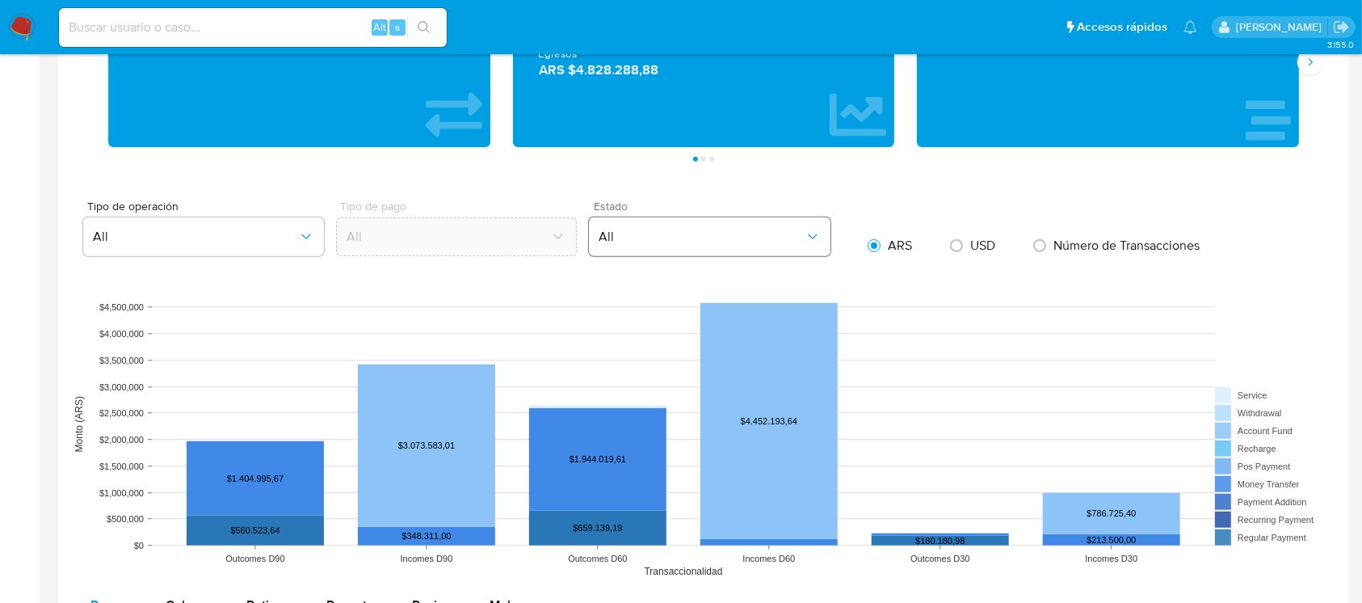
scroll to position [1841, 0]
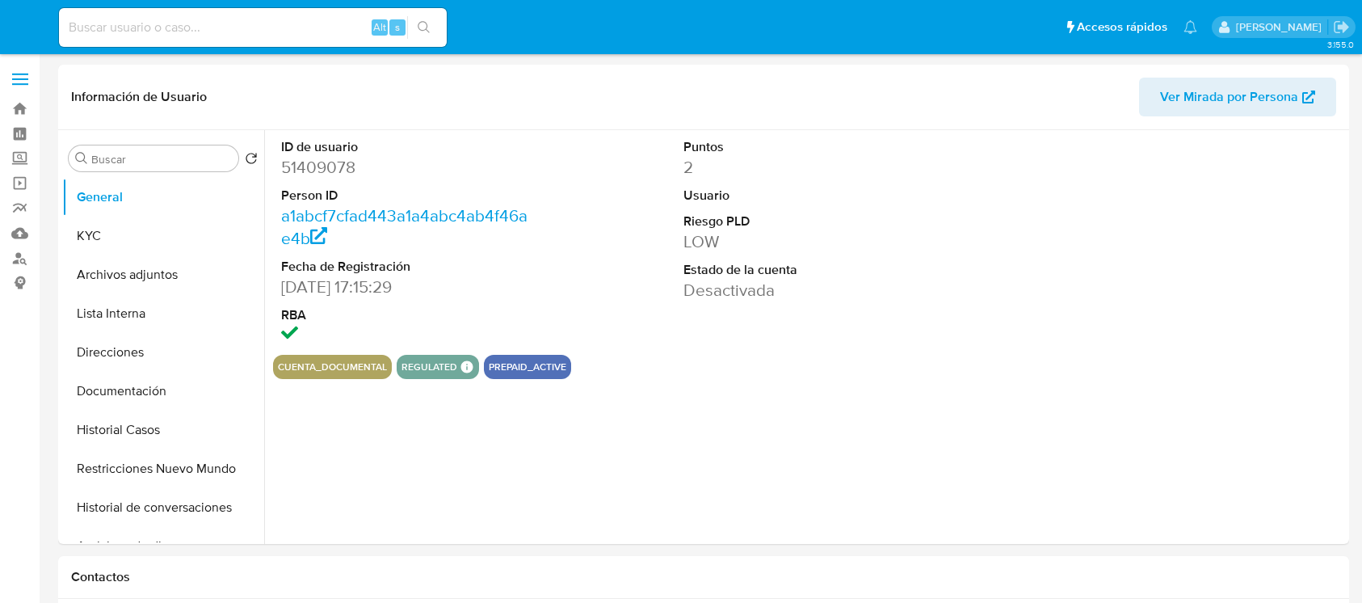
select select "10"
